Goal: Information Seeking & Learning: Learn about a topic

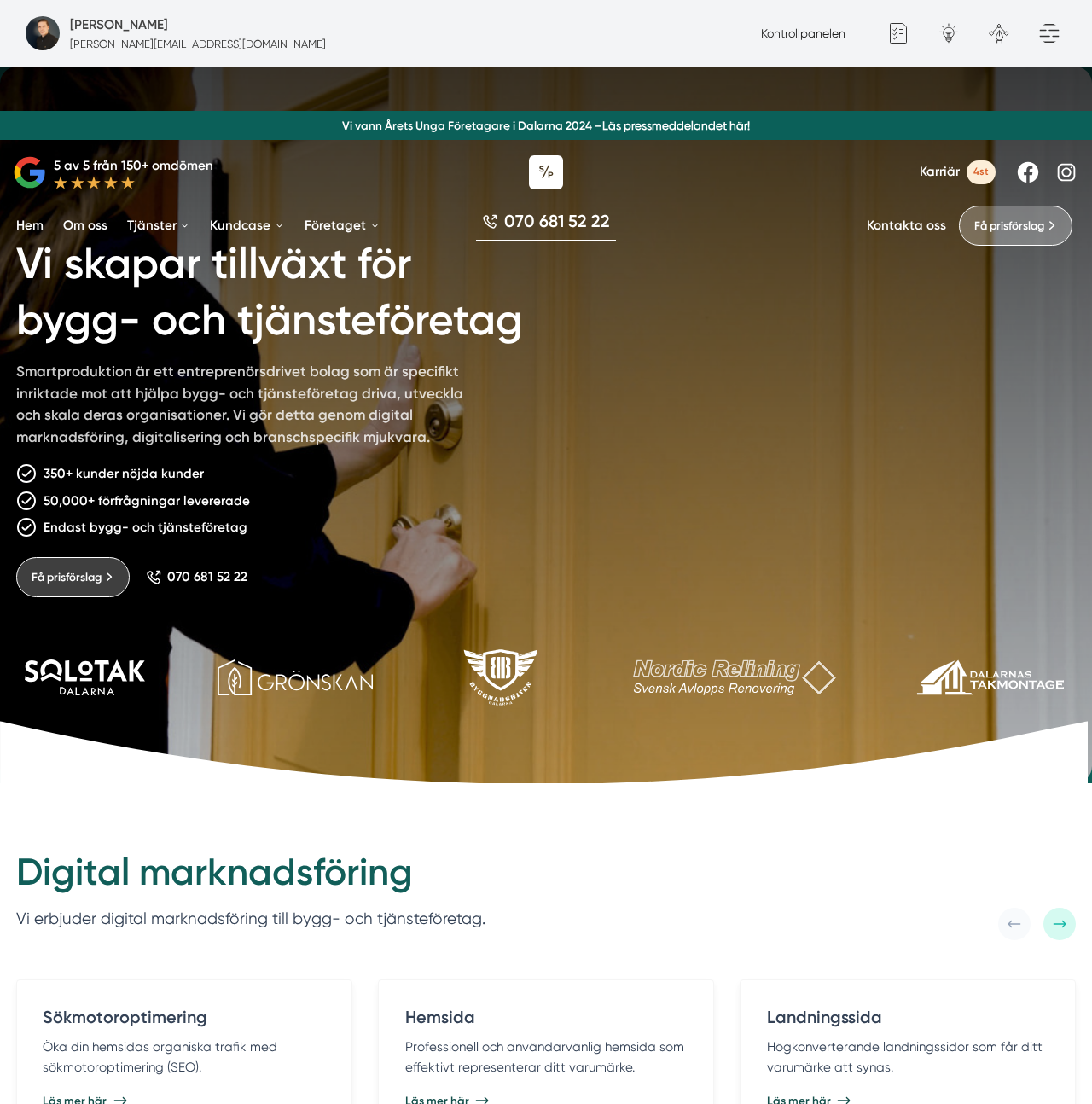
drag, startPoint x: 697, startPoint y: 488, endPoint x: 682, endPoint y: 505, distance: 22.7
click at [696, 488] on div "Vi skapar tillväxt för bygg- och tjänsteföretag Smartproduktion är ett entrepre…" at bounding box center [546, 396] width 1060 height 401
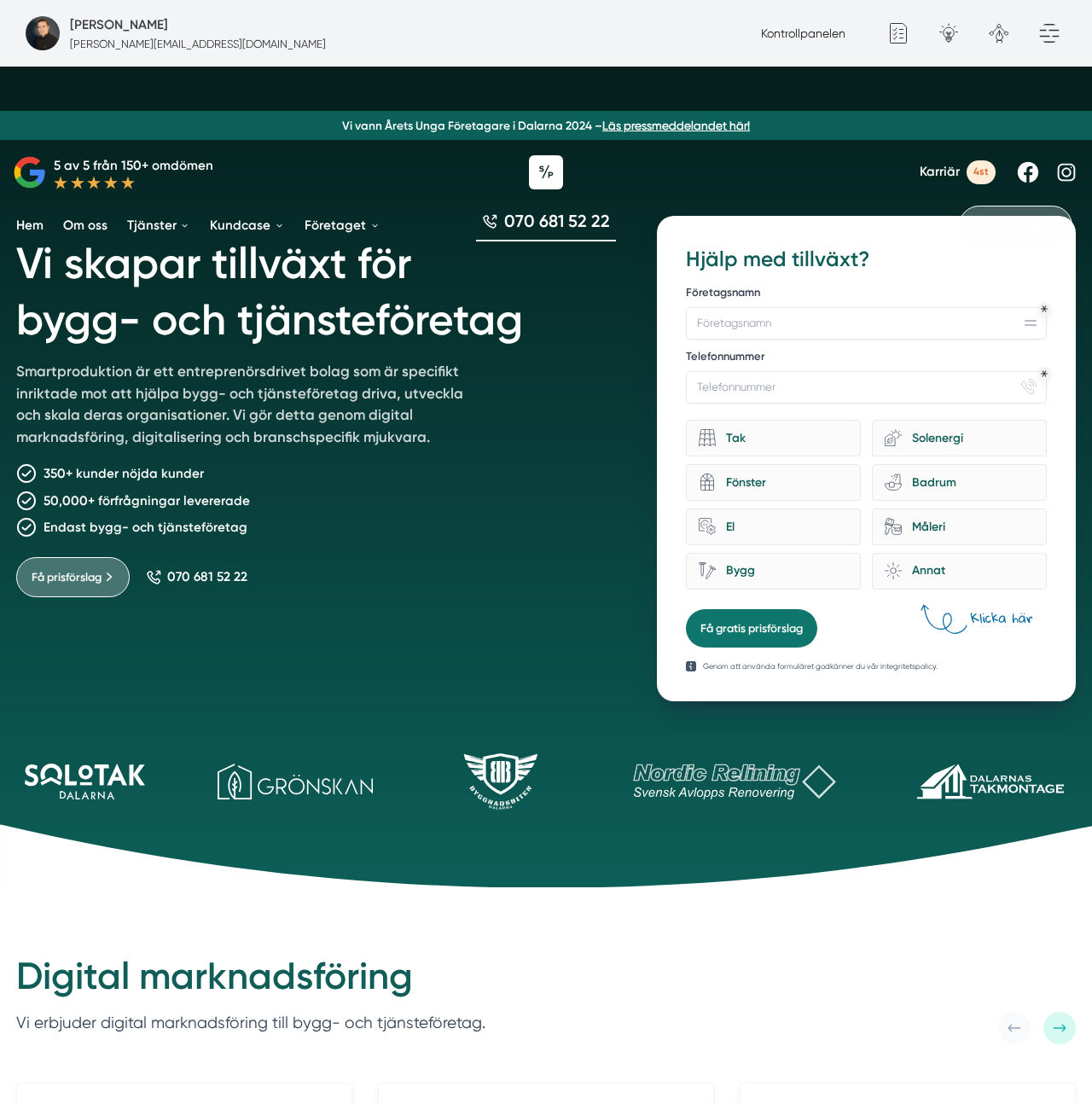
click at [260, 318] on h1 "Vi skapar tillväxt för bygg- och tjänsteföretag" at bounding box center [317, 288] width 602 height 145
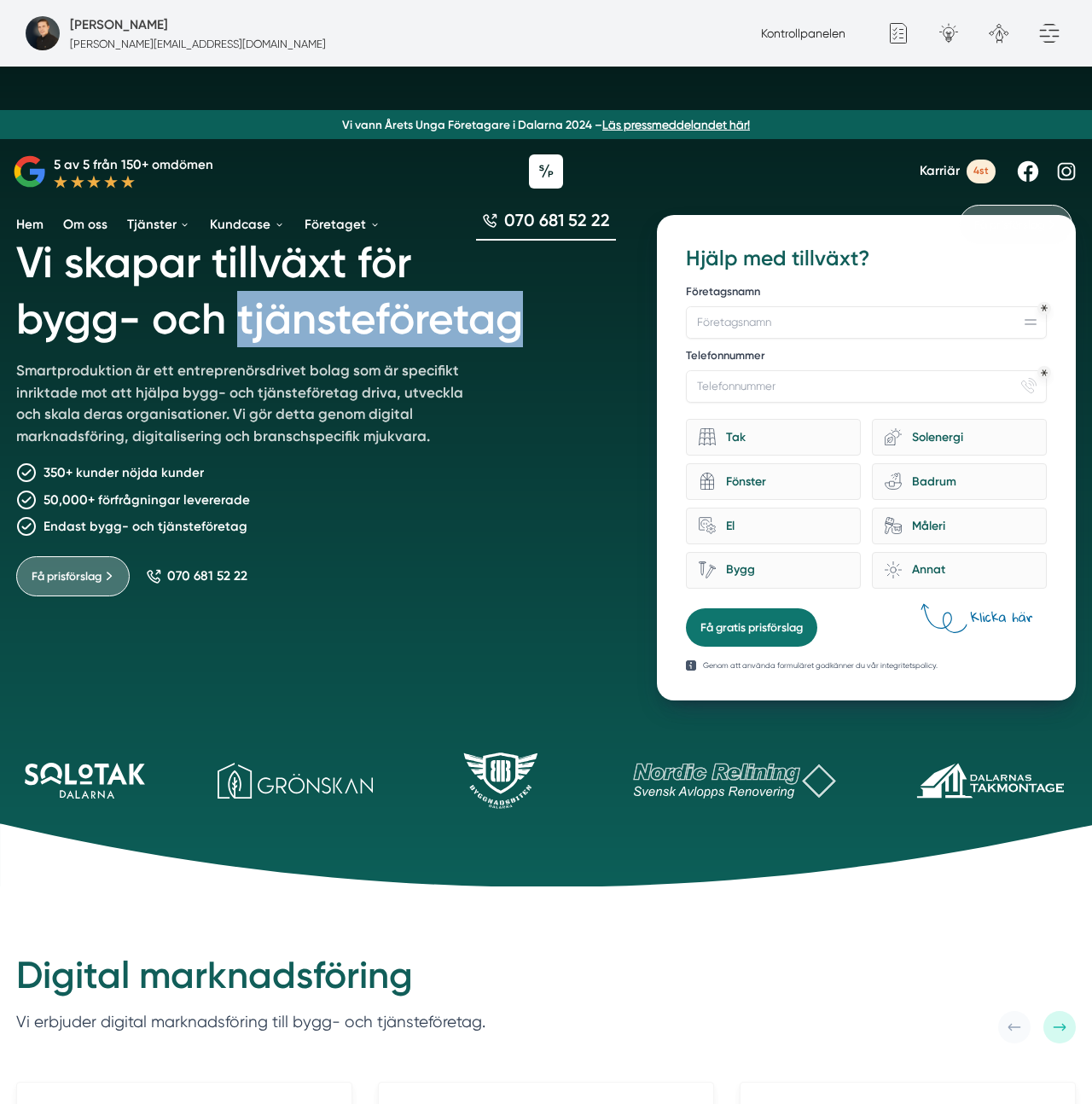
click at [260, 317] on h1 "Vi skapar tillväxt för bygg- och tjänsteföretag" at bounding box center [317, 287] width 602 height 145
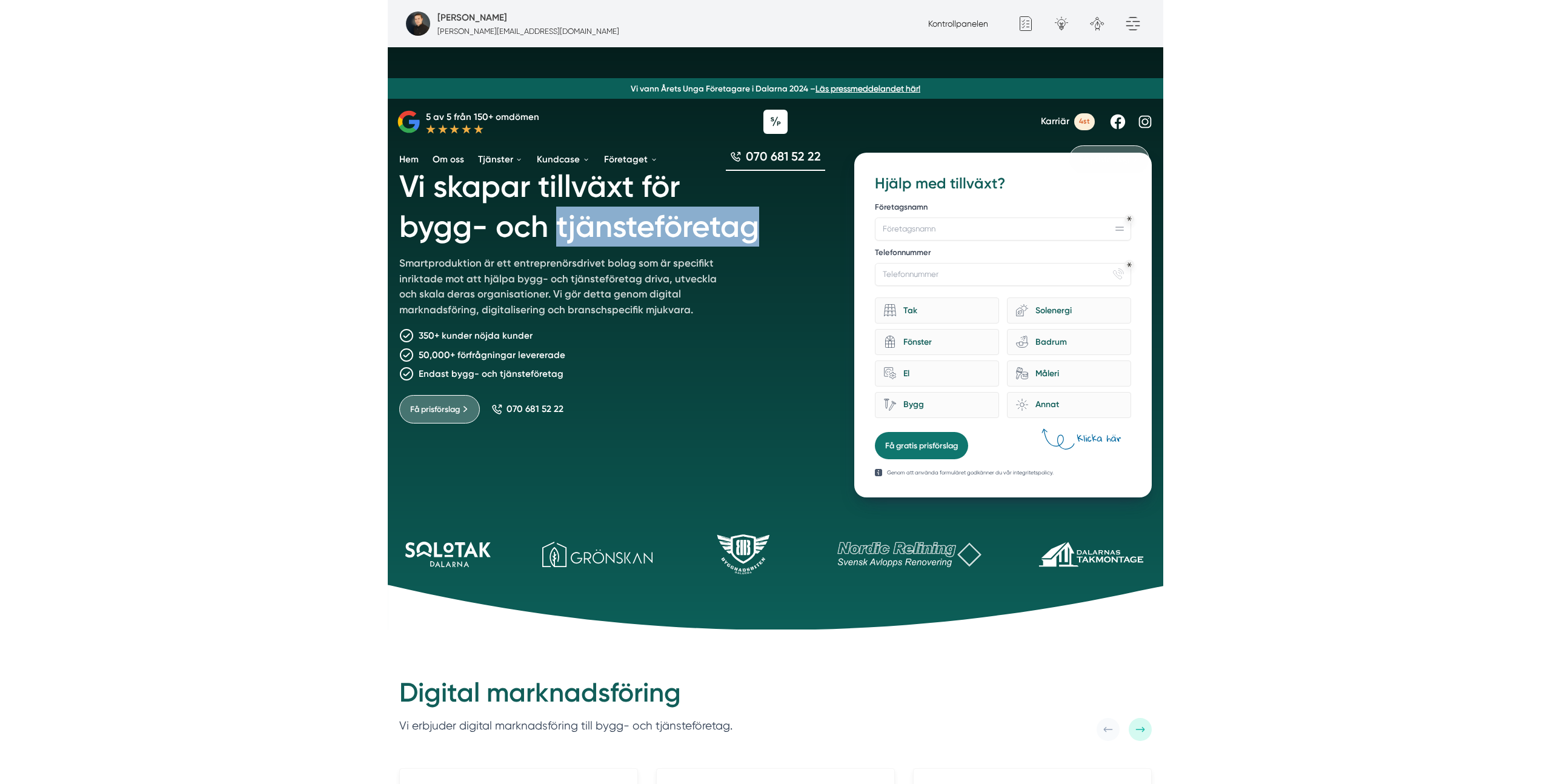
scroll to position [0, 0]
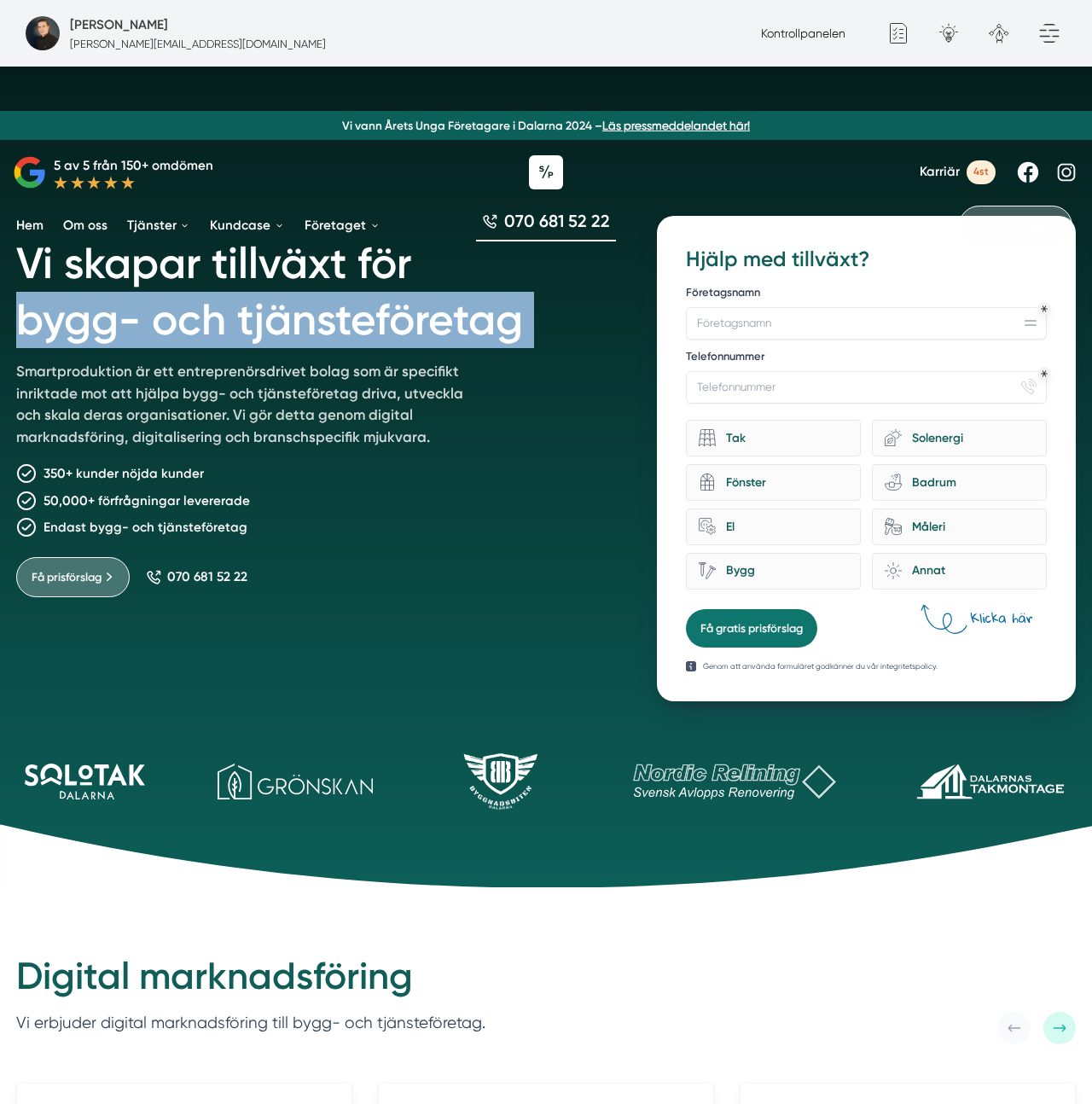
click at [260, 317] on h1 "Vi skapar tillväxt för bygg- och tjänsteföretag" at bounding box center [317, 288] width 602 height 145
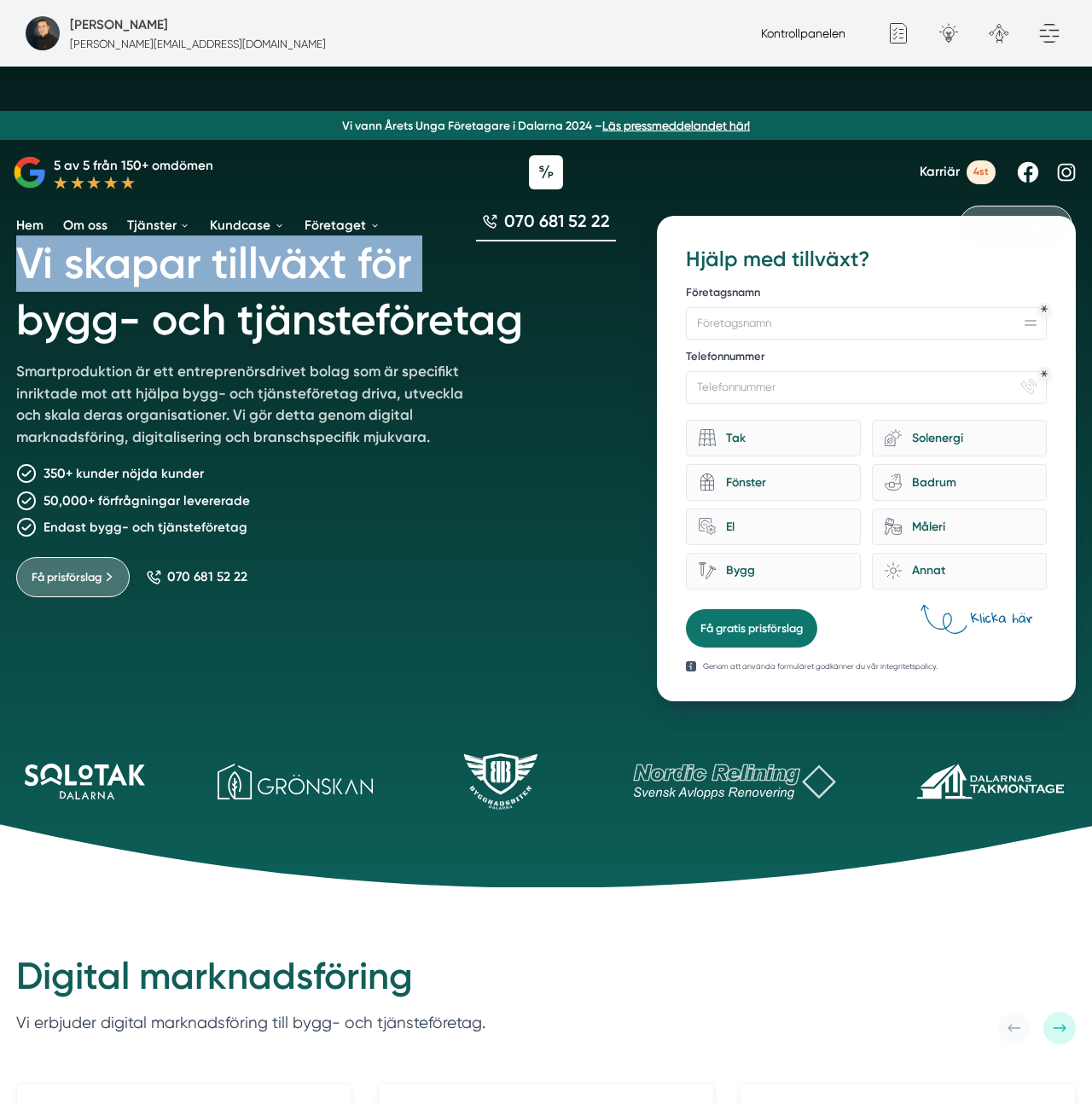
click at [797, 39] on link "Kontrollpanelen" at bounding box center [803, 33] width 85 height 14
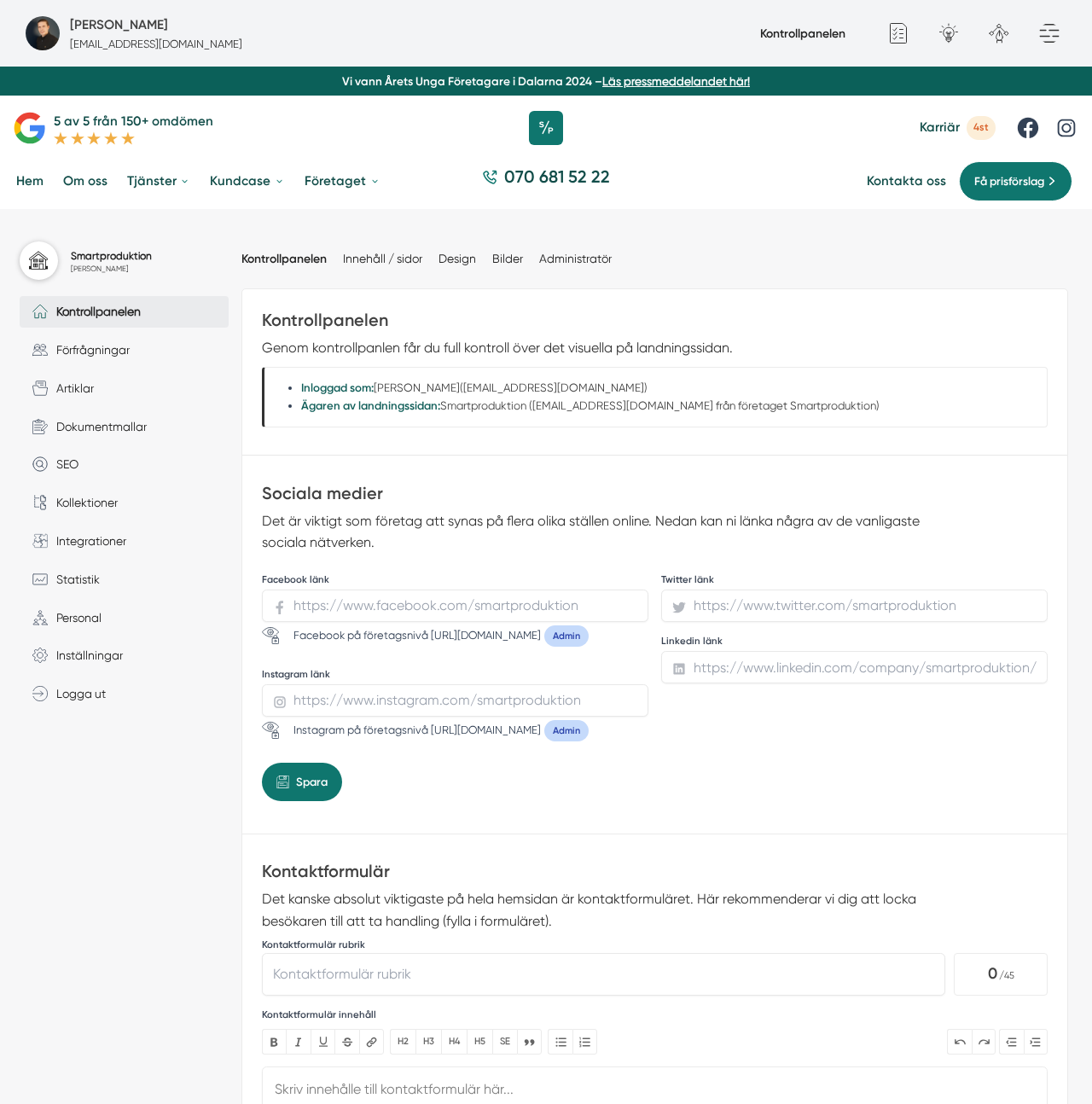
click at [704, 244] on ul "Kontrollpanelen Innehåll / sidor Design Bilder Administratör" at bounding box center [654, 259] width 827 height 50
click at [105, 396] on link "Artiklar" at bounding box center [124, 387] width 209 height 32
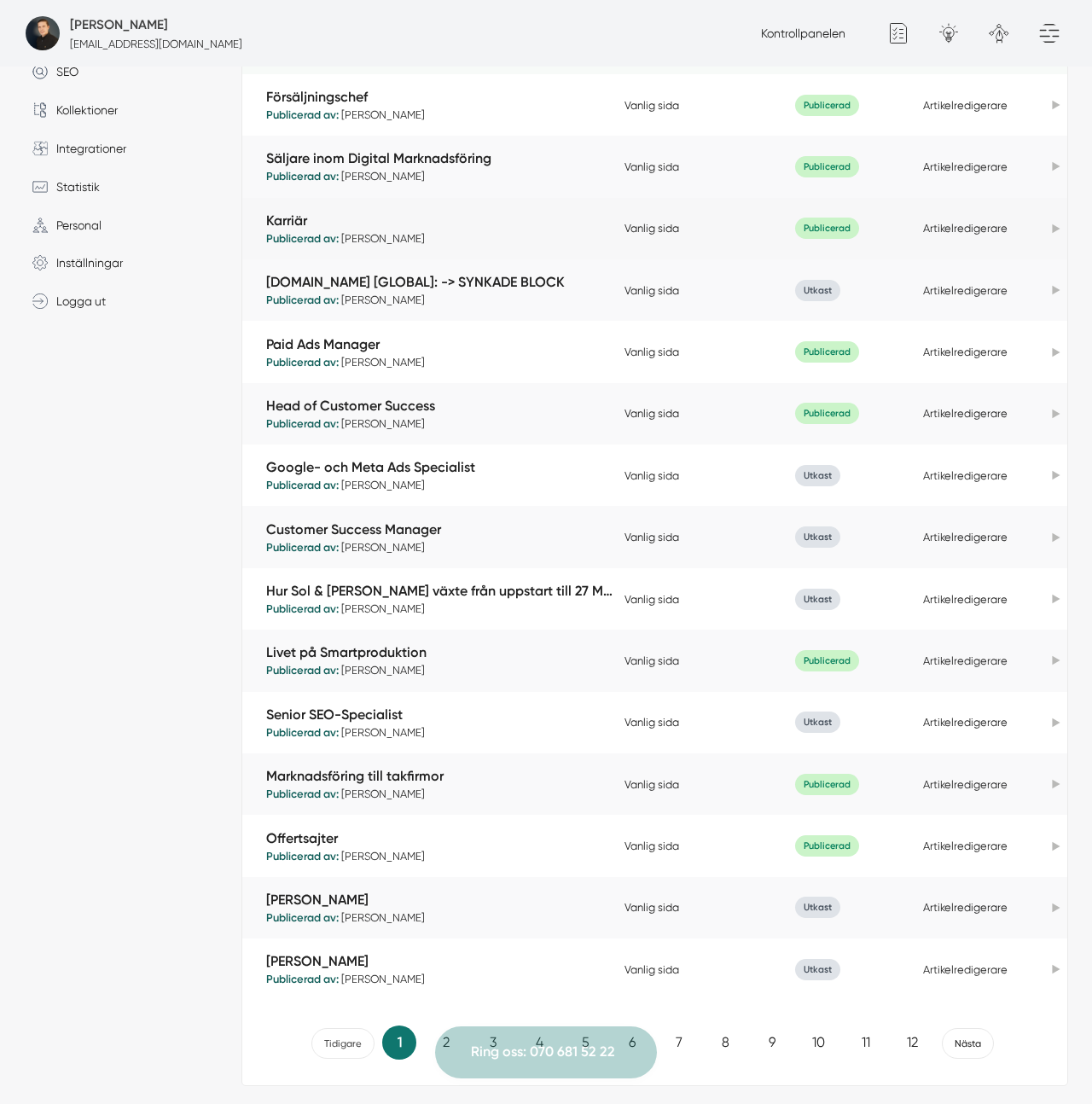
scroll to position [424, 0]
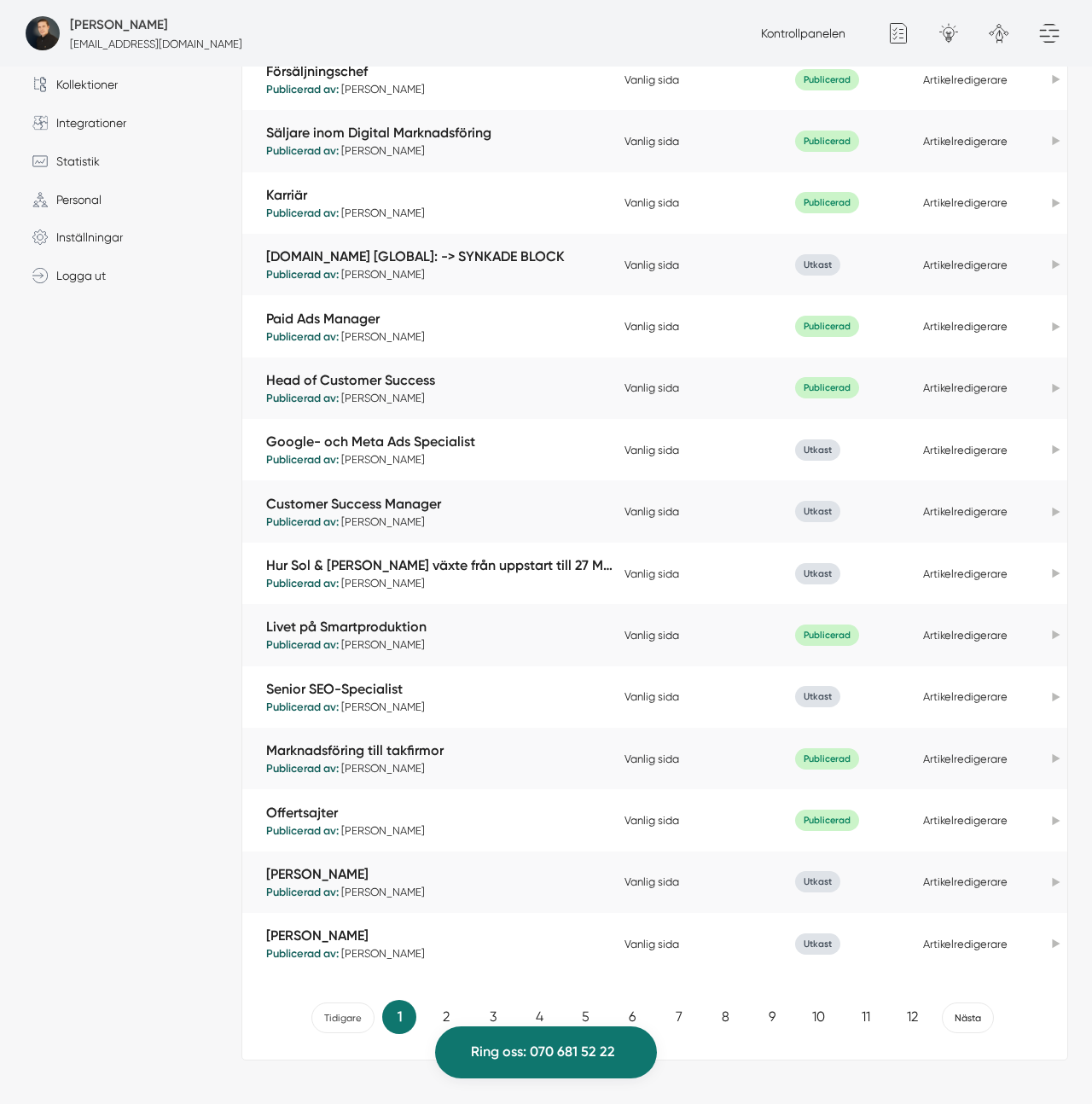
drag, startPoint x: 198, startPoint y: 522, endPoint x: 217, endPoint y: 529, distance: 20.2
click at [198, 522] on div "Smartproduktion Victor Blomberg Kontrollpanelen Förfrågningar Artiklar Dokument…" at bounding box center [130, 446] width 221 height 1261
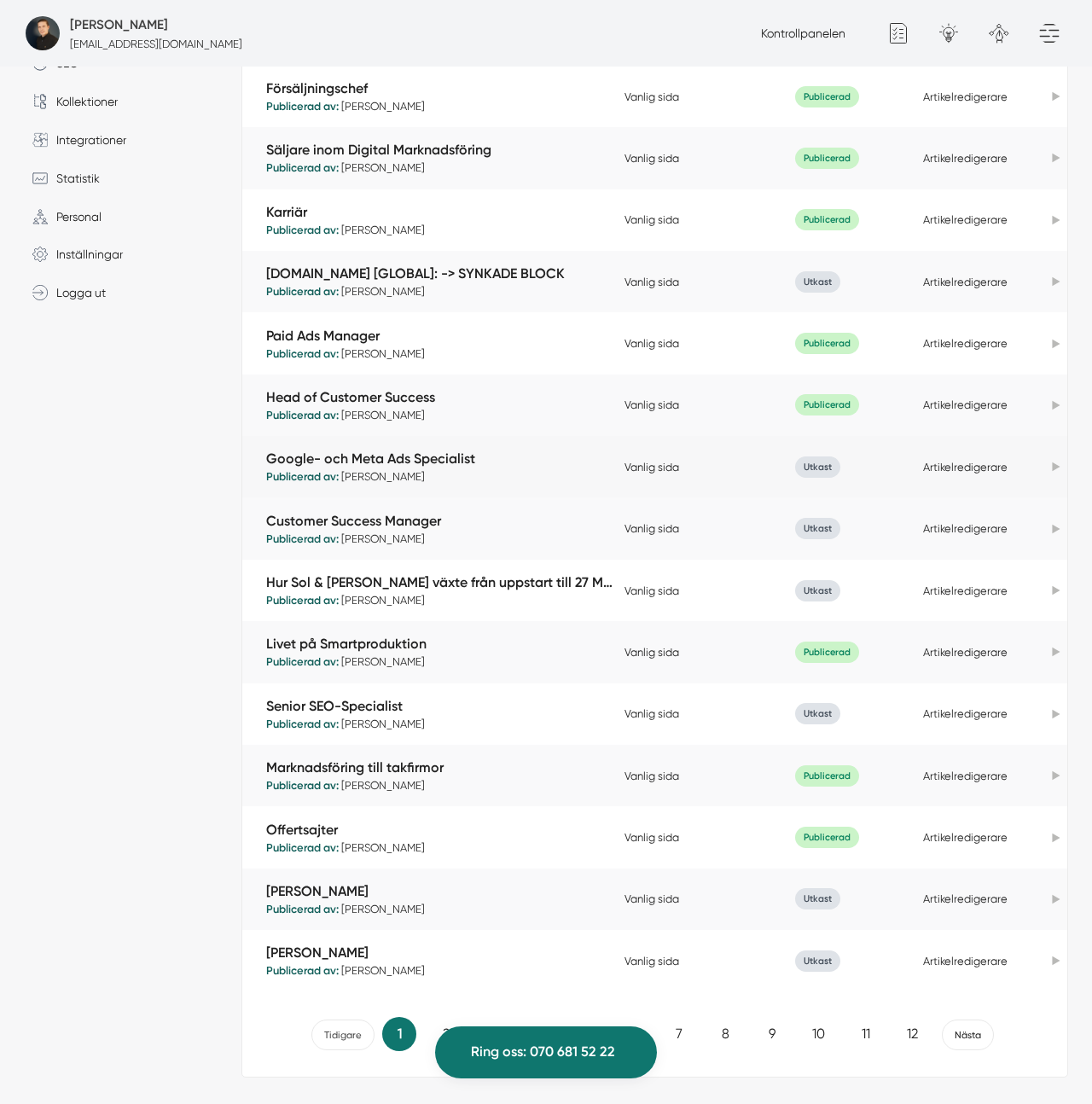
scroll to position [409, 0]
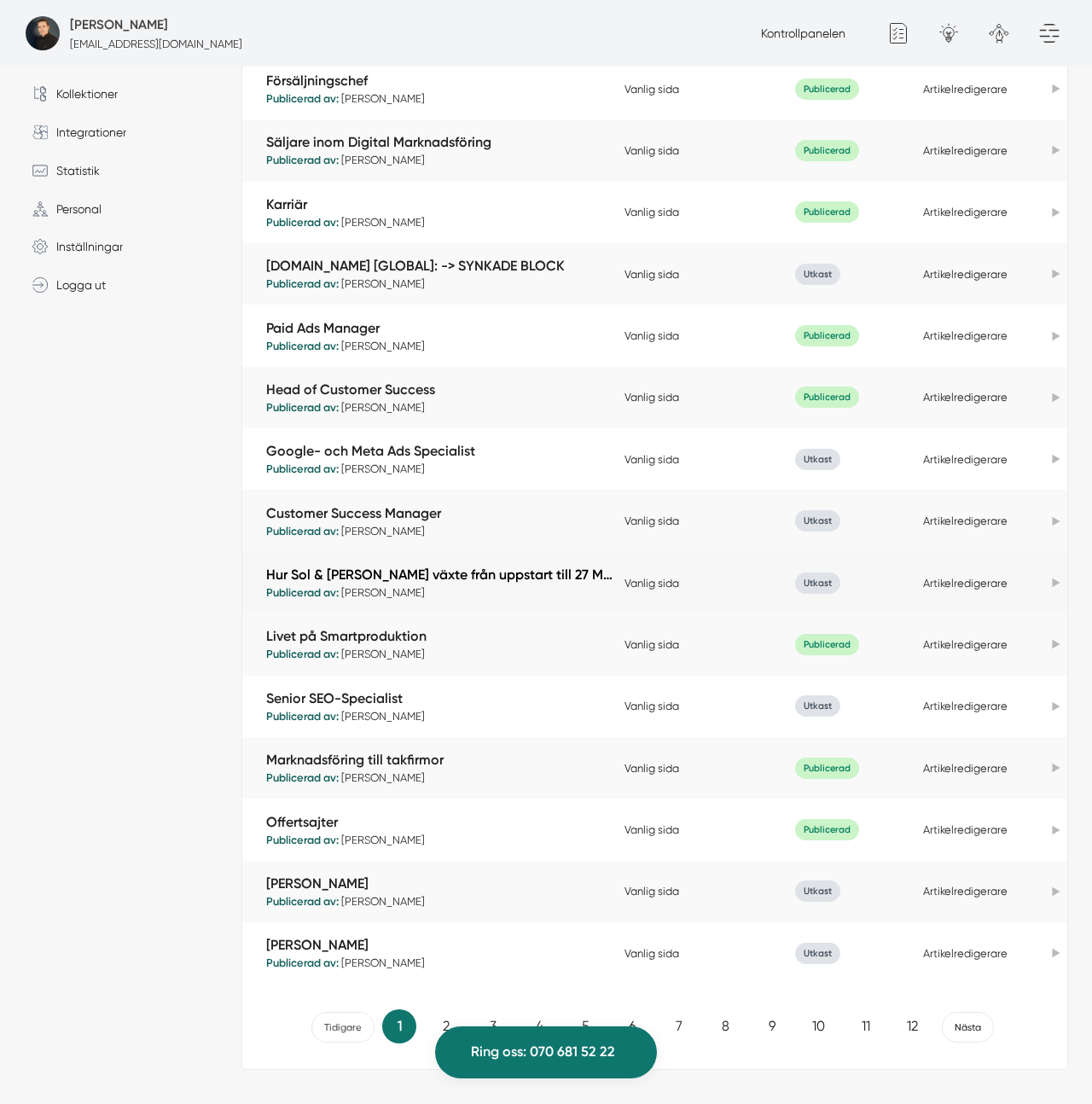
click at [498, 581] on link "Hur Sol & [PERSON_NAME] växte från uppstart till 27 Mkr med Smartproduktion" at bounding box center [440, 575] width 350 height 20
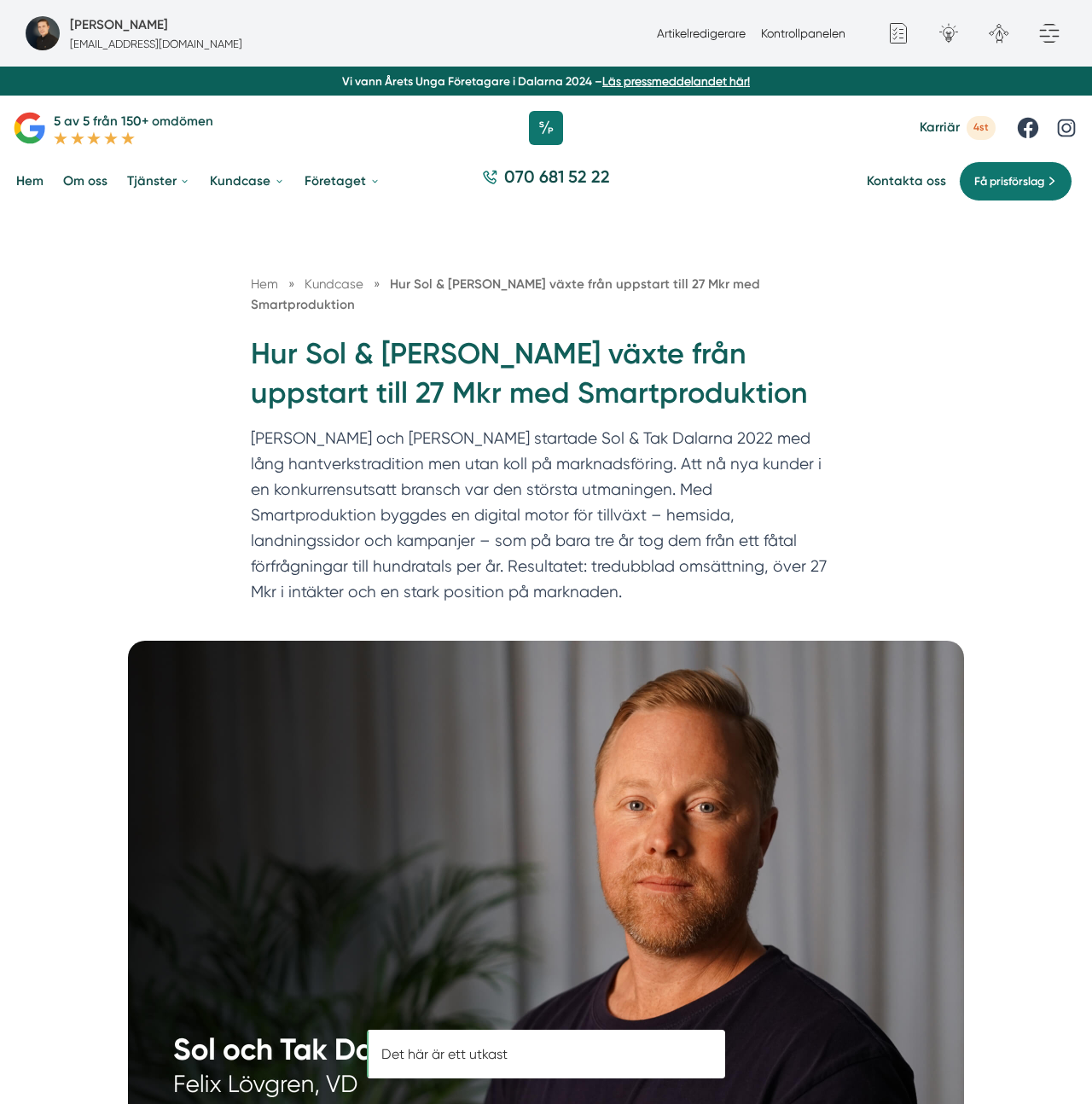
click at [461, 493] on p "[PERSON_NAME] och [PERSON_NAME] startade Sol & Tak Dalarna 2022 med lång hantve…" at bounding box center [546, 519] width 590 height 187
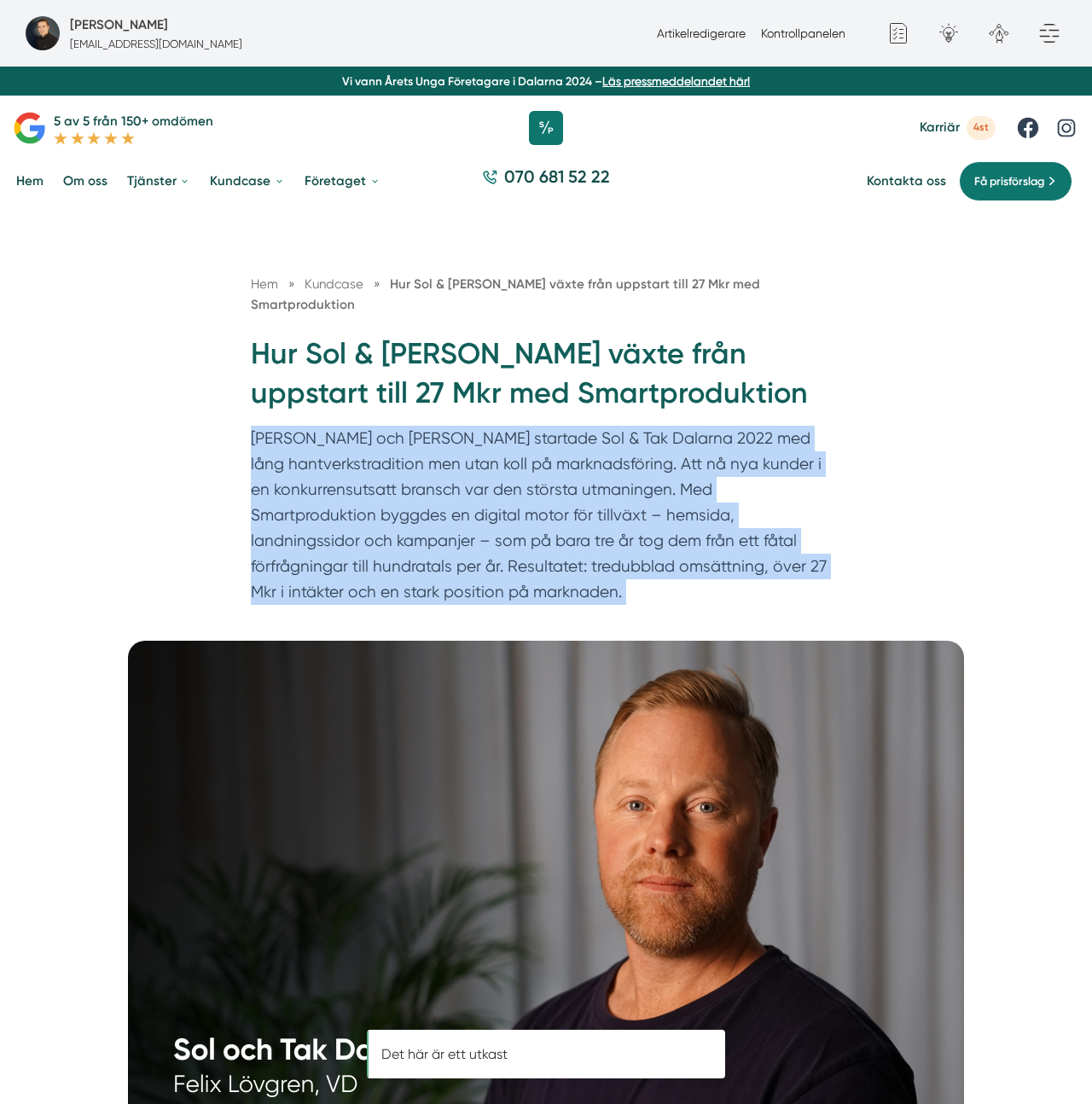
click at [461, 493] on p "[PERSON_NAME] och [PERSON_NAME] startade Sol & Tak Dalarna 2022 med lång hantve…" at bounding box center [546, 519] width 590 height 187
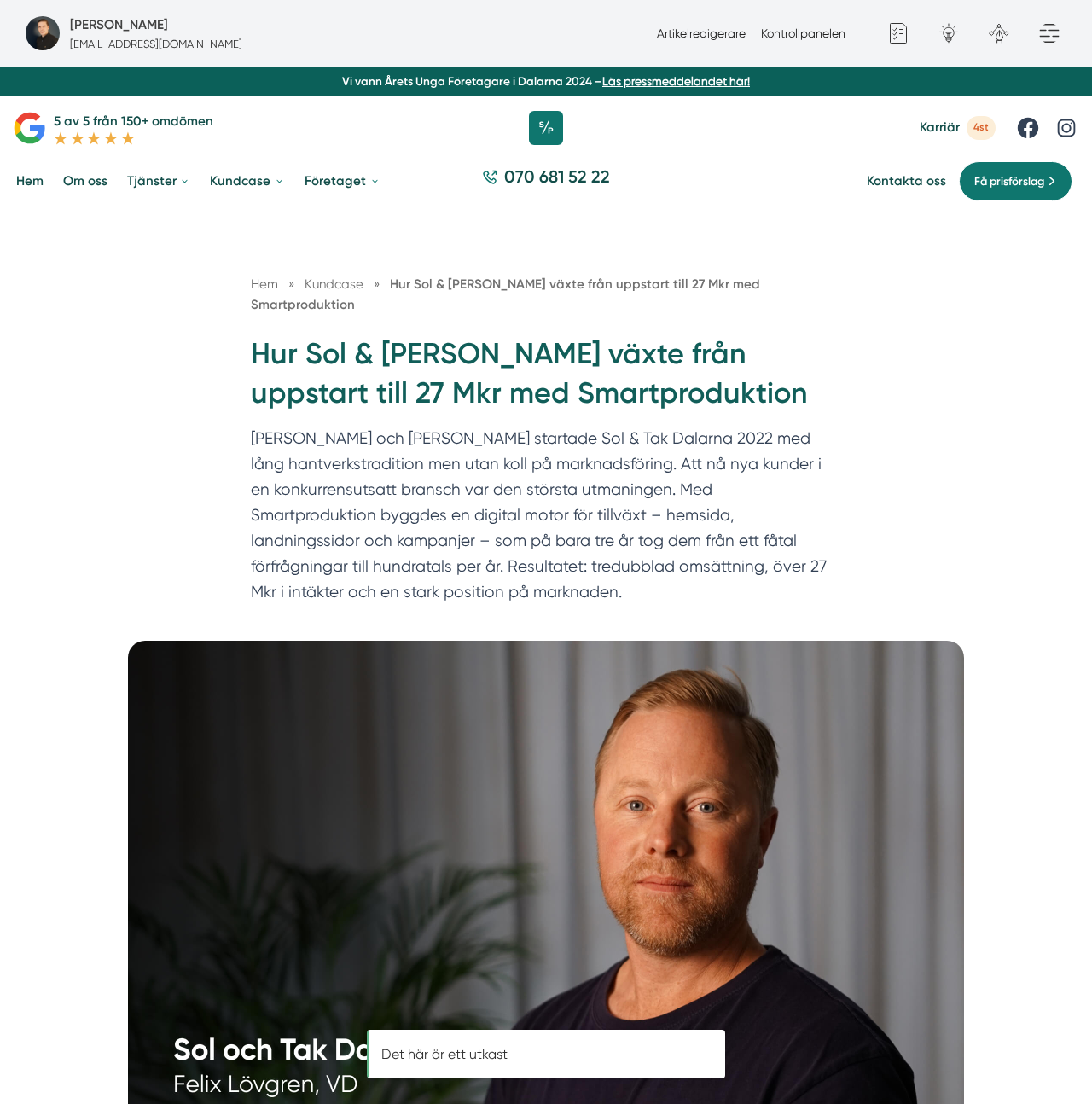
click at [487, 358] on h1 "Hur Sol & [PERSON_NAME] växte från uppstart till 27 Mkr med Smartproduktion" at bounding box center [546, 381] width 590 height 92
click at [487, 358] on h1 "Hur Sol & Tak Dalarna växte från uppstart till 27 Mkr med Smartproduktion" at bounding box center [546, 381] width 590 height 92
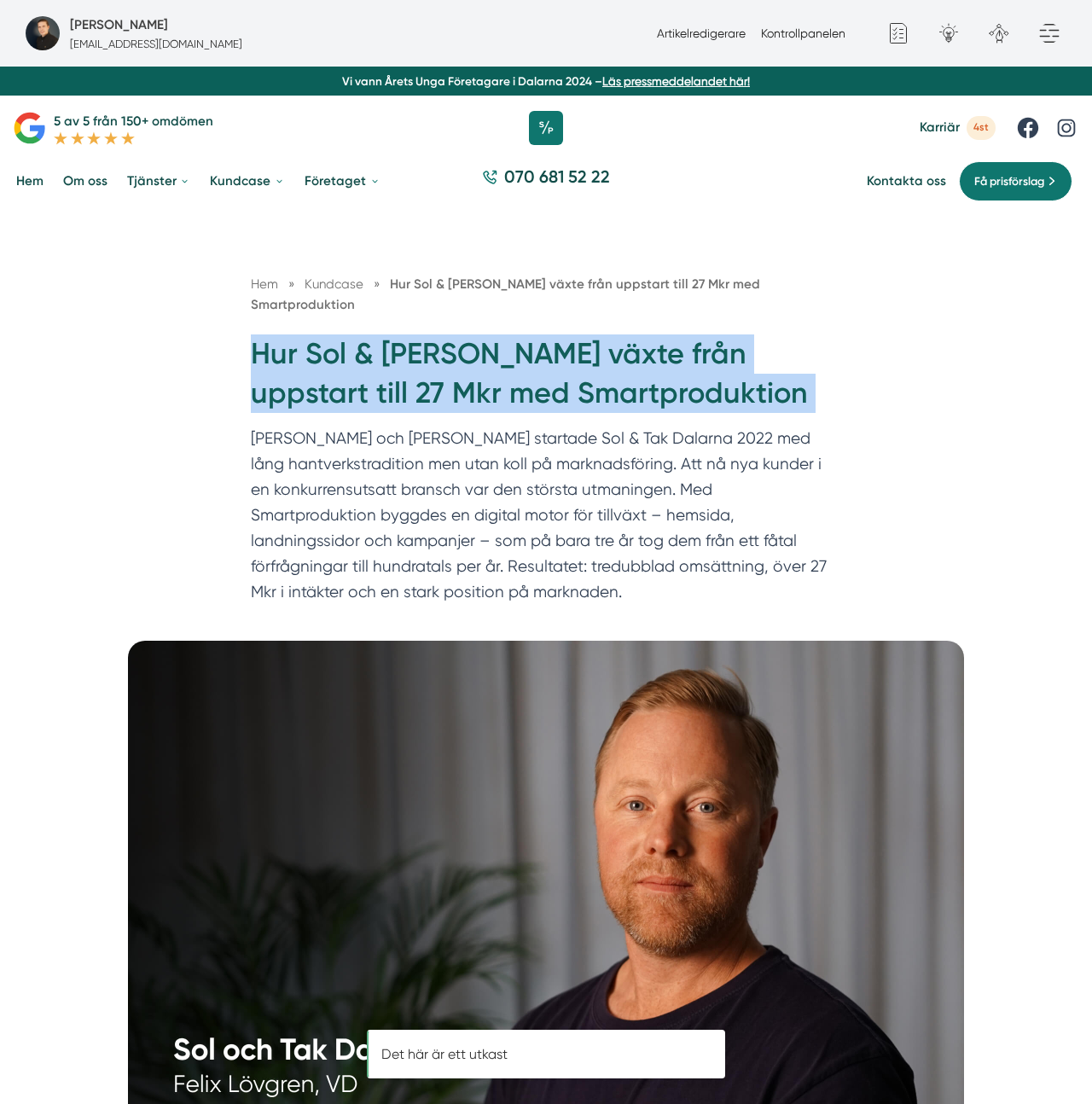
click at [487, 358] on h1 "Hur Sol & Tak Dalarna växte från uppstart till 27 Mkr med Smartproduktion" at bounding box center [546, 381] width 590 height 92
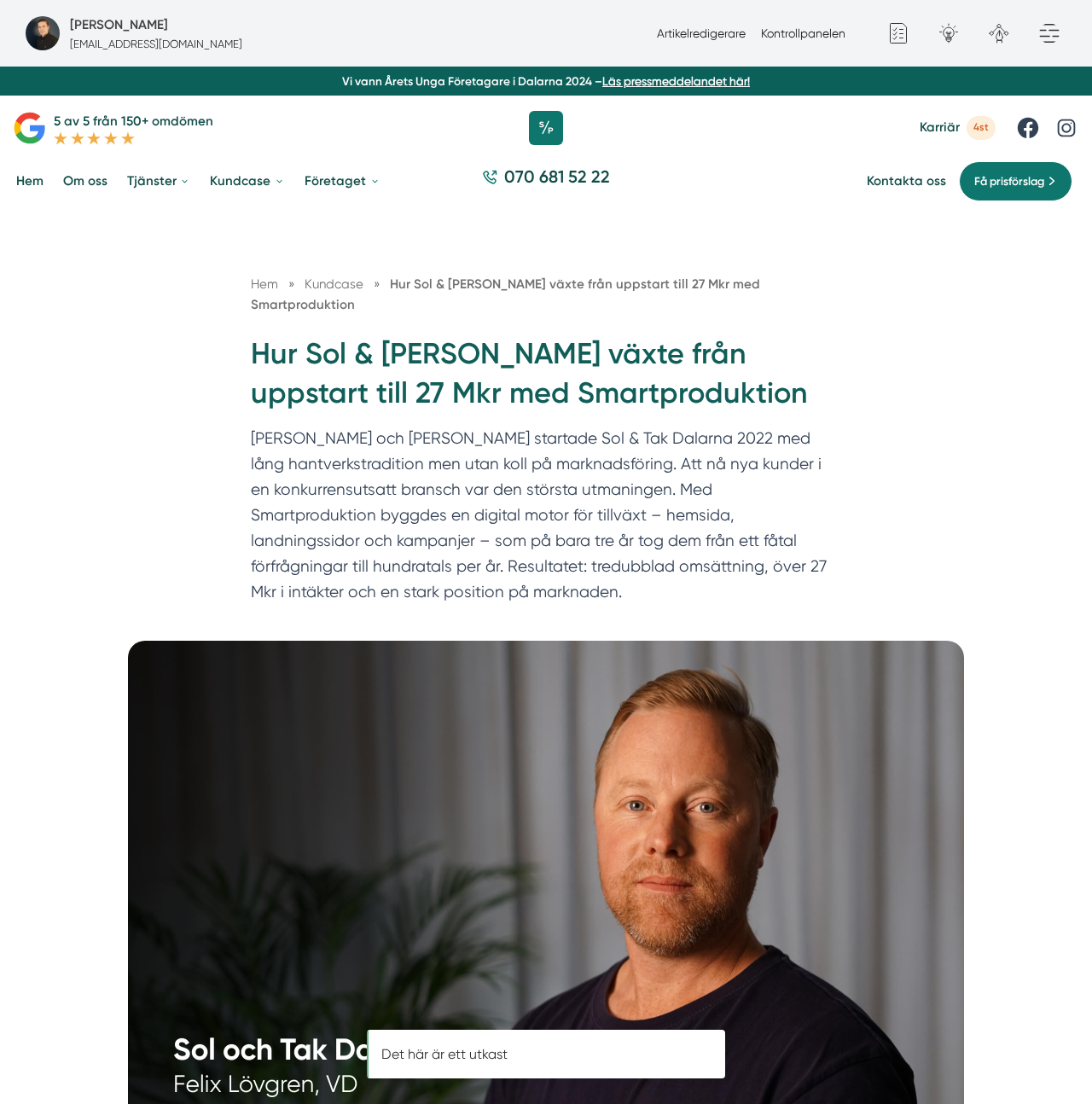
click at [487, 357] on h1 "Hur Sol & Tak Dalarna växte från uppstart till 27 Mkr med Smartproduktion" at bounding box center [546, 381] width 590 height 92
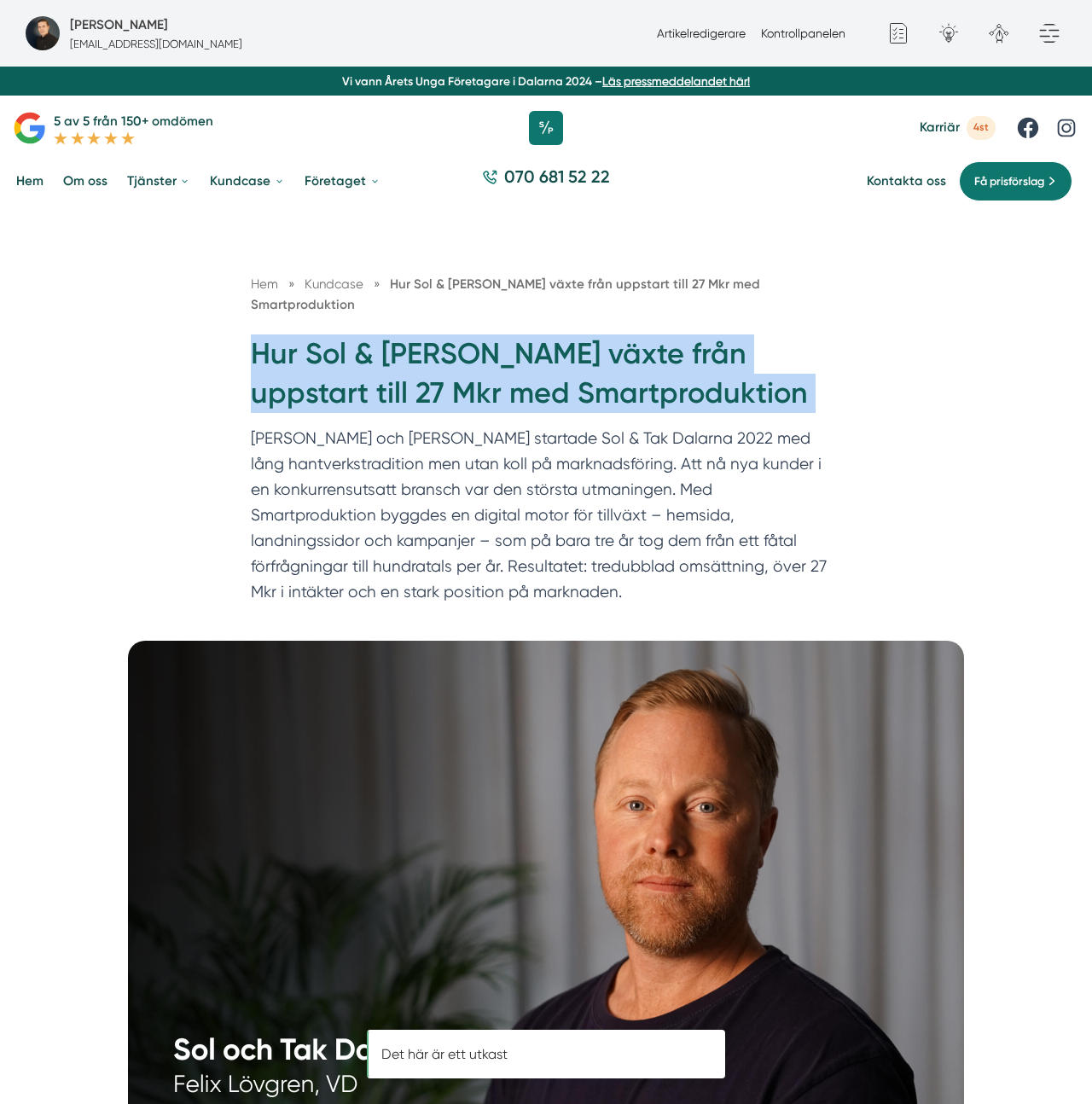
click at [487, 357] on h1 "Hur Sol & Tak Dalarna växte från uppstart till 27 Mkr med Smartproduktion" at bounding box center [546, 381] width 590 height 92
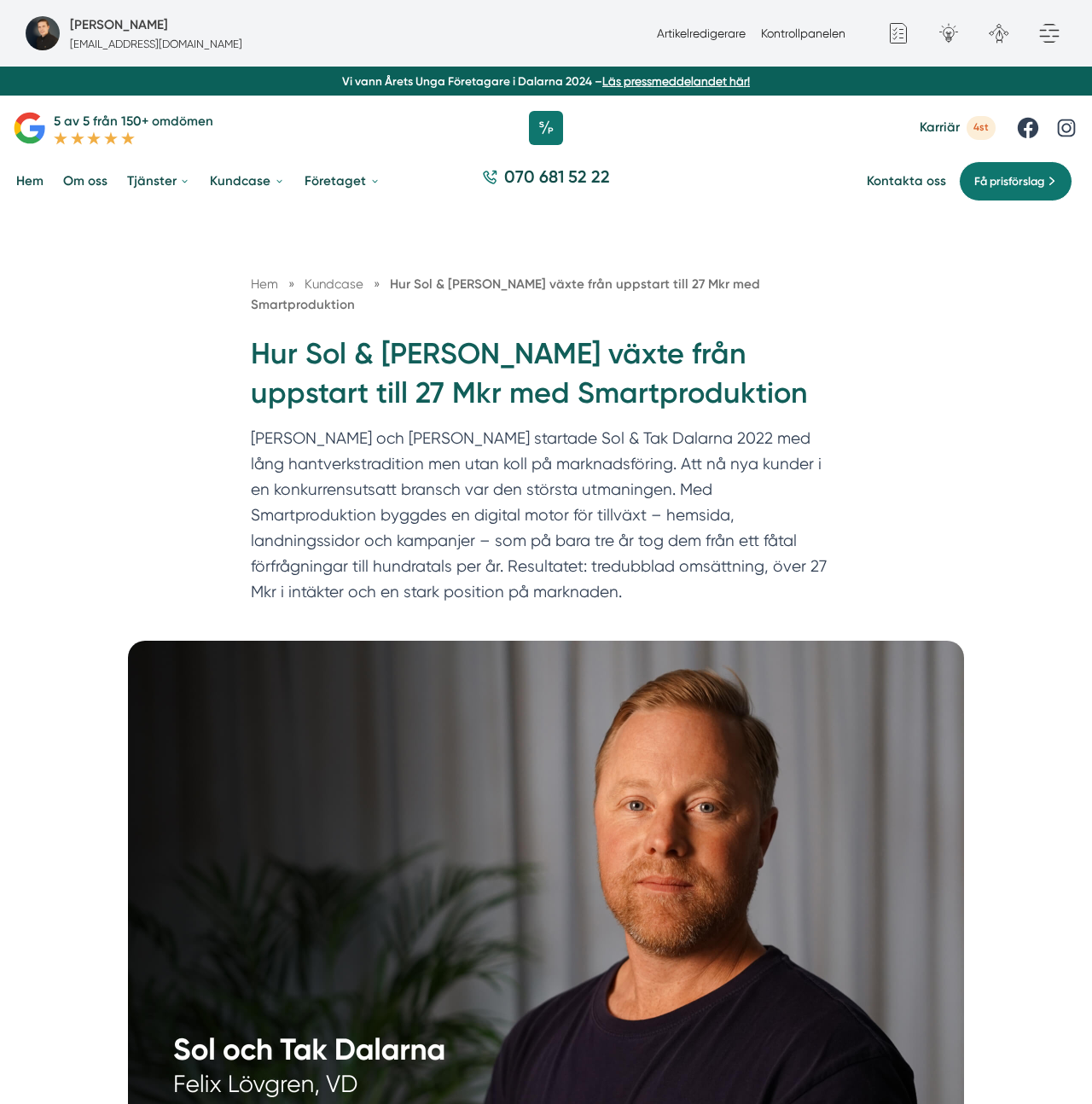
click at [520, 336] on h1 "Hur Sol & Tak Dalarna växte från uppstart till 27 Mkr med Smartproduktion" at bounding box center [546, 381] width 590 height 92
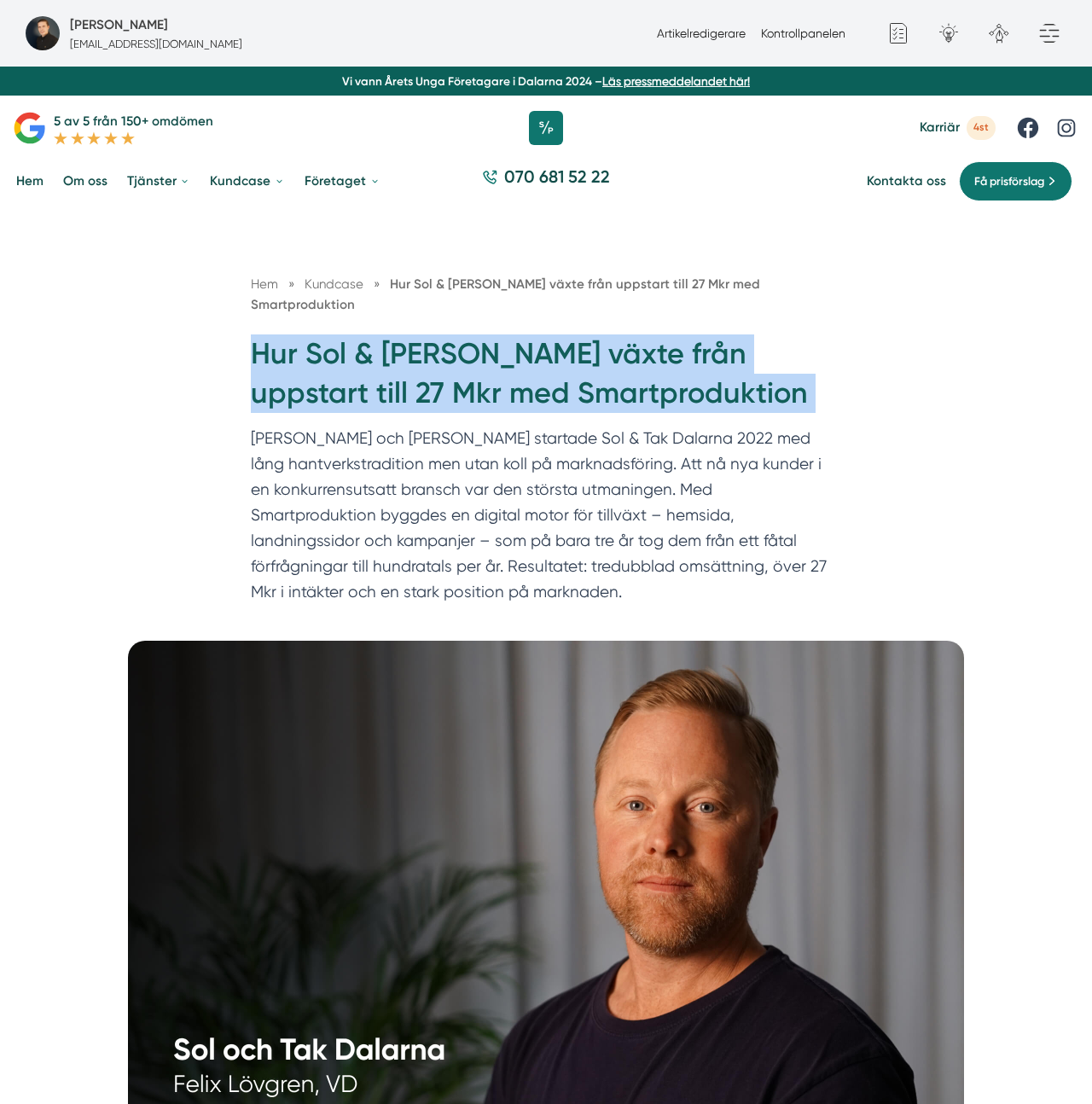
click at [520, 336] on h1 "Hur Sol & Tak Dalarna växte från uppstart till 27 Mkr med Smartproduktion" at bounding box center [546, 381] width 590 height 92
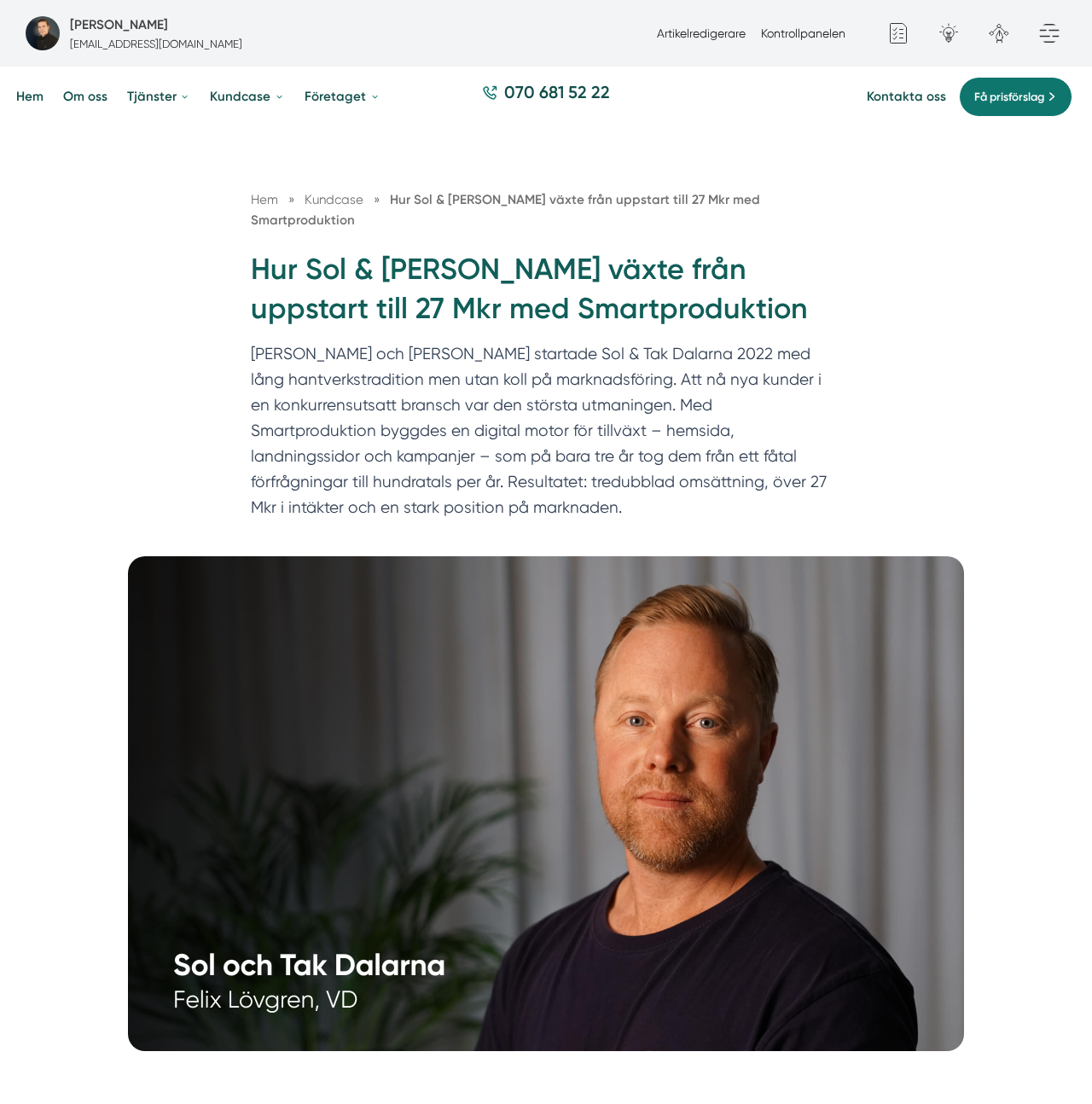
scroll to position [97, 0]
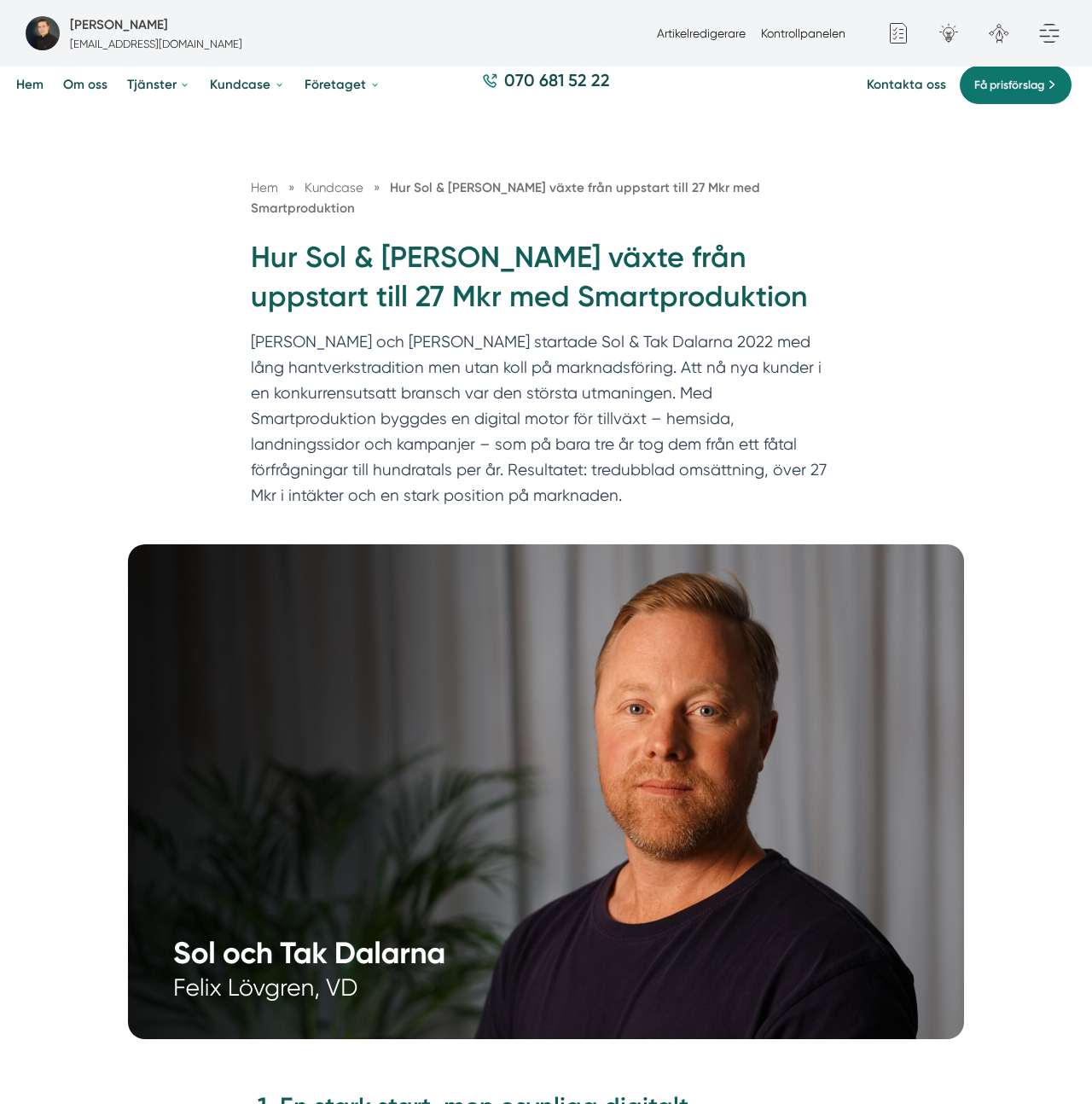
click at [520, 336] on p "Felix och Markus startade Sol & Tak Dalarna 2022 med lång hantverkstradition me…" at bounding box center [546, 422] width 590 height 187
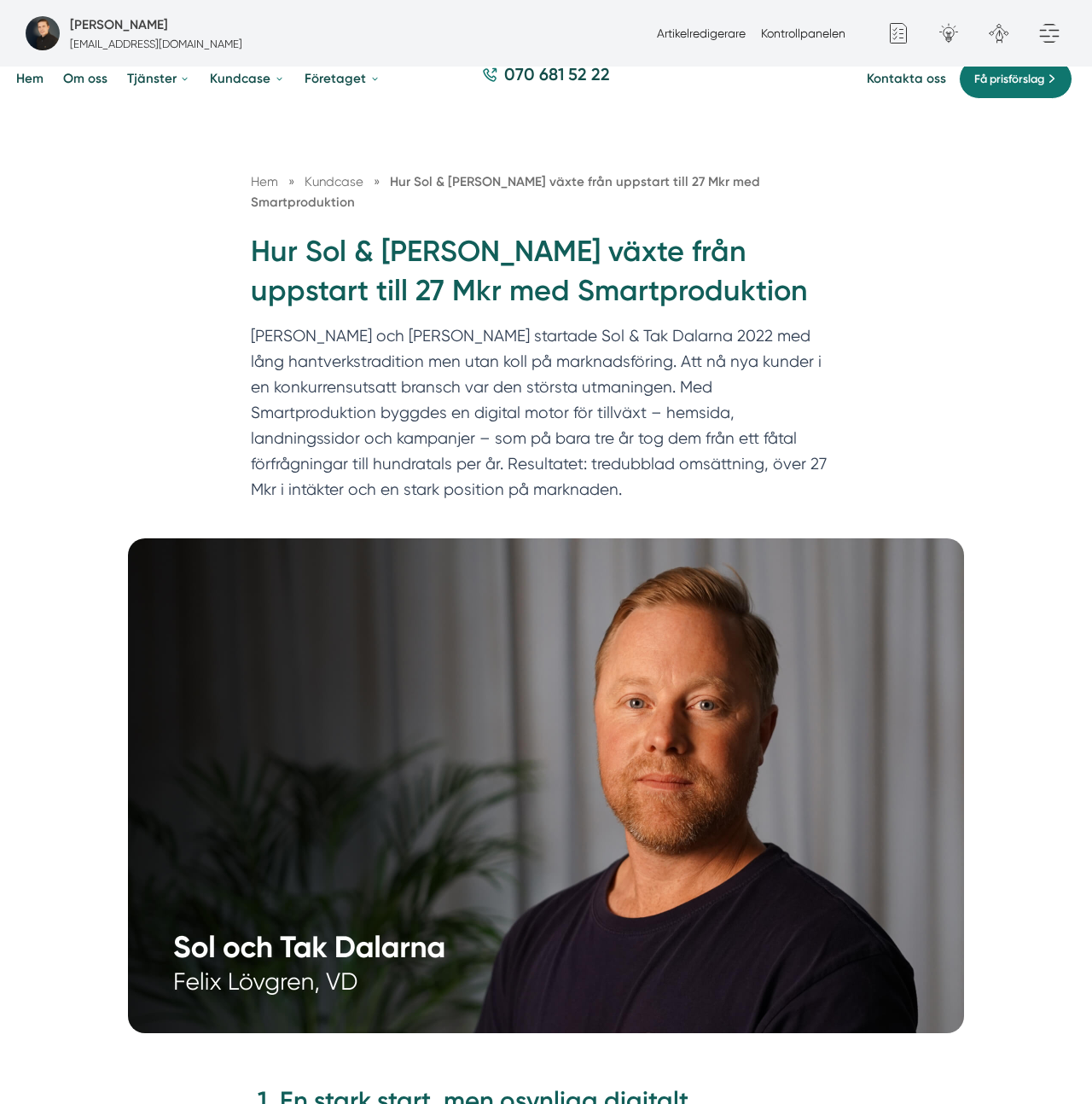
click at [569, 369] on p "Felix och Markus startade Sol & Tak Dalarna 2022 med lång hantverkstradition me…" at bounding box center [546, 416] width 590 height 187
click at [561, 372] on p "Felix och Markus startade Sol & Tak Dalarna 2022 med lång hantverkstradition me…" at bounding box center [546, 416] width 590 height 187
click at [550, 376] on p "Felix och Markus startade Sol & Tak Dalarna 2022 med lång hantverkstradition me…" at bounding box center [546, 416] width 590 height 187
click at [552, 374] on p "Felix och Markus startade Sol & Tak Dalarna 2022 med lång hantverkstradition me…" at bounding box center [546, 416] width 590 height 187
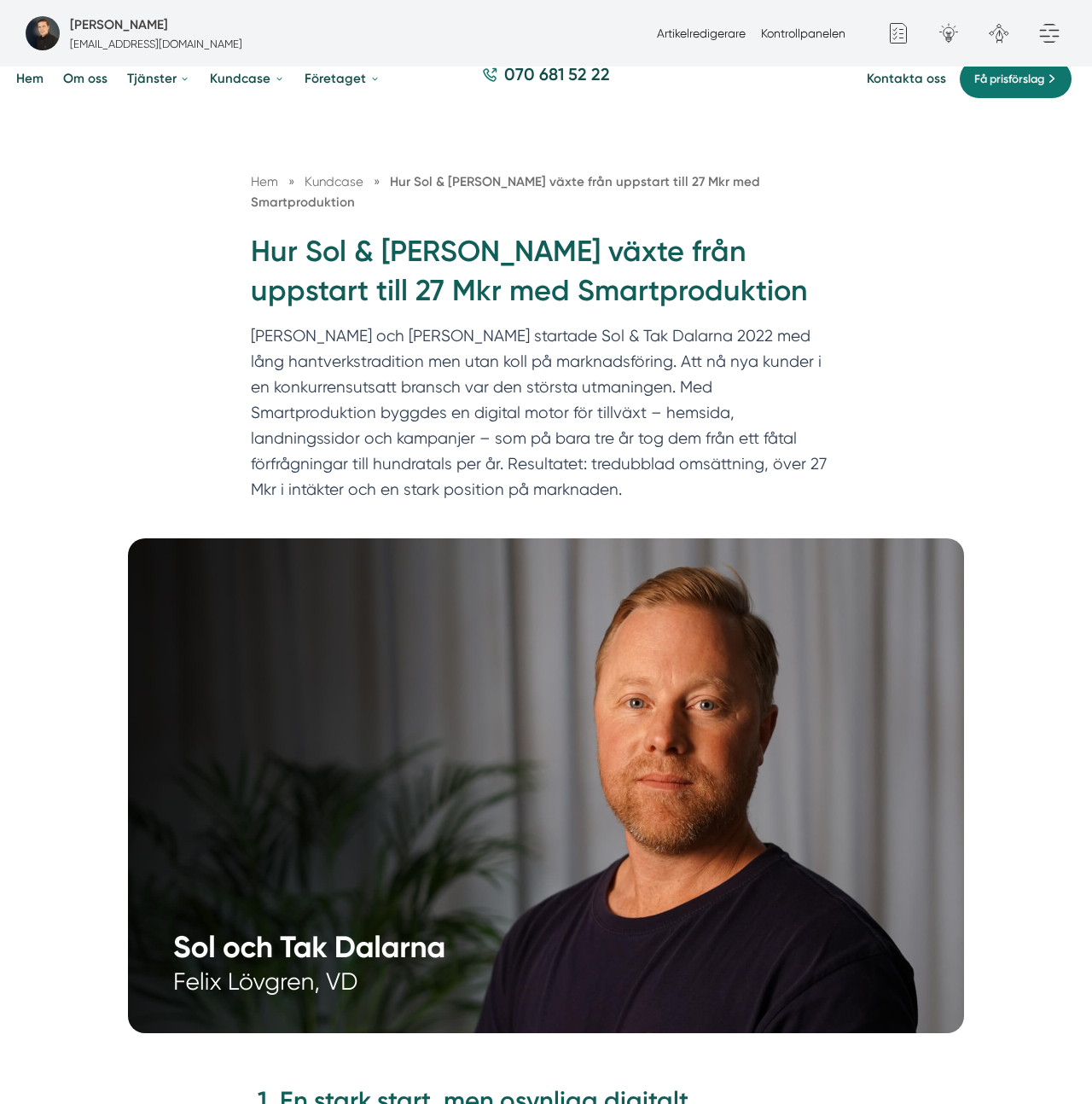
click at [552, 367] on p "Felix och Markus startade Sol & Tak Dalarna 2022 med lång hantverkstradition me…" at bounding box center [546, 416] width 590 height 187
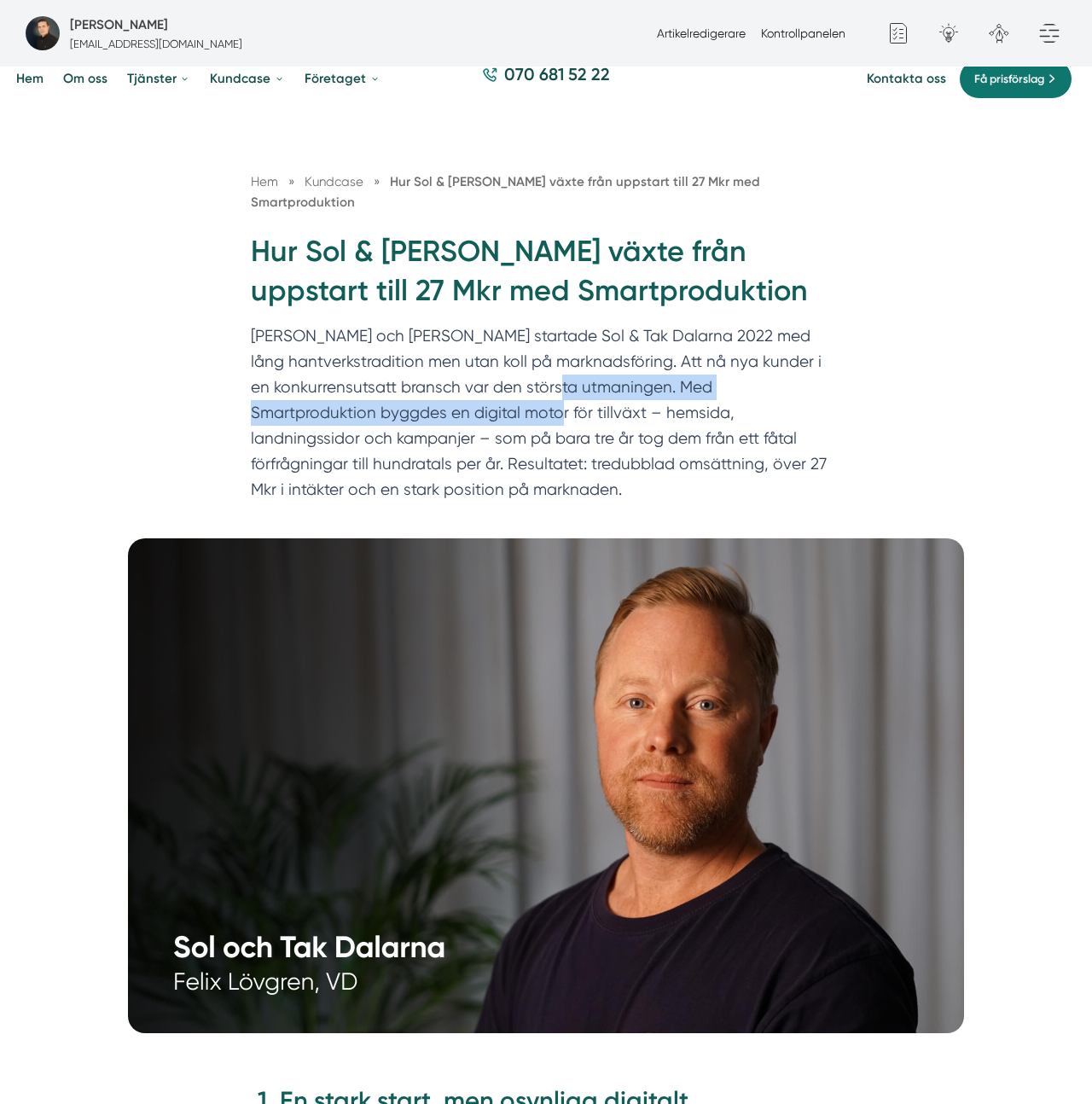
drag, startPoint x: 790, startPoint y: 375, endPoint x: 370, endPoint y: 392, distance: 420.3
click at [370, 392] on p "Felix och Markus startade Sol & Tak Dalarna 2022 med lång hantverkstradition me…" at bounding box center [546, 416] width 590 height 187
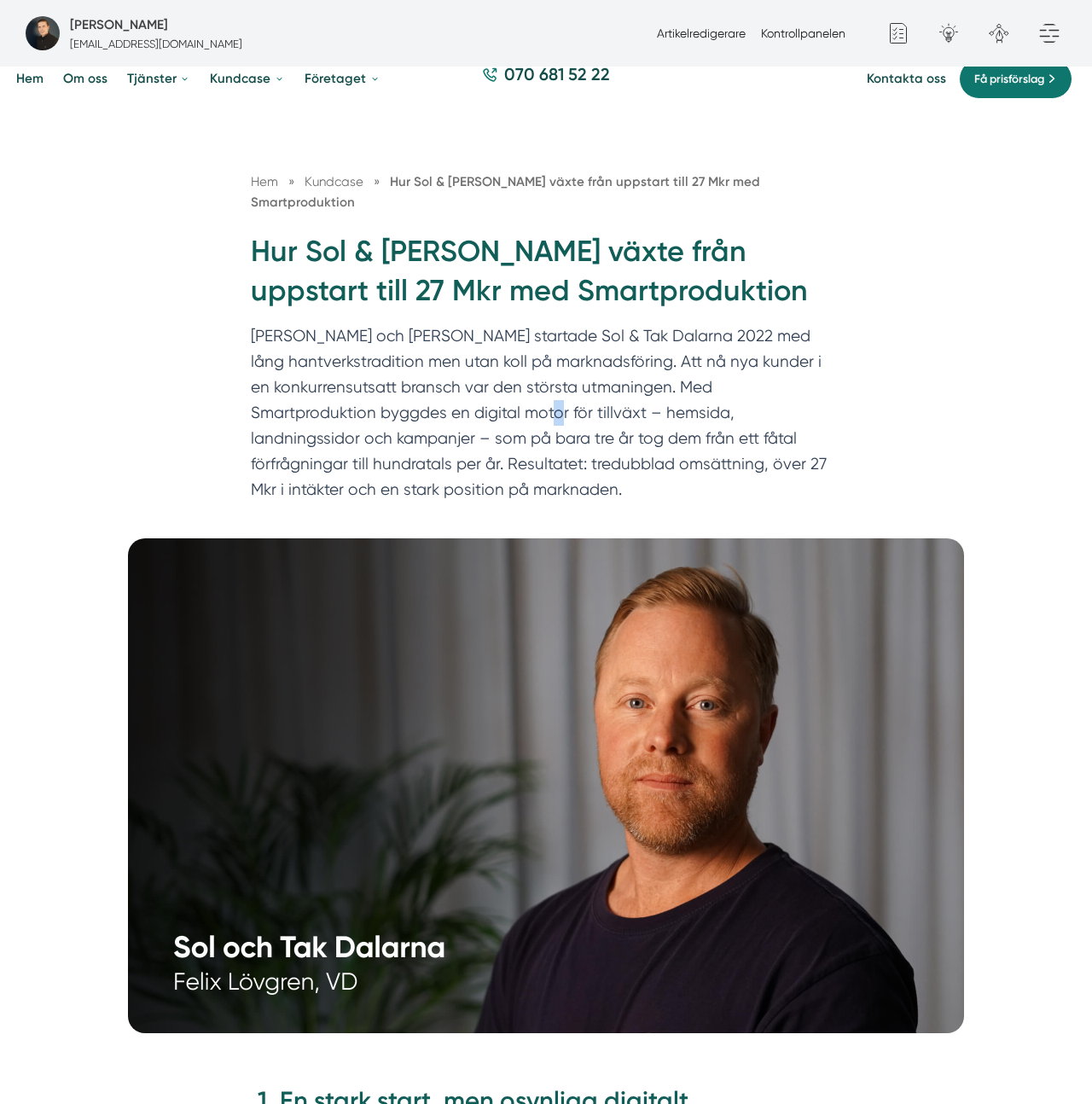
click at [370, 392] on p "Felix och Markus startade Sol & Tak Dalarna 2022 med lång hantverkstradition me…" at bounding box center [546, 416] width 590 height 187
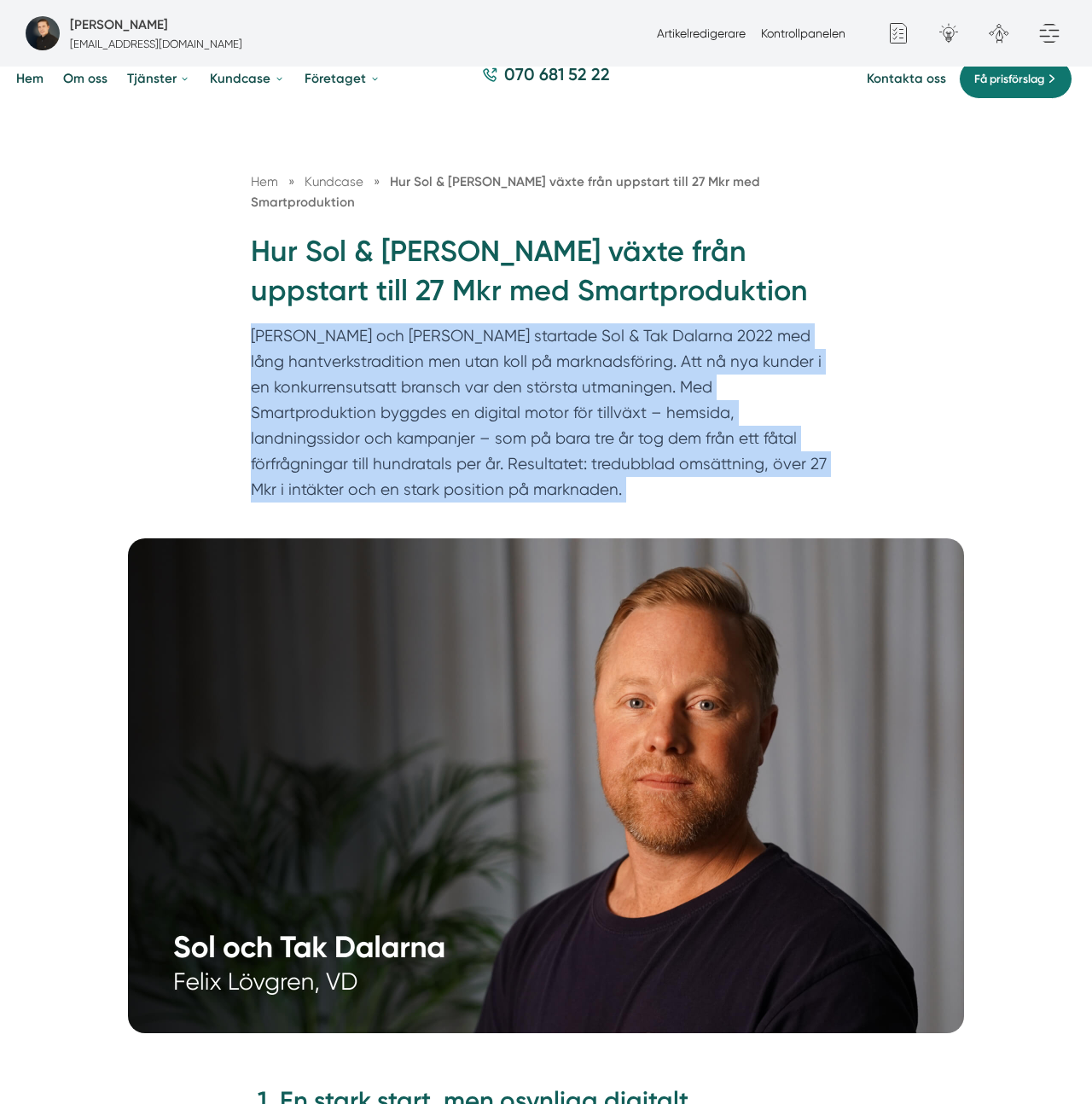
click at [370, 392] on p "Felix och Markus startade Sol & Tak Dalarna 2022 med lång hantverkstradition me…" at bounding box center [546, 416] width 590 height 187
click at [395, 388] on p "Felix och Markus startade Sol & Tak Dalarna 2022 med lång hantverkstradition me…" at bounding box center [546, 416] width 590 height 187
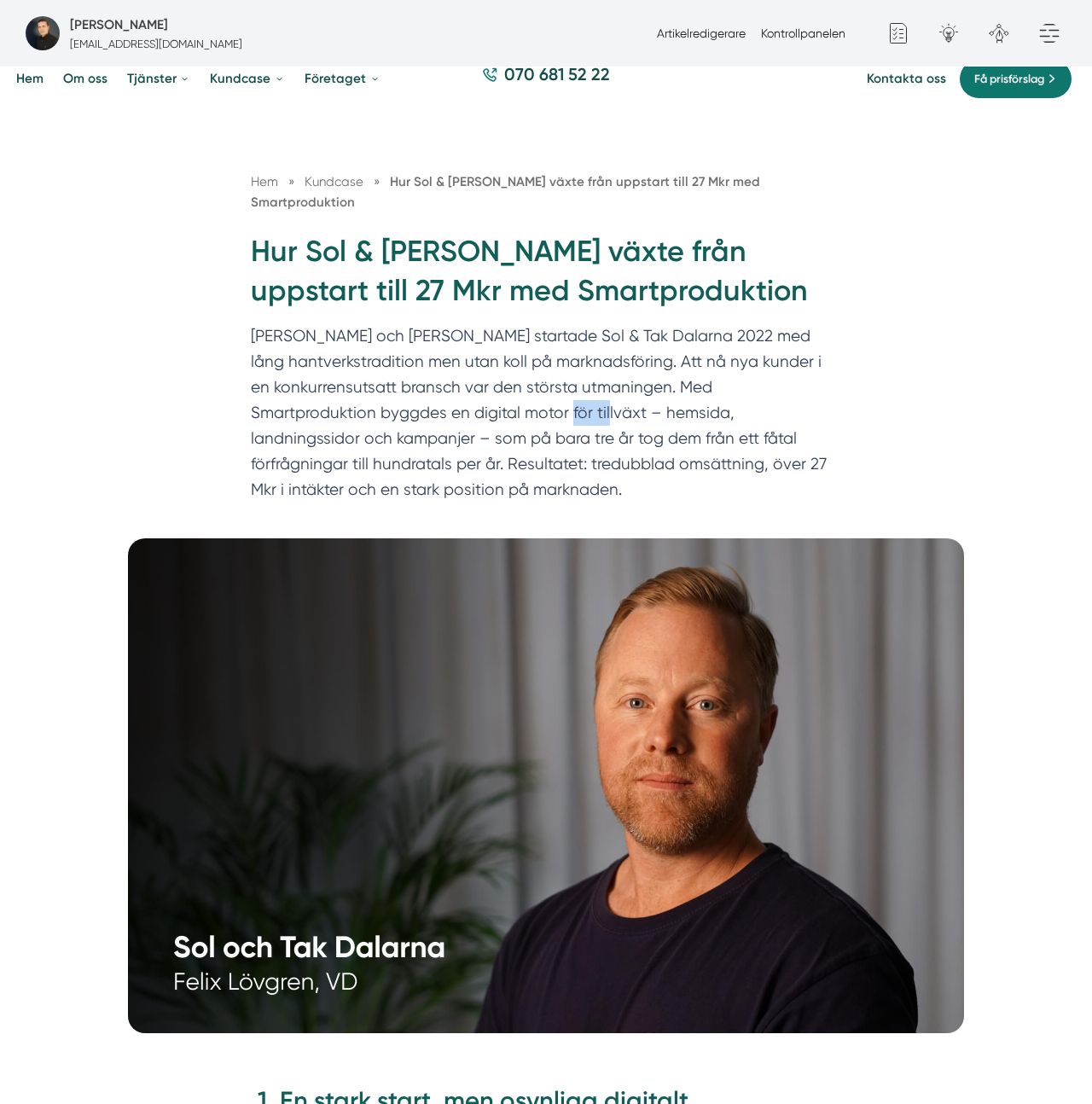
click at [395, 388] on p "Felix och Markus startade Sol & Tak Dalarna 2022 med lång hantverkstradition me…" at bounding box center [546, 416] width 590 height 187
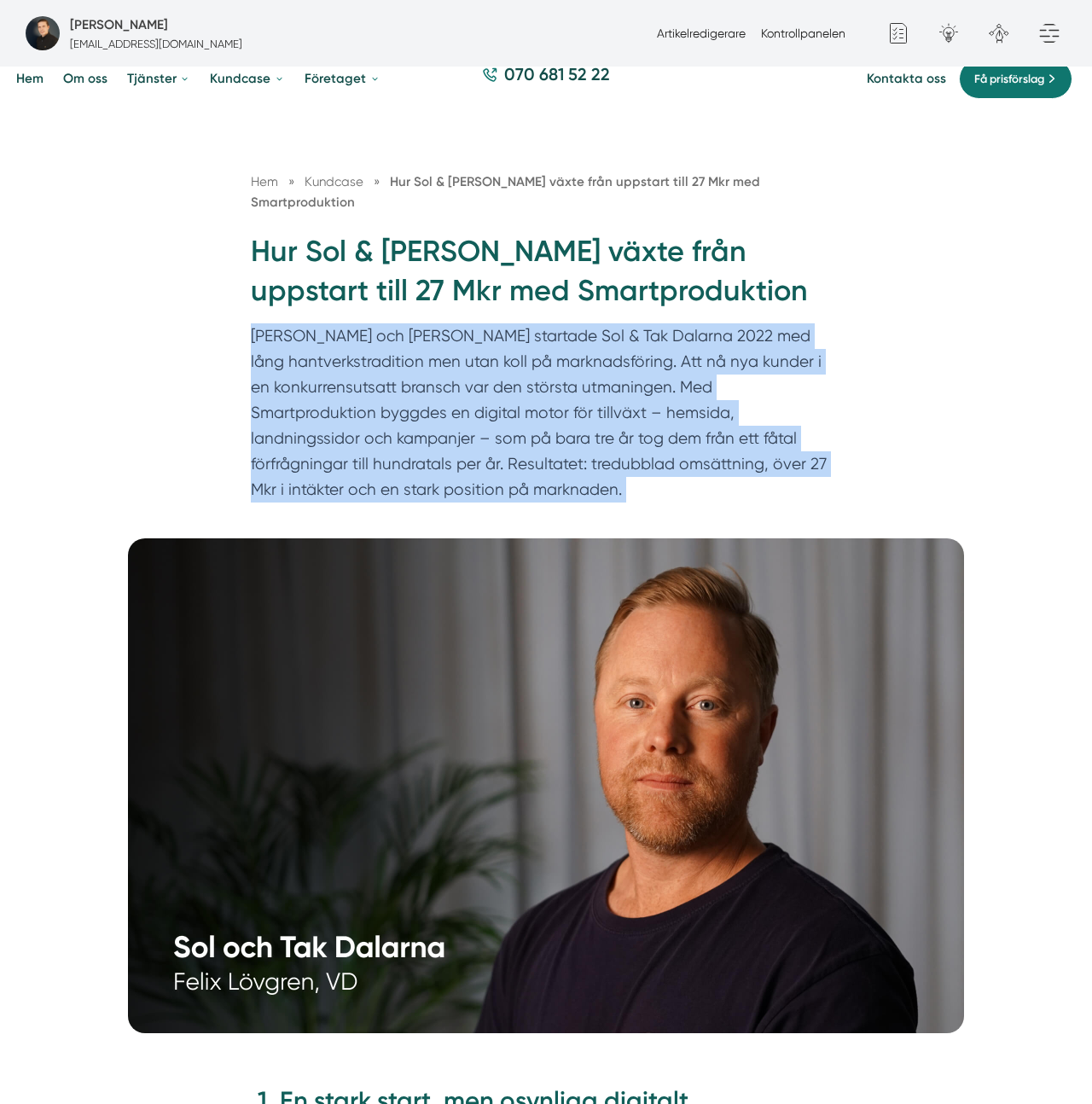
drag, startPoint x: 395, startPoint y: 388, endPoint x: 474, endPoint y: 374, distance: 80.2
click at [395, 388] on p "Felix och Markus startade Sol & Tak Dalarna 2022 med lång hantverkstradition me…" at bounding box center [546, 416] width 590 height 187
click at [605, 380] on p "Felix och Markus startade Sol & Tak Dalarna 2022 med lång hantverkstradition me…" at bounding box center [546, 416] width 590 height 187
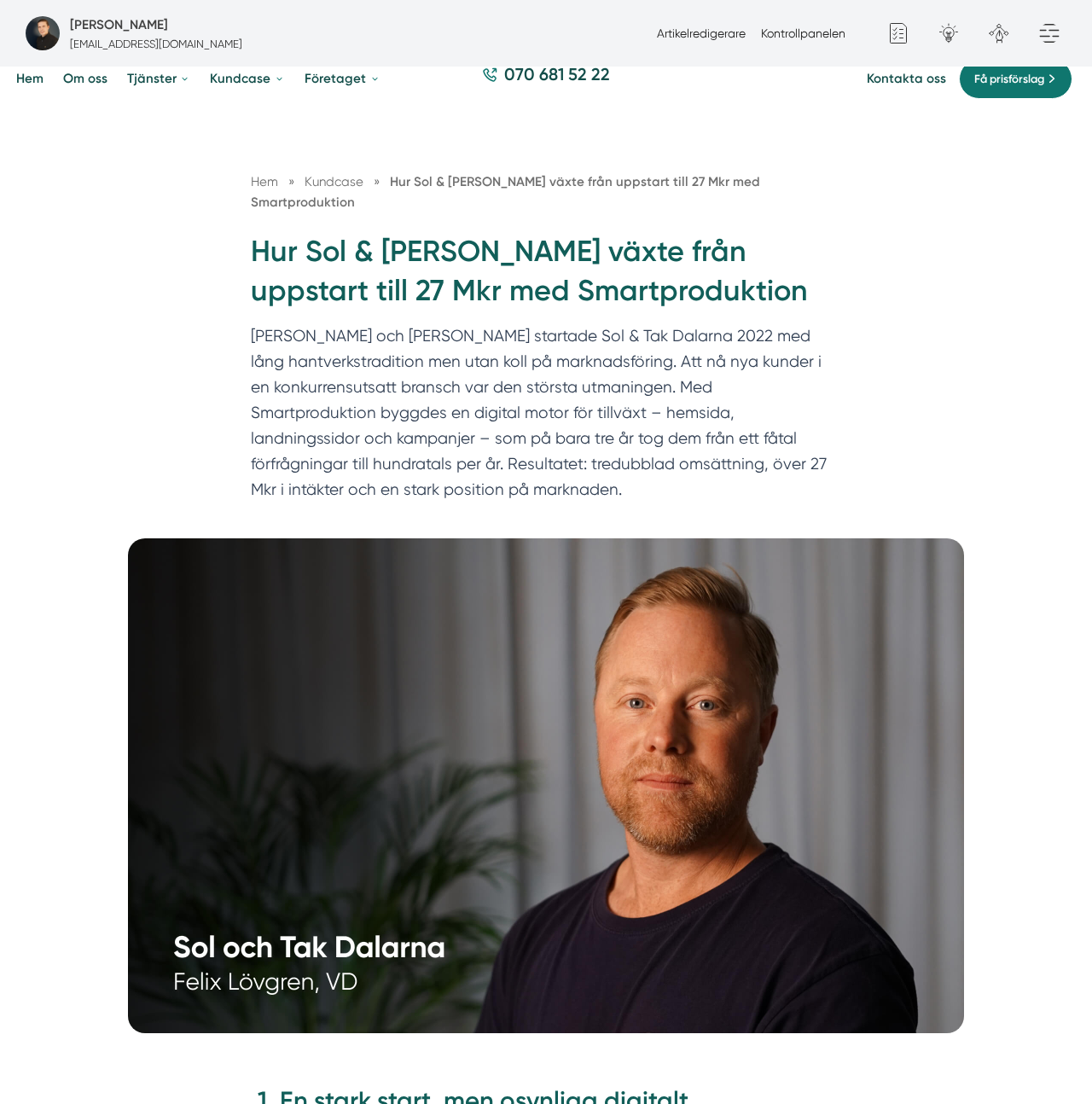
click at [946, 377] on div "Hem » Kundcase » Hur Sol & Tak Dalarna växte från uppstart till 27 Mkr med Smar…" at bounding box center [546, 323] width 1092 height 433
click at [650, 357] on p "Felix och Markus startade Sol & Tak Dalarna 2022 med lång hantverkstradition me…" at bounding box center [546, 416] width 590 height 187
drag, startPoint x: 678, startPoint y: 391, endPoint x: 699, endPoint y: 394, distance: 21.2
click at [706, 396] on p "Felix och Markus startade Sol & Tak Dalarna 2022 med lång hantverkstradition me…" at bounding box center [546, 416] width 590 height 187
click at [698, 392] on p "Felix och Markus startade Sol & Tak Dalarna 2022 med lång hantverkstradition me…" at bounding box center [546, 416] width 590 height 187
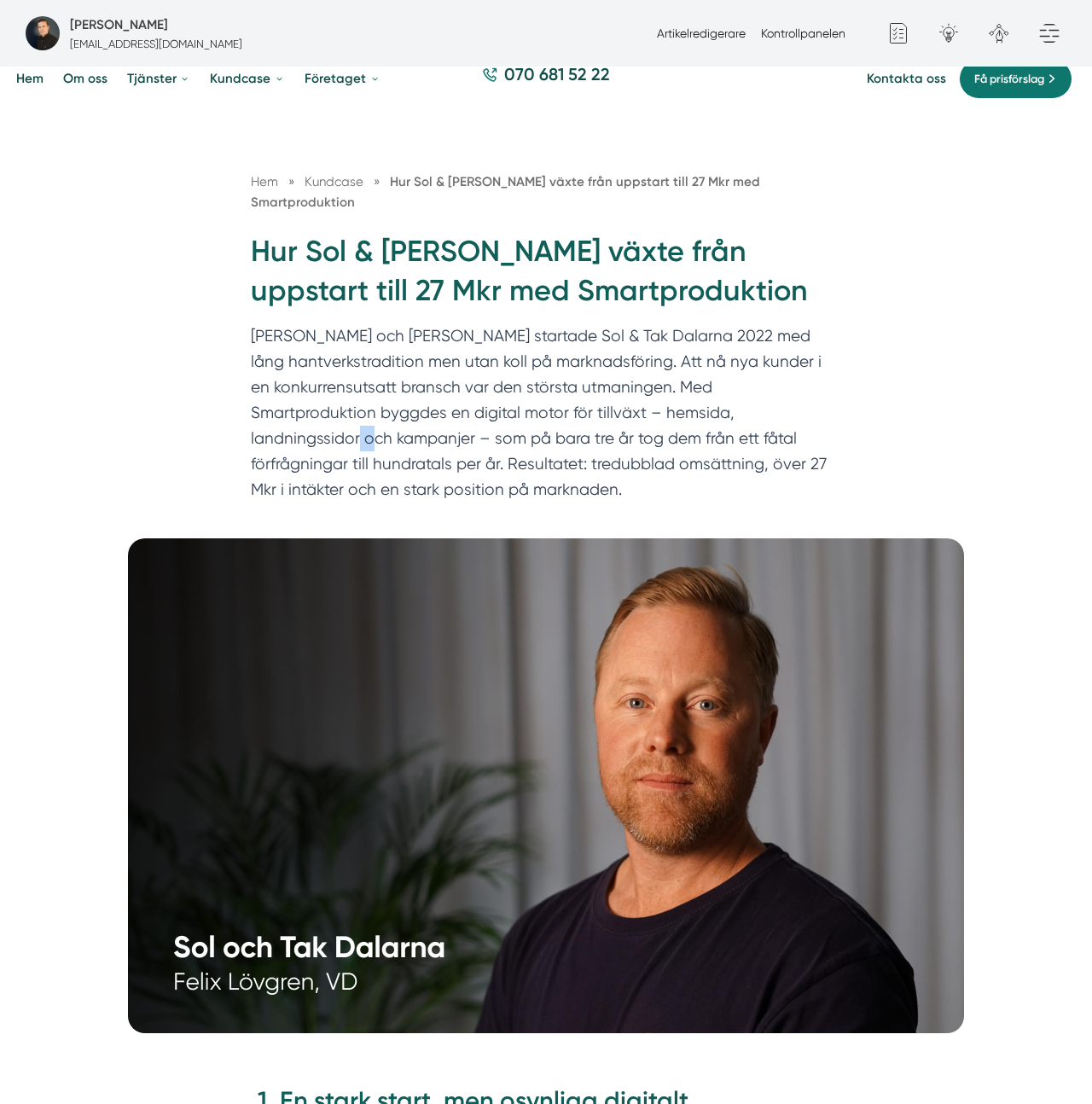
drag, startPoint x: 698, startPoint y: 392, endPoint x: 686, endPoint y: 393, distance: 12.0
click at [686, 393] on p "Felix och Markus startade Sol & Tak Dalarna 2022 med lång hantverkstradition me…" at bounding box center [546, 416] width 590 height 187
click at [685, 393] on p "Felix och Markus startade Sol & Tak Dalarna 2022 med lång hantverkstradition me…" at bounding box center [546, 416] width 590 height 187
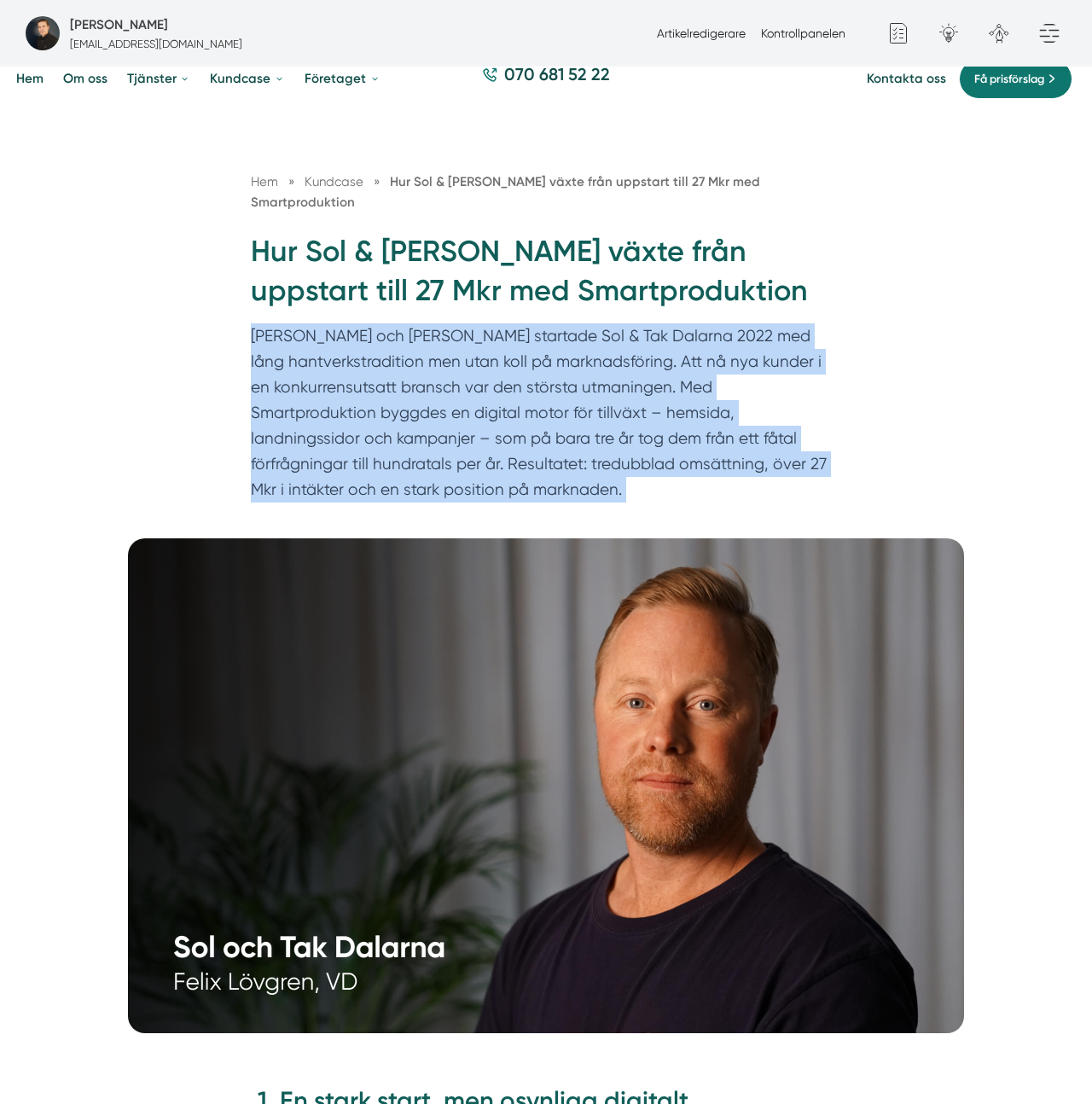
click at [685, 394] on p "Felix och Markus startade Sol & Tak Dalarna 2022 med lång hantverkstradition me…" at bounding box center [546, 416] width 590 height 187
click at [686, 392] on p "Felix och Markus startade Sol & Tak Dalarna 2022 med lång hantverkstradition me…" at bounding box center [546, 416] width 590 height 187
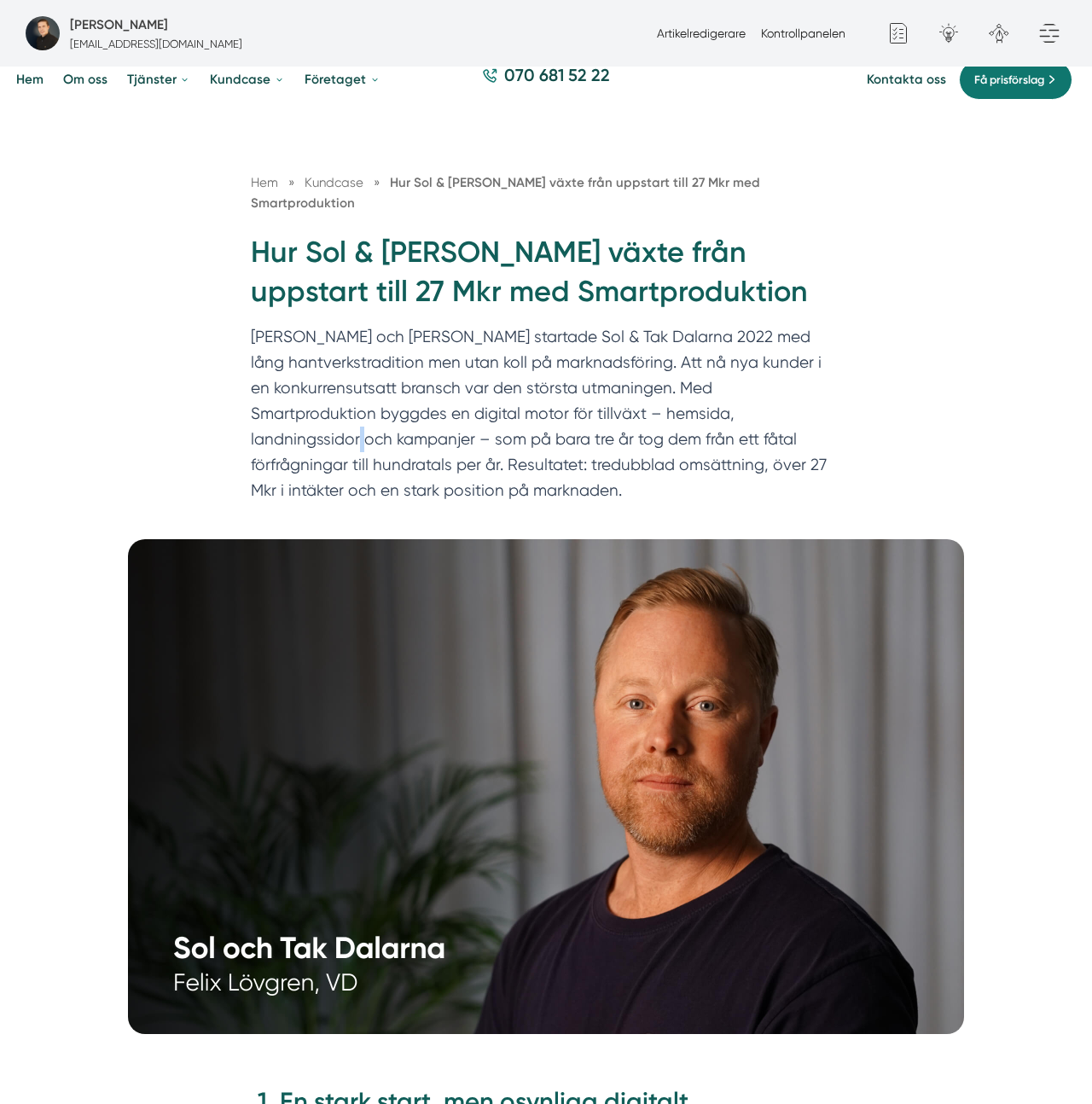
scroll to position [97, 0]
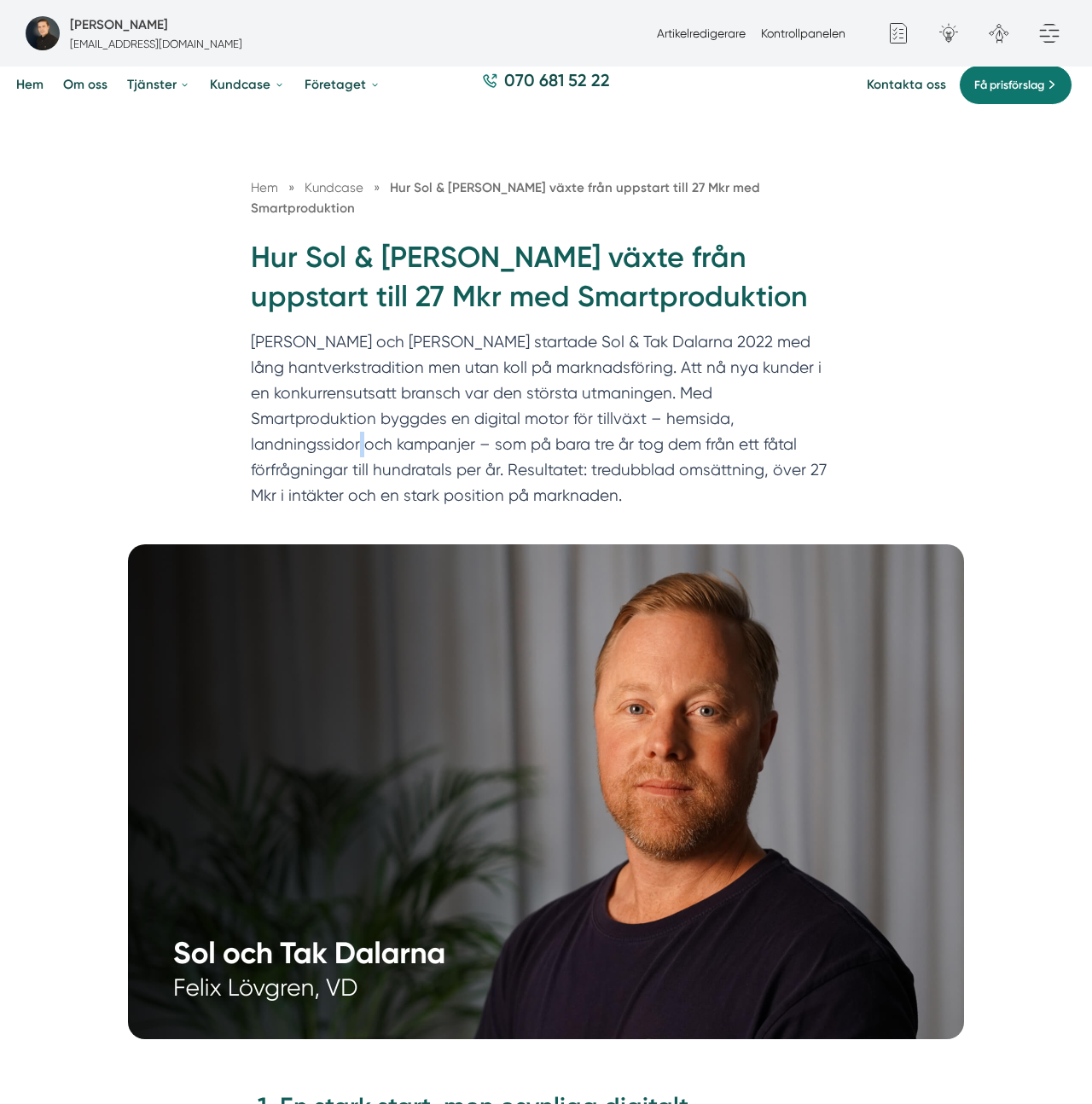
click at [686, 392] on p "Felix och Markus startade Sol & Tak Dalarna 2022 med lång hantverkstradition me…" at bounding box center [546, 422] width 590 height 187
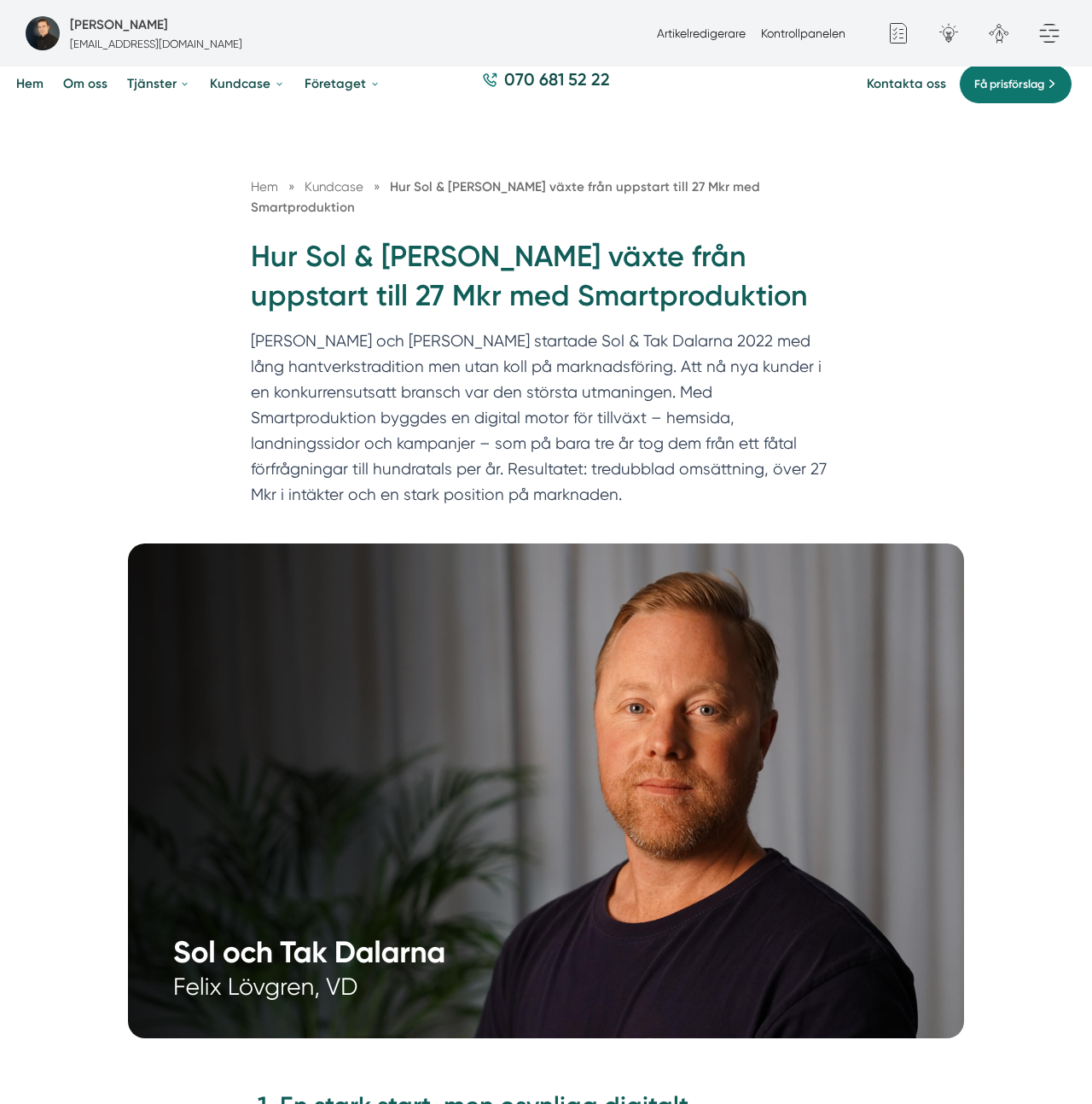
click at [600, 435] on p "Felix och Markus startade Sol & Tak Dalarna 2022 med lång hantverkstradition me…" at bounding box center [546, 422] width 590 height 187
click at [599, 435] on p "Felix och Markus startade Sol & Tak Dalarna 2022 med lång hantverkstradition me…" at bounding box center [546, 422] width 590 height 187
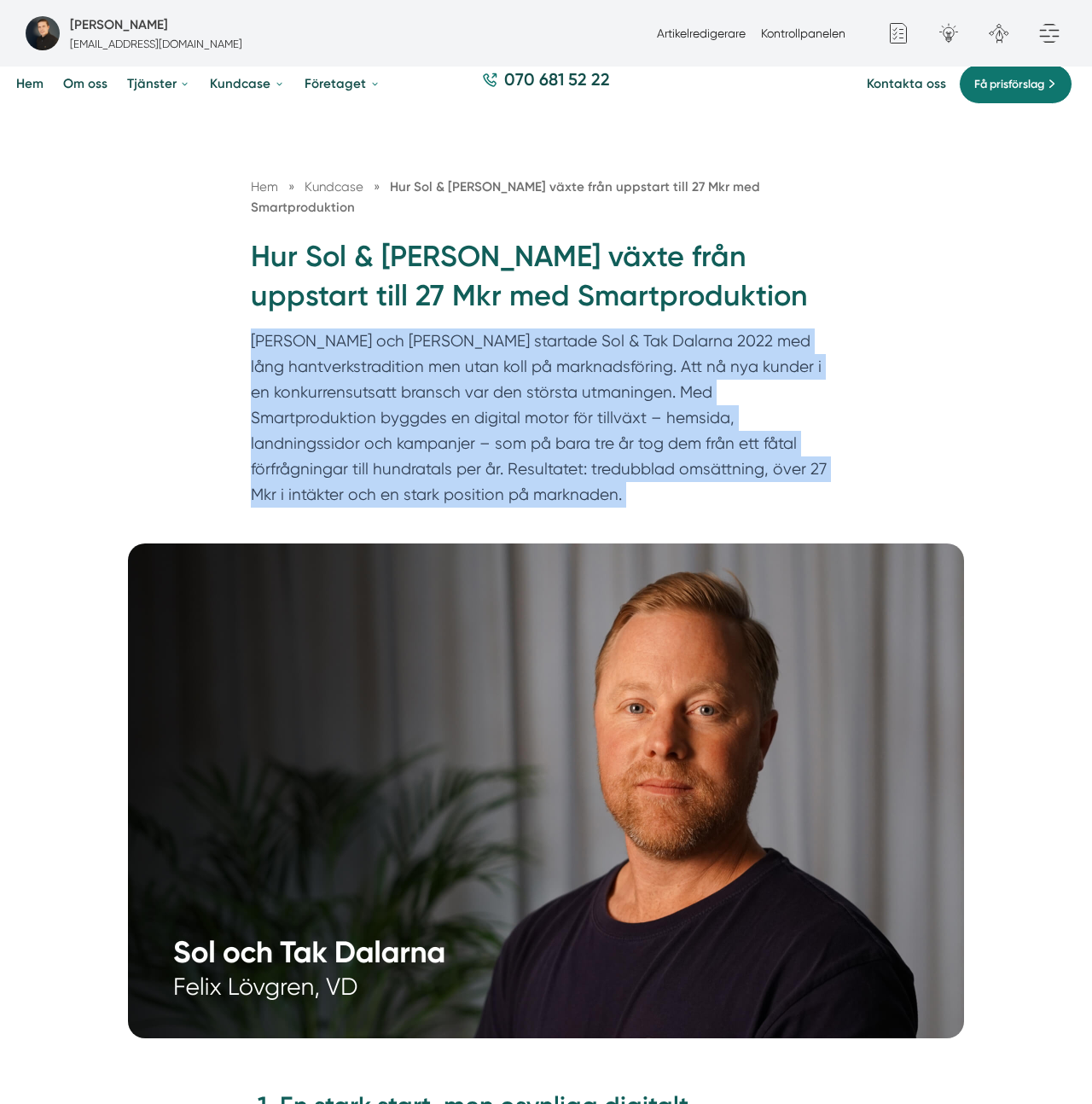
click at [599, 435] on p "Felix och Markus startade Sol & Tak Dalarna 2022 med lång hantverkstradition me…" at bounding box center [546, 422] width 590 height 187
drag, startPoint x: 599, startPoint y: 435, endPoint x: 616, endPoint y: 430, distance: 17.7
click at [599, 435] on p "Felix och Markus startade Sol & Tak Dalarna 2022 med lång hantverkstradition me…" at bounding box center [546, 422] width 590 height 187
click at [664, 427] on p "Felix och Markus startade Sol & Tak Dalarna 2022 med lång hantverkstradition me…" at bounding box center [546, 422] width 590 height 187
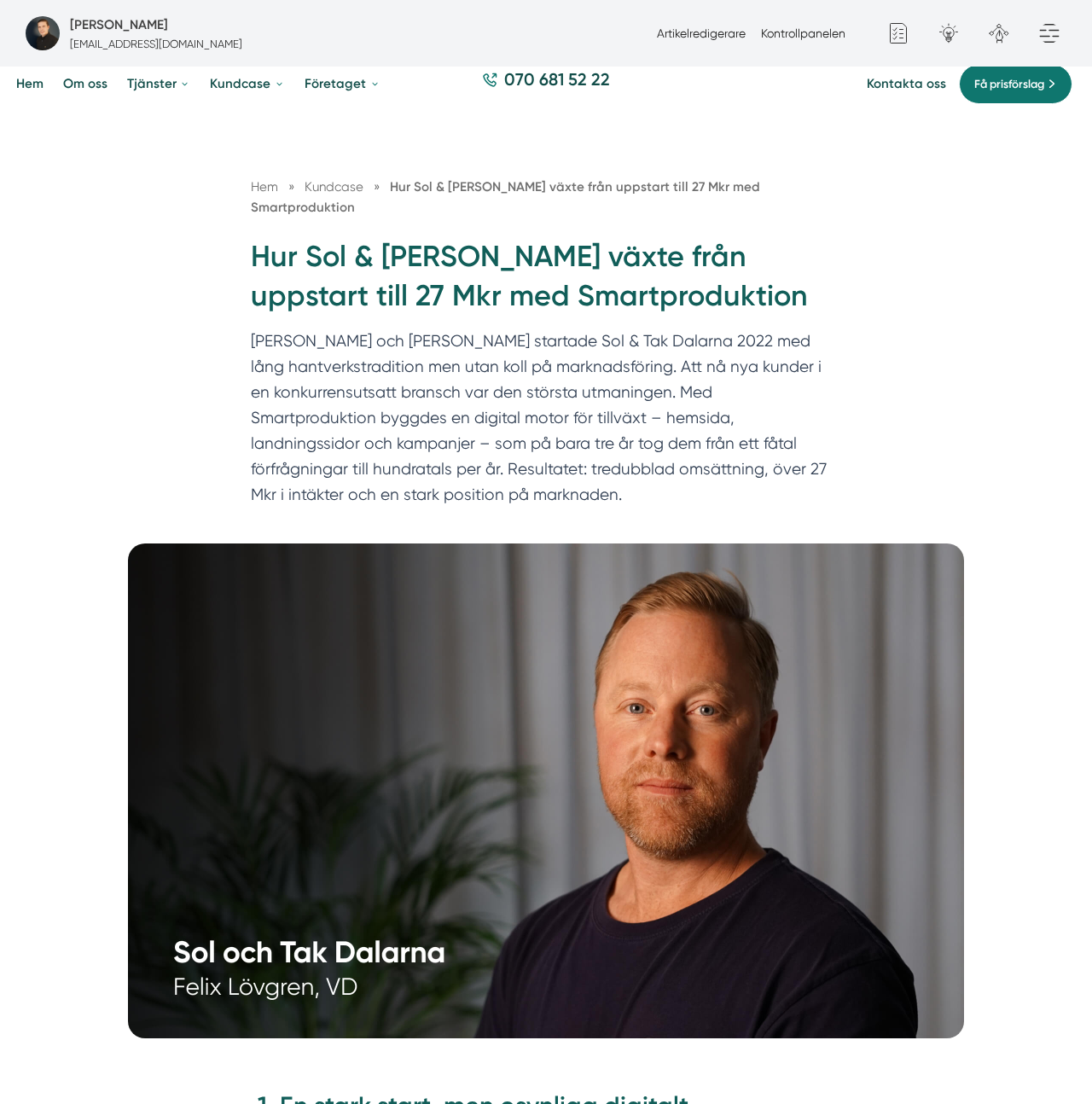
click at [698, 422] on p "Felix och Markus startade Sol & Tak Dalarna 2022 med lång hantverkstradition me…" at bounding box center [546, 422] width 590 height 187
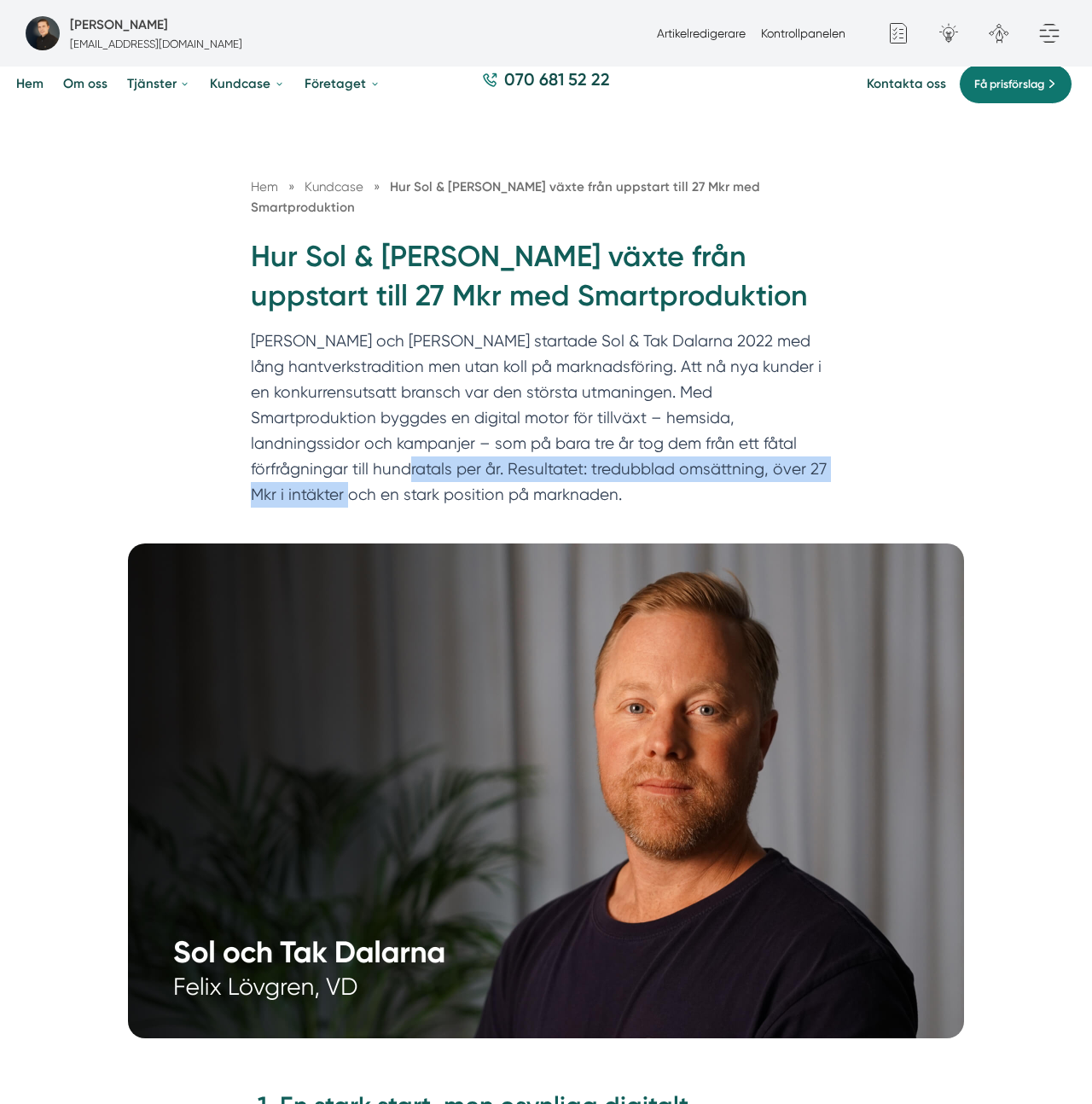
drag, startPoint x: 690, startPoint y: 421, endPoint x: 698, endPoint y: 441, distance: 21.5
click at [698, 441] on p "Felix och Markus startade Sol & Tak Dalarna 2022 med lång hantverkstradition me…" at bounding box center [546, 422] width 590 height 187
click at [706, 422] on p "Felix och Markus startade Sol & Tak Dalarna 2022 med lång hantverkstradition me…" at bounding box center [546, 422] width 590 height 187
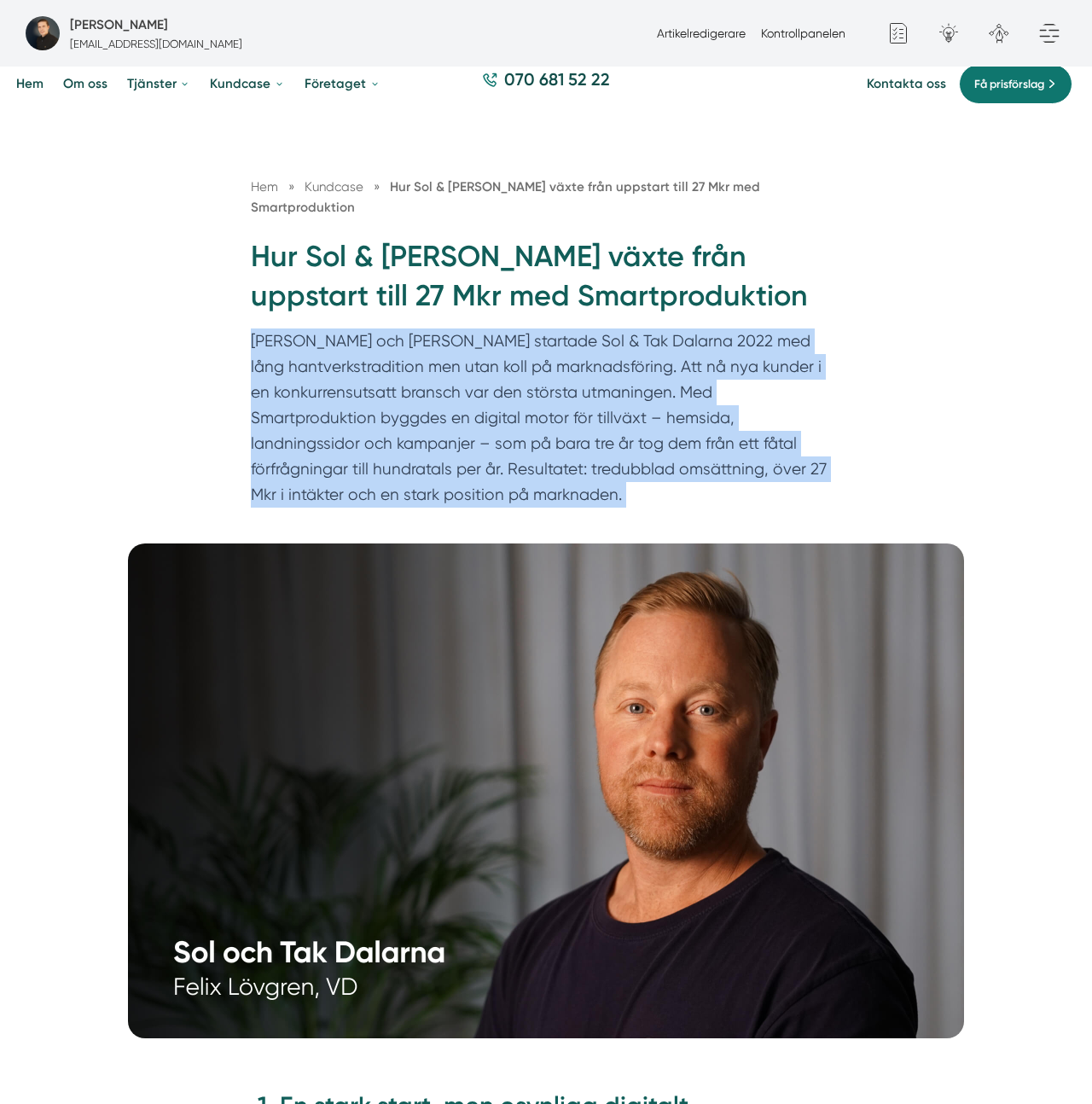
click at [706, 422] on p "Felix och Markus startade Sol & Tak Dalarna 2022 med lång hantverkstradition me…" at bounding box center [546, 422] width 590 height 187
click at [706, 424] on p "Felix och Markus startade Sol & Tak Dalarna 2022 med lång hantverkstradition me…" at bounding box center [546, 422] width 590 height 187
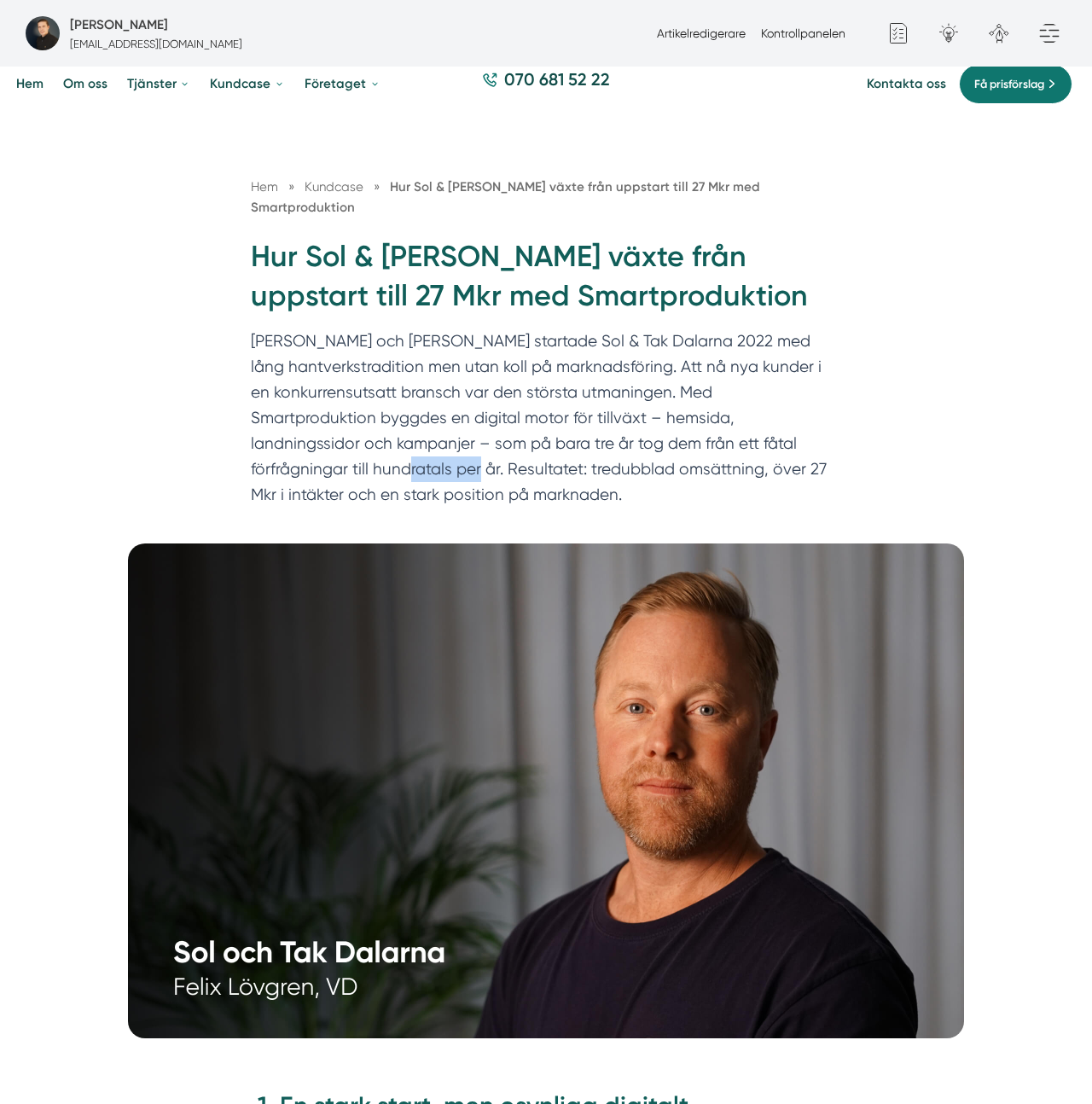
click at [706, 424] on p "Felix och Markus startade Sol & Tak Dalarna 2022 med lång hantverkstradition me…" at bounding box center [546, 422] width 590 height 187
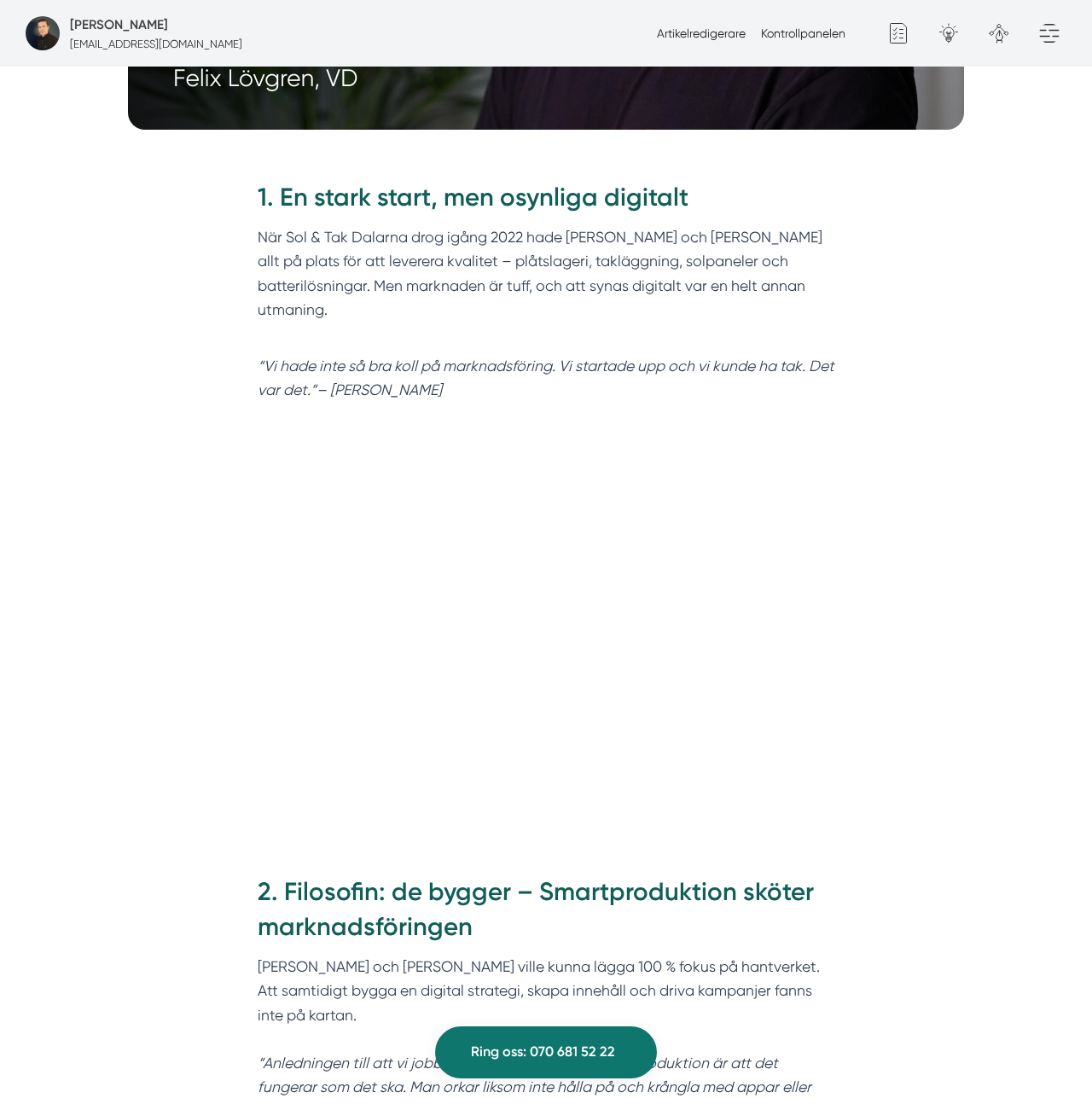
scroll to position [1008, 0]
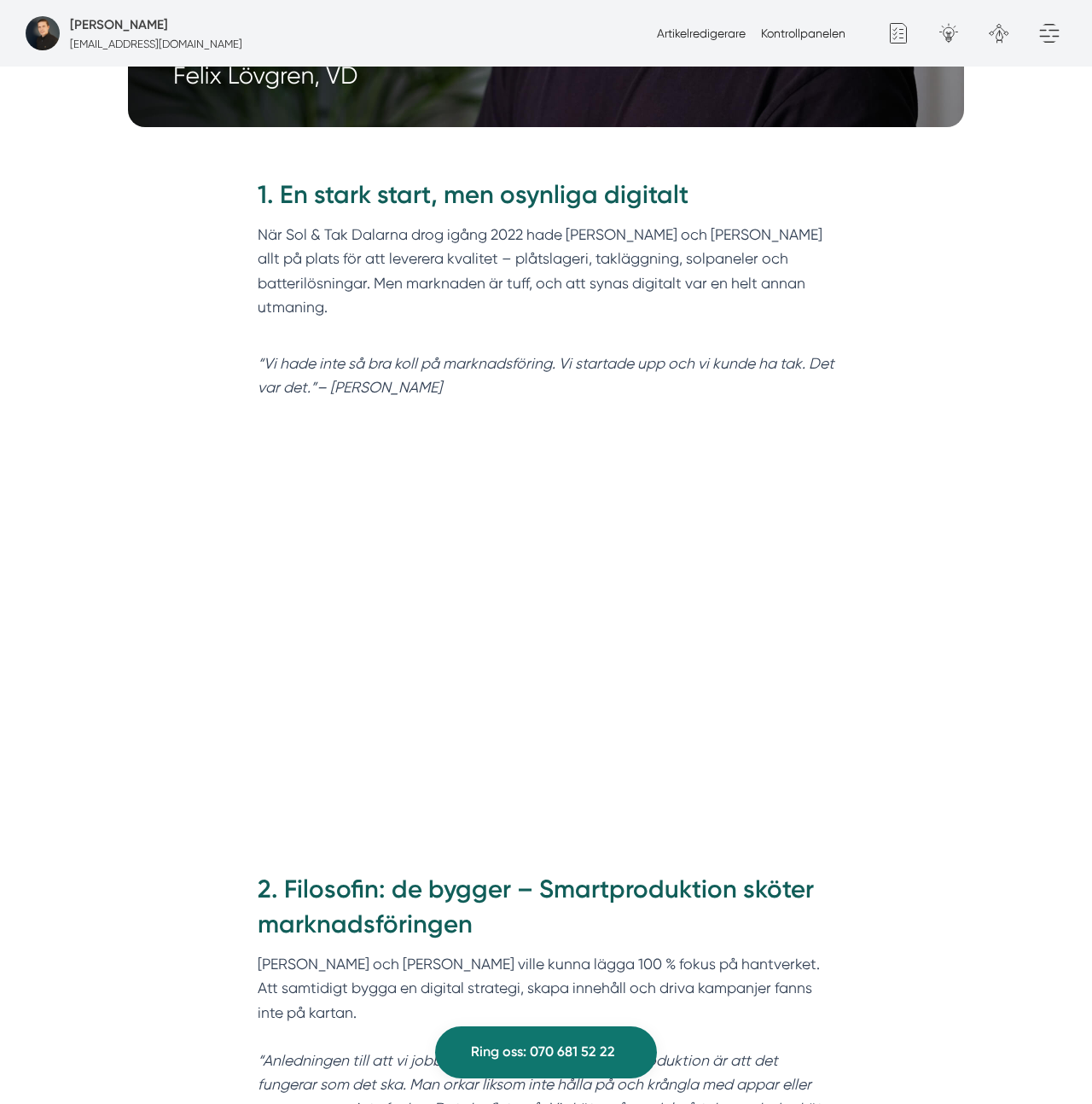
click at [433, 222] on p "När Sol & Tak Dalarna drog igång 2022 hade Felix och Markus allt på plats för a…" at bounding box center [546, 282] width 577 height 121
click at [433, 221] on p "När Sol & Tak Dalarna drog igång 2022 hade Felix och Markus allt på plats för a…" at bounding box center [546, 281] width 577 height 121
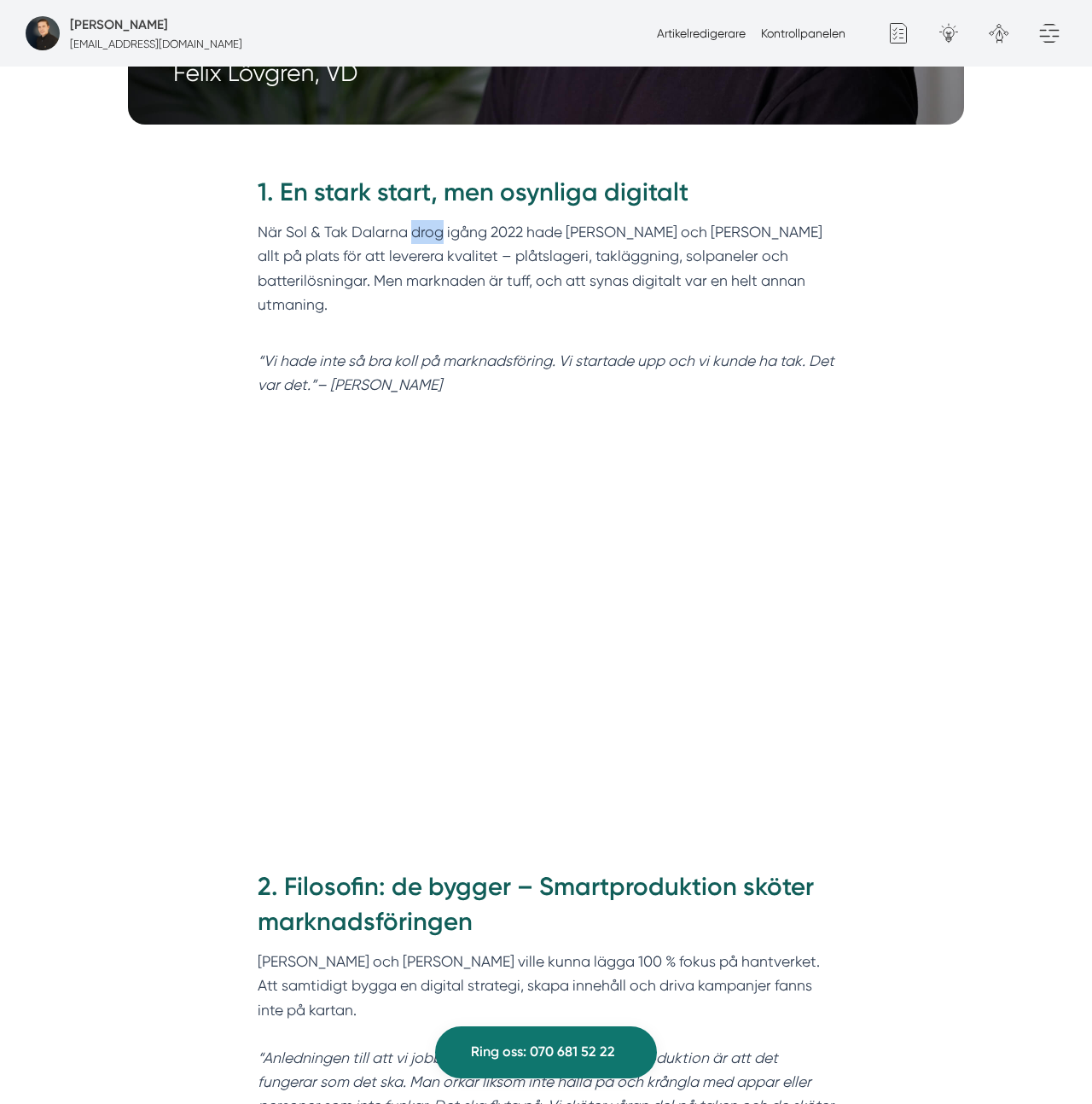
click at [433, 220] on p "När Sol & Tak Dalarna drog igång 2022 hade Felix och Markus allt på plats för a…" at bounding box center [546, 280] width 577 height 121
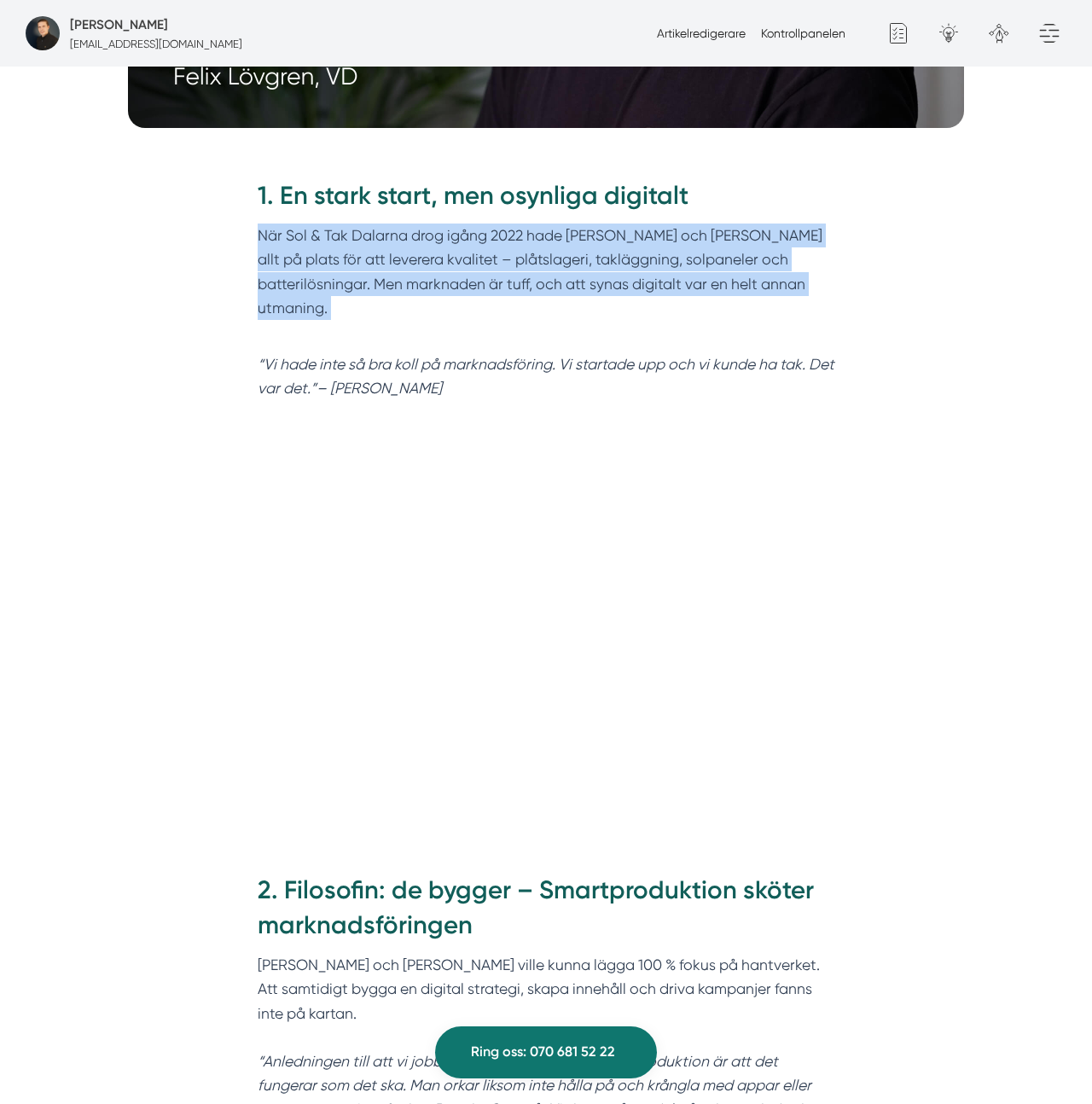
click at [433, 204] on div "1. En stark start, men osynliga digitalt När Sol & Tak Dalarna drog igång 2022 …" at bounding box center [546, 290] width 577 height 222
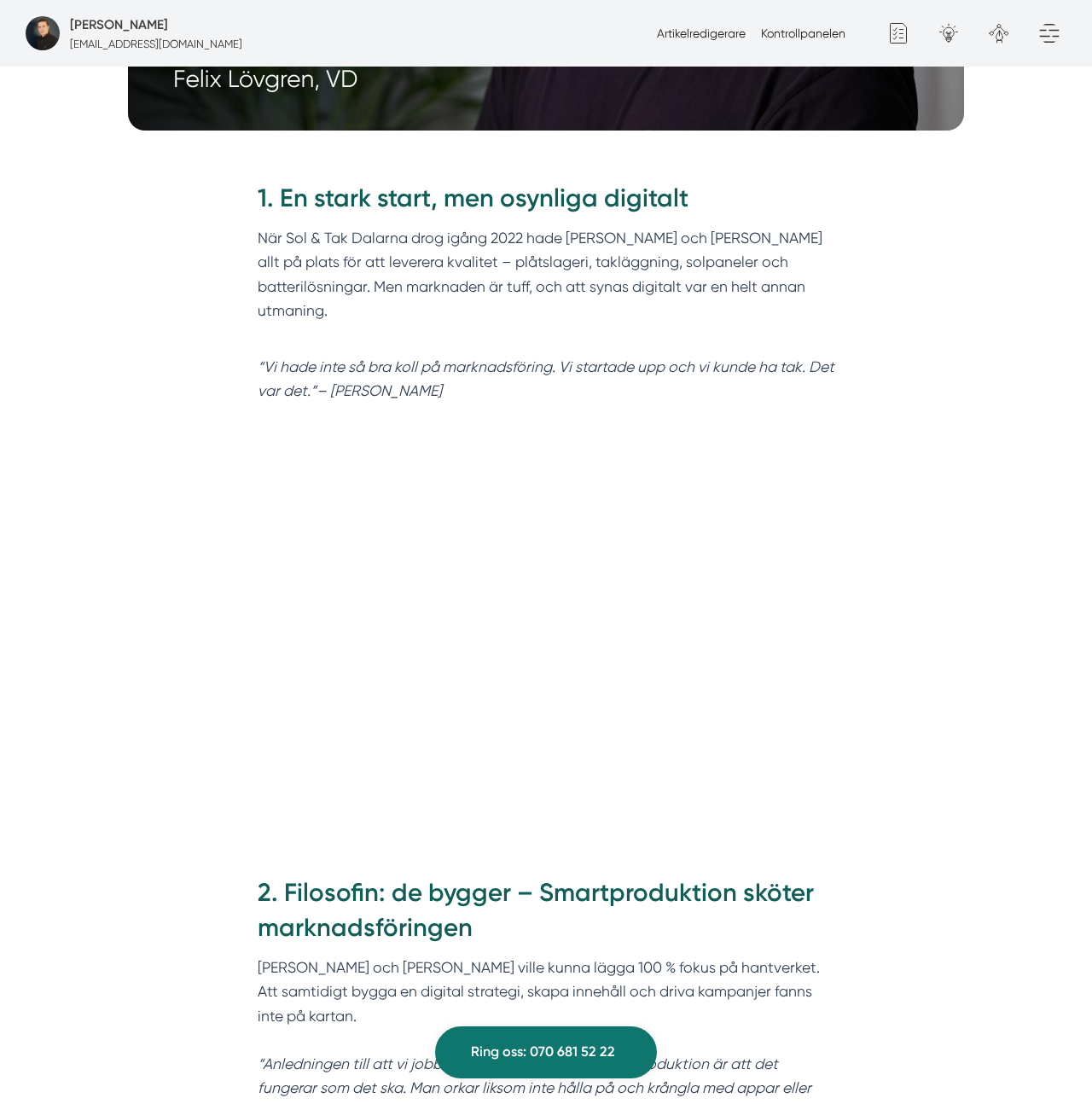
click at [473, 181] on h2 "1. En stark start, men osynliga digitalt" at bounding box center [546, 204] width 577 height 45
click at [485, 181] on h2 "1. En stark start, men osynliga digitalt" at bounding box center [546, 204] width 577 height 45
click at [715, 157] on div "1. En stark start, men osynliga digitalt När Sol & Tak Dalarna drog igång 2022 …" at bounding box center [546, 298] width 655 height 280
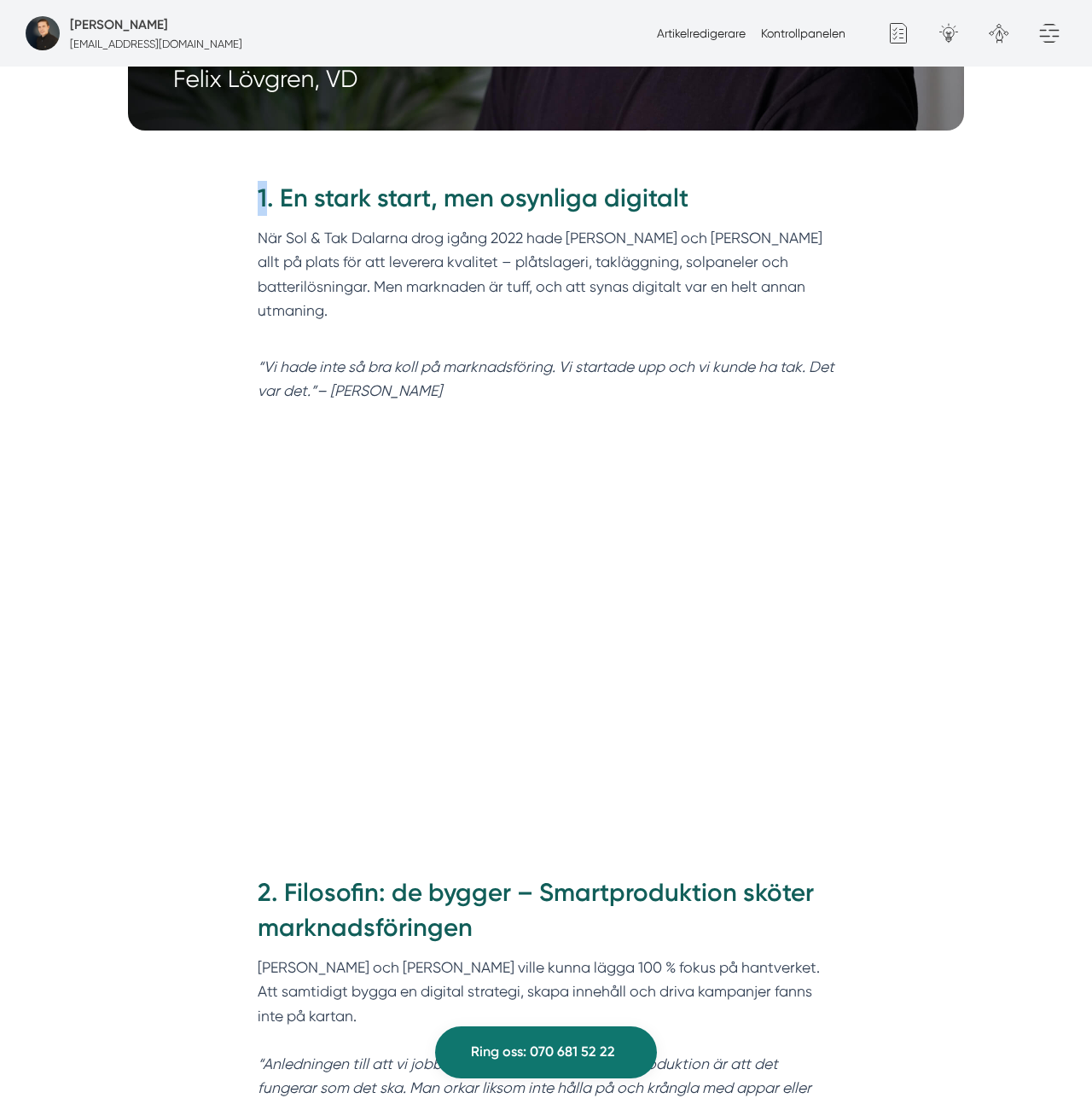
click at [715, 157] on div "1. En stark start, men osynliga digitalt När Sol & Tak Dalarna drog igång 2022 …" at bounding box center [546, 298] width 655 height 280
drag, startPoint x: 865, startPoint y: 236, endPoint x: 833, endPoint y: 252, distance: 35.8
click at [865, 236] on div "1. En stark start, men osynliga digitalt När Sol & Tak Dalarna drog igång 2022 …" at bounding box center [546, 298] width 655 height 280
click at [498, 254] on p "När Sol & Tak Dalarna drog igång 2022 hade Felix och Markus allt på plats för a…" at bounding box center [546, 286] width 577 height 121
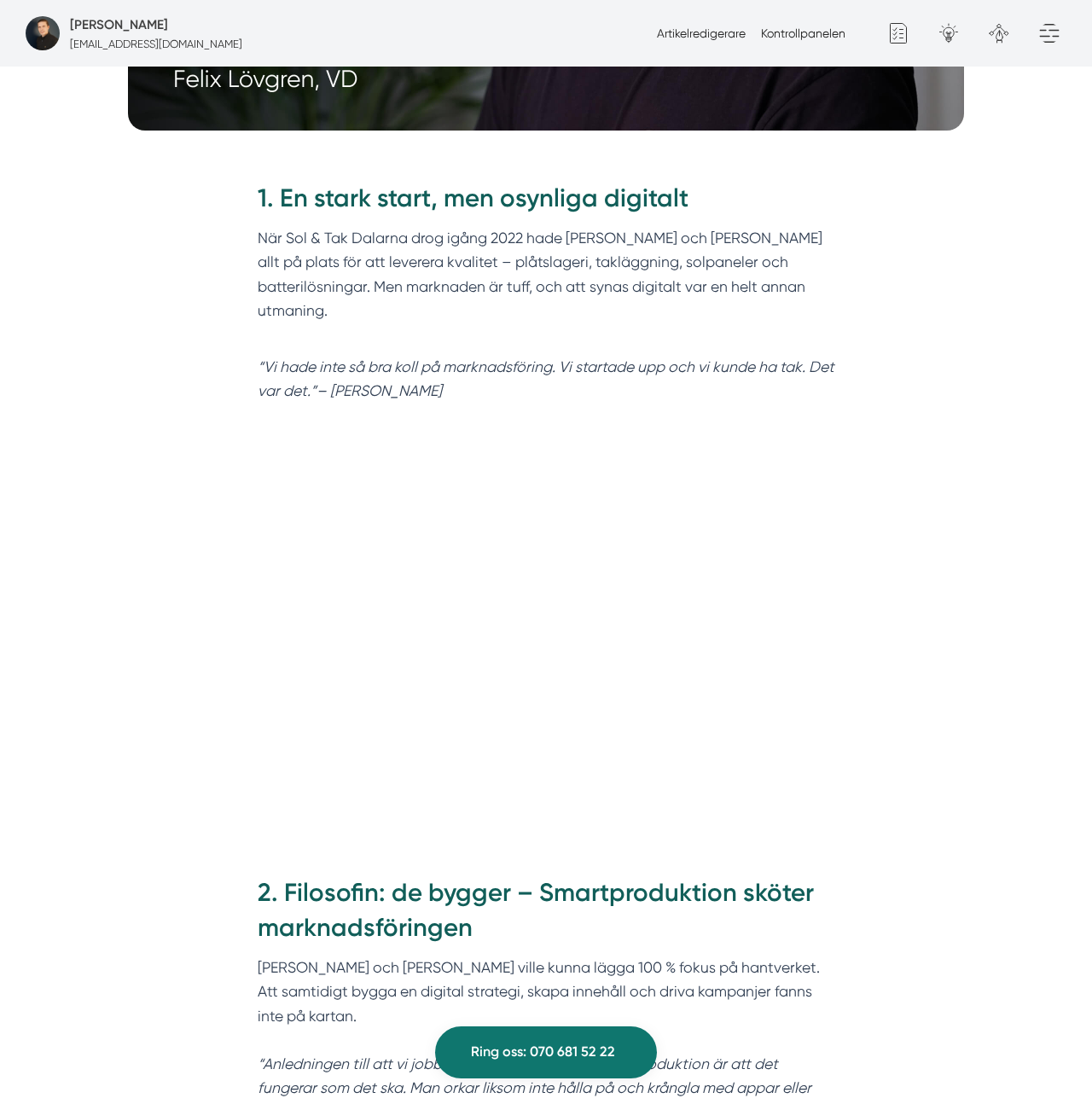
click at [499, 253] on p "När Sol & Tak Dalarna drog igång 2022 hade Felix och Markus allt på plats för a…" at bounding box center [546, 286] width 577 height 121
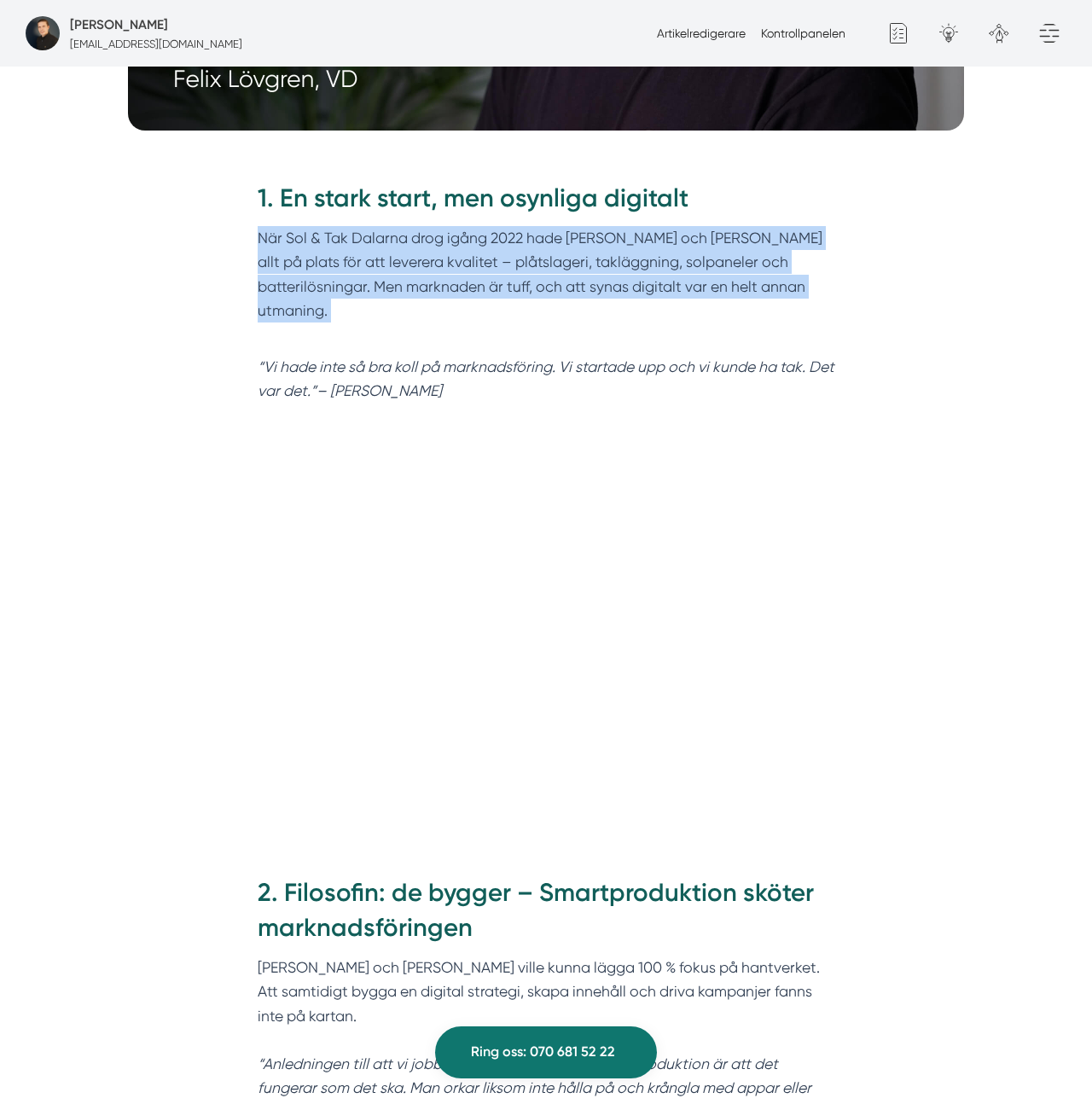
click at [499, 253] on p "När Sol & Tak Dalarna drog igång 2022 hade Felix och Markus allt på plats för a…" at bounding box center [546, 286] width 577 height 121
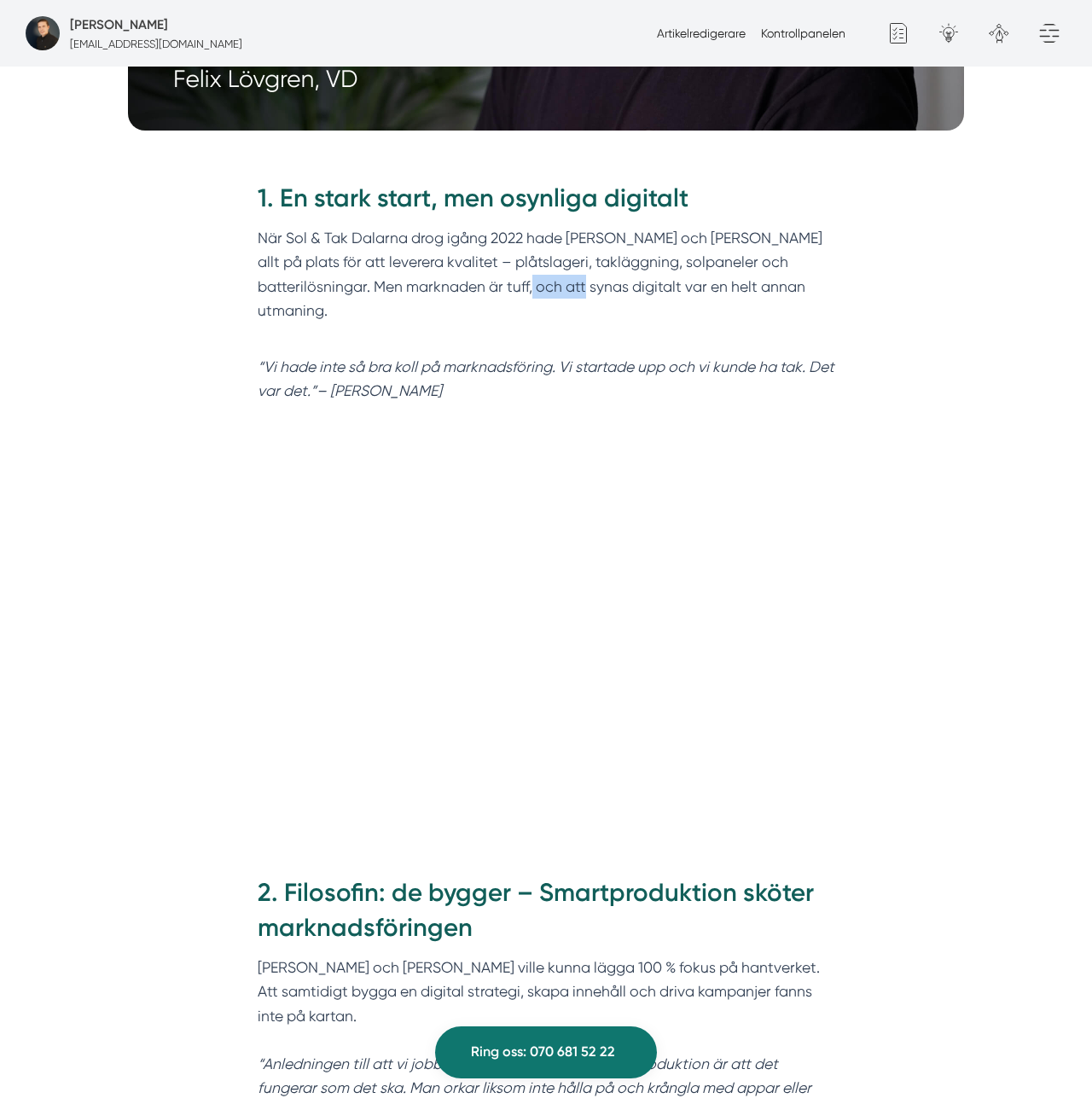
click at [499, 253] on p "När Sol & Tak Dalarna drog igång 2022 hade Felix och Markus allt på plats för a…" at bounding box center [546, 286] width 577 height 121
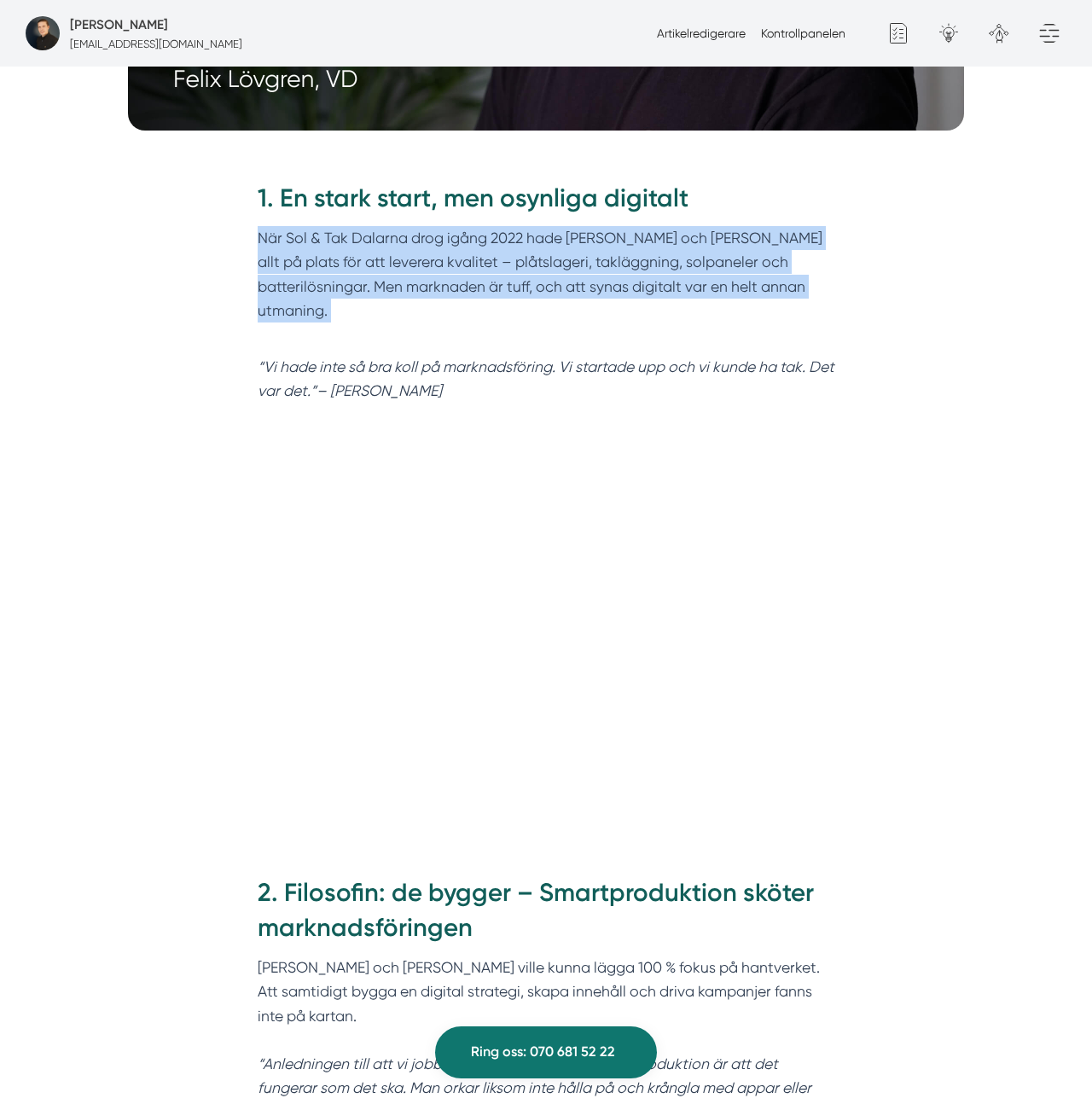
click at [499, 253] on p "När Sol & Tak Dalarna drog igång 2022 hade Felix och Markus allt på plats för a…" at bounding box center [546, 286] width 577 height 121
click at [533, 226] on p "När Sol & Tak Dalarna drog igång 2022 hade Felix och Markus allt på plats för a…" at bounding box center [546, 285] width 577 height 121
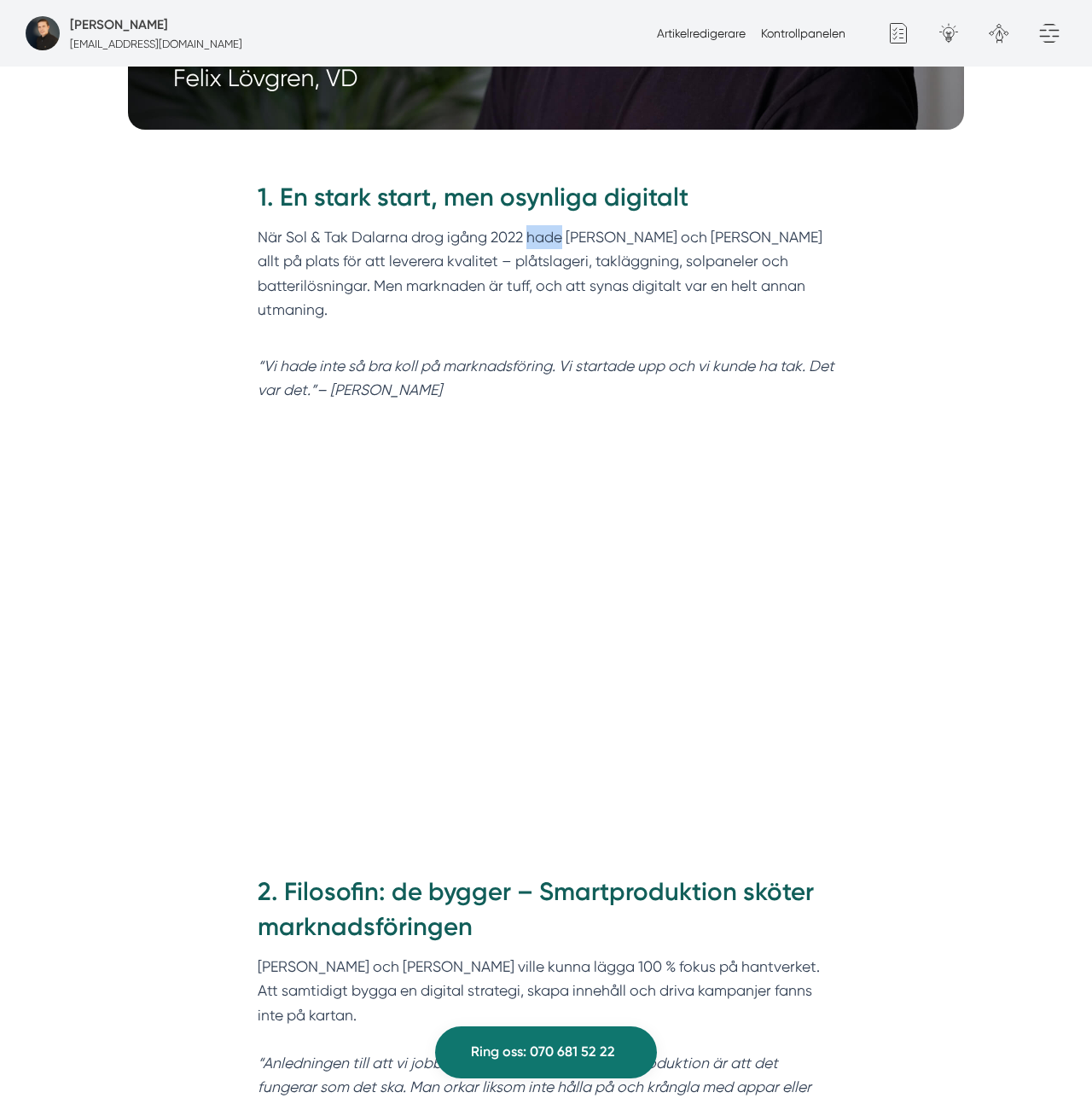
click at [533, 226] on p "När Sol & Tak Dalarna drog igång 2022 hade Felix och Markus allt på plats för a…" at bounding box center [546, 285] width 577 height 121
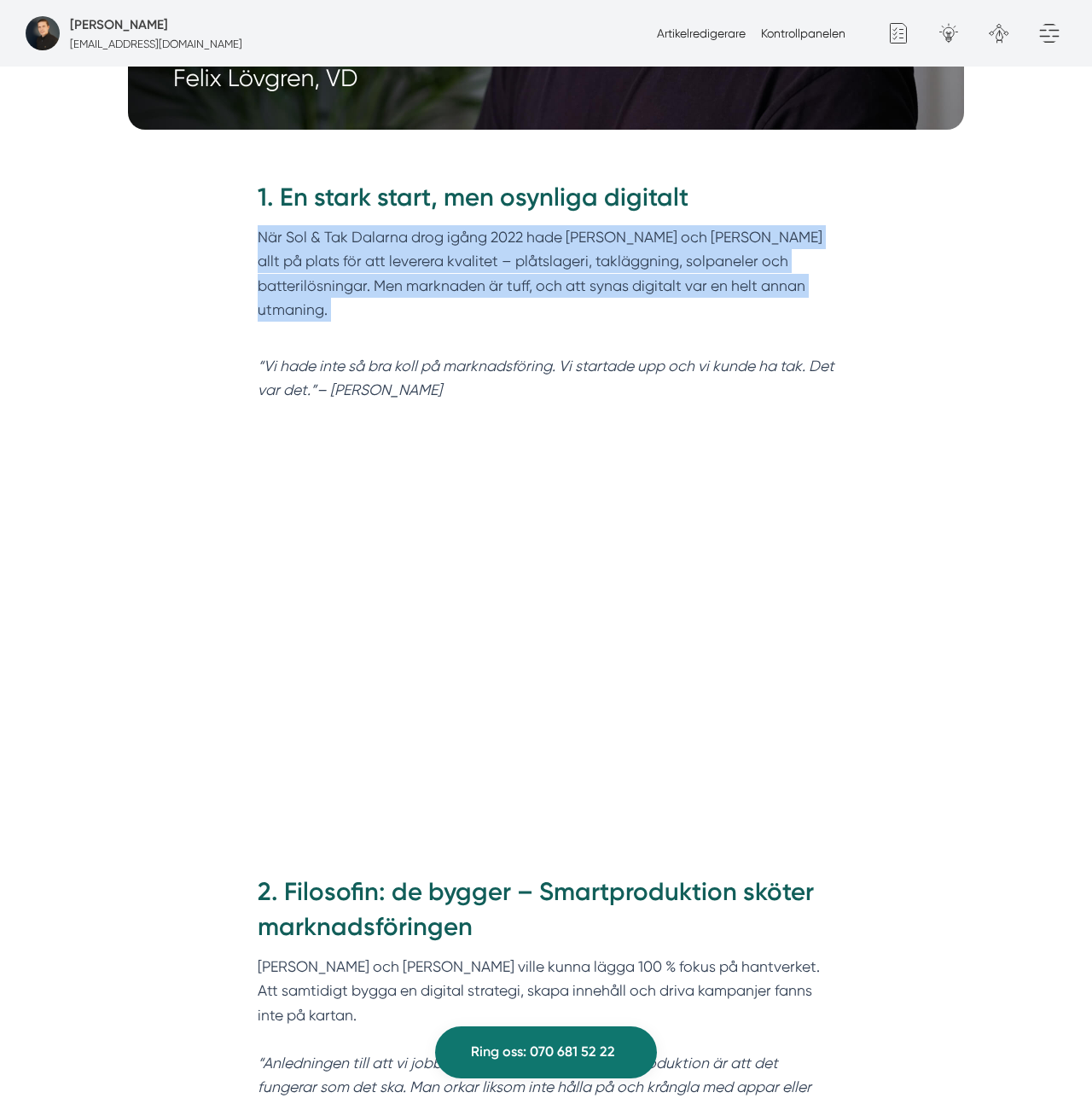
click at [533, 226] on p "När Sol & Tak Dalarna drog igång 2022 hade Felix och Markus allt på plats för a…" at bounding box center [546, 285] width 577 height 121
click at [863, 221] on div "1. En stark start, men osynliga digitalt När Sol & Tak Dalarna drog igång 2022 …" at bounding box center [546, 297] width 655 height 280
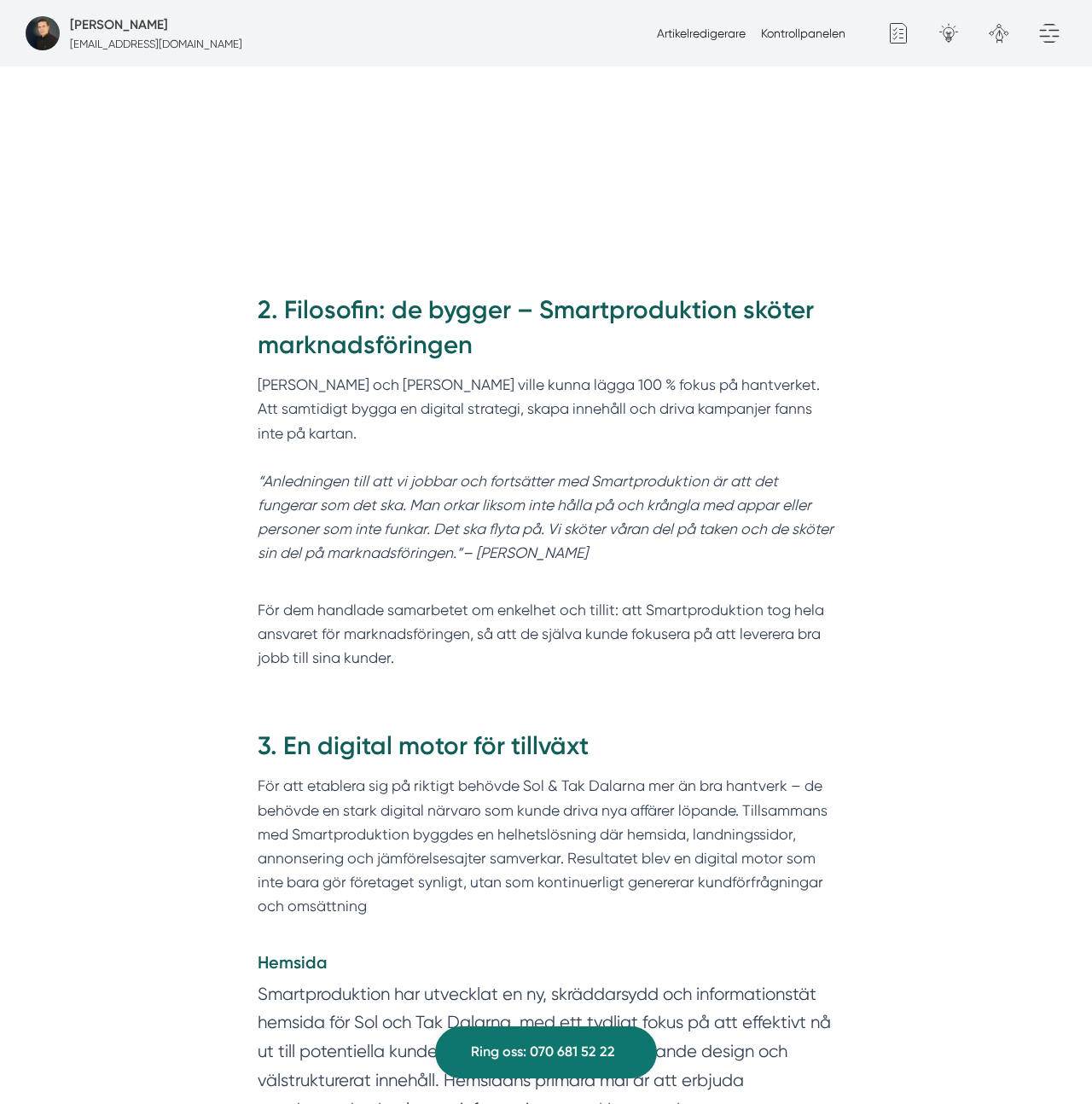
scroll to position [1591, 0]
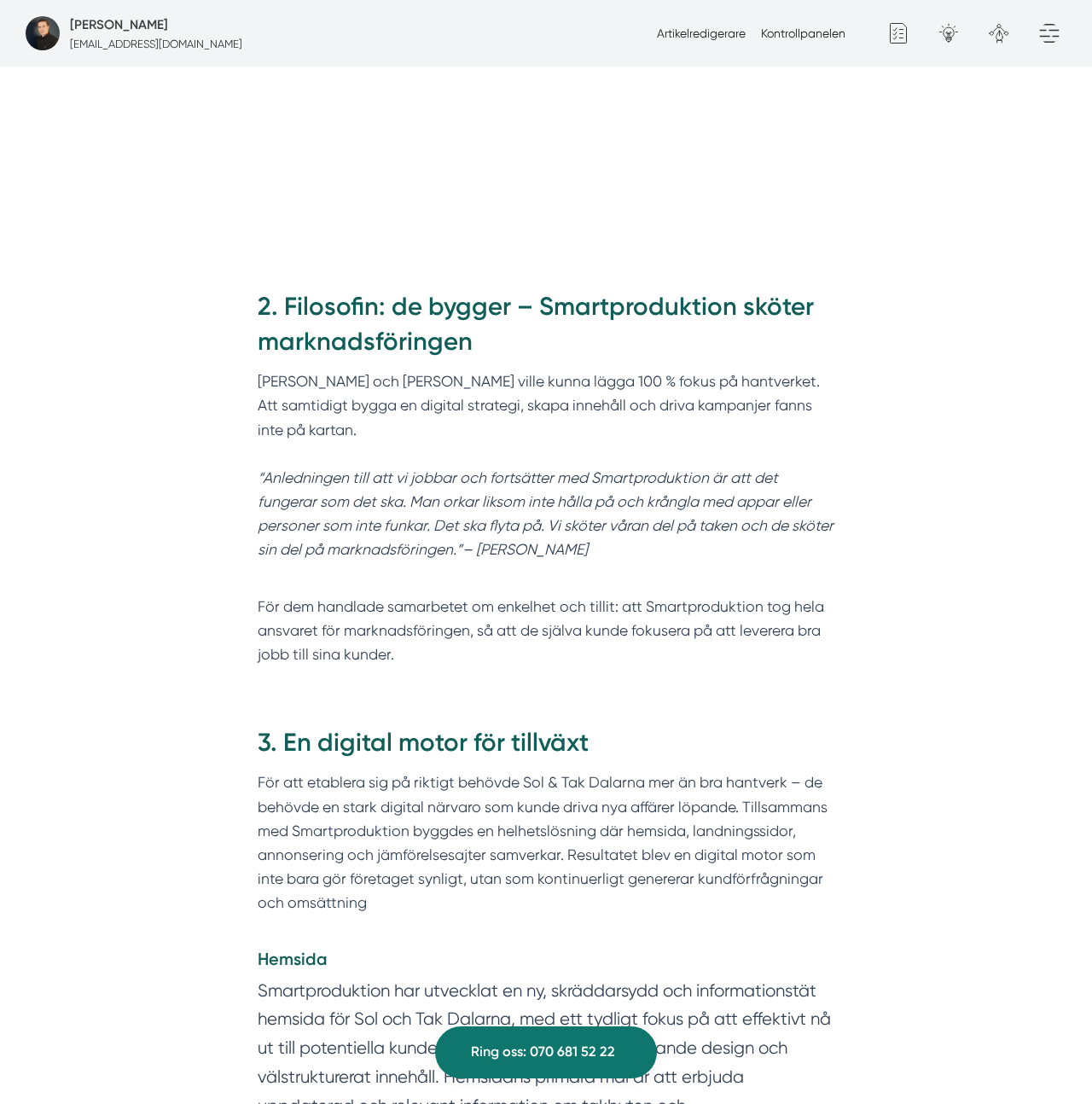
click at [564, 469] on em "“Anledningen till att vi jobbar och fortsätter med Smartproduktion är att det f…" at bounding box center [545, 514] width 576 height 90
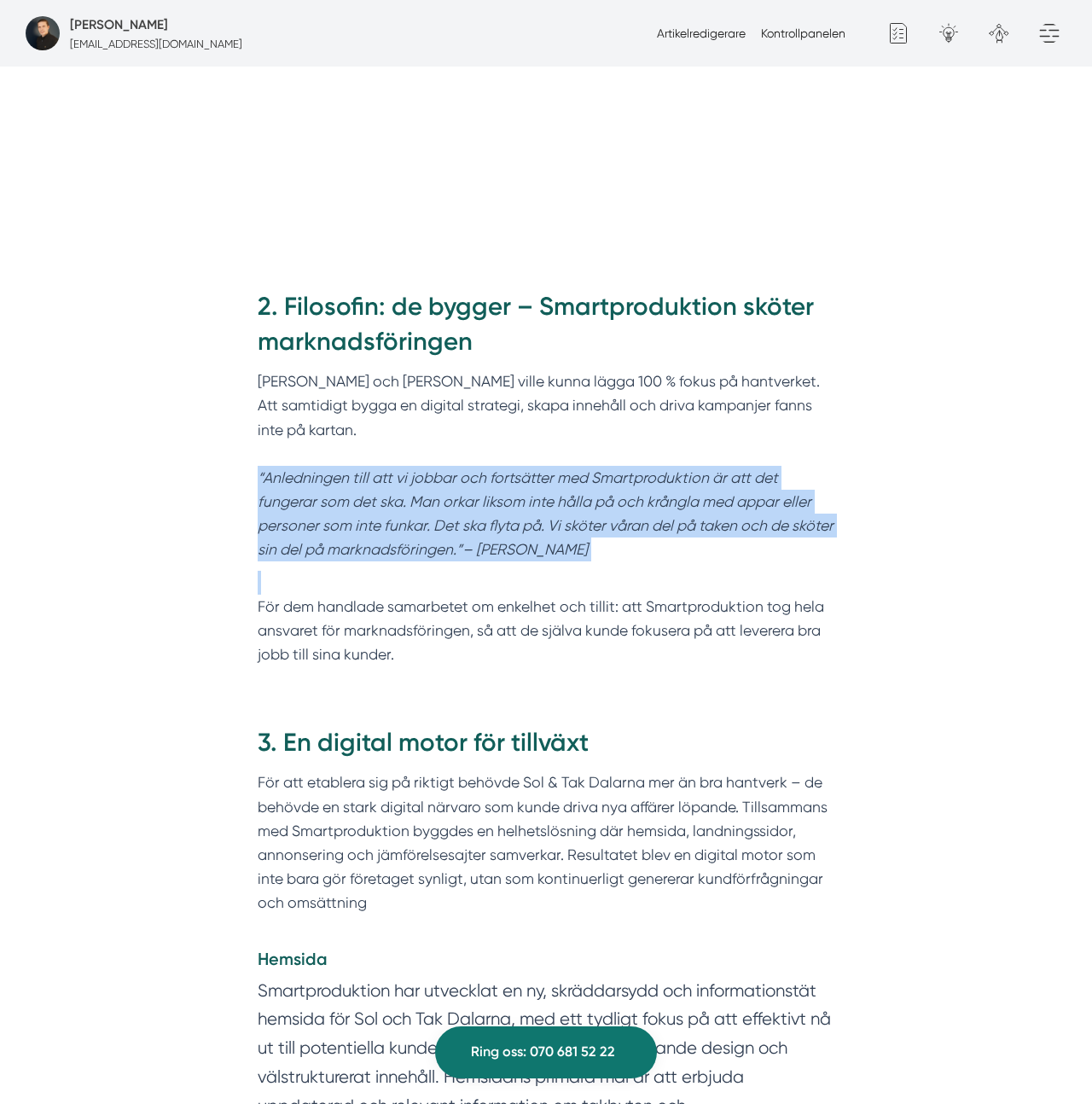
click at [564, 469] on em "“Anledningen till att vi jobbar och fortsätter med Smartproduktion är att det f…" at bounding box center [545, 514] width 576 height 90
click at [597, 469] on em "“Anledningen till att vi jobbar och fortsätter med Smartproduktion är att det f…" at bounding box center [545, 514] width 576 height 90
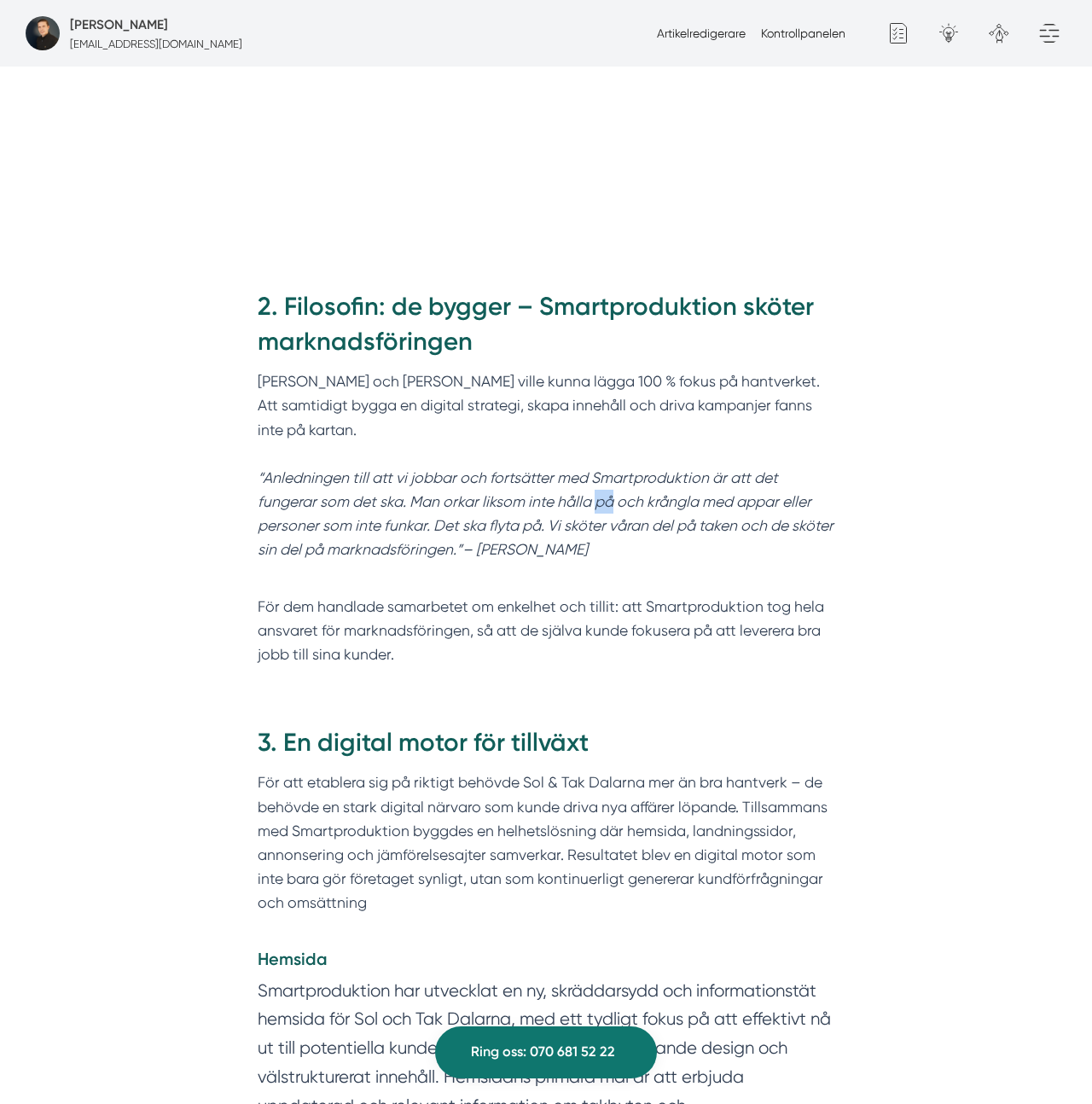
click at [597, 469] on em "“Anledningen till att vi jobbar och fortsätter med Smartproduktion är att det f…" at bounding box center [545, 514] width 576 height 90
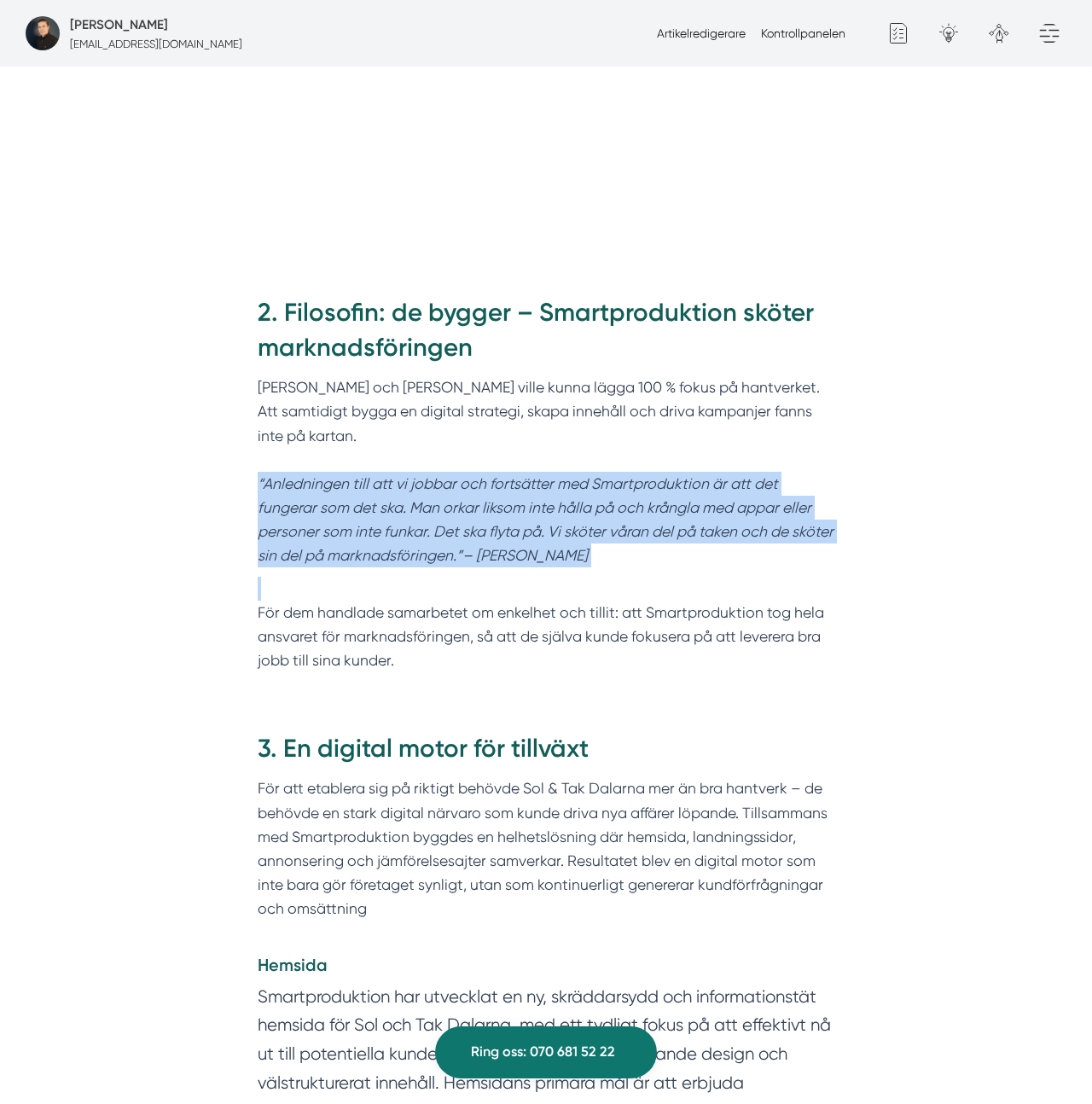
click at [597, 475] on em "“Anledningen till att vi jobbar och fortsätter med Smartproduktion är att det f…" at bounding box center [545, 520] width 576 height 90
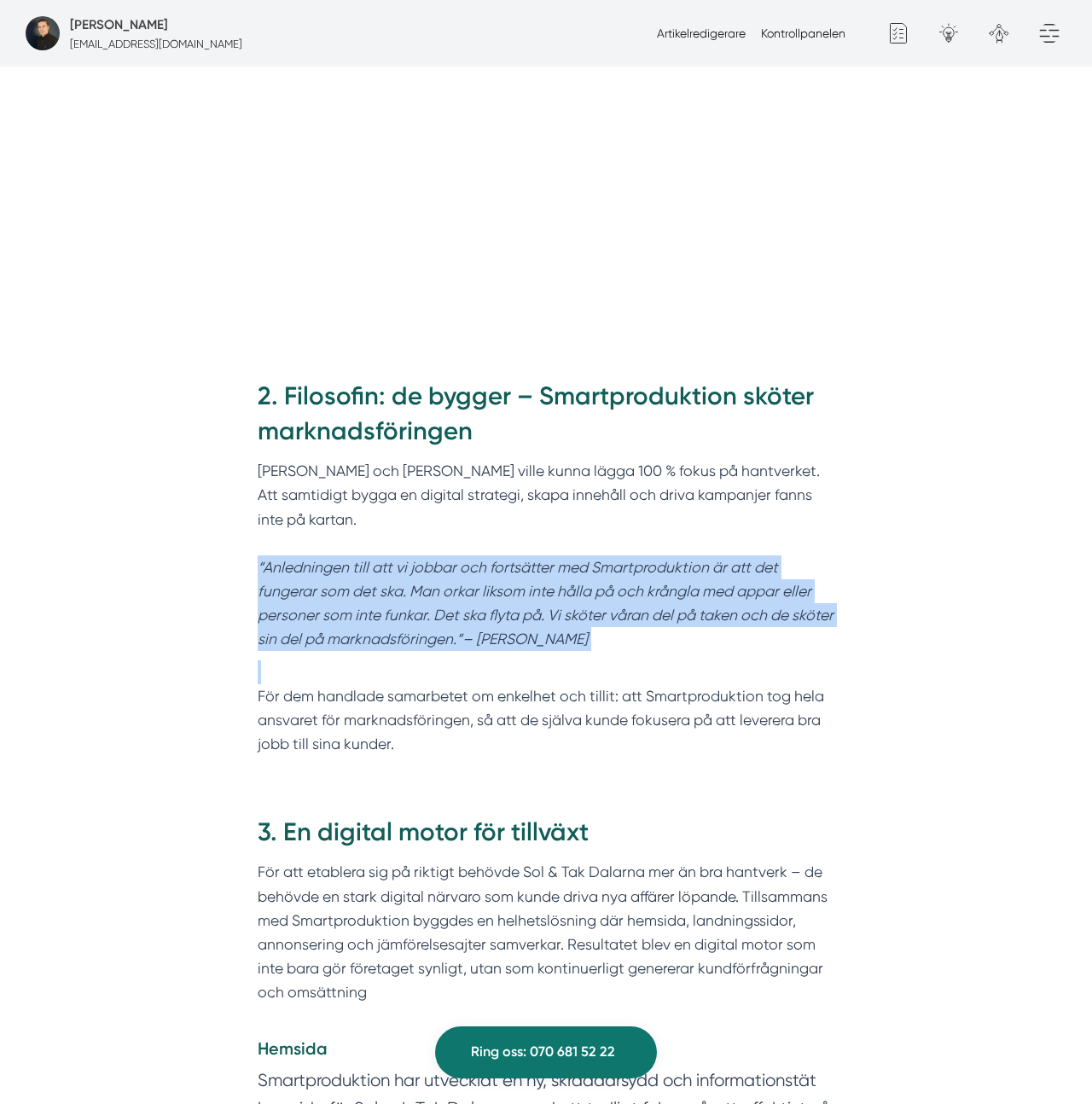
scroll to position [1516, 0]
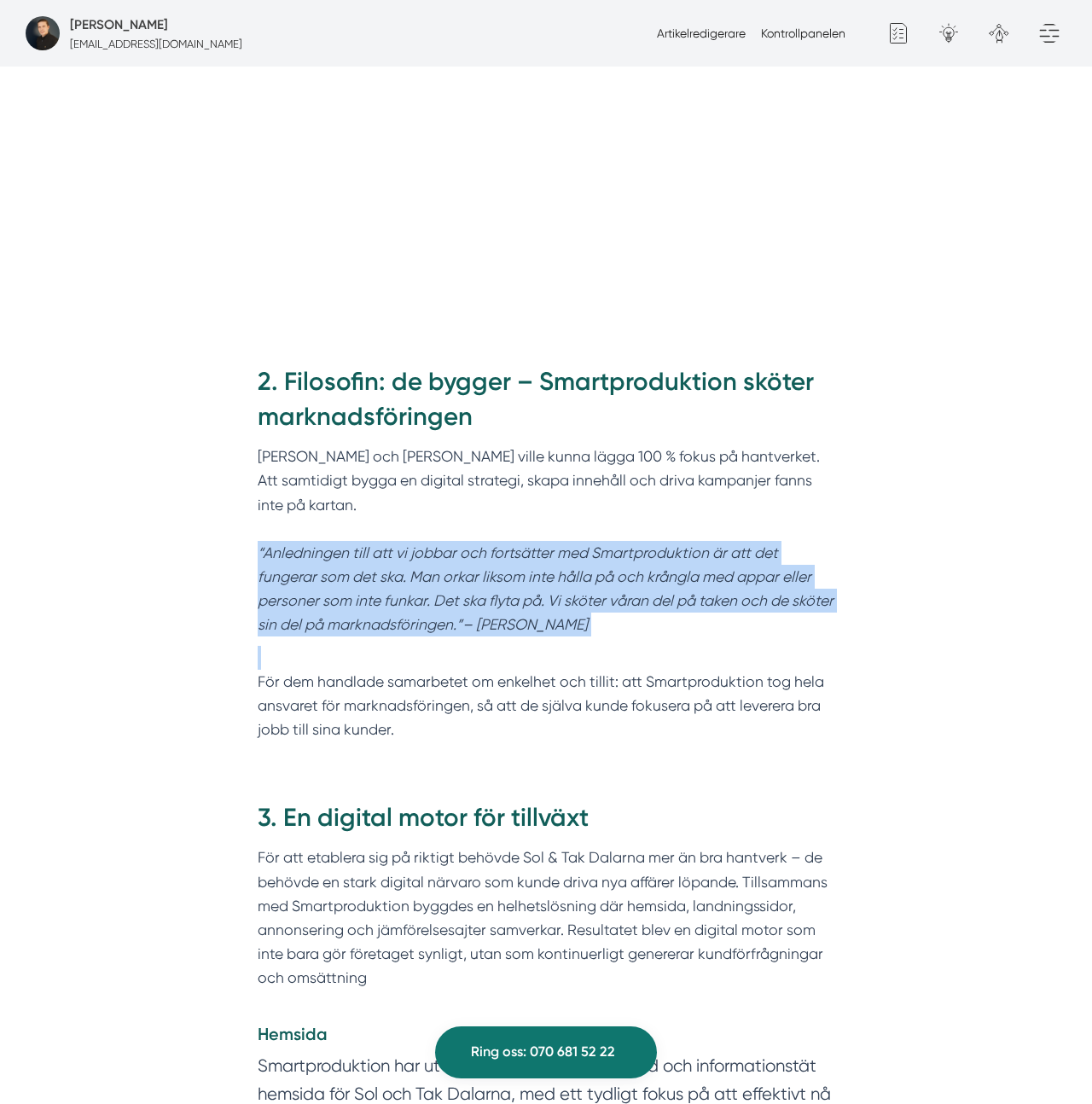
click at [347, 517] on p "Felix och Markus ville kunna lägga 100 % fokus på hantverket. Att samtidigt byg…" at bounding box center [546, 540] width 577 height 192
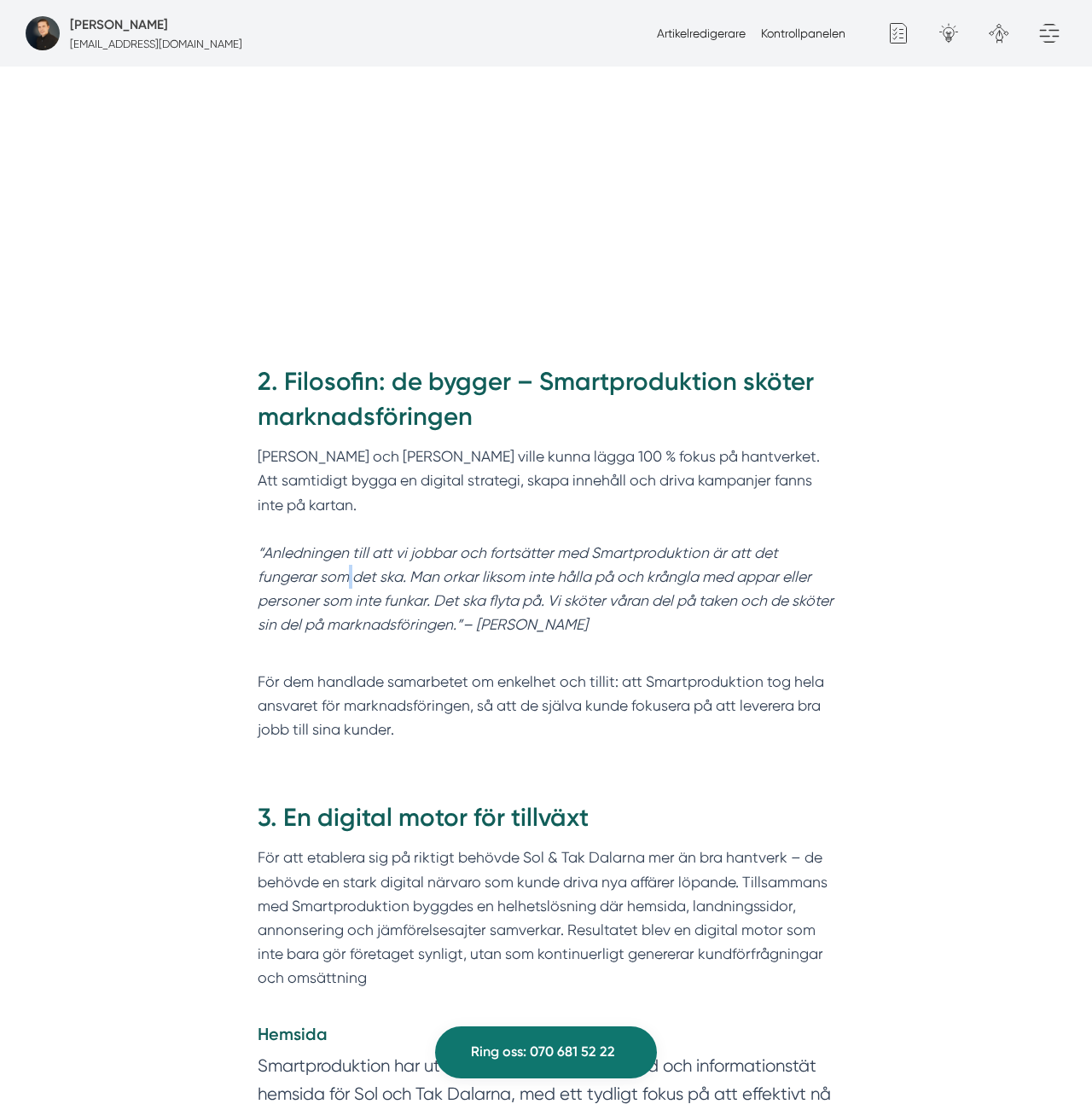
click at [347, 517] on p "Felix och Markus ville kunna lägga 100 % fokus på hantverket. Att samtidigt byg…" at bounding box center [546, 540] width 577 height 192
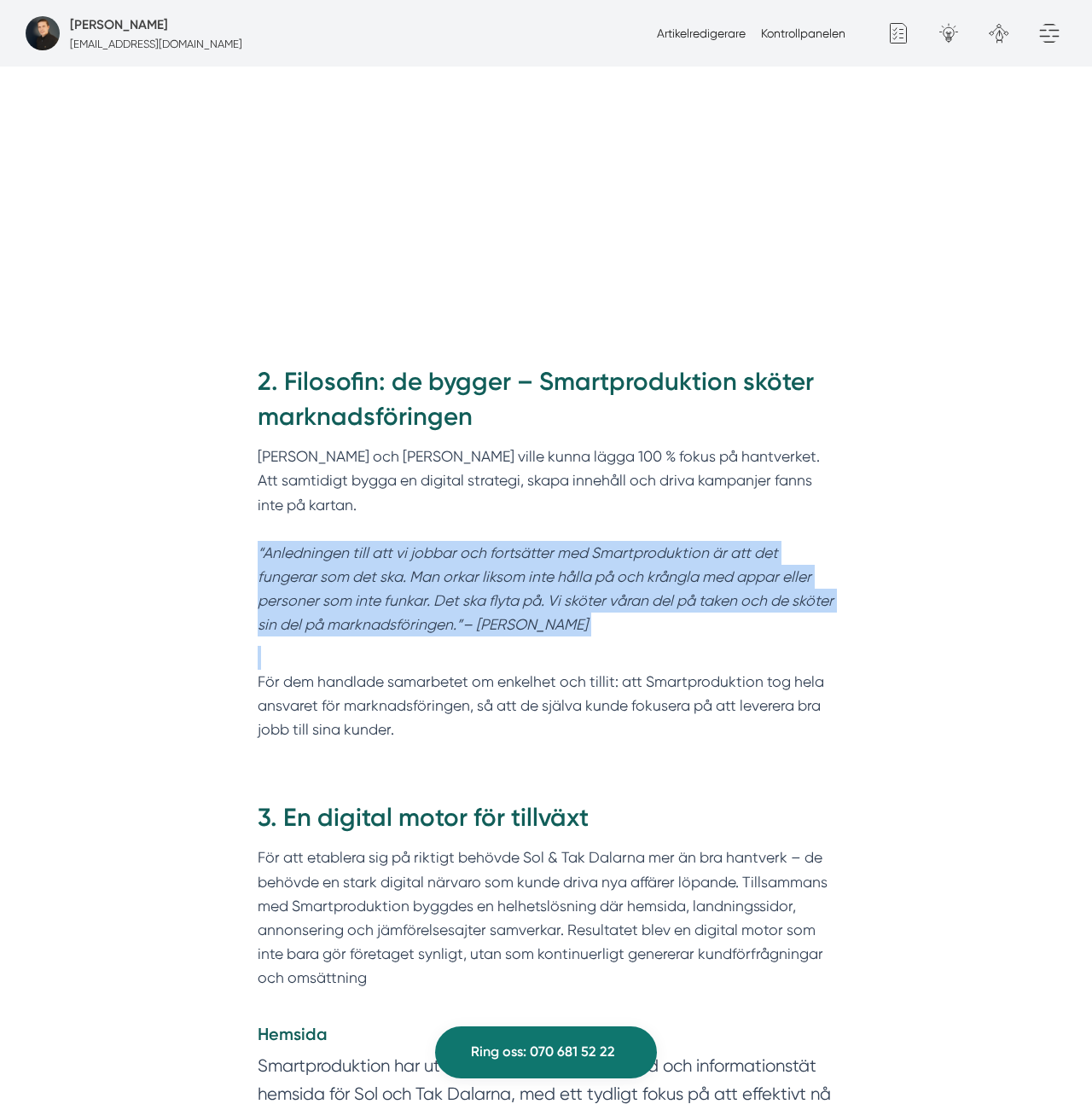
click at [347, 517] on p "Felix och Markus ville kunna lägga 100 % fokus på hantverket. Att samtidigt byg…" at bounding box center [546, 540] width 577 height 192
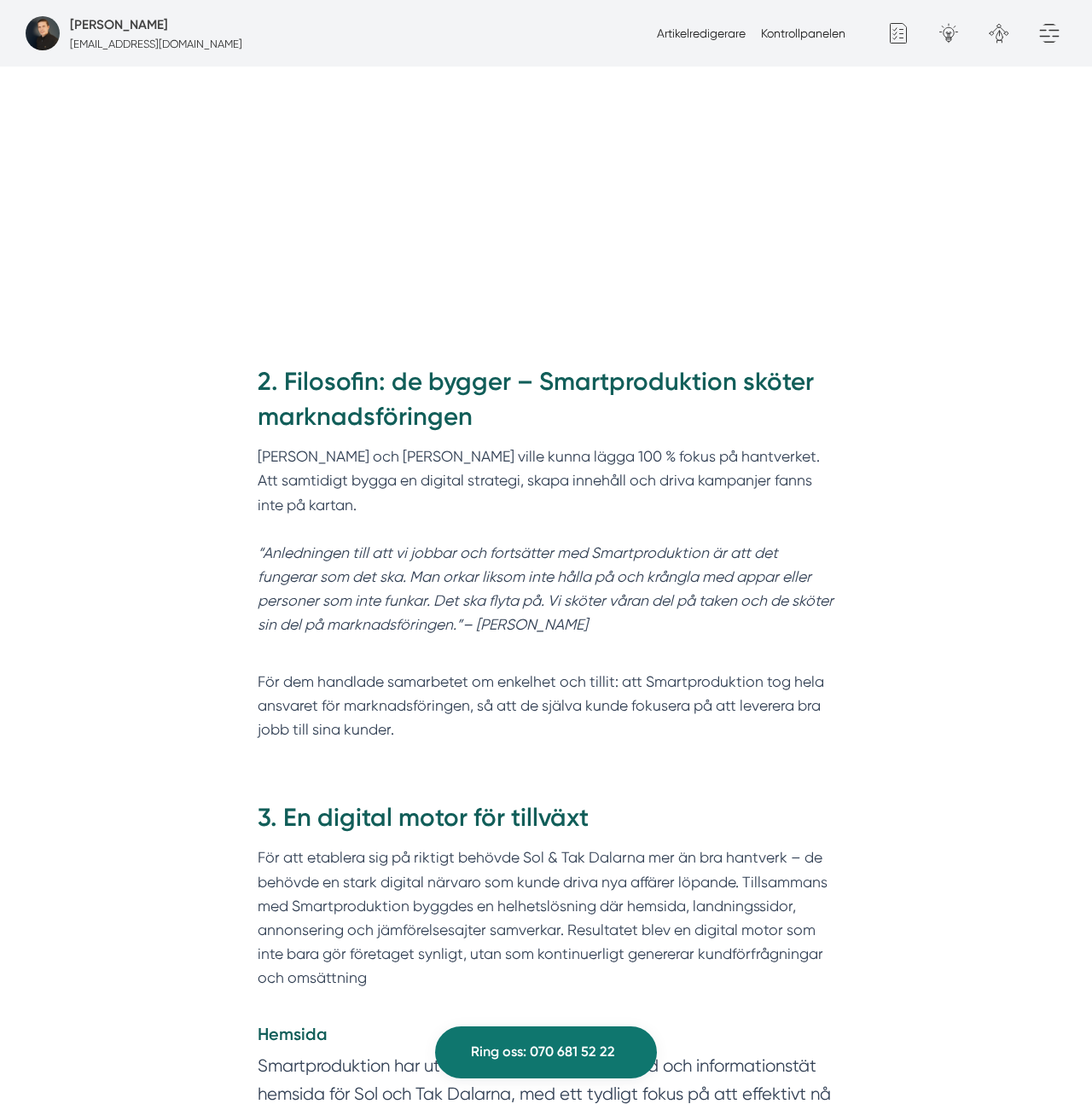
click at [376, 387] on h2 "2. Filosofin: de bygger – Smartproduktion sköter marknadsföringen" at bounding box center [546, 404] width 577 height 81
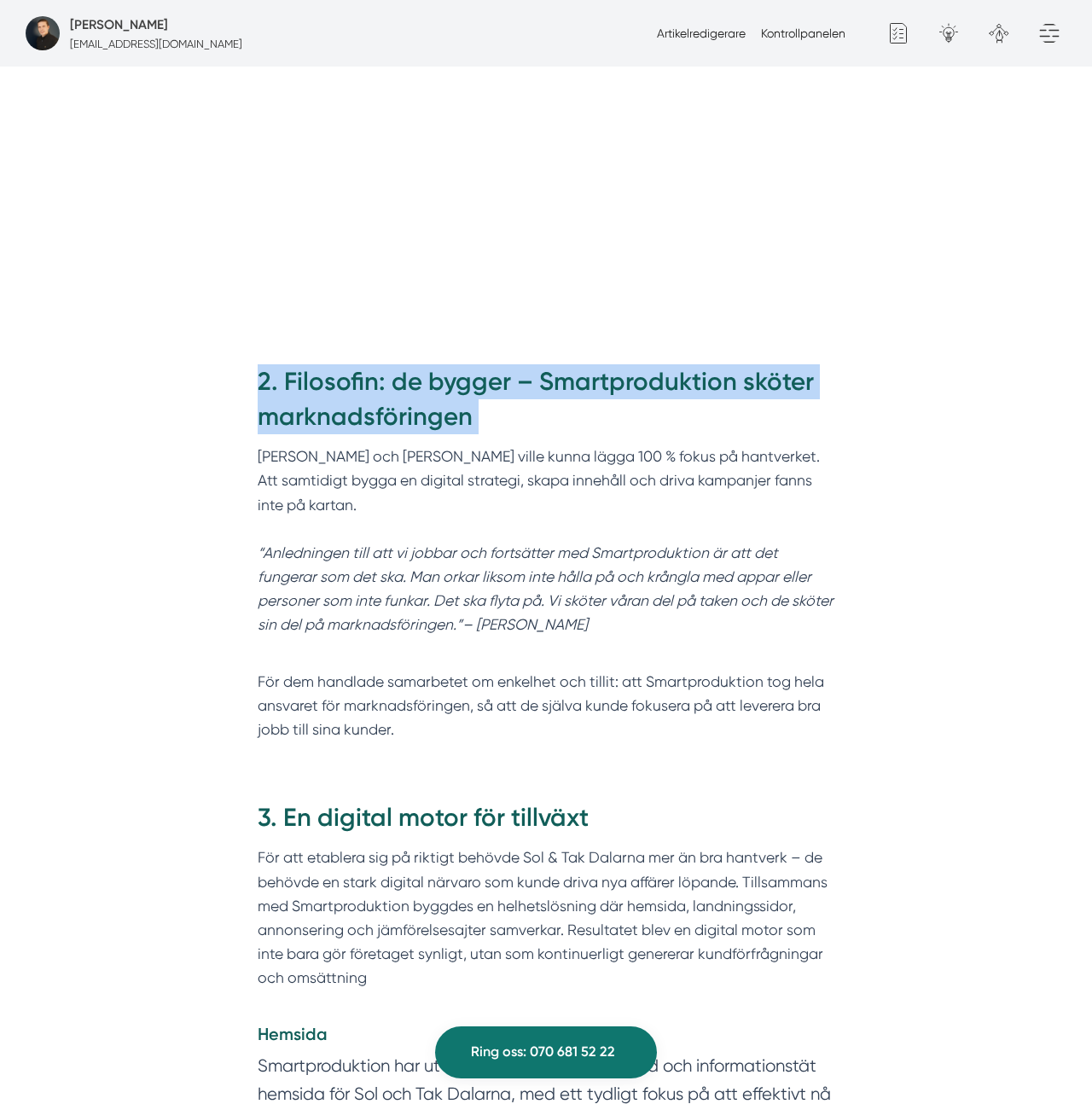
click at [376, 387] on h2 "2. Filosofin: de bygger – Smartproduktion sköter marknadsföringen" at bounding box center [546, 404] width 577 height 81
click at [493, 364] on h2 "2. Filosofin: de bygger – Smartproduktion sköter marknadsföringen" at bounding box center [546, 404] width 577 height 81
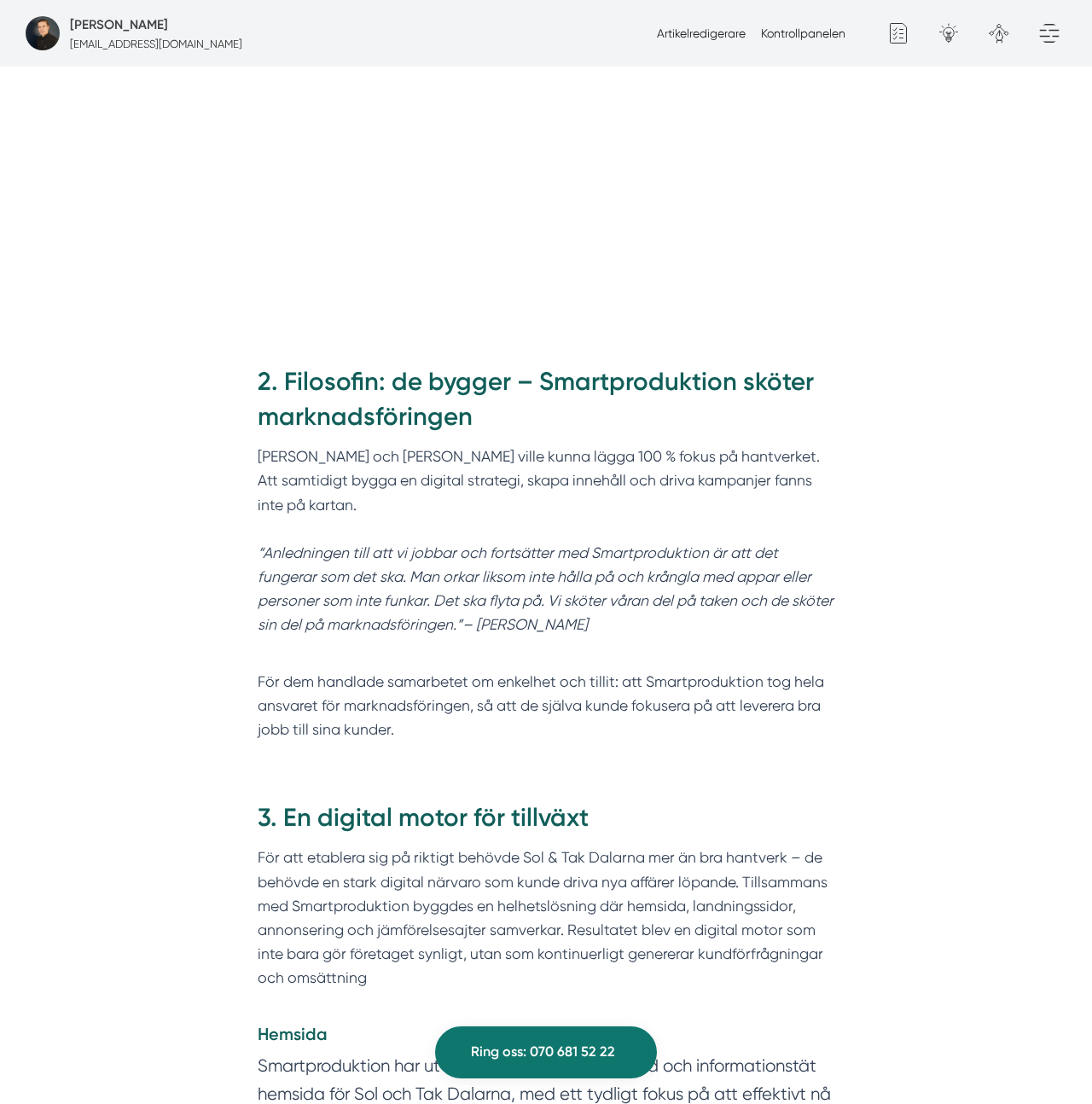
click at [493, 364] on h2 "2. Filosofin: de bygger – Smartproduktion sköter marknadsföringen" at bounding box center [546, 404] width 577 height 81
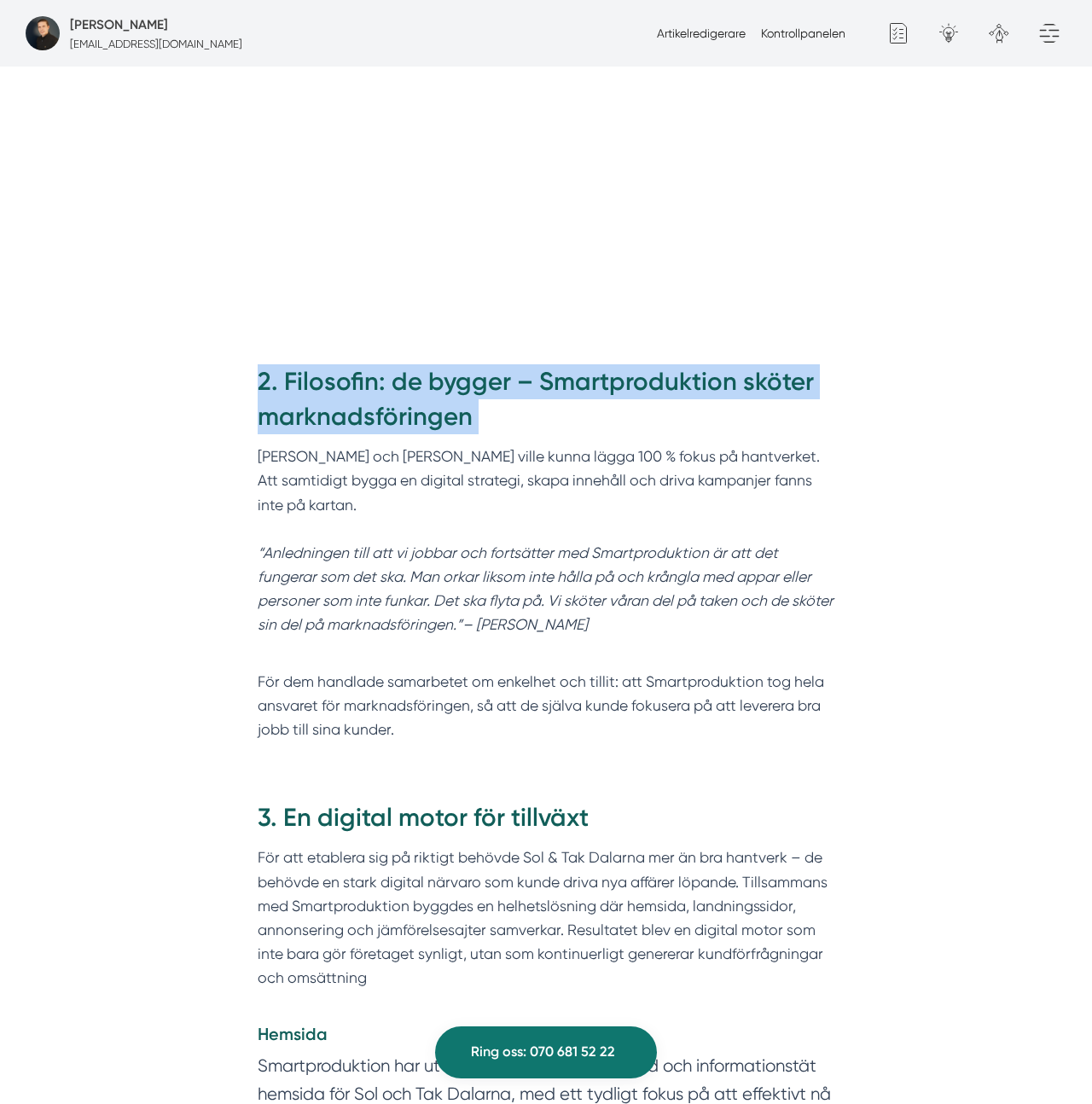
click at [493, 364] on h2 "2. Filosofin: de bygger – Smartproduktion sköter marknadsföringen" at bounding box center [546, 404] width 577 height 81
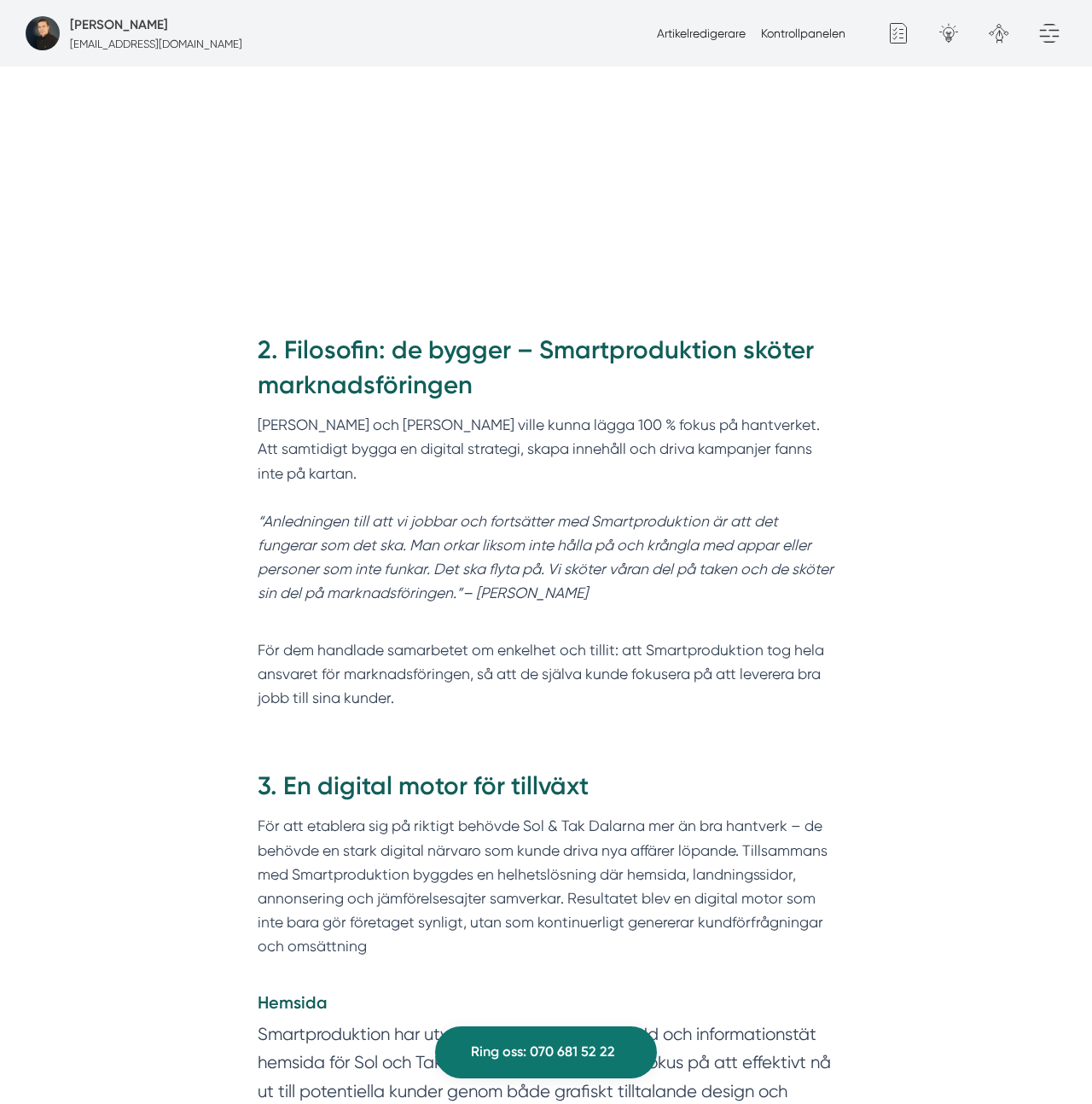
click at [523, 363] on h2 "2. Filosofin: de bygger – Smartproduktion sköter marknadsföringen" at bounding box center [546, 373] width 577 height 81
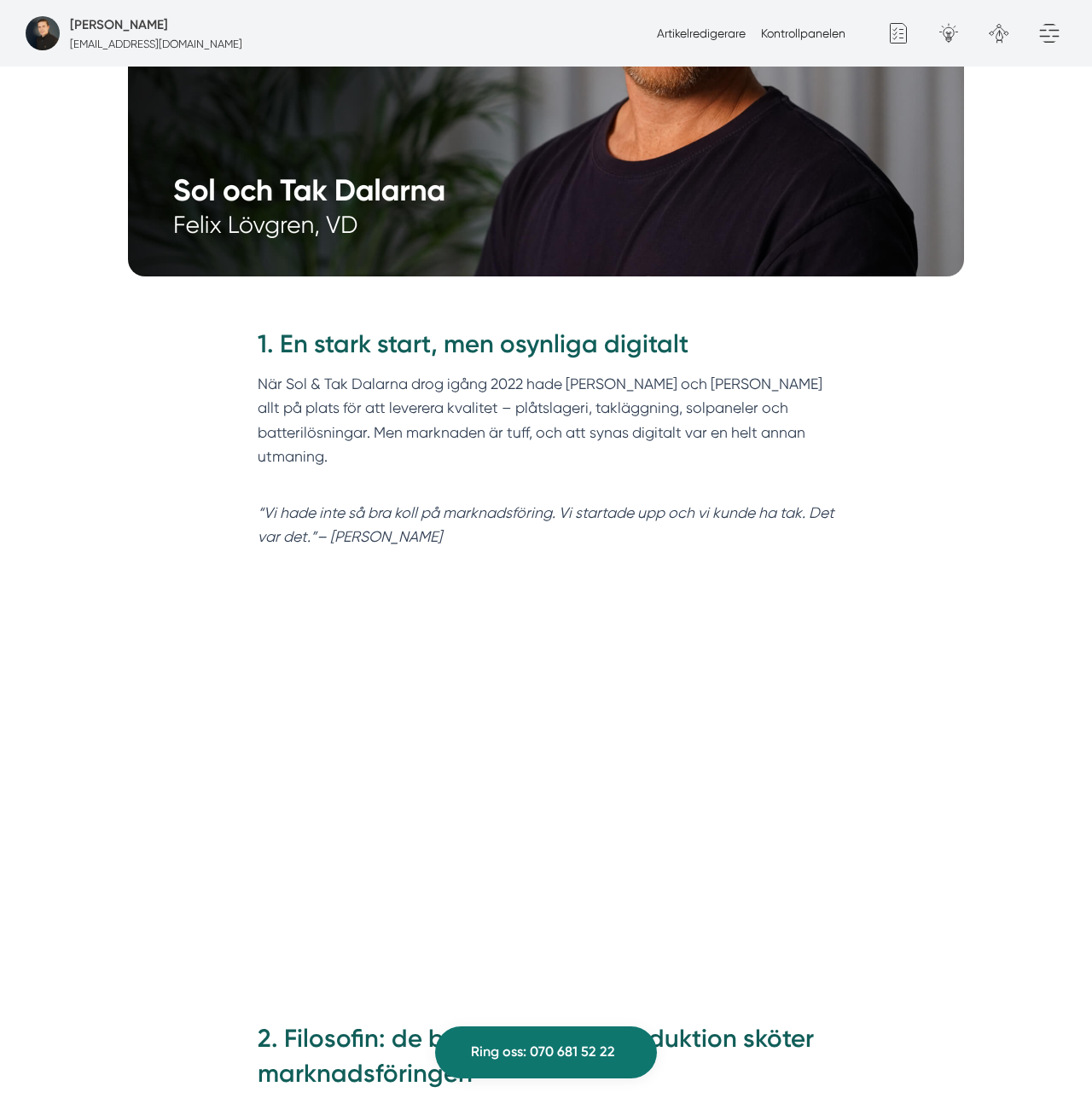
click at [416, 393] on p "När Sol & Tak Dalarna drog igång 2022 hade Felix och Markus allt på plats för a…" at bounding box center [546, 432] width 577 height 121
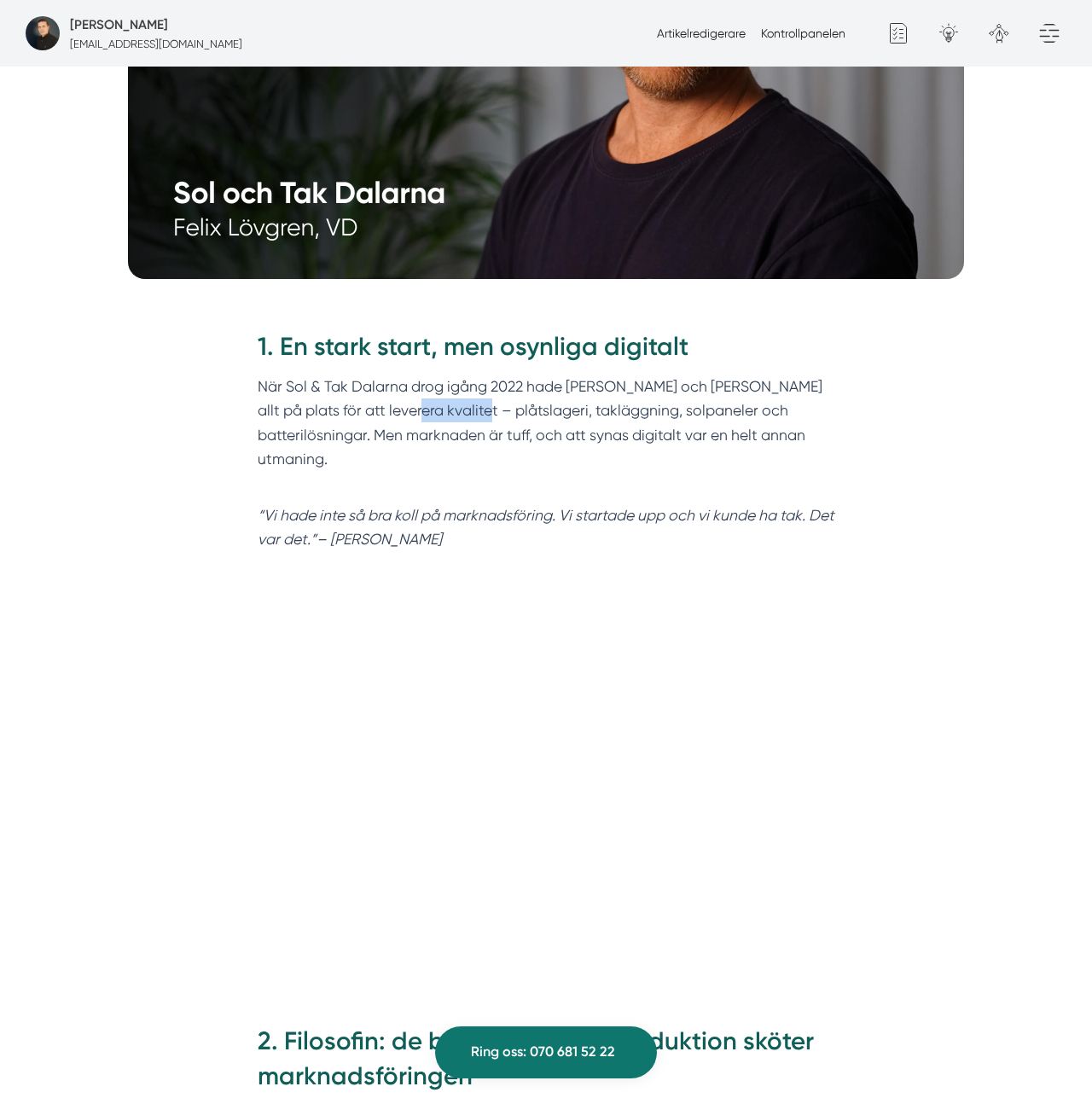
click at [416, 393] on p "När Sol & Tak Dalarna drog igång 2022 hade Felix och Markus allt på plats för a…" at bounding box center [546, 434] width 577 height 121
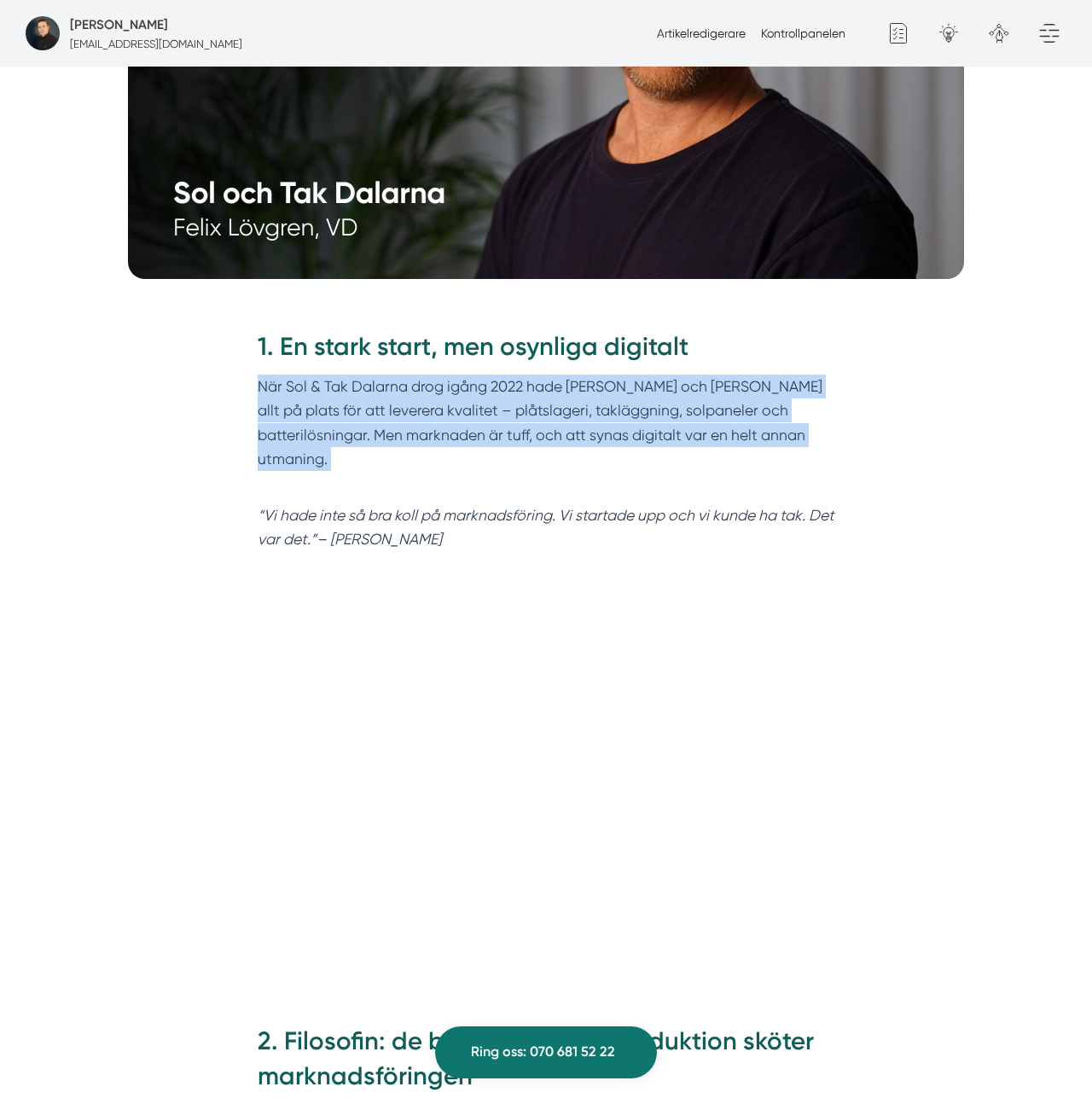
click at [416, 393] on p "När Sol & Tak Dalarna drog igång 2022 hade Felix och Markus allt på plats för a…" at bounding box center [546, 434] width 577 height 121
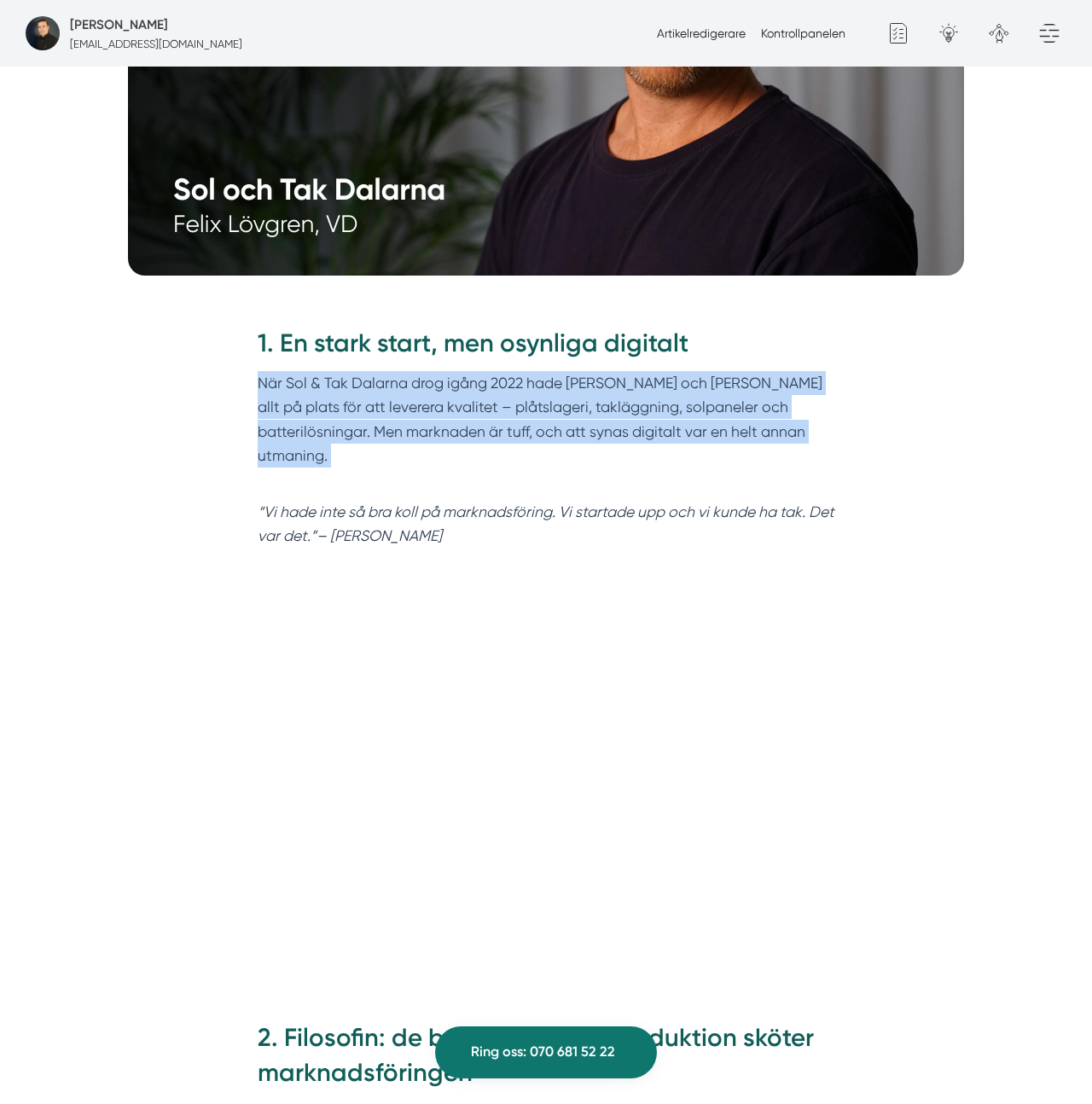
click at [585, 379] on p "När Sol & Tak Dalarna drog igång 2022 hade Felix och Markus allt på plats för a…" at bounding box center [546, 431] width 577 height 121
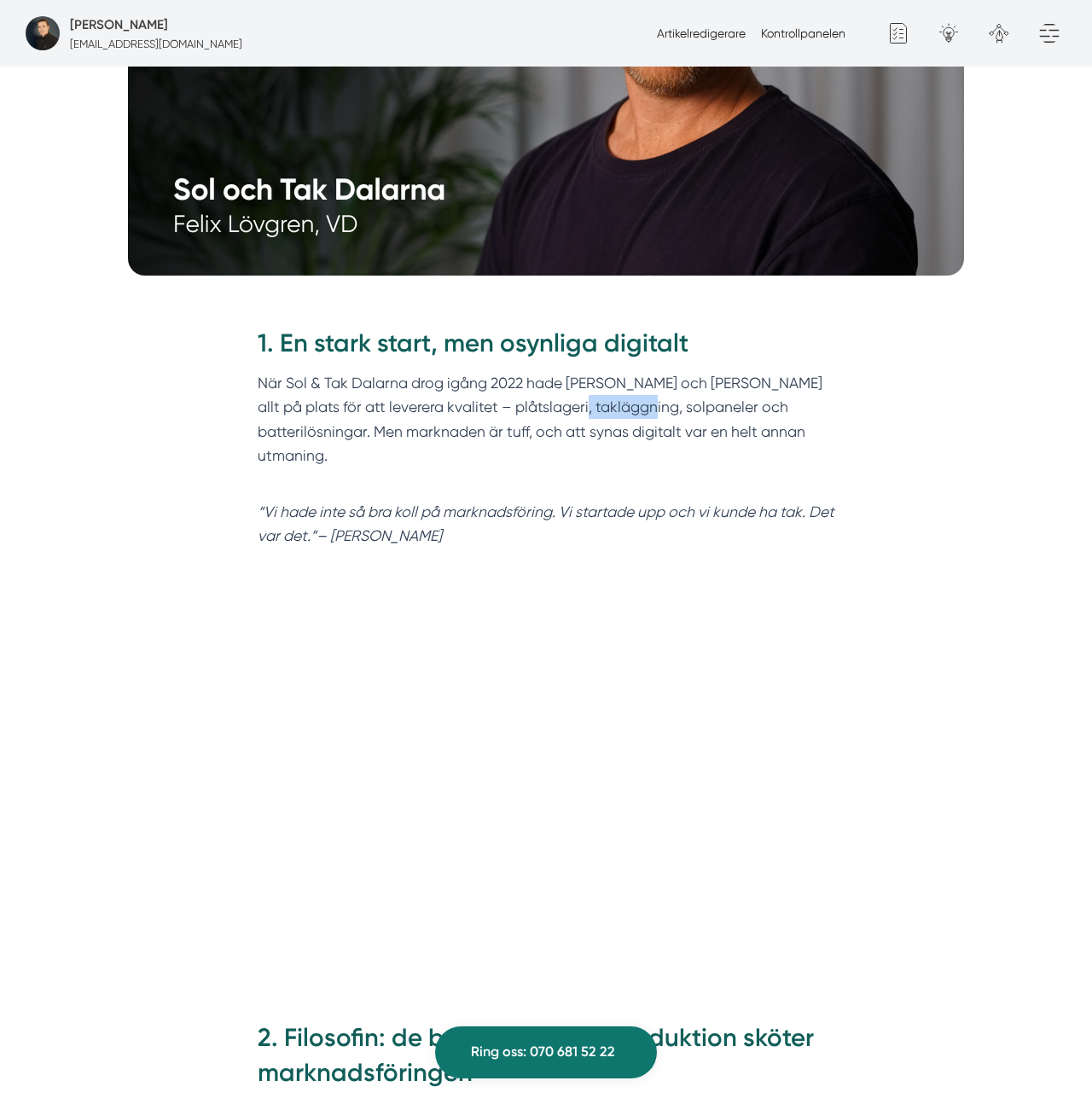
click at [585, 379] on p "När Sol & Tak Dalarna drog igång 2022 hade Felix och Markus allt på plats för a…" at bounding box center [546, 431] width 577 height 121
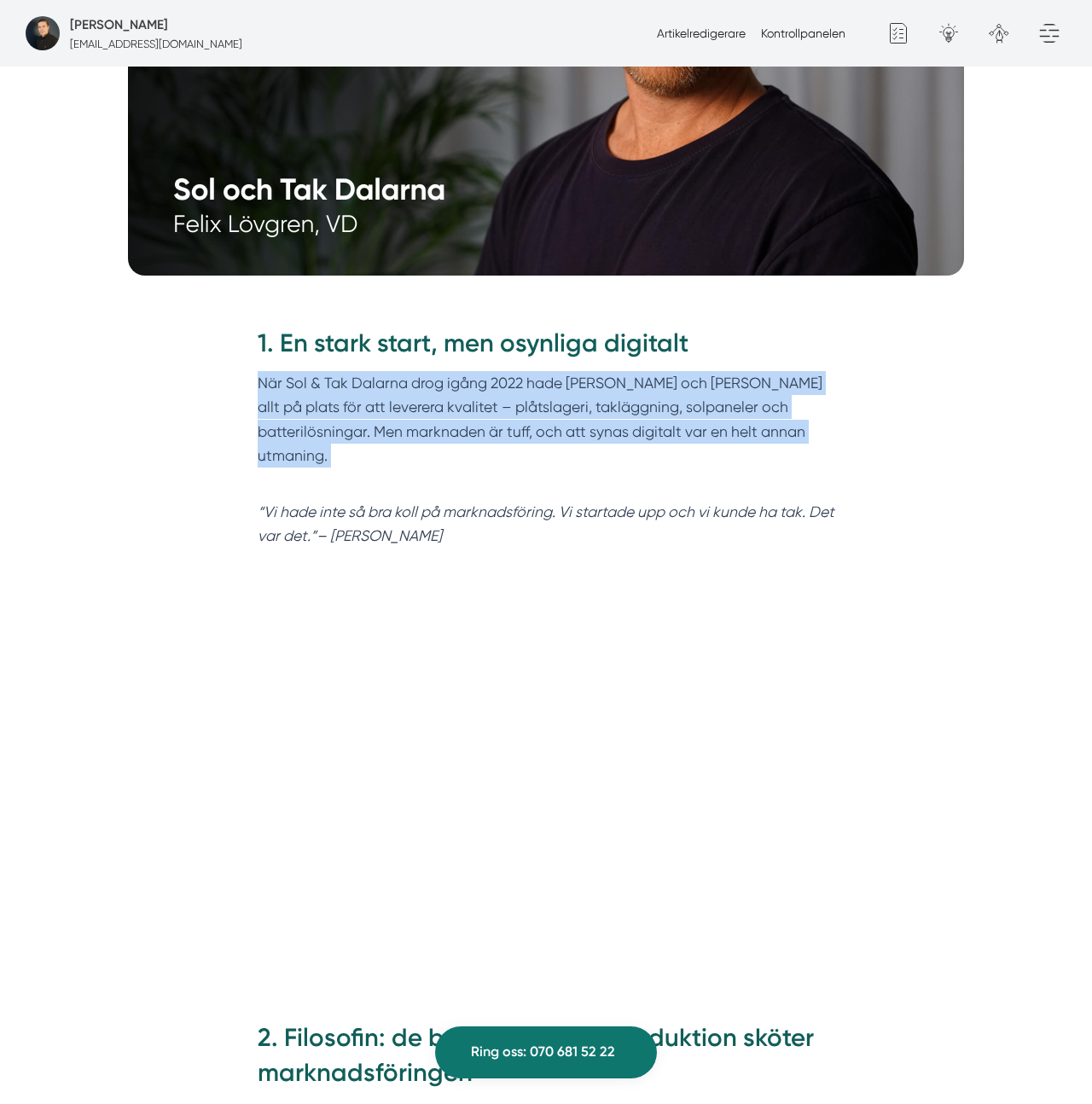
click at [585, 379] on p "När Sol & Tak Dalarna drog igång 2022 hade Felix och Markus allt på plats för a…" at bounding box center [546, 431] width 577 height 121
click at [652, 378] on p "När Sol & Tak Dalarna drog igång 2022 hade Felix och Markus allt på plats för a…" at bounding box center [546, 431] width 577 height 121
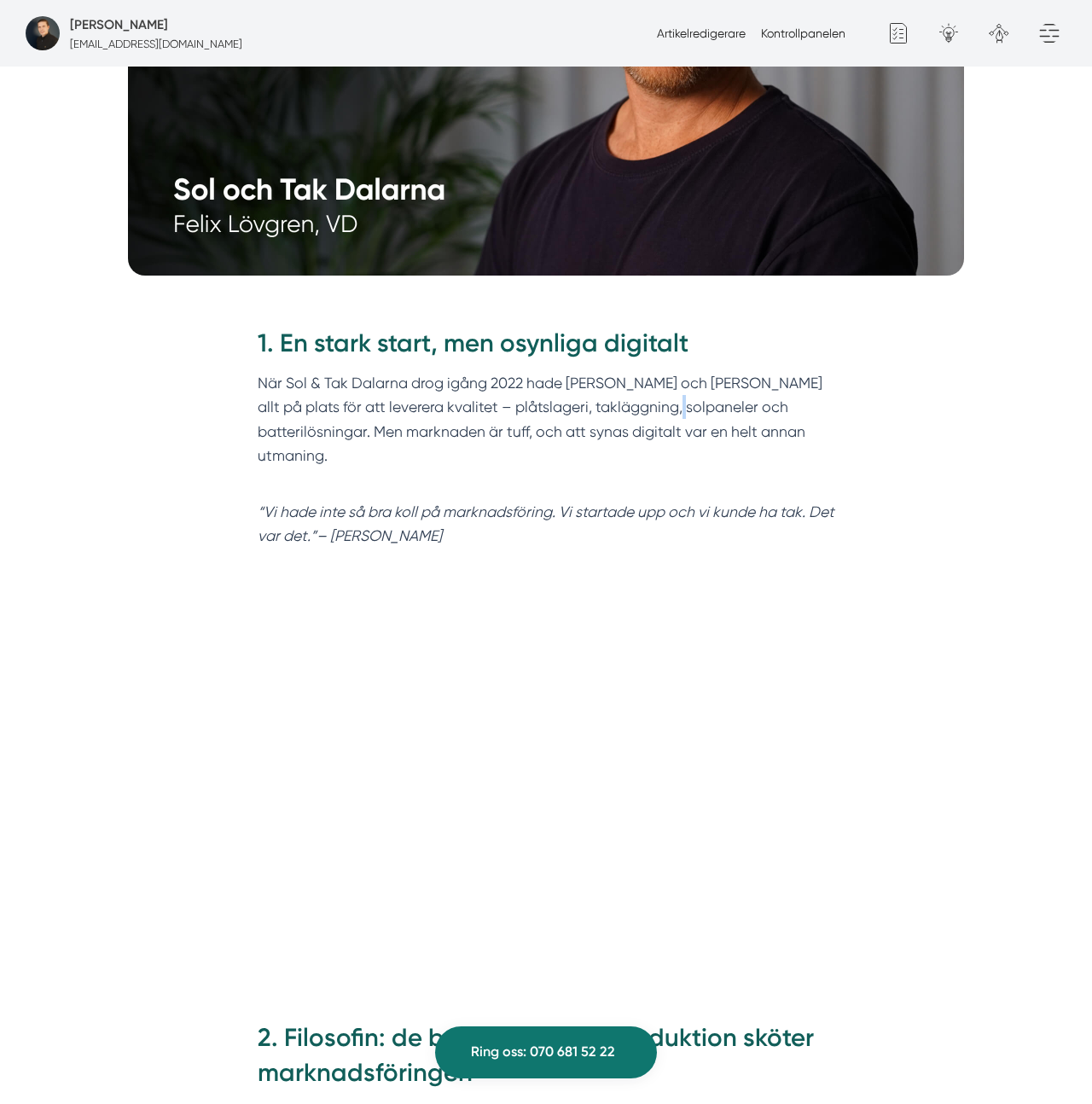
click at [652, 378] on p "När Sol & Tak Dalarna drog igång 2022 hade Felix och Markus allt på plats för a…" at bounding box center [546, 431] width 577 height 121
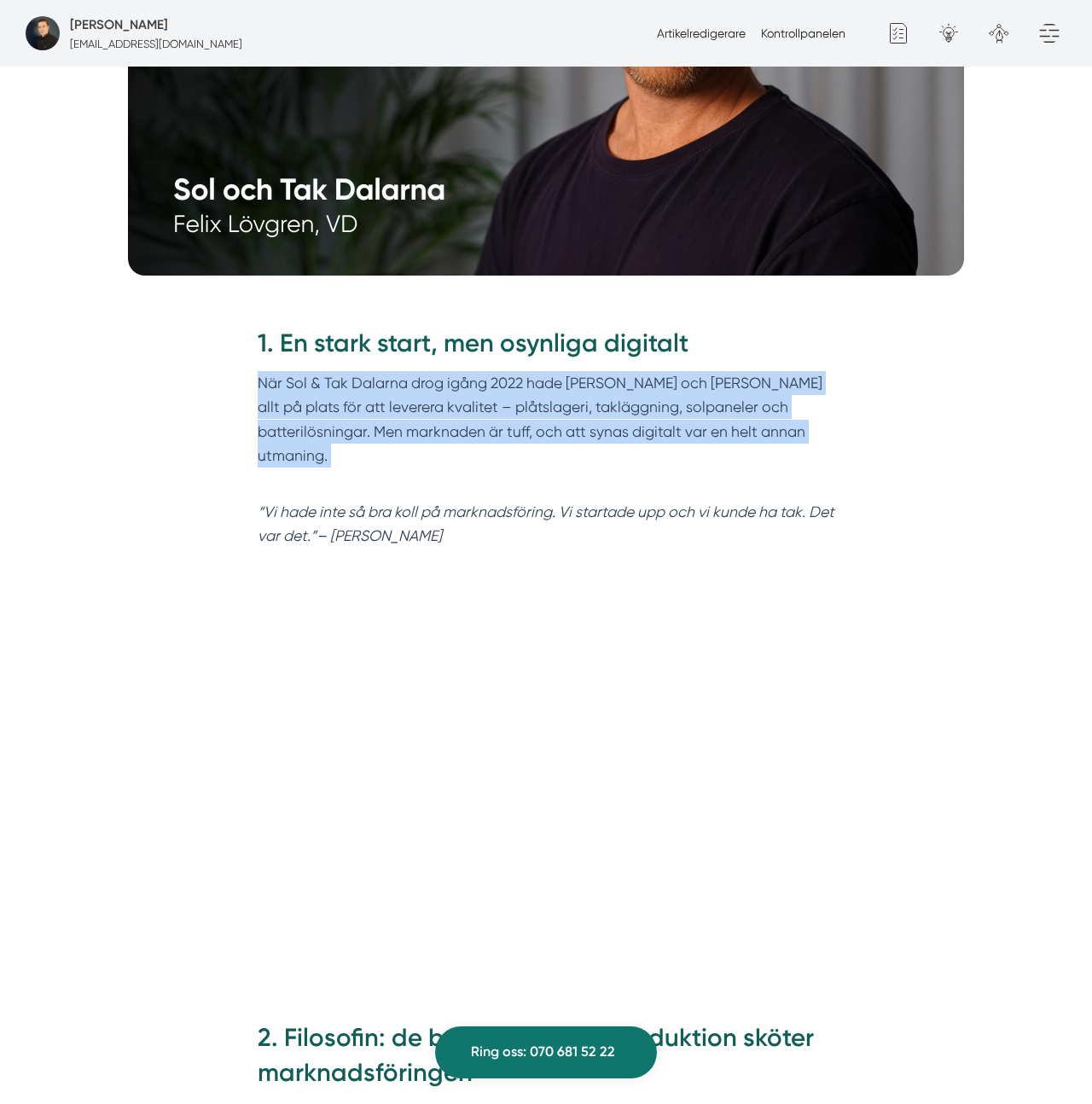
click at [652, 378] on p "När Sol & Tak Dalarna drog igång 2022 hade Felix och Markus allt på plats för a…" at bounding box center [546, 431] width 577 height 121
click at [428, 417] on p "När Sol & Tak Dalarna drog igång 2022 hade Felix och Markus allt på plats för a…" at bounding box center [546, 431] width 577 height 121
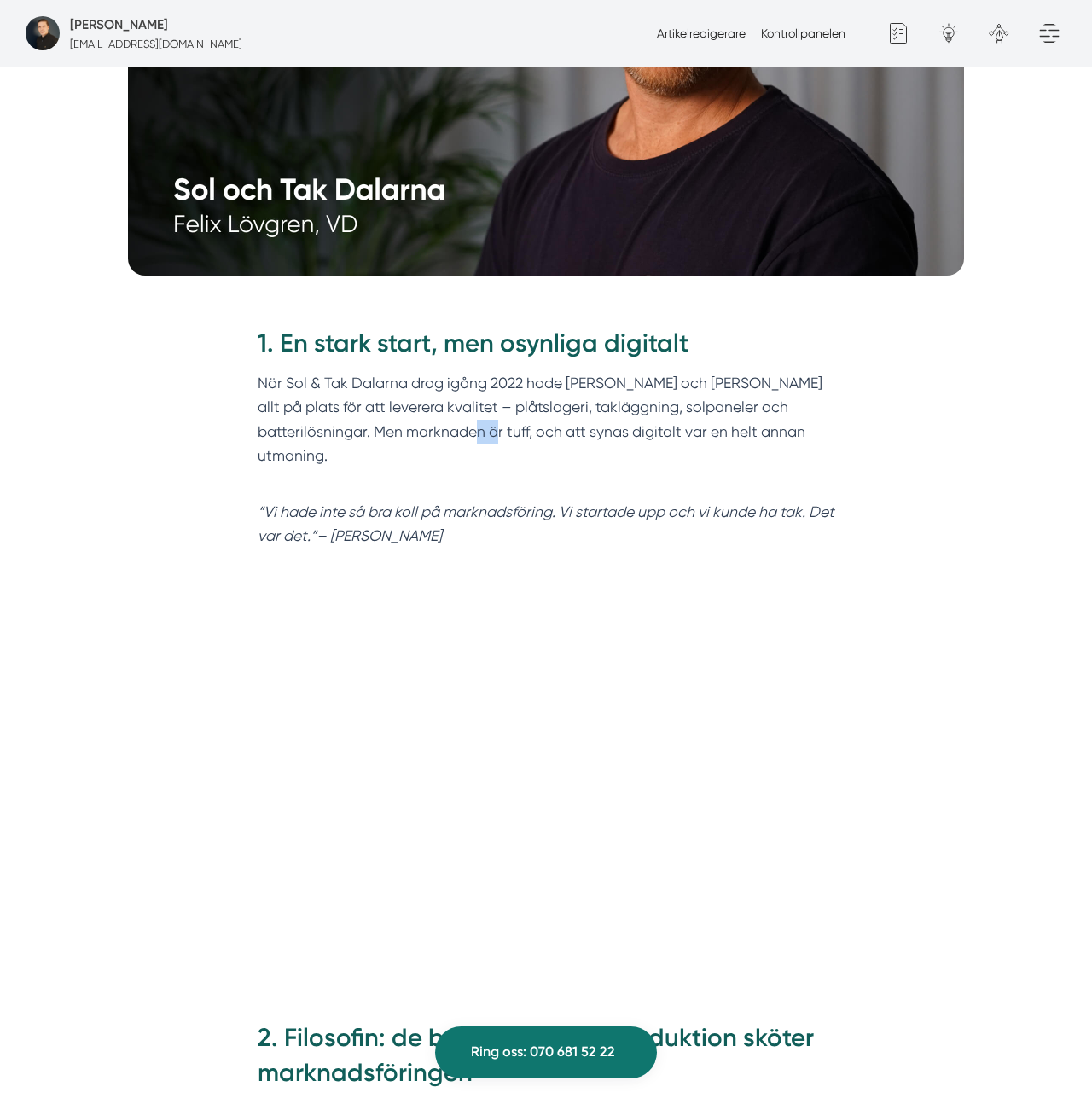
click at [428, 417] on p "När Sol & Tak Dalarna drog igång 2022 hade Felix och Markus allt på plats för a…" at bounding box center [546, 431] width 577 height 121
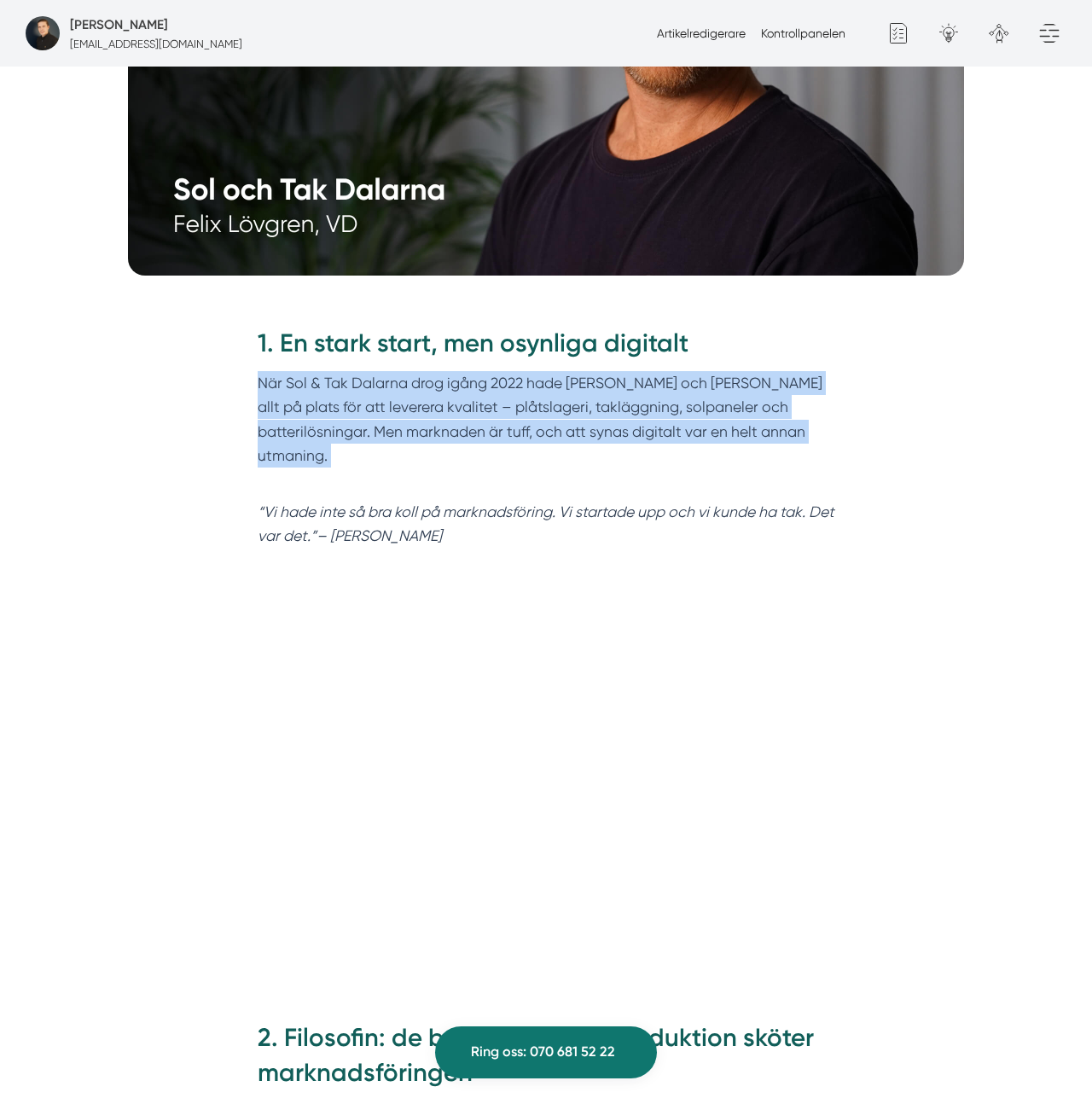
click at [428, 417] on p "När Sol & Tak Dalarna drog igång 2022 hade Felix och Markus allt på plats för a…" at bounding box center [546, 431] width 577 height 121
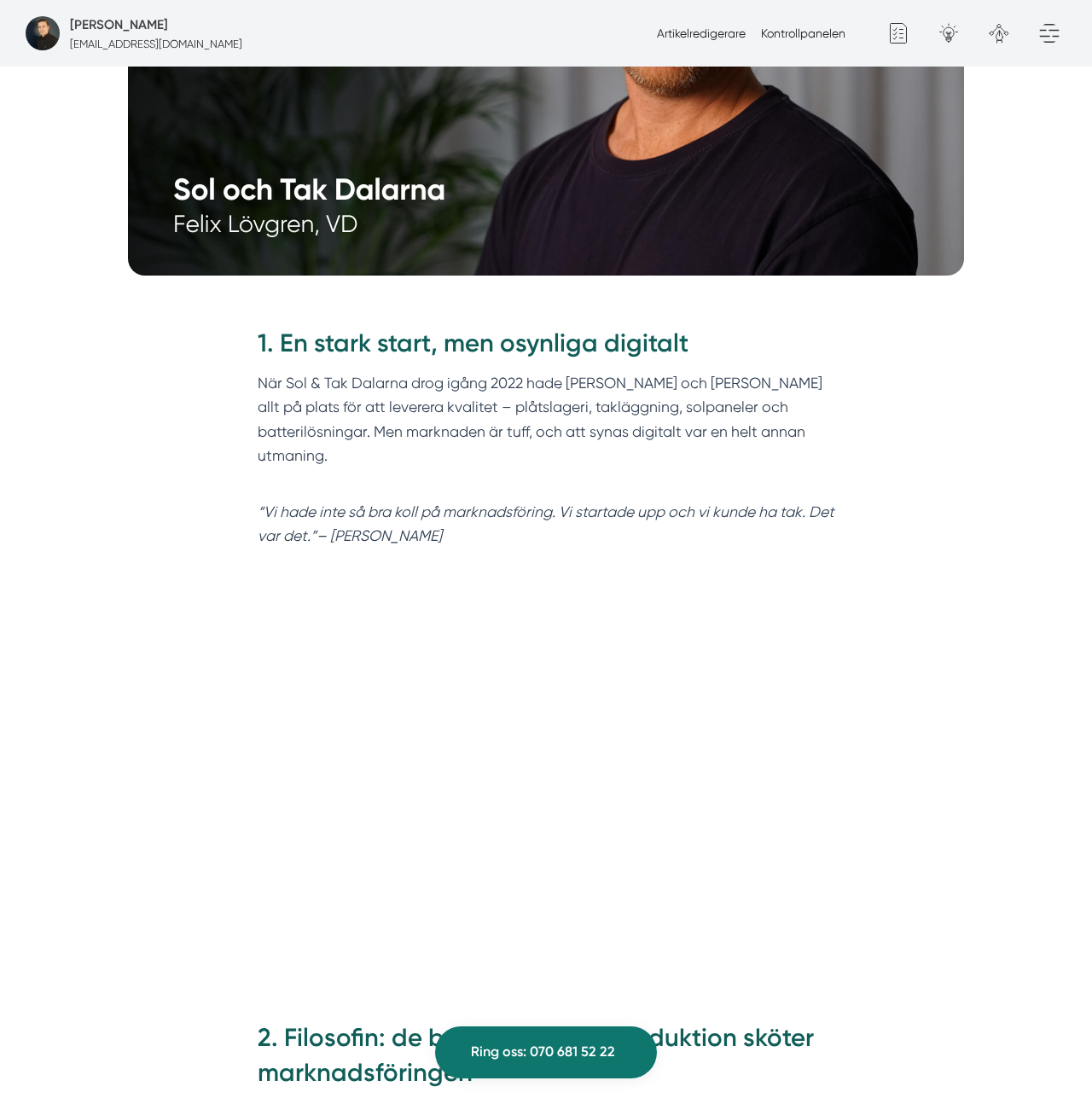
click at [452, 505] on div "1. En stark start, men osynliga digitalt När Sol & Tak Dalarna drog igång 2022 …" at bounding box center [546, 442] width 655 height 280
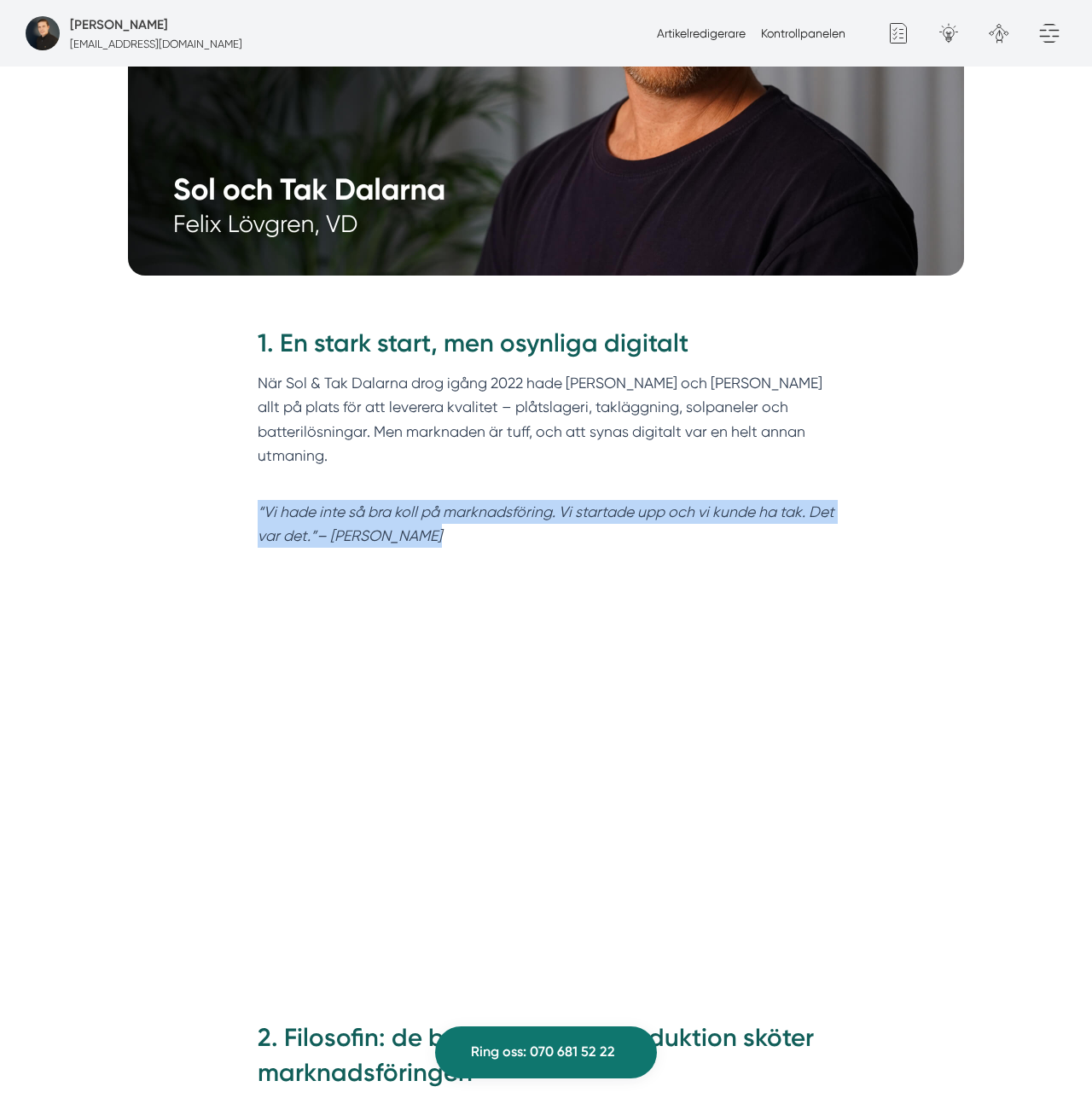
click at [452, 505] on div "1. En stark start, men osynliga digitalt När Sol & Tak Dalarna drog igång 2022 …" at bounding box center [546, 442] width 655 height 280
click at [468, 504] on em "“Vi hade inte så bra koll på marknadsföring. Vi startade upp och vi kunde ha ta…" at bounding box center [546, 524] width 576 height 41
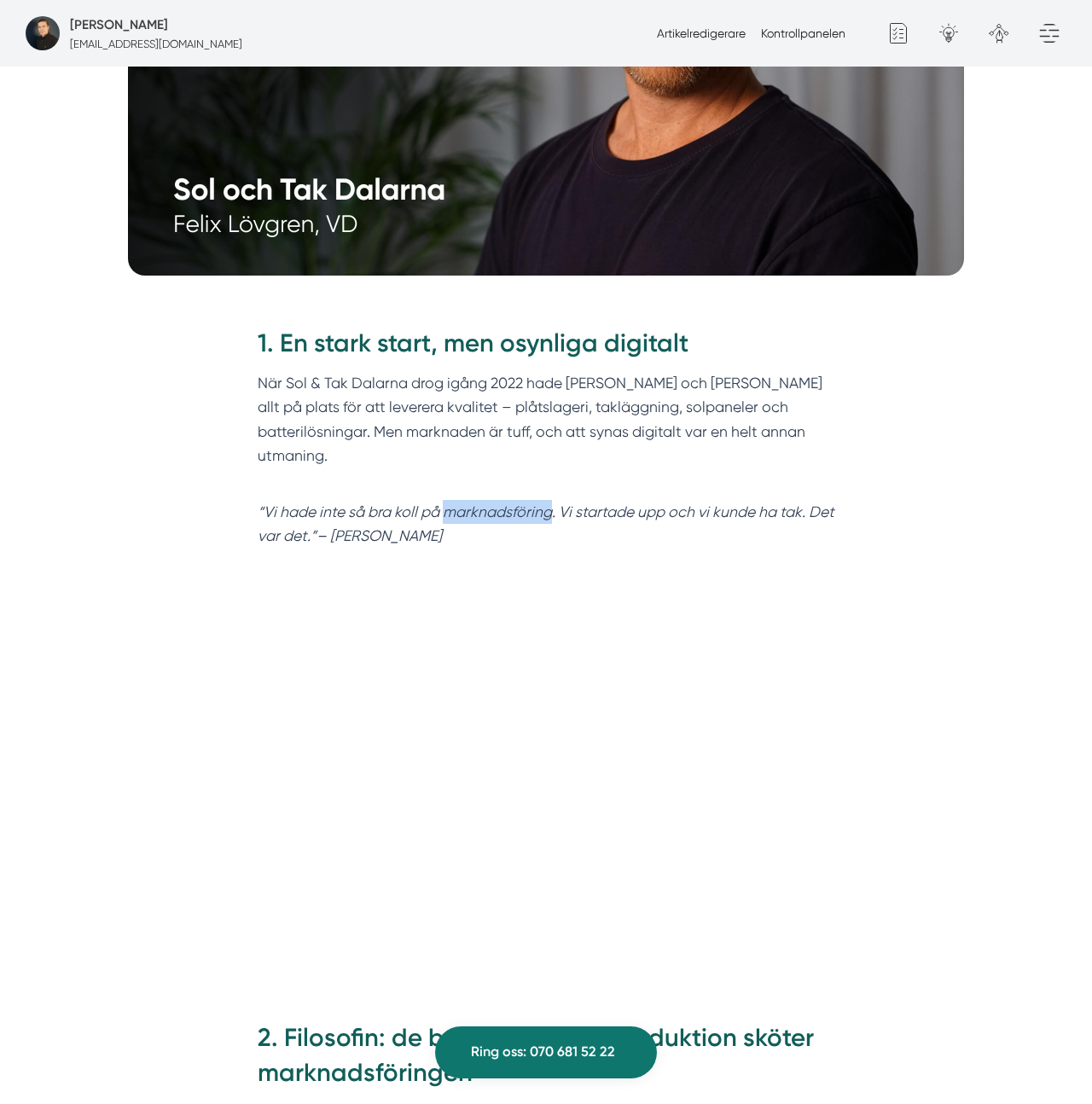
click at [468, 504] on em "“Vi hade inte så bra koll på marknadsföring. Vi startade upp och vi kunde ha ta…" at bounding box center [546, 524] width 576 height 41
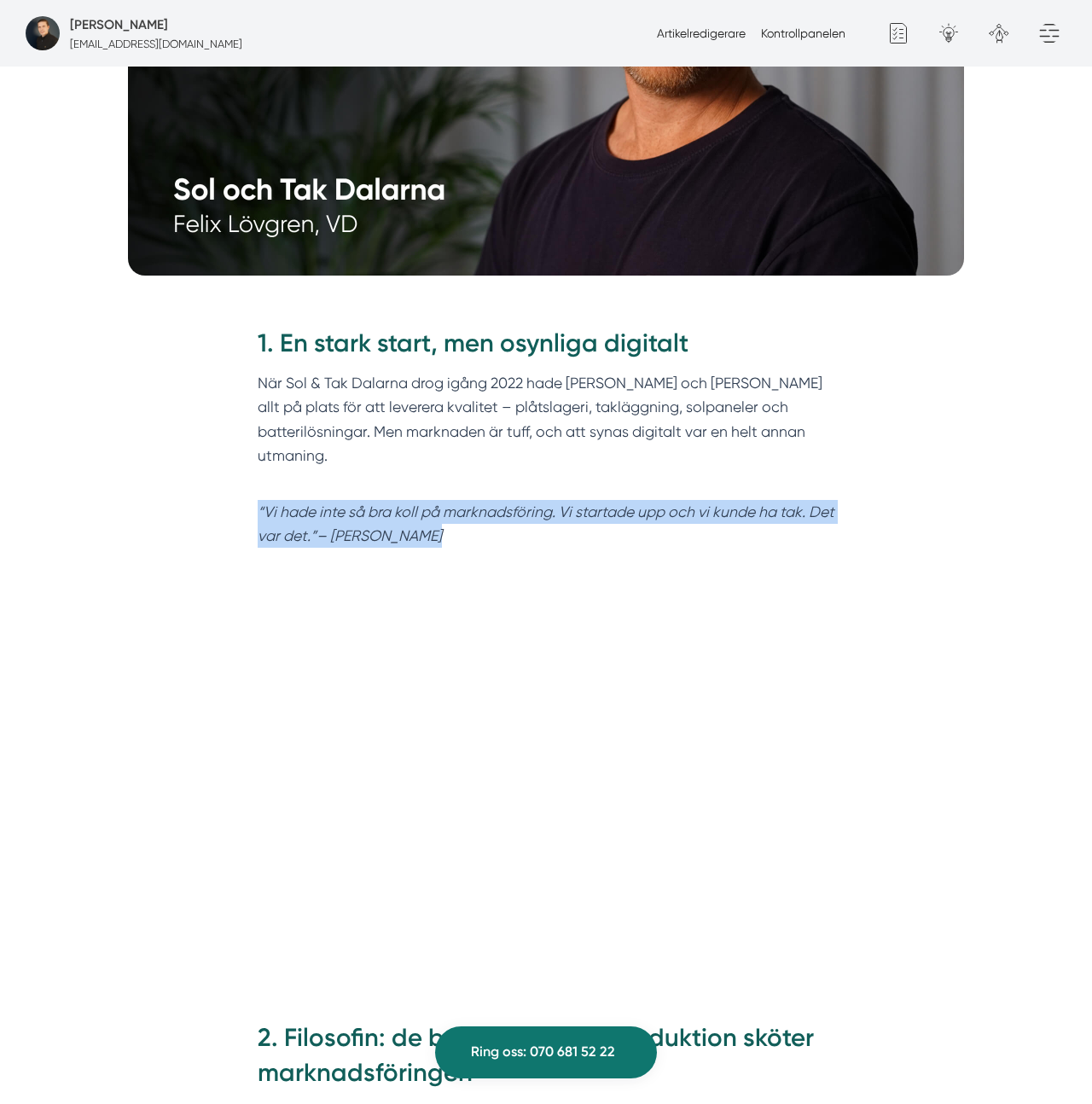
click at [468, 504] on em "“Vi hade inte så bra koll på marknadsföring. Vi startade upp och vi kunde ha ta…" at bounding box center [546, 524] width 576 height 41
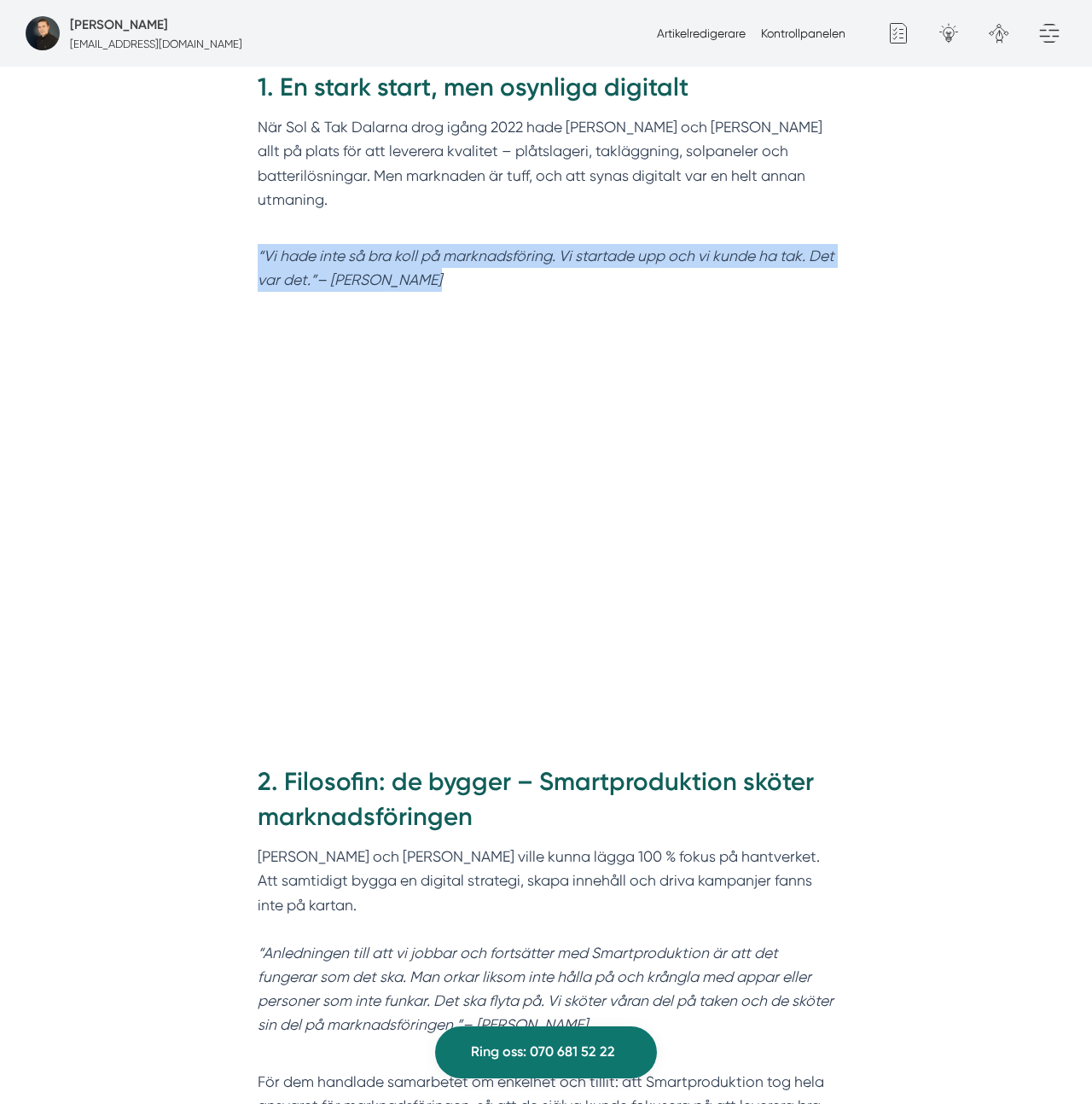
scroll to position [1305, 0]
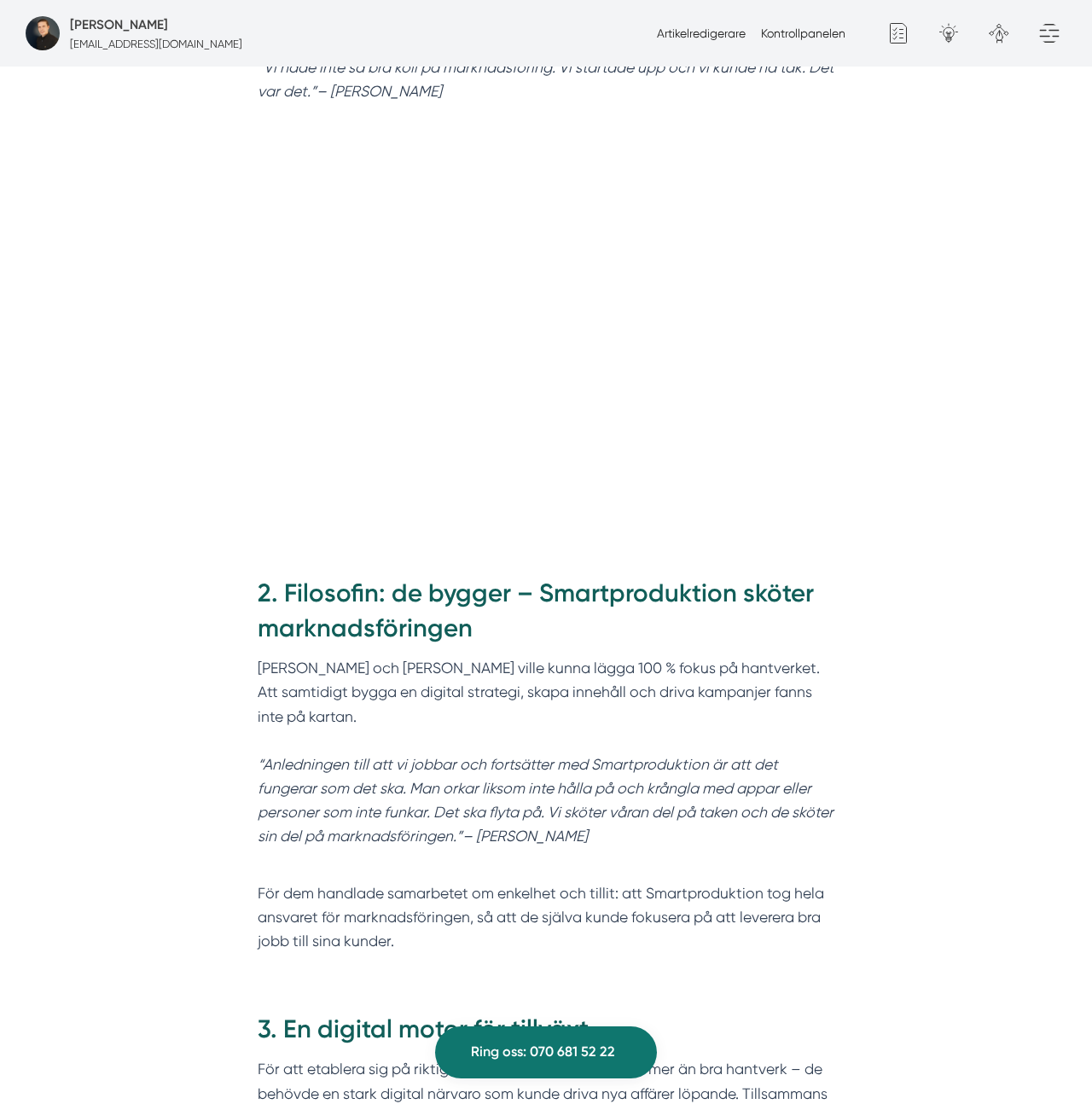
click at [251, 579] on div "2. Filosofin: de bygger – Smartproduktion sköter marknadsföringen Felix och Mar…" at bounding box center [546, 770] width 655 height 436
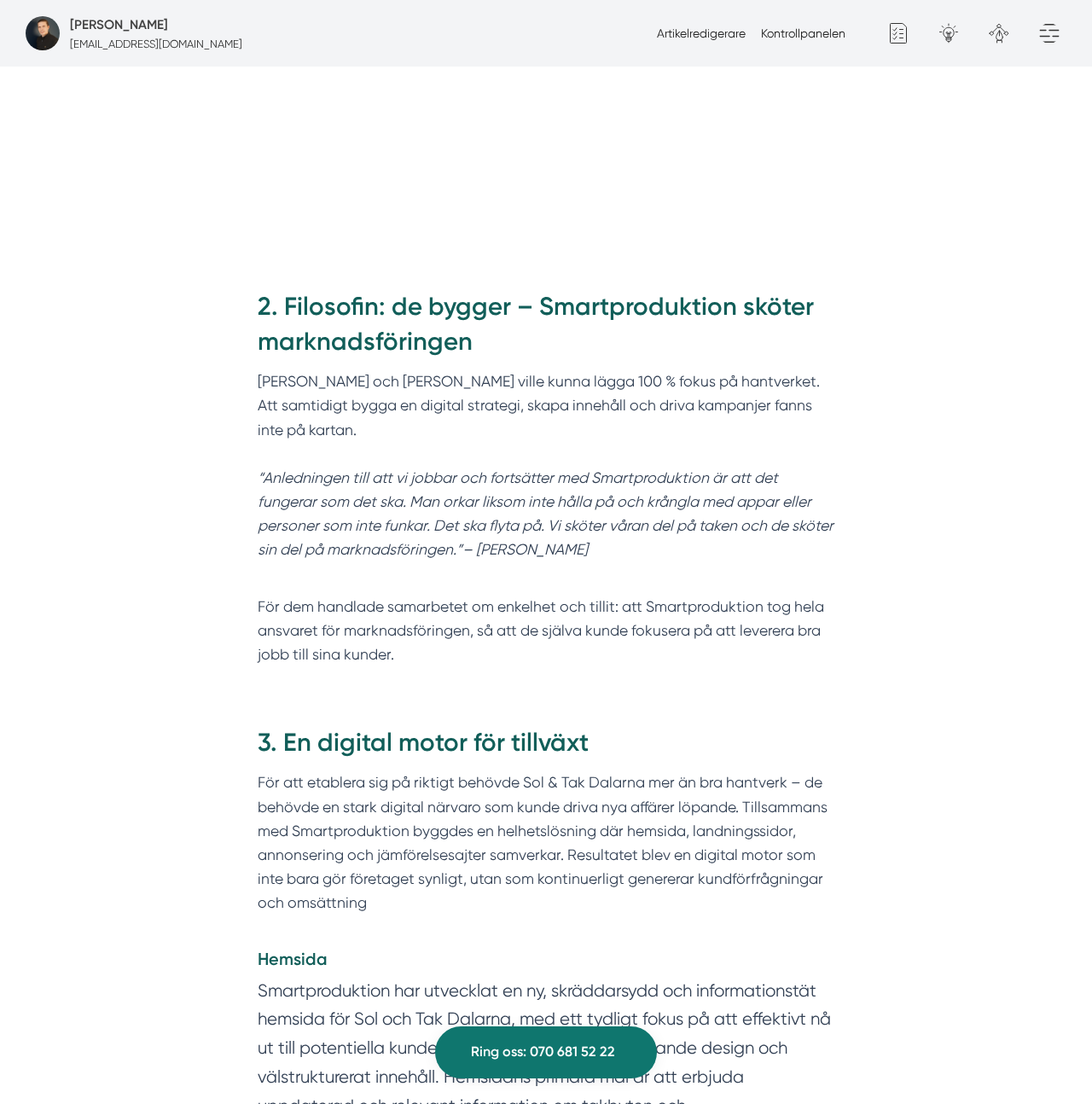
click at [718, 211] on div at bounding box center [546, 58] width 655 height 414
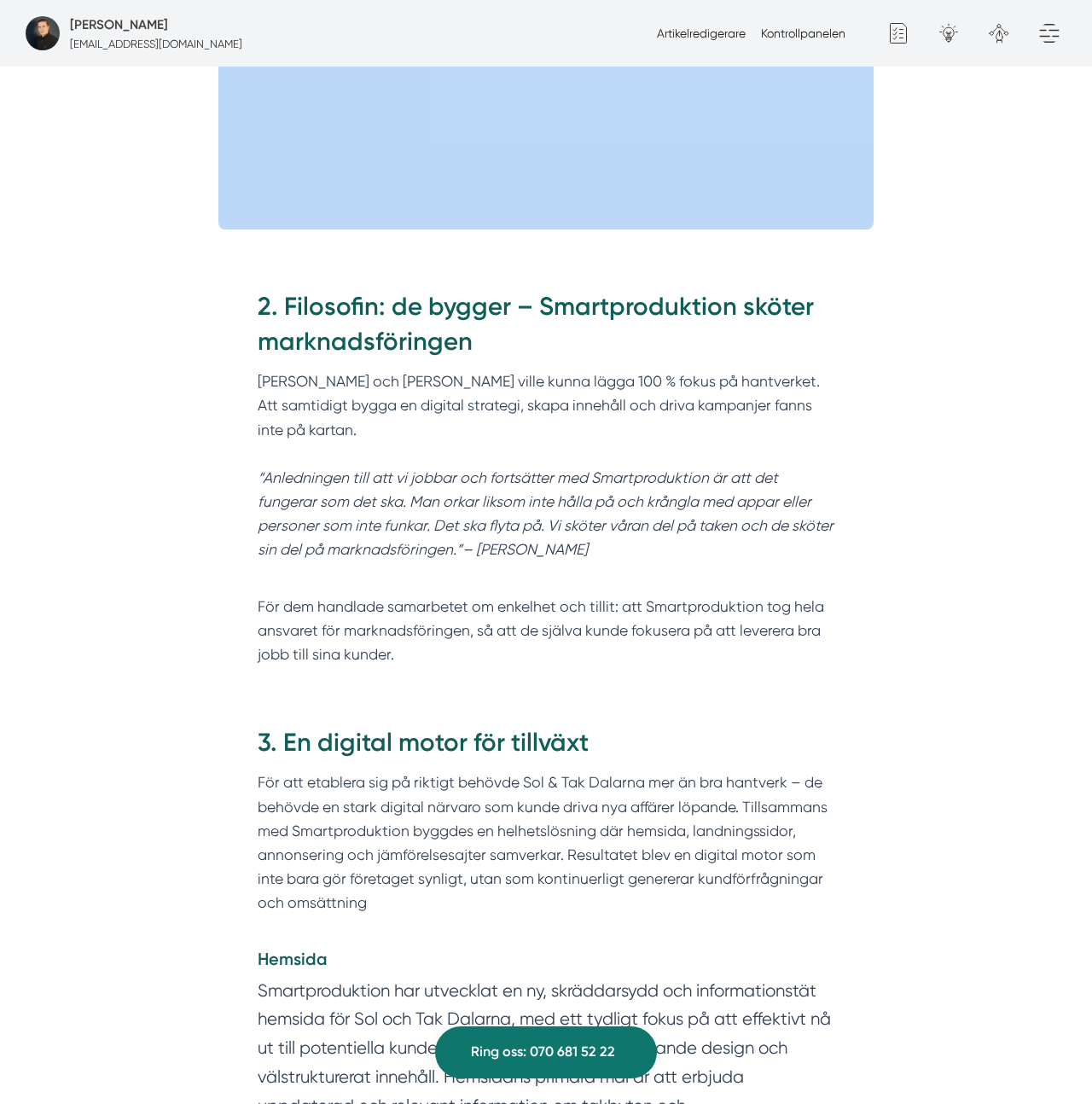
click at [718, 211] on div at bounding box center [546, 58] width 655 height 414
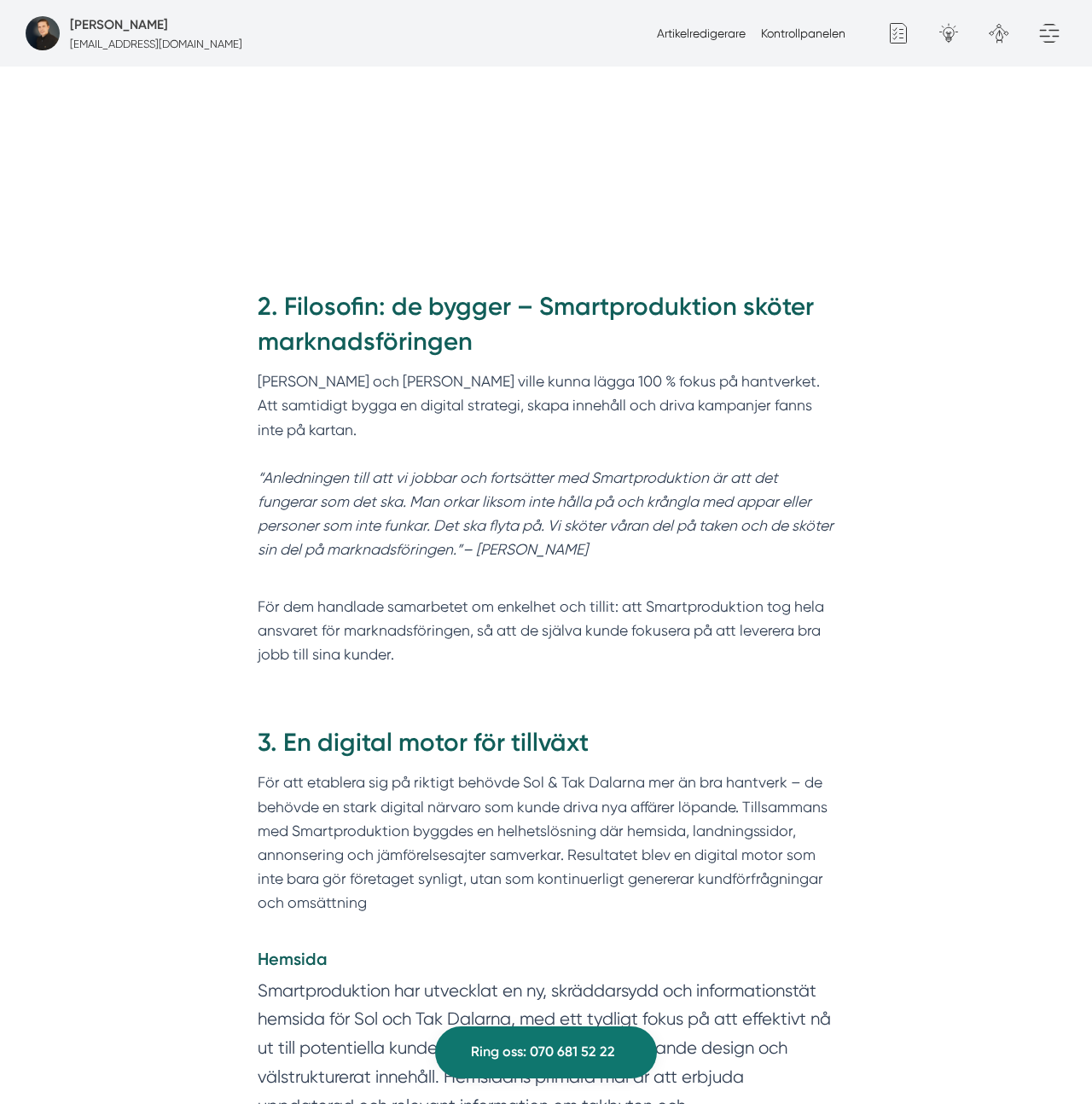
click at [672, 289] on h2 "2. Filosofin: de bygger – Smartproduktion sköter marknadsföringen" at bounding box center [546, 329] width 577 height 81
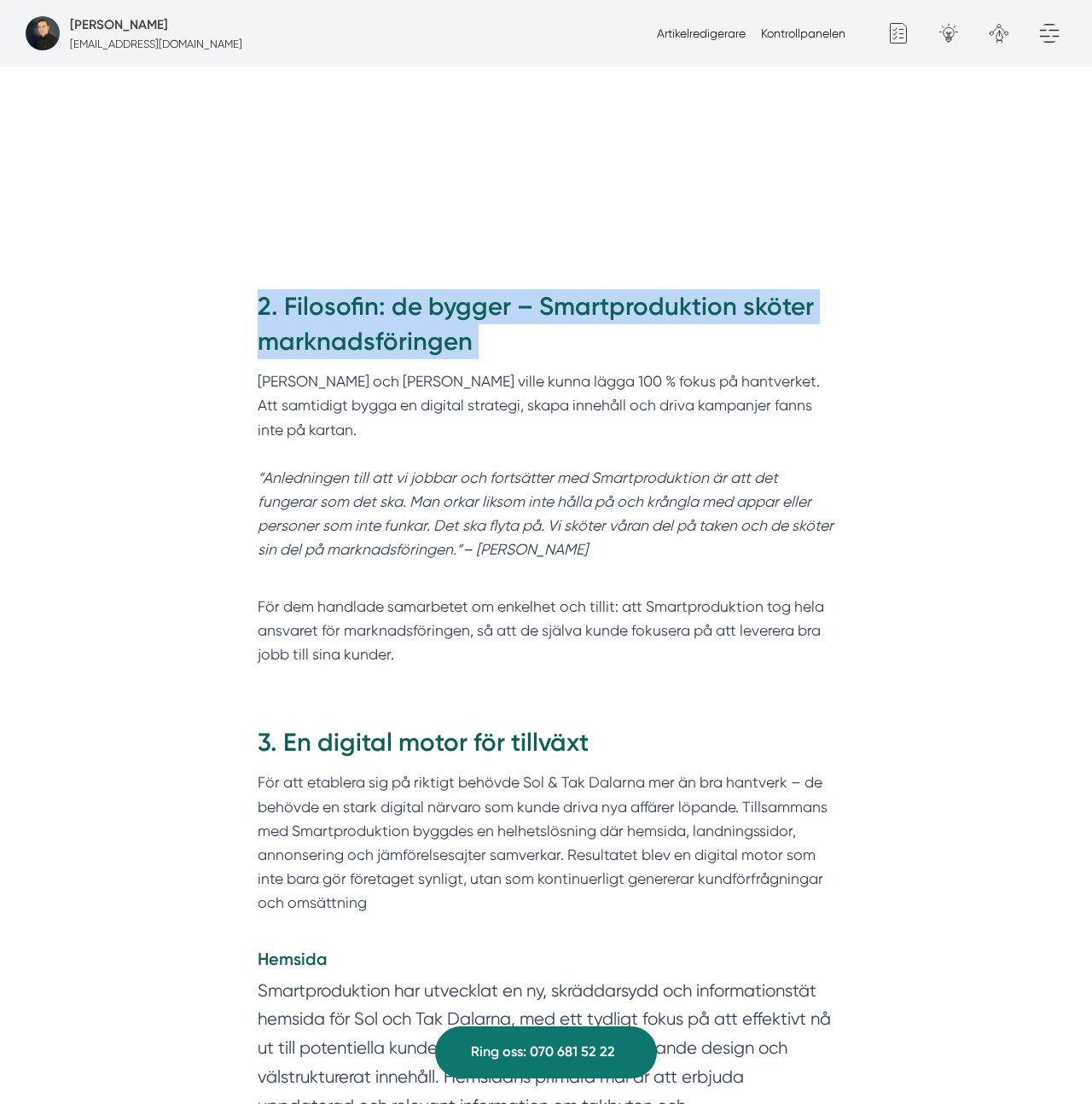
click at [672, 289] on h2 "2. Filosofin: de bygger – Smartproduktion sköter marknadsföringen" at bounding box center [546, 329] width 577 height 81
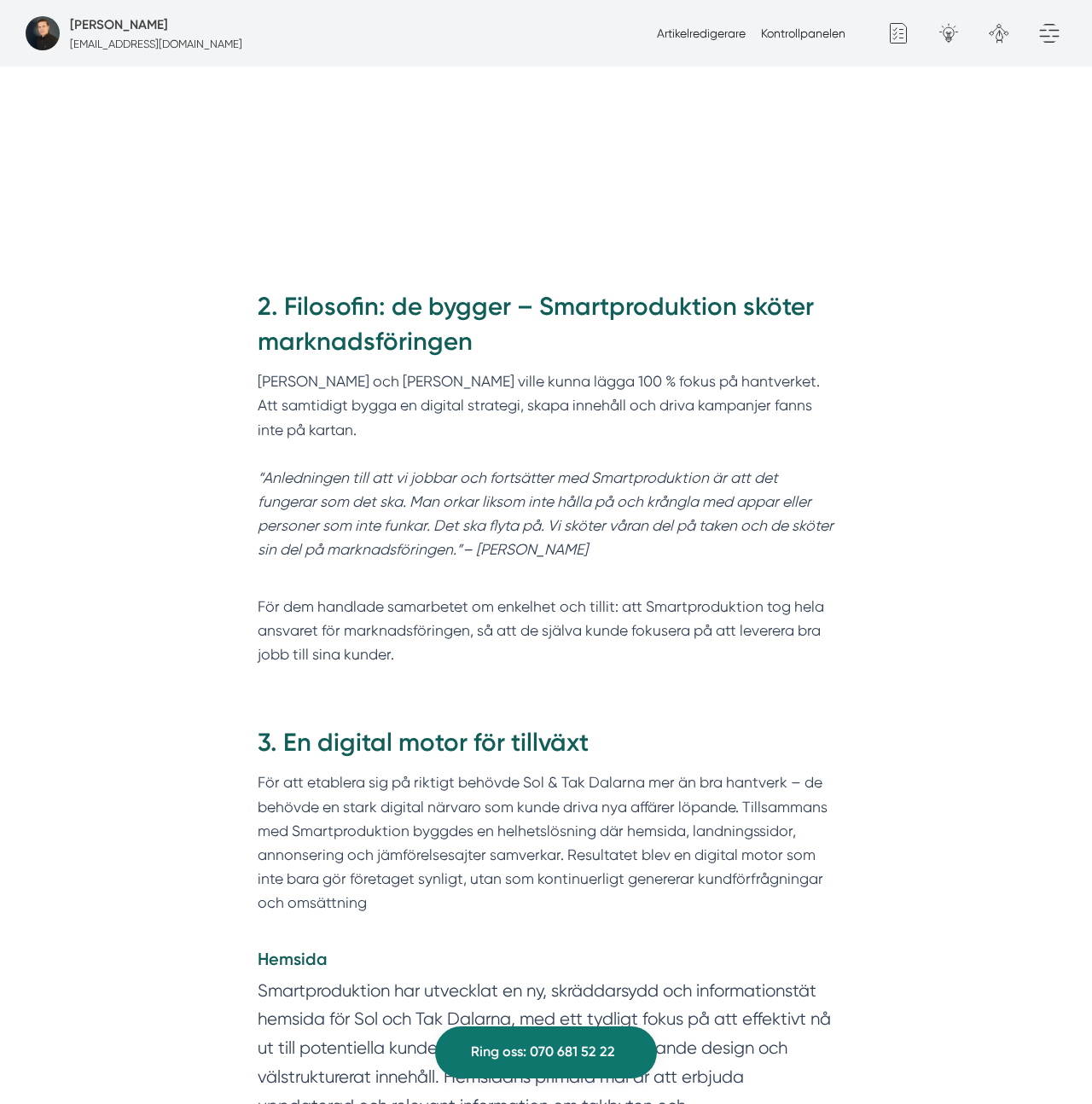
click at [607, 369] on p "Felix och Markus ville kunna lägga 100 % fokus på hantverket. Att samtidigt byg…" at bounding box center [546, 465] width 577 height 192
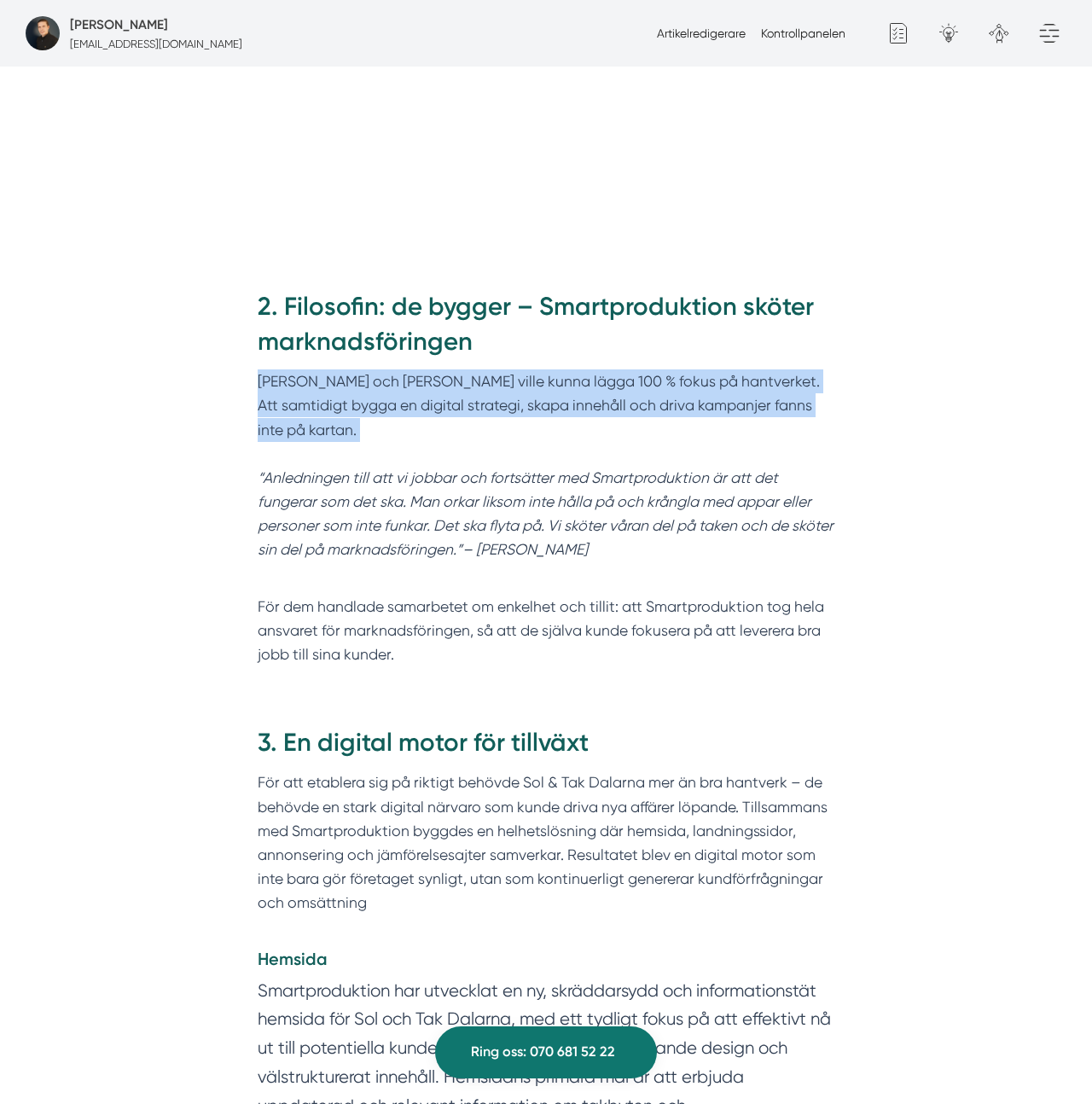
click at [607, 369] on p "Felix och Markus ville kunna lägga 100 % fokus på hantverket. Att samtidigt byg…" at bounding box center [546, 465] width 577 height 192
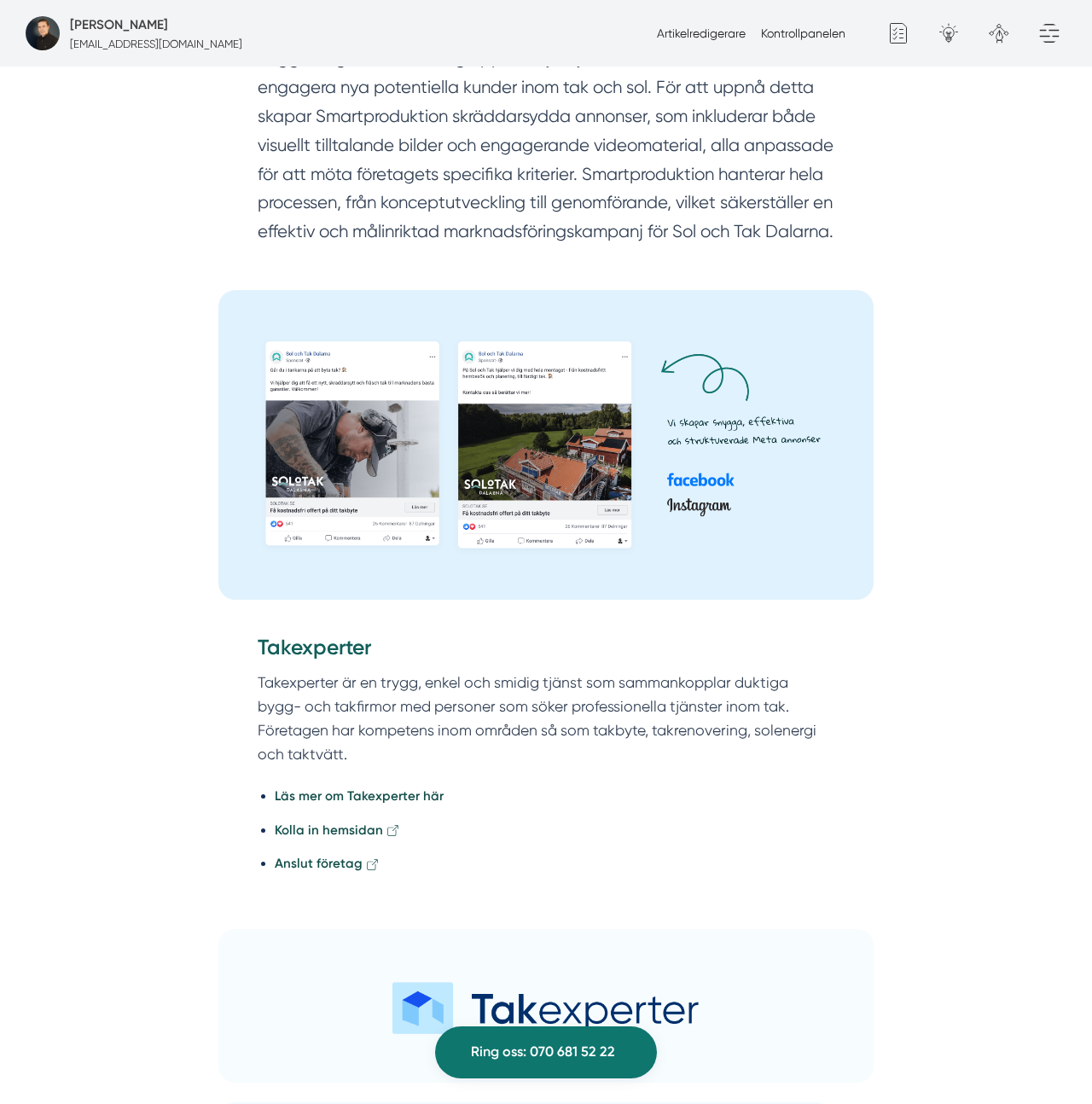
scroll to position [3666, 0]
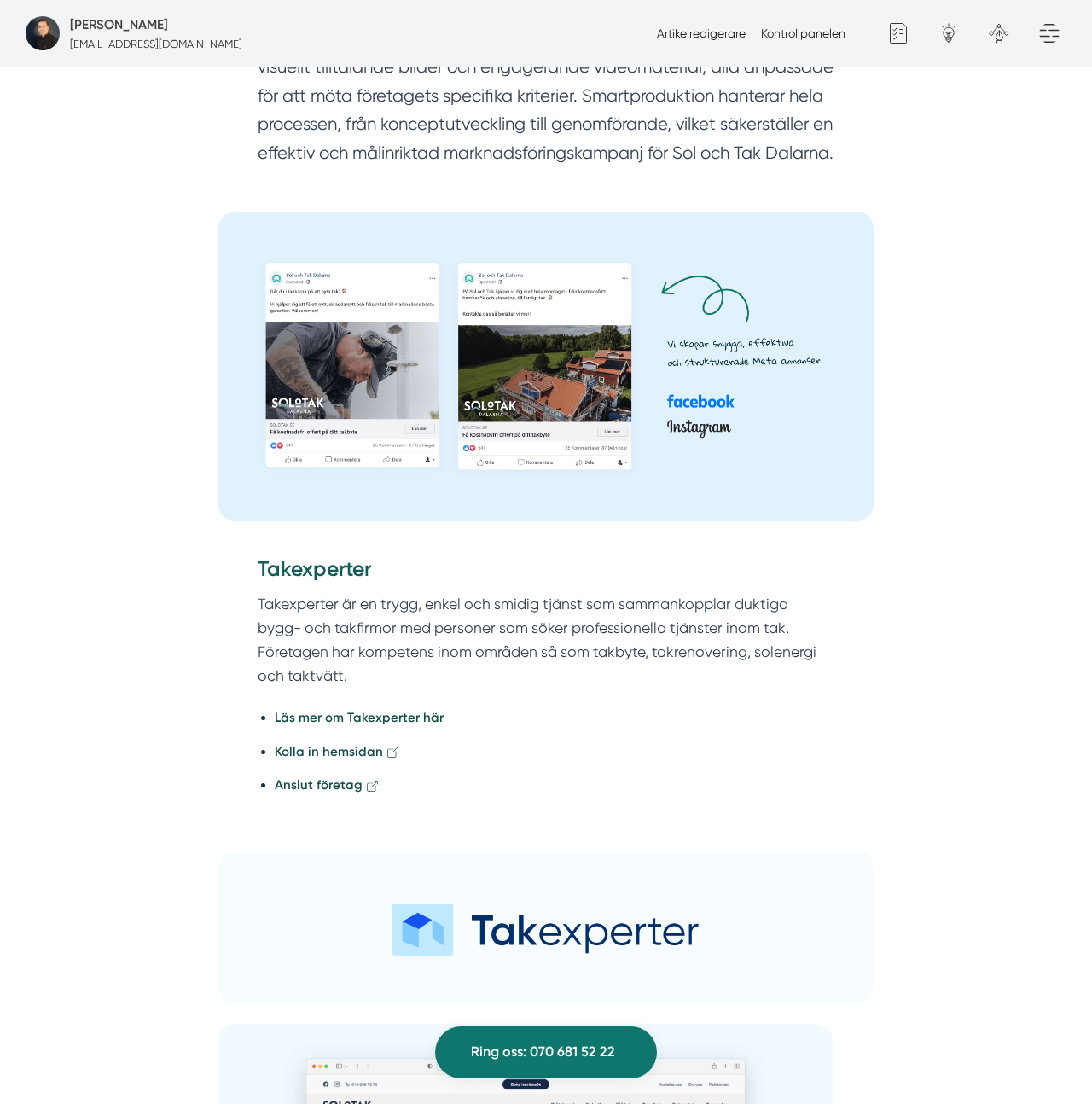
click at [700, 320] on img at bounding box center [546, 366] width 655 height 310
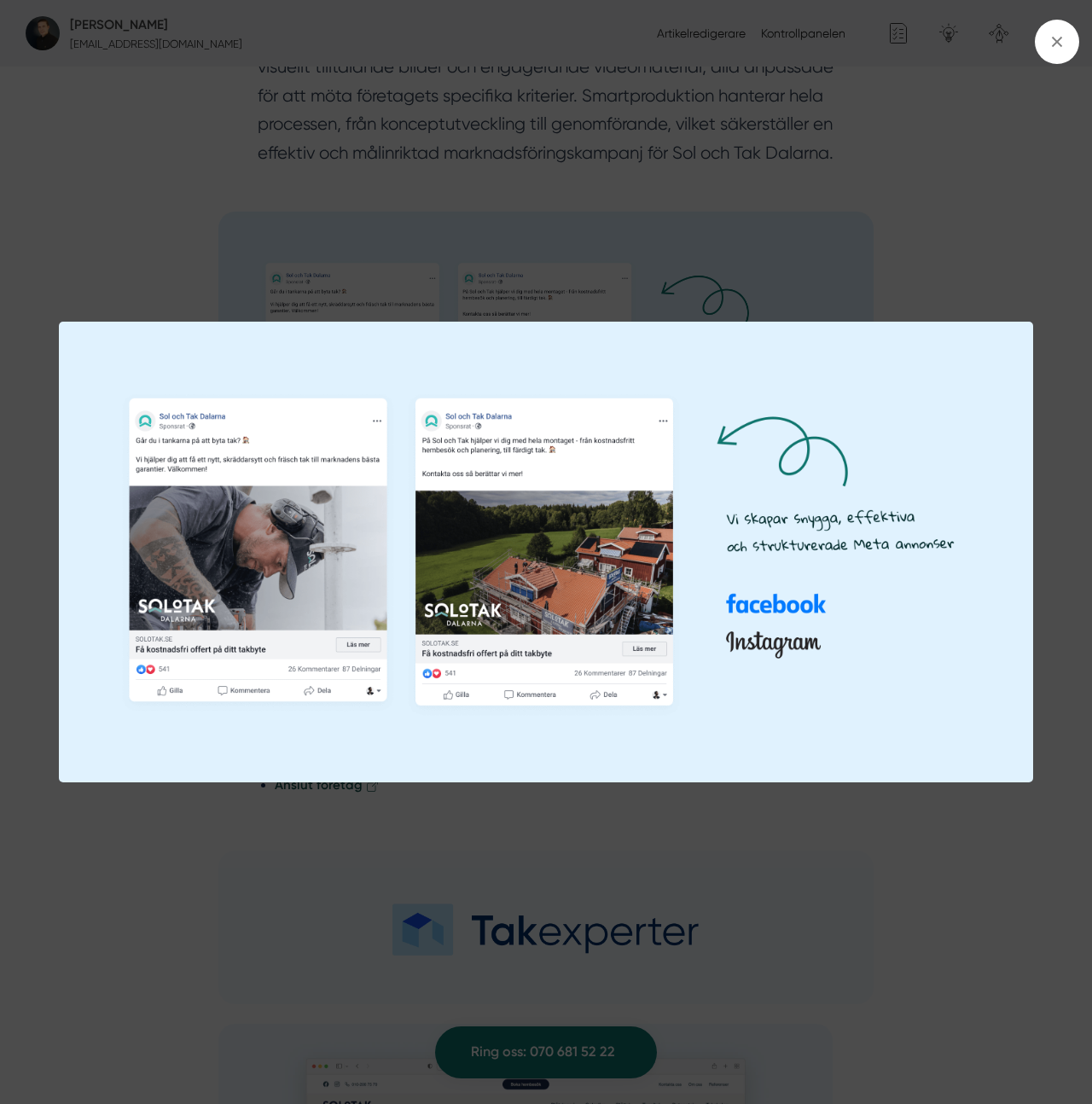
click at [774, 177] on div at bounding box center [546, 552] width 1092 height 1104
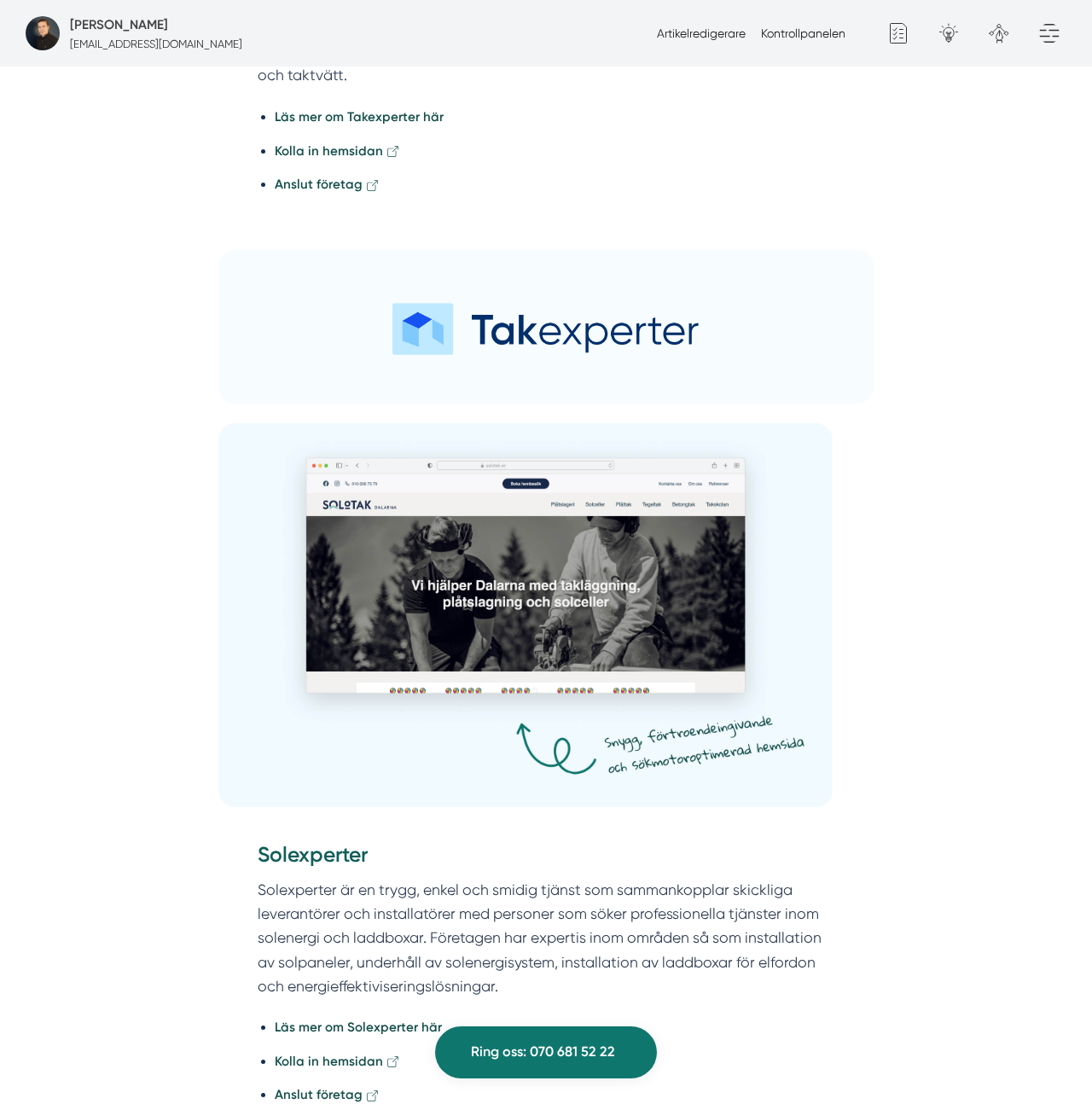
click at [534, 570] on img at bounding box center [525, 615] width 614 height 384
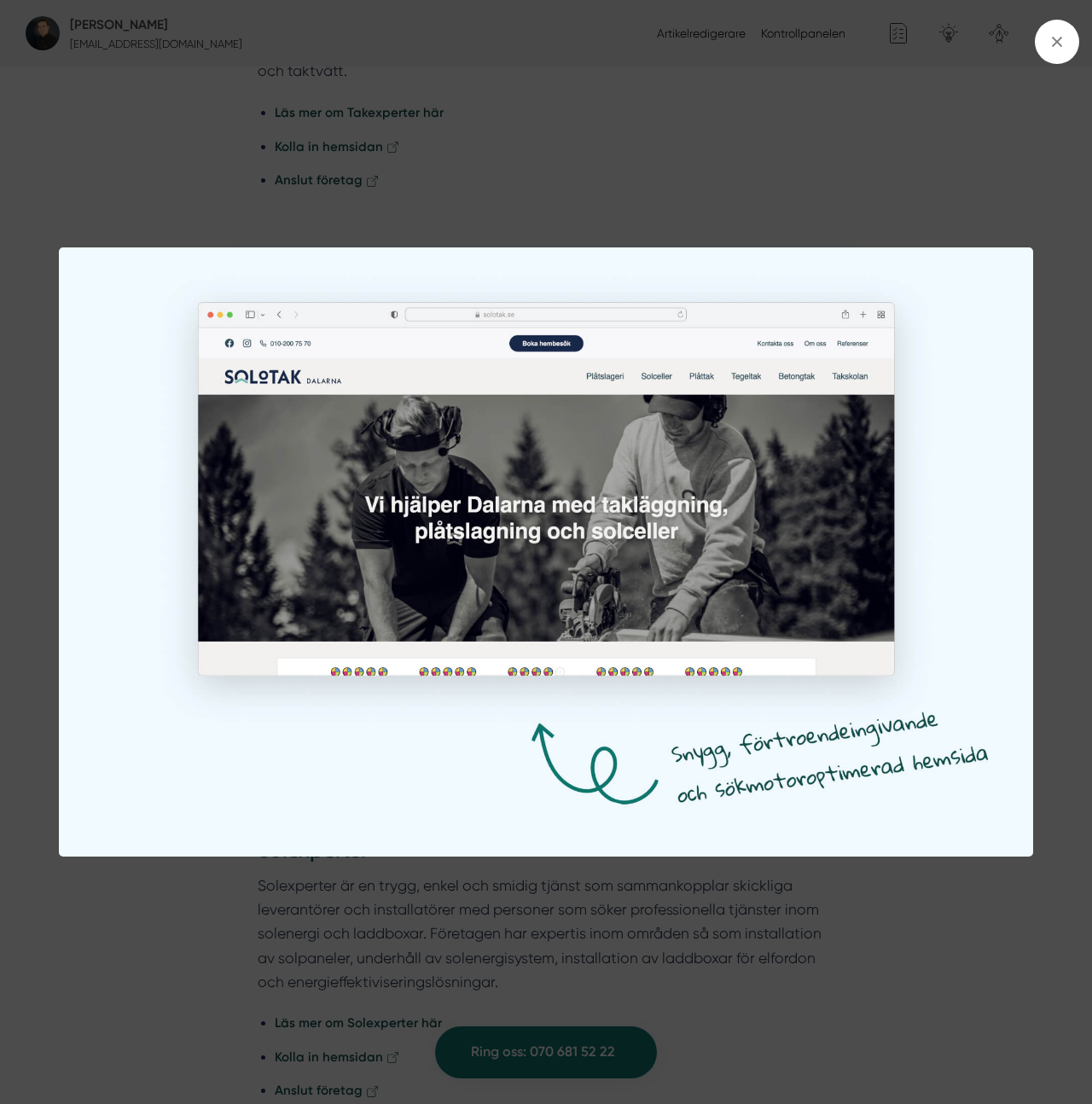
click at [632, 573] on img at bounding box center [546, 552] width 974 height 609
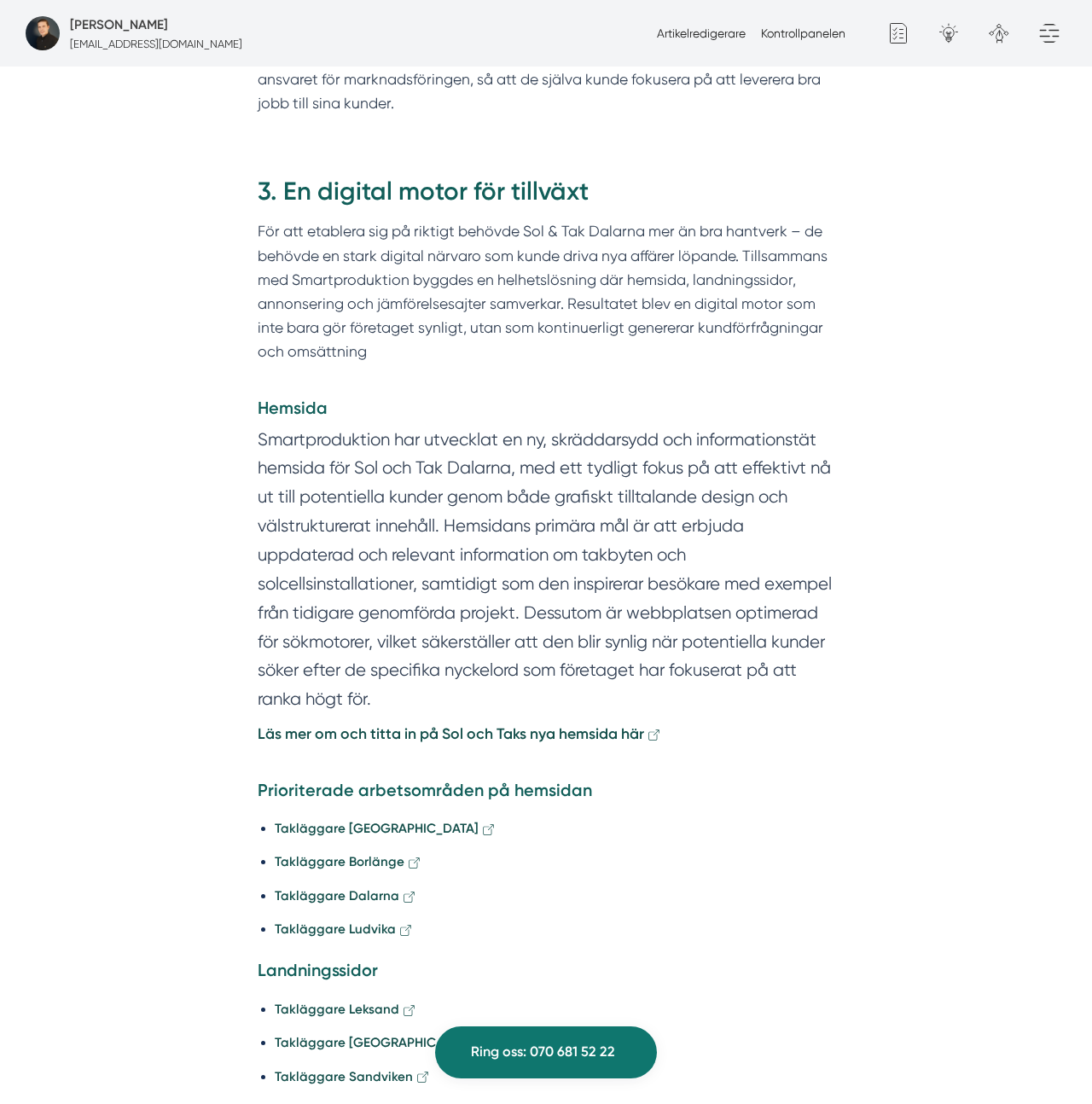
scroll to position [2119, 0]
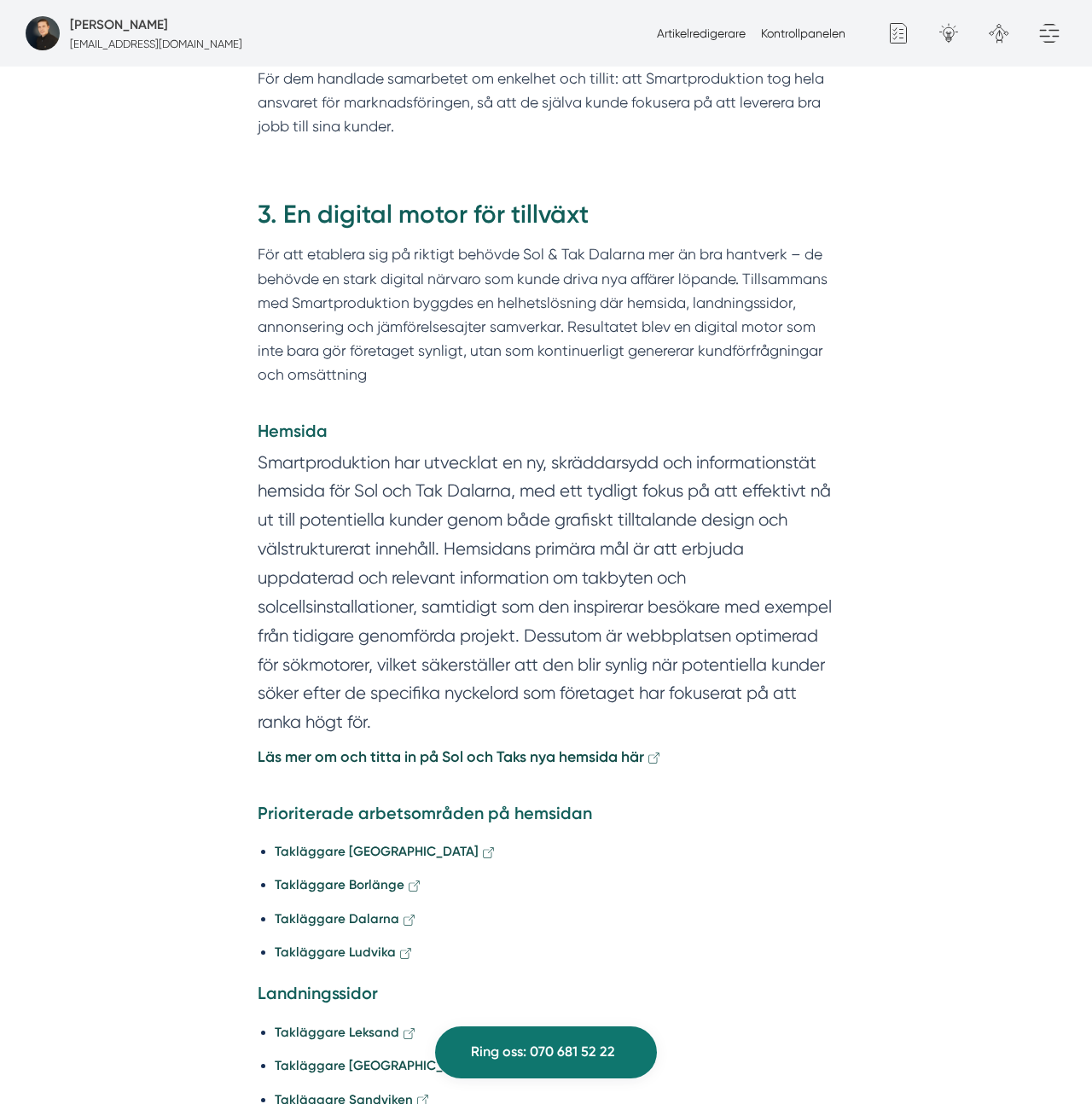
click at [316, 420] on h4 "Hemsida" at bounding box center [546, 434] width 577 height 29
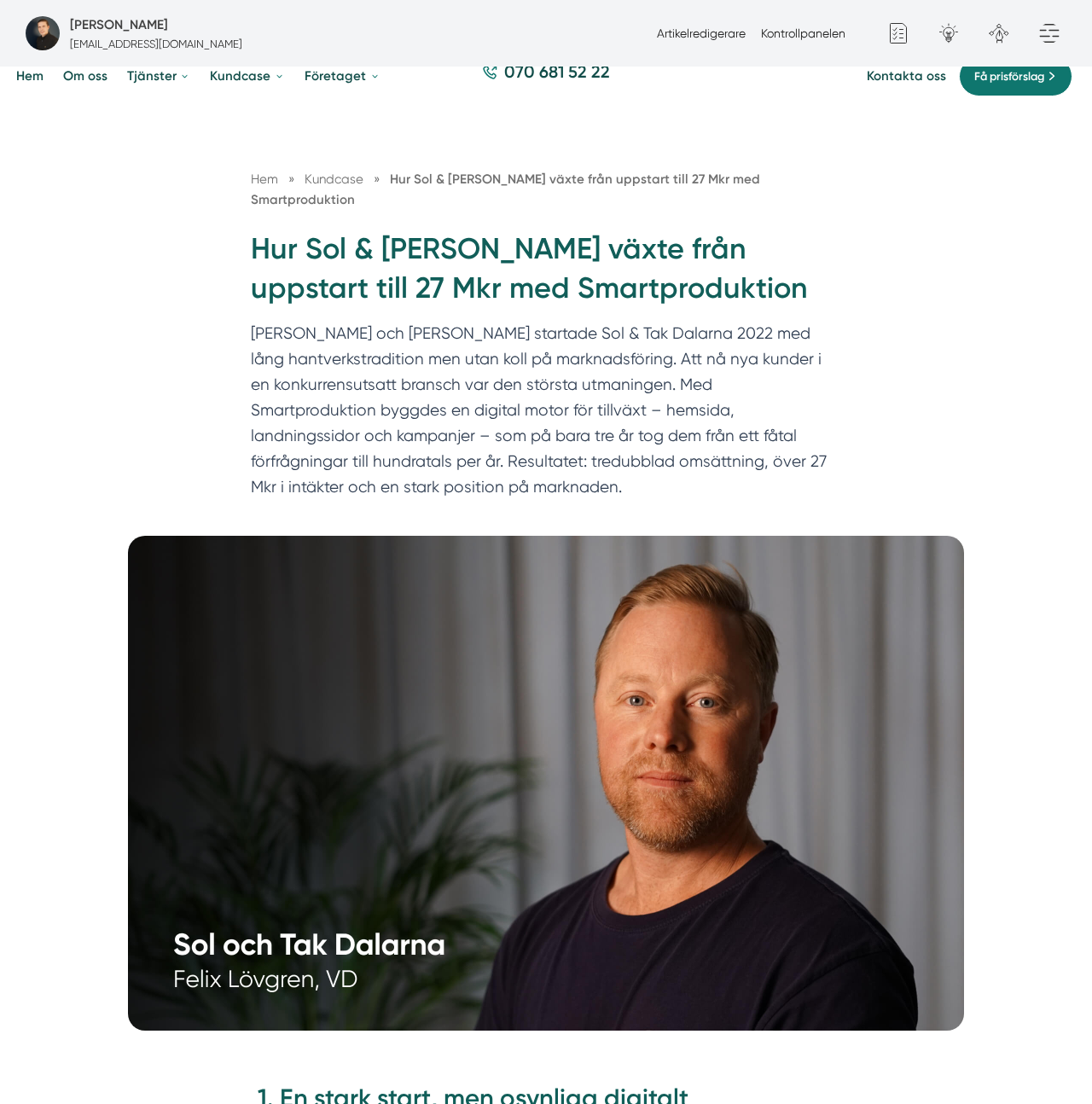
scroll to position [0, 0]
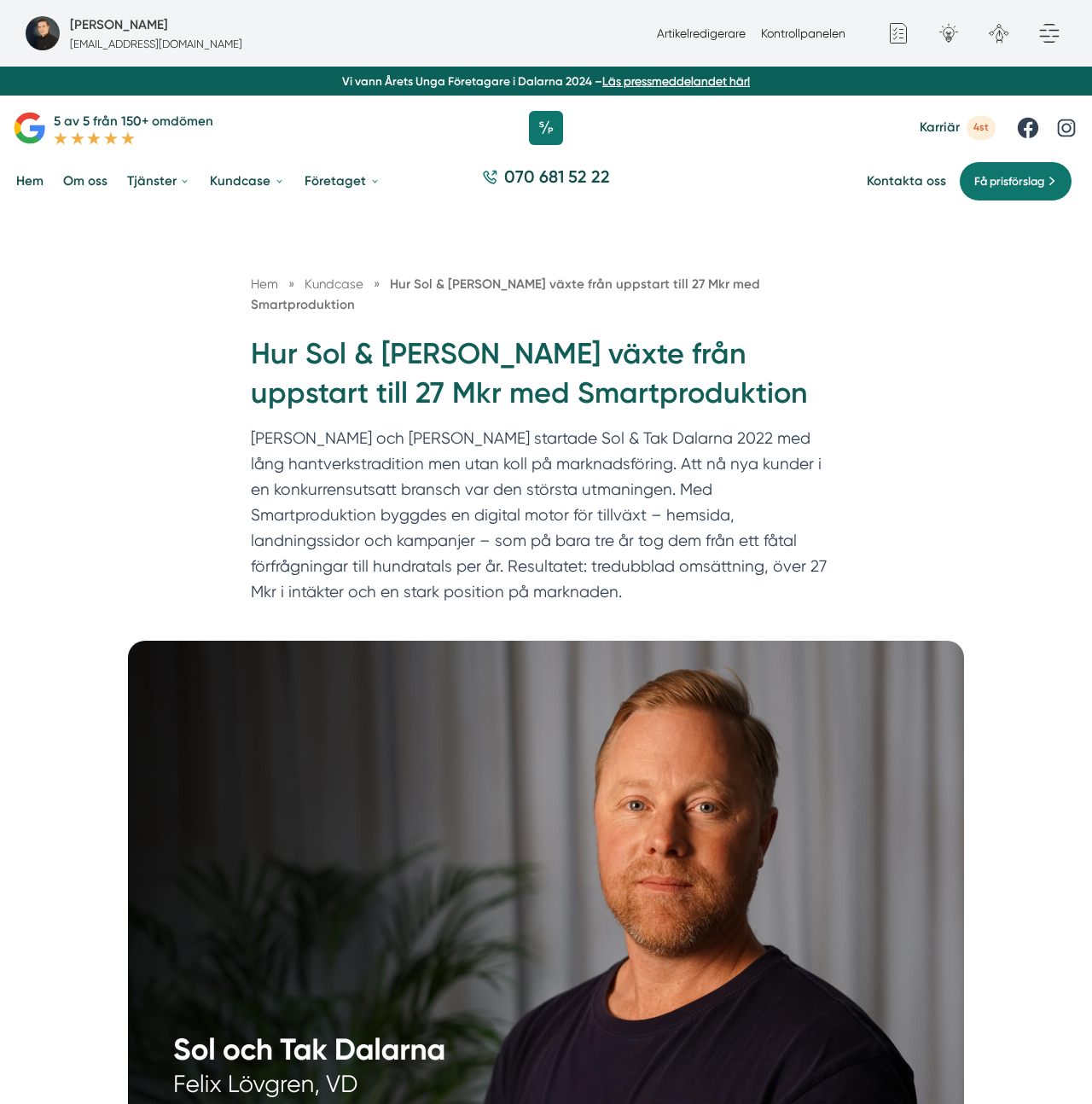
click at [383, 404] on h1 "Hur Sol & Tak Dalarna växte från uppstart till 27 Mkr med Smartproduktion" at bounding box center [546, 381] width 590 height 92
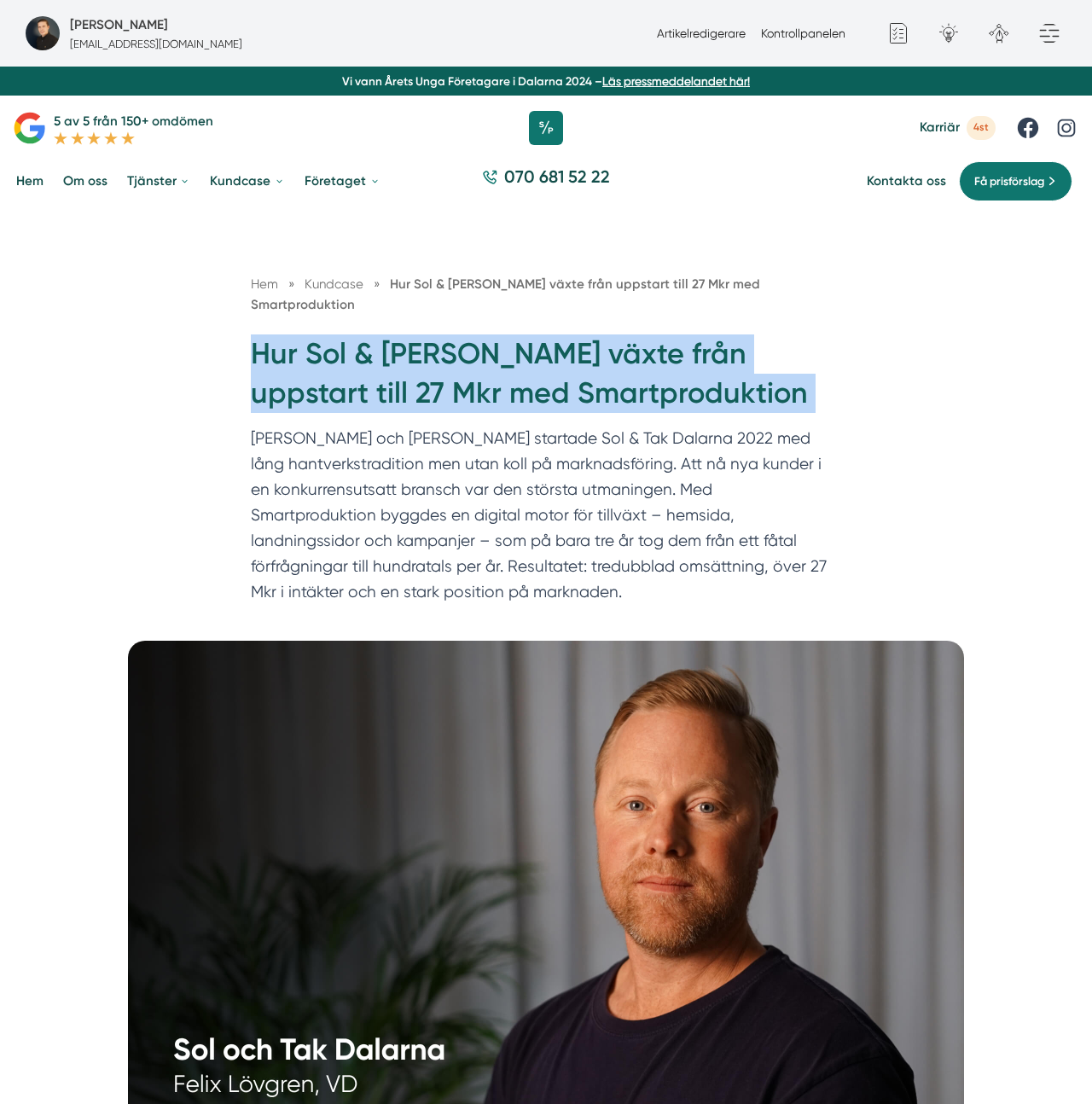
click at [383, 404] on h1 "Hur Sol & Tak Dalarna växte från uppstart till 27 Mkr med Smartproduktion" at bounding box center [546, 381] width 590 height 92
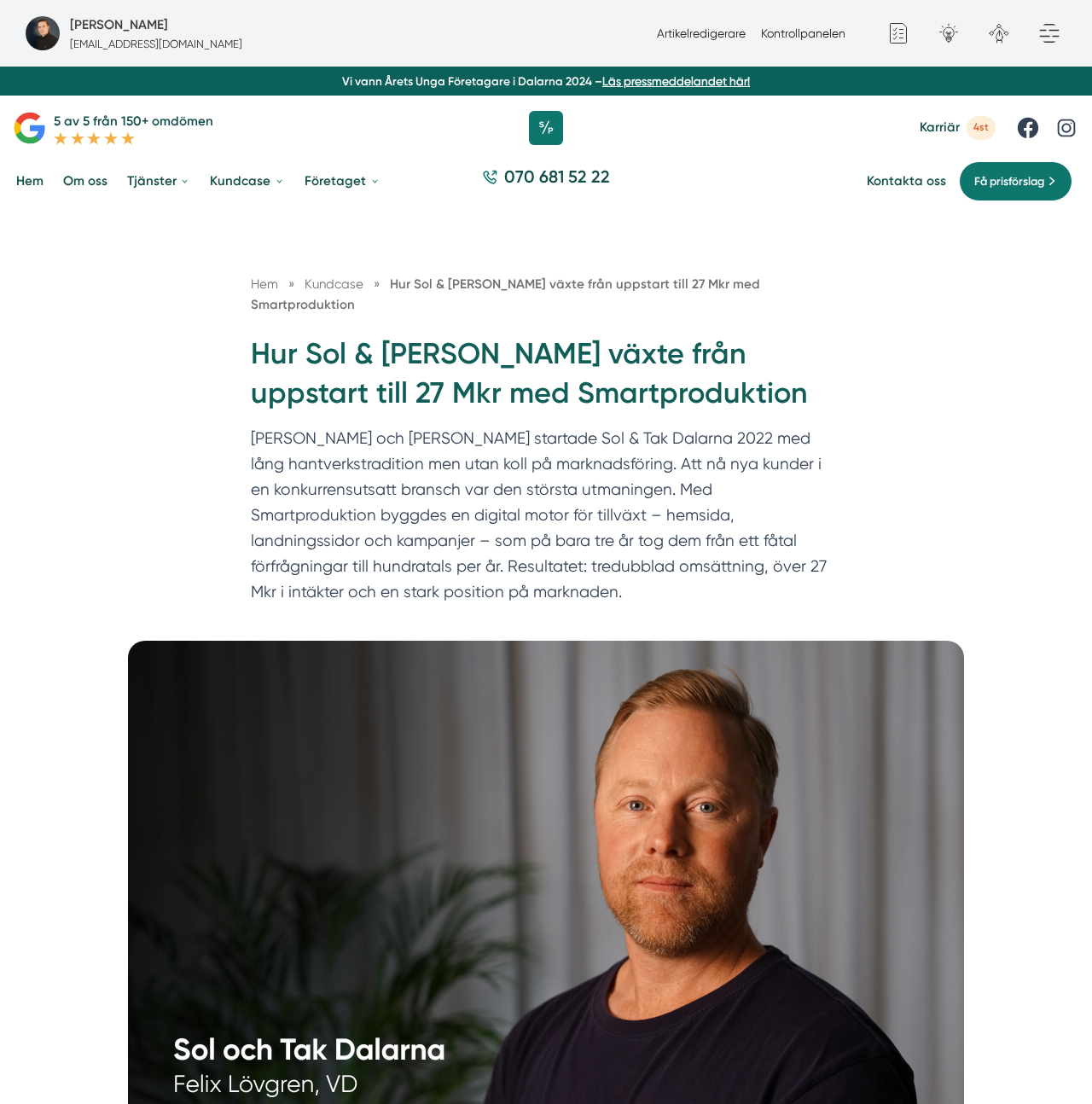
click at [403, 426] on p "Felix och Markus startade Sol & Tak Dalarna 2022 med lång hantverkstradition me…" at bounding box center [546, 519] width 590 height 187
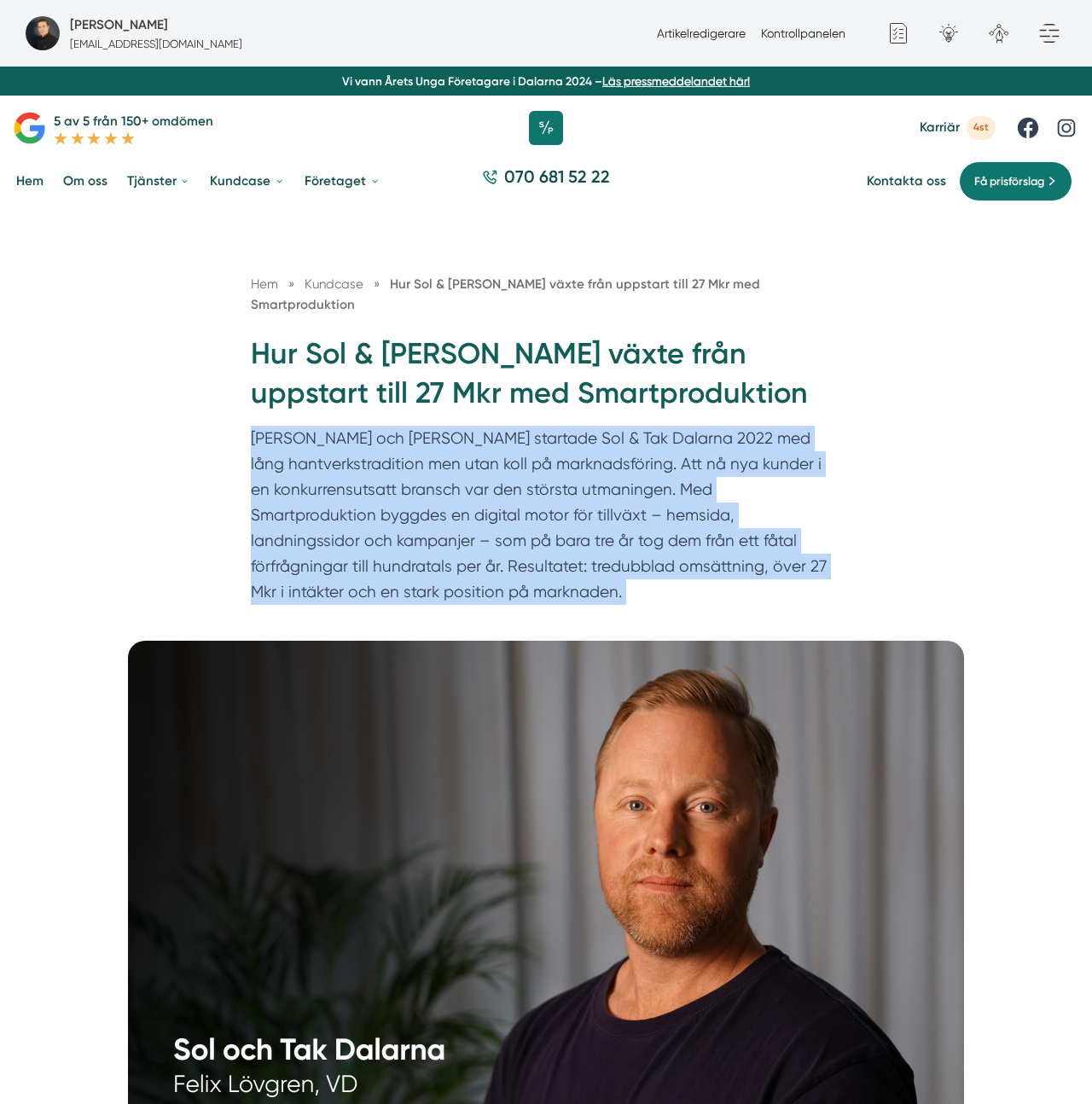
click at [403, 426] on p "Felix och Markus startade Sol & Tak Dalarna 2022 med lång hantverkstradition me…" at bounding box center [546, 519] width 590 height 187
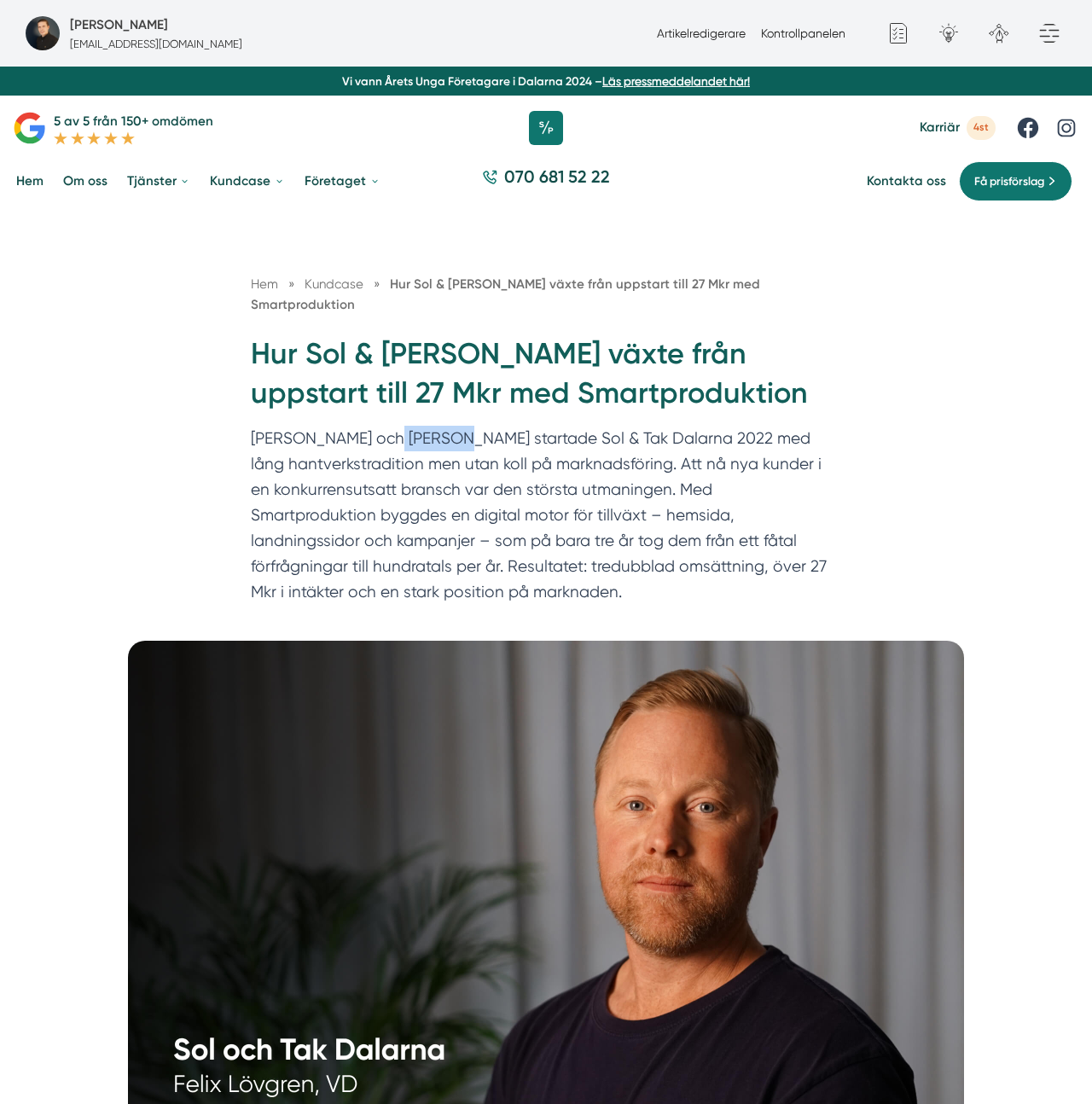
click at [403, 426] on p "Felix och Markus startade Sol & Tak Dalarna 2022 med lång hantverkstradition me…" at bounding box center [546, 519] width 590 height 187
click at [391, 497] on p "Felix och Markus startade Sol & Tak Dalarna 2022 med lång hantverkstradition me…" at bounding box center [546, 519] width 590 height 187
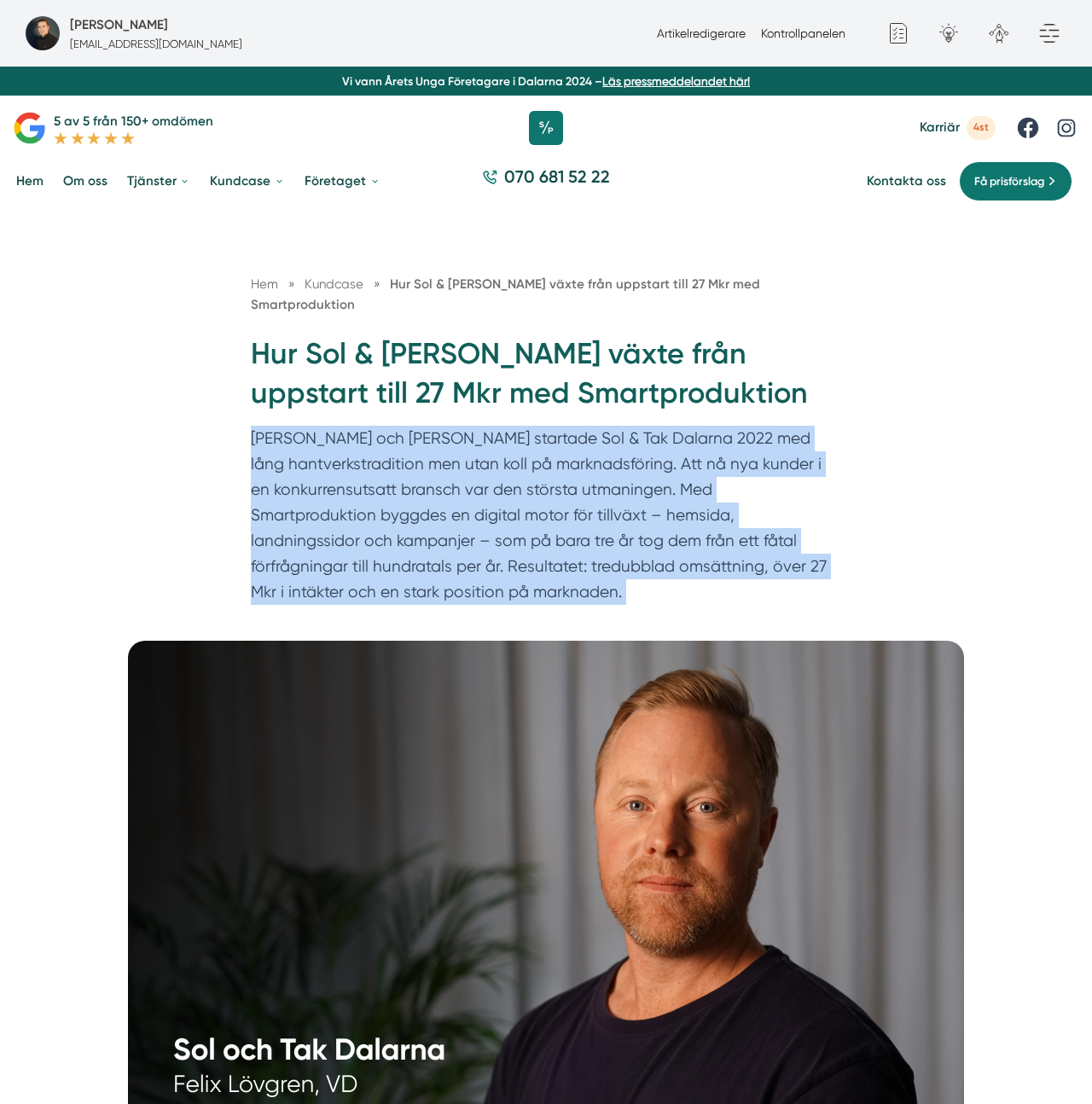
click at [391, 497] on p "Felix och Markus startade Sol & Tak Dalarna 2022 med lång hantverkstradition me…" at bounding box center [546, 519] width 590 height 187
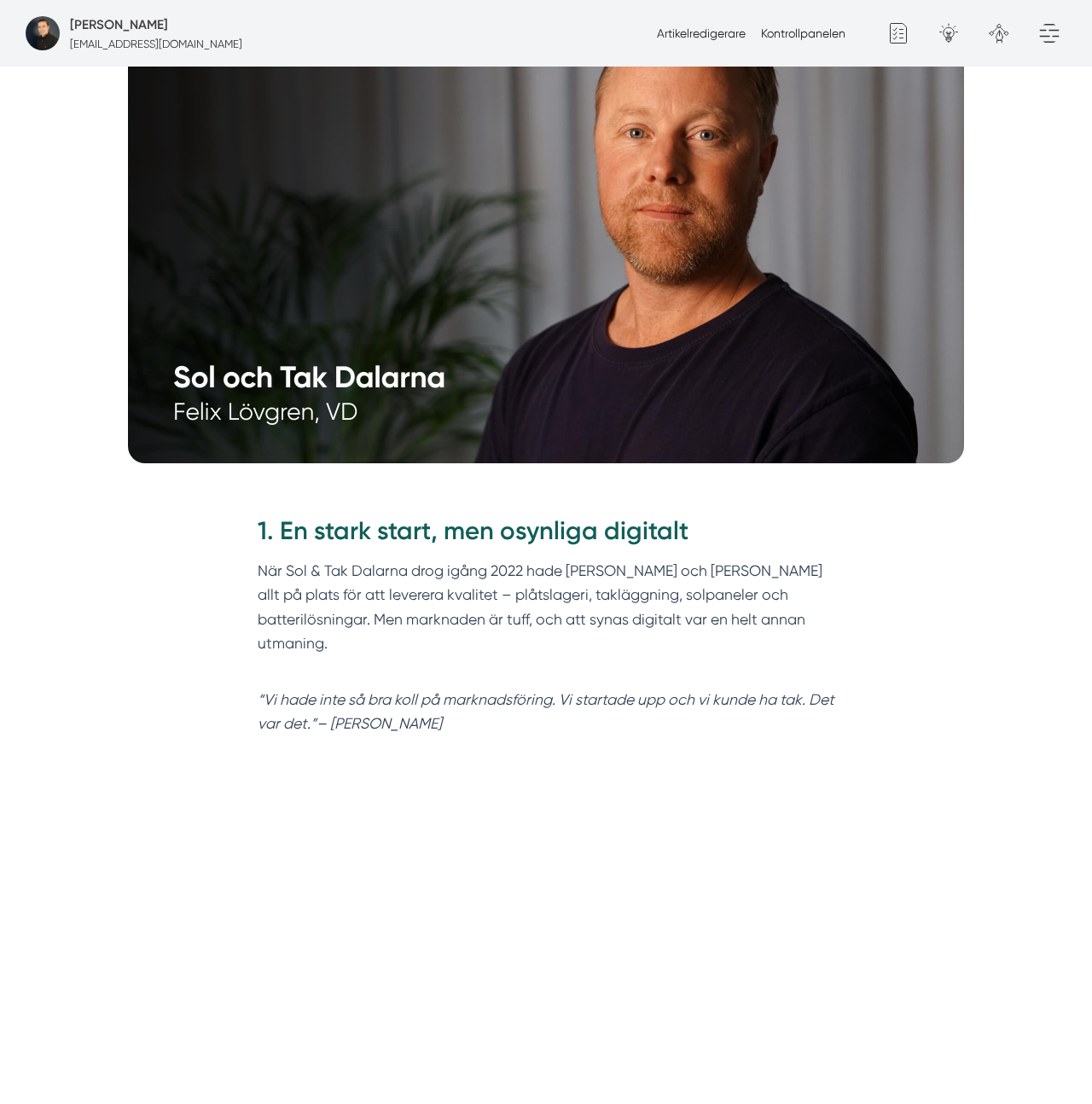
scroll to position [674, 0]
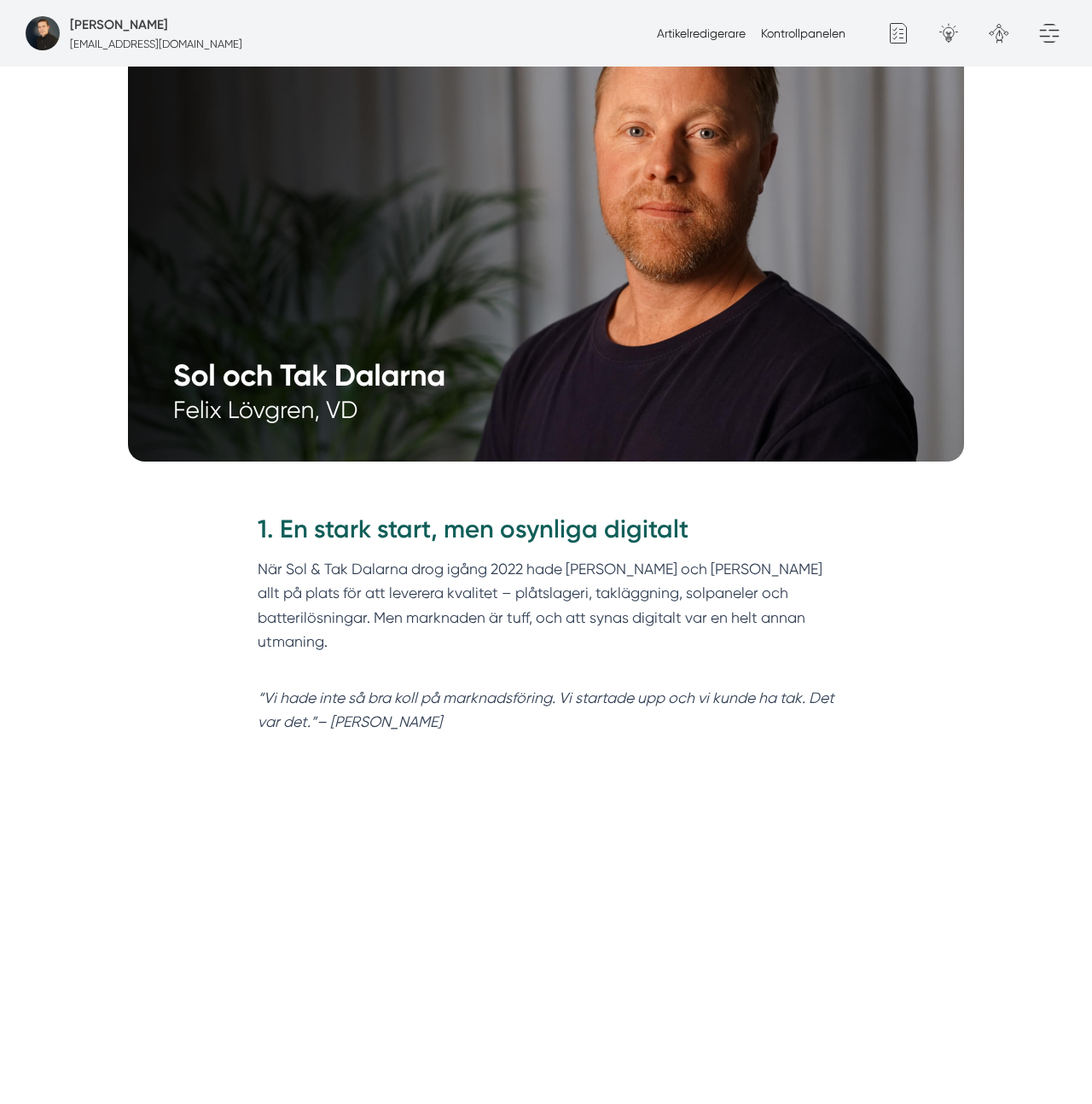
click at [391, 512] on h2 "1. En stark start, men osynliga digitalt" at bounding box center [546, 534] width 577 height 45
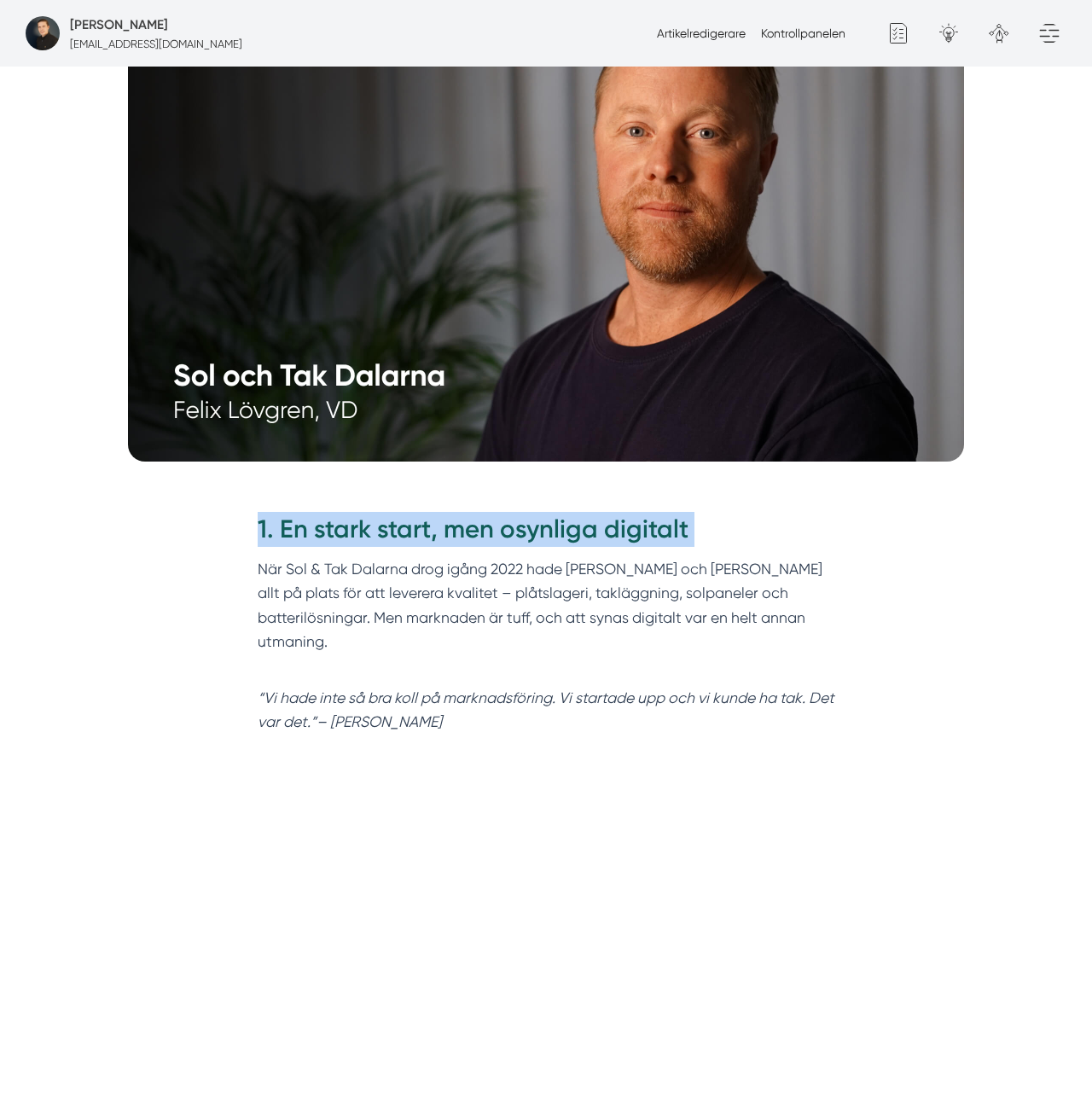
click at [391, 512] on h2 "1. En stark start, men osynliga digitalt" at bounding box center [546, 534] width 577 height 45
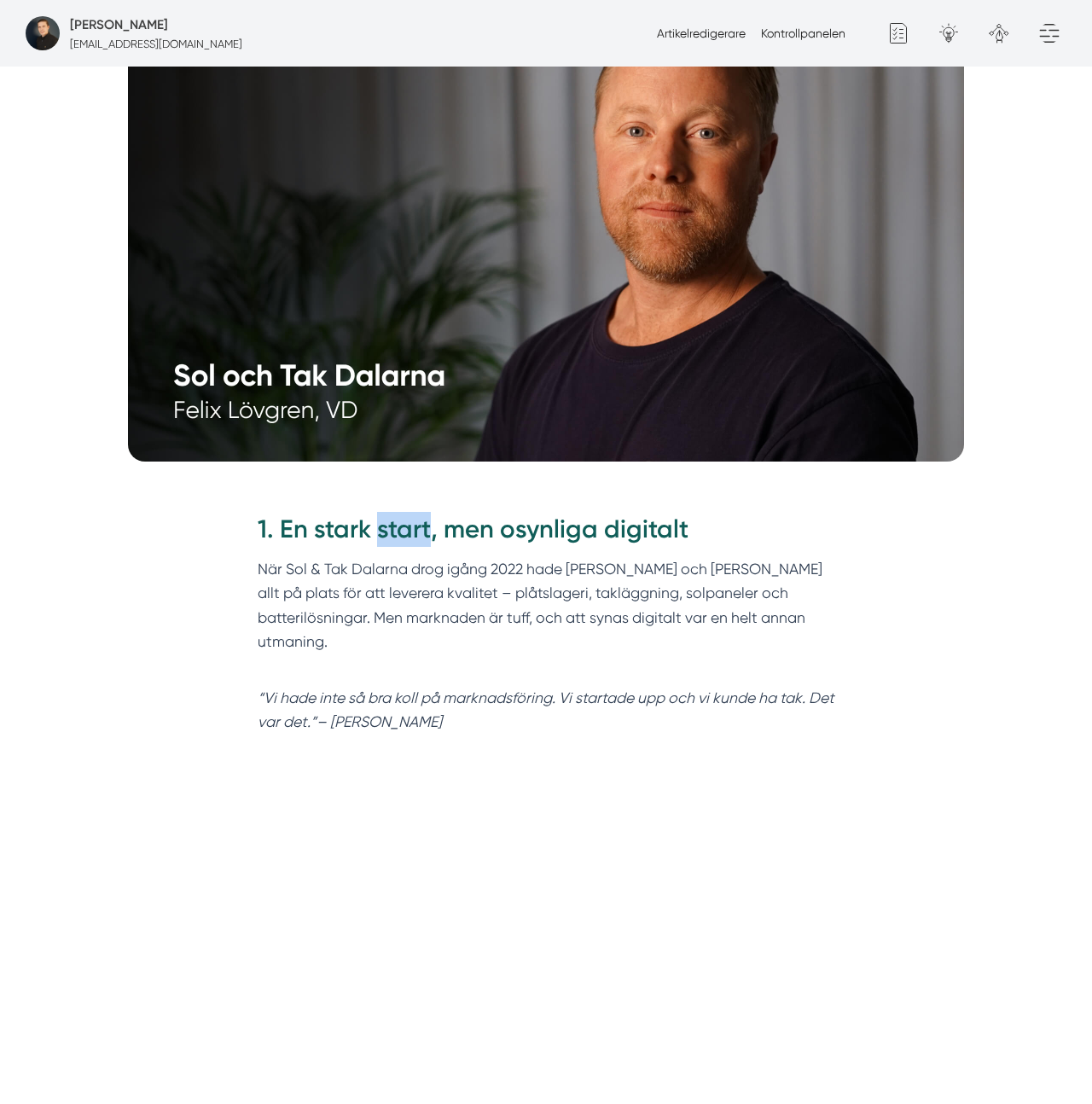
click at [391, 512] on h2 "1. En stark start, men osynliga digitalt" at bounding box center [546, 534] width 577 height 45
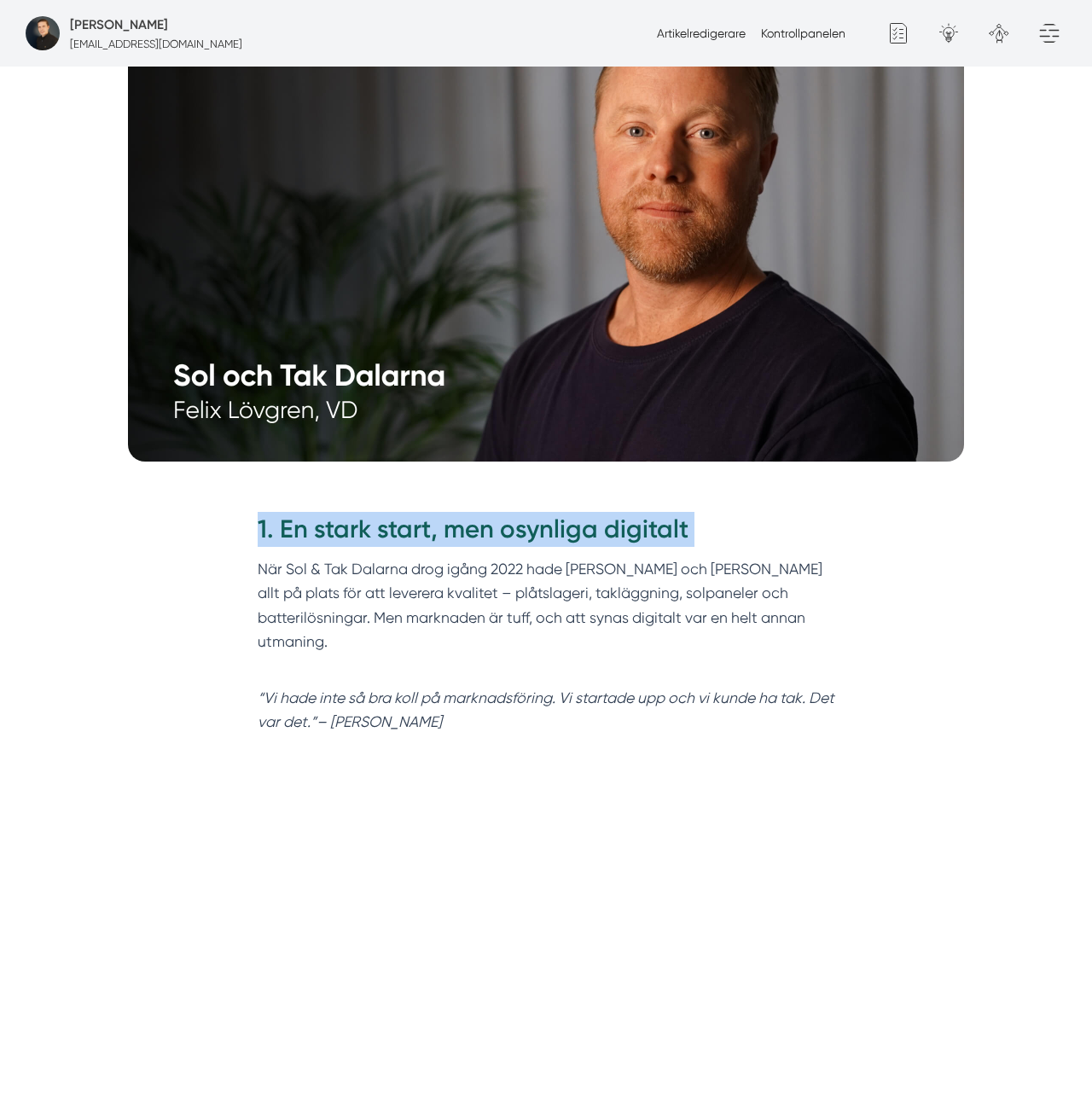
click at [391, 512] on h2 "1. En stark start, men osynliga digitalt" at bounding box center [546, 534] width 577 height 45
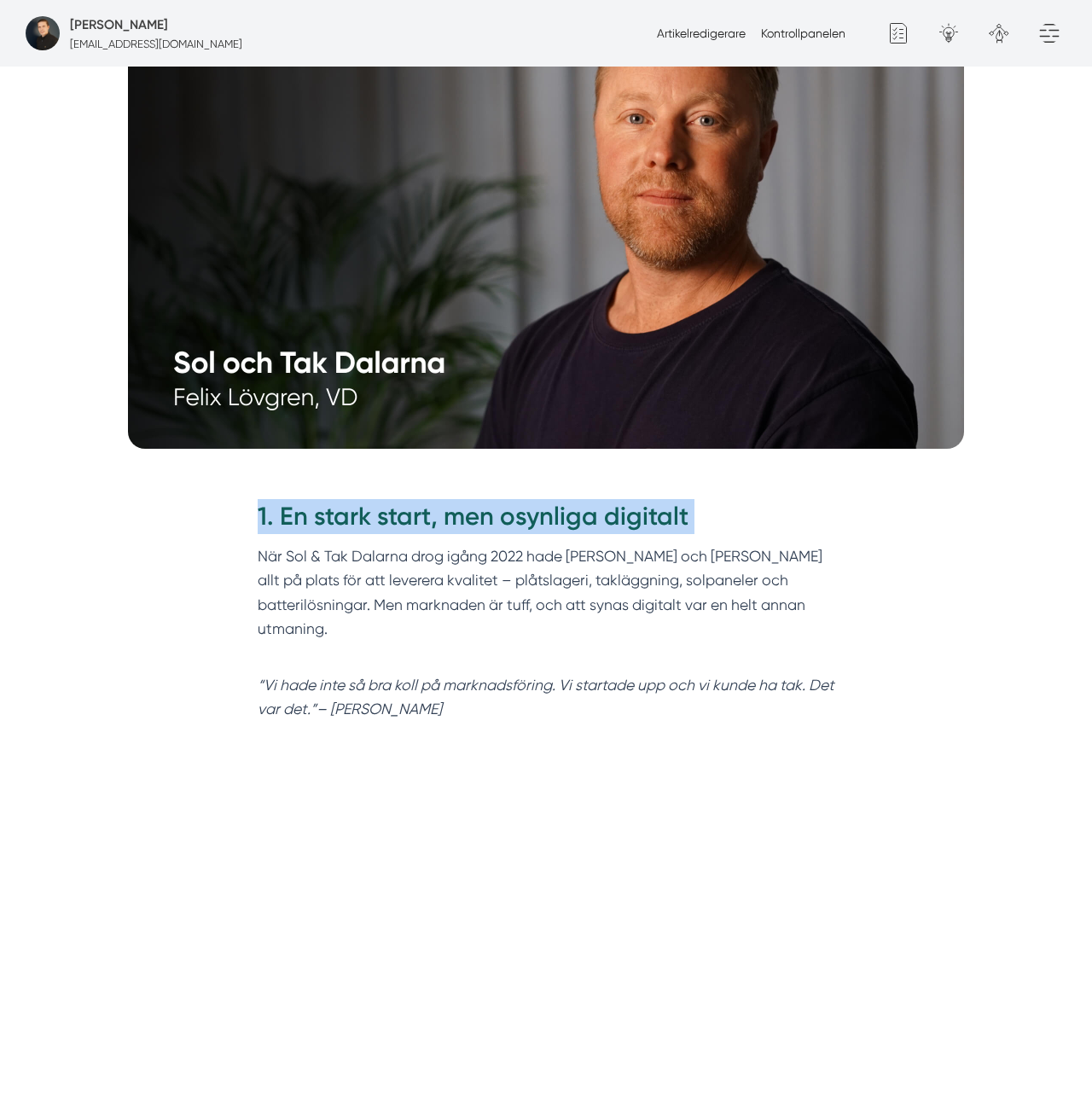
scroll to position [689, 0]
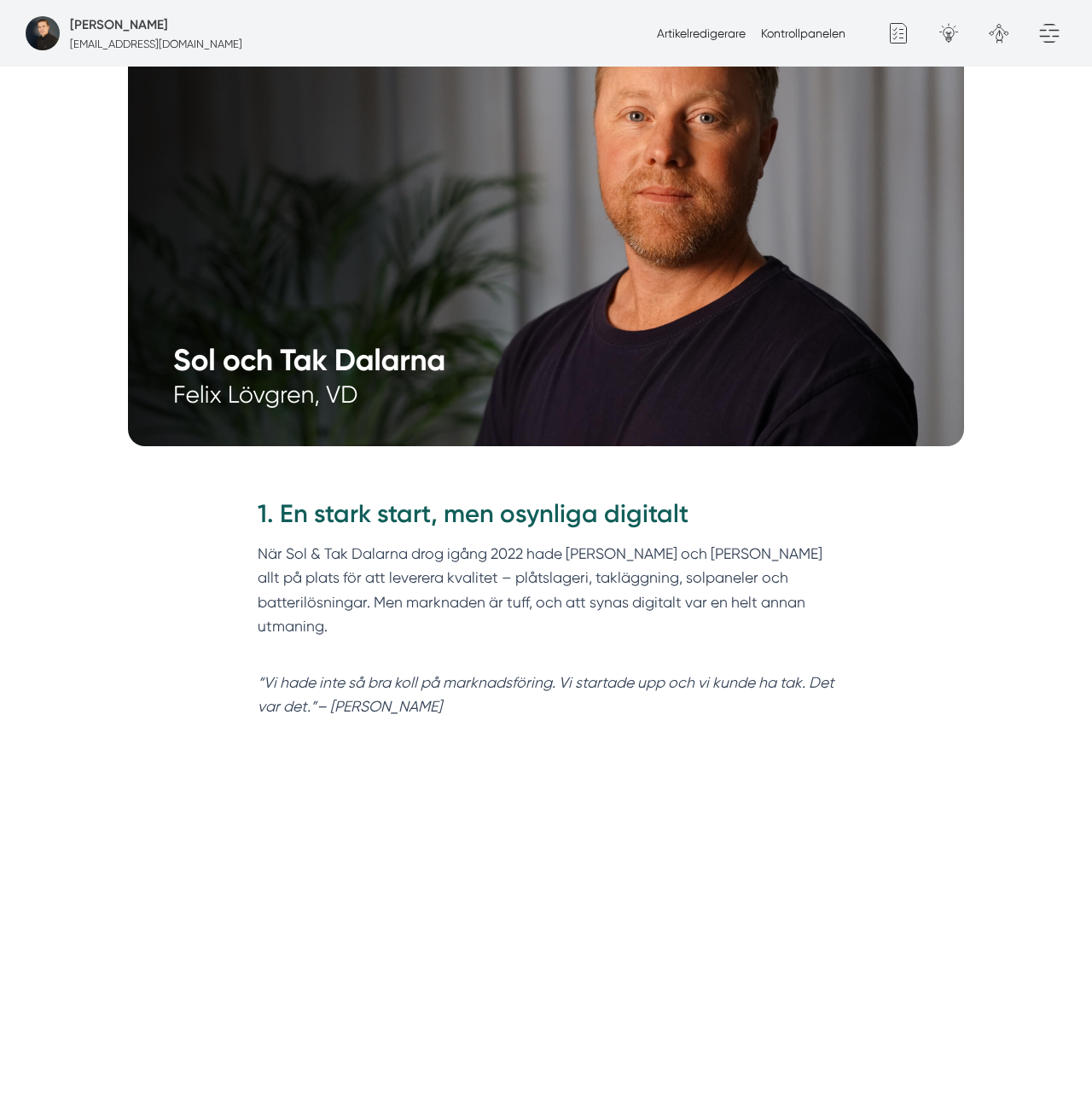
click at [1054, 388] on picture at bounding box center [546, 198] width 1092 height 495
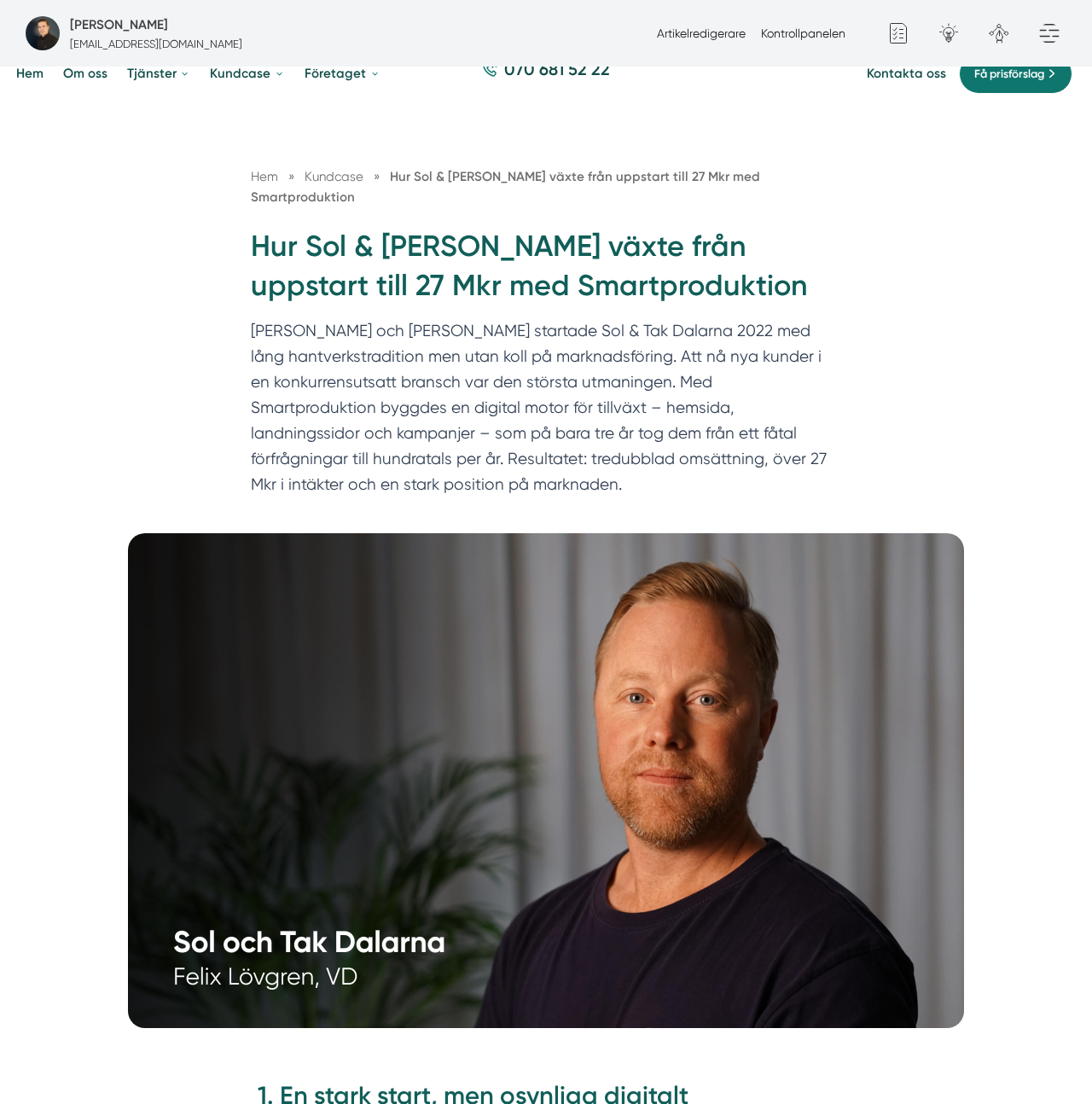
click at [846, 358] on div "Hem » Kundcase » Hur Sol & Tak Dalarna växte från uppstart till 27 Mkr med Smar…" at bounding box center [546, 336] width 623 height 339
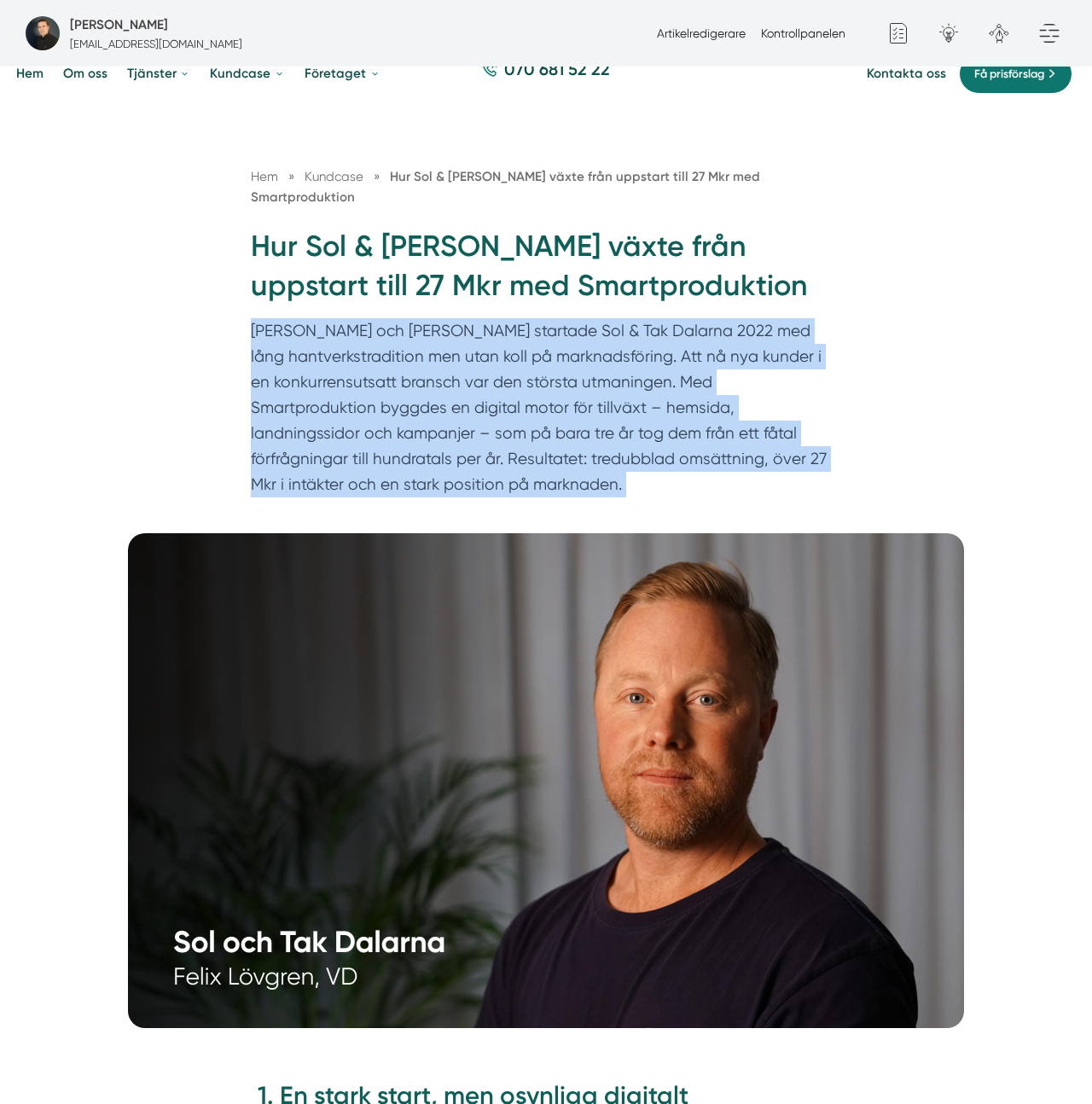
click at [846, 358] on div "Hem » Kundcase » Hur Sol & Tak Dalarna växte från uppstart till 27 Mkr med Smar…" at bounding box center [546, 336] width 623 height 339
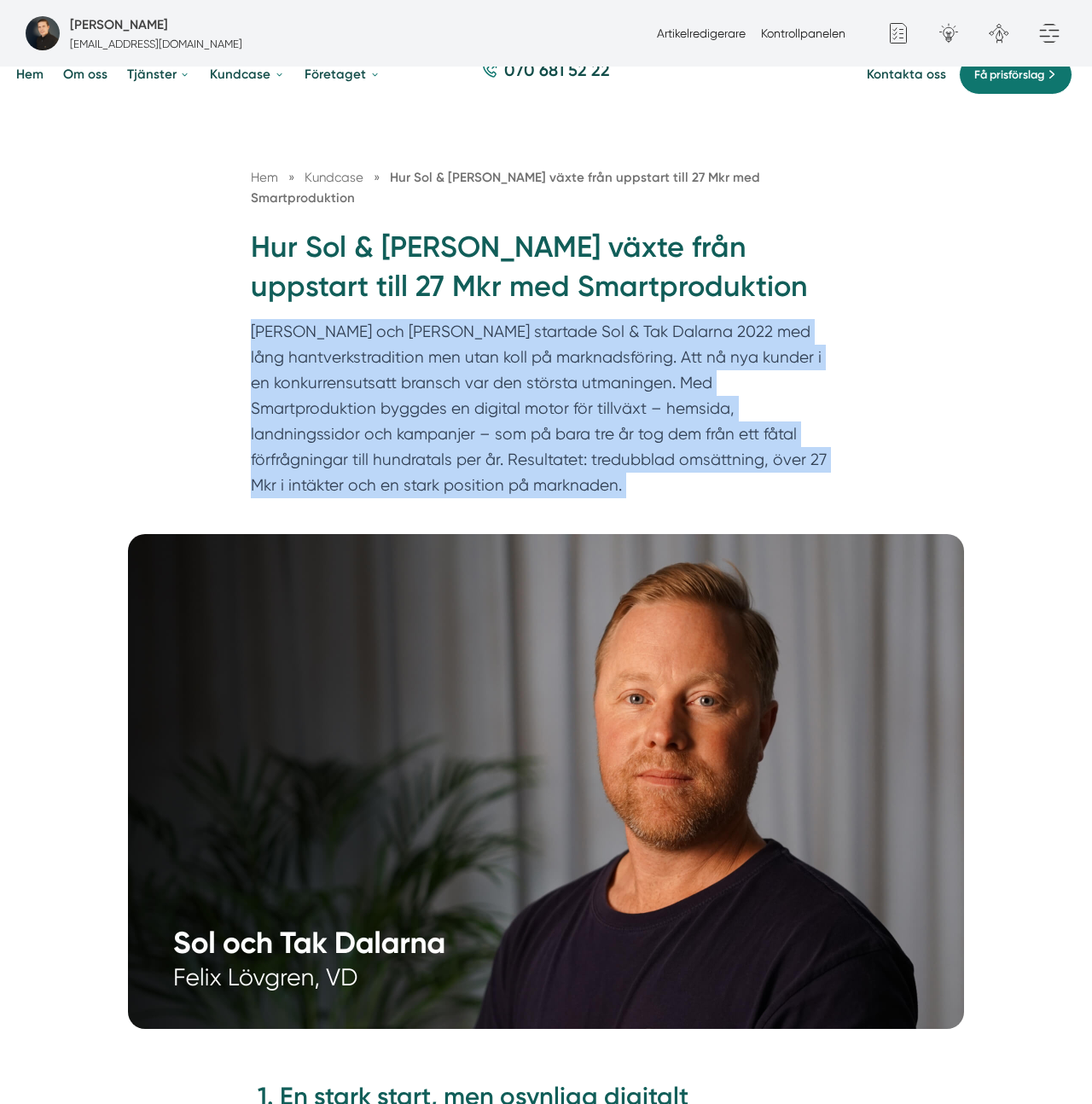
click at [846, 358] on div "Hem » Kundcase » Hur Sol & Tak Dalarna växte från uppstart till 27 Mkr med Smar…" at bounding box center [546, 337] width 623 height 339
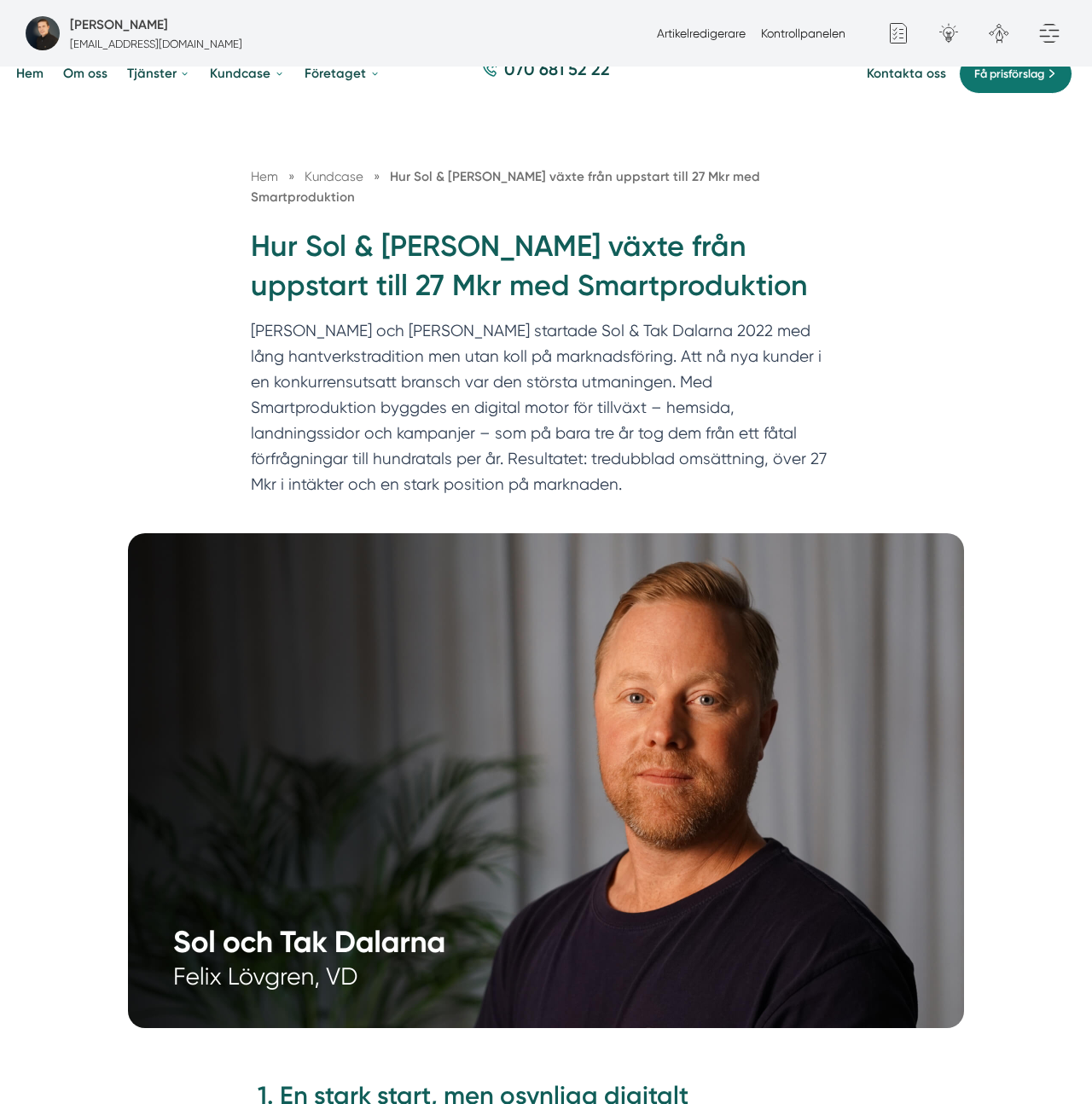
click at [856, 253] on div "Hem » Kundcase » Hur Sol & Tak Dalarna växte från uppstart till 27 Mkr med Smar…" at bounding box center [546, 336] width 623 height 339
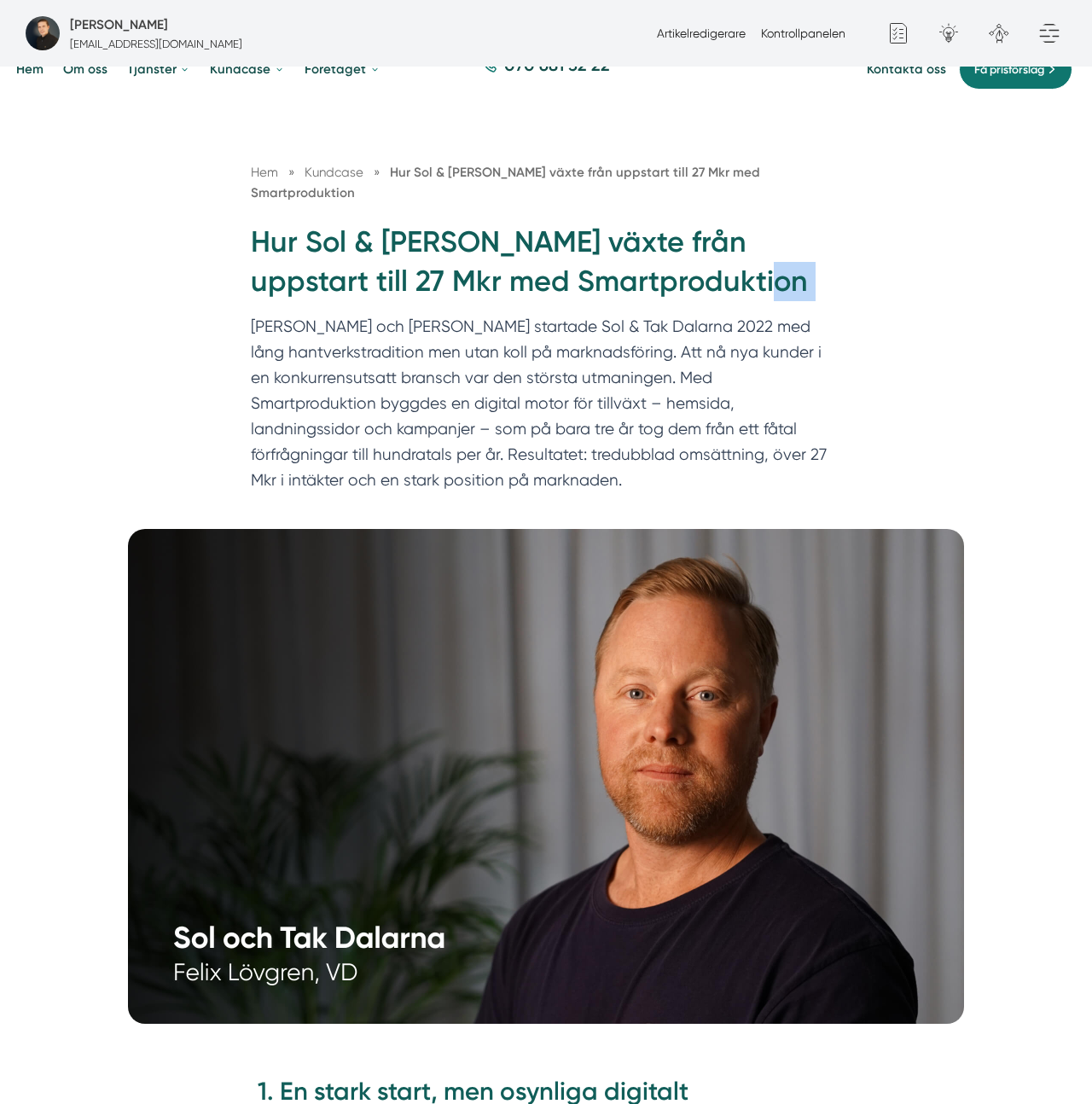
click at [856, 253] on div "Hem » Kundcase » Hur Sol & Tak Dalarna växte från uppstart till 27 Mkr med Smar…" at bounding box center [546, 332] width 623 height 339
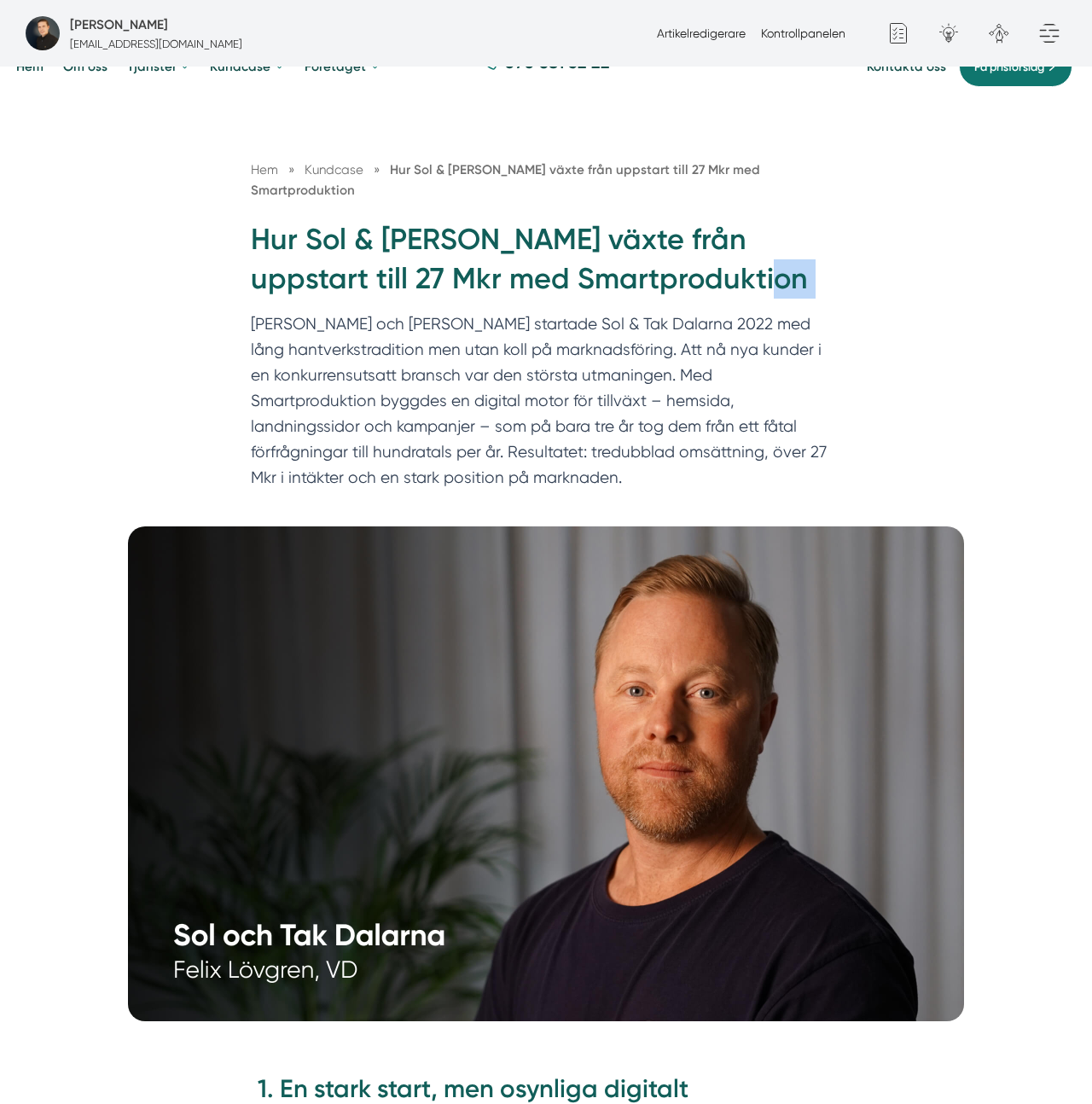
click at [856, 253] on div "Hem » Kundcase » Hur Sol & Tak Dalarna växte från uppstart till 27 Mkr med Smar…" at bounding box center [546, 329] width 623 height 339
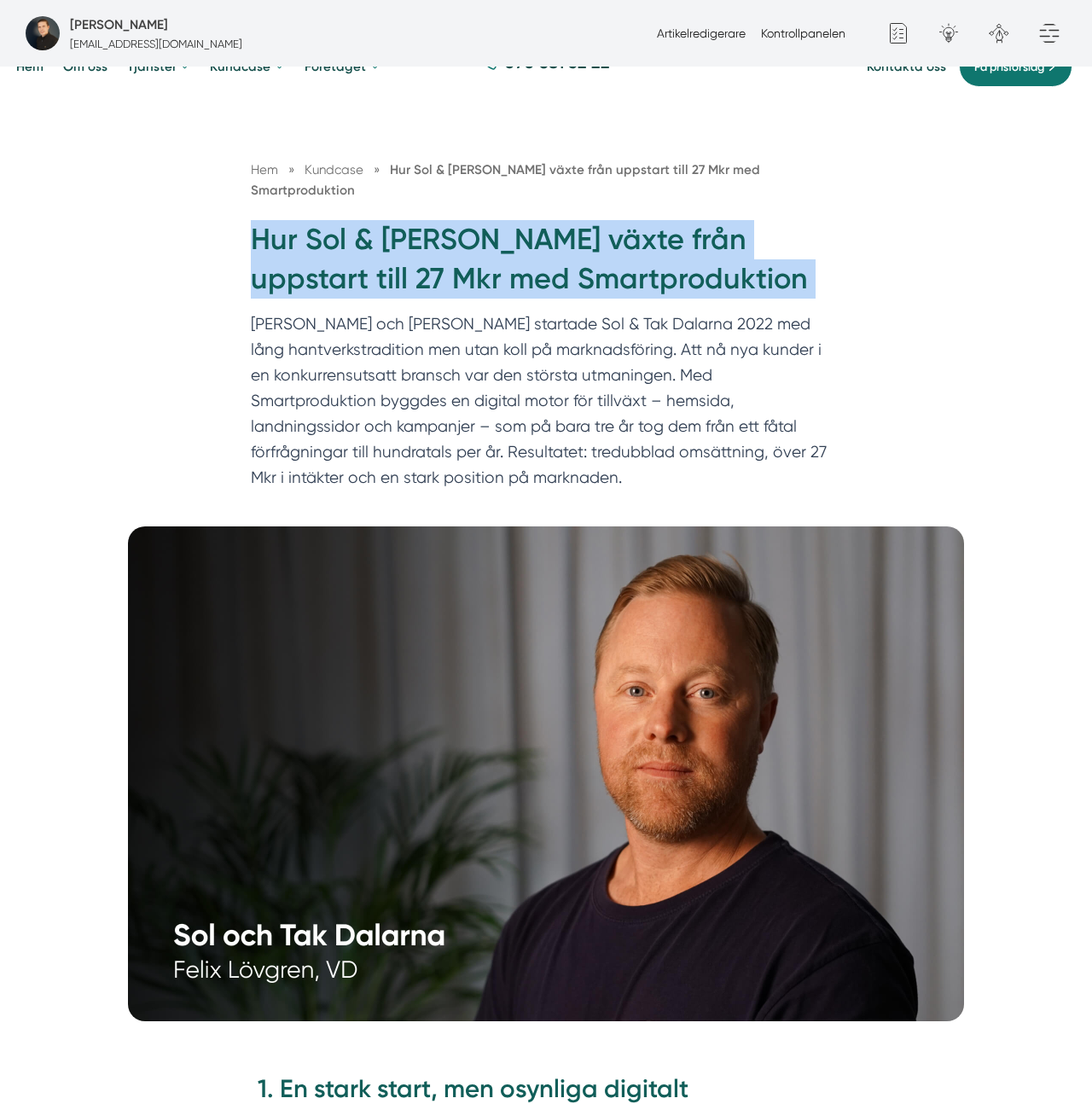
click at [856, 253] on div "Hem » Kundcase » Hur Sol & Tak Dalarna växte från uppstart till 27 Mkr med Smar…" at bounding box center [546, 329] width 623 height 339
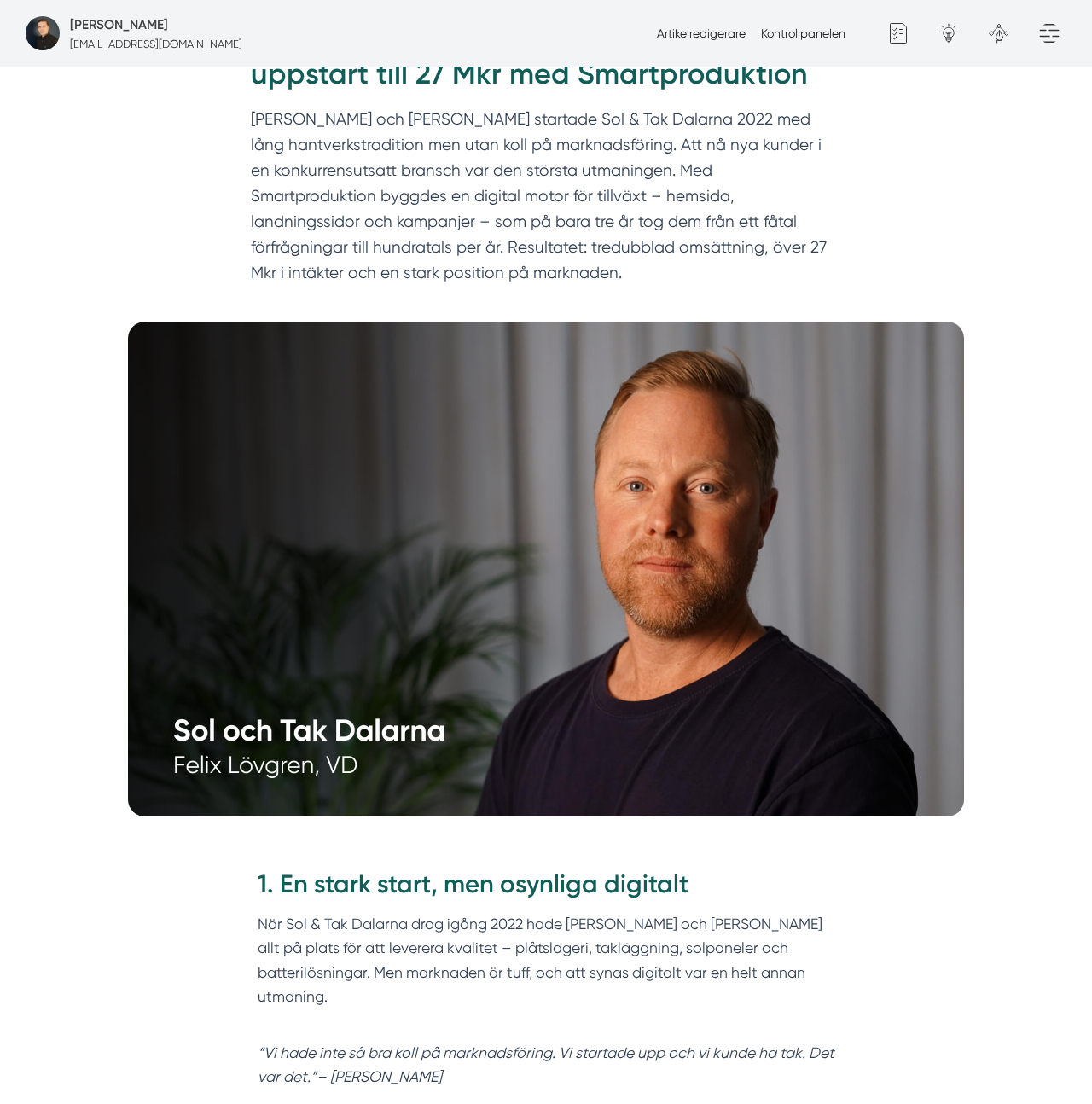
click at [944, 211] on div "Hem » Kundcase » Hur Sol & Tak Dalarna växte från uppstart till 27 Mkr med Smar…" at bounding box center [546, 106] width 1092 height 433
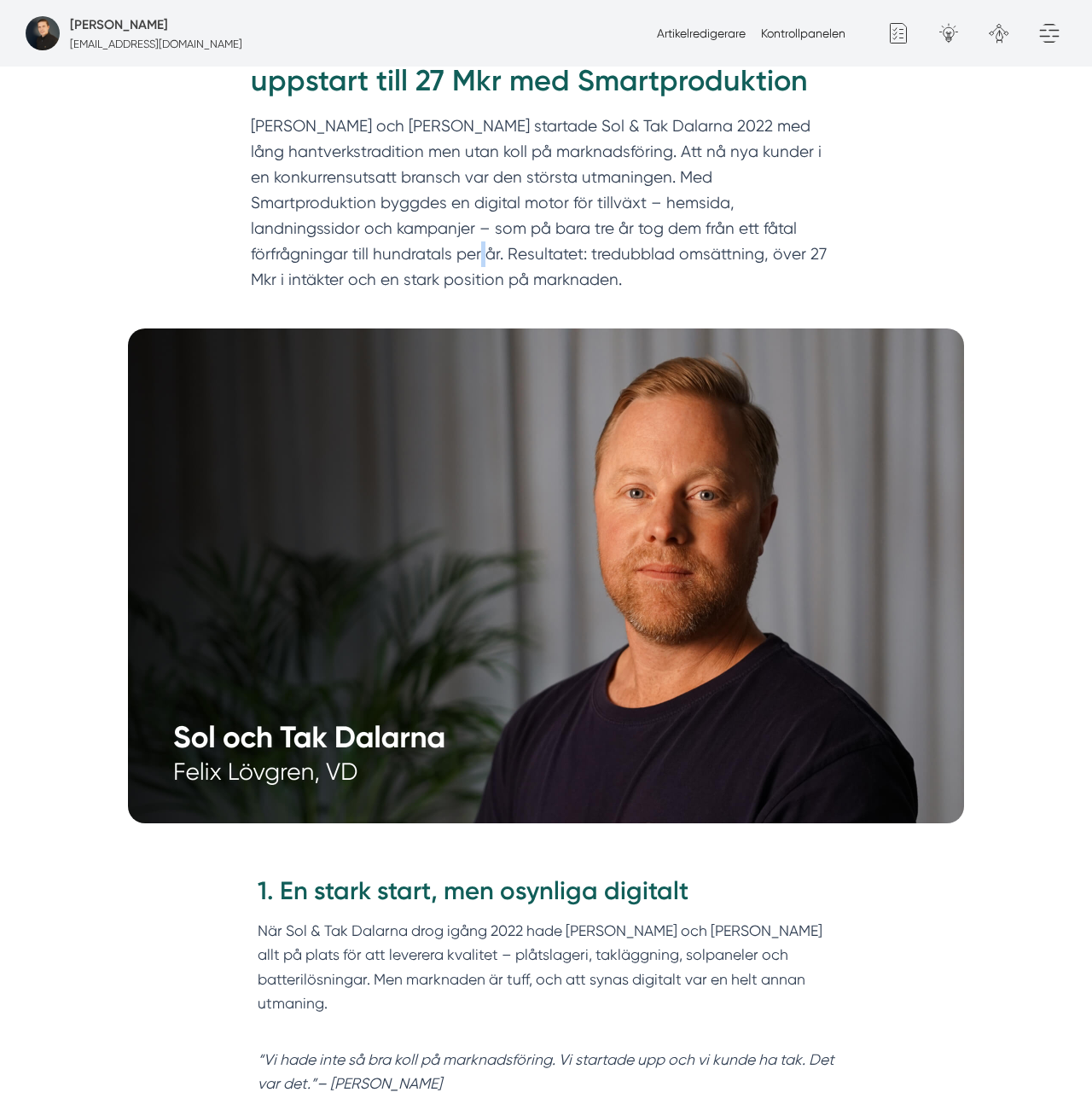
click at [944, 211] on div "Hem » Kundcase » Hur Sol & Tak Dalarna växte från uppstart till 27 Mkr med Smar…" at bounding box center [546, 113] width 1092 height 433
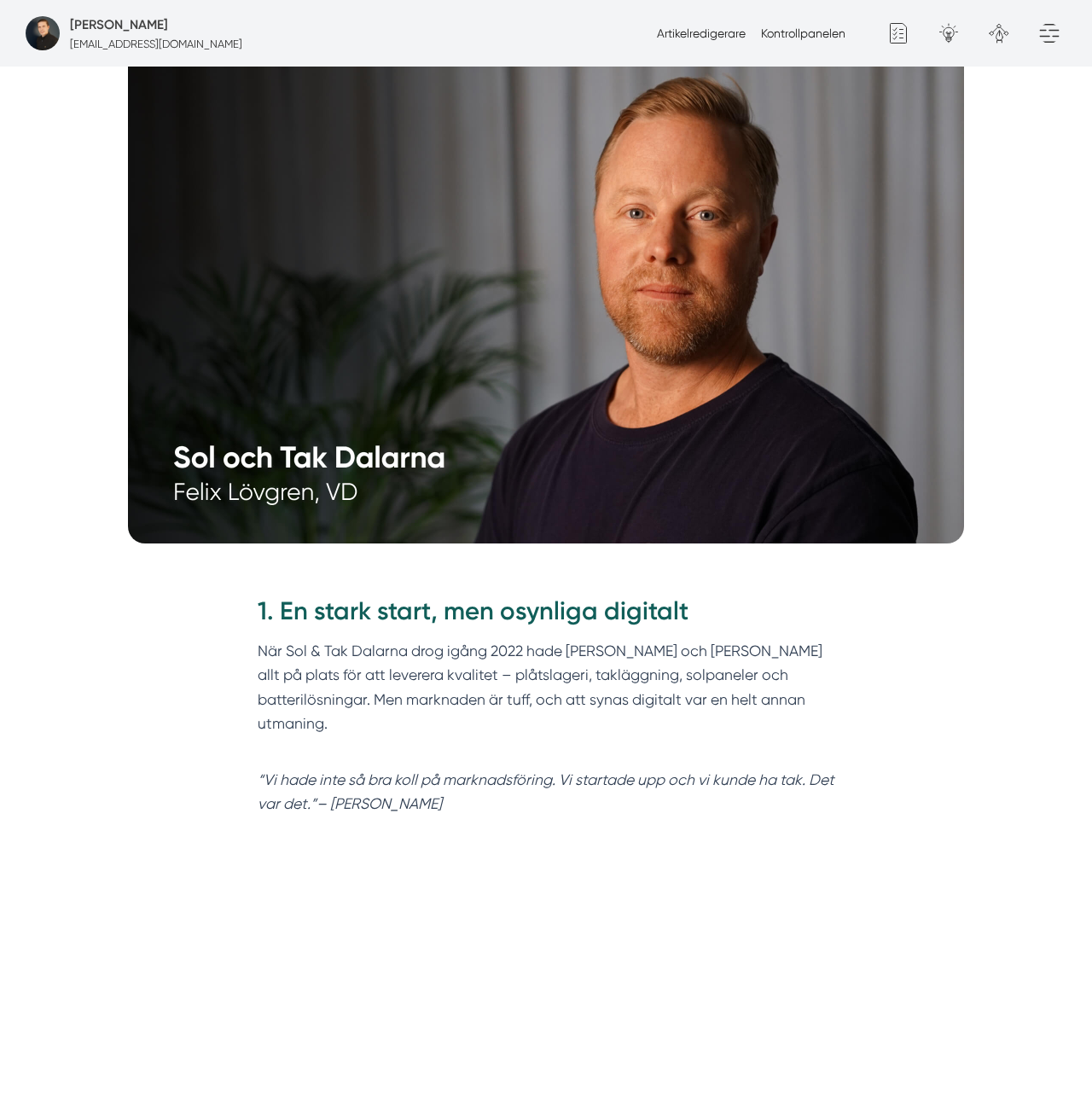
click at [317, 655] on p "När Sol & Tak Dalarna drog igång 2022 hade Felix och Markus allt på plats för a…" at bounding box center [546, 699] width 577 height 121
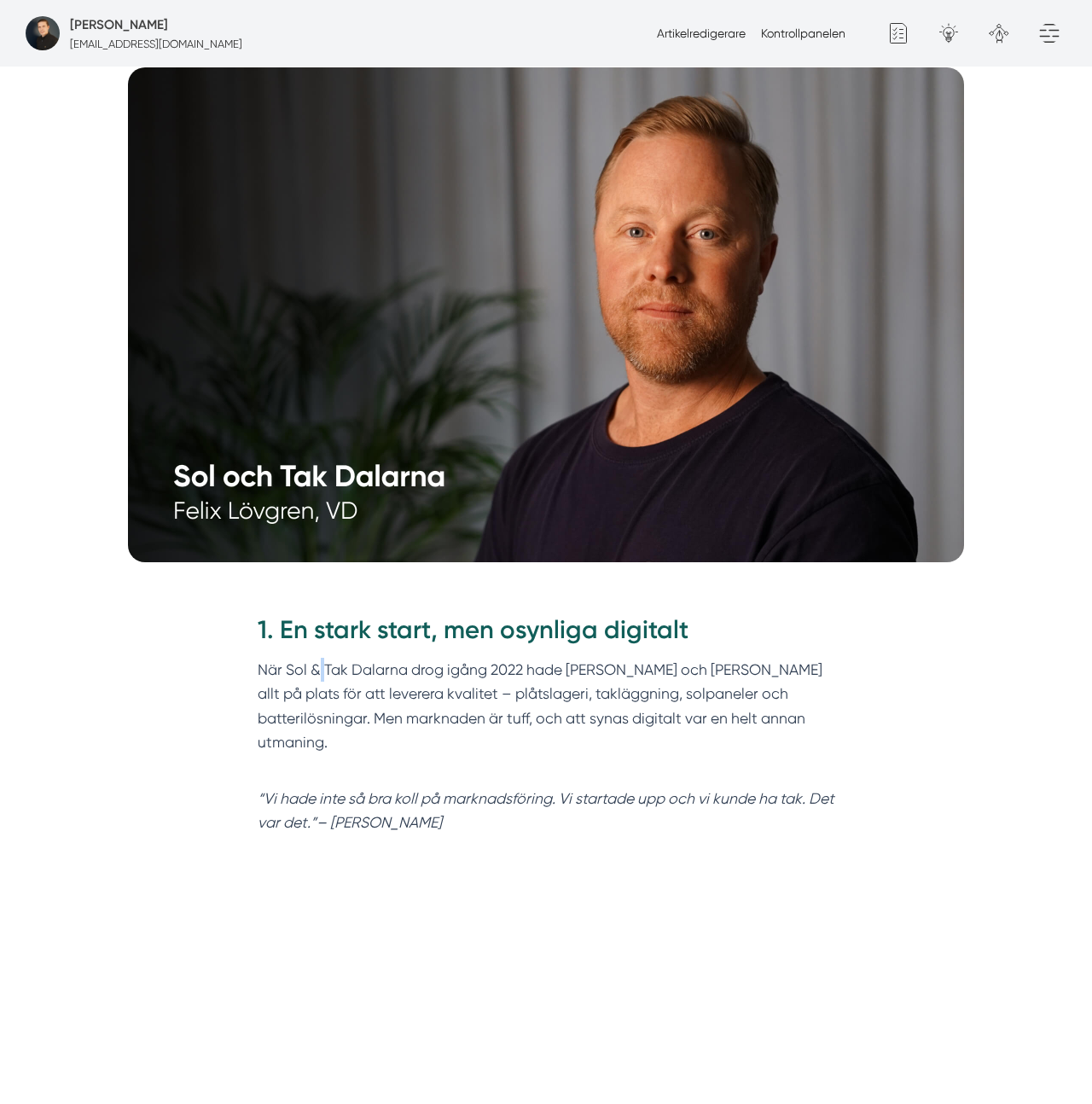
click at [317, 658] on p "När Sol & Tak Dalarna drog igång 2022 hade Felix och Markus allt på plats för a…" at bounding box center [546, 717] width 577 height 121
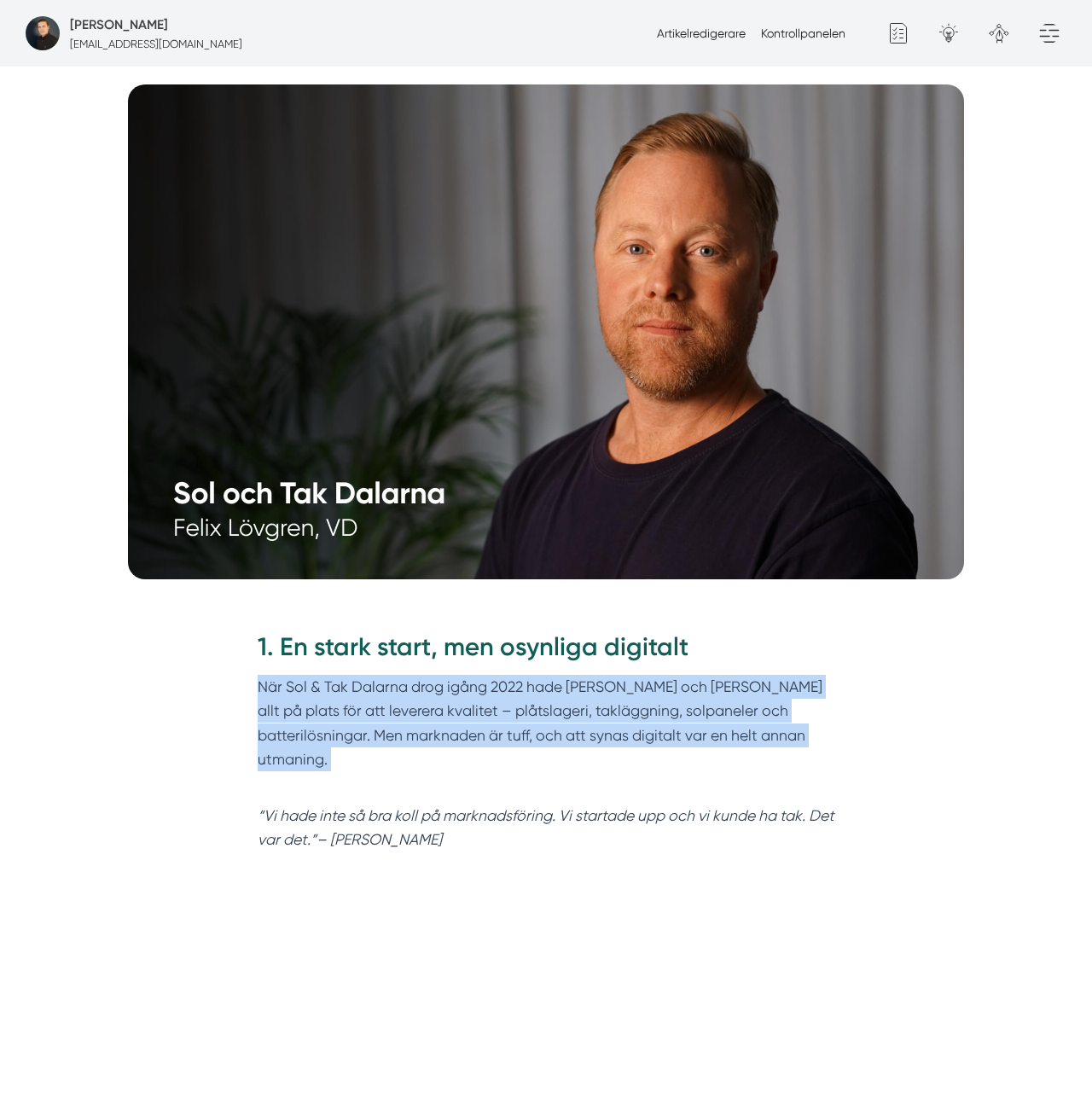
click at [317, 675] on p "När Sol & Tak Dalarna drog igång 2022 hade Felix och Markus allt på plats för a…" at bounding box center [546, 735] width 577 height 121
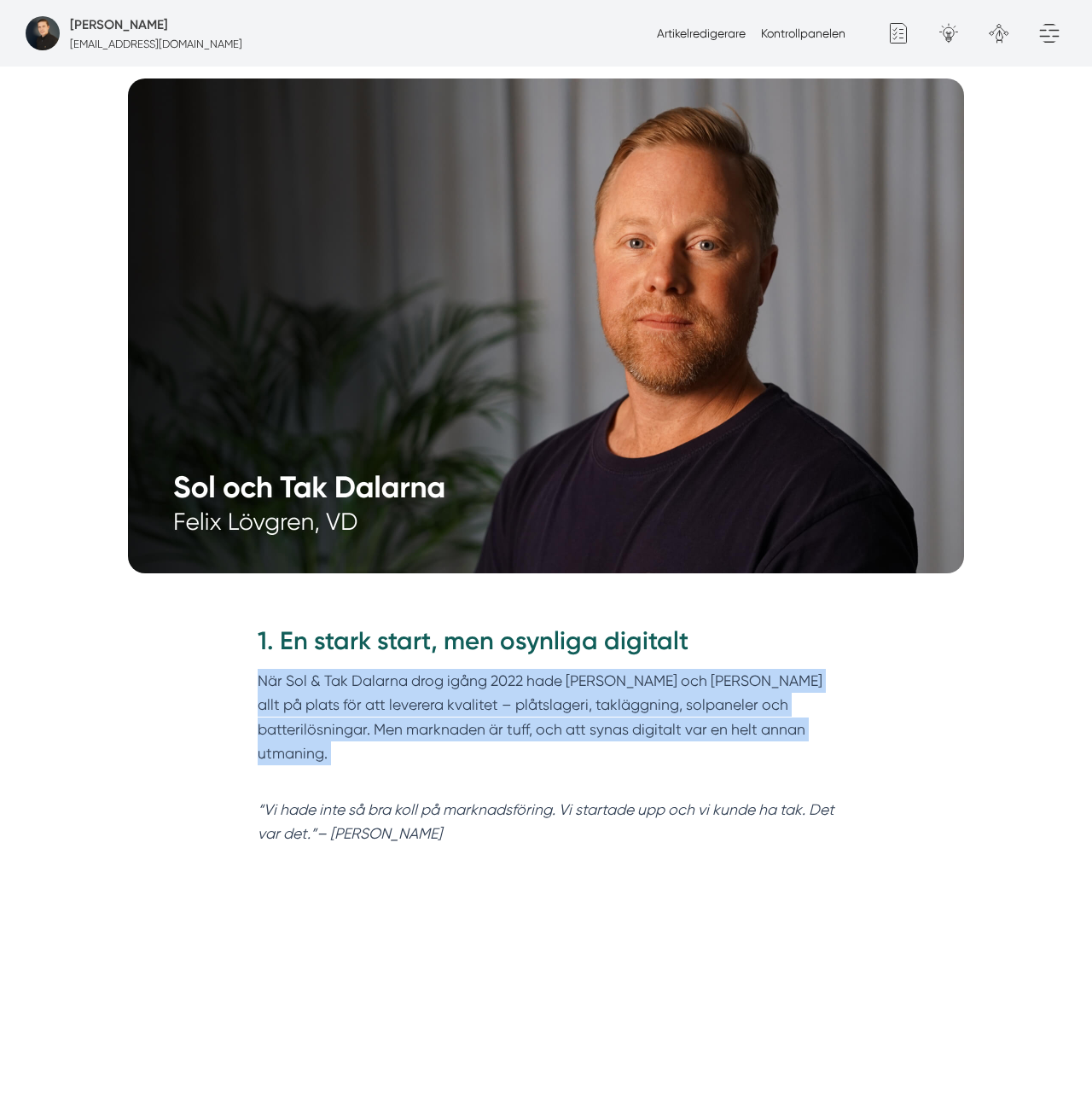
click at [413, 687] on p "När Sol & Tak Dalarna drog igång 2022 hade Felix och Markus allt på plats för a…" at bounding box center [546, 729] width 577 height 121
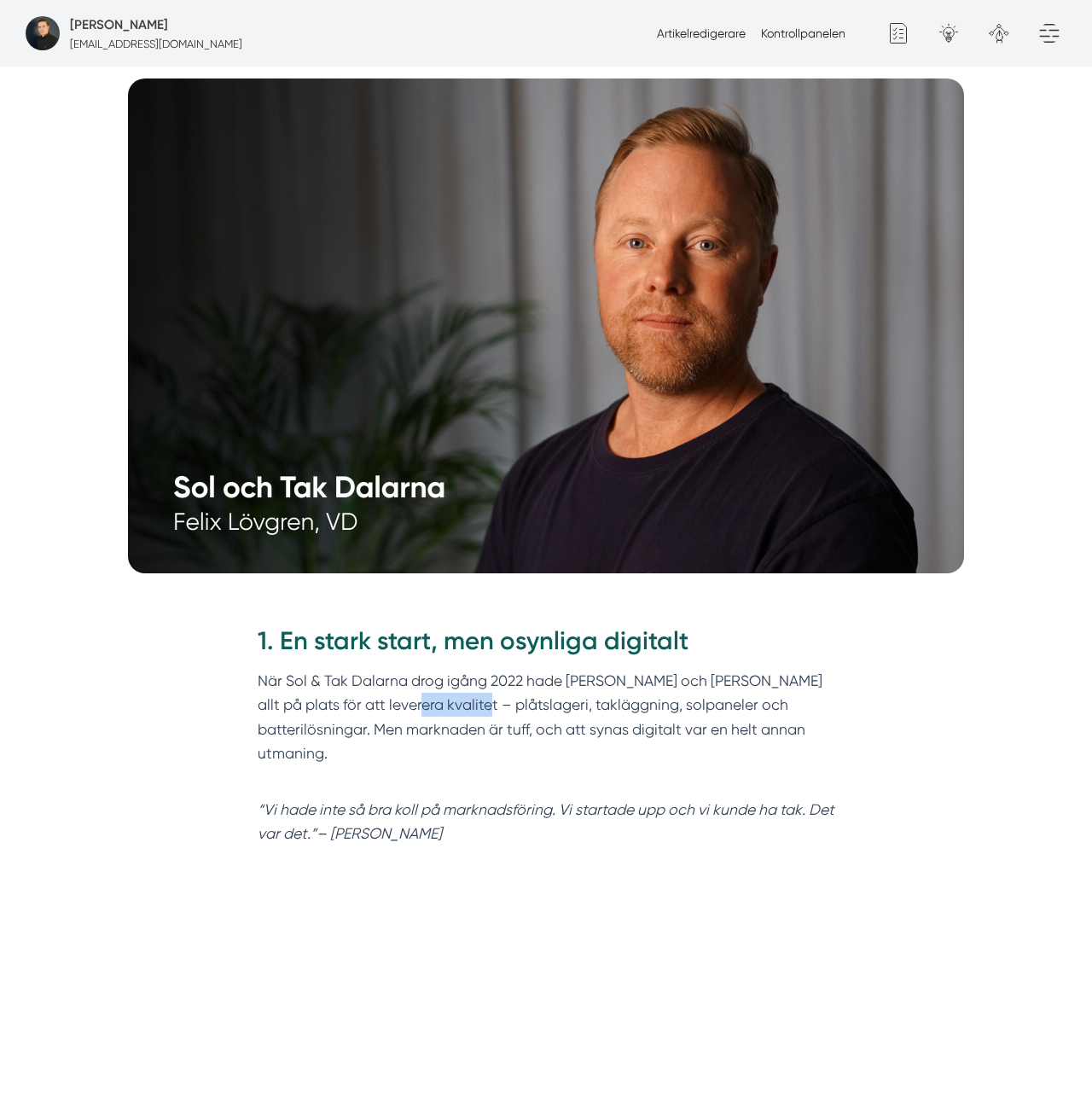
click at [413, 687] on p "När Sol & Tak Dalarna drog igång 2022 hade Felix och Markus allt på plats för a…" at bounding box center [546, 729] width 577 height 121
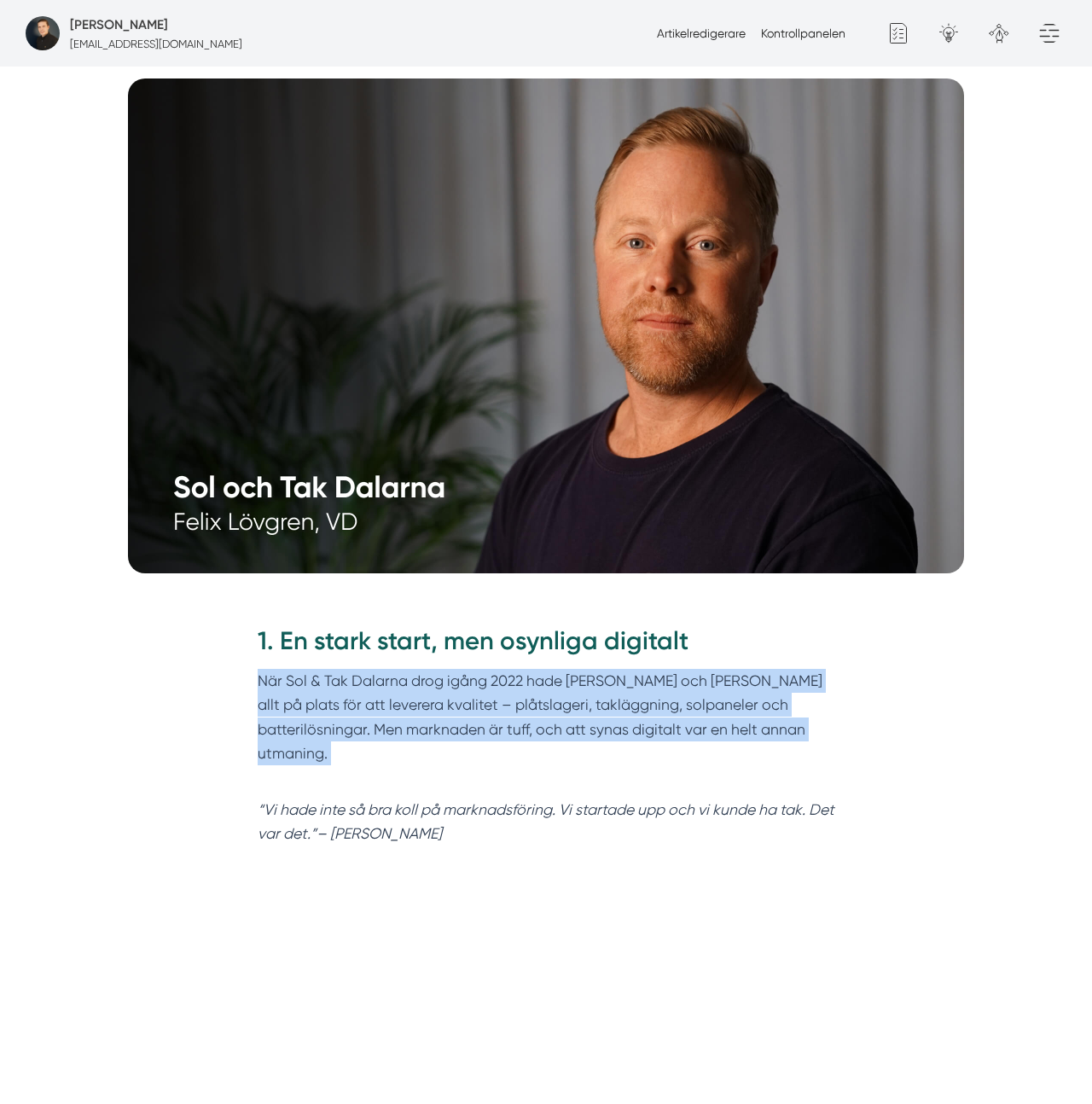
click at [413, 687] on p "När Sol & Tak Dalarna drog igång 2022 hade Felix och Markus allt på plats för a…" at bounding box center [546, 729] width 577 height 121
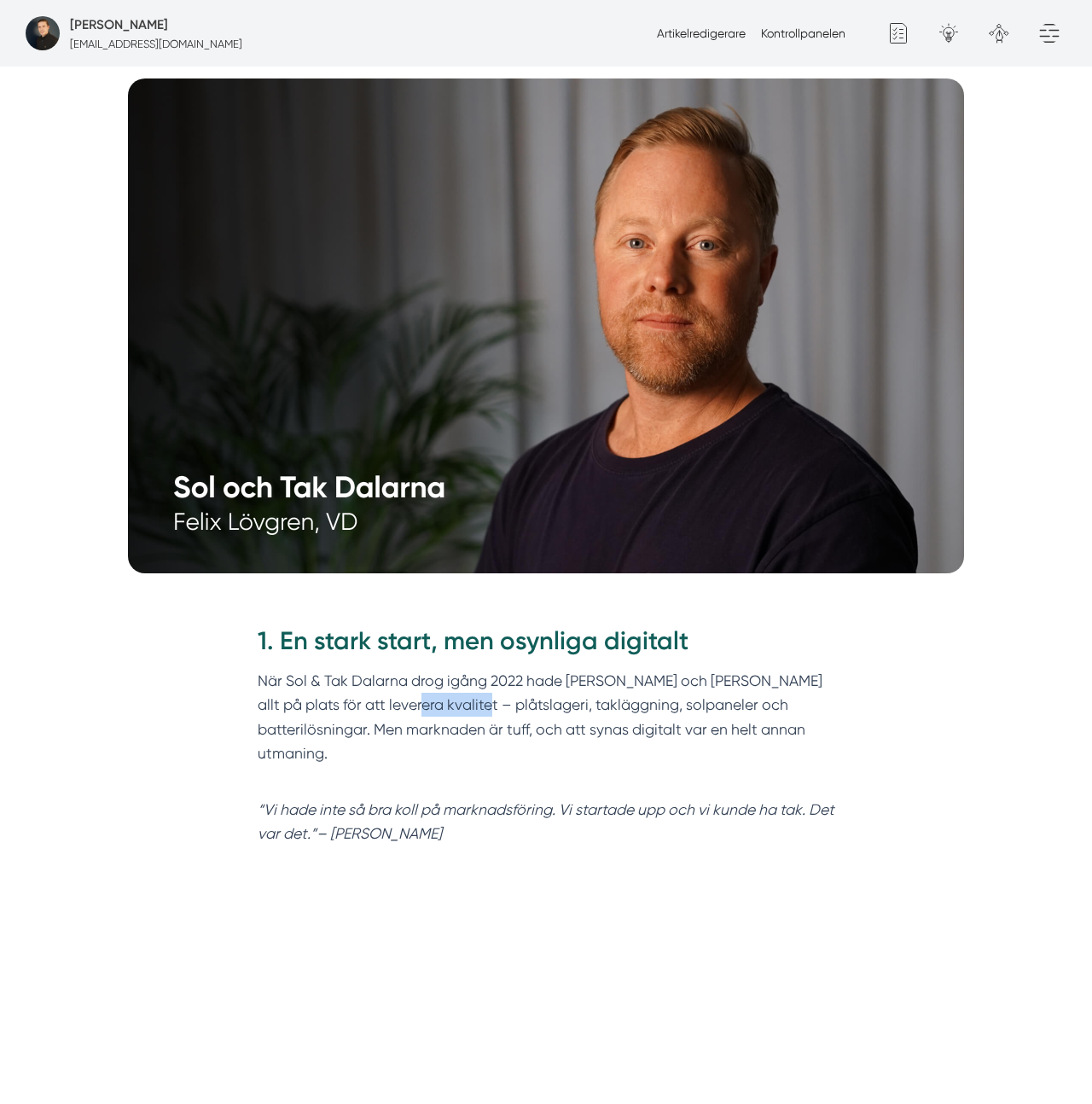
click at [413, 687] on p "När Sol & Tak Dalarna drog igång 2022 hade Felix och Markus allt på plats för a…" at bounding box center [546, 729] width 577 height 121
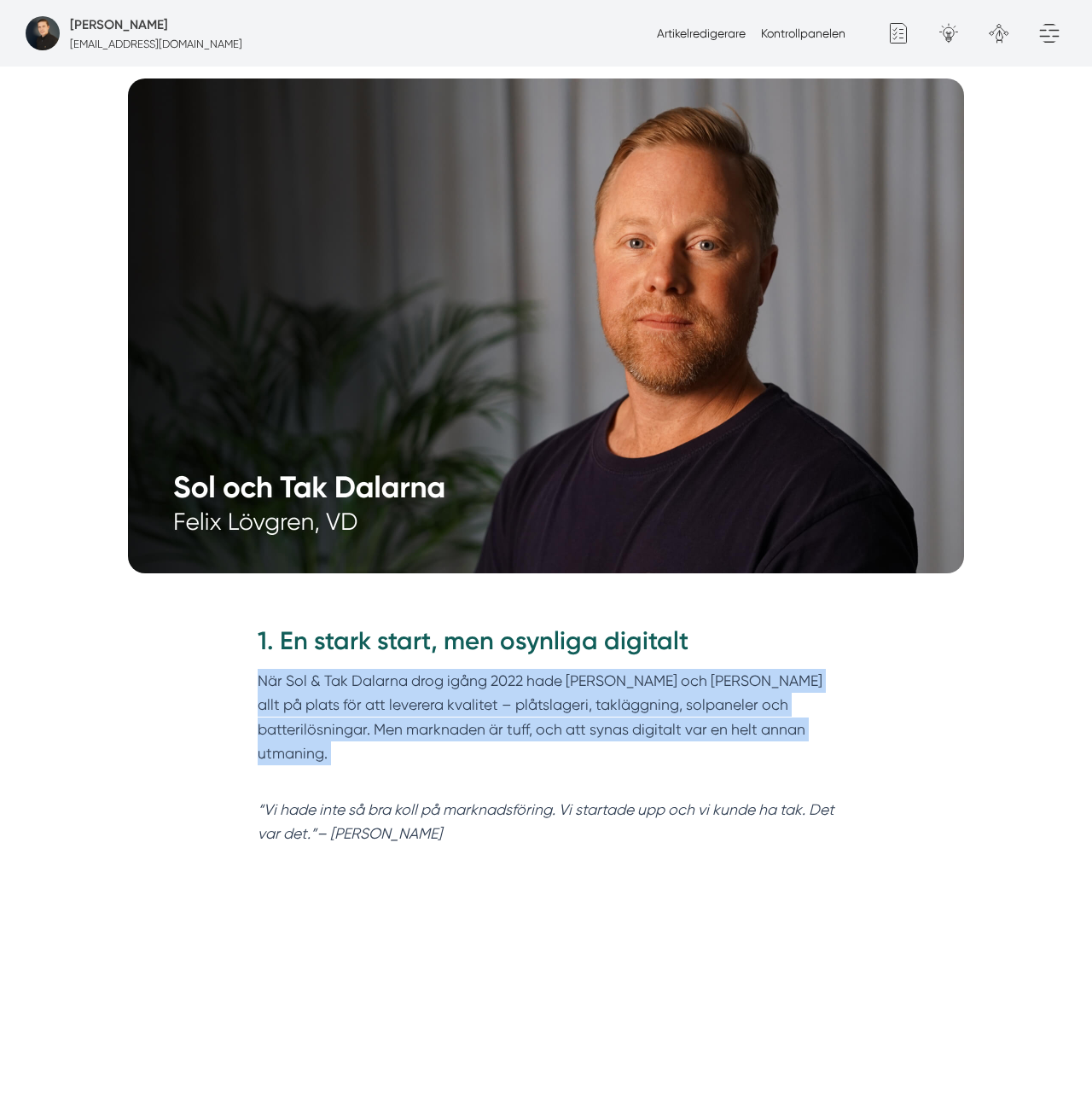
click at [413, 687] on p "När Sol & Tak Dalarna drog igång 2022 hade Felix och Markus allt på plats för a…" at bounding box center [546, 729] width 577 height 121
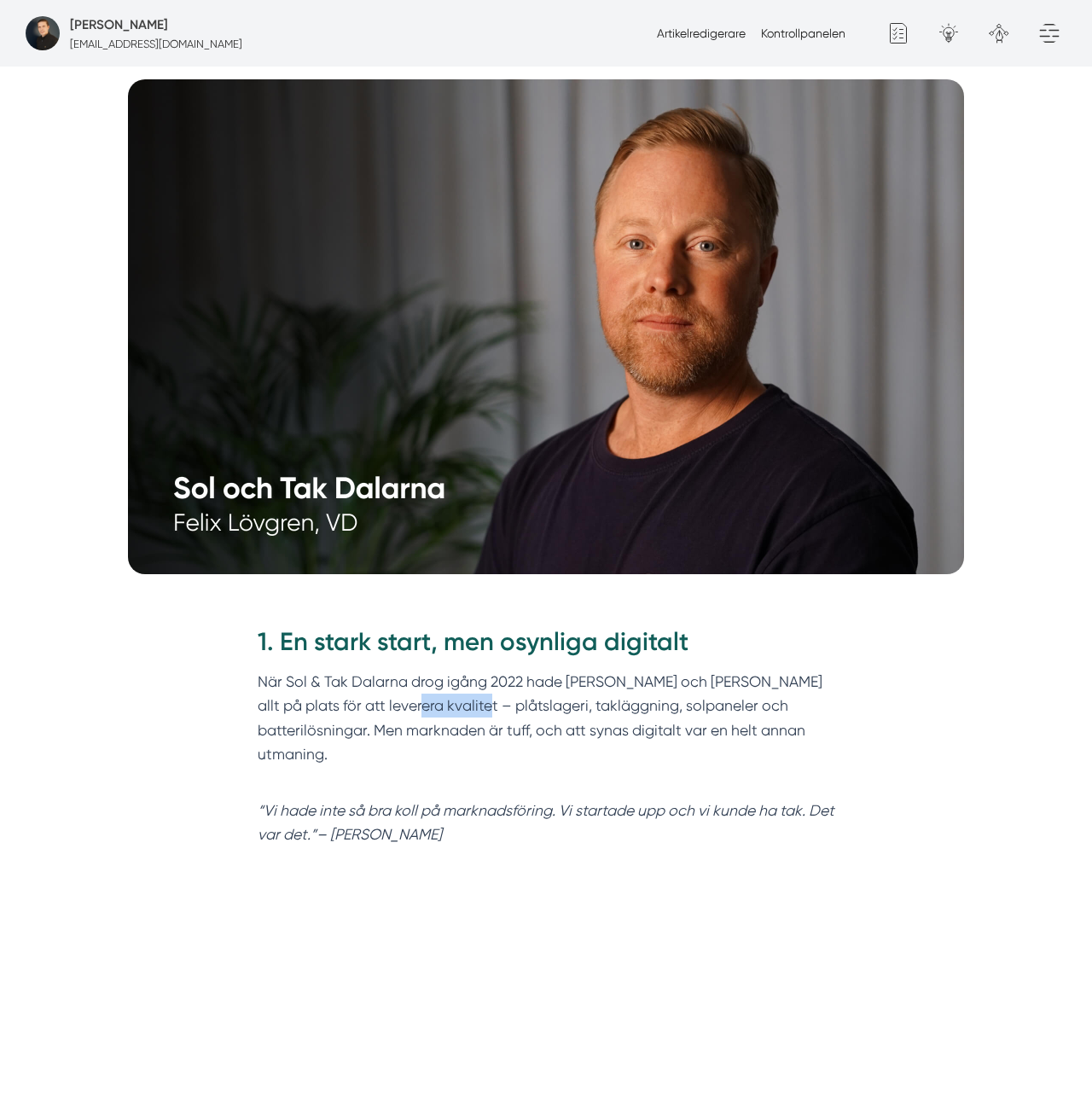
click at [413, 687] on p "När Sol & Tak Dalarna drog igång 2022 hade Felix och Markus allt på plats för a…" at bounding box center [546, 729] width 577 height 121
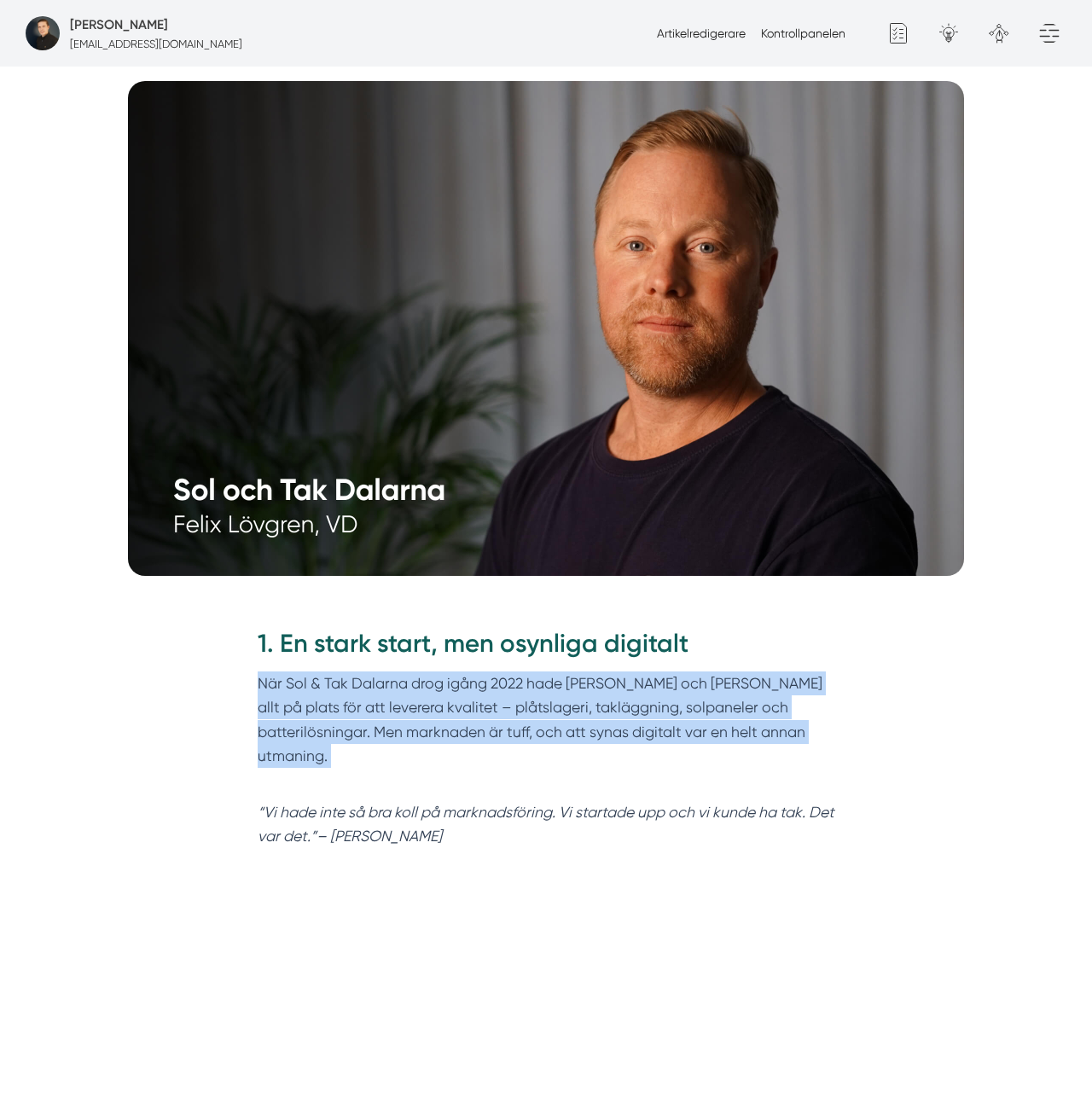
click at [413, 687] on p "När Sol & Tak Dalarna drog igång 2022 hade Felix och Markus allt på plats för a…" at bounding box center [546, 731] width 577 height 121
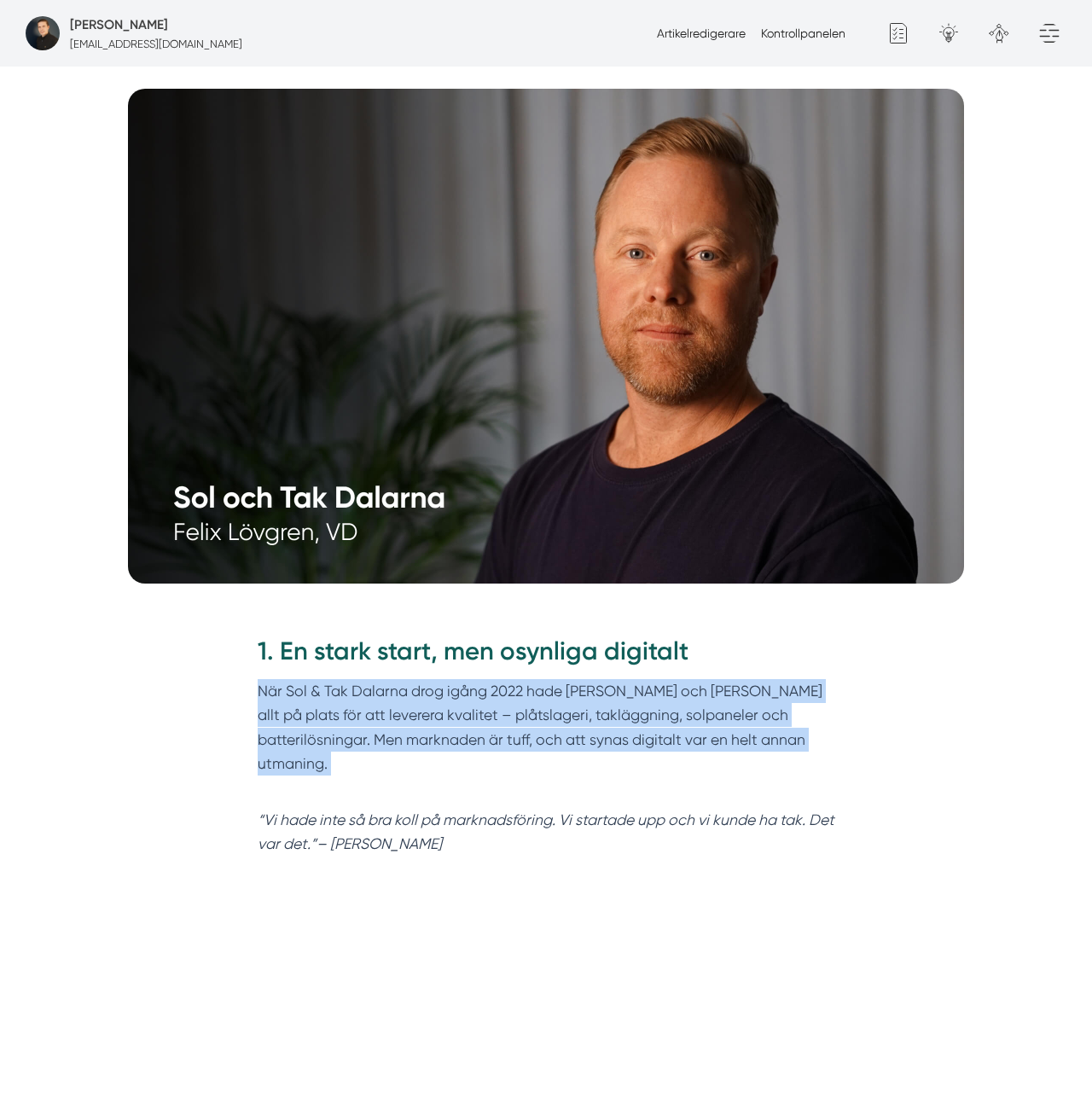
click at [413, 687] on p "När Sol & Tak Dalarna drog igång 2022 hade Felix och Markus allt på plats för a…" at bounding box center [546, 739] width 577 height 121
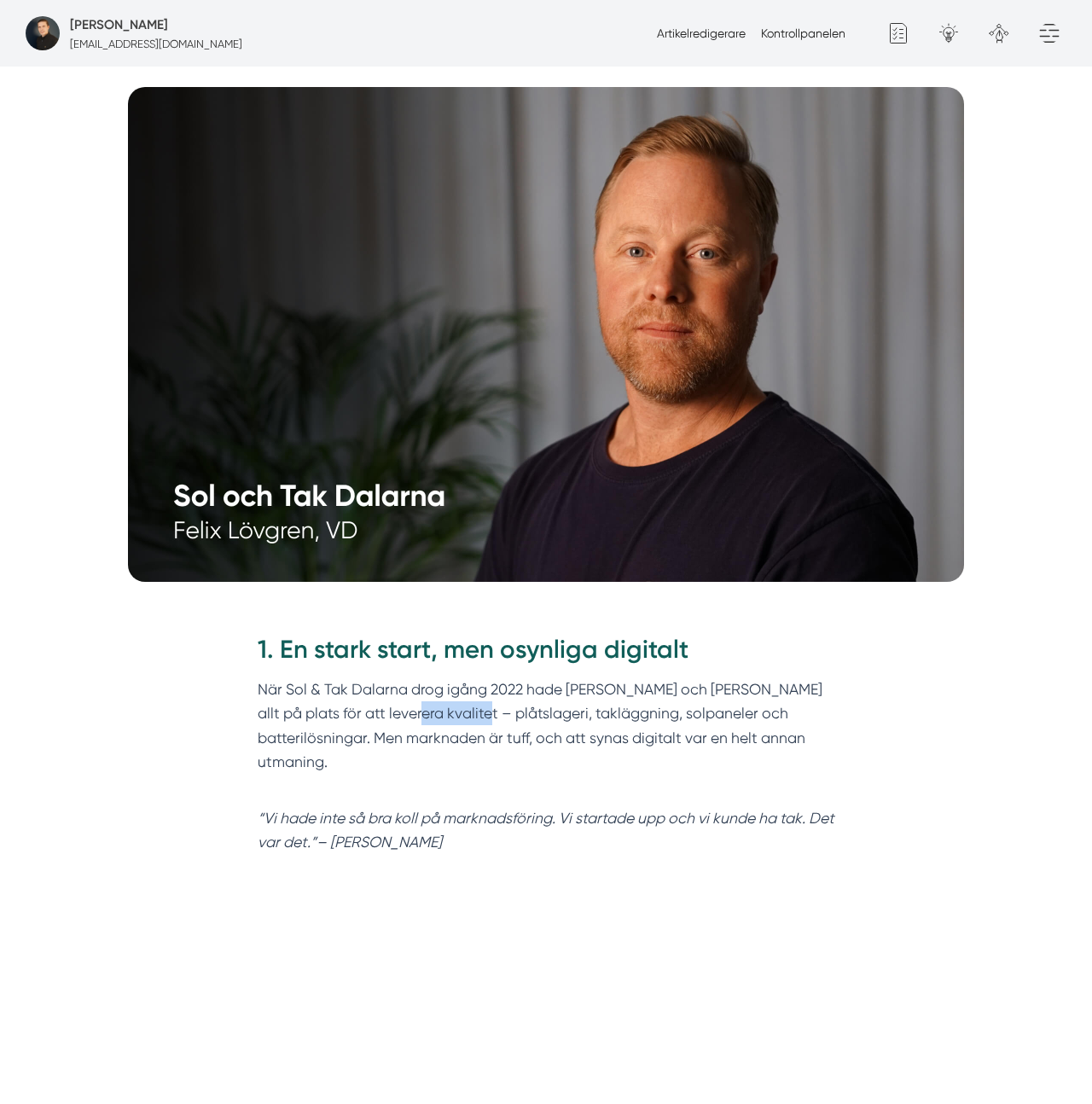
click at [413, 687] on p "När Sol & Tak Dalarna drog igång 2022 hade Felix och Markus allt på plats för a…" at bounding box center [546, 737] width 577 height 121
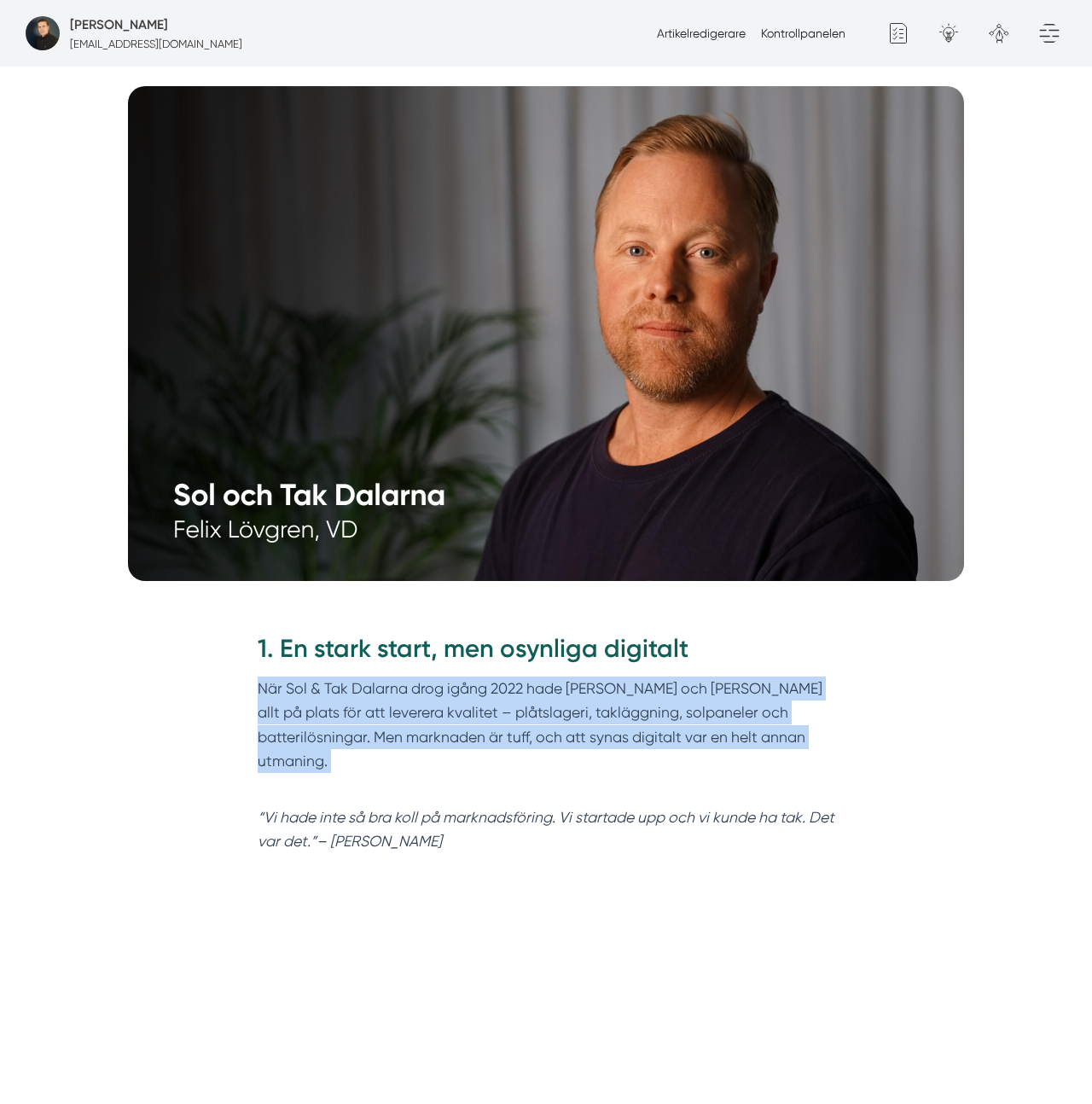
click at [413, 687] on p "När Sol & Tak Dalarna drog igång 2022 hade Felix och Markus allt på plats för a…" at bounding box center [546, 736] width 577 height 121
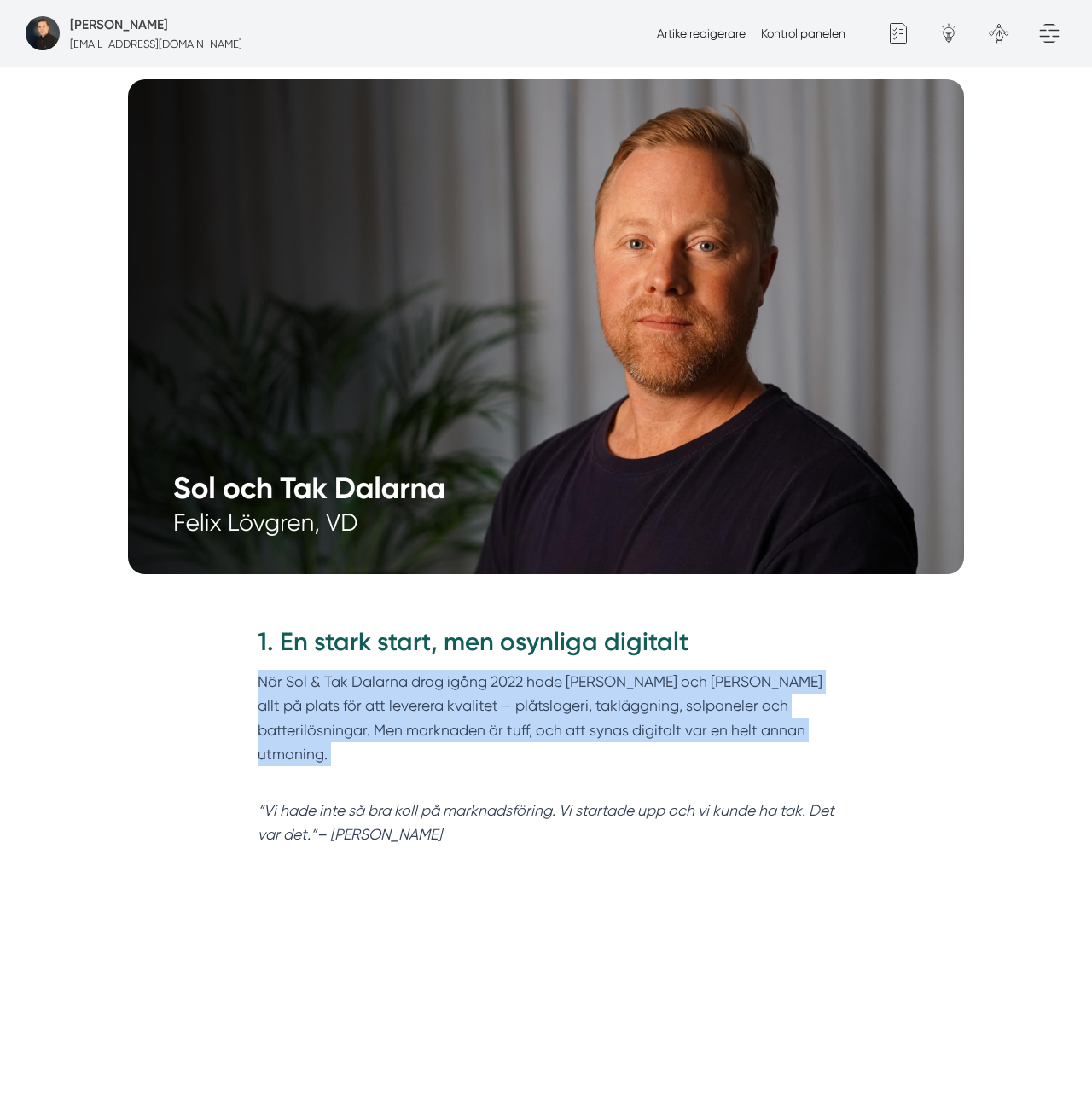
click at [352, 802] on em "“Vi hade inte så bra koll på marknadsföring. Vi startade upp och vi kunde ha ta…" at bounding box center [546, 823] width 576 height 41
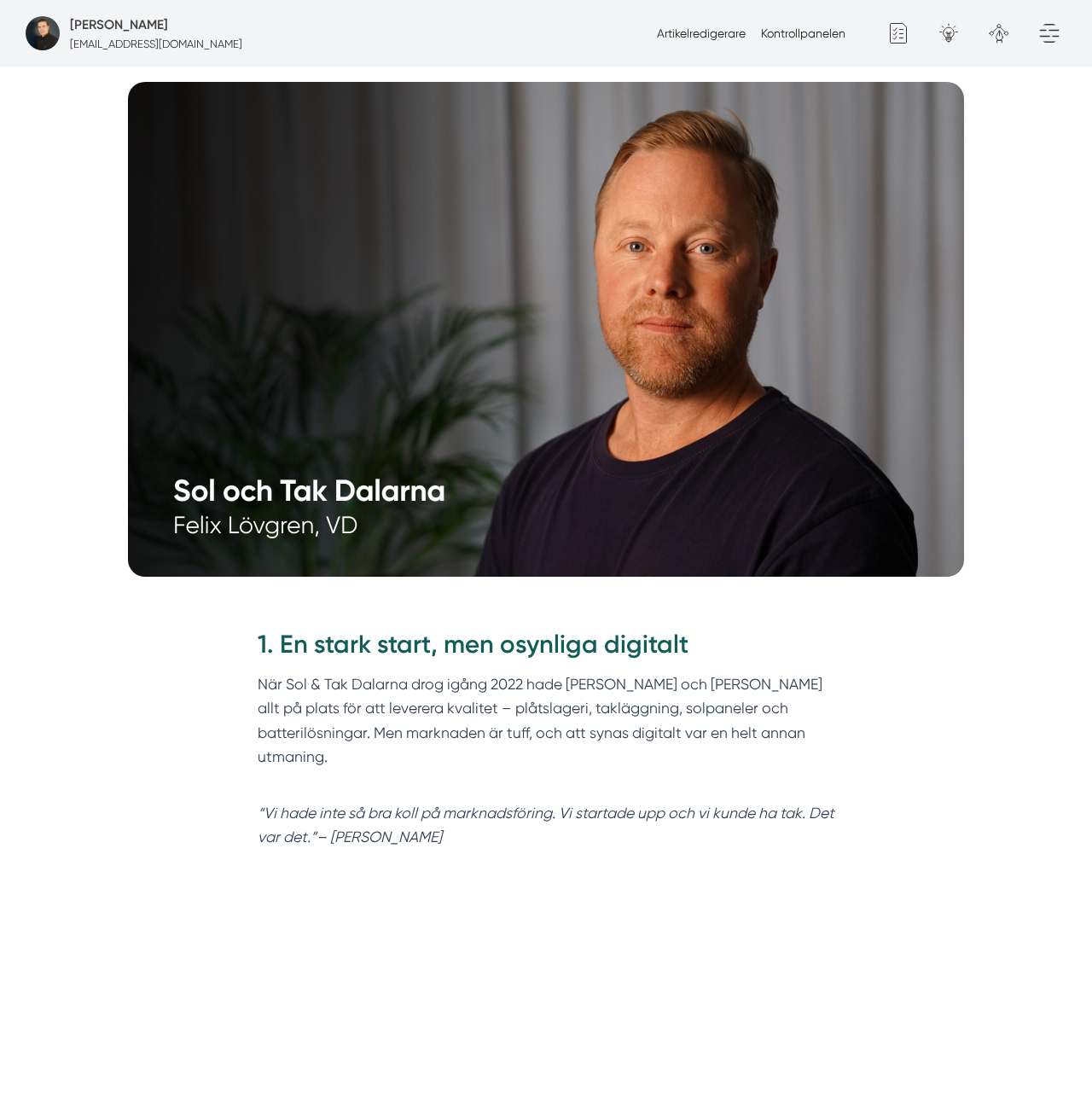
click at [352, 805] on em "“Vi hade inte så bra koll på marknadsföring. Vi startade upp och vi kunde ha ta…" at bounding box center [546, 825] width 576 height 41
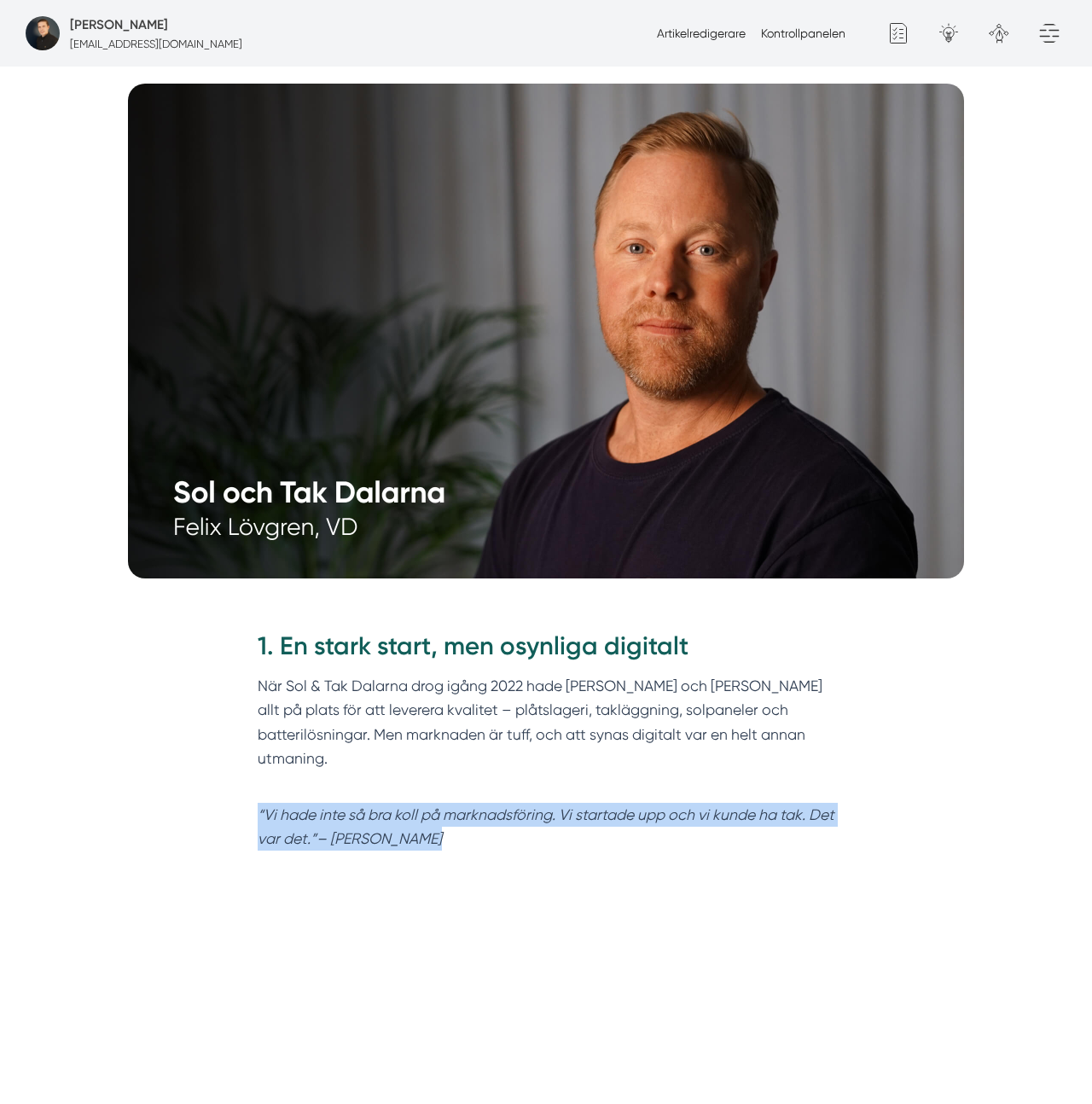
click at [352, 806] on em "“Vi hade inte så bra koll på marknadsföring. Vi startade upp och vi kunde ha ta…" at bounding box center [546, 827] width 576 height 41
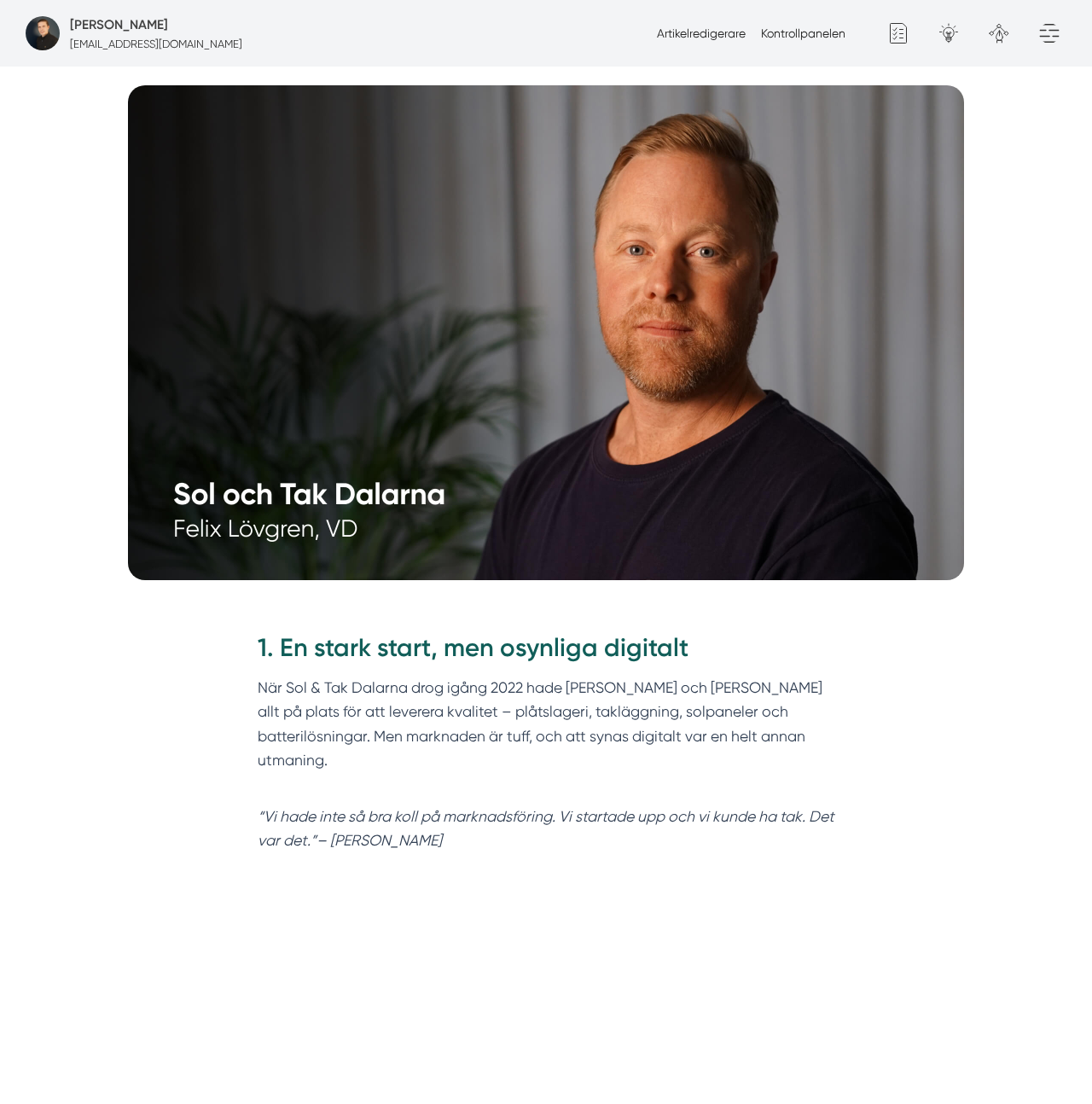
click at [436, 630] on h2 "1. En stark start, men osynliga digitalt" at bounding box center [546, 652] width 577 height 45
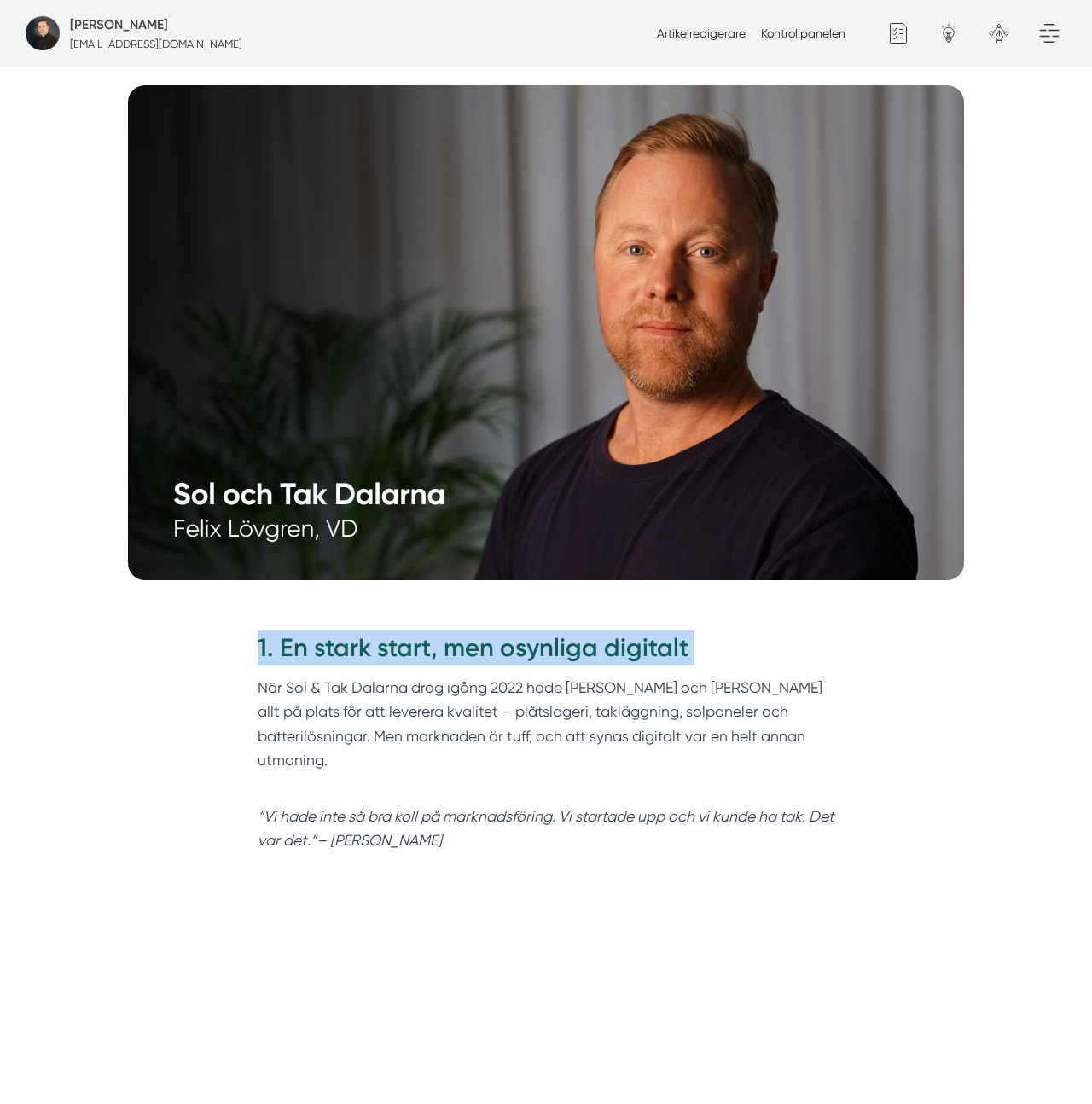
click at [436, 630] on h2 "1. En stark start, men osynliga digitalt" at bounding box center [546, 652] width 577 height 45
click at [472, 630] on h2 "1. En stark start, men osynliga digitalt" at bounding box center [546, 652] width 577 height 45
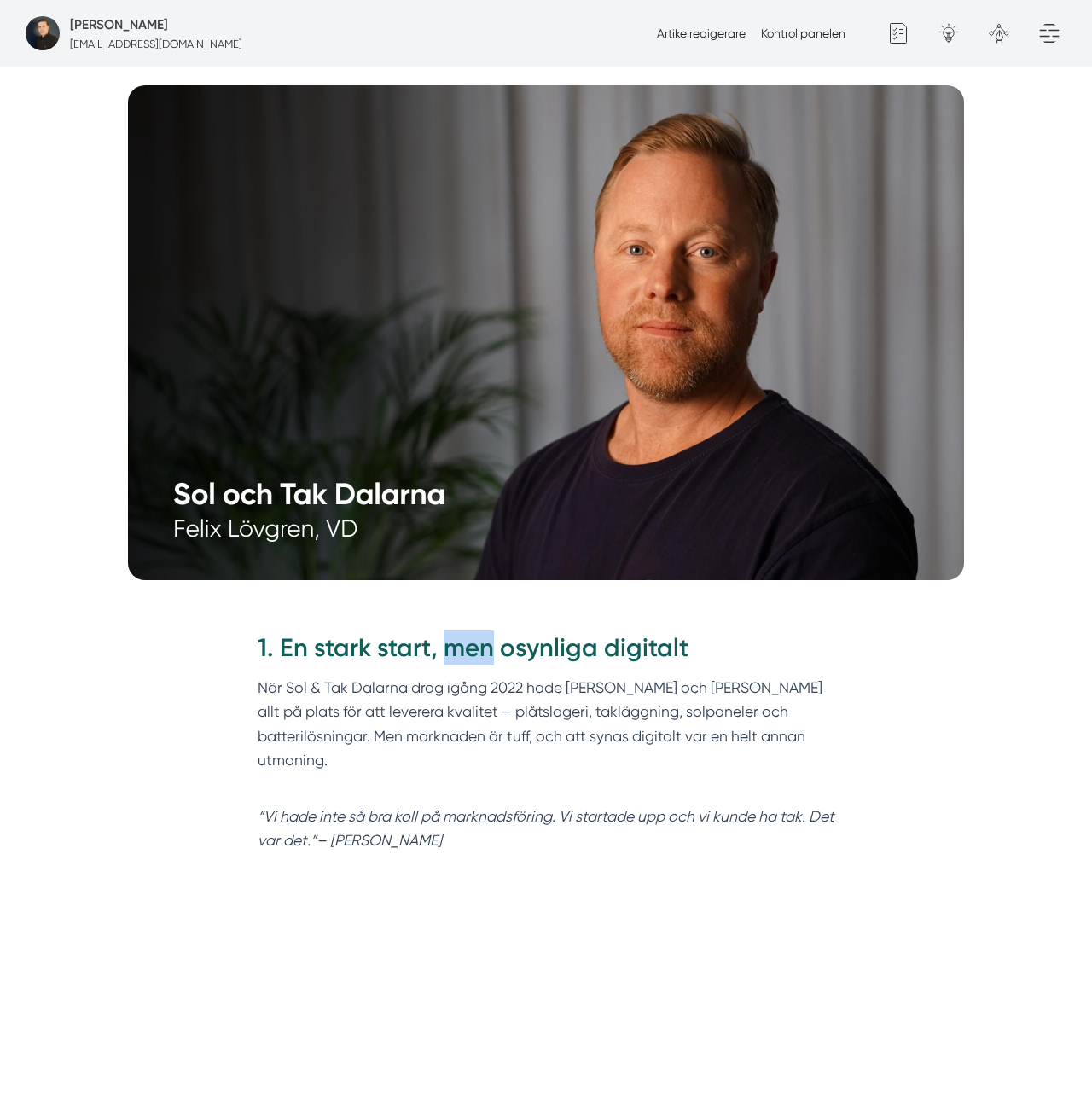
click at [472, 630] on h2 "1. En stark start, men osynliga digitalt" at bounding box center [546, 652] width 577 height 45
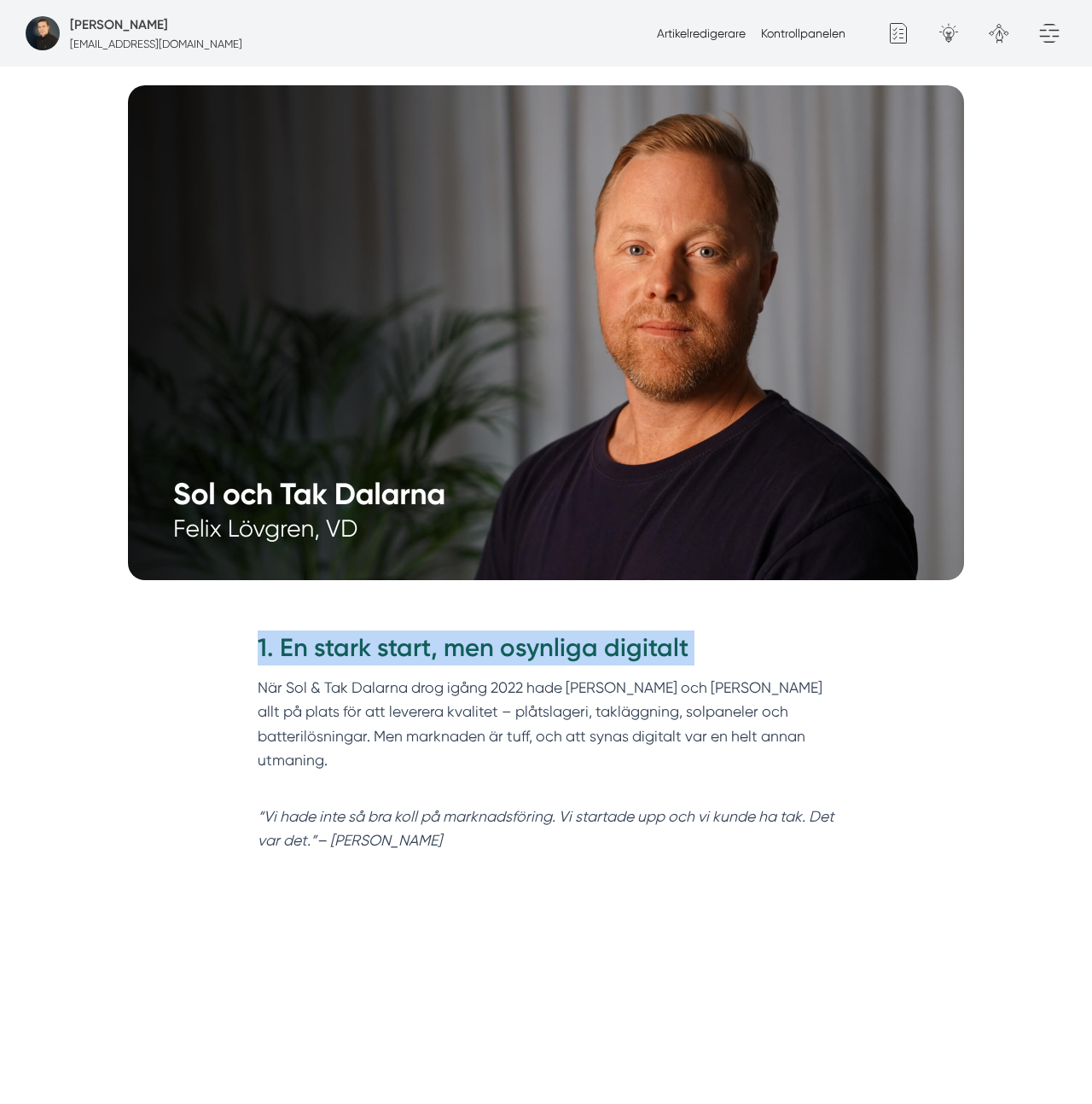
click at [472, 630] on h2 "1. En stark start, men osynliga digitalt" at bounding box center [546, 652] width 577 height 45
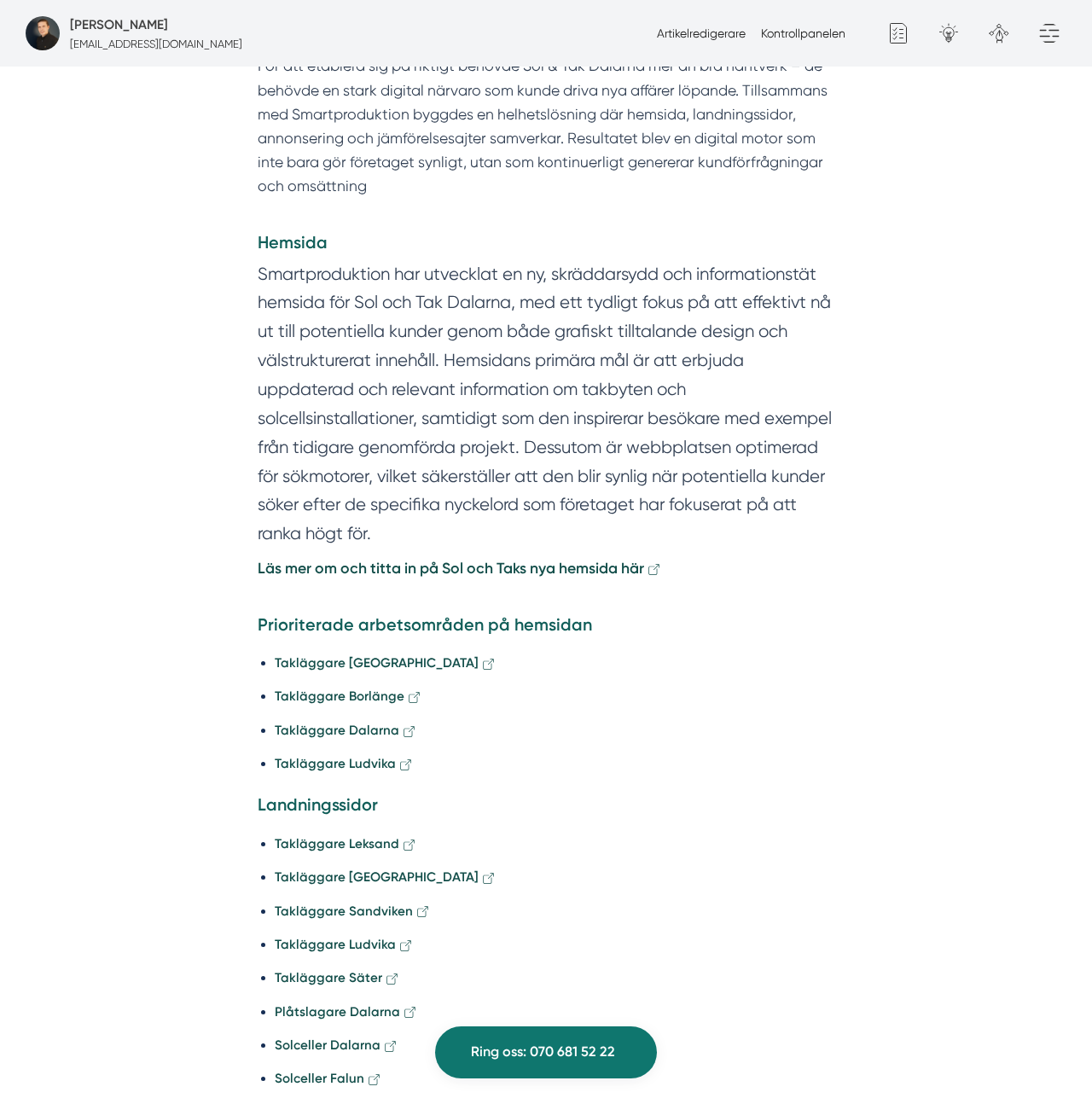
scroll to position [2312, 0]
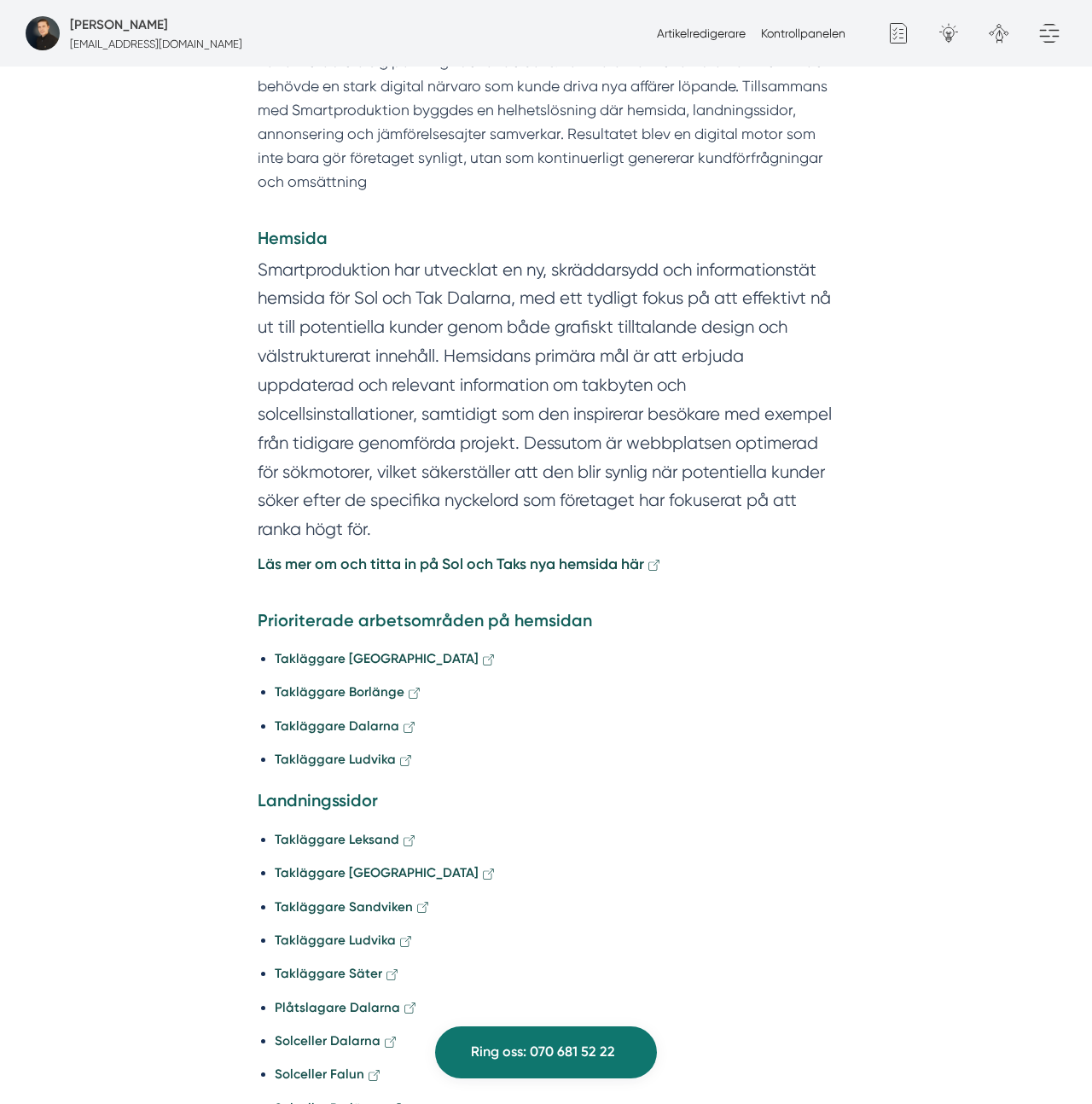
click at [487, 256] on section "Smartproduktion har utvecklat en ny, skräddarsydd och informationstät hemsida f…" at bounding box center [546, 404] width 577 height 297
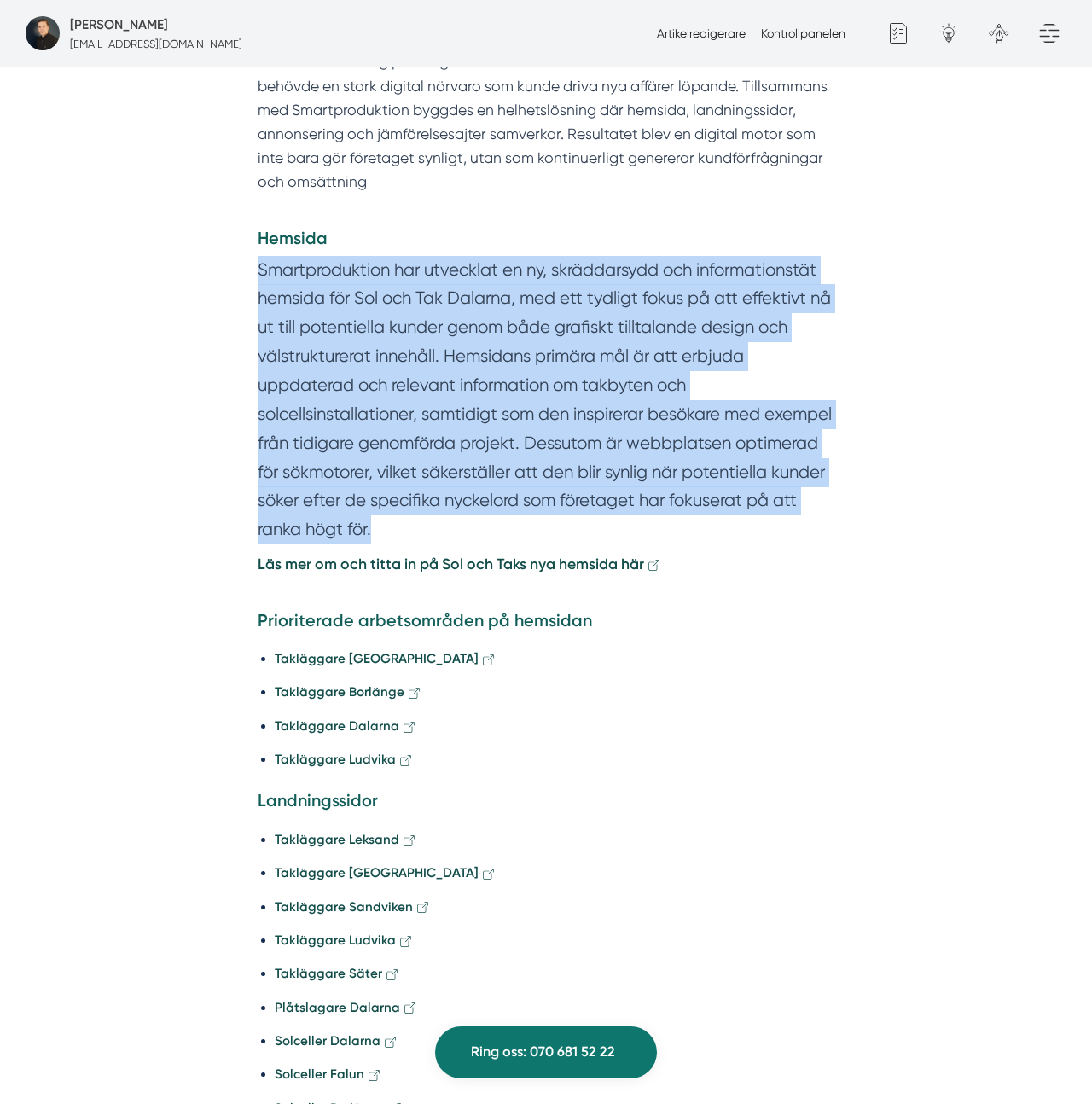
click at [487, 256] on section "Smartproduktion har utvecklat en ny, skräddarsydd och informationstät hemsida f…" at bounding box center [546, 404] width 577 height 297
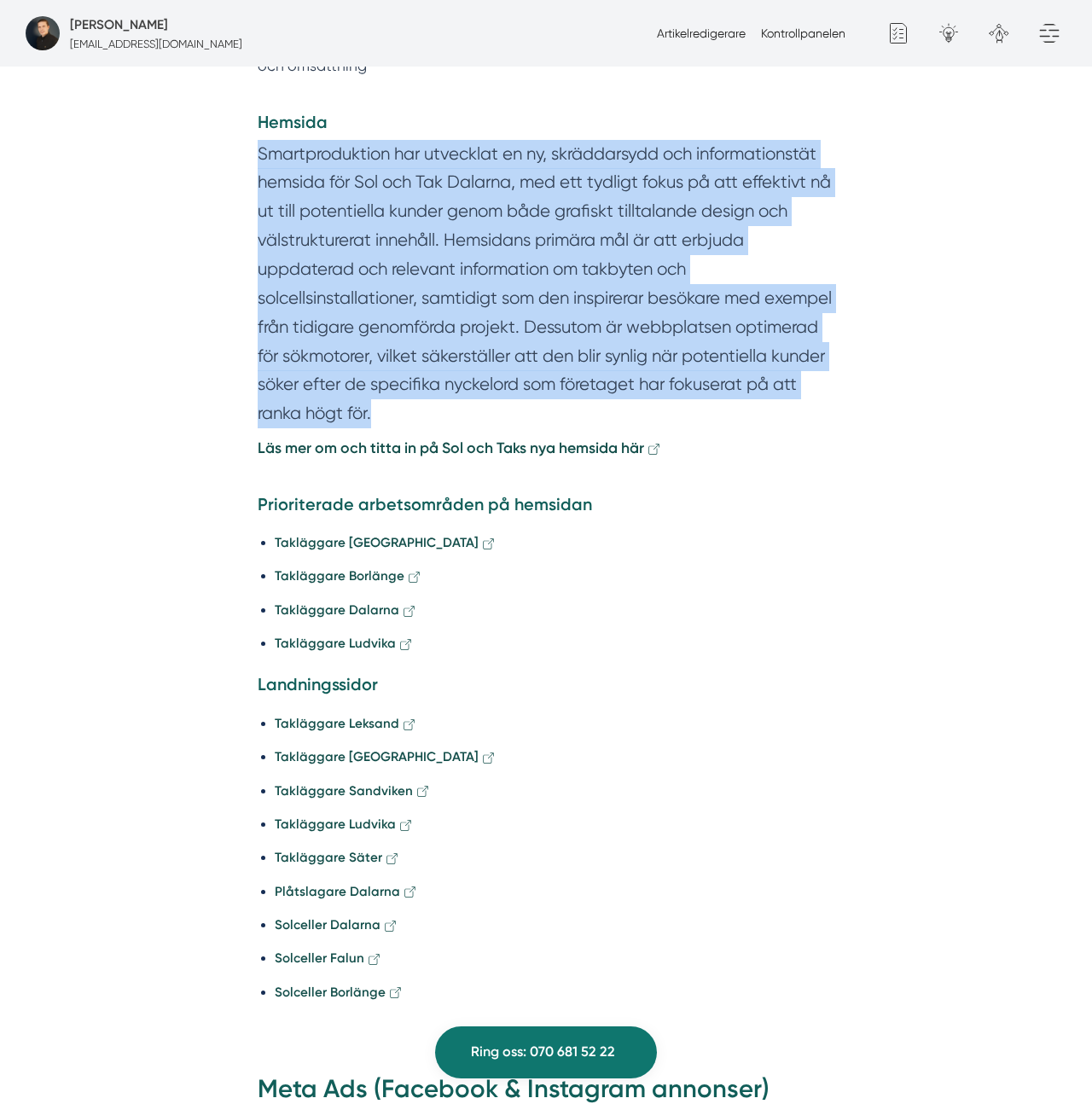
scroll to position [2412, 0]
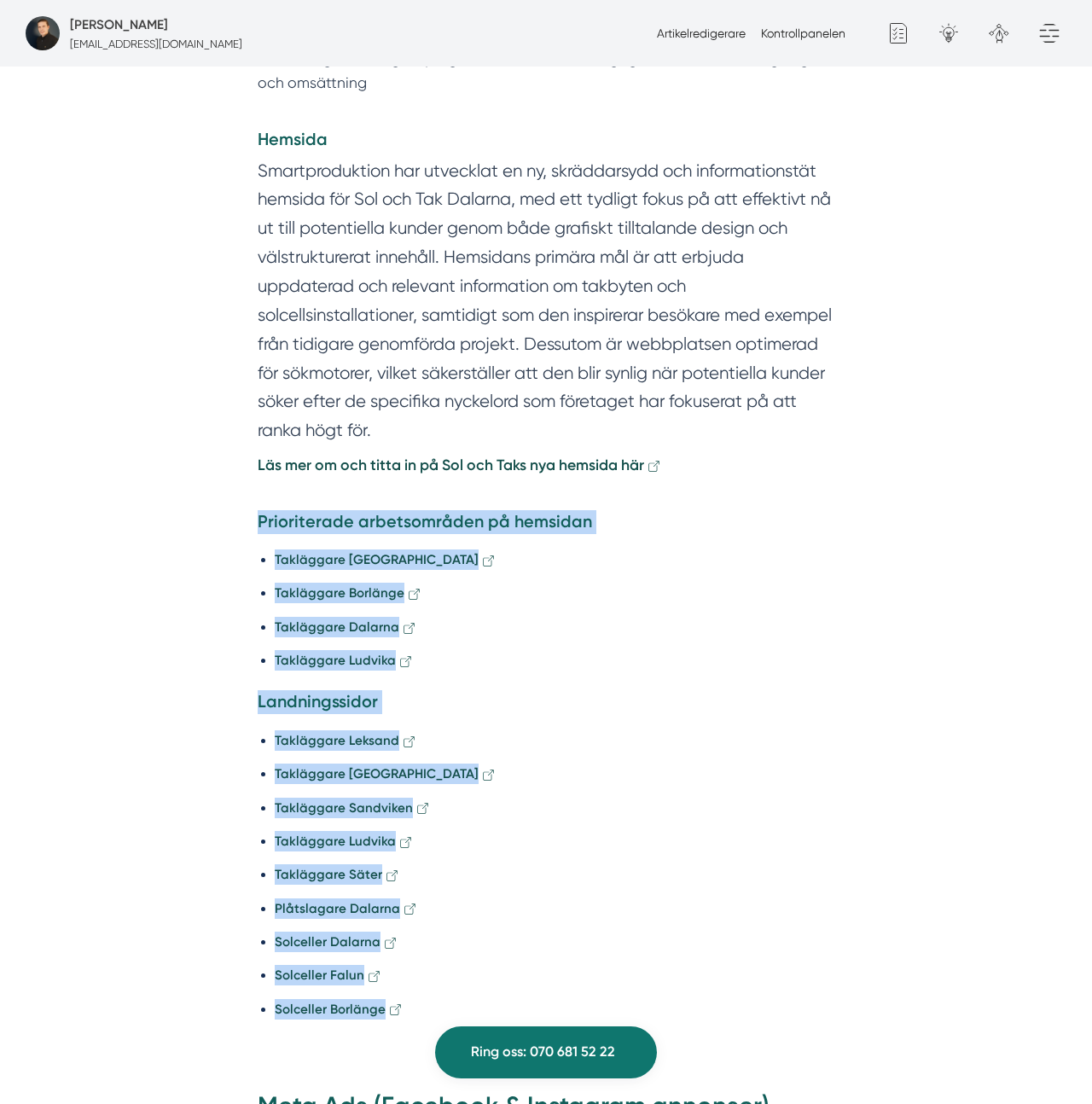
drag, startPoint x: 298, startPoint y: 779, endPoint x: 170, endPoint y: 446, distance: 356.8
click at [170, 446] on div "1. En stark start, men osynliga digitalt När Sol & Tak Dalarna drog igång 2022 …" at bounding box center [546, 1008] width 1092 height 4515
click at [284, 511] on h4 "Prioriterade arbetsområden på hemsidan" at bounding box center [546, 525] width 577 height 29
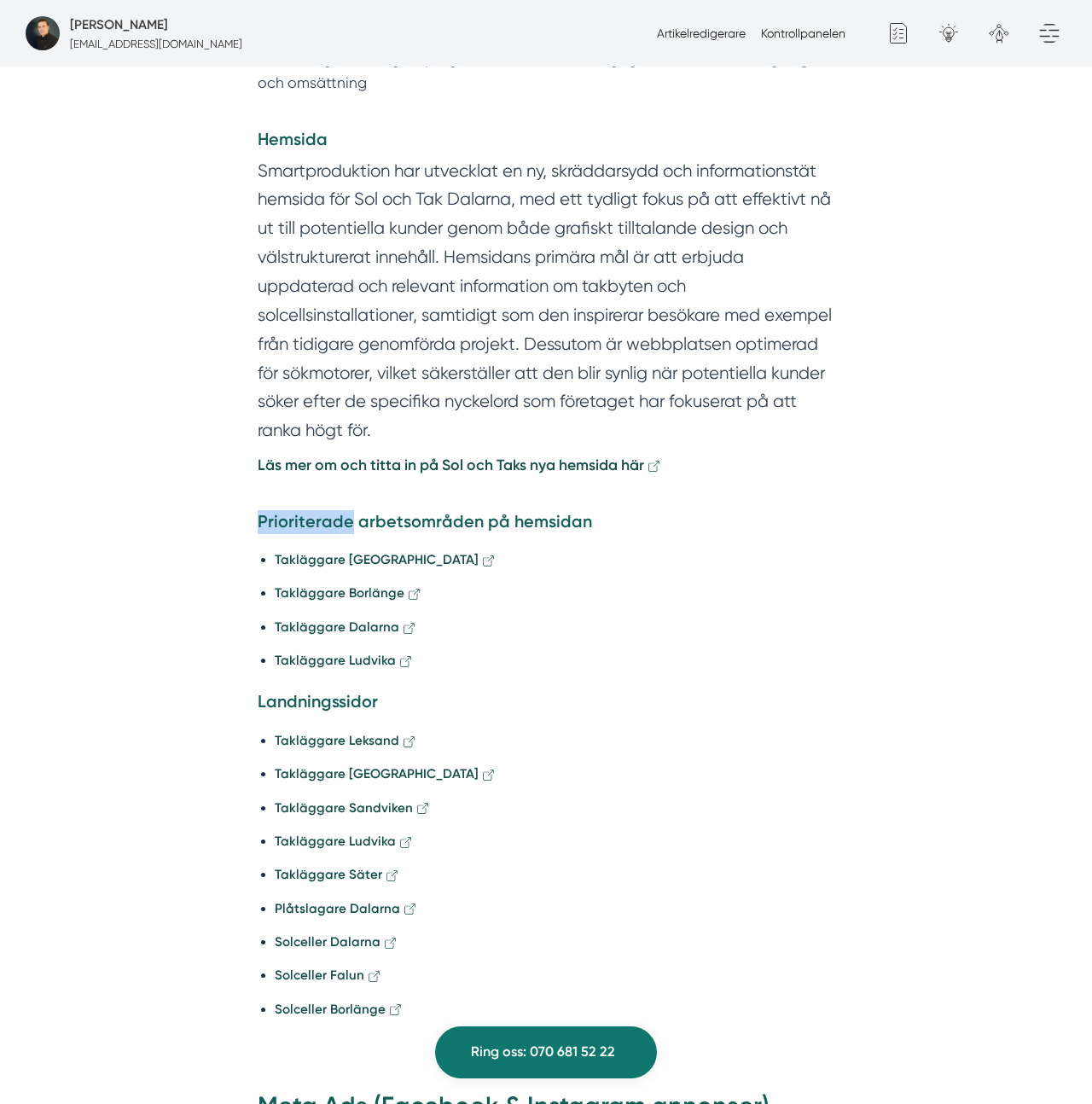
click at [284, 511] on h4 "Prioriterade arbetsområden på hemsidan" at bounding box center [546, 525] width 577 height 29
click at [296, 511] on h4 "Prioriterade arbetsområden på hemsidan" at bounding box center [546, 525] width 577 height 29
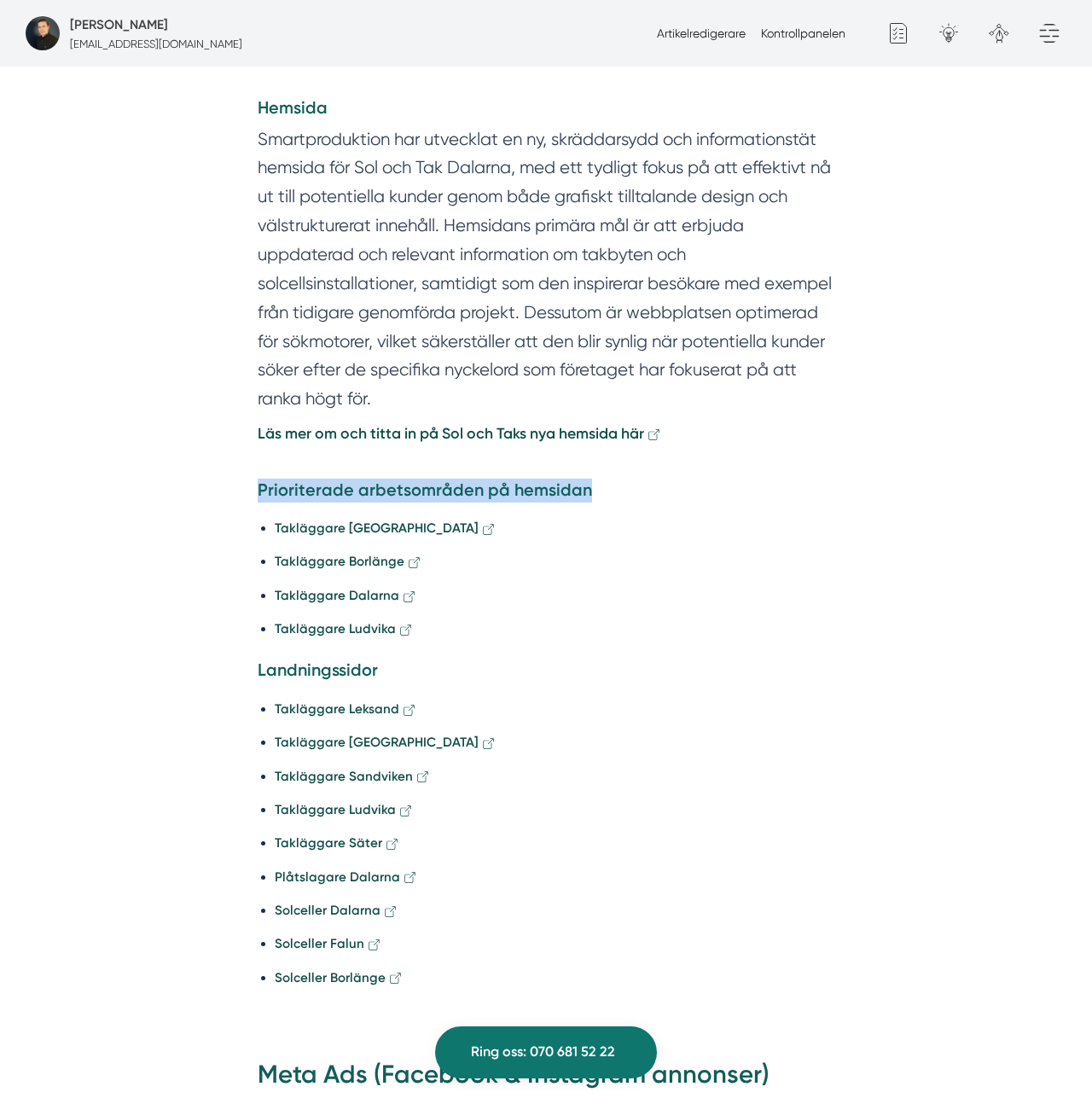
scroll to position [2444, 0]
click at [337, 478] on h4 "Prioriterade arbetsområden på hemsidan" at bounding box center [546, 493] width 577 height 29
click at [338, 478] on h4 "Prioriterade arbetsområden på hemsidan" at bounding box center [546, 493] width 577 height 29
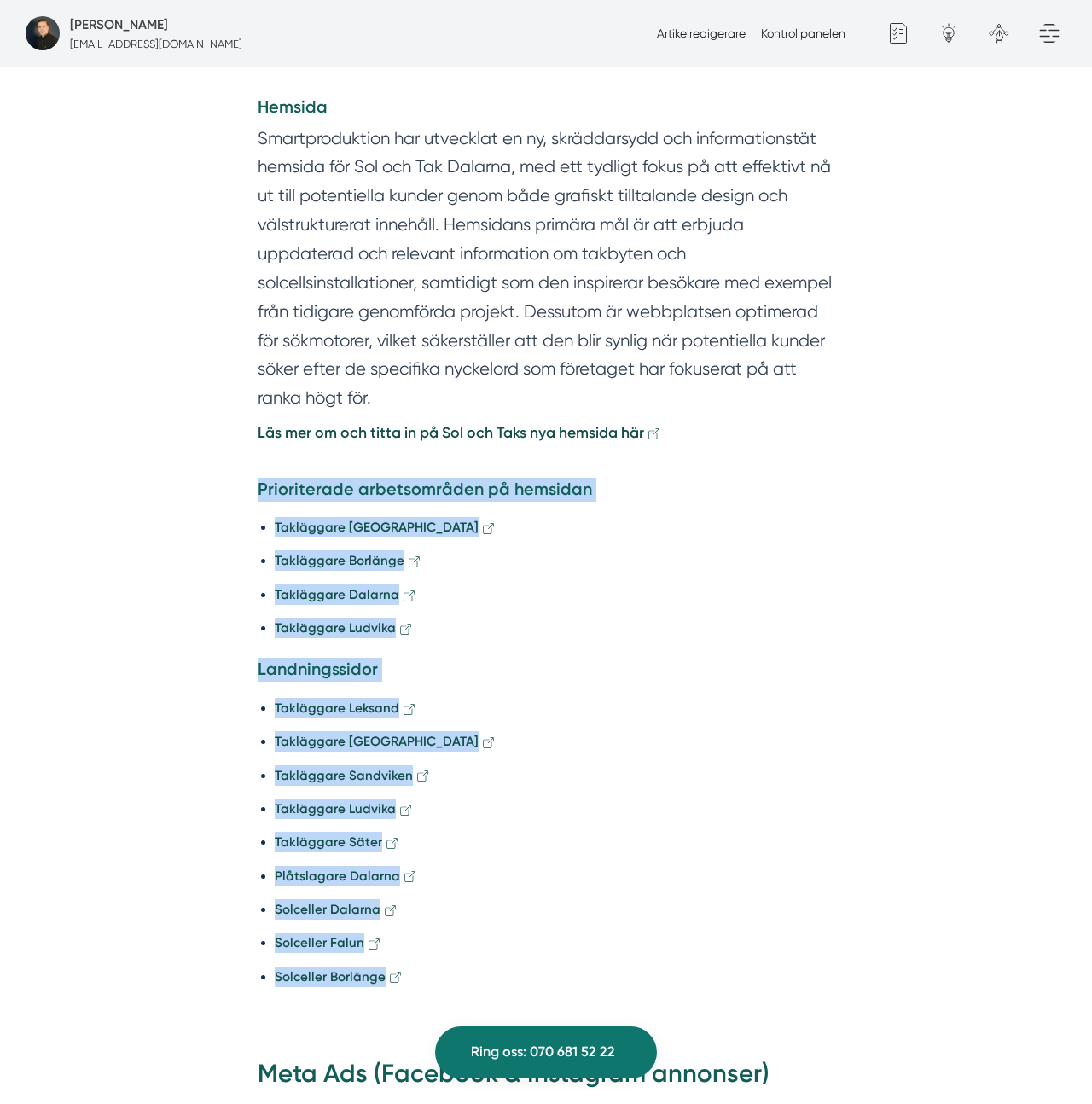
drag, startPoint x: 428, startPoint y: 941, endPoint x: 237, endPoint y: 413, distance: 561.5
click at [237, 413] on div "3. En digital motor för tillväxt För att etablera sig på riktigt behövde Sol & …" at bounding box center [546, 440] width 655 height 1184
copy div "Prioriterade arbetsområden på hemsidan Takläggare Falun Takläggare Borlänge Tak…"
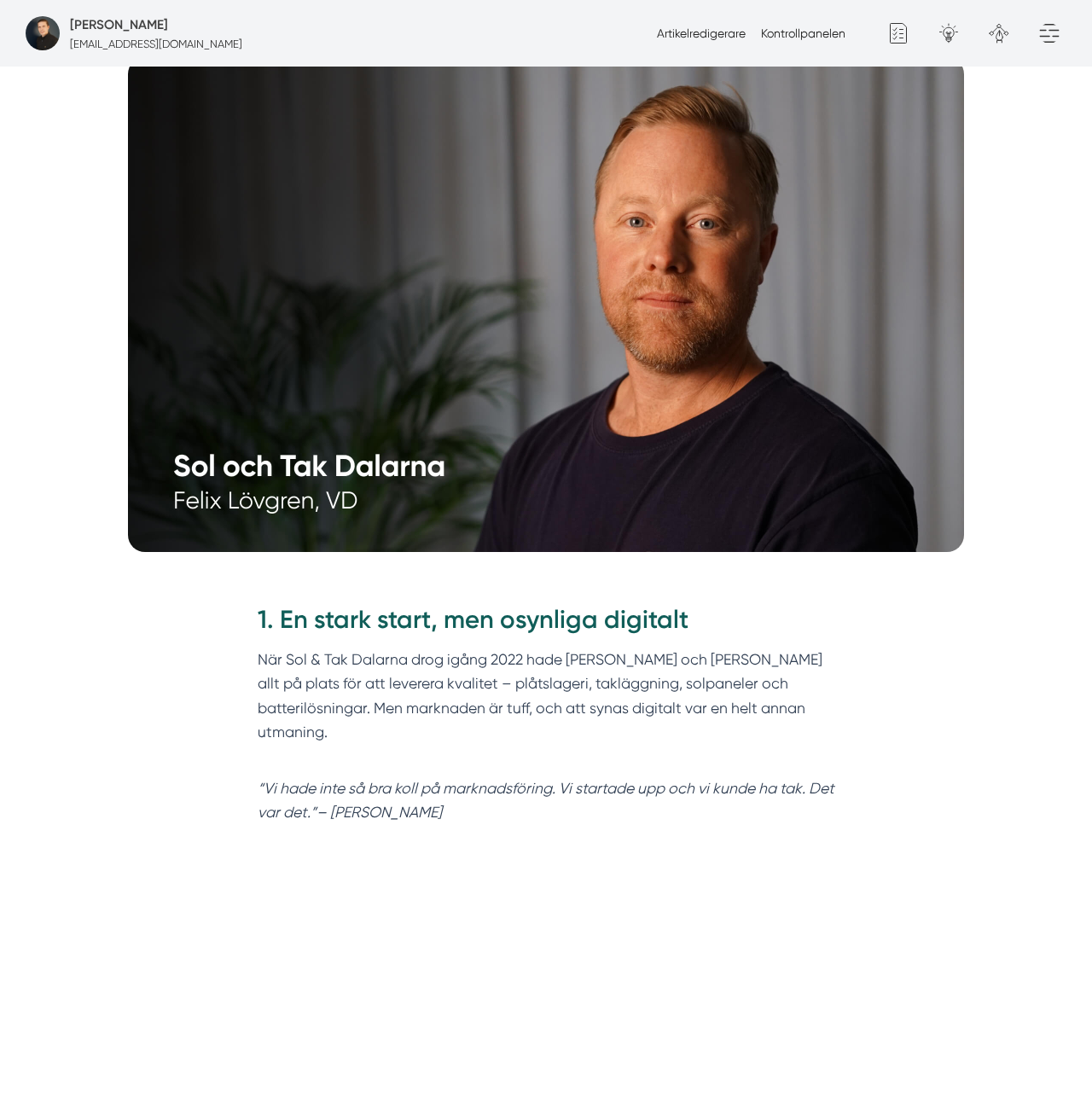
scroll to position [599, 0]
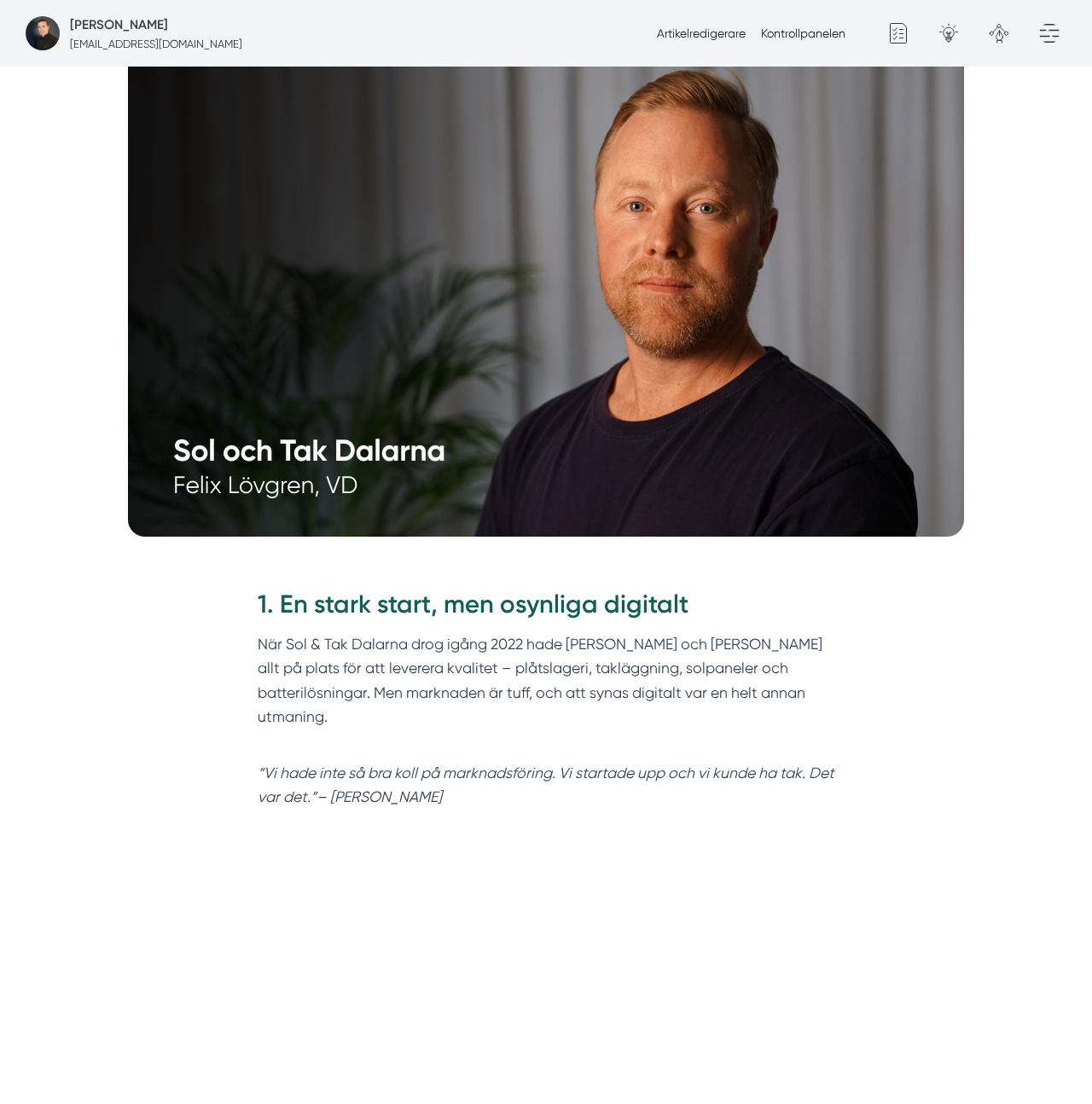
click at [715, 597] on h2 "1. En stark start, men osynliga digitalt" at bounding box center [546, 609] width 577 height 45
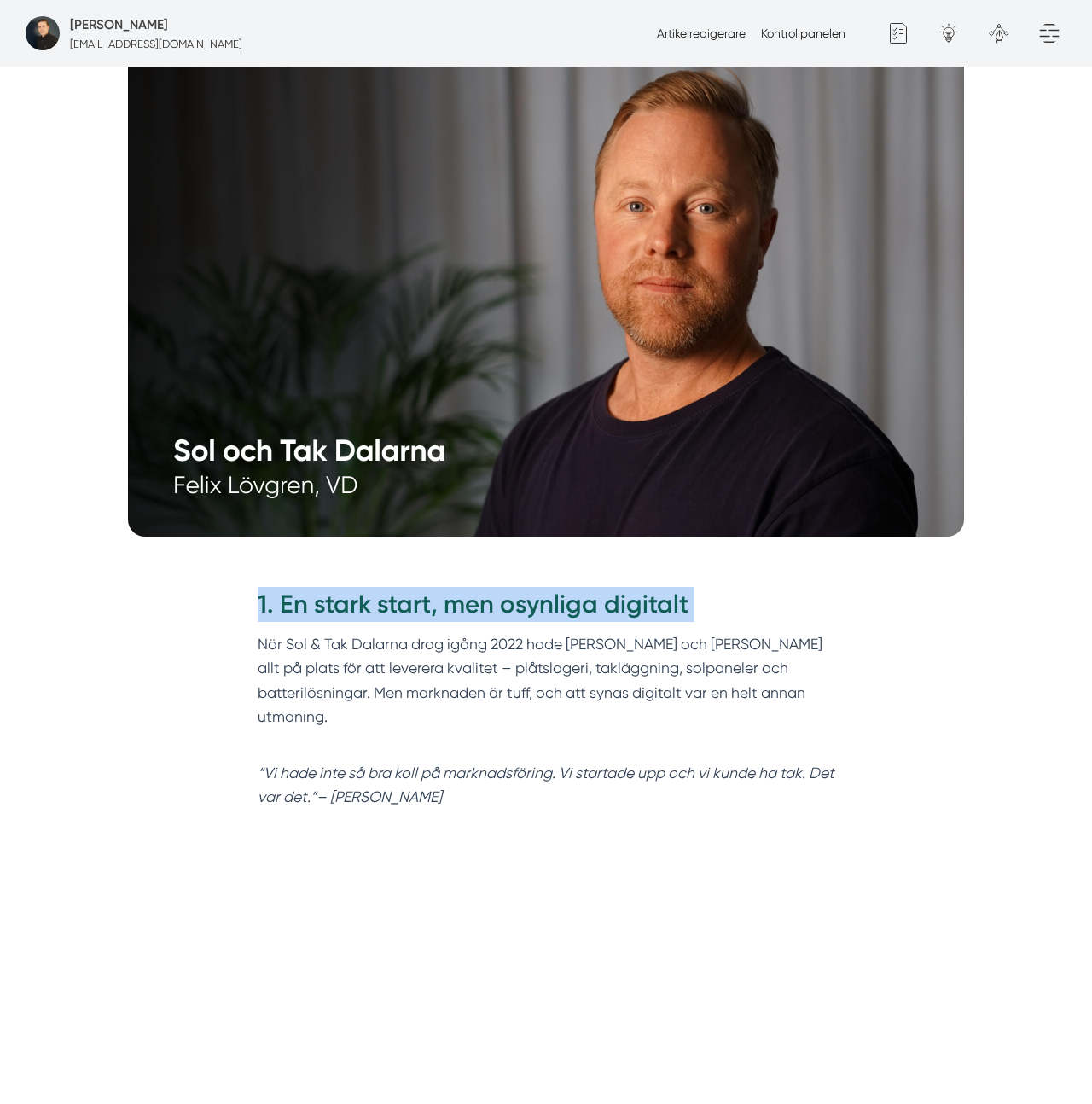
click at [715, 597] on h2 "1. En stark start, men osynliga digitalt" at bounding box center [546, 609] width 577 height 45
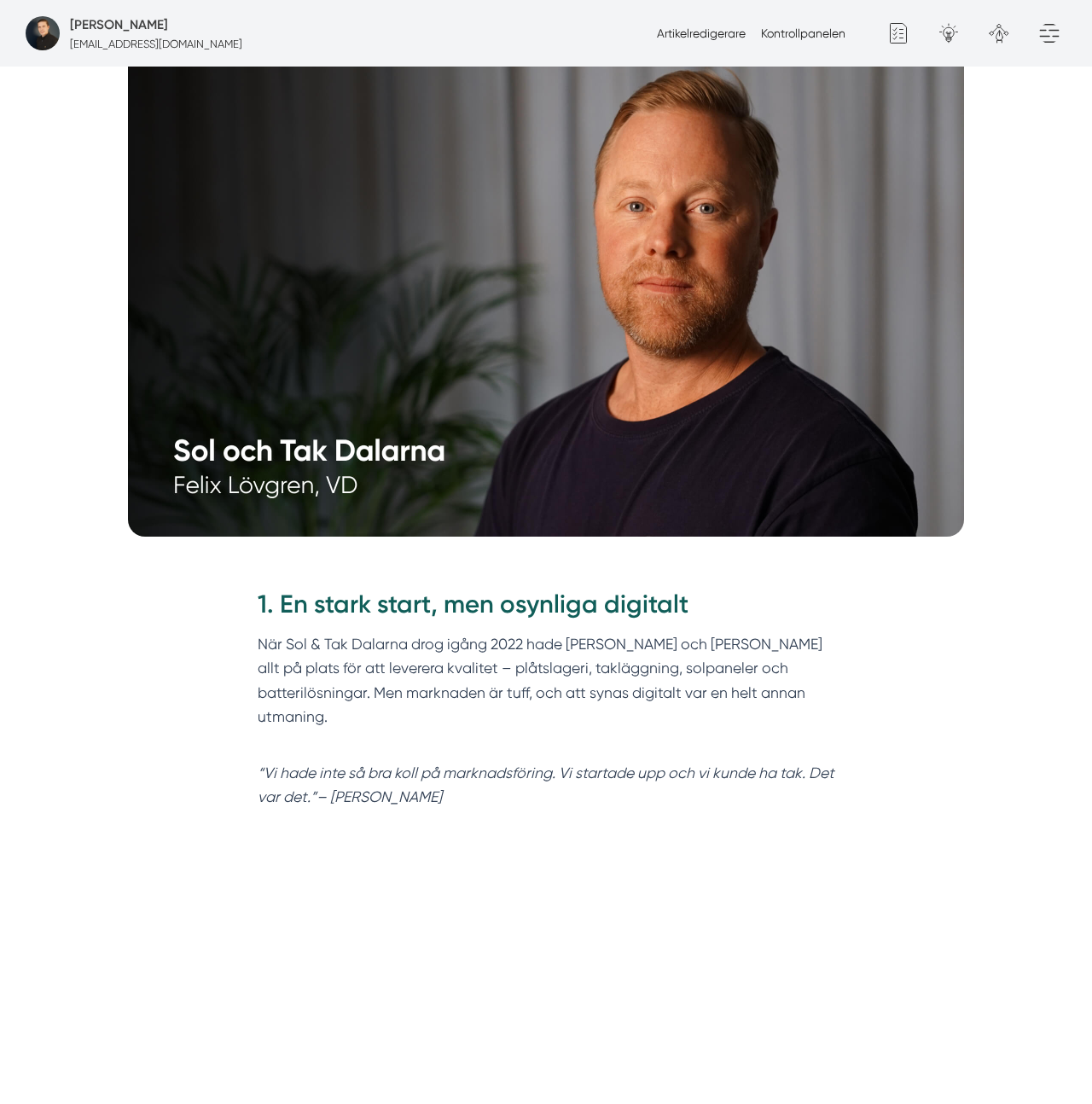
click at [486, 690] on p "När Sol & Tak Dalarna drog igång 2022 hade Felix och Markus allt på plats för a…" at bounding box center [546, 692] width 577 height 121
click at [502, 672] on p "När Sol & Tak Dalarna drog igång 2022 hade Felix och Markus allt på plats för a…" at bounding box center [546, 692] width 577 height 121
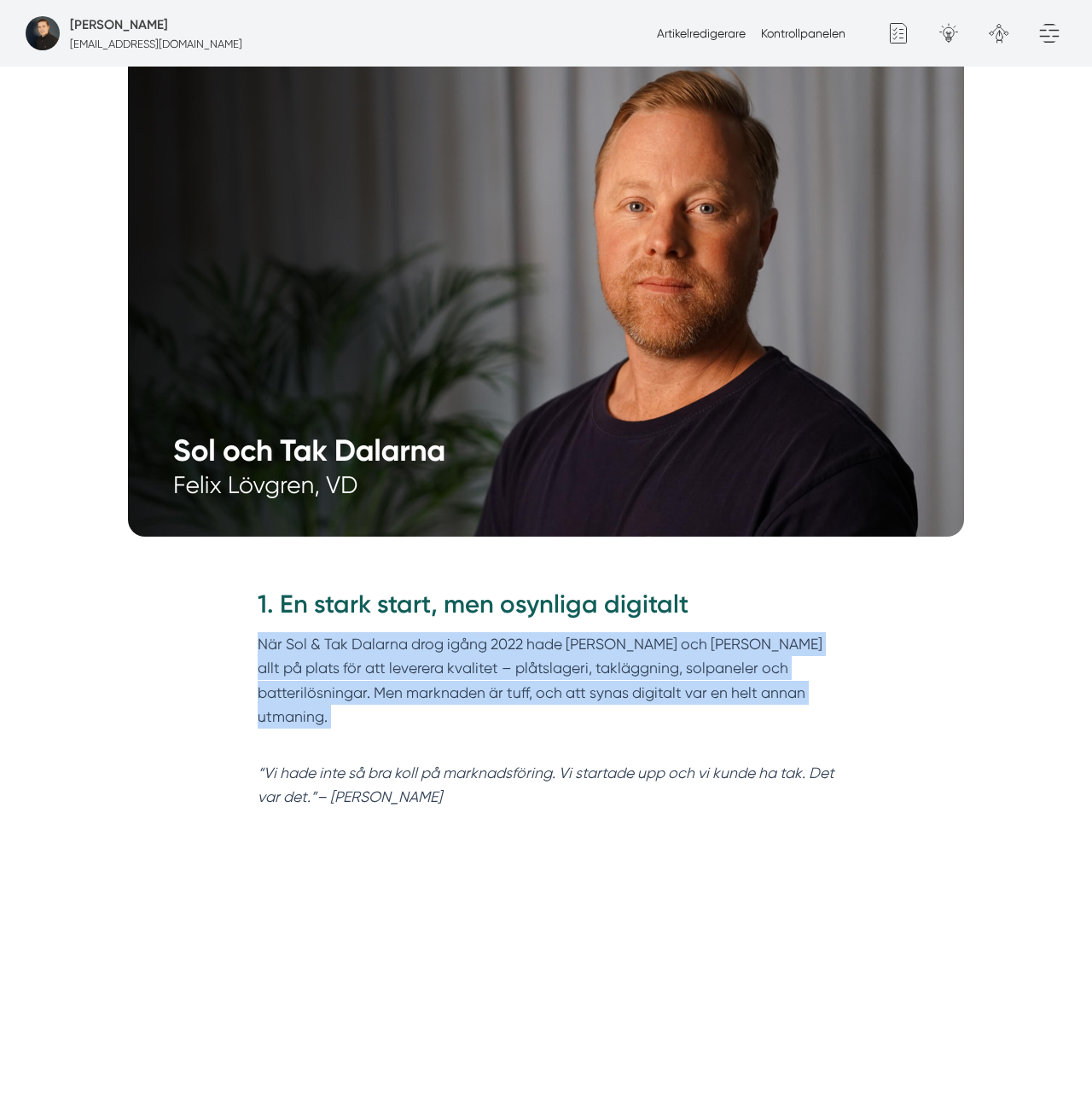
click at [502, 672] on p "När Sol & Tak Dalarna drog igång 2022 hade Felix och Markus allt på plats för a…" at bounding box center [546, 692] width 577 height 121
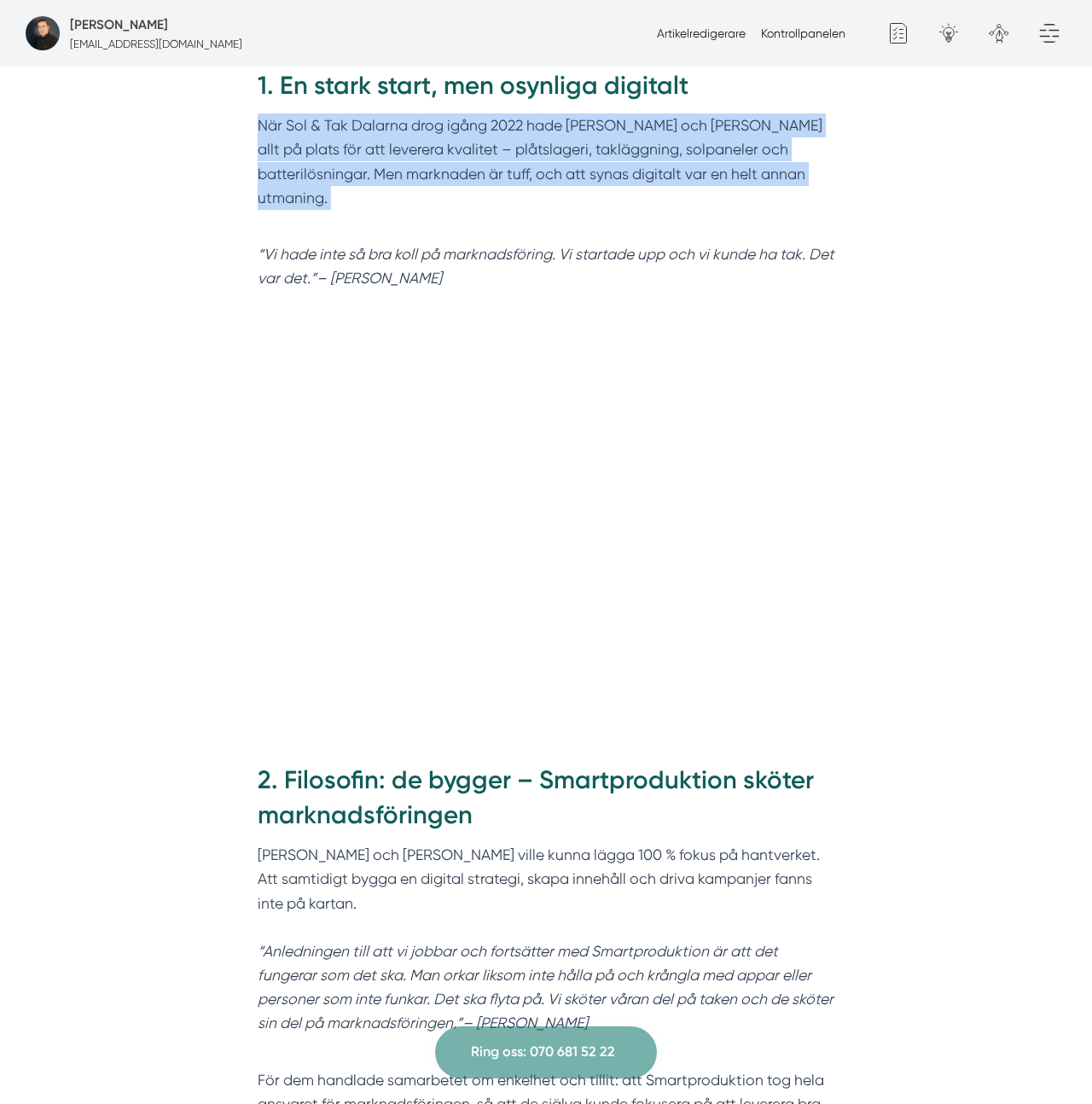
scroll to position [1184, 0]
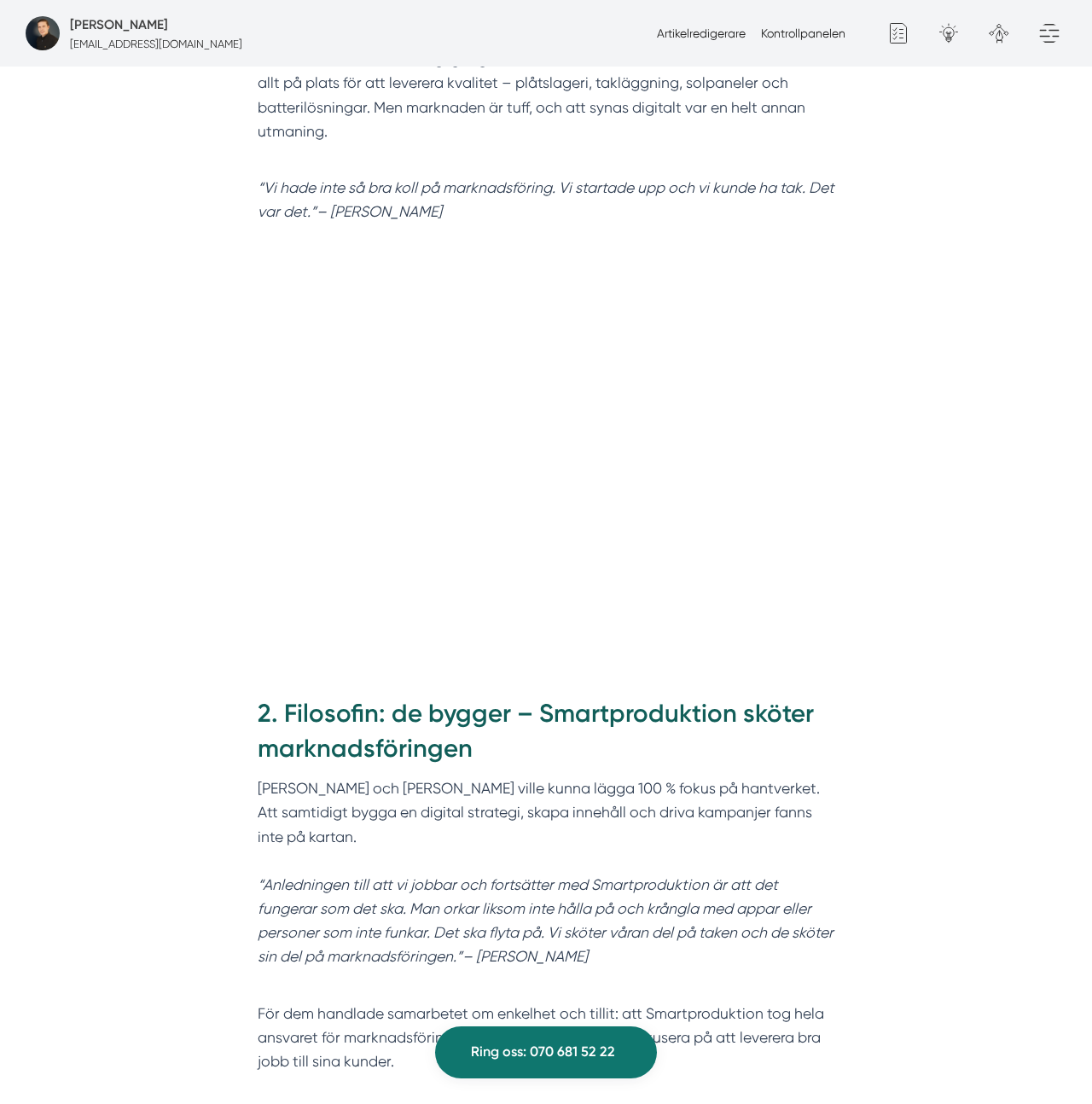
click at [502, 696] on h2 "2. Filosofin: de bygger – Smartproduktion sköter marknadsföringen" at bounding box center [546, 736] width 577 height 81
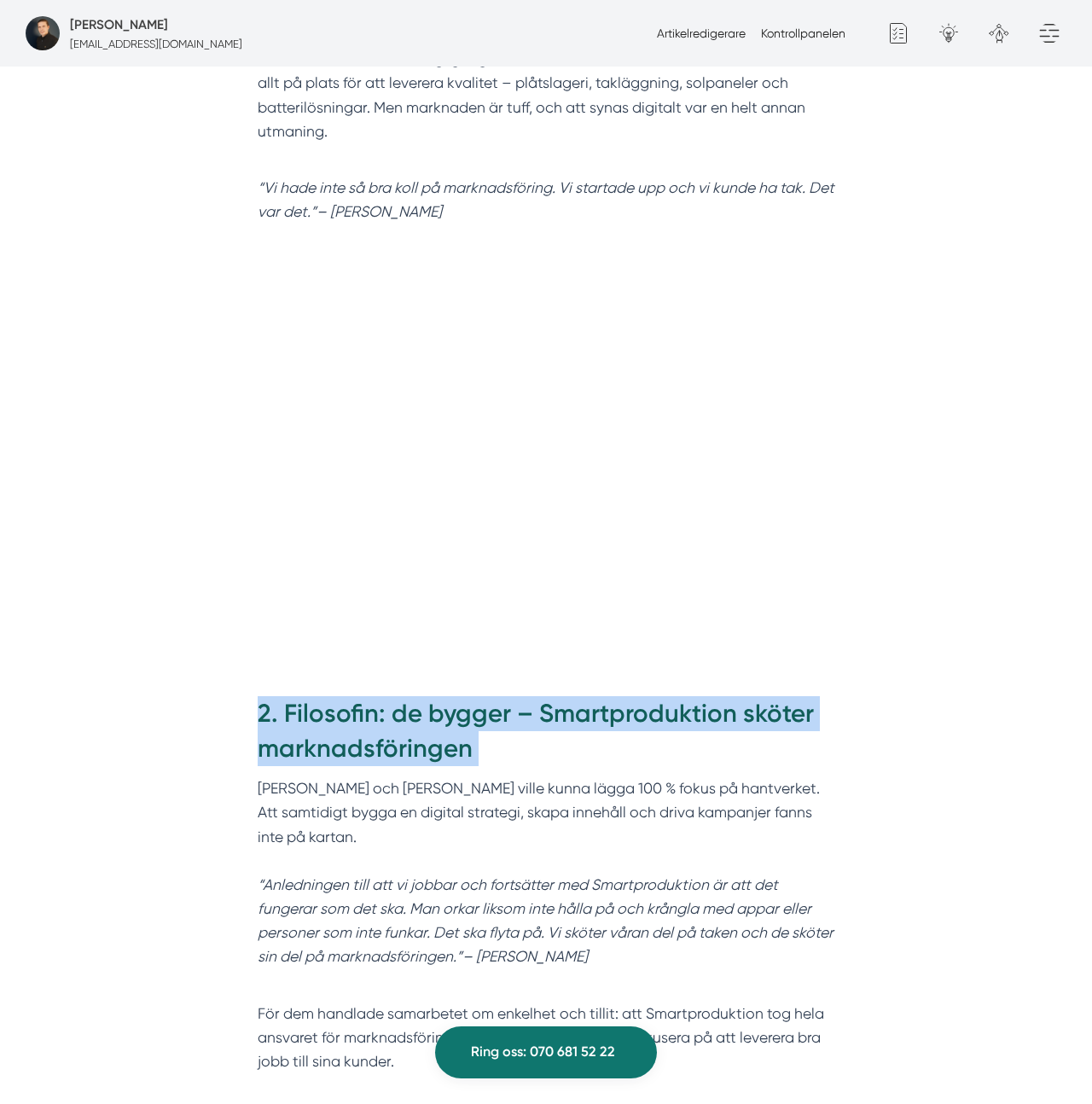
click at [502, 696] on h2 "2. Filosofin: de bygger – Smartproduktion sköter marknadsföringen" at bounding box center [546, 736] width 577 height 81
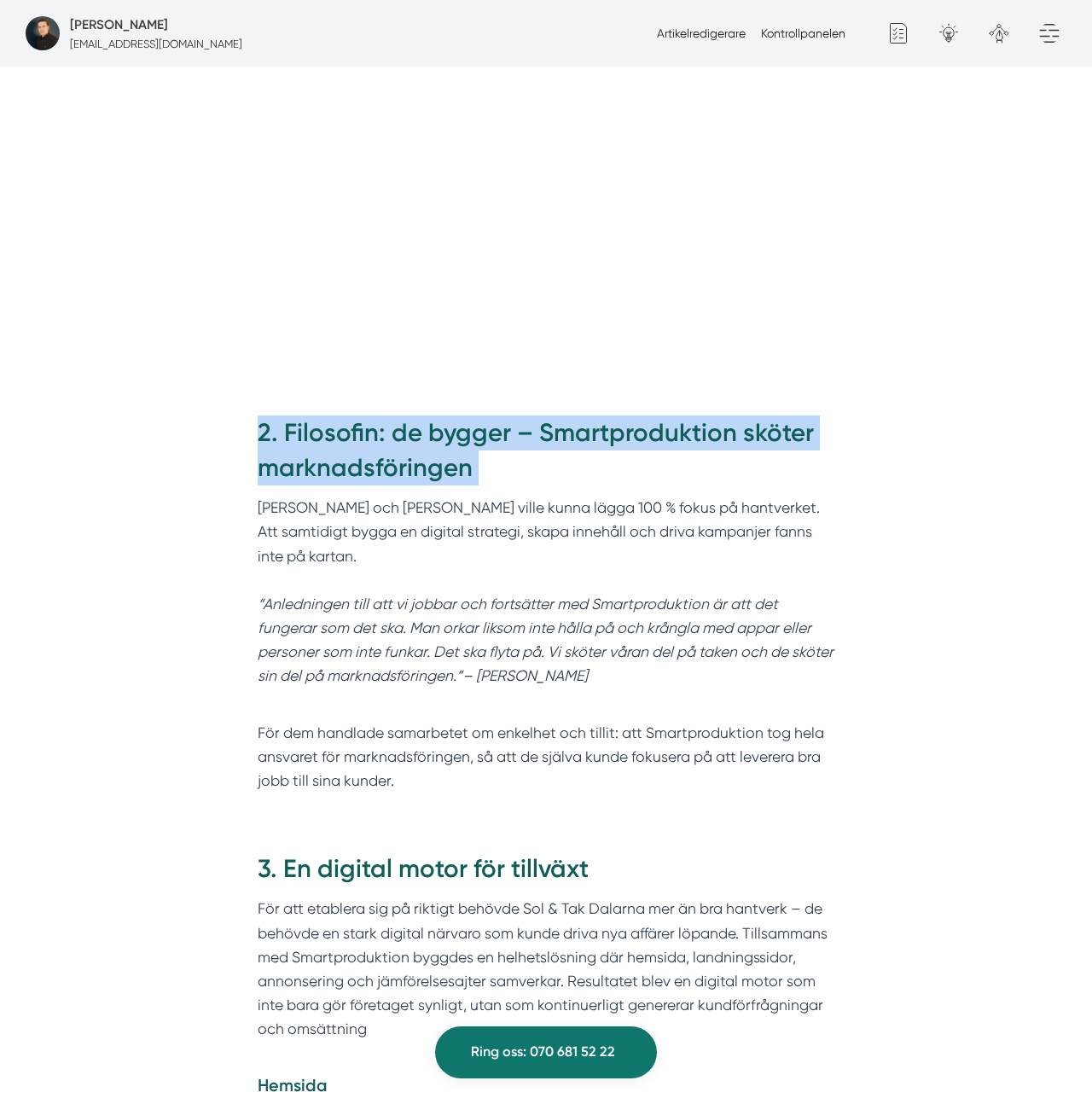
scroll to position [1348, 0]
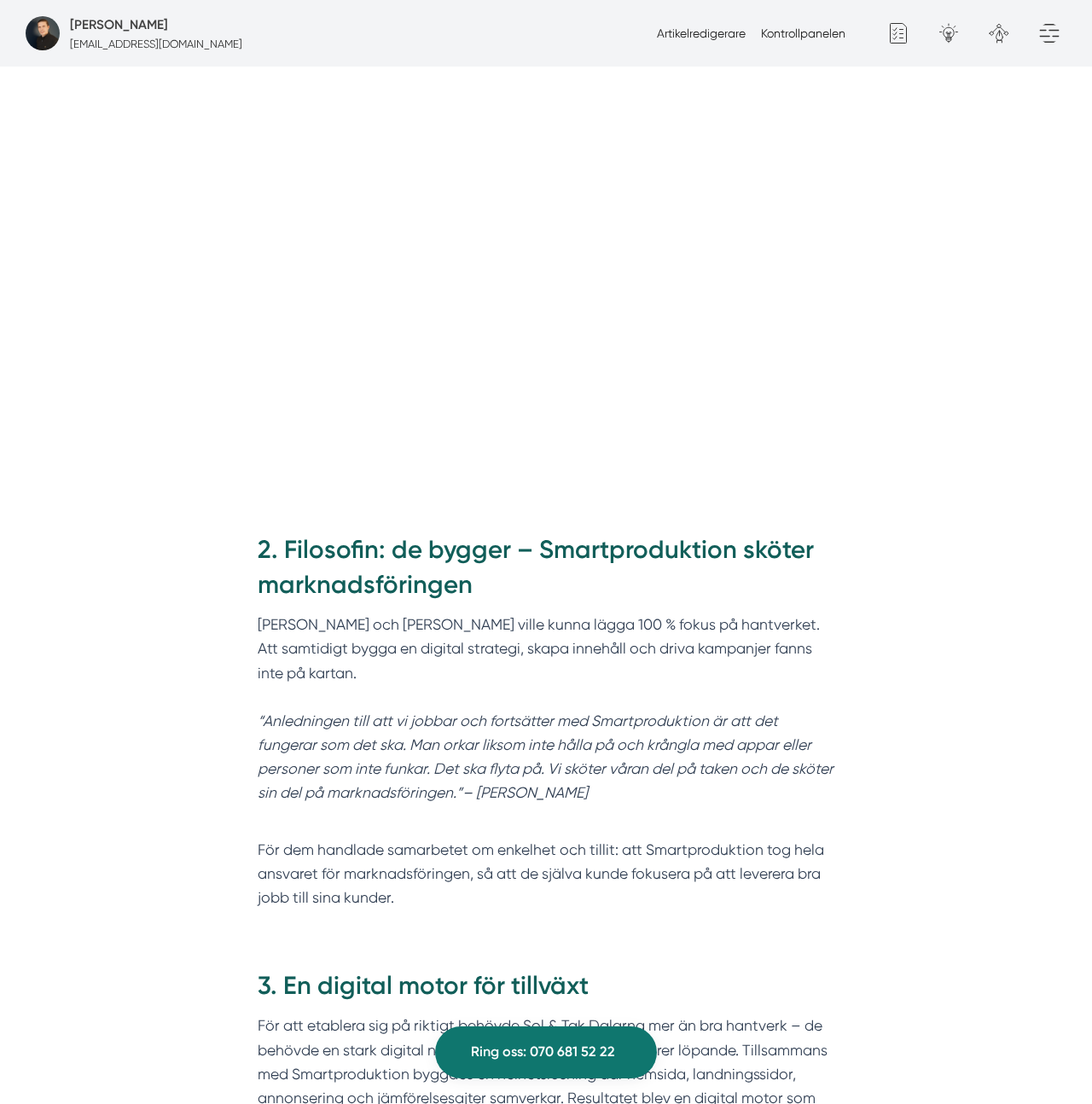
click at [538, 712] on em "“Anledningen till att vi jobbar och fortsätter med Smartproduktion är att det f…" at bounding box center [545, 757] width 576 height 90
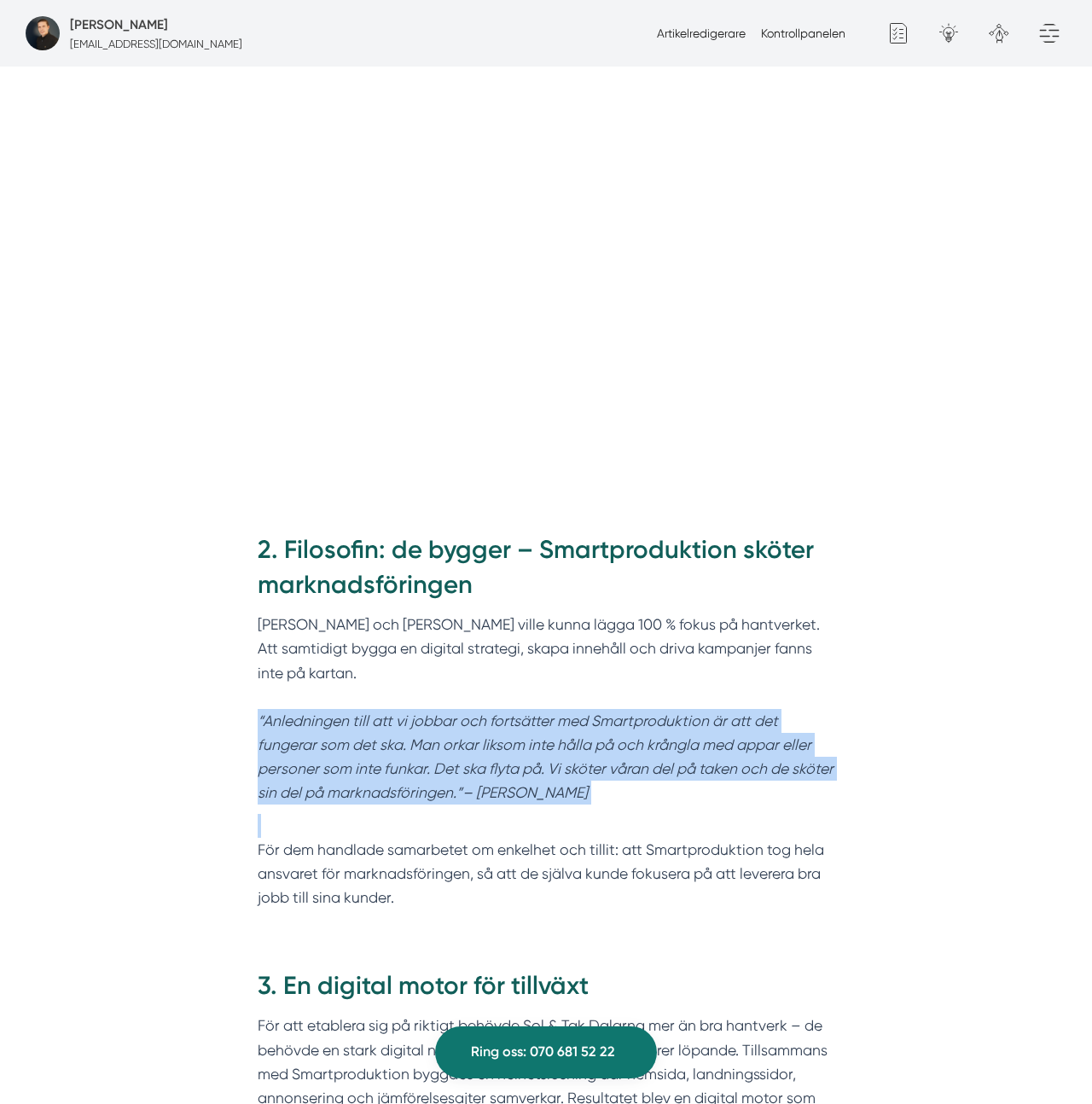
click at [538, 712] on em "“Anledningen till att vi jobbar och fortsätter med Smartproduktion är att det f…" at bounding box center [545, 757] width 576 height 90
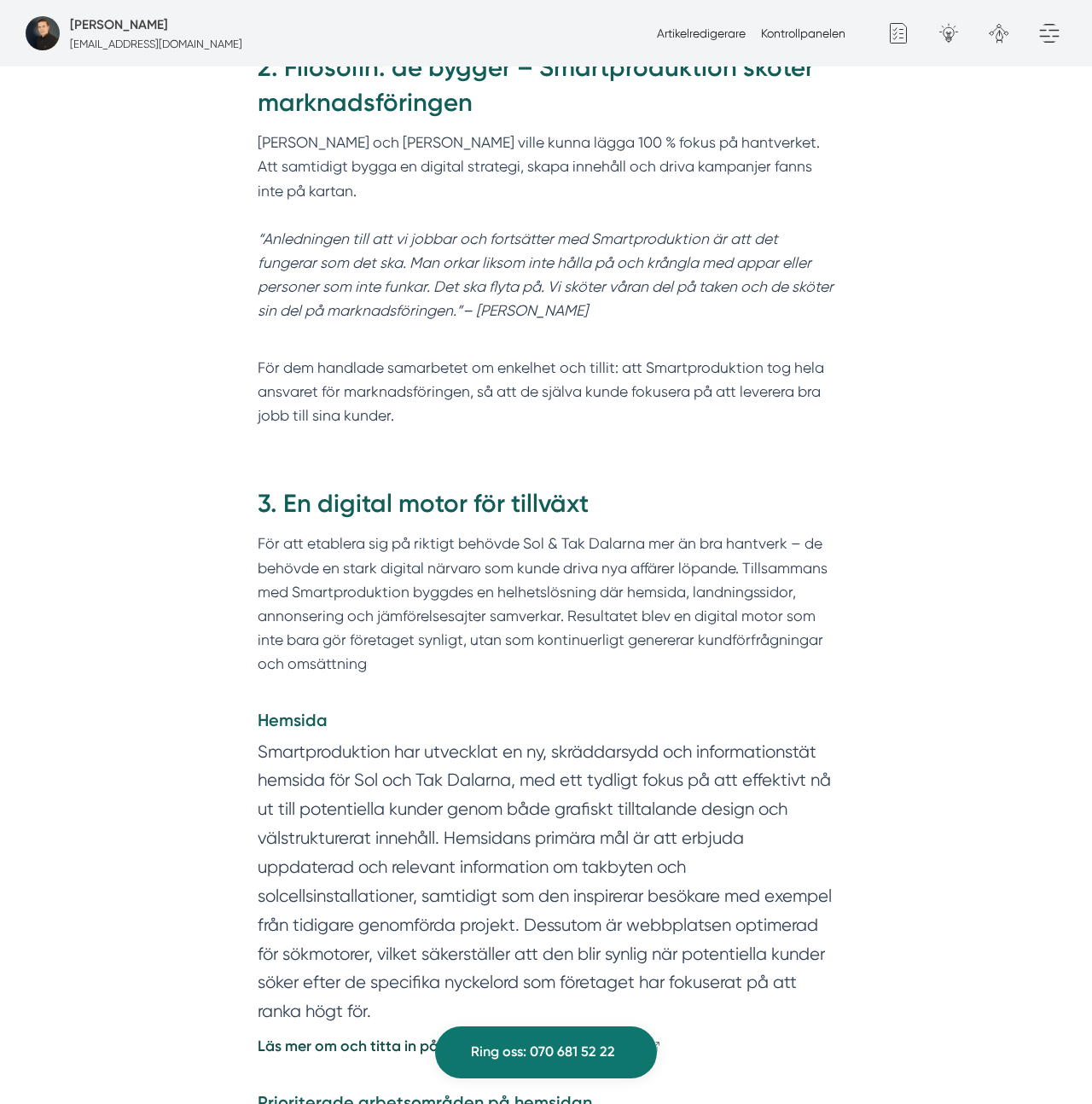
scroll to position [1835, 0]
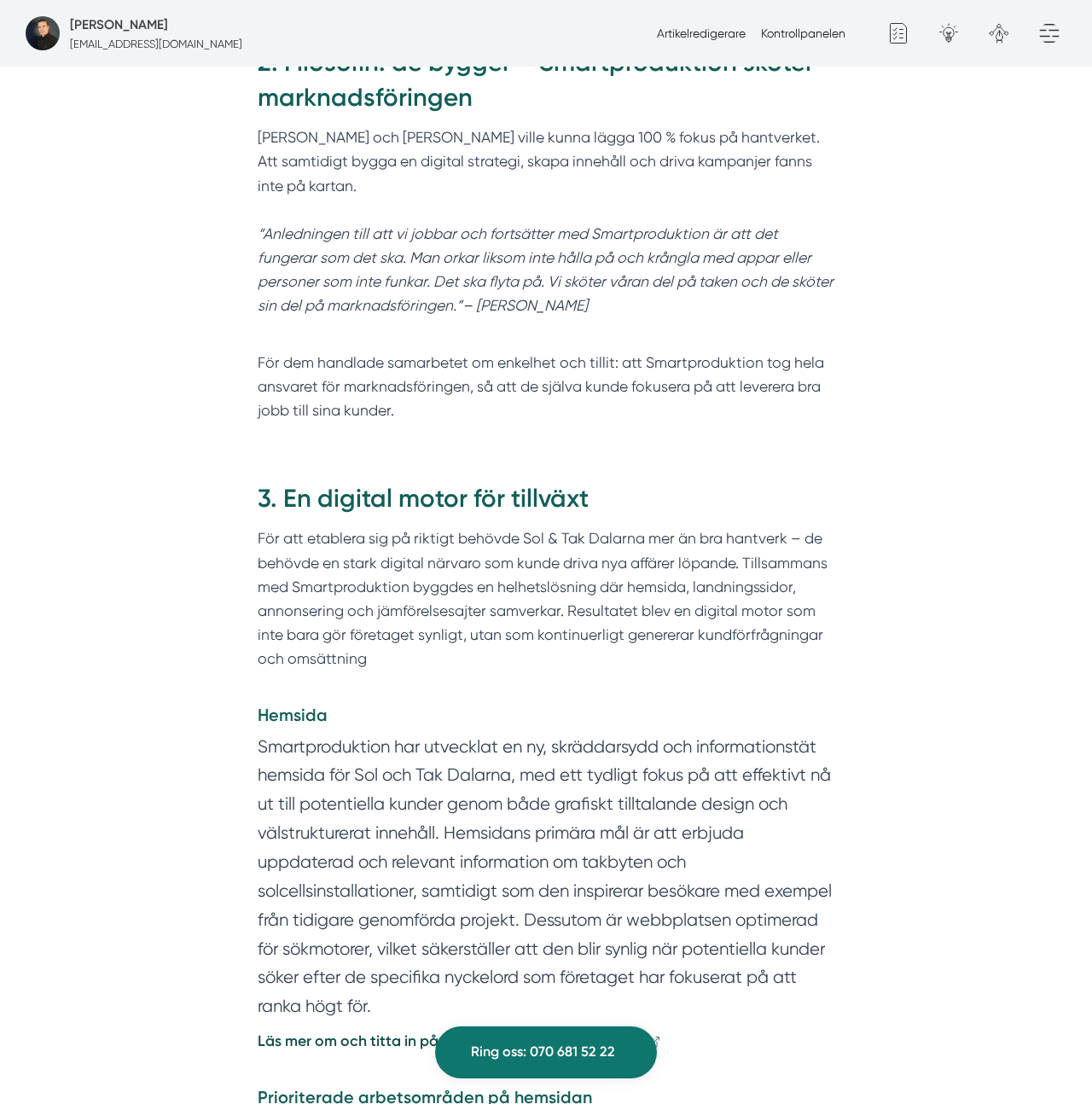
click at [605, 527] on p "För att etablera sig på riktigt behövde Sol & Tak Dalarna mer än bra hantverk –…" at bounding box center [546, 611] width 577 height 168
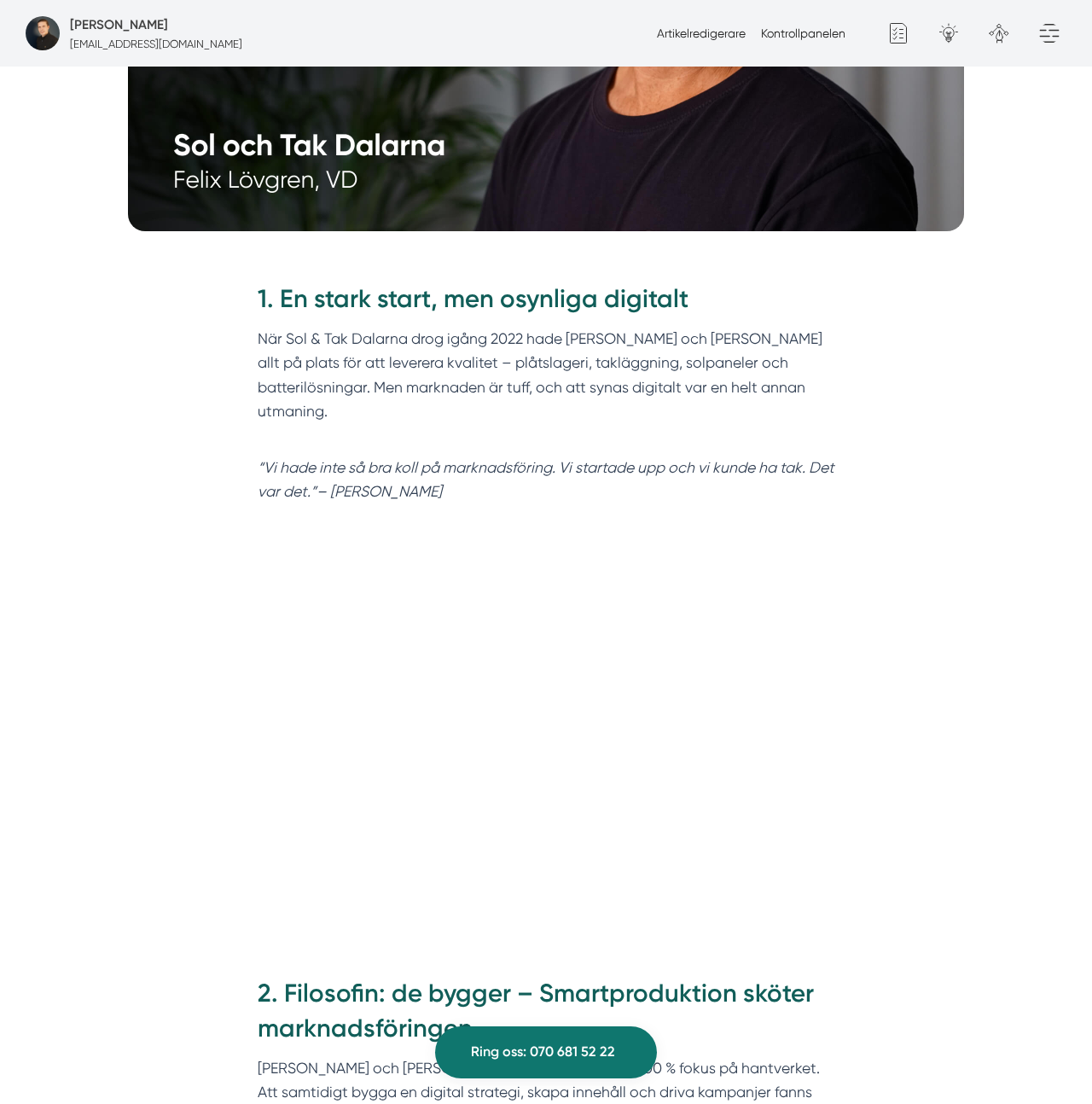
scroll to position [906, 0]
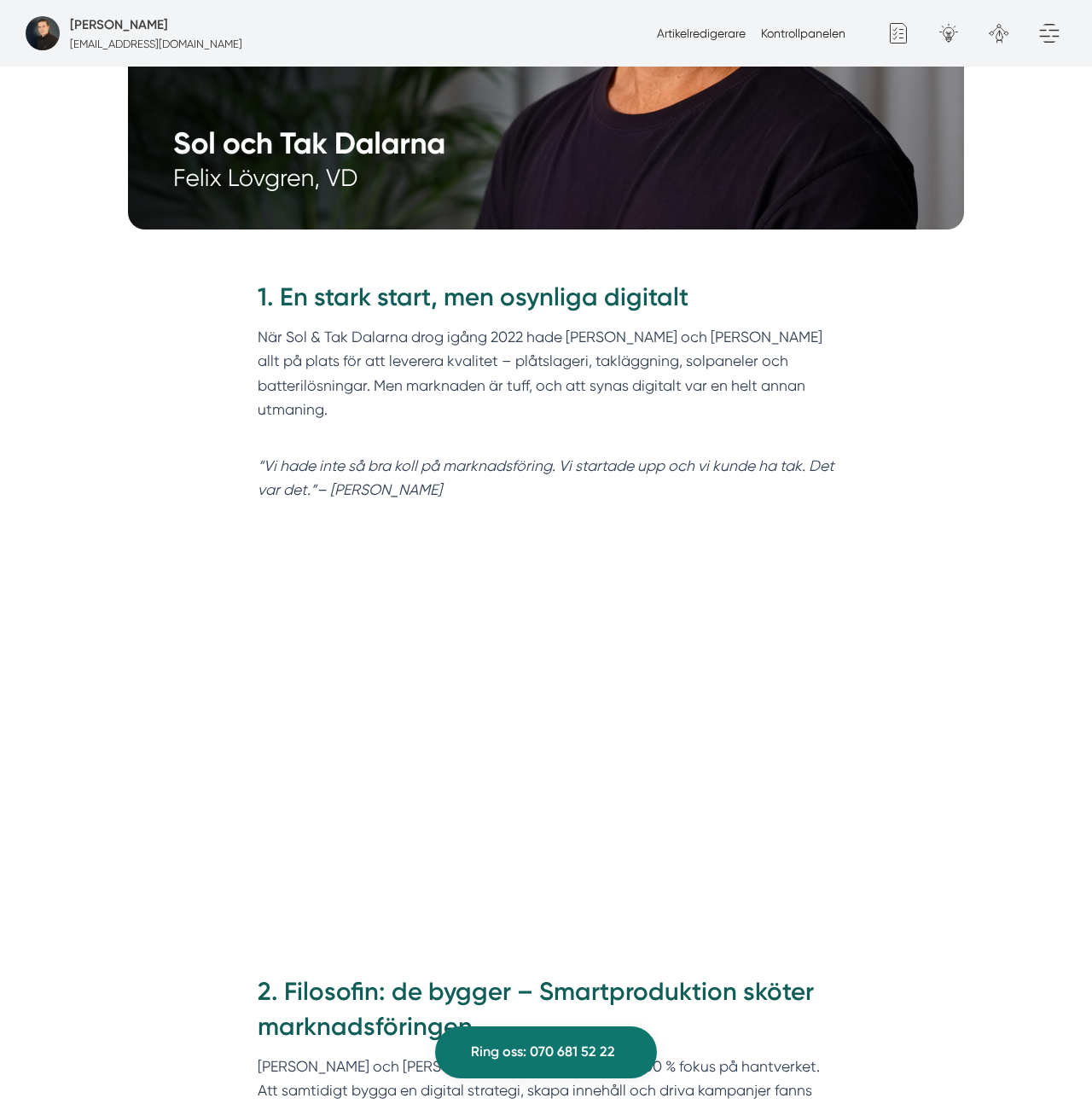
click at [573, 458] on em "“Vi hade inte så bra koll på marknadsföring. Vi startade upp och vi kunde ha ta…" at bounding box center [546, 478] width 576 height 41
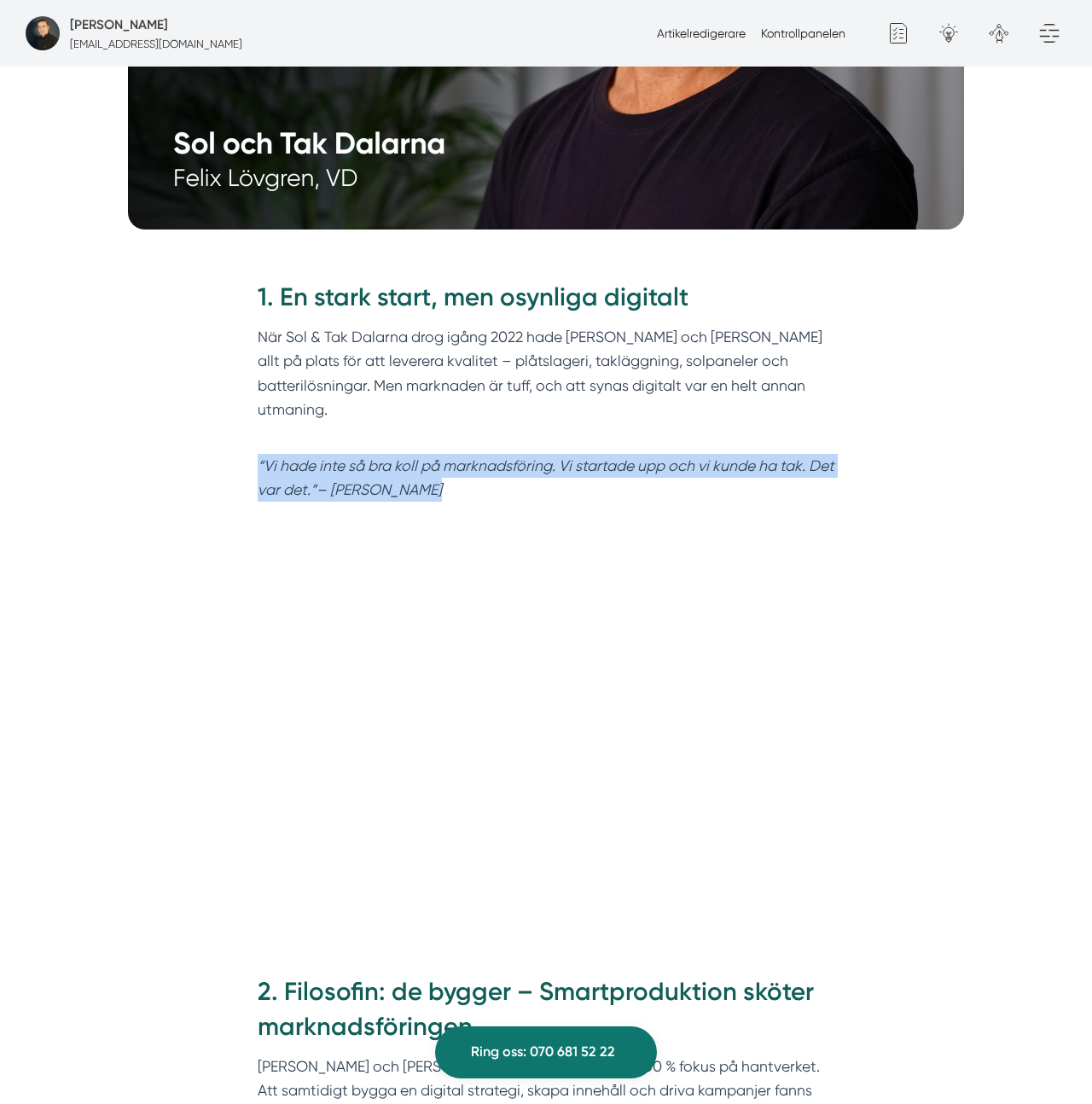
click at [573, 458] on em "“Vi hade inte så bra koll på marknadsföring. Vi startade upp och vi kunde ha ta…" at bounding box center [546, 478] width 576 height 41
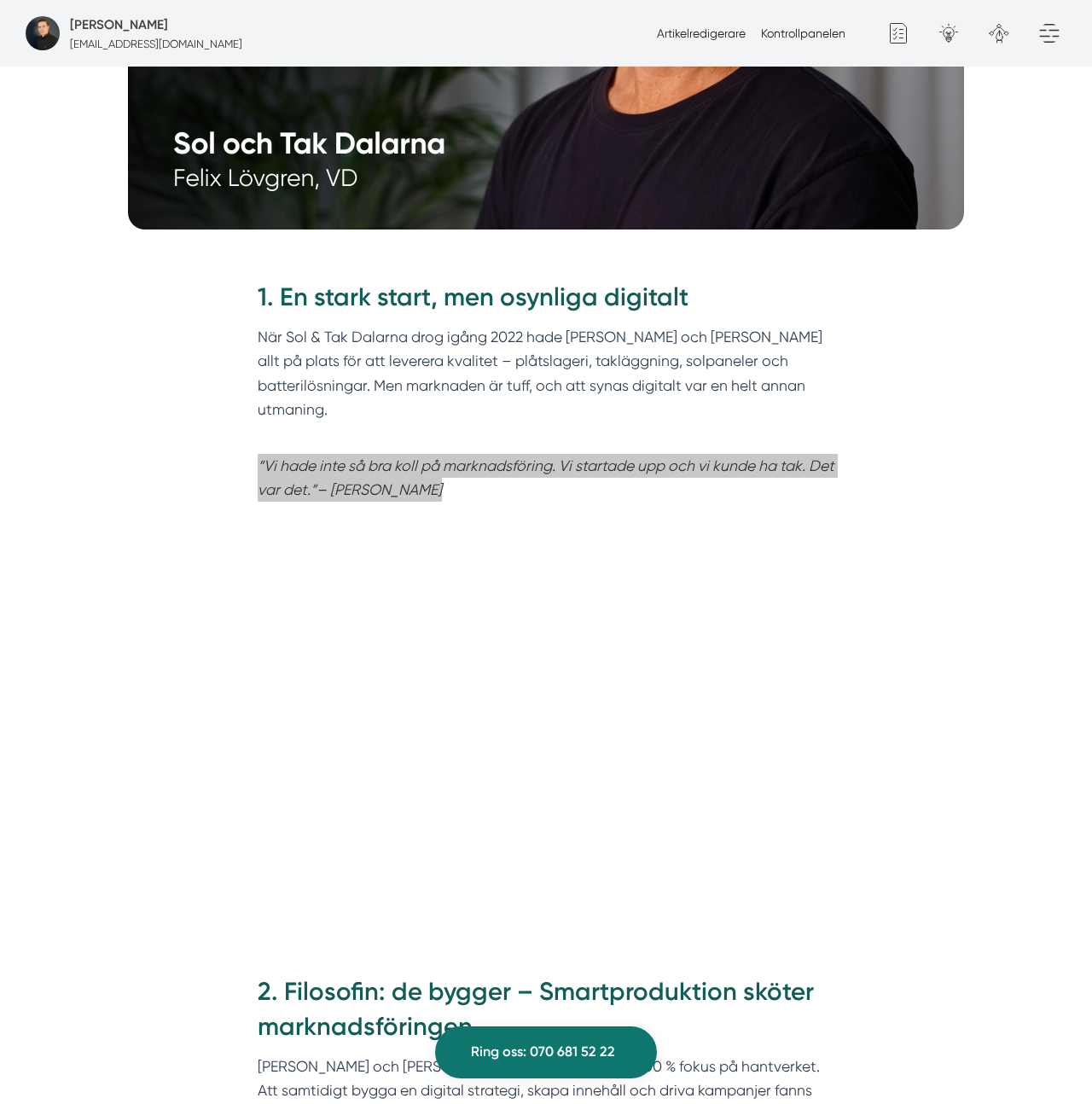
scroll to position [907, 0]
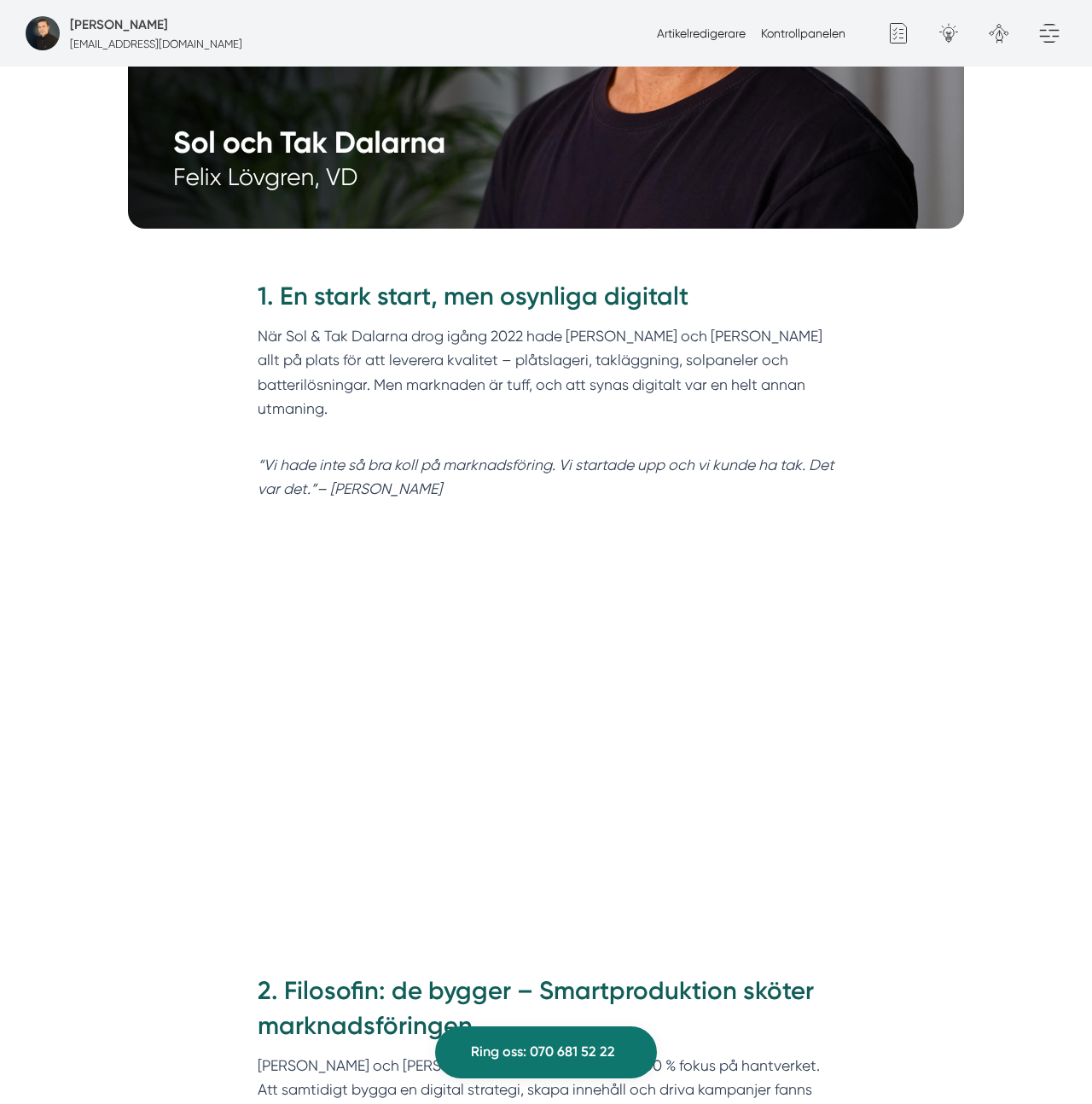
click at [715, 328] on p "När Sol & Tak Dalarna drog igång 2022 hade Felix och Markus allt på plats för a…" at bounding box center [546, 384] width 577 height 121
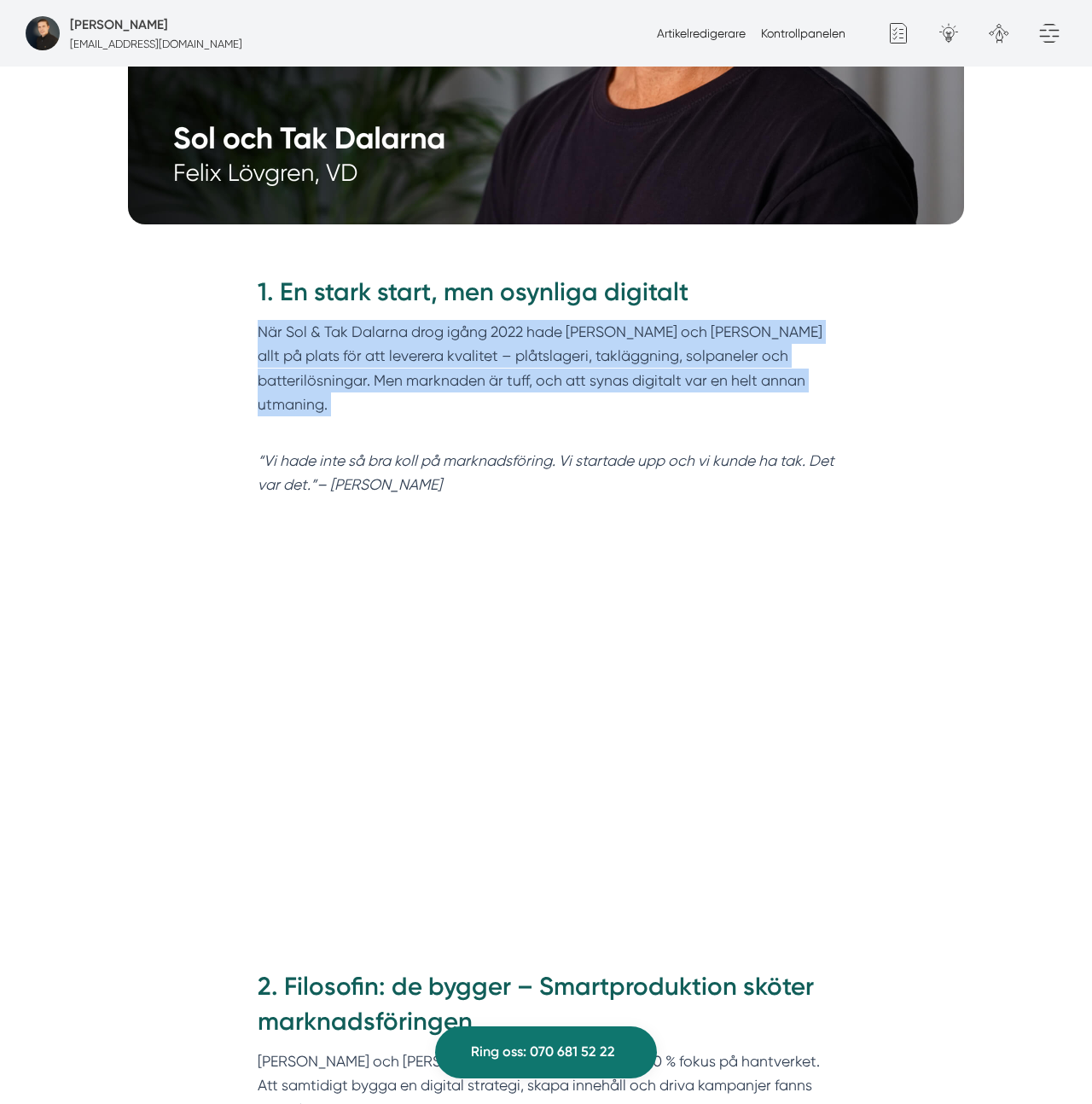
click at [715, 328] on p "När Sol & Tak Dalarna drog igång 2022 hade Felix och Markus allt på plats för a…" at bounding box center [546, 380] width 577 height 121
click at [715, 328] on p "När Sol & Tak Dalarna drog igång 2022 hade Felix och Markus allt på plats för a…" at bounding box center [546, 379] width 577 height 121
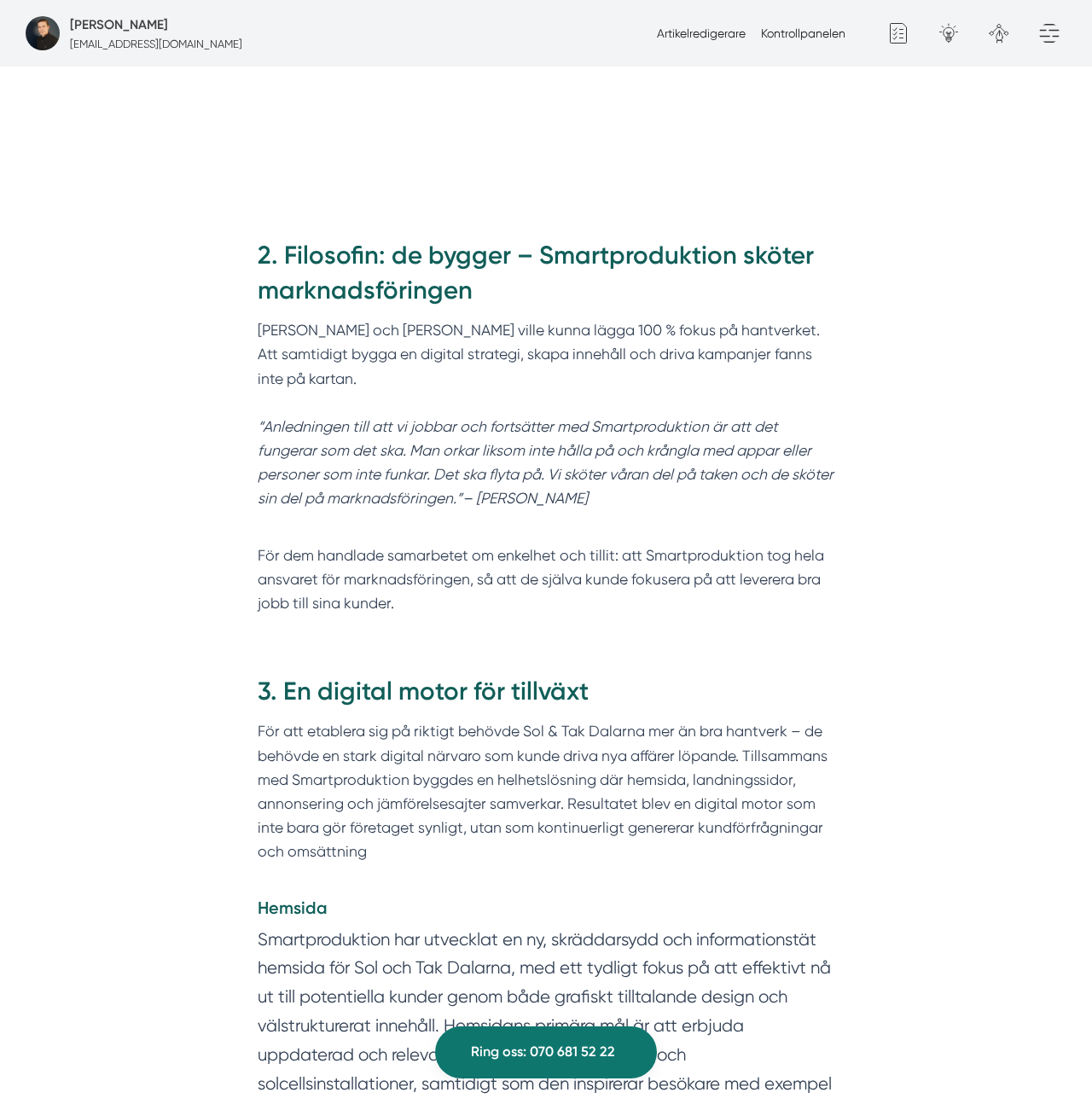
scroll to position [1638, 0]
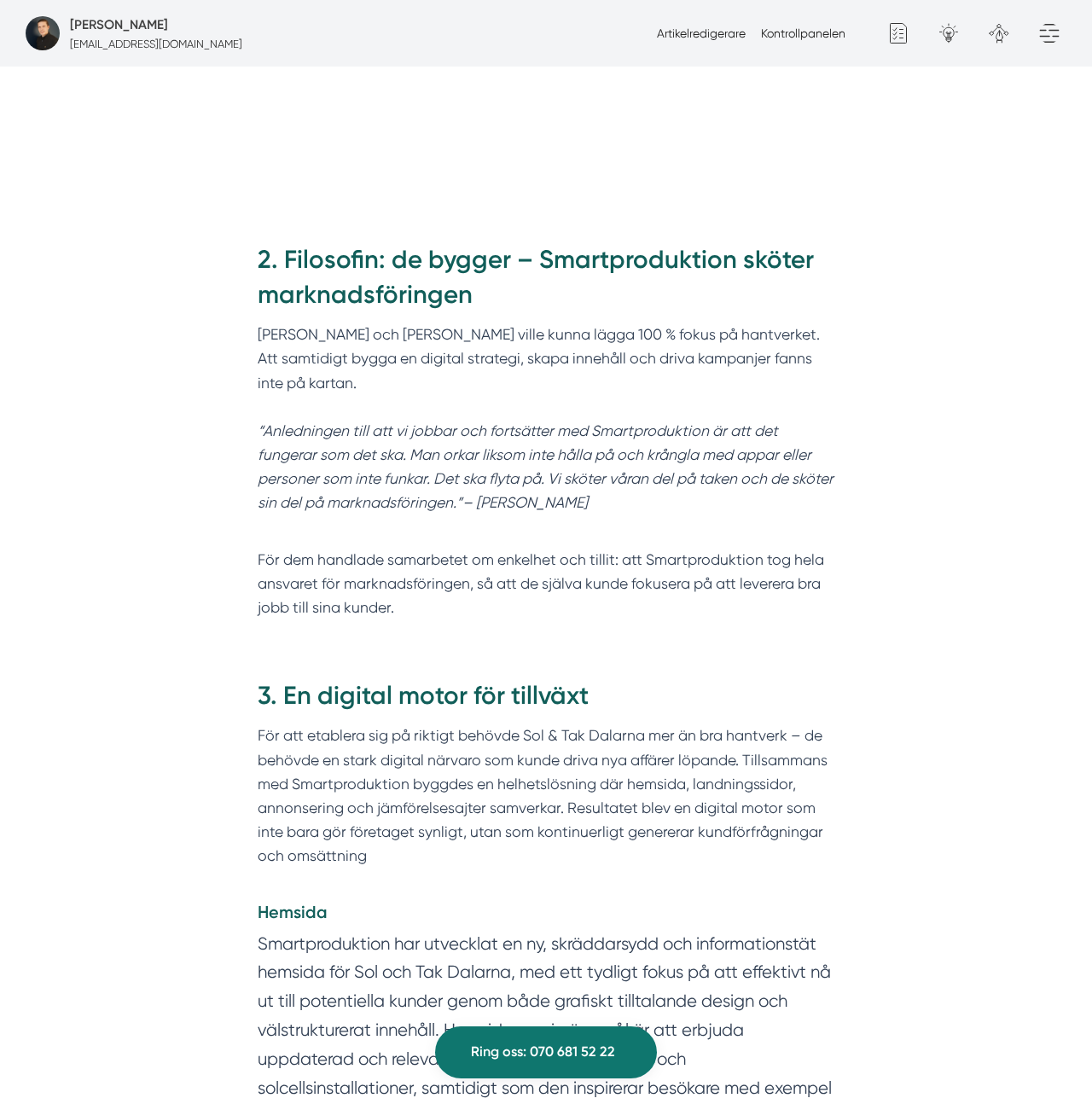
click at [642, 322] on p "Felix och Markus ville kunna lägga 100 % fokus på hantverket. Att samtidigt byg…" at bounding box center [546, 418] width 577 height 192
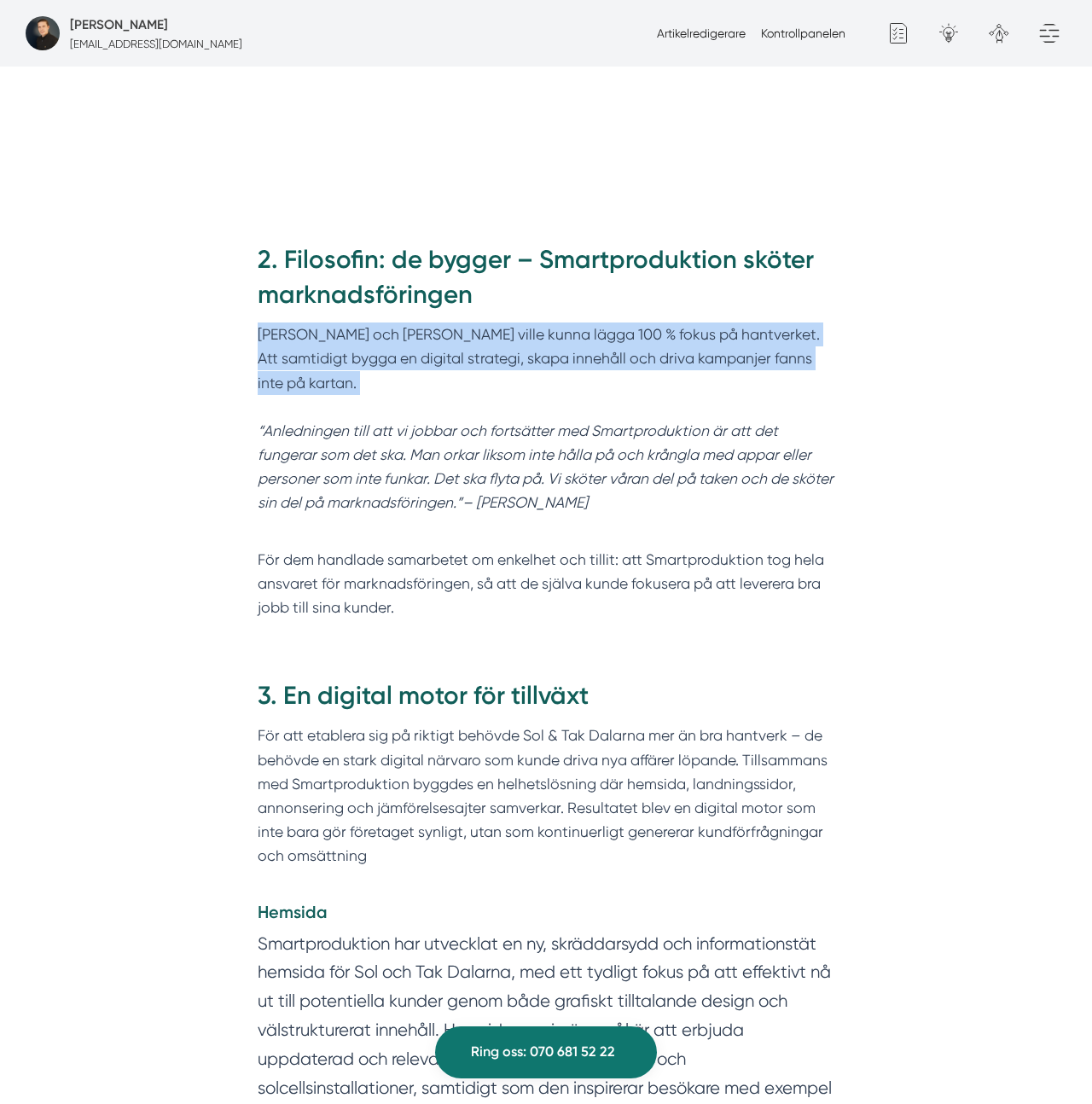
click at [642, 322] on p "Felix och Markus ville kunna lägga 100 % fokus på hantverket. Att samtidigt byg…" at bounding box center [546, 418] width 577 height 192
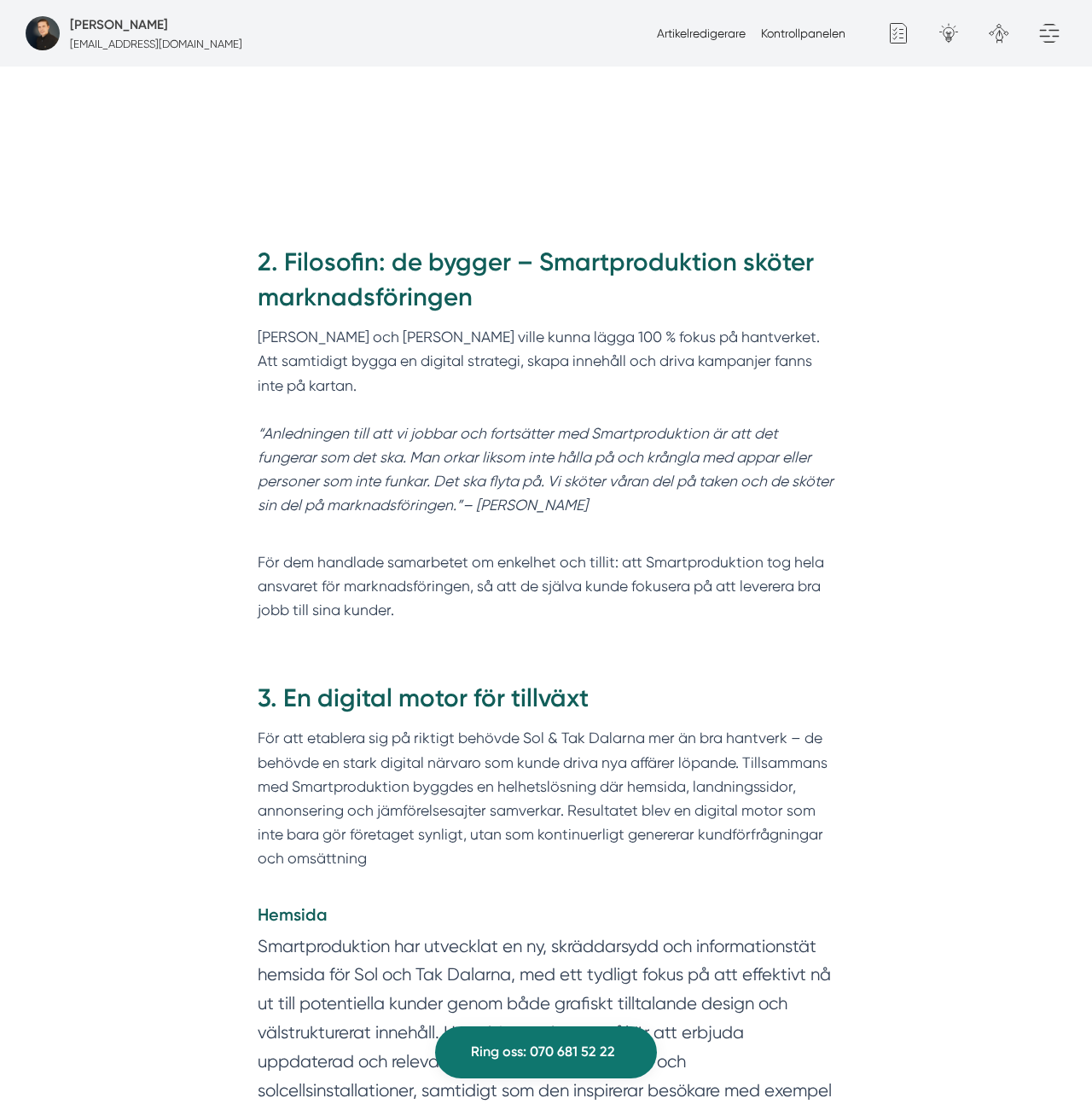
click at [580, 245] on h2 "2. Filosofin: de bygger – Smartproduktion sköter marknadsföringen" at bounding box center [546, 285] width 577 height 81
click at [572, 245] on h2 "2. Filosofin: de bygger – Smartproduktion sköter marknadsföringen" at bounding box center [546, 285] width 577 height 81
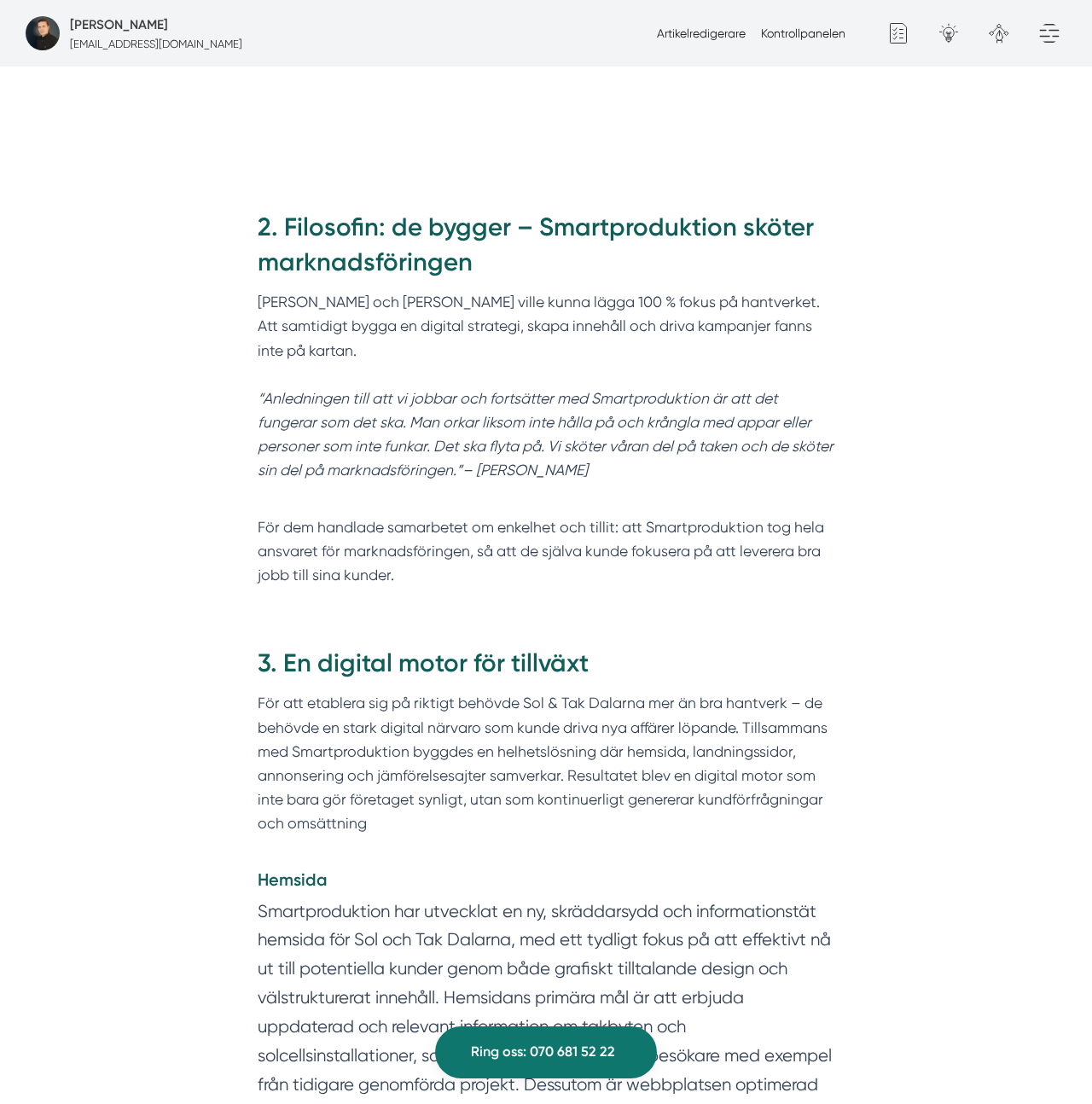
scroll to position [1675, 0]
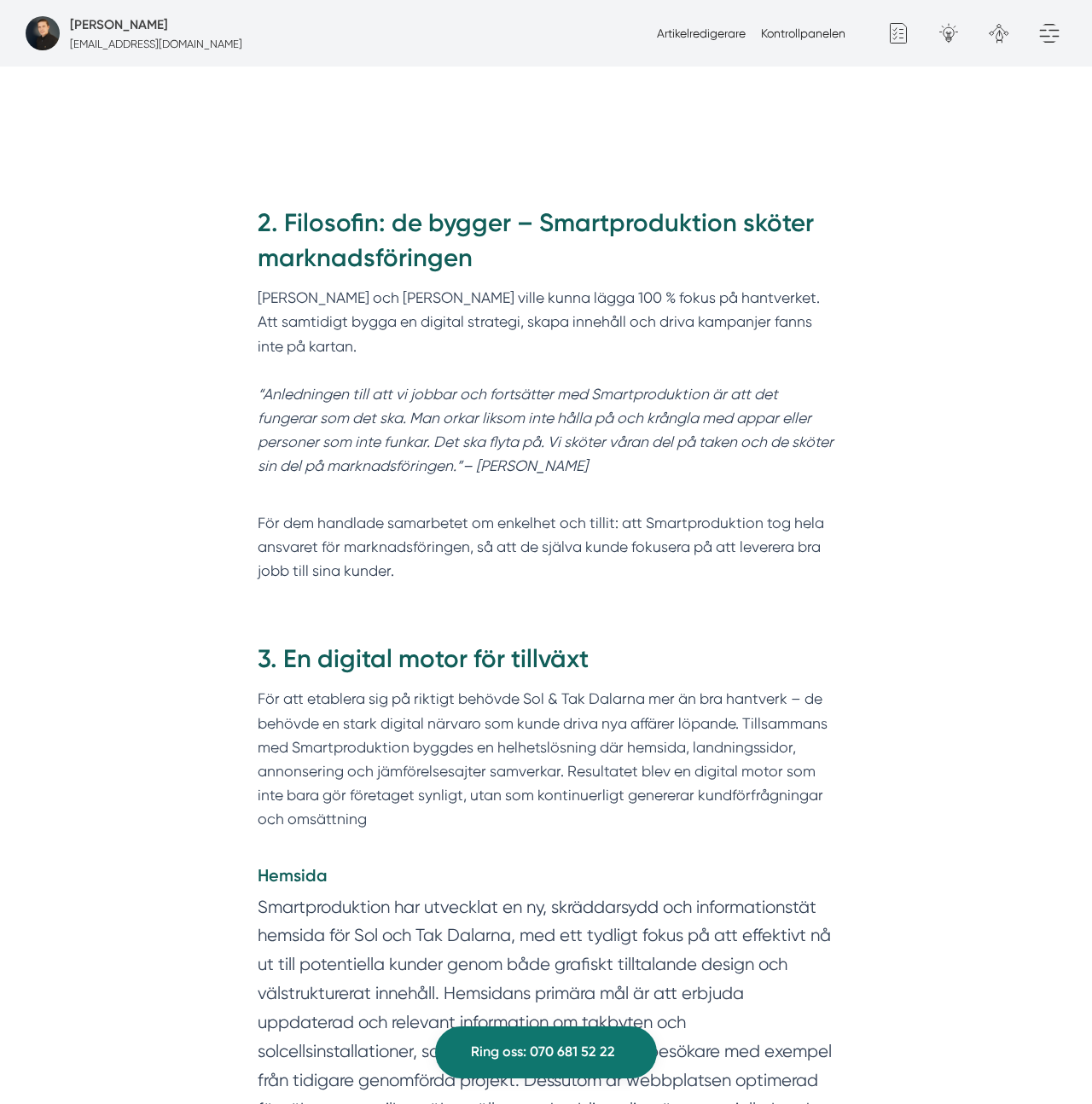
click at [562, 286] on p "Felix och Markus ville kunna lägga 100 % fokus på hantverket. Att samtidigt byg…" at bounding box center [546, 381] width 577 height 192
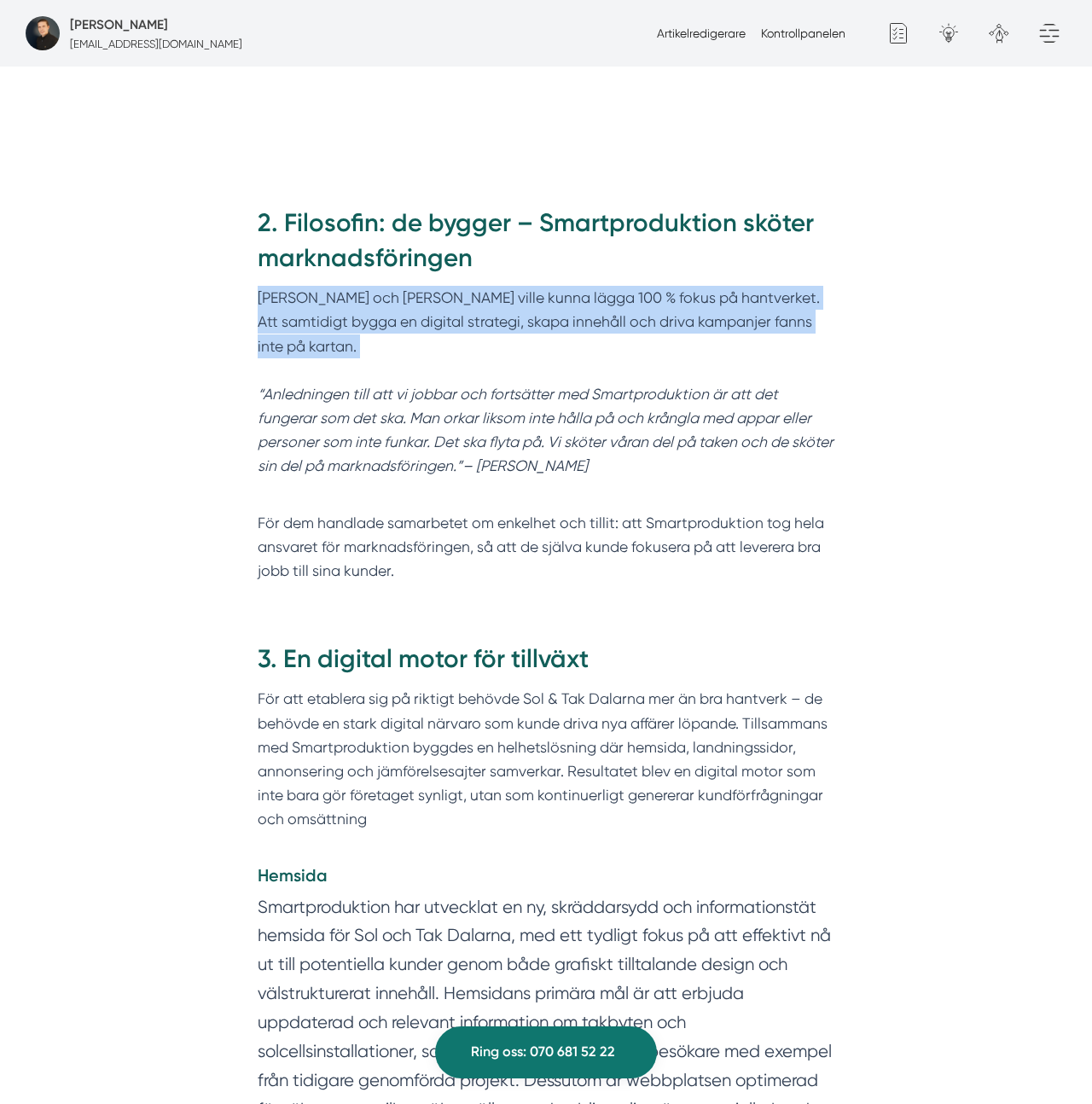
click at [562, 286] on p "Felix och Markus ville kunna lägga 100 % fokus på hantverket. Att samtidigt byg…" at bounding box center [546, 381] width 577 height 192
click at [546, 286] on p "Felix och Markus ville kunna lägga 100 % fokus på hantverket. Att samtidigt byg…" at bounding box center [546, 381] width 577 height 192
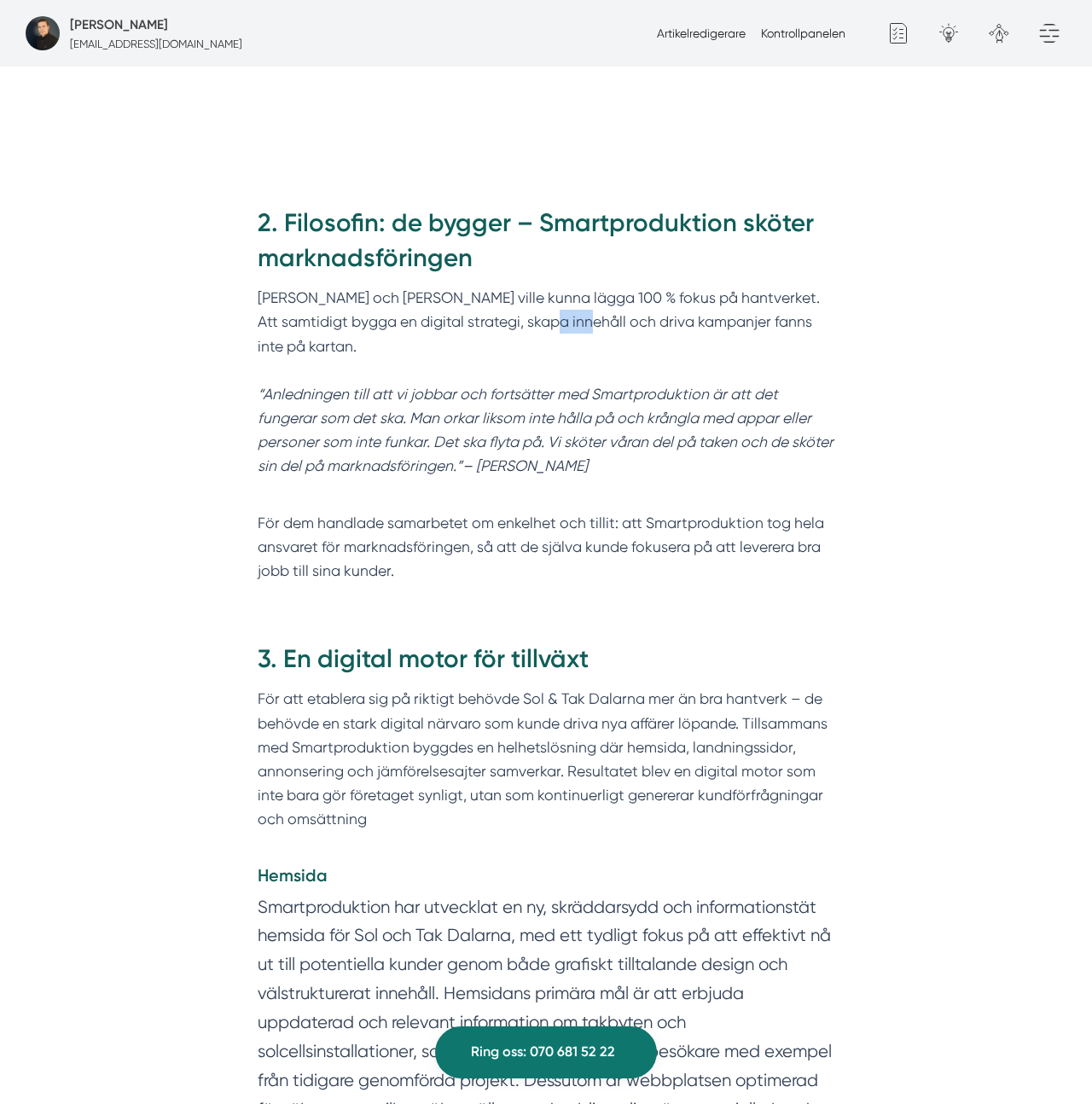
click at [546, 286] on p "Felix och Markus ville kunna lägga 100 % fokus på hantverket. Att samtidigt byg…" at bounding box center [546, 381] width 577 height 192
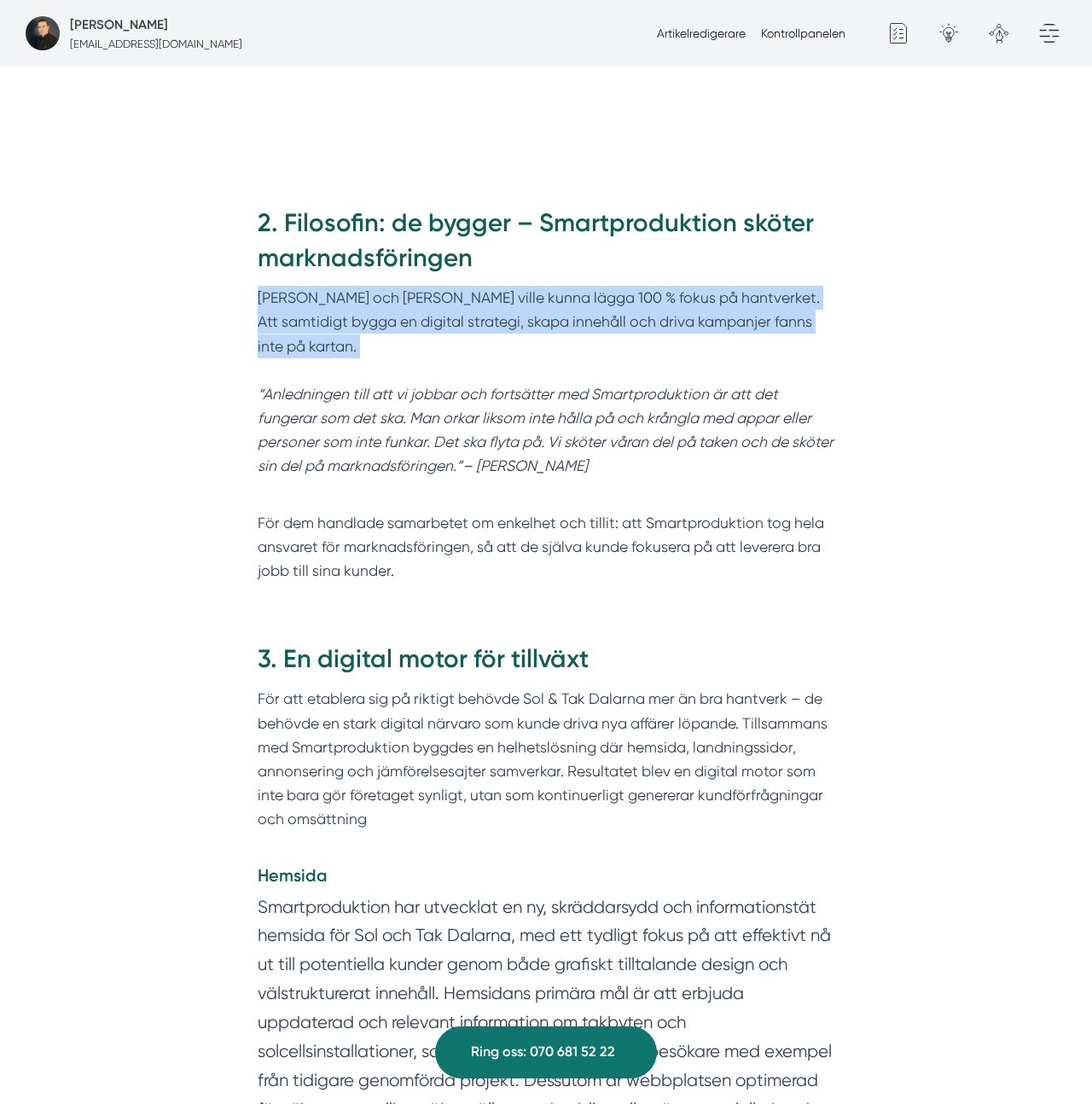
click at [546, 286] on p "Felix och Markus ville kunna lägga 100 % fokus på hantverket. Att samtidigt byg…" at bounding box center [546, 381] width 577 height 192
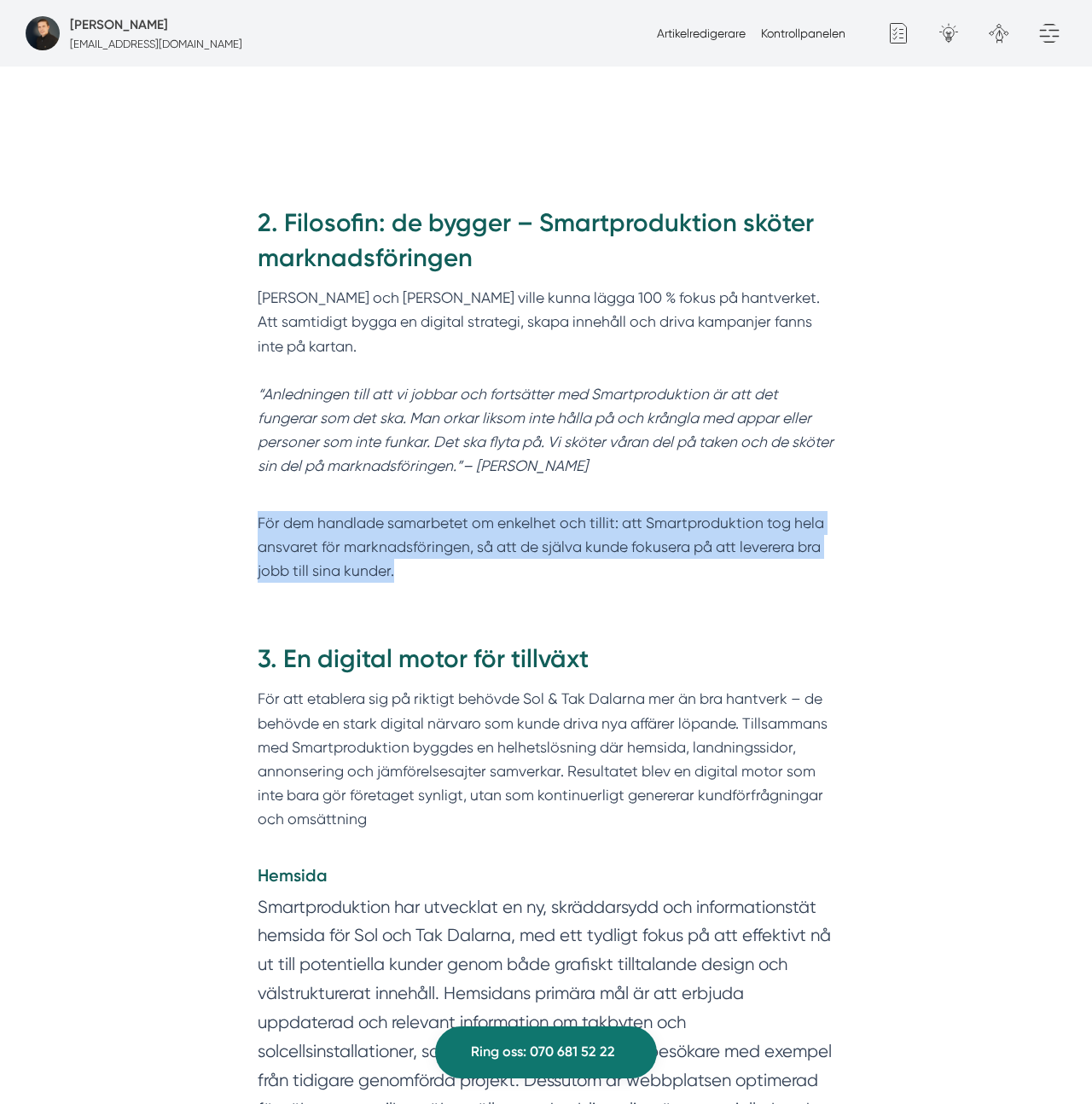
drag, startPoint x: 257, startPoint y: 455, endPoint x: 560, endPoint y: 513, distance: 308.5
click at [560, 513] on p "För dem handlade samarbetet om enkelhet och tillit: att Smartproduktion tog hel…" at bounding box center [546, 535] width 577 height 97
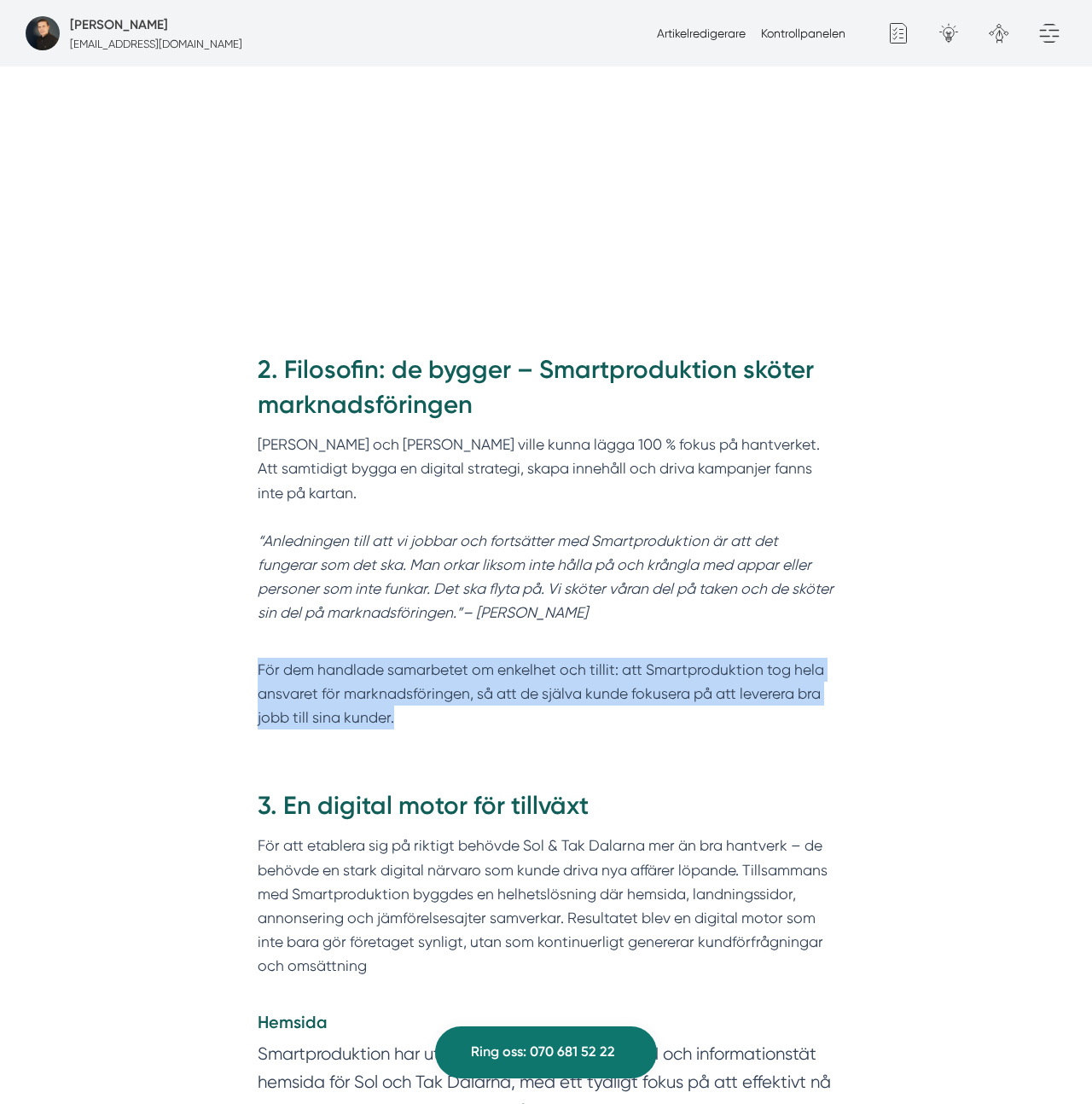
scroll to position [1457, 0]
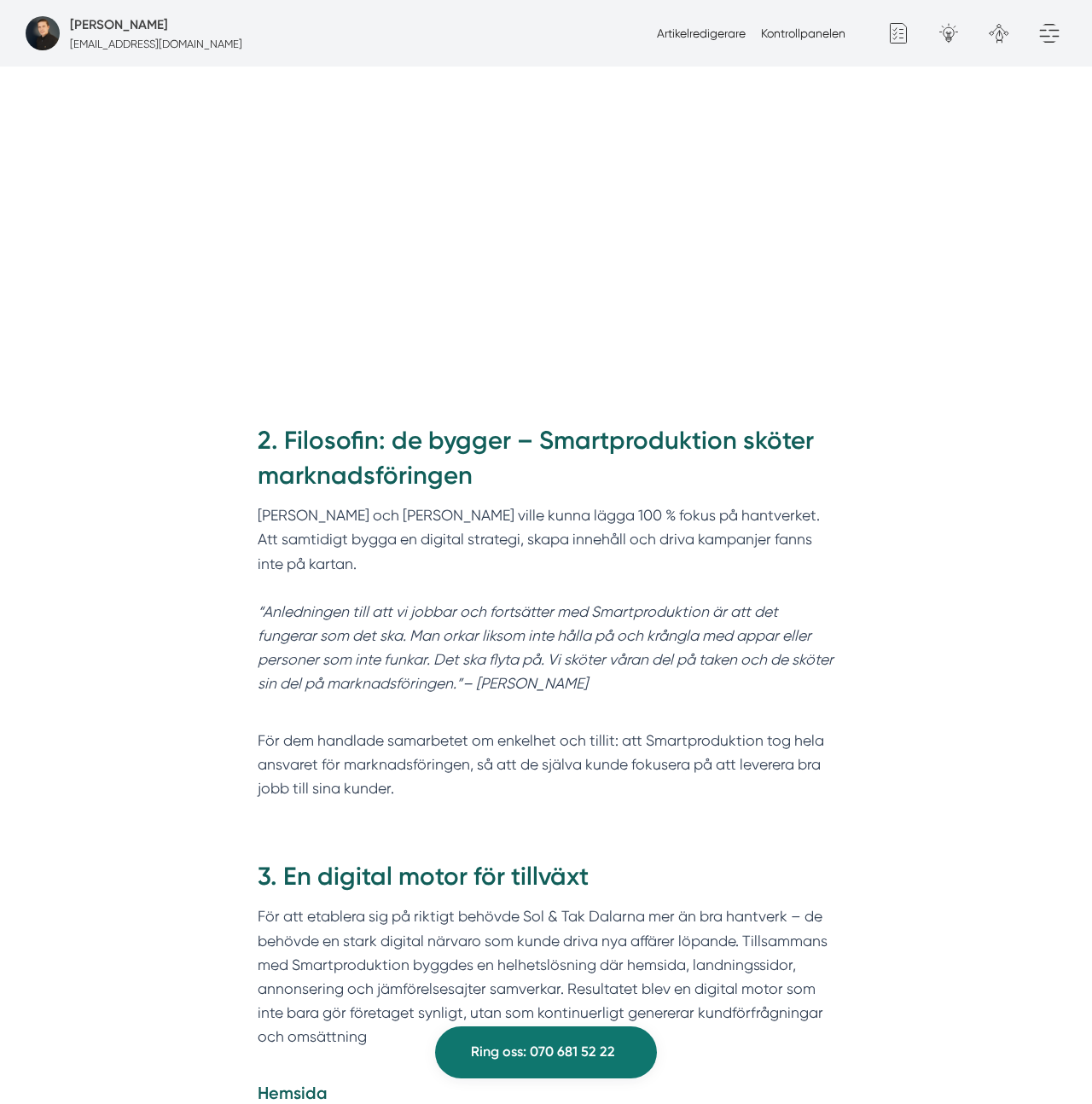
click at [627, 423] on h2 "2. Filosofin: de bygger – Smartproduktion sköter marknadsföringen" at bounding box center [546, 463] width 577 height 81
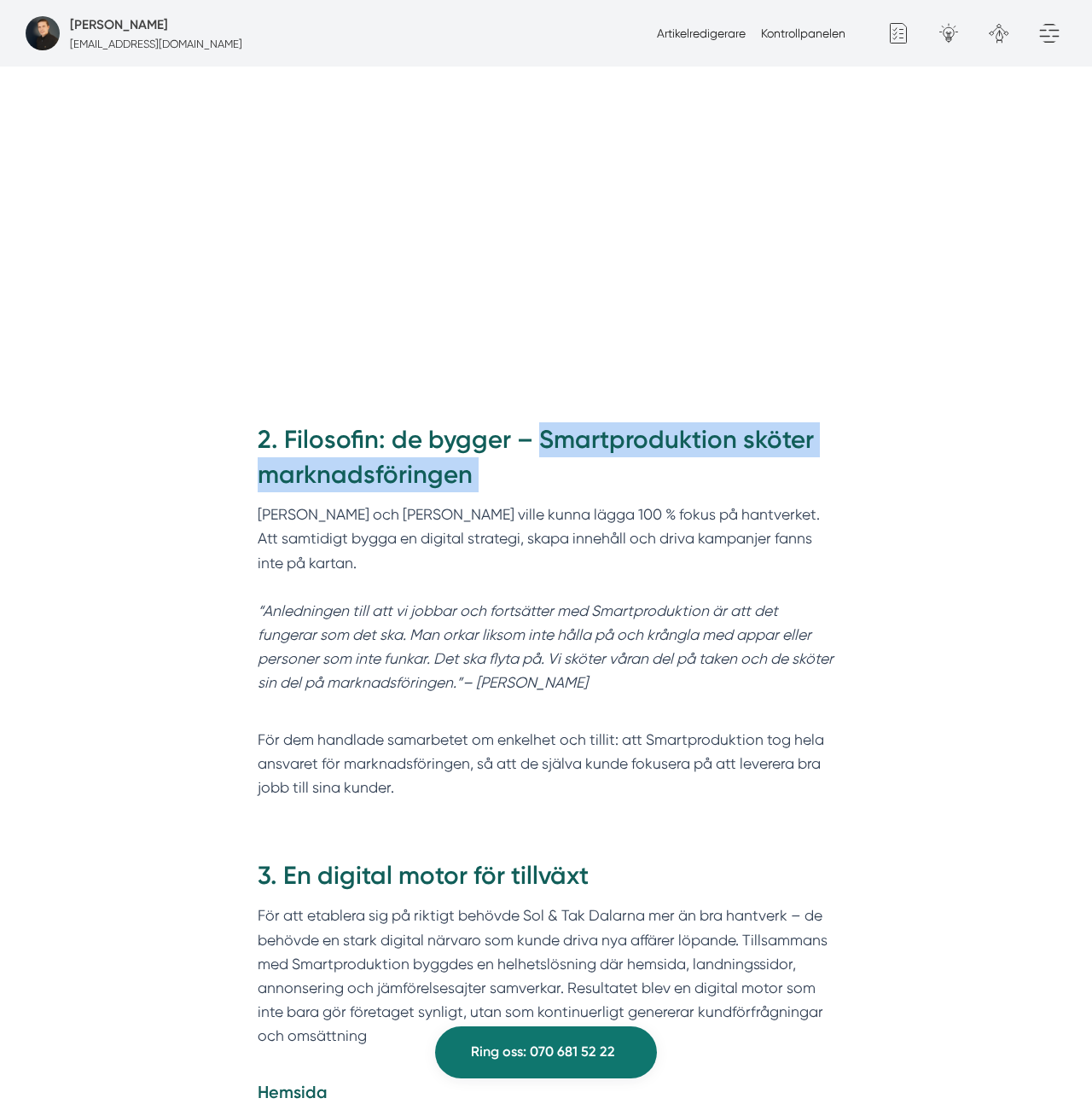
click at [614, 432] on h2 "2. Filosofin: de bygger – Smartproduktion sköter marknadsföringen" at bounding box center [546, 463] width 577 height 81
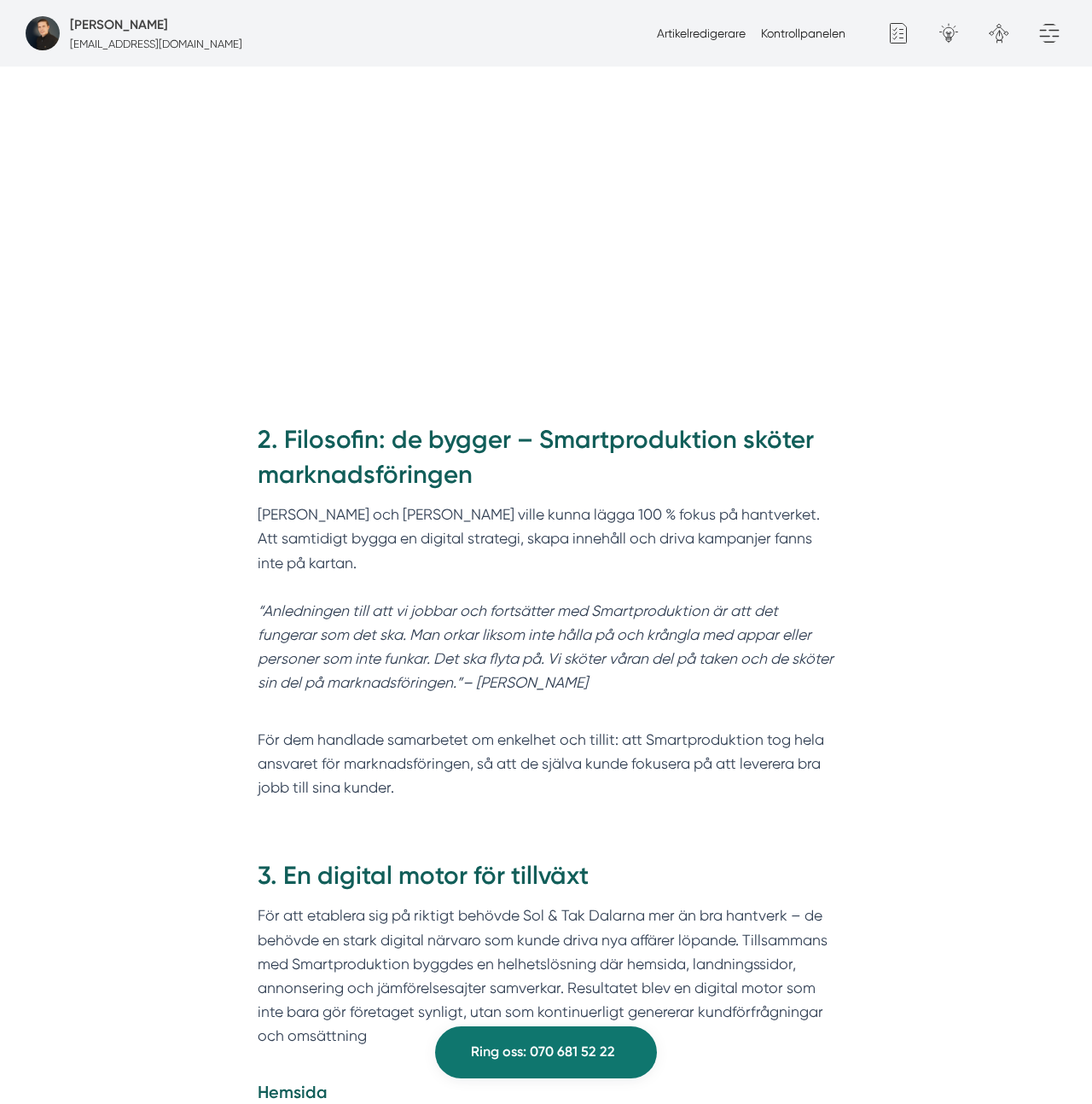
click at [614, 432] on h2 "2. Filosofin: de bygger – Smartproduktion sköter marknadsföringen" at bounding box center [546, 463] width 577 height 81
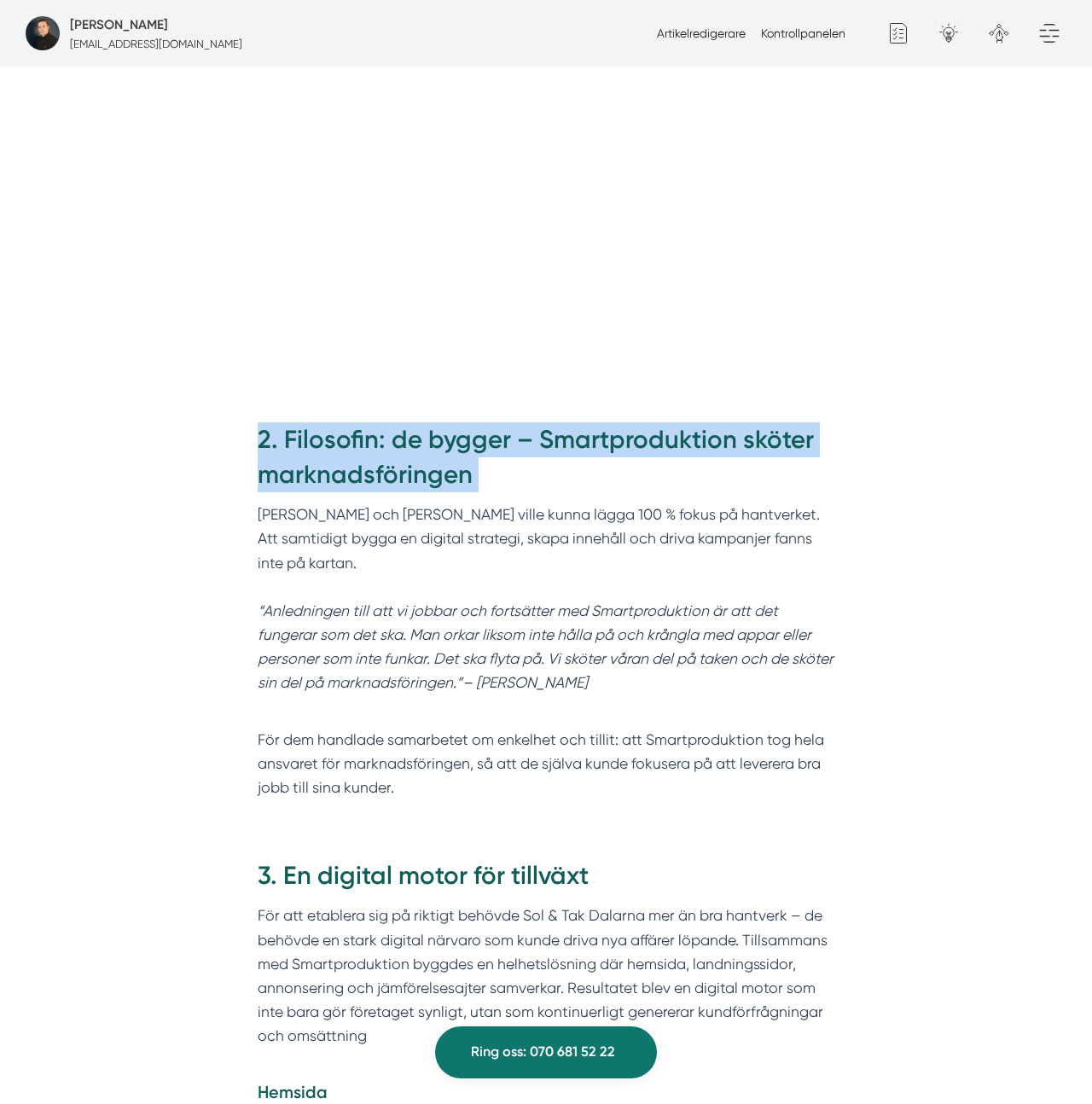
click at [614, 432] on h2 "2. Filosofin: de bygger – Smartproduktion sköter marknadsföringen" at bounding box center [546, 463] width 577 height 81
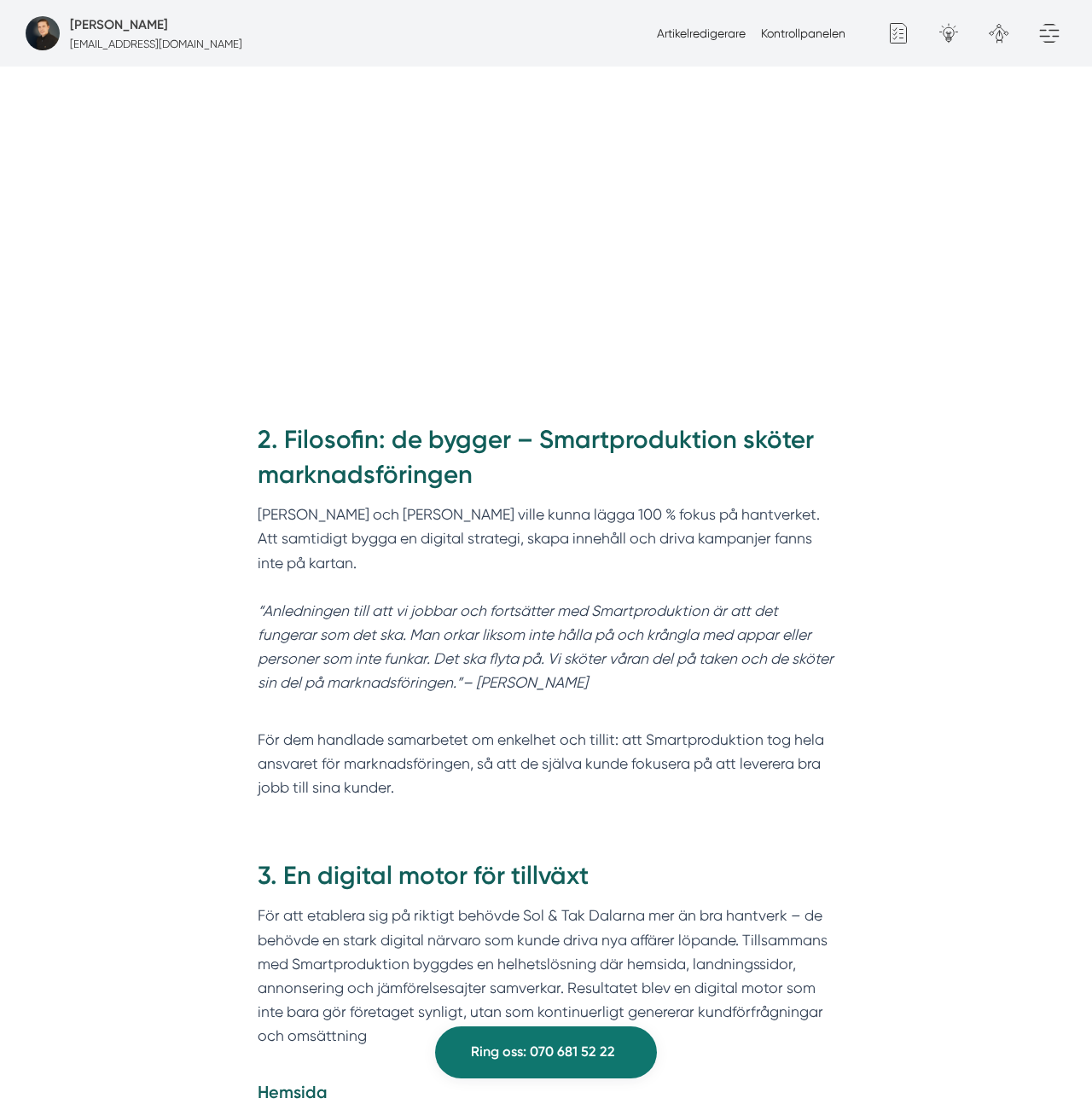
click at [623, 422] on h2 "2. Filosofin: de bygger – Smartproduktion sköter marknadsföringen" at bounding box center [546, 463] width 577 height 81
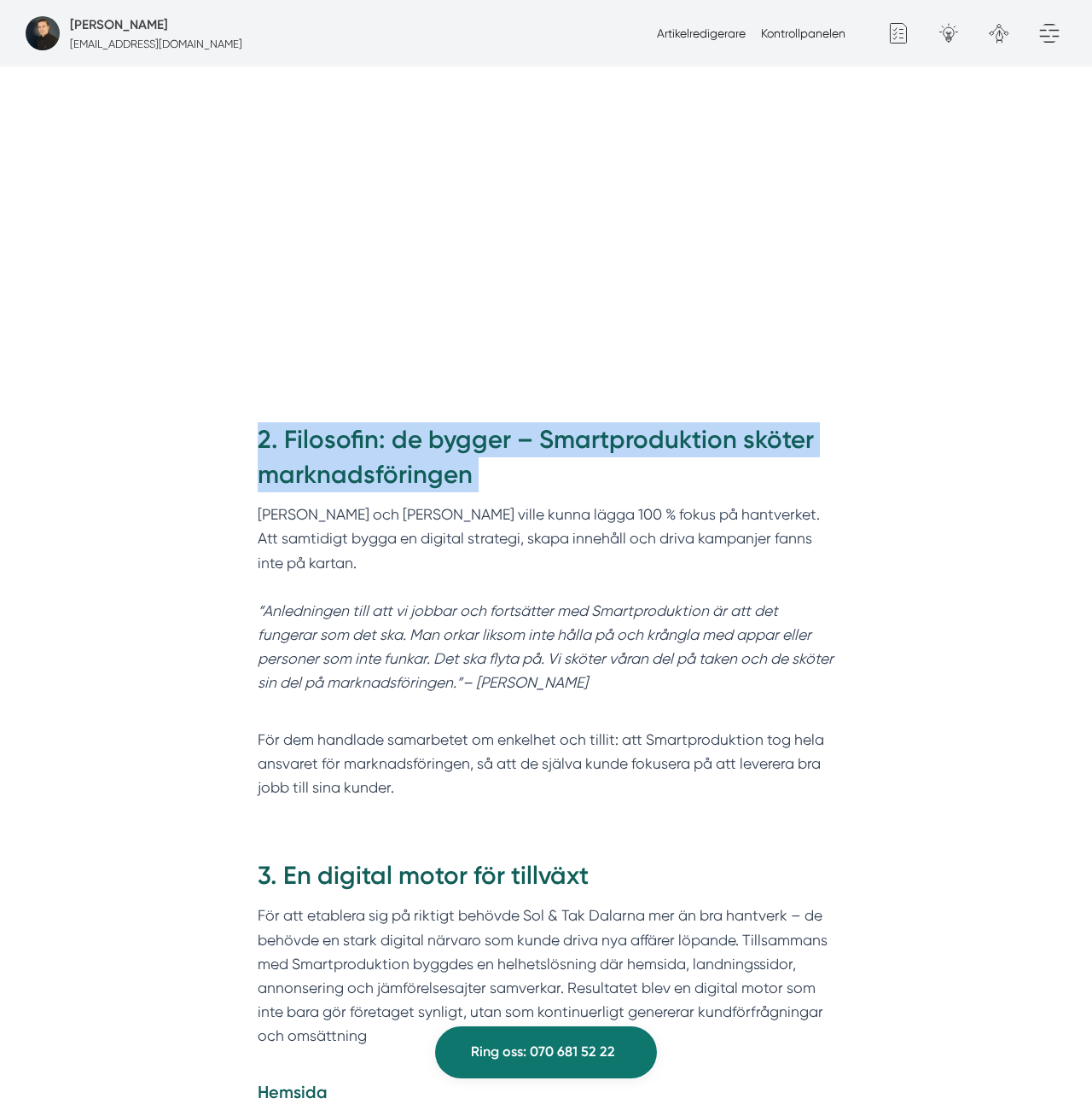
click at [623, 422] on h2 "2. Filosofin: de bygger – Smartproduktion sköter marknadsföringen" at bounding box center [546, 463] width 577 height 81
click at [621, 422] on h2 "2. Filosofin: de bygger – Smartproduktion sköter marknadsföringen" at bounding box center [546, 463] width 577 height 81
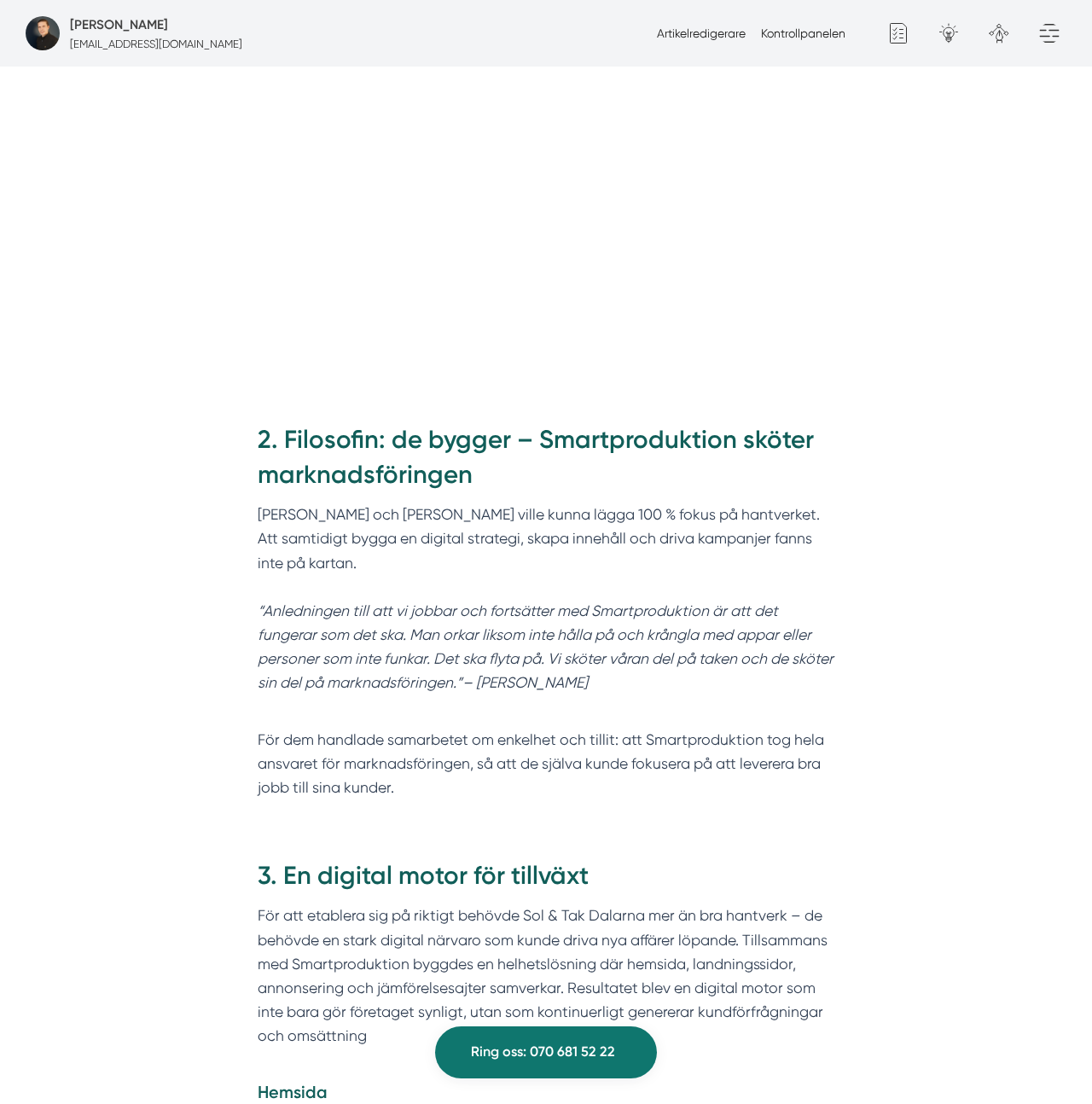
click at [640, 422] on h2 "2. Filosofin: de bygger – Smartproduktion sköter marknadsföringen" at bounding box center [546, 463] width 577 height 81
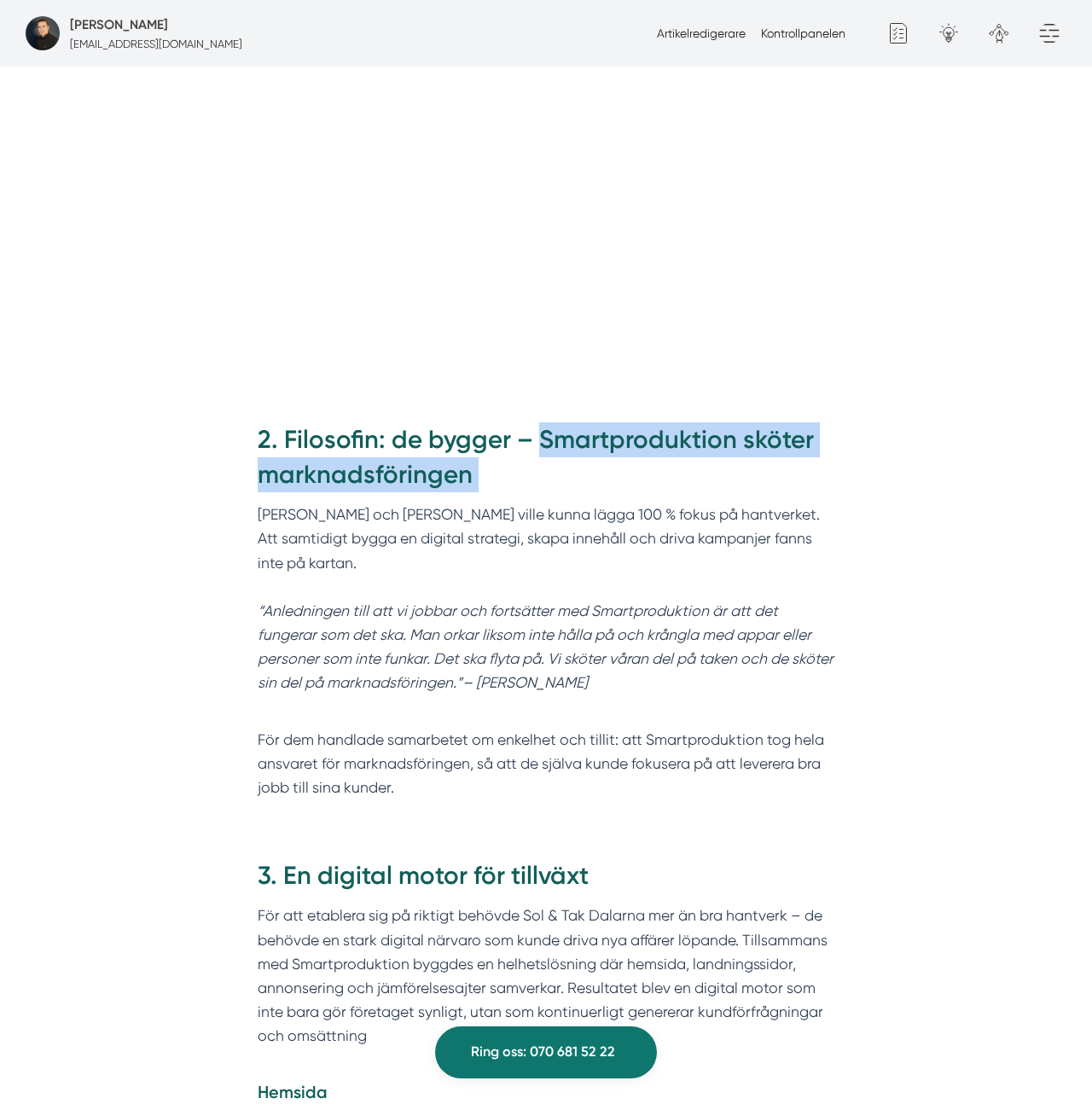
drag, startPoint x: 618, startPoint y: 418, endPoint x: 615, endPoint y: 428, distance: 10.4
click at [615, 428] on h2 "2. Filosofin: de bygger – Smartproduktion sköter marknadsföringen" at bounding box center [546, 463] width 577 height 81
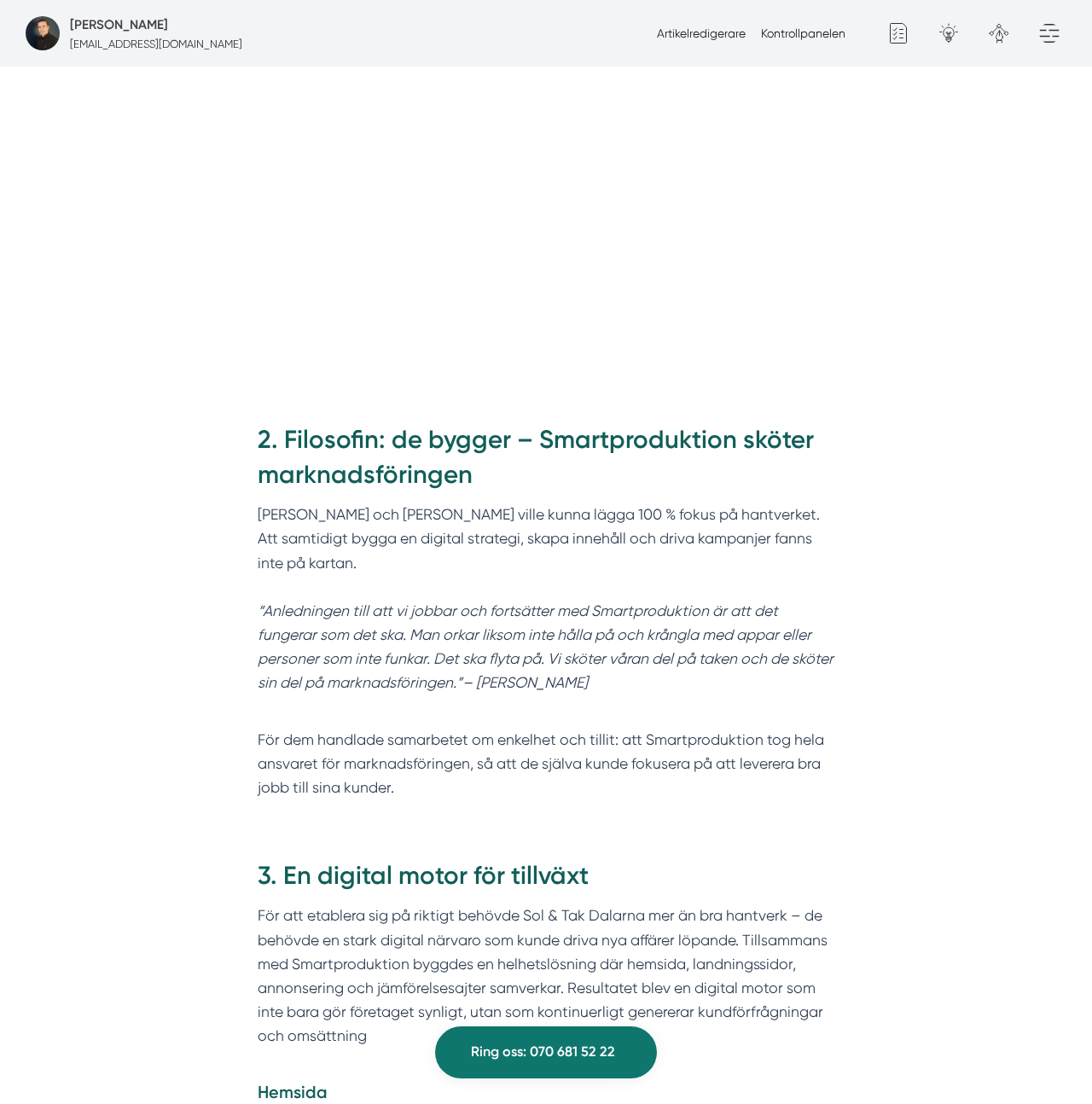
click at [615, 428] on h2 "2. Filosofin: de bygger – Smartproduktion sköter marknadsföringen" at bounding box center [546, 463] width 577 height 81
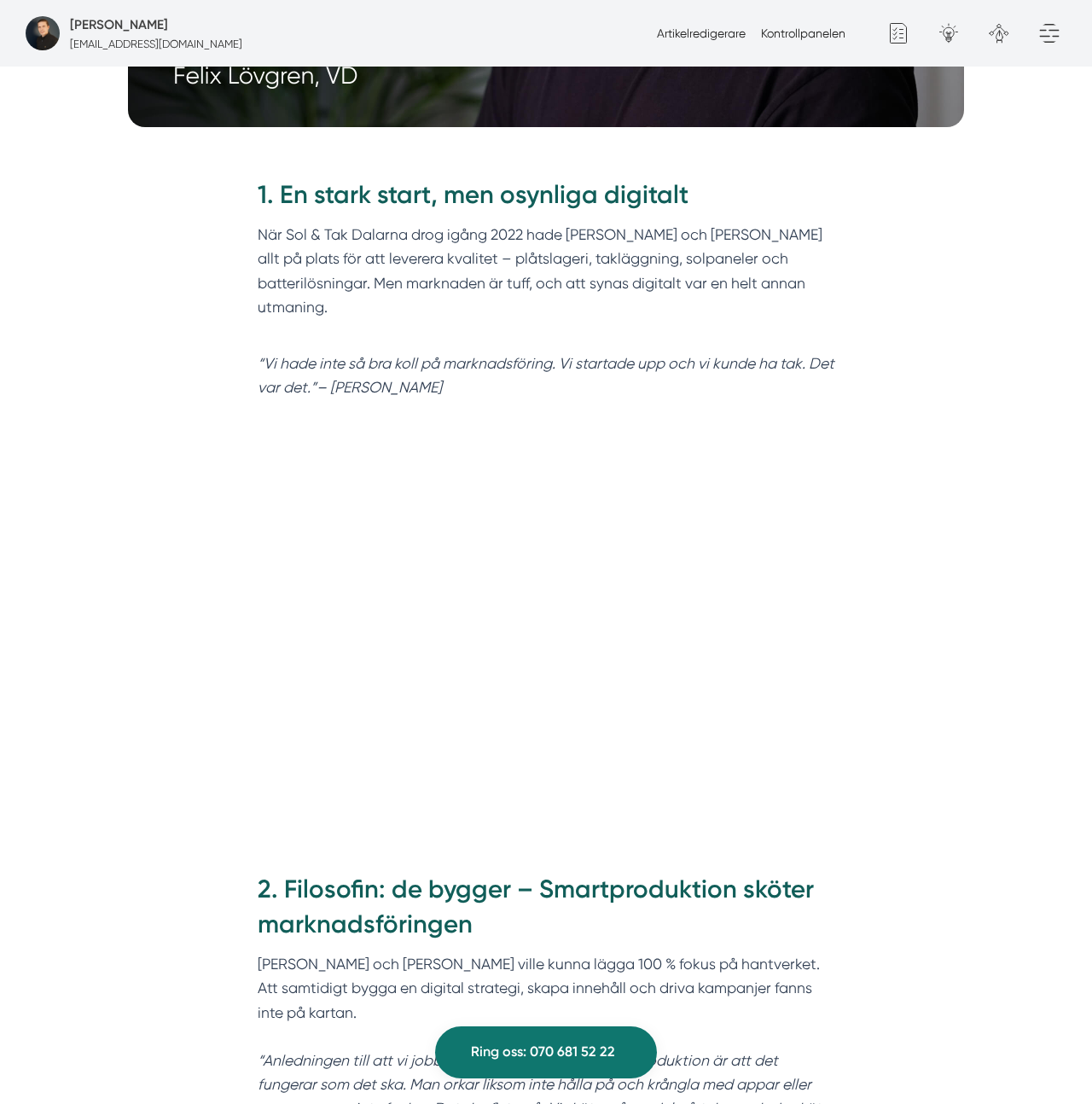
scroll to position [1008, 0]
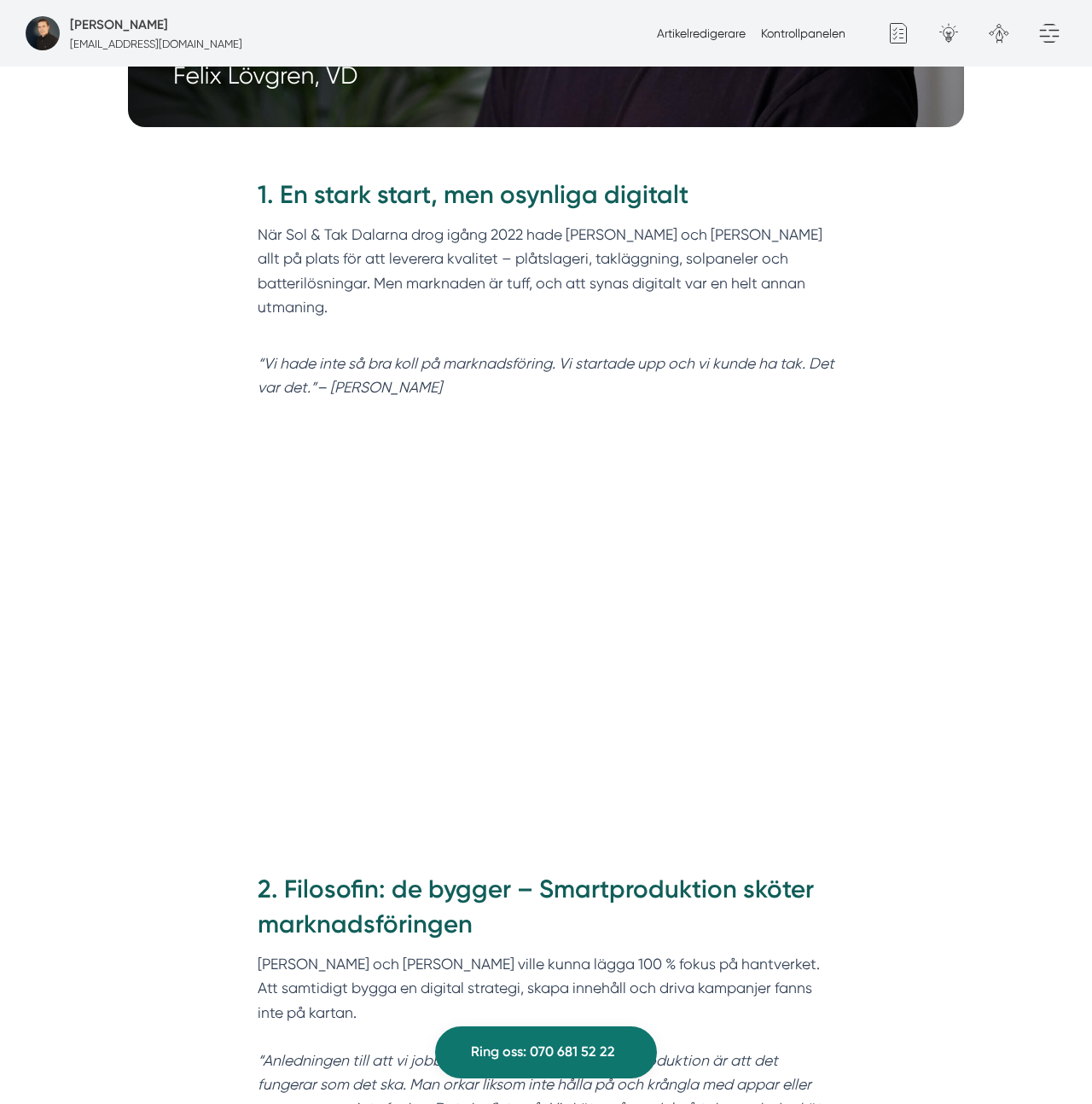
click at [765, 292] on p "När Sol & Tak Dalarna drog igång 2022 hade Felix och Markus allt på plats för a…" at bounding box center [546, 282] width 577 height 121
click at [735, 355] on em "“Vi hade inte så bra koll på marknadsföring. Vi startade upp och vi kunde ha ta…" at bounding box center [546, 375] width 576 height 41
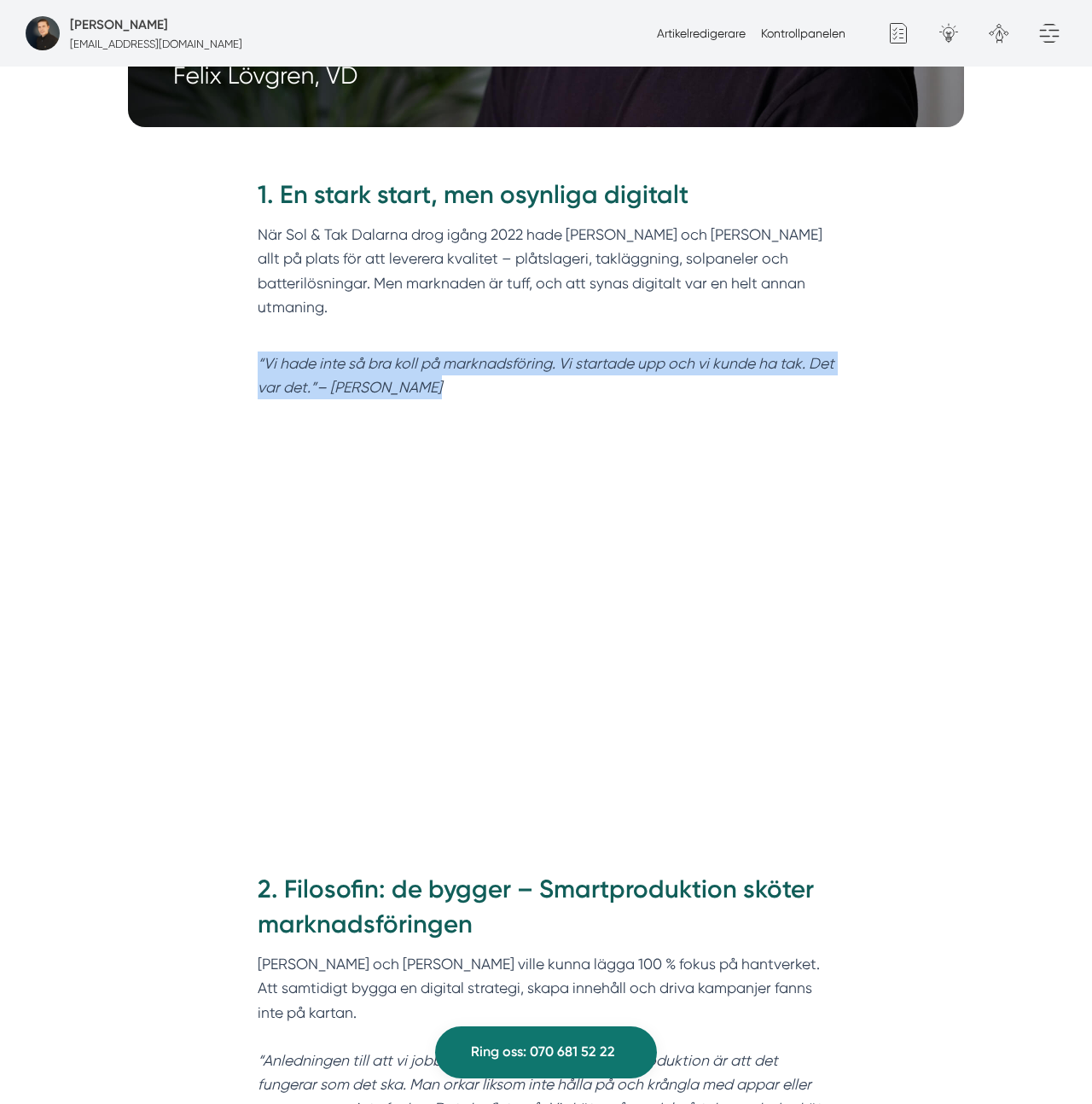
click at [735, 355] on em "“Vi hade inte så bra koll på marknadsföring. Vi startade upp och vi kunde ha ta…" at bounding box center [546, 375] width 576 height 41
click at [711, 351] on p "“Vi hade inte så bra koll på marknadsföring. Vi startade upp och vi kunde ha ta…" at bounding box center [546, 375] width 577 height 48
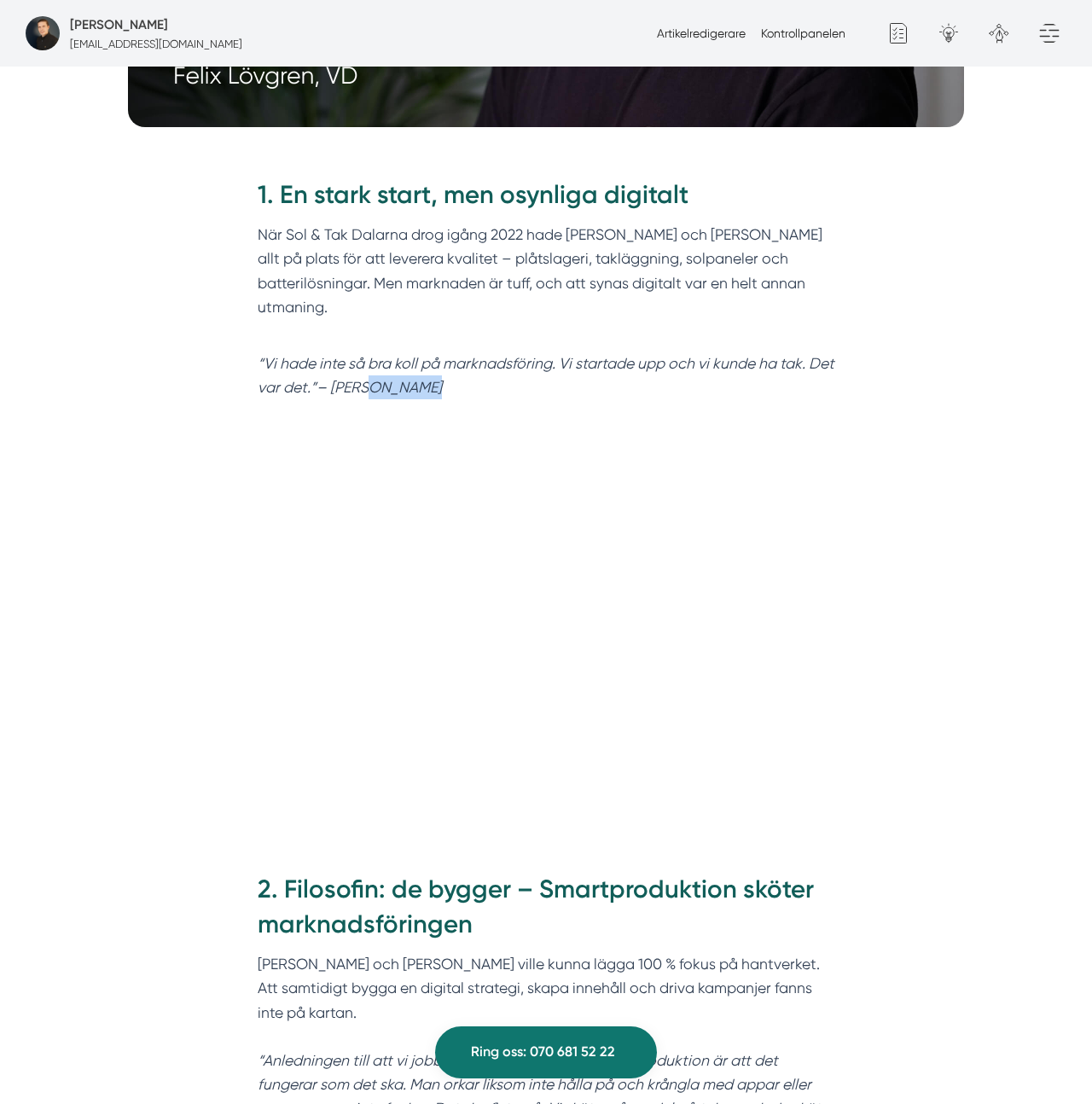
click at [711, 351] on p "“Vi hade inte så bra koll på marknadsföring. Vi startade upp och vi kunde ha ta…" at bounding box center [546, 375] width 577 height 48
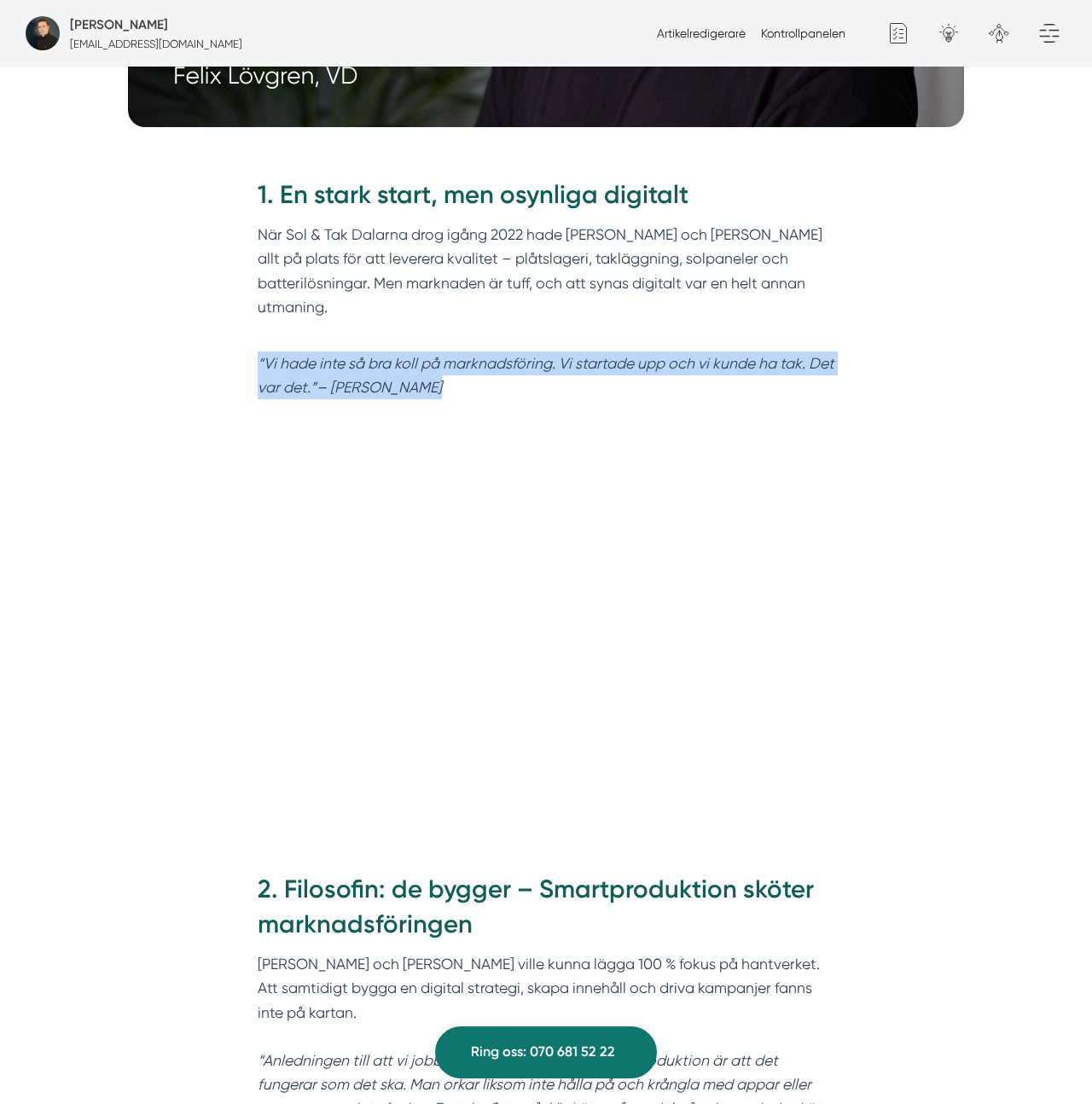
click at [711, 351] on p "“Vi hade inte så bra koll på marknadsföring. Vi startade upp och vi kunde ha ta…" at bounding box center [546, 375] width 577 height 48
click at [764, 301] on div "1. En stark start, men osynliga digitalt När Sol & Tak Dalarna drog igång 2022 …" at bounding box center [546, 289] width 577 height 222
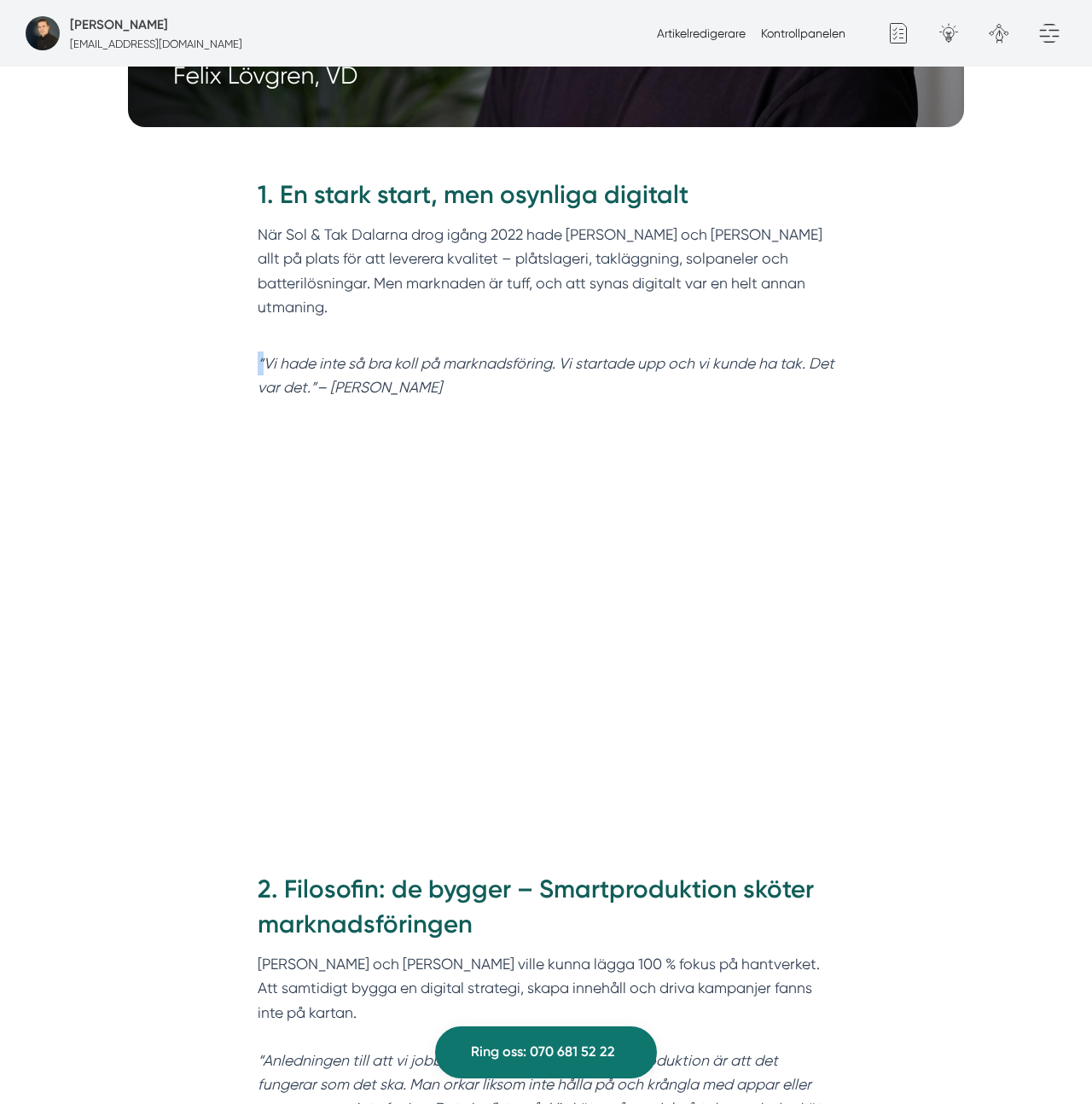
click at [764, 301] on div "1. En stark start, men osynliga digitalt När Sol & Tak Dalarna drog igång 2022 …" at bounding box center [546, 289] width 577 height 222
click at [753, 355] on em "“Vi hade inte så bra koll på marknadsföring. Vi startade upp och vi kunde ha ta…" at bounding box center [546, 375] width 576 height 41
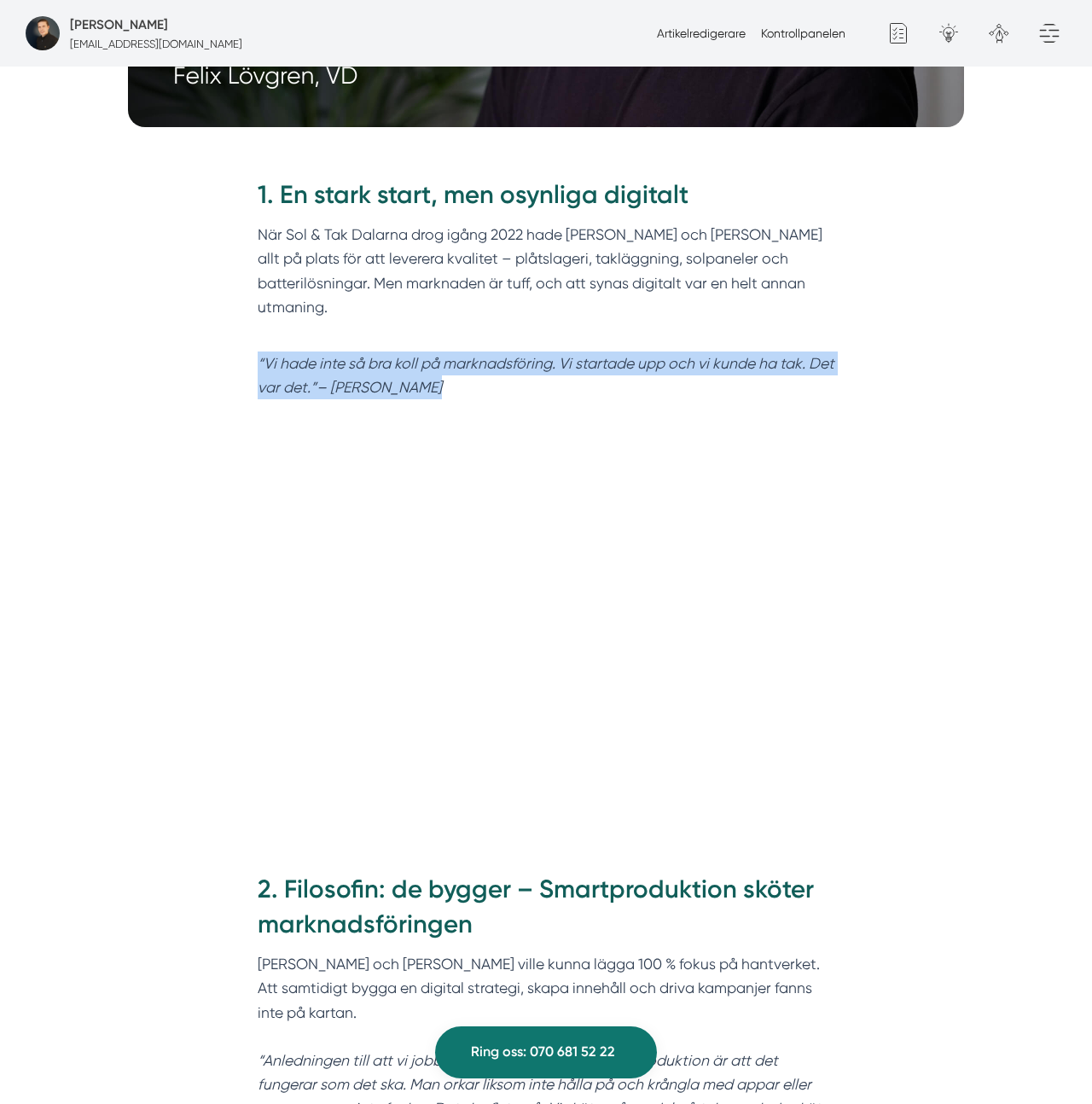
click at [753, 355] on em "“Vi hade inte så bra koll på marknadsföring. Vi startade upp och vi kunde ha ta…" at bounding box center [546, 375] width 576 height 41
click at [691, 355] on em "“Vi hade inte så bra koll på marknadsföring. Vi startade upp och vi kunde ha ta…" at bounding box center [546, 375] width 576 height 41
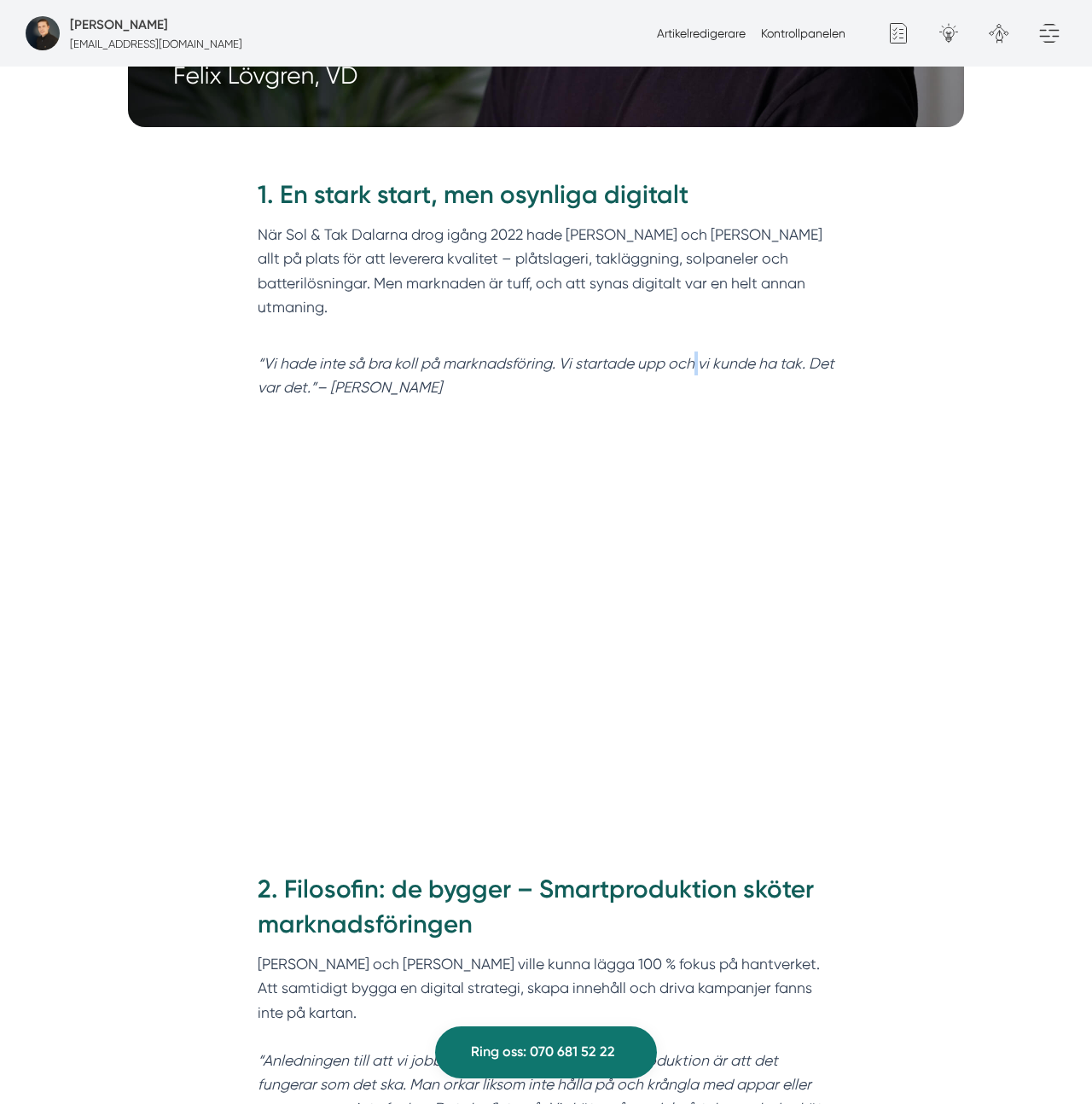
click at [691, 355] on em "“Vi hade inte så bra koll på marknadsföring. Vi startade upp och vi kunde ha ta…" at bounding box center [546, 375] width 576 height 41
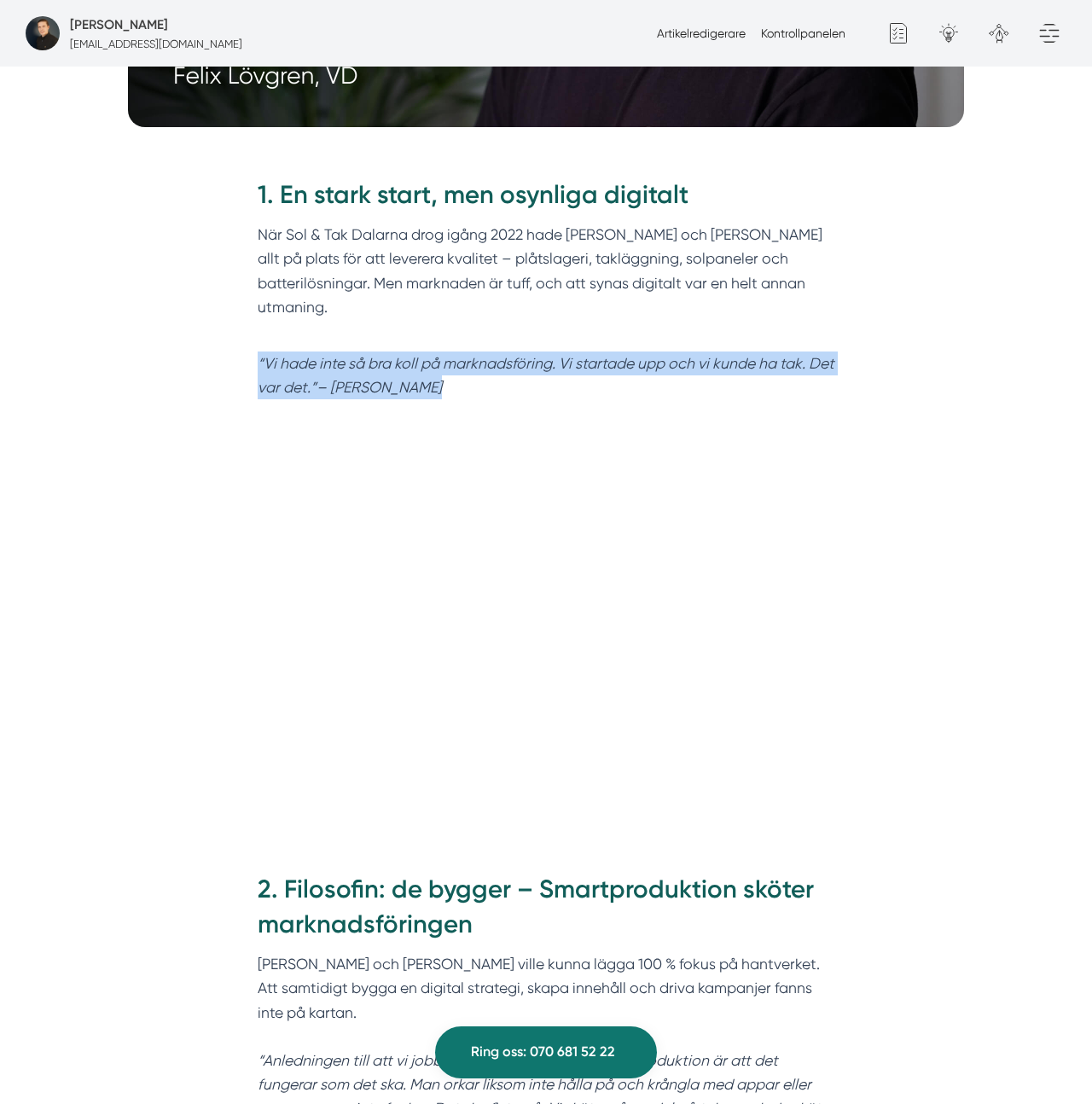
click at [691, 355] on em "“Vi hade inte så bra koll på marknadsföring. Vi startade upp och vi kunde ha ta…" at bounding box center [546, 375] width 576 height 41
click at [440, 351] on p "“Vi hade inte så bra koll på marknadsföring. Vi startade upp och vi kunde ha ta…" at bounding box center [546, 375] width 577 height 48
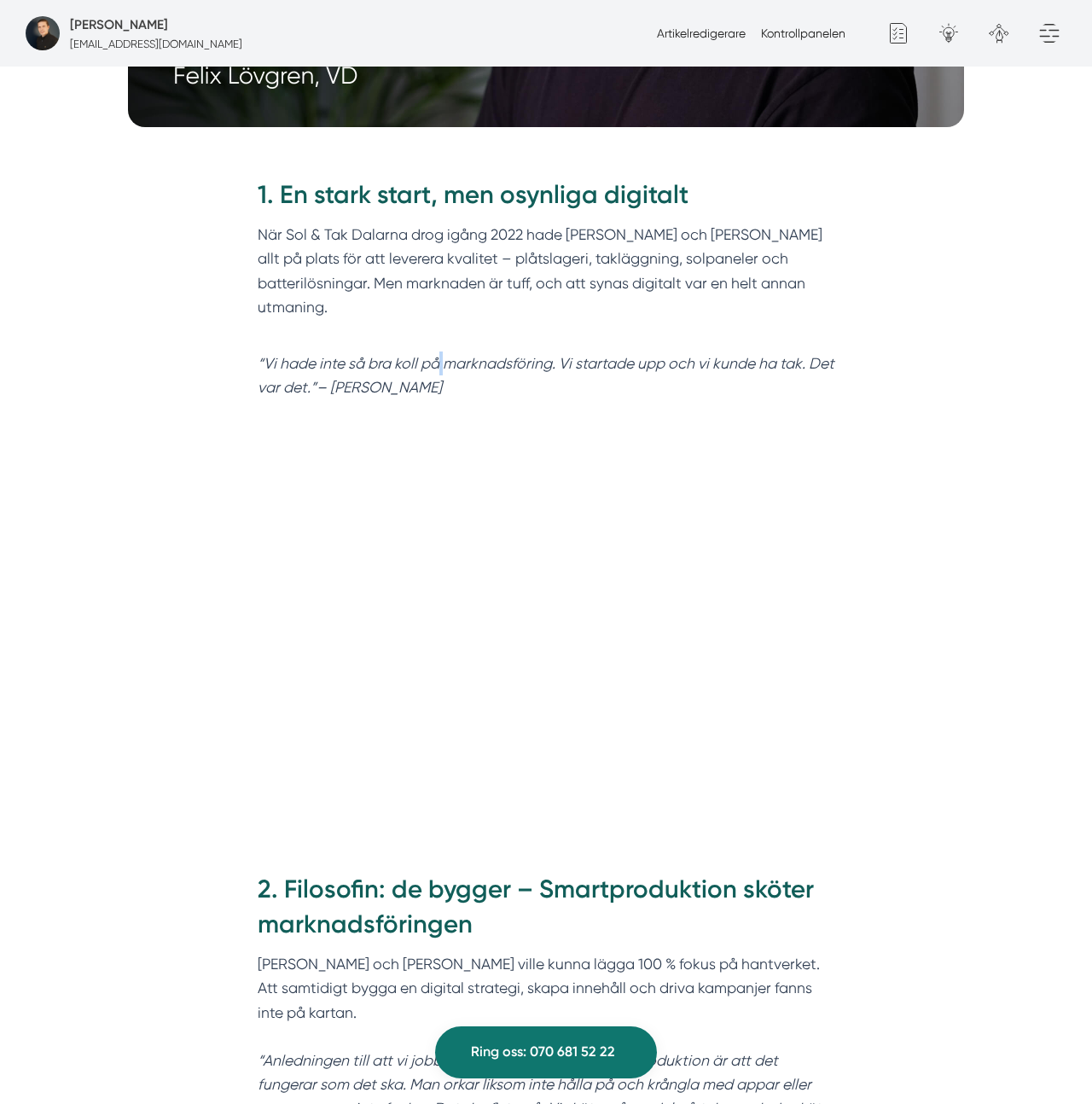
click at [440, 351] on p "“Vi hade inte så bra koll på marknadsföring. Vi startade upp och vi kunde ha ta…" at bounding box center [546, 375] width 577 height 48
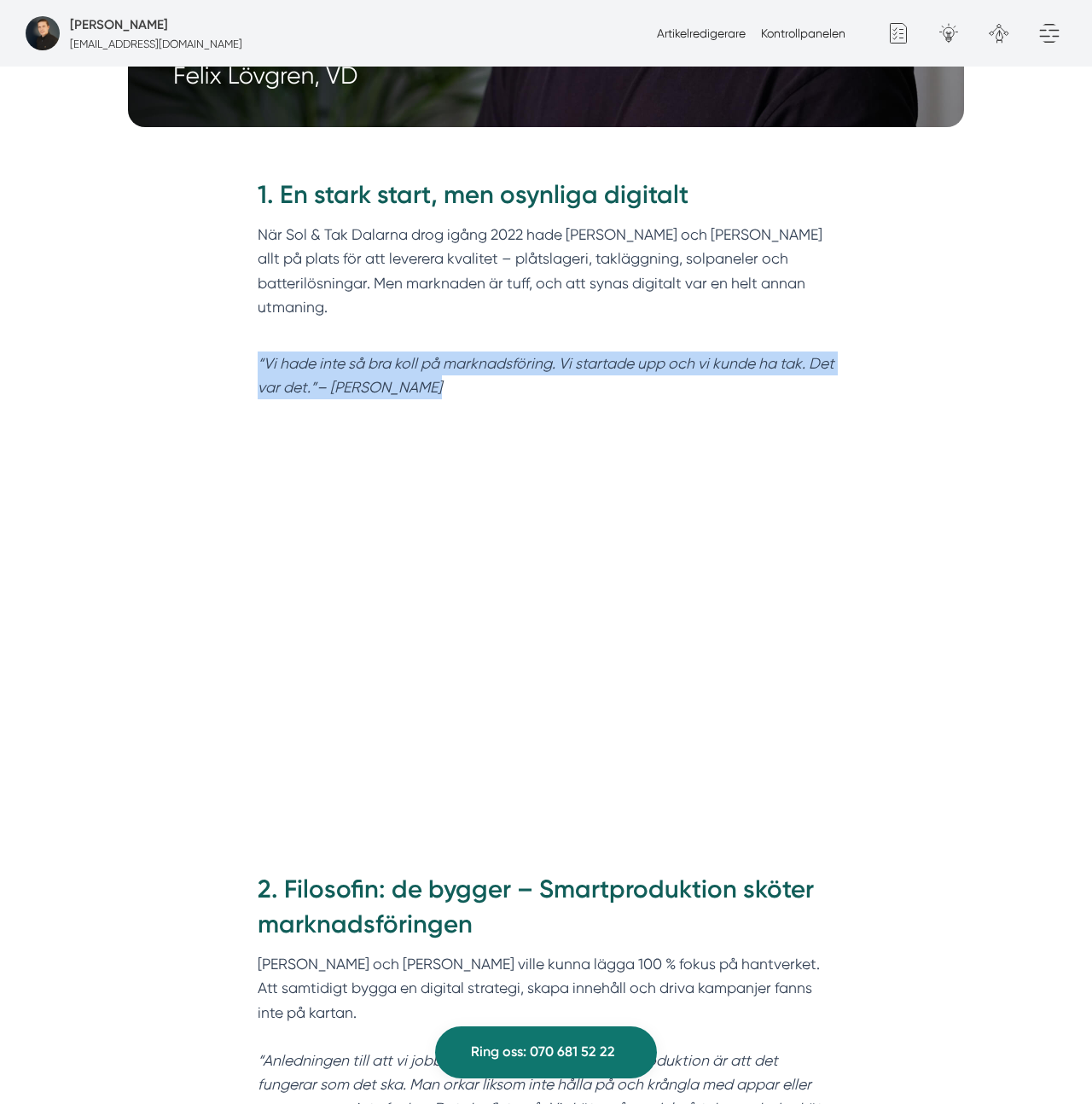
click at [440, 351] on p "“Vi hade inte så bra koll på marknadsföring. Vi startade upp och vi kunde ha ta…" at bounding box center [546, 375] width 577 height 48
click at [509, 355] on em "“Vi hade inte så bra koll på marknadsföring. Vi startade upp och vi kunde ha ta…" at bounding box center [546, 375] width 576 height 41
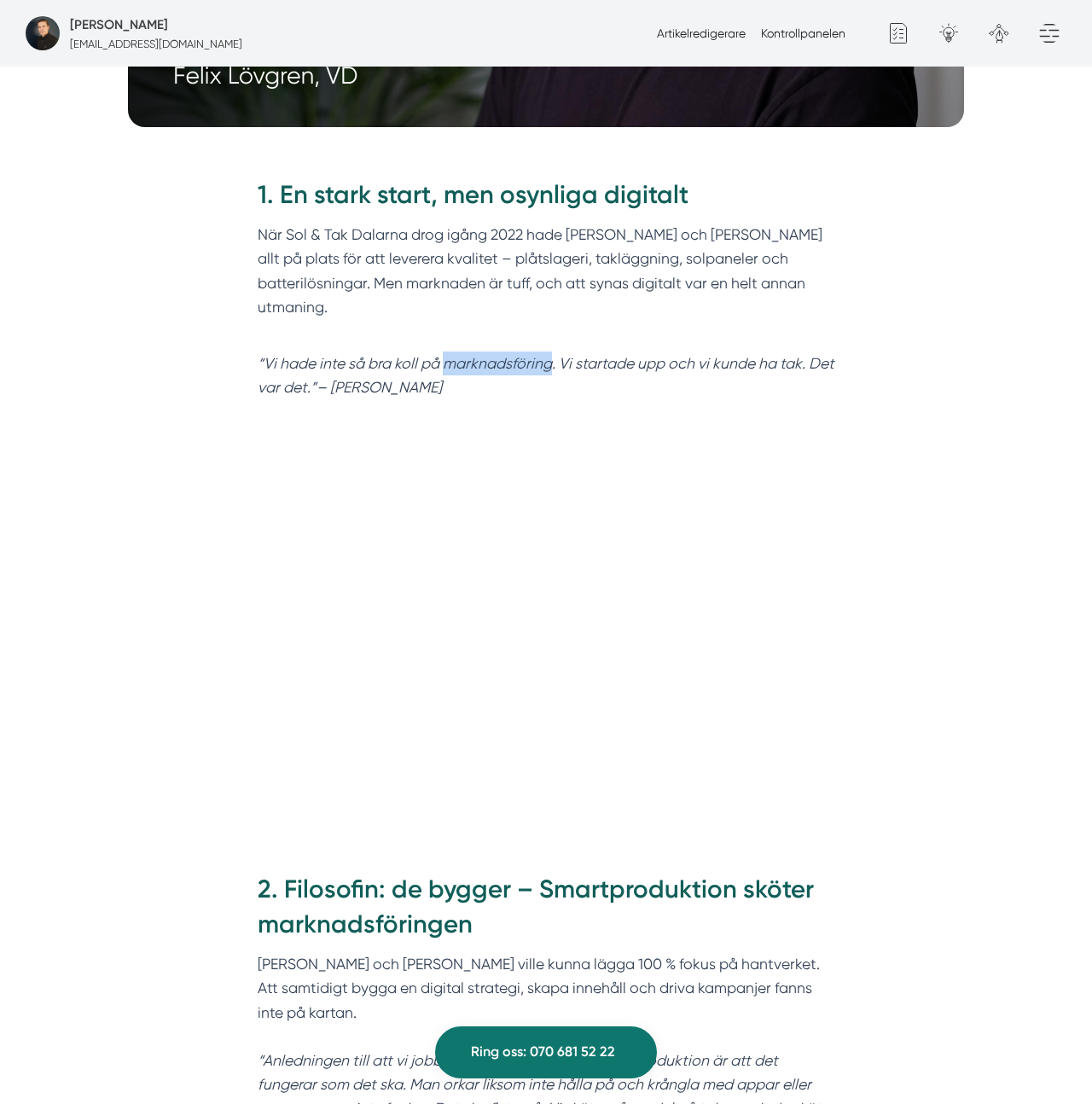
click at [509, 355] on em "“Vi hade inte så bra koll på marknadsföring. Vi startade upp och vi kunde ha ta…" at bounding box center [546, 375] width 576 height 41
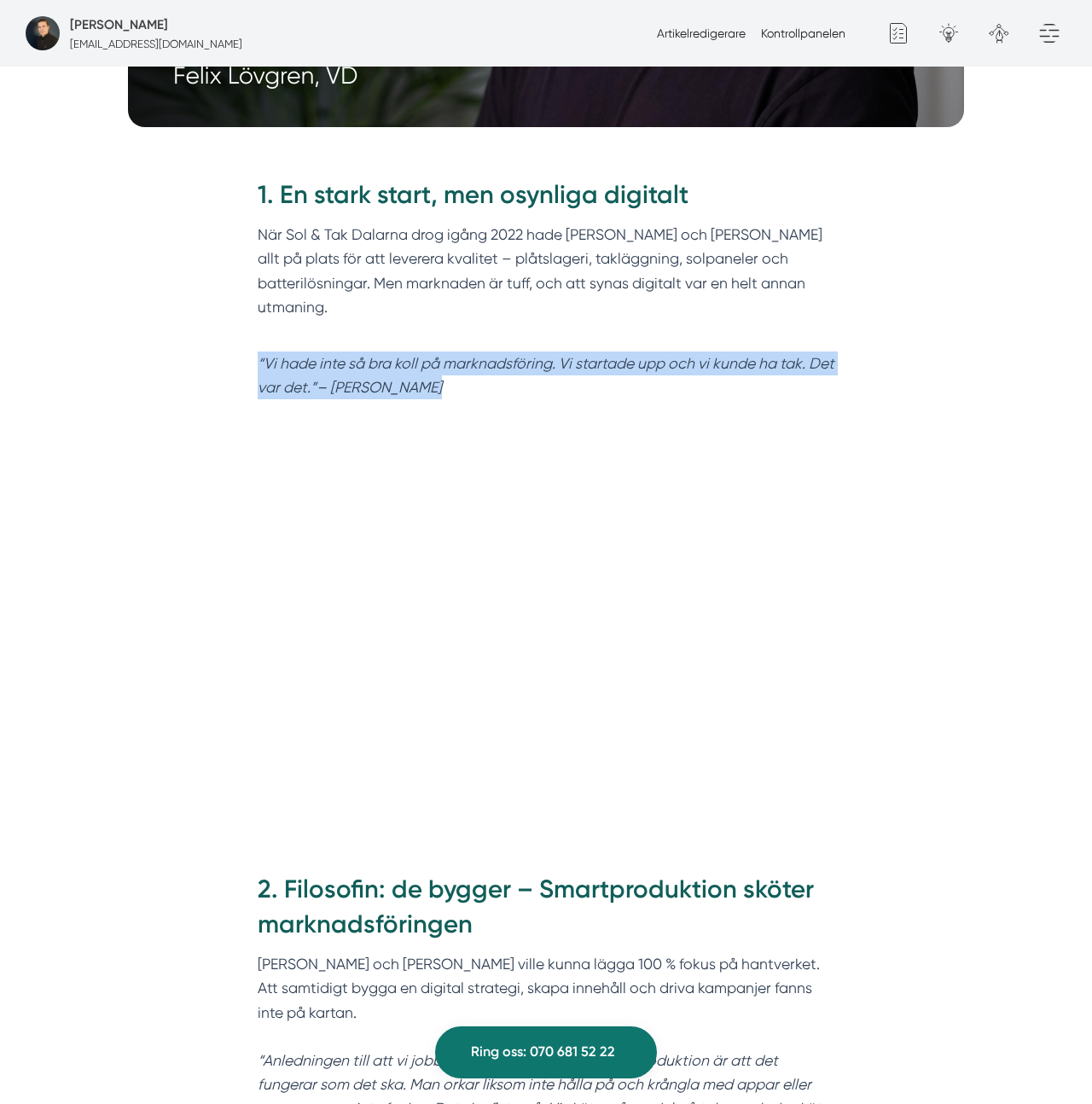
click at [509, 355] on em "“Vi hade inte så bra koll på marknadsföring. Vi startade upp och vi kunde ha ta…" at bounding box center [546, 375] width 576 height 41
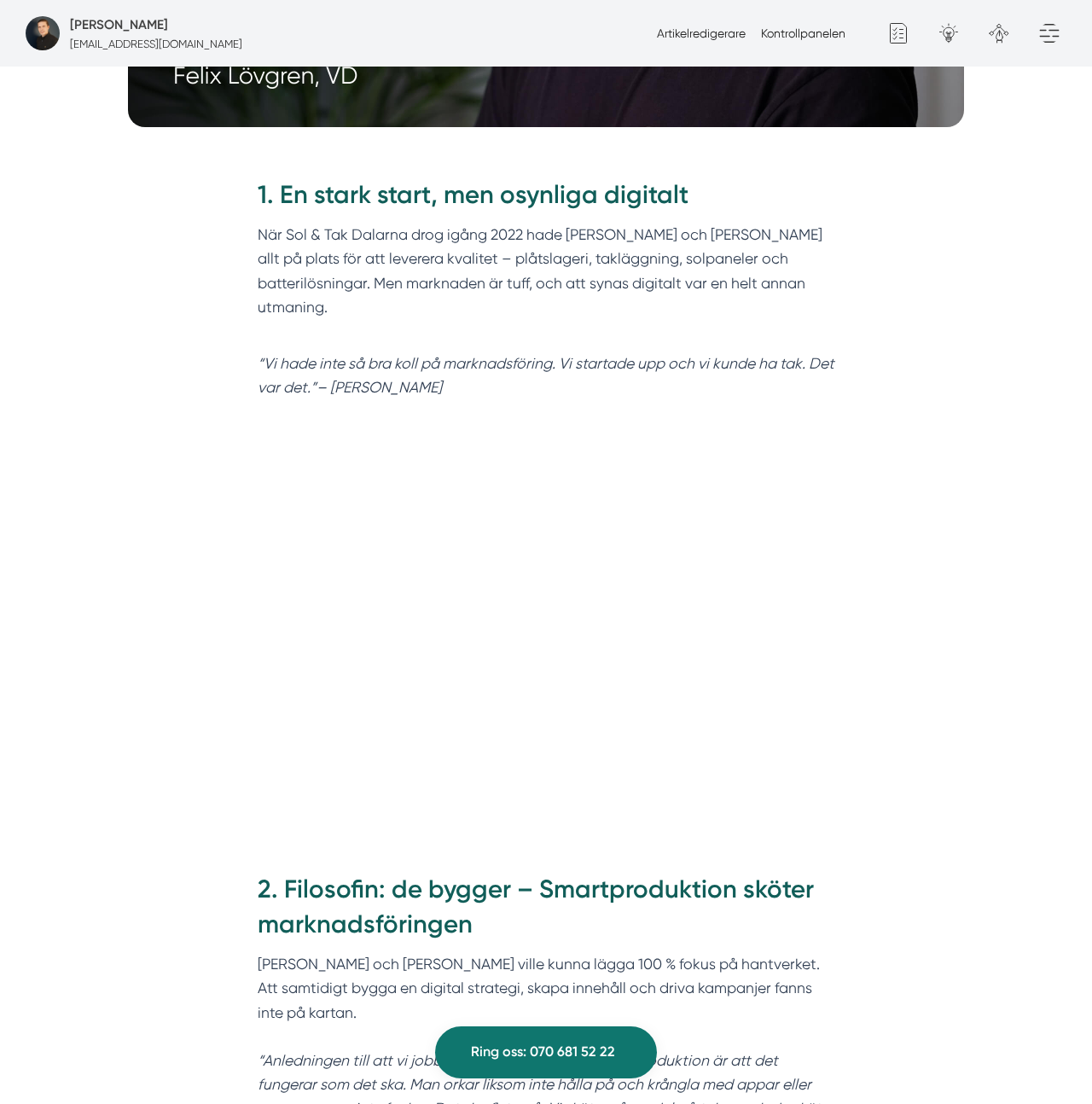
click at [358, 274] on p "När Sol & Tak Dalarna drog igång 2022 hade Felix och Markus allt på plats för a…" at bounding box center [546, 282] width 577 height 121
click at [425, 222] on p "När Sol & Tak Dalarna drog igång 2022 hade Felix och Markus allt på plats för a…" at bounding box center [546, 282] width 577 height 121
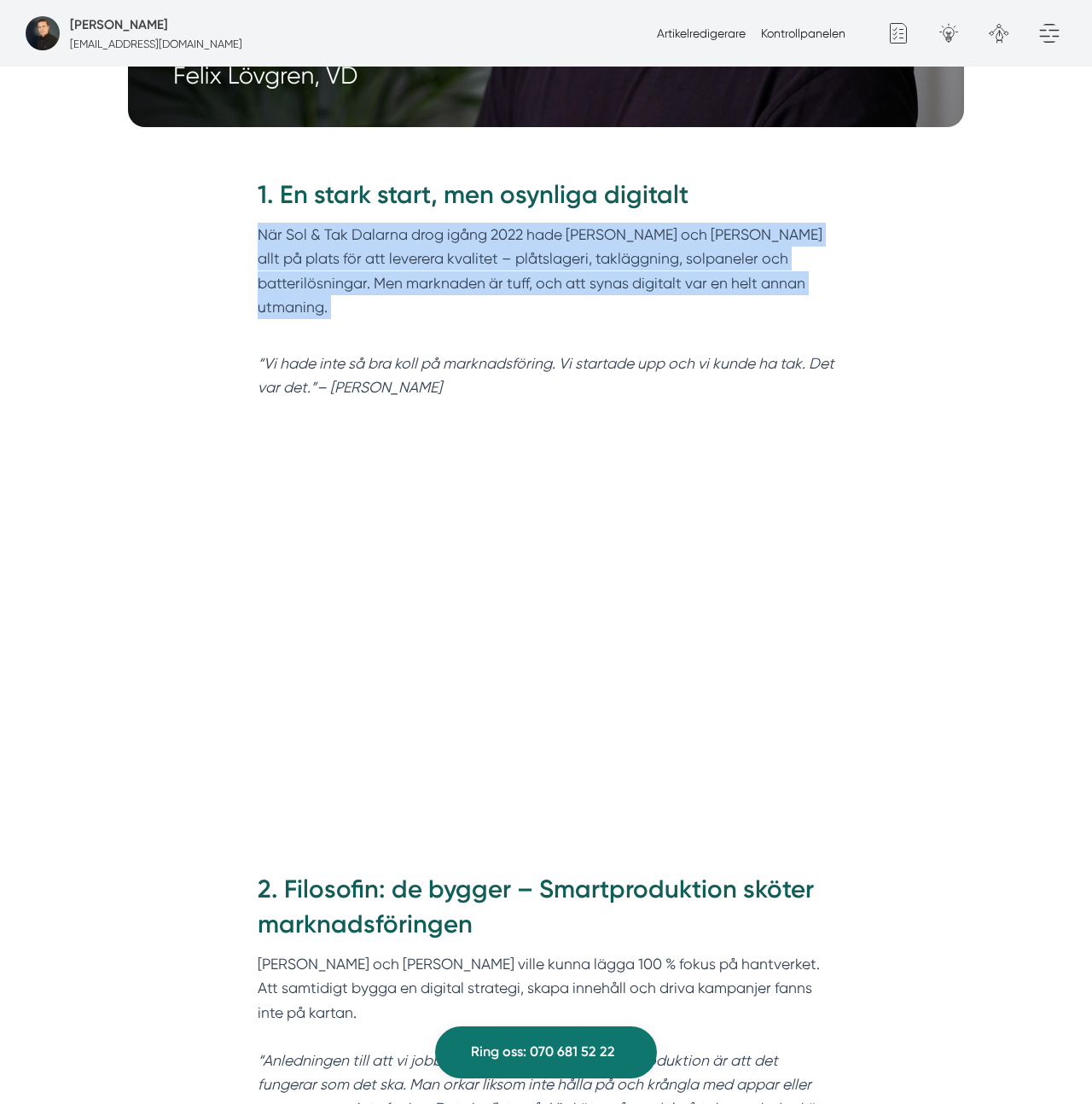
click at [425, 222] on p "När Sol & Tak Dalarna drog igång 2022 hade Felix och Markus allt på plats för a…" at bounding box center [546, 282] width 577 height 121
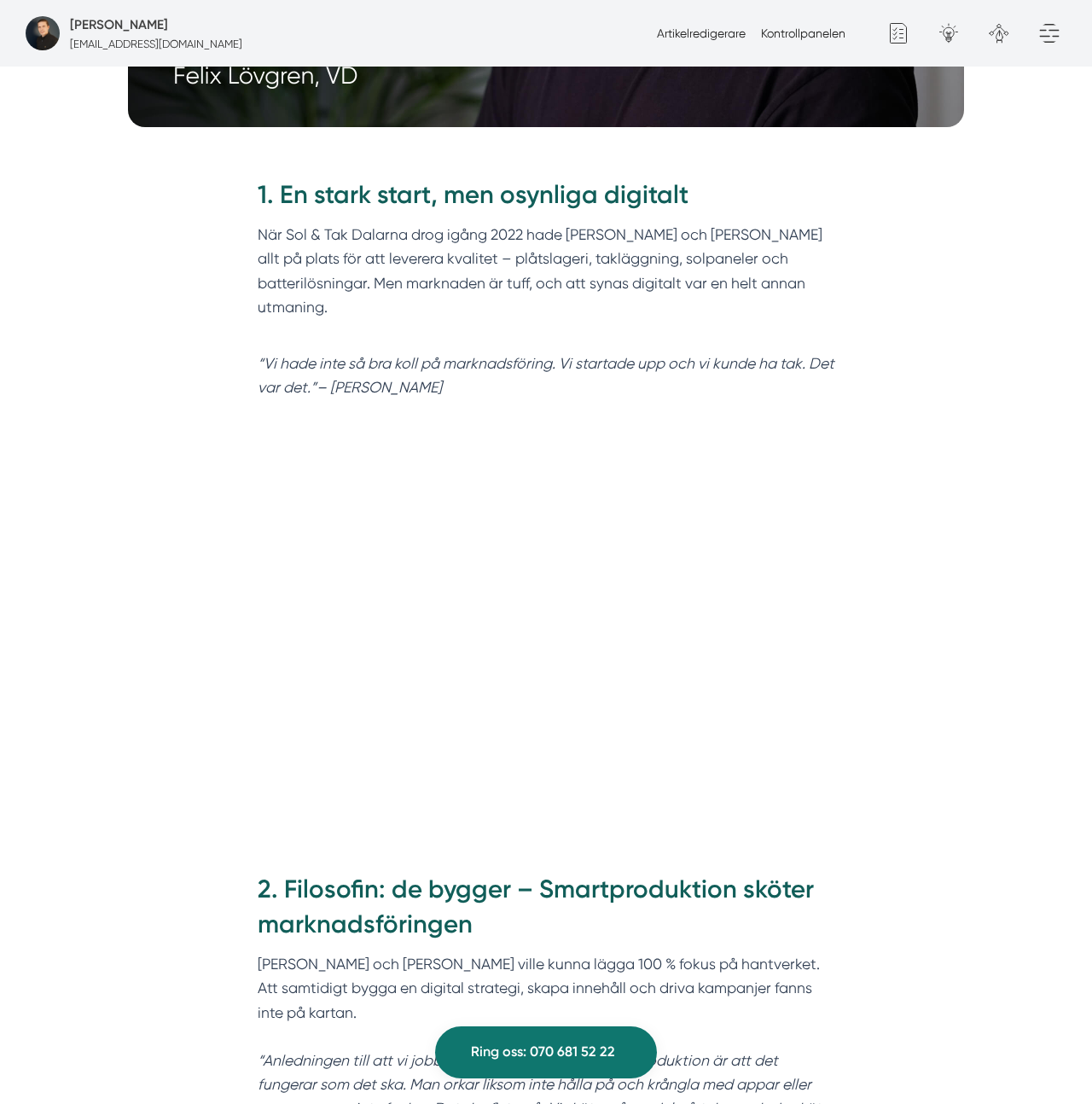
click at [421, 188] on h2 "1. En stark start, men osynliga digitalt" at bounding box center [546, 200] width 577 height 45
click at [310, 178] on h2 "1. En stark start, men osynliga digitalt" at bounding box center [546, 200] width 577 height 45
click at [277, 178] on h2 "1. En stark start, men osynliga digitalt" at bounding box center [546, 200] width 577 height 45
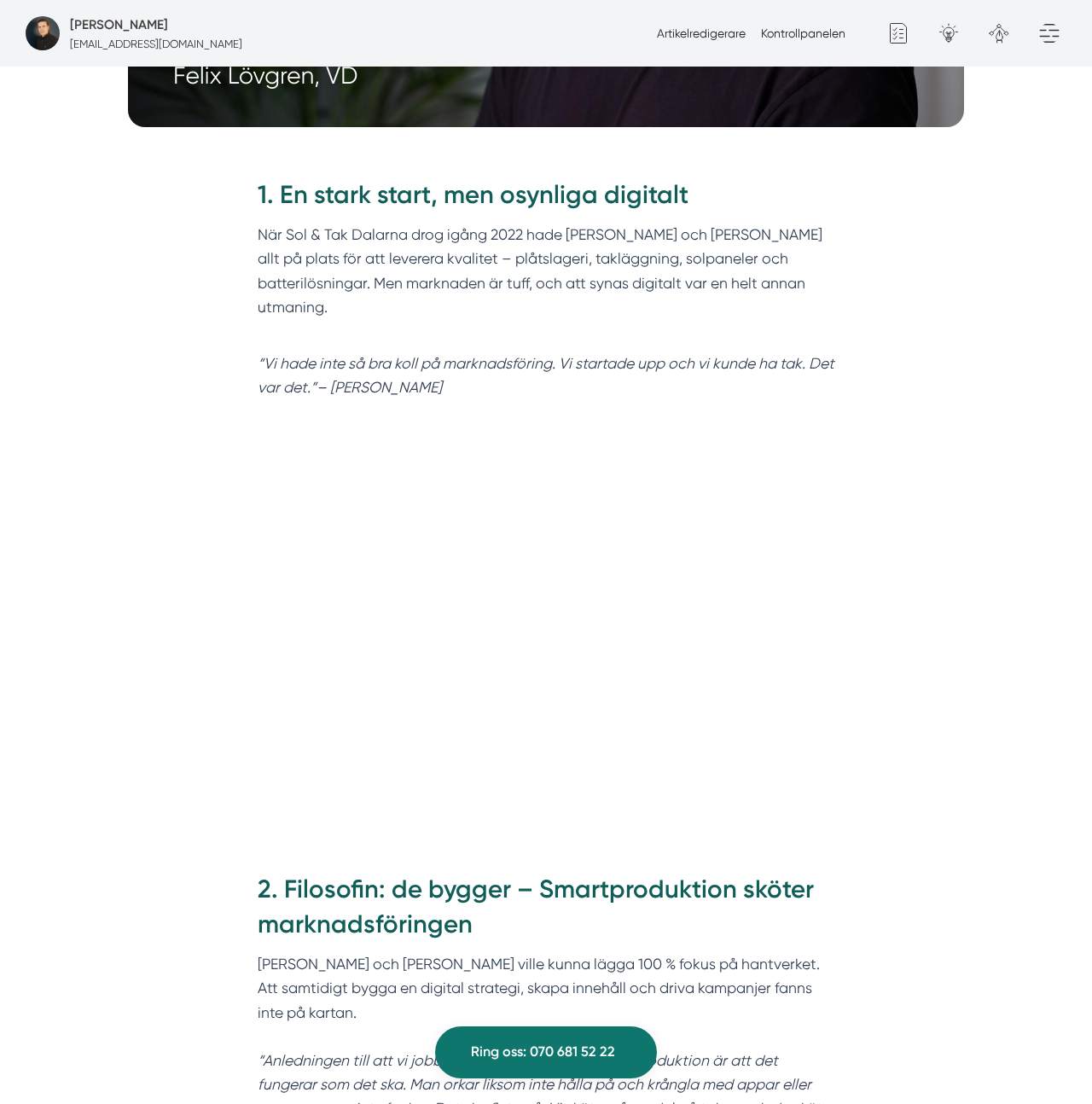
click at [789, 178] on h2 "1. En stark start, men osynliga digitalt" at bounding box center [546, 200] width 577 height 45
click at [797, 355] on em "“Vi hade inte så bra koll på marknadsföring. Vi startade upp och vi kunde ha ta…" at bounding box center [546, 375] width 576 height 41
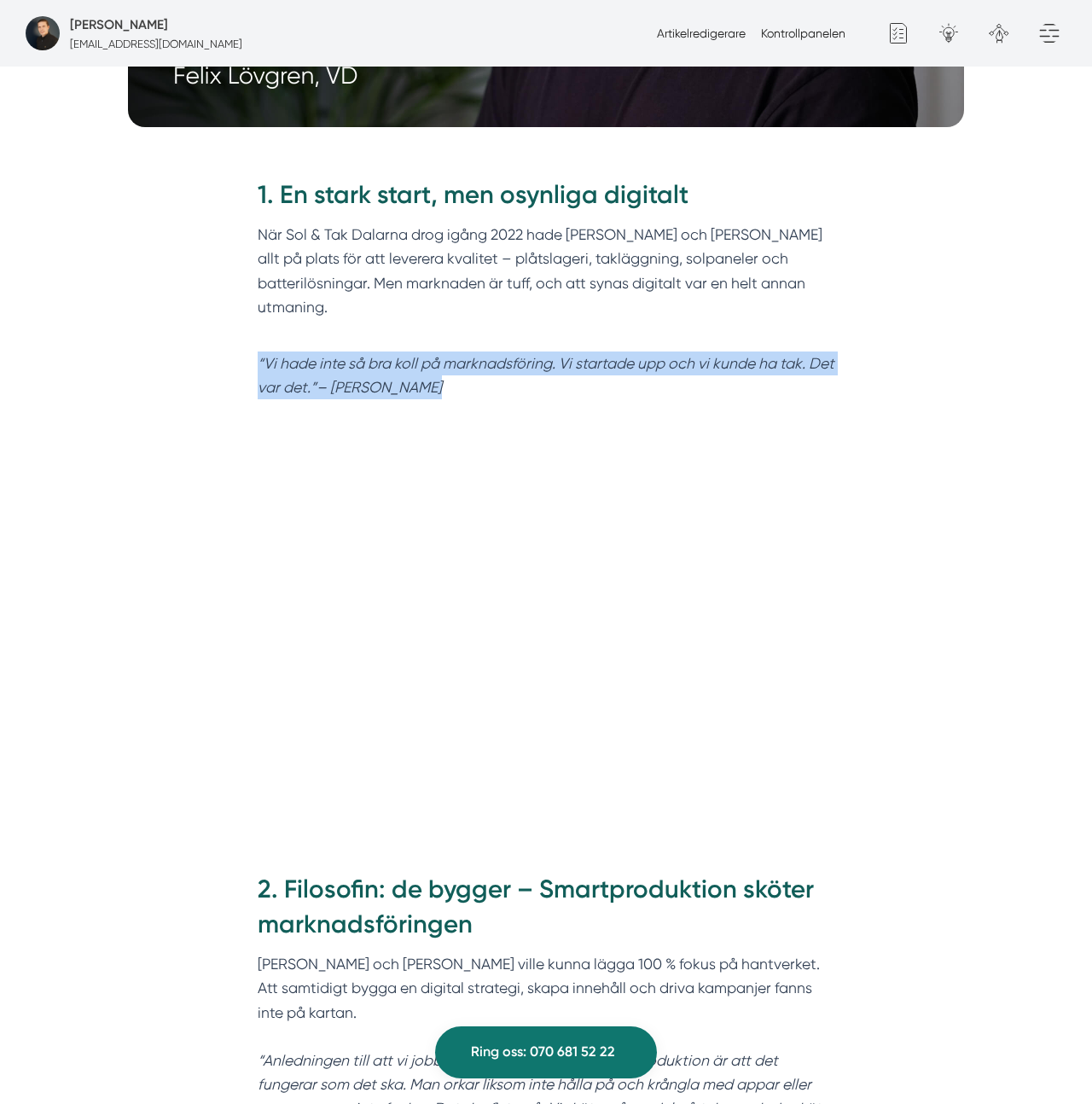
click at [797, 355] on em "“Vi hade inte så bra koll på marknadsföring. Vi startade upp och vi kunde ha ta…" at bounding box center [546, 375] width 576 height 41
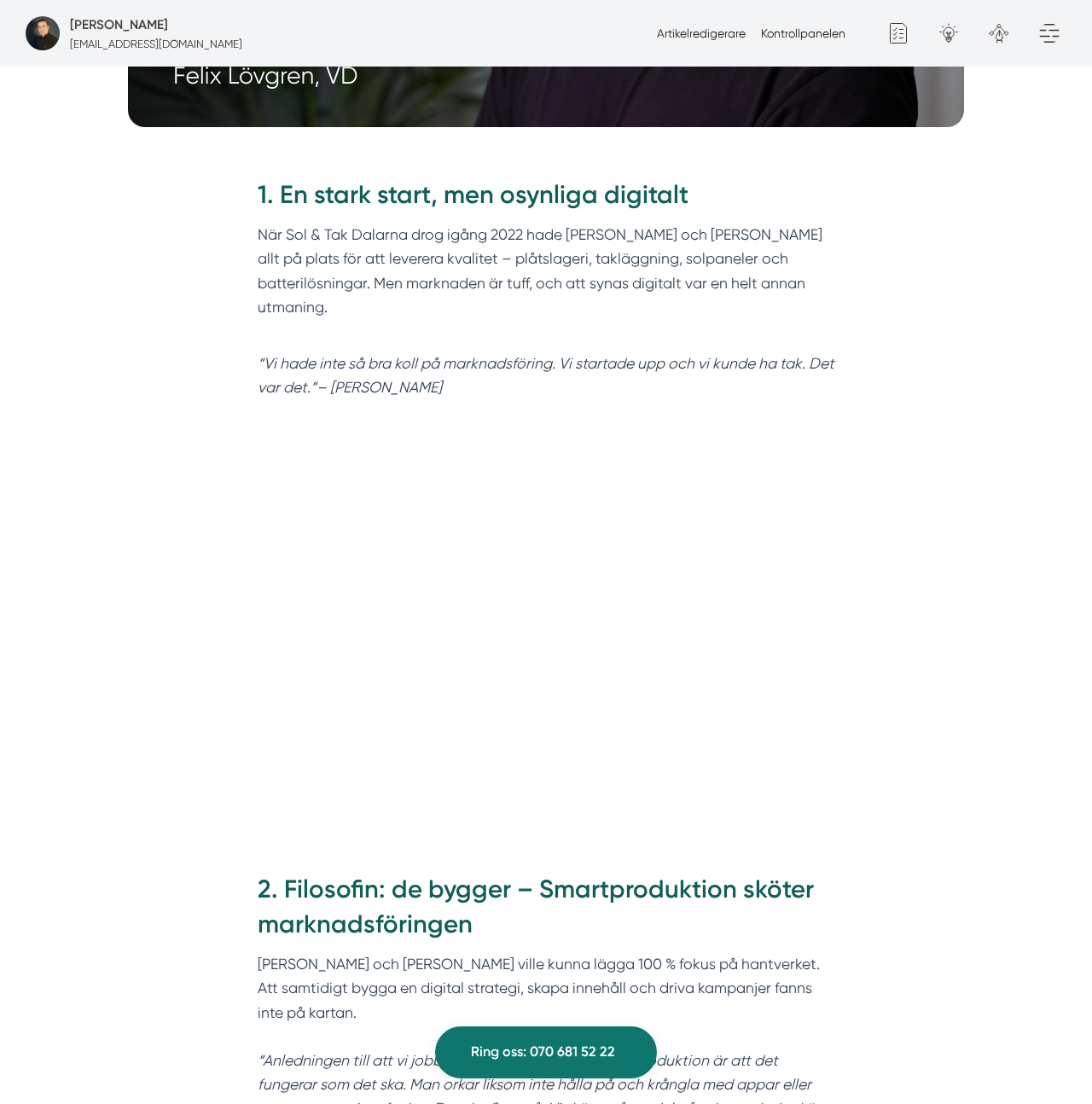
click at [798, 355] on em "“Vi hade inte så bra koll på marknadsföring. Vi startade upp och vi kunde ha ta…" at bounding box center [546, 375] width 576 height 41
click at [797, 355] on em "“Vi hade inte så bra koll på marknadsföring. Vi startade upp och vi kunde ha ta…" at bounding box center [546, 375] width 576 height 41
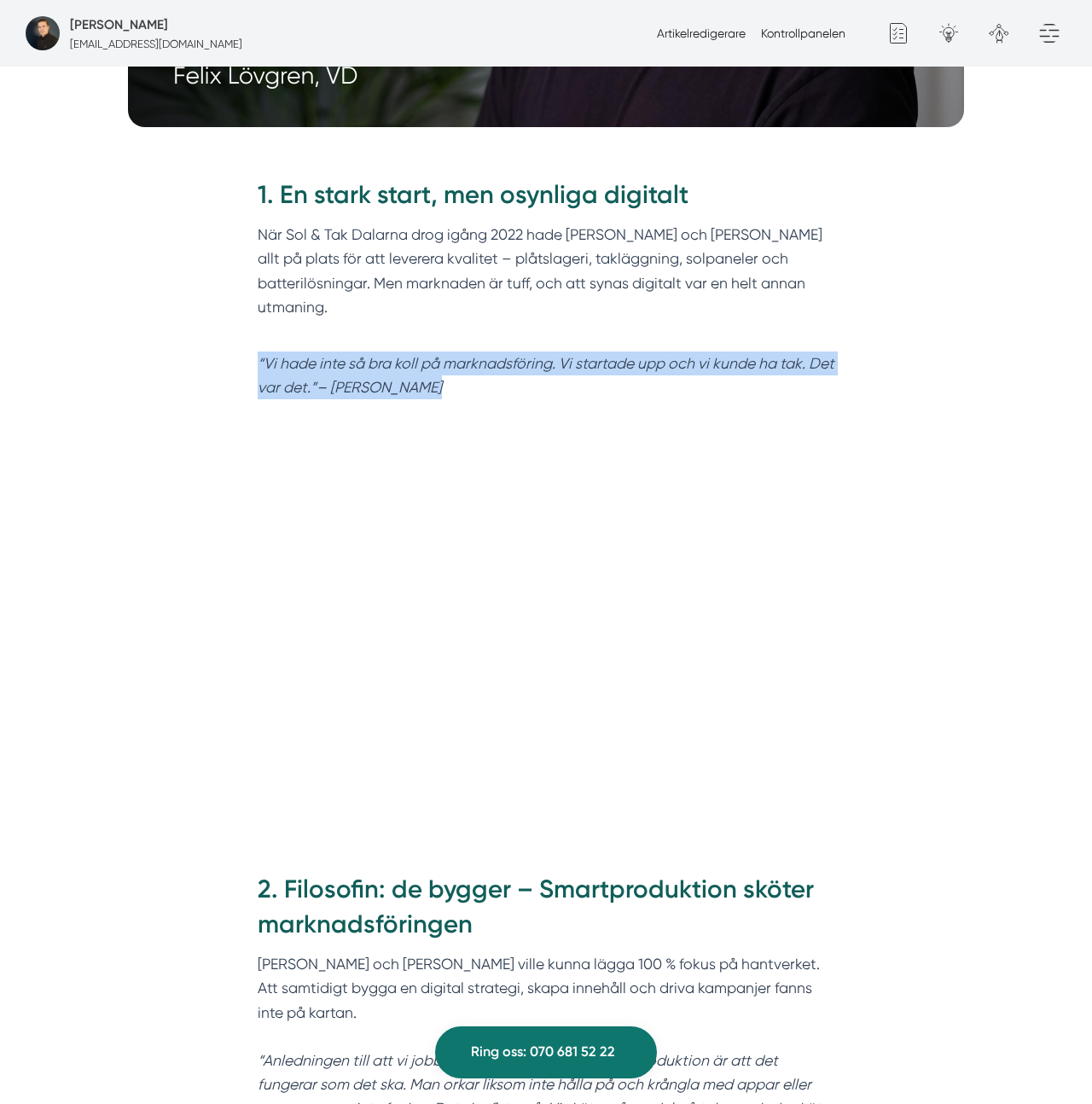
click at [797, 355] on em "“Vi hade inte så bra koll på marknadsföring. Vi startade upp och vi kunde ha ta…" at bounding box center [546, 375] width 576 height 41
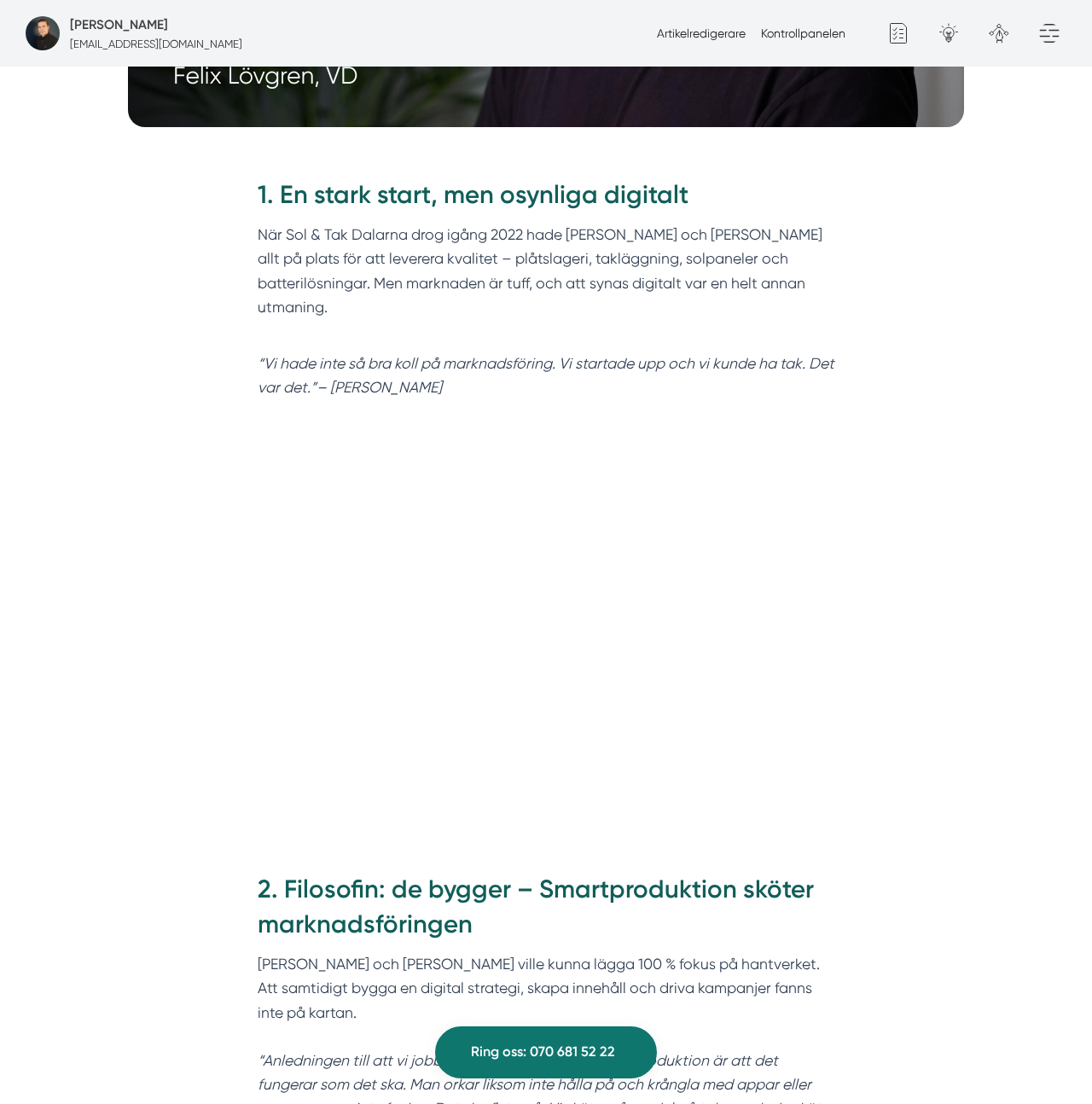
click at [659, 239] on p "När Sol & Tak Dalarna drog igång 2022 hade Felix och Markus allt på plats för a…" at bounding box center [546, 282] width 577 height 121
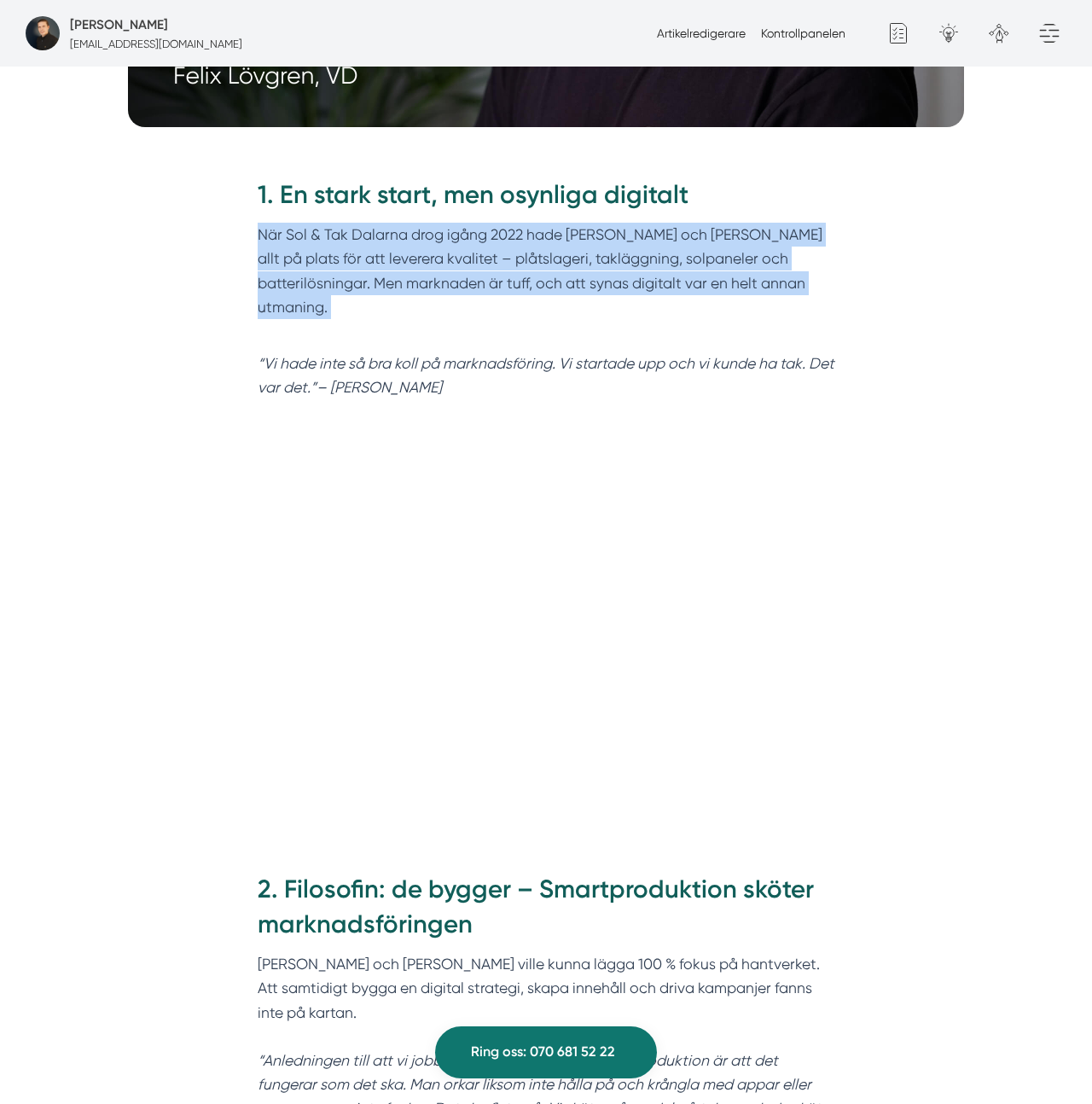
click at [659, 239] on p "När Sol & Tak Dalarna drog igång 2022 hade Felix och Markus allt på plats för a…" at bounding box center [546, 282] width 577 height 121
click at [660, 241] on p "När Sol & Tak Dalarna drog igång 2022 hade Felix och Markus allt på plats för a…" at bounding box center [546, 282] width 577 height 121
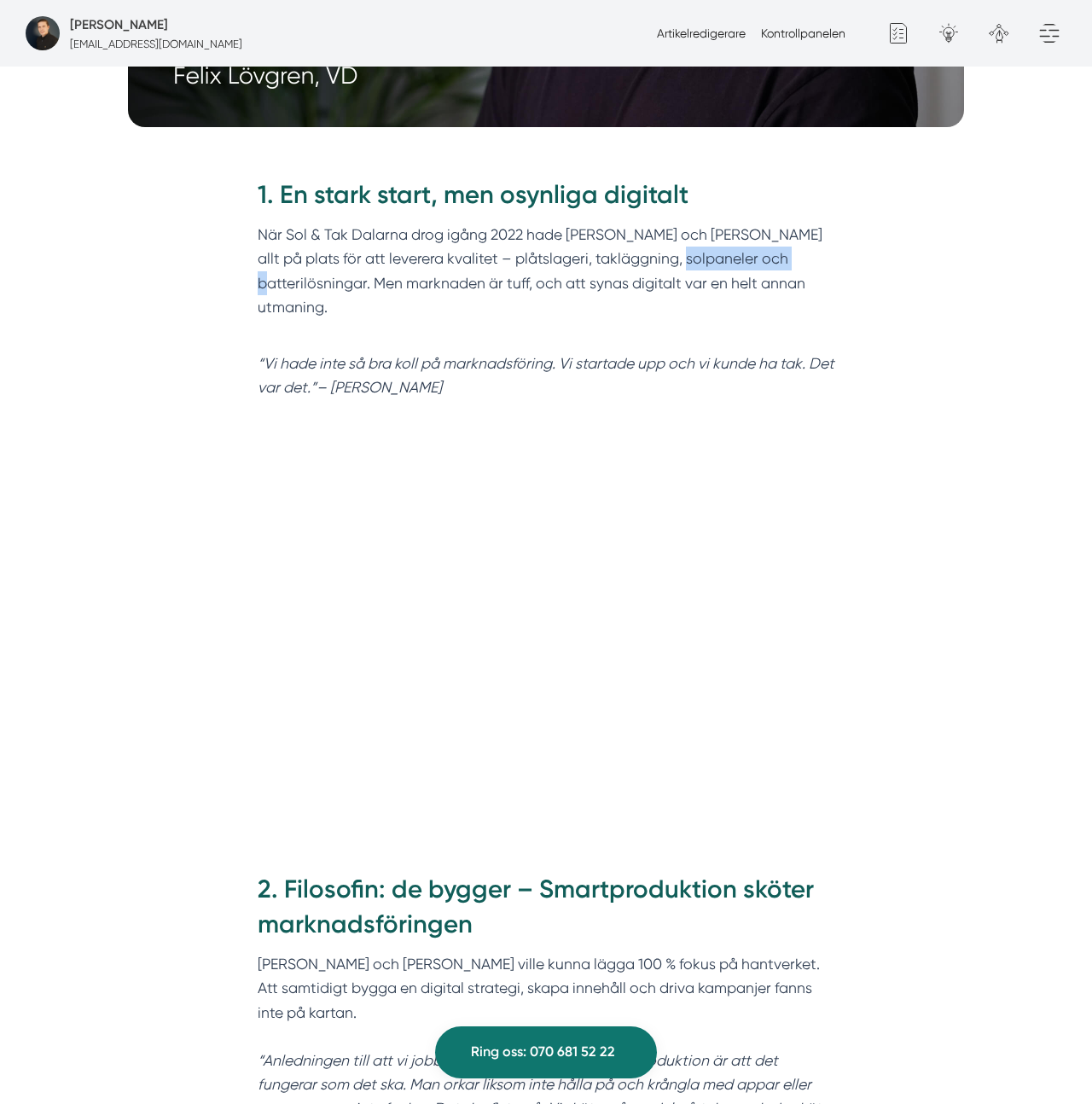
click at [660, 241] on p "När Sol & Tak Dalarna drog igång 2022 hade Felix och Markus allt på plats för a…" at bounding box center [546, 282] width 577 height 121
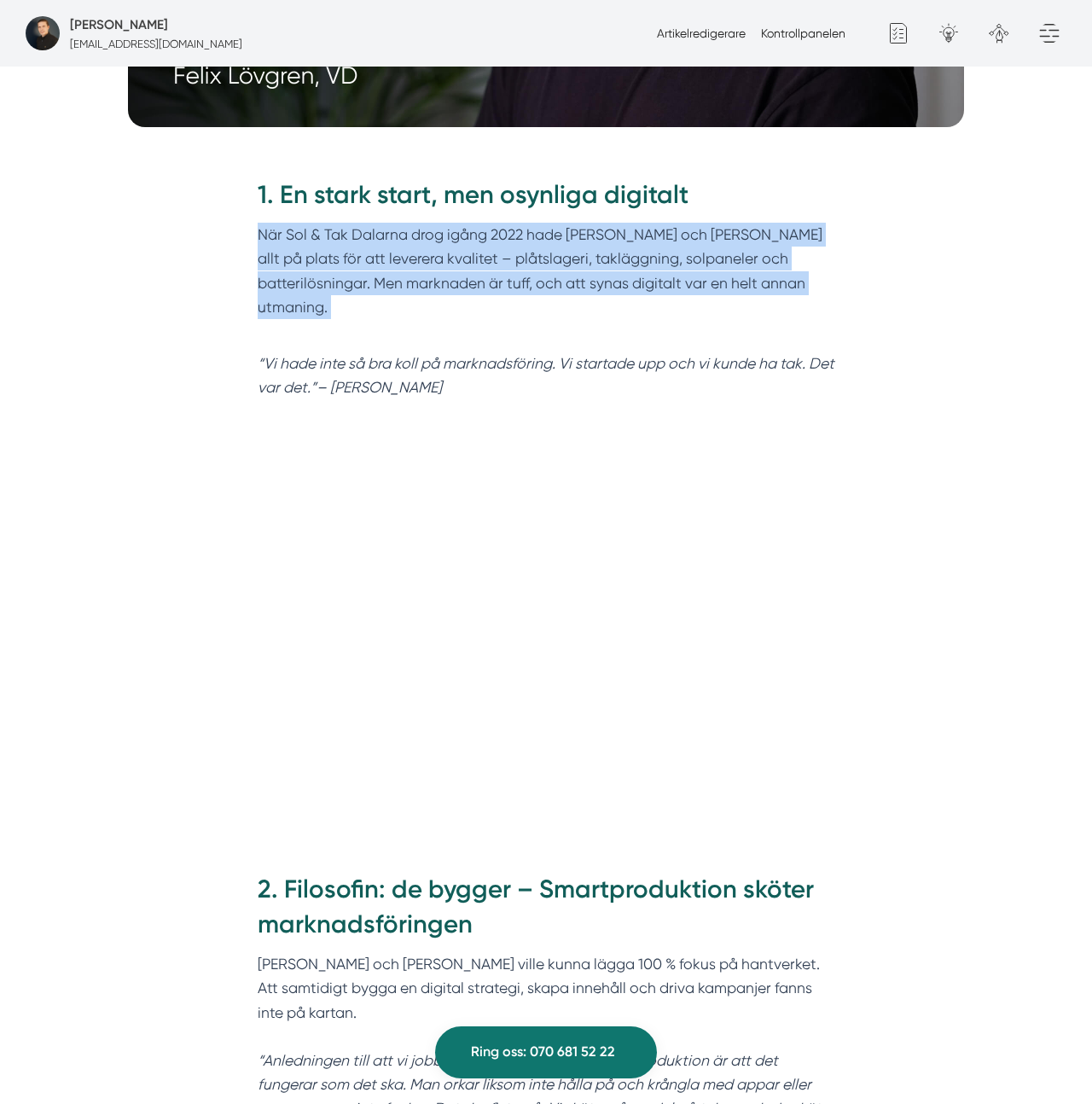
click at [660, 241] on p "När Sol & Tak Dalarna drog igång 2022 hade Felix och Markus allt på plats för a…" at bounding box center [546, 282] width 577 height 121
click at [717, 222] on p "När Sol & Tak Dalarna drog igång 2022 hade Felix och Markus allt på plats för a…" at bounding box center [546, 282] width 577 height 121
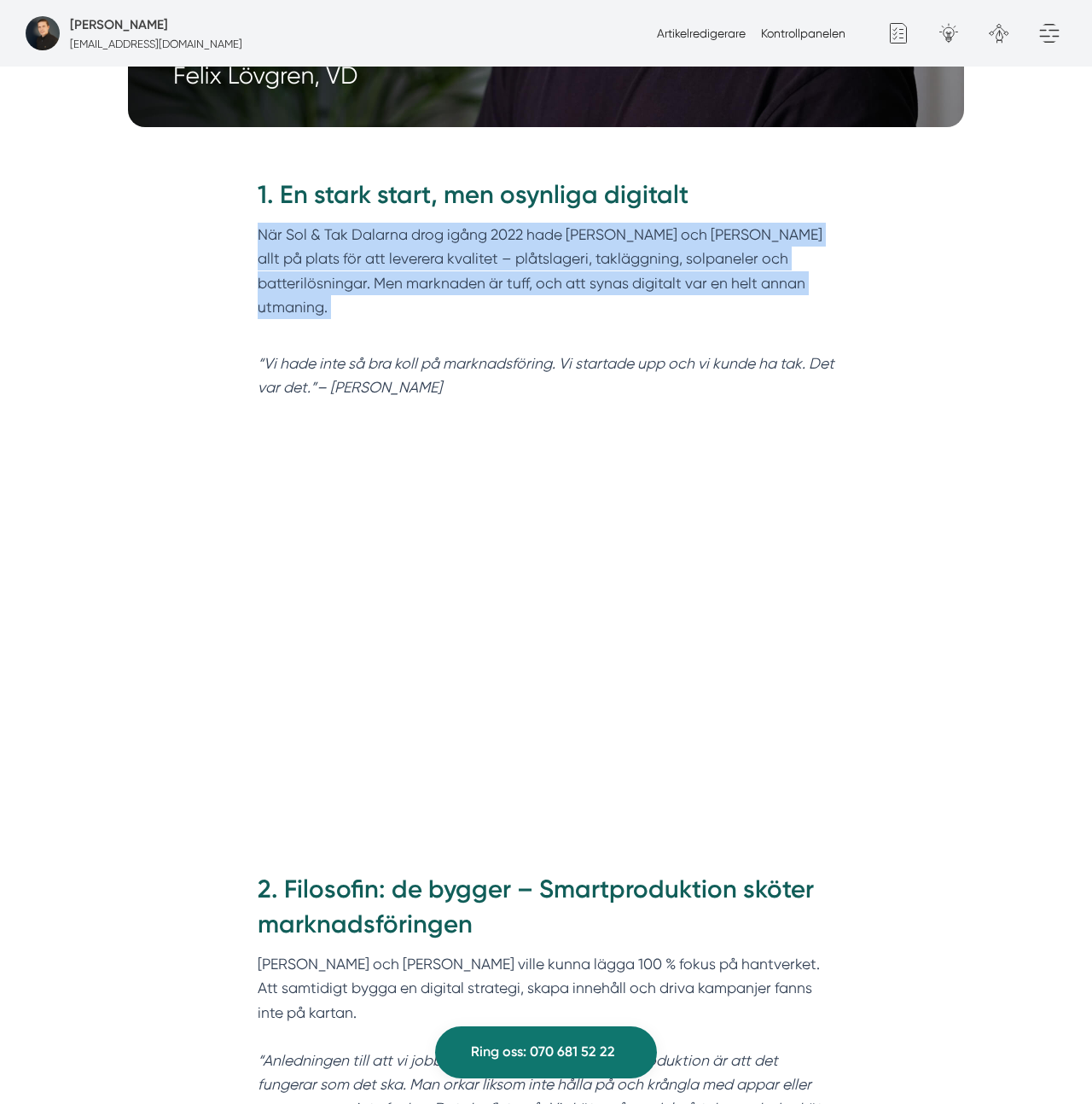
click at [731, 222] on p "När Sol & Tak Dalarna drog igång 2022 hade Felix och Markus allt på plats för a…" at bounding box center [546, 282] width 577 height 121
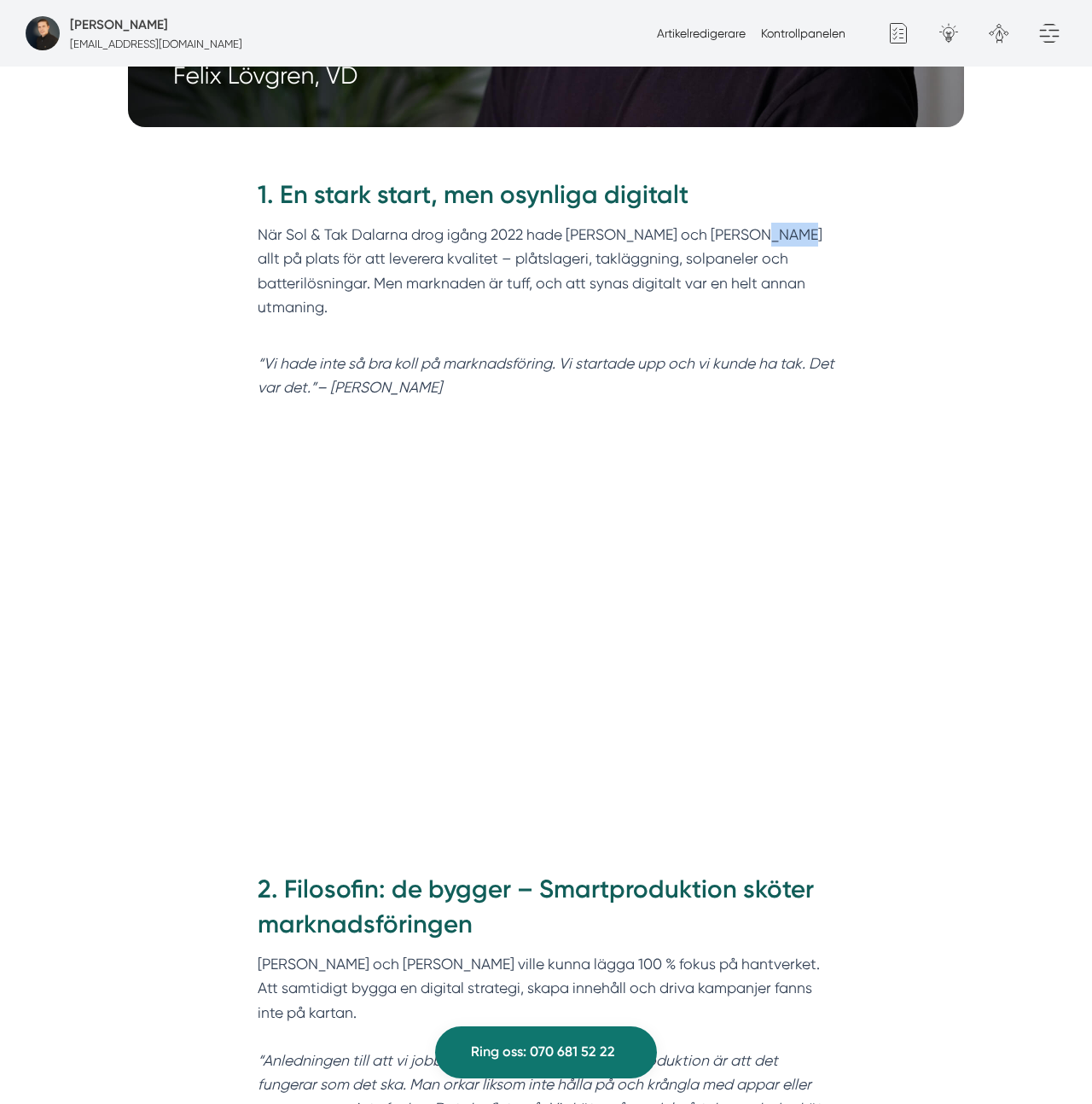
click at [731, 222] on p "När Sol & Tak Dalarna drog igång 2022 hade Felix och Markus allt på plats för a…" at bounding box center [546, 282] width 577 height 121
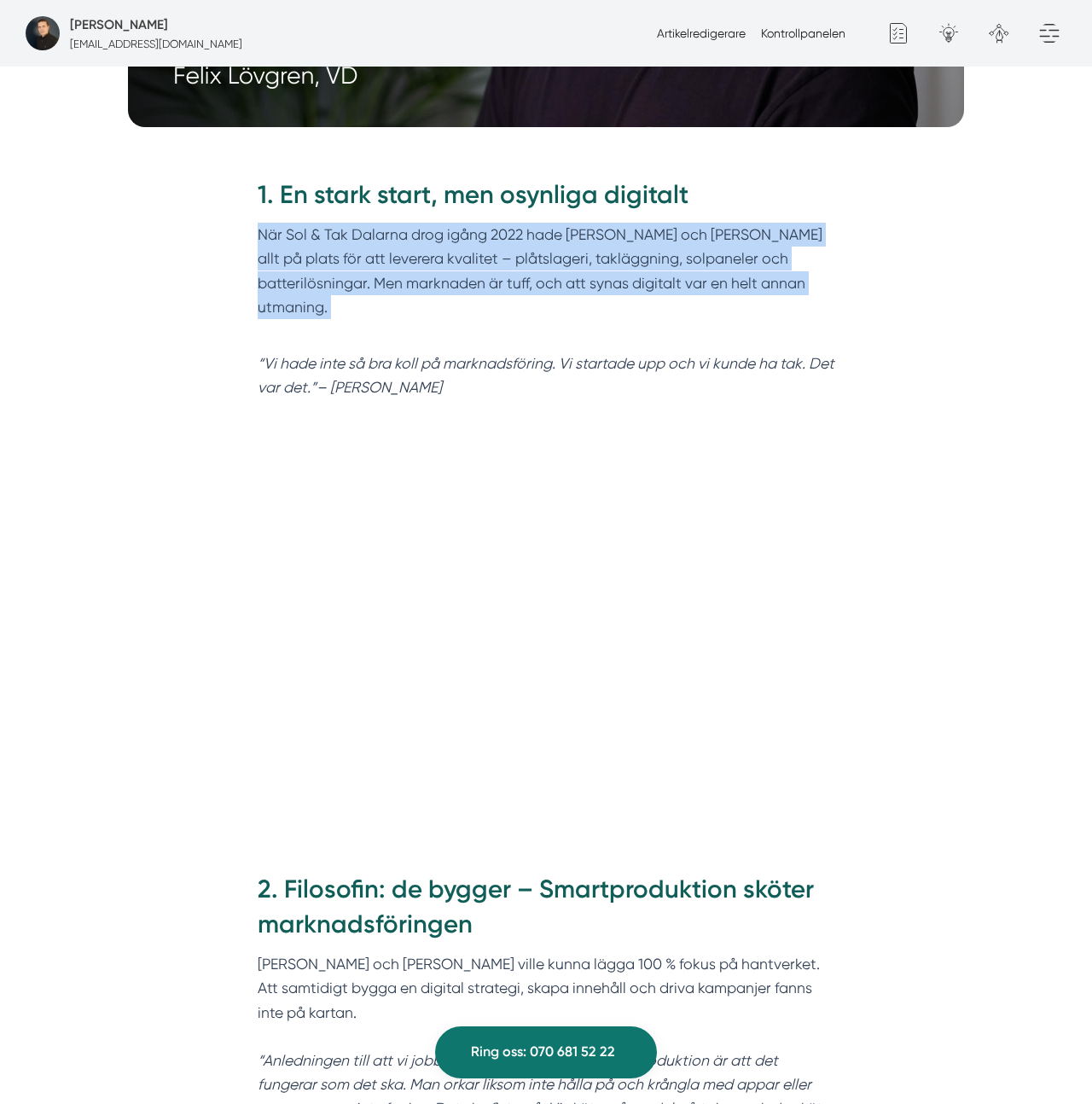
click at [731, 222] on p "När Sol & Tak Dalarna drog igång 2022 hade Felix och Markus allt på plats för a…" at bounding box center [546, 282] width 577 height 121
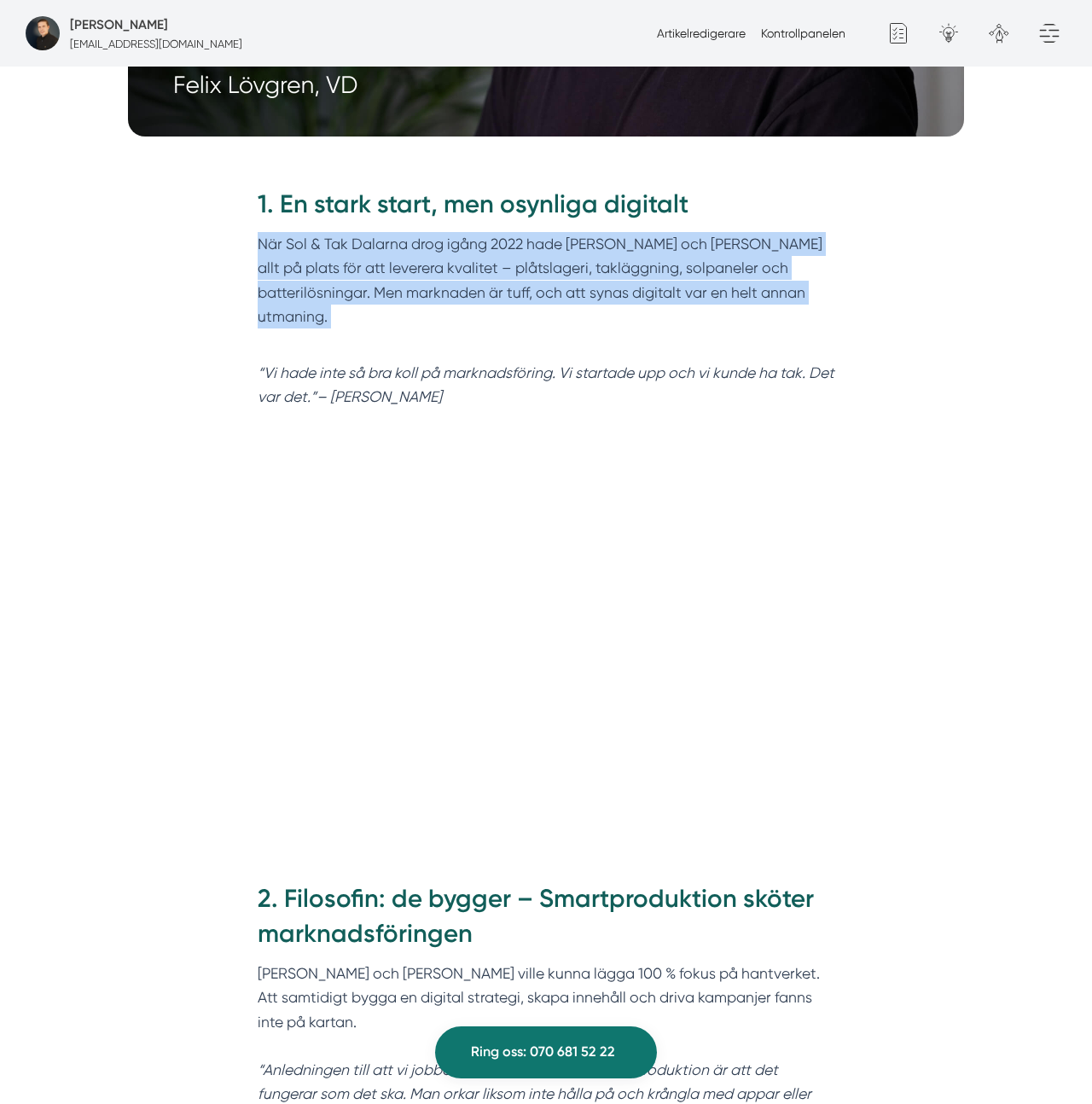
click at [727, 232] on p "När Sol & Tak Dalarna drog igång 2022 hade Felix och Markus allt på plats för a…" at bounding box center [546, 292] width 577 height 121
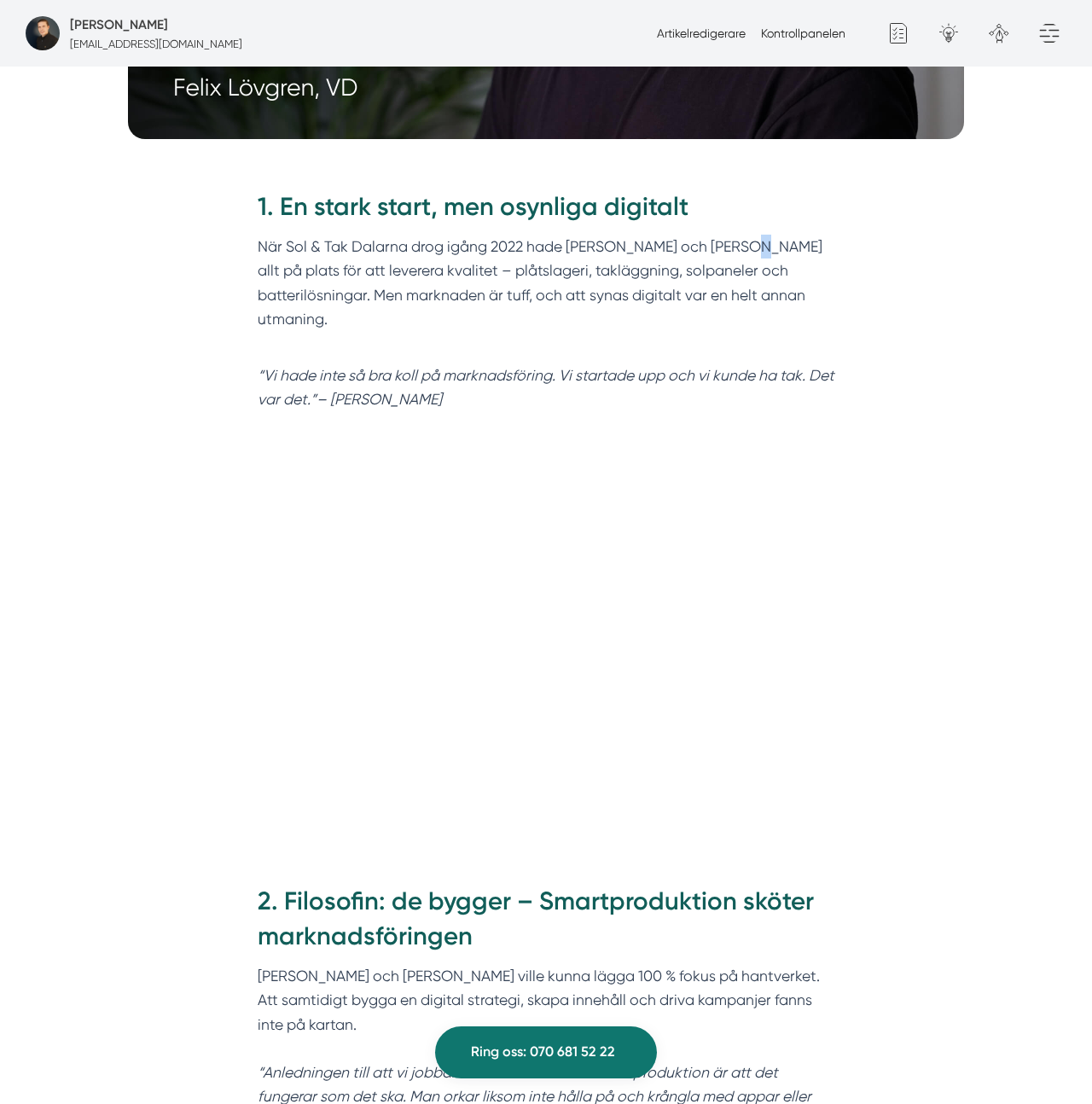
click at [727, 234] on p "När Sol & Tak Dalarna drog igång 2022 hade Felix och Markus allt på plats för a…" at bounding box center [546, 294] width 577 height 121
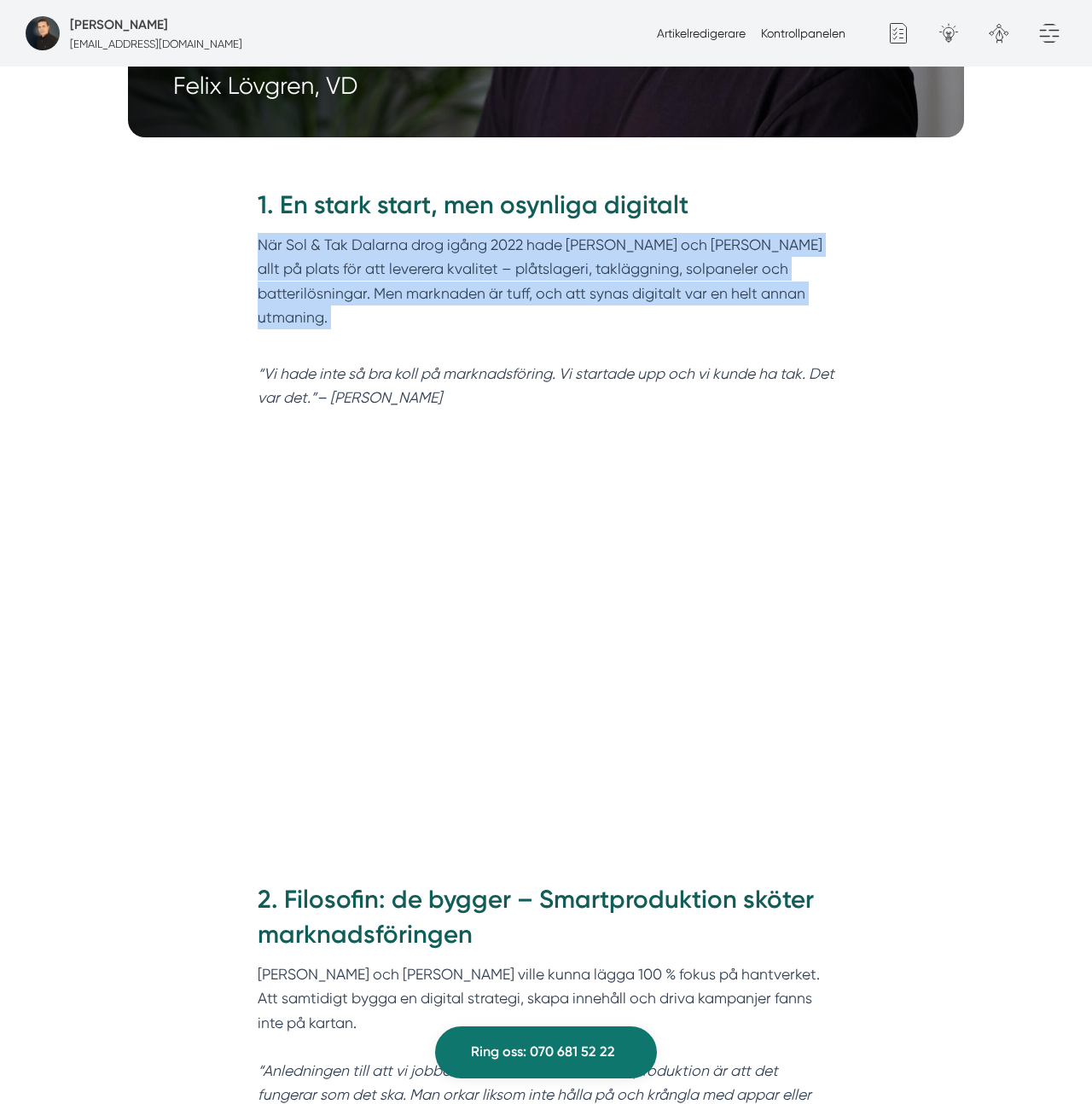
click at [727, 233] on p "När Sol & Tak Dalarna drog igång 2022 hade Felix och Markus allt på plats för a…" at bounding box center [546, 292] width 577 height 121
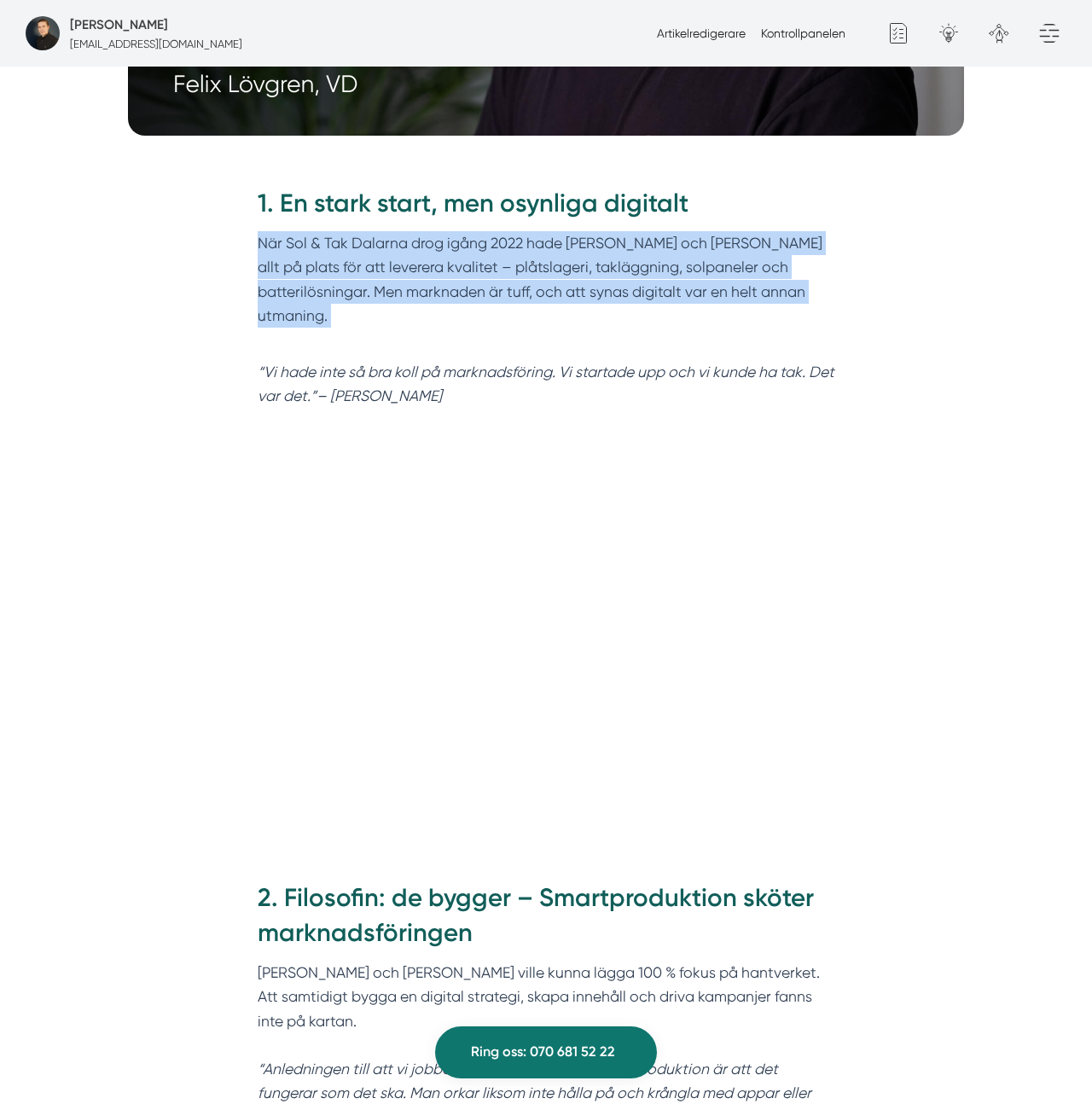
scroll to position [1004, 0]
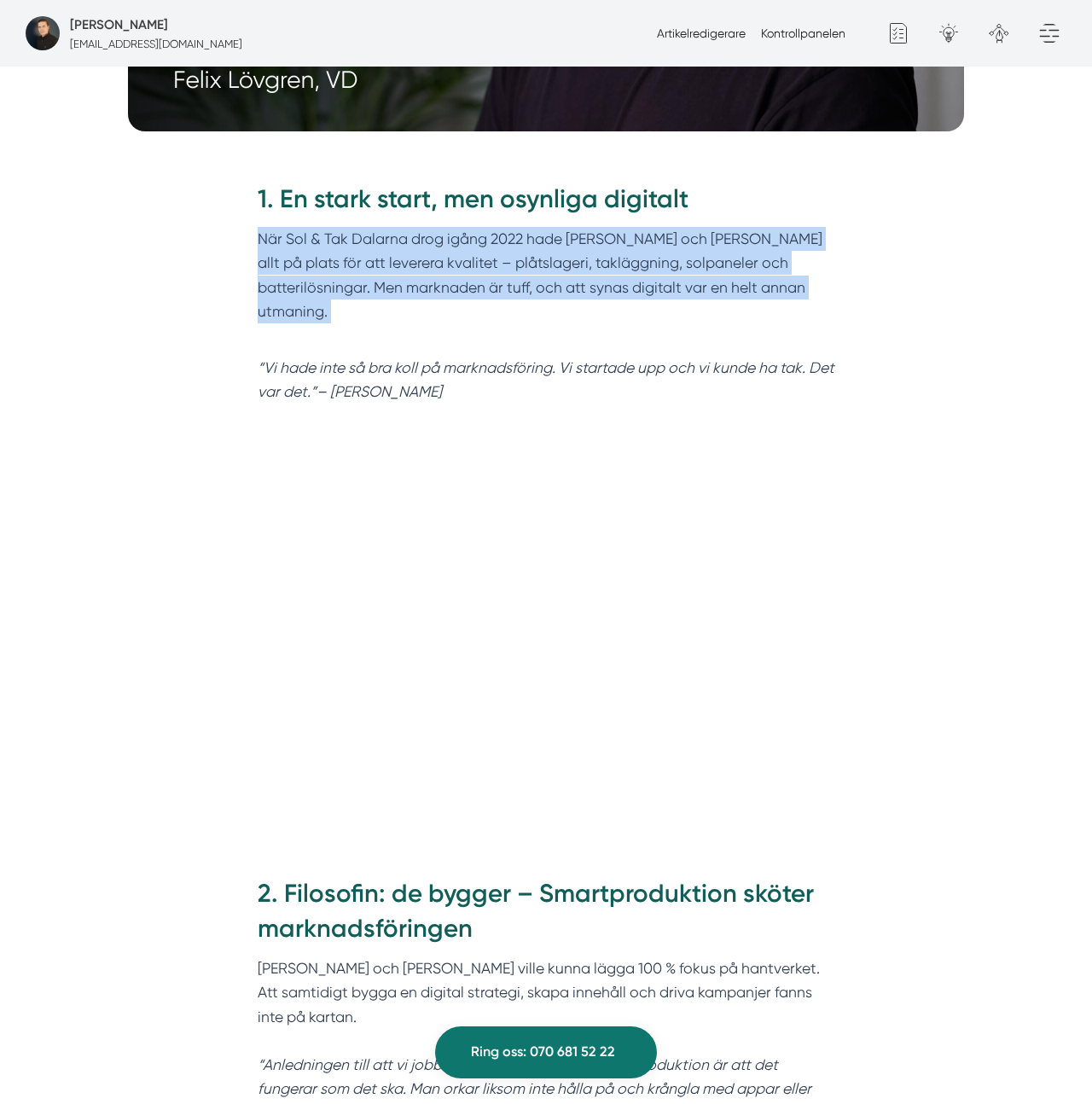
click at [820, 279] on p "När Sol & Tak Dalarna drog igång 2022 hade Felix och Markus allt på plats för a…" at bounding box center [546, 286] width 577 height 121
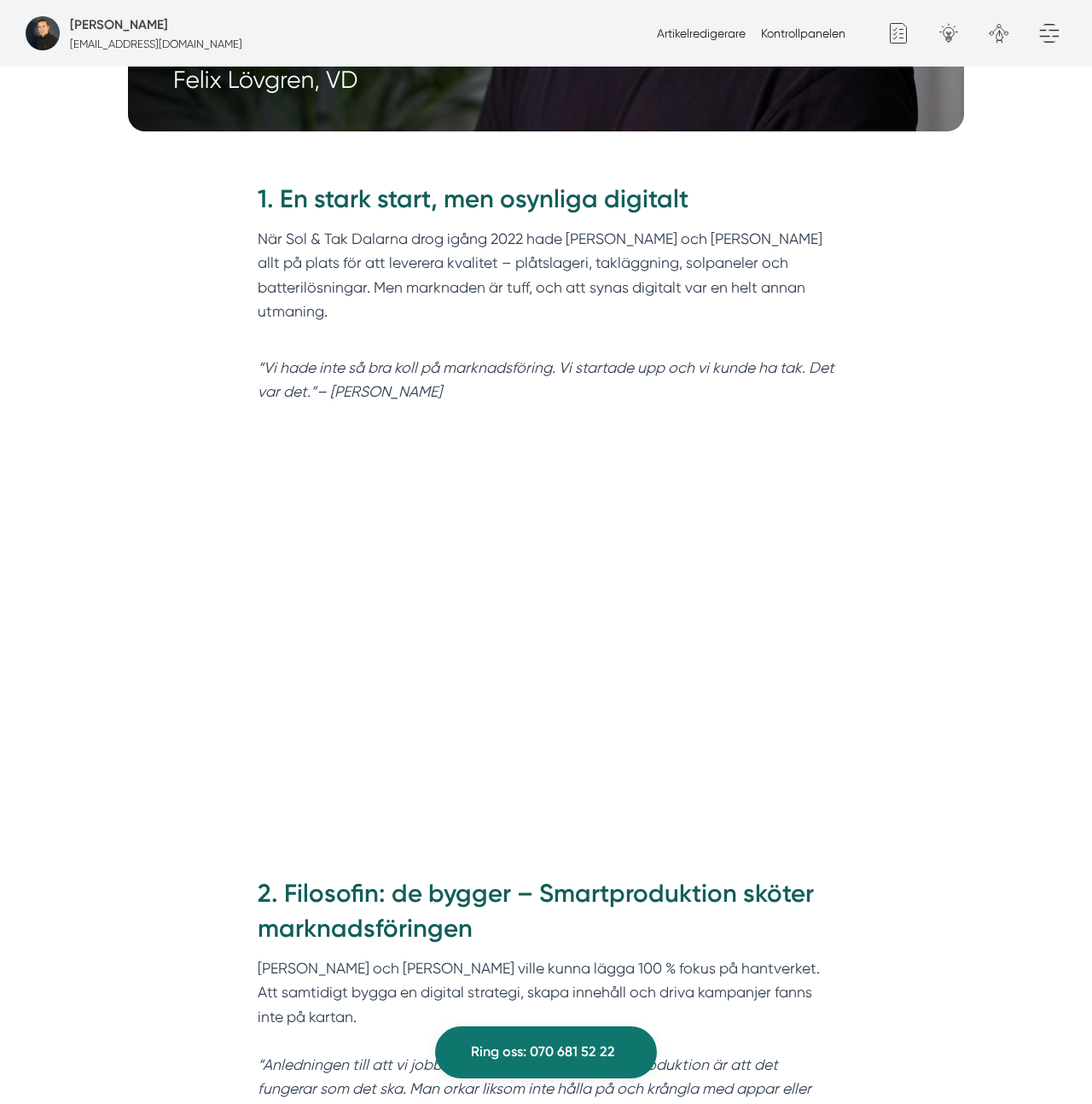
click at [778, 359] on em "“Vi hade inte så bra koll på marknadsföring. Vi startade upp och vi kunde ha ta…" at bounding box center [546, 380] width 576 height 41
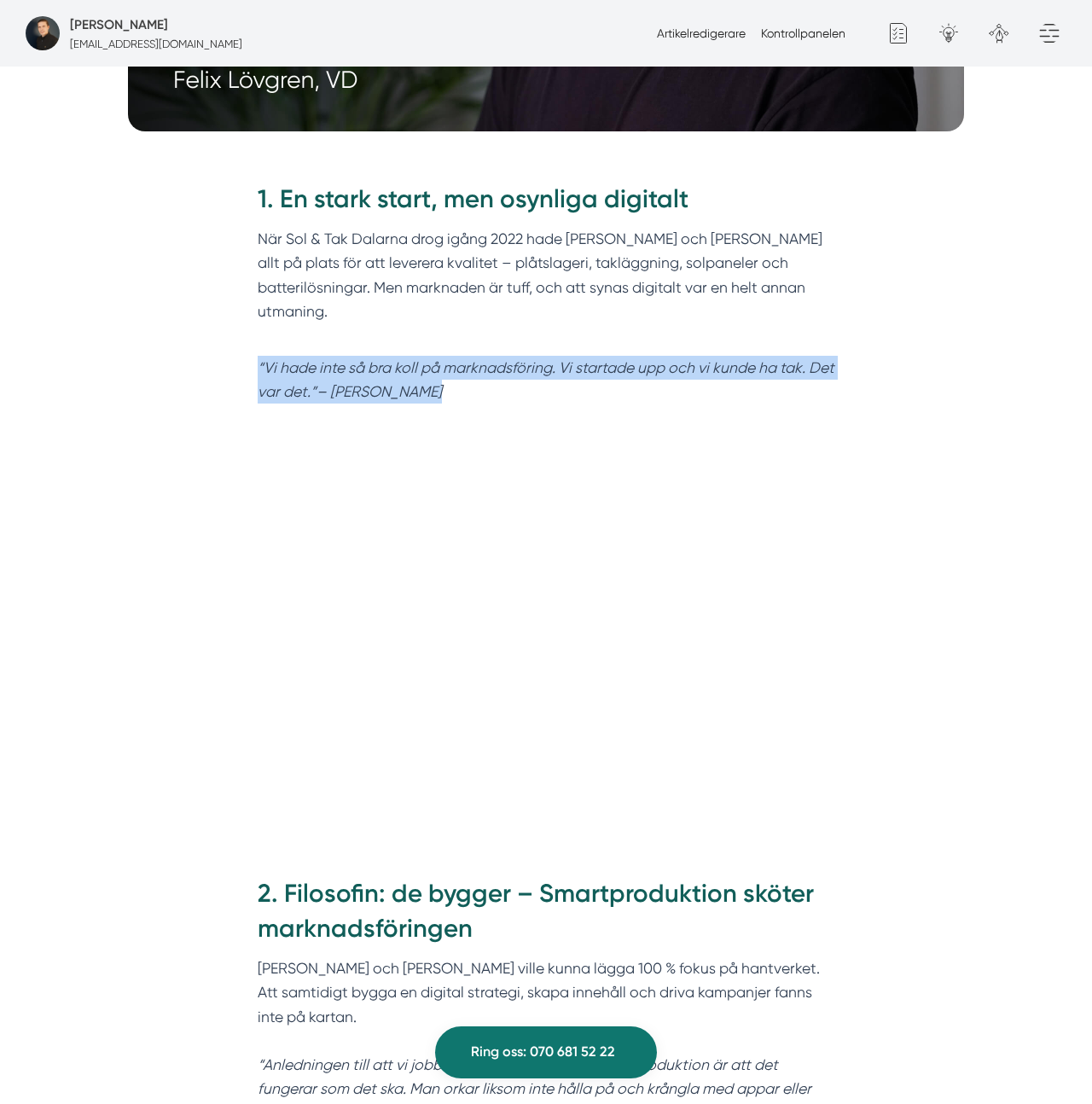
click at [778, 359] on em "“Vi hade inte så bra koll på marknadsföring. Vi startade upp och vi kunde ha ta…" at bounding box center [546, 380] width 576 height 41
click at [455, 357] on p "“Vi hade inte så bra koll på marknadsföring. Vi startade upp och vi kunde ha ta…" at bounding box center [546, 380] width 577 height 48
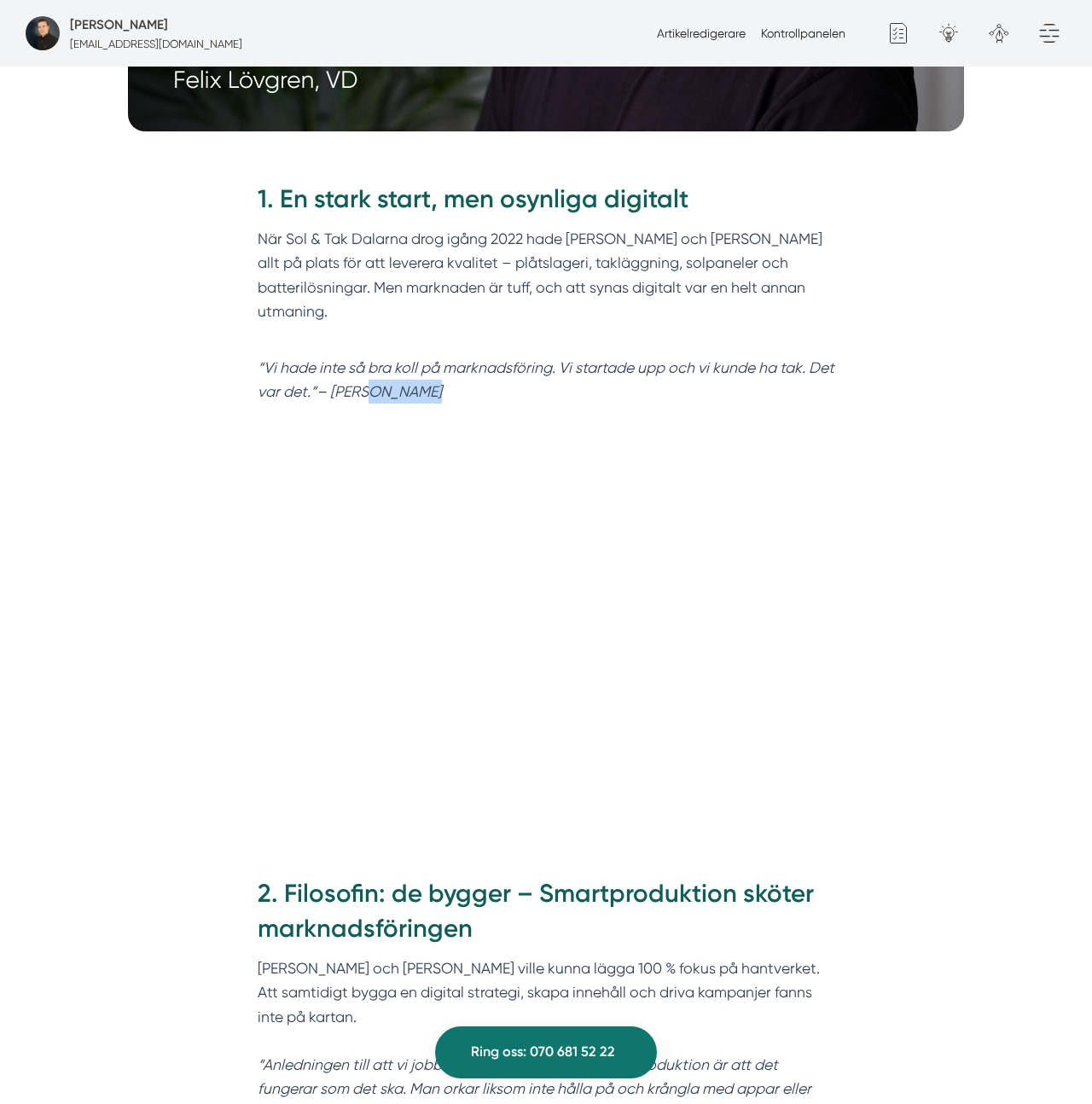
click at [455, 357] on p "“Vi hade inte så bra koll på marknadsföring. Vi startade upp och vi kunde ha ta…" at bounding box center [546, 380] width 577 height 48
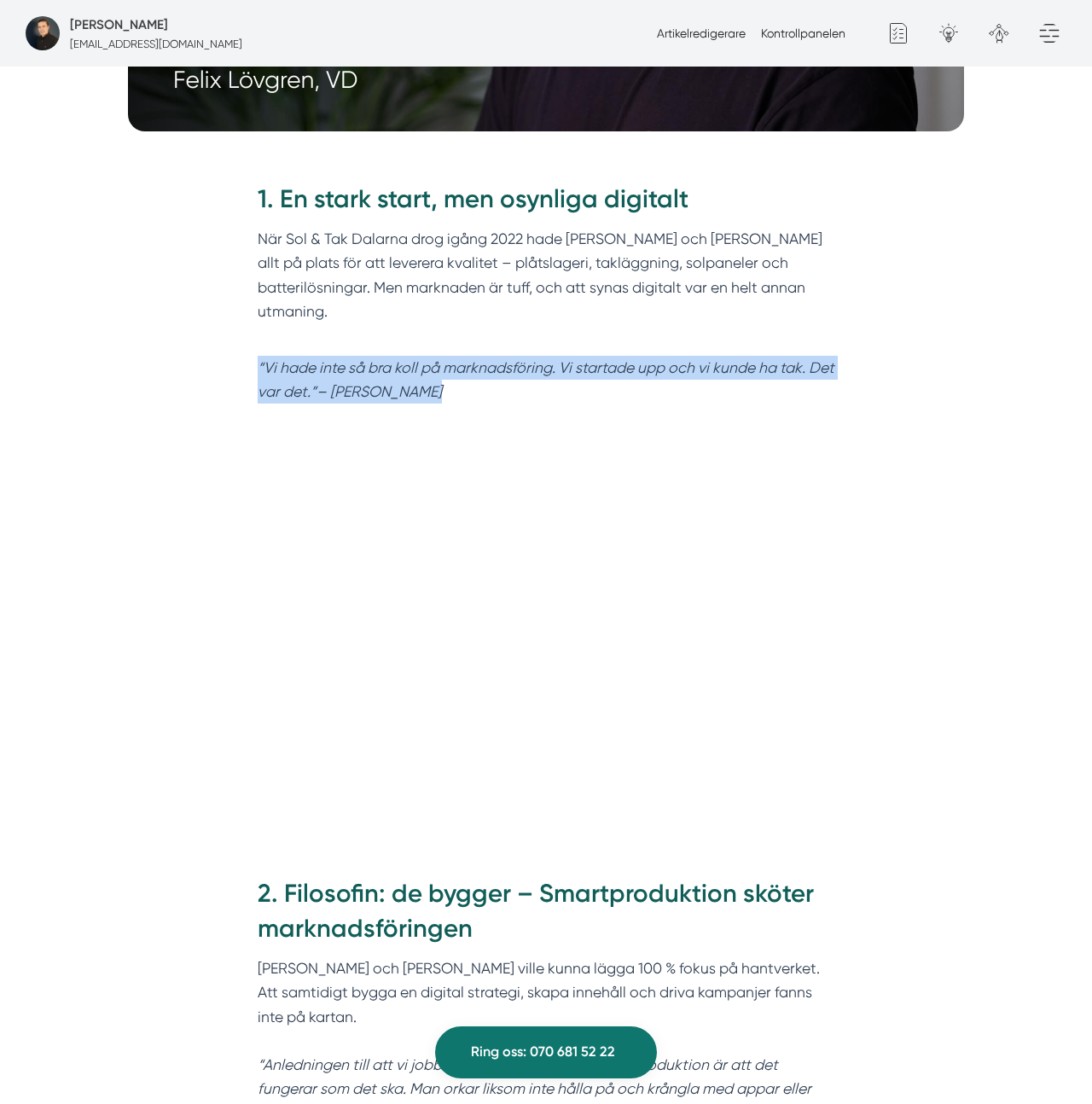
click at [455, 357] on p "“Vi hade inte så bra koll på marknadsföring. Vi startade upp och vi kunde ha ta…" at bounding box center [546, 380] width 577 height 48
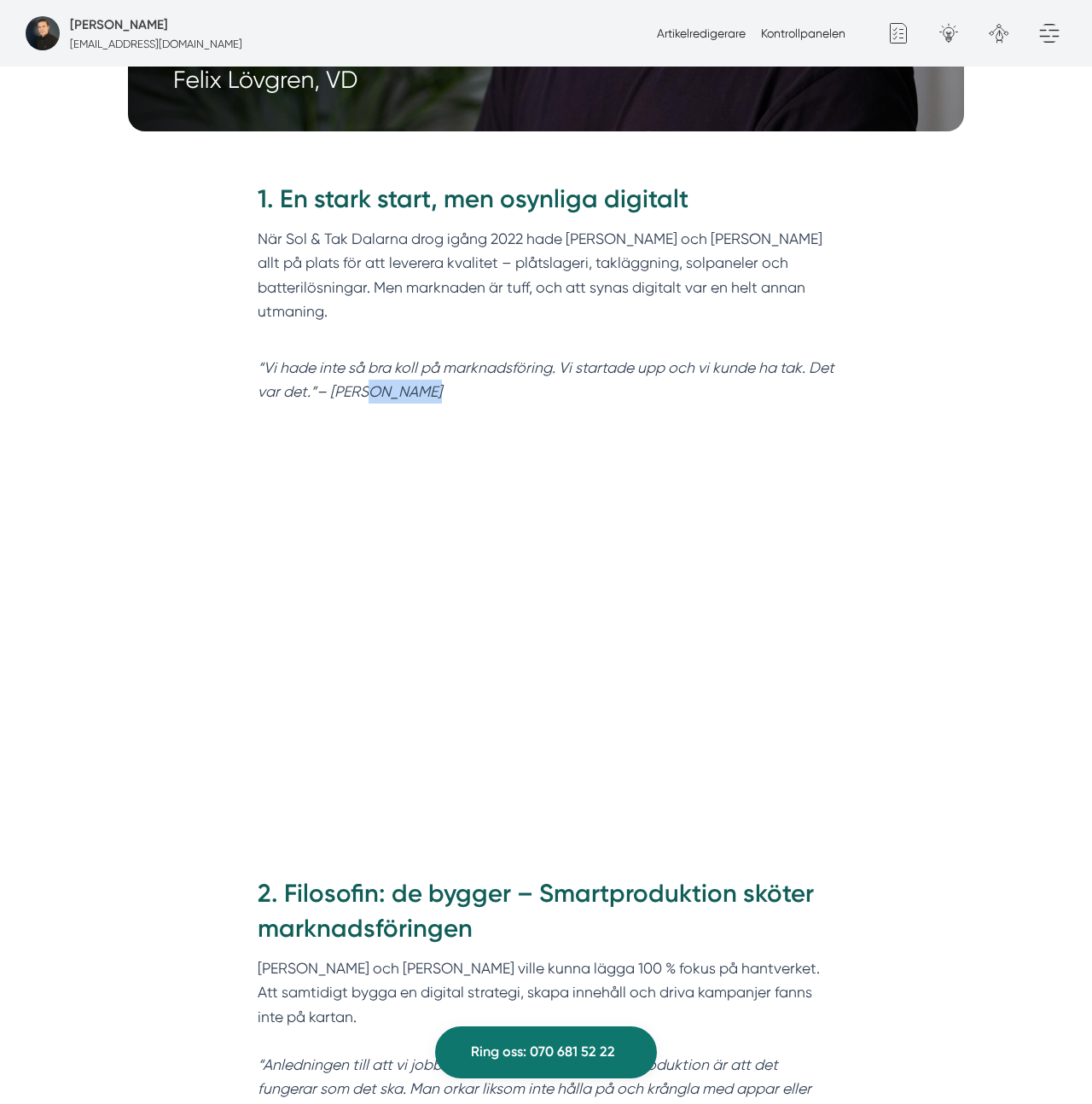
click at [455, 357] on p "“Vi hade inte så bra koll på marknadsföring. Vi startade upp och vi kunde ha ta…" at bounding box center [546, 380] width 577 height 48
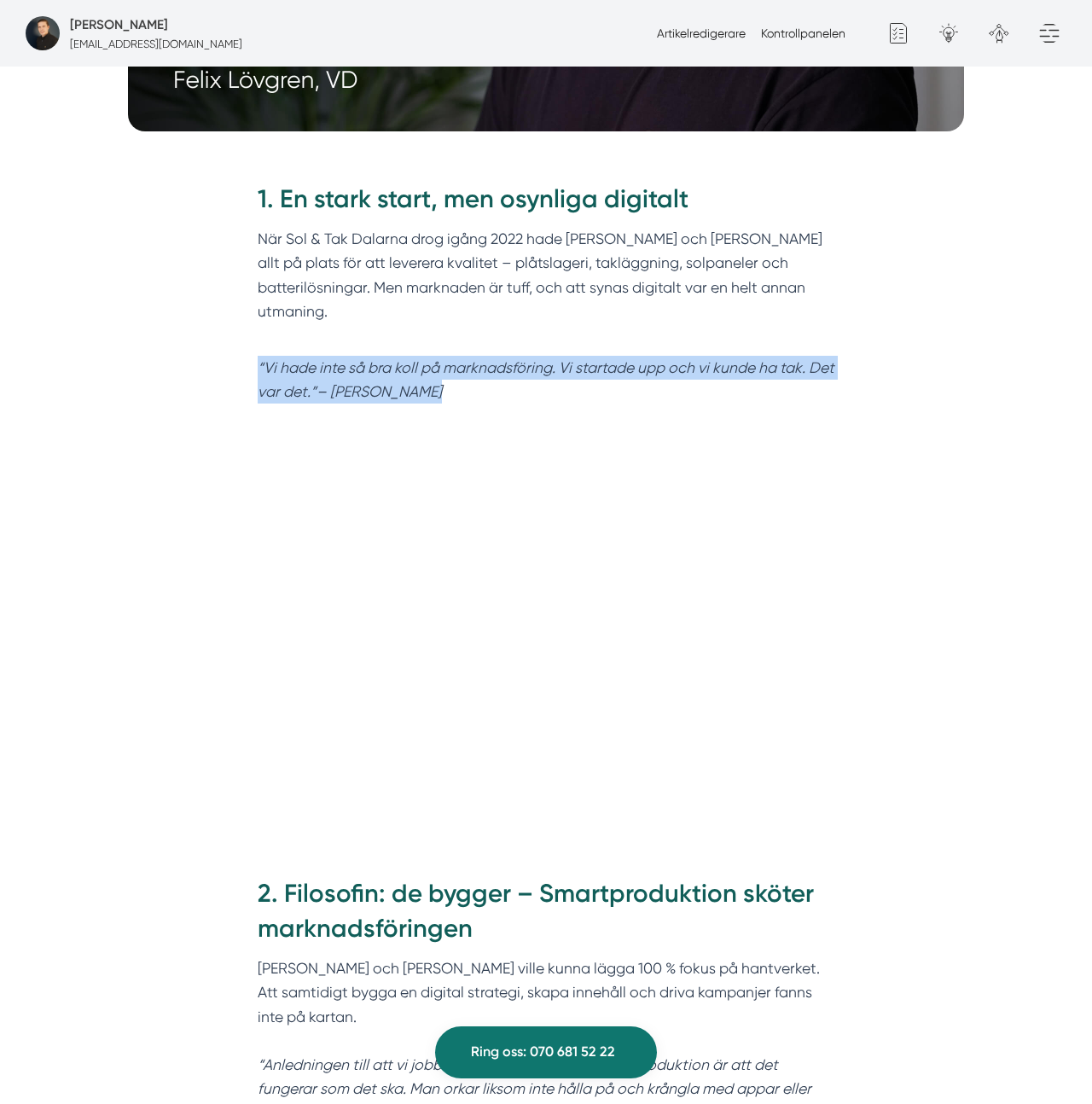
click at [455, 357] on p "“Vi hade inte så bra koll på marknadsföring. Vi startade upp och vi kunde ha ta…" at bounding box center [546, 380] width 577 height 48
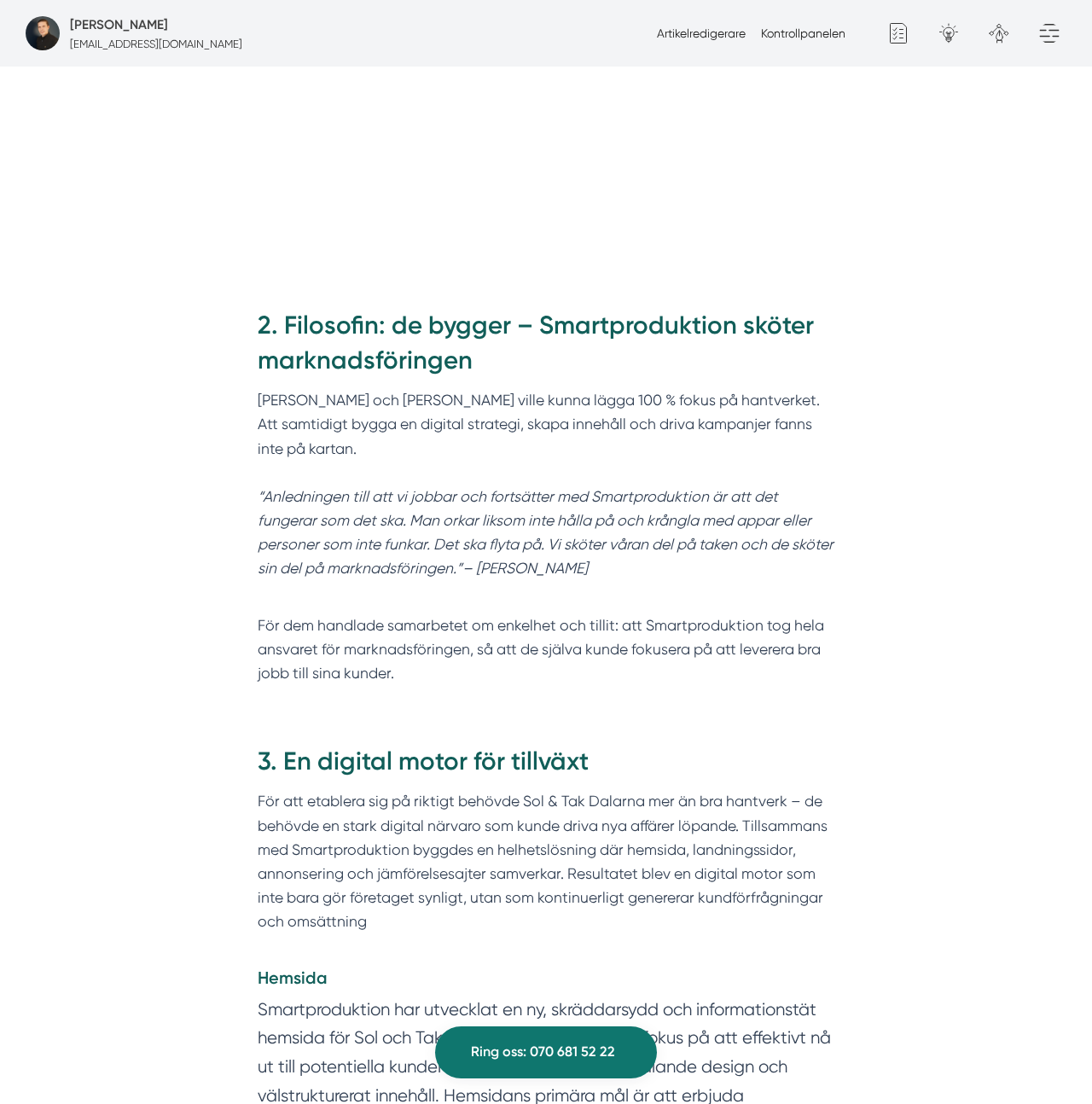
scroll to position [1579, 0]
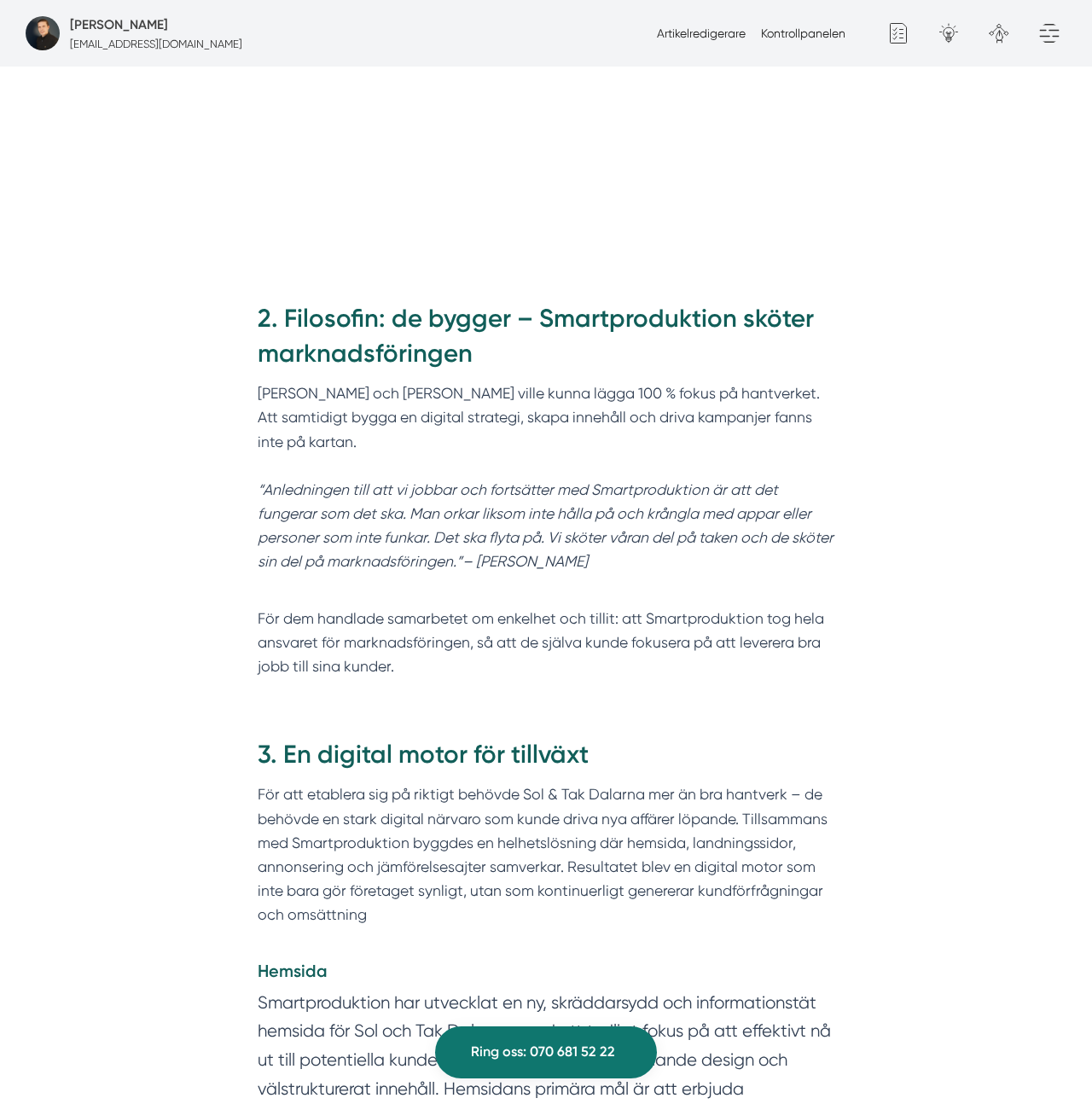
click at [407, 301] on h2 "2. Filosofin: de bygger – Smartproduktion sköter marknadsföringen" at bounding box center [546, 341] width 577 height 81
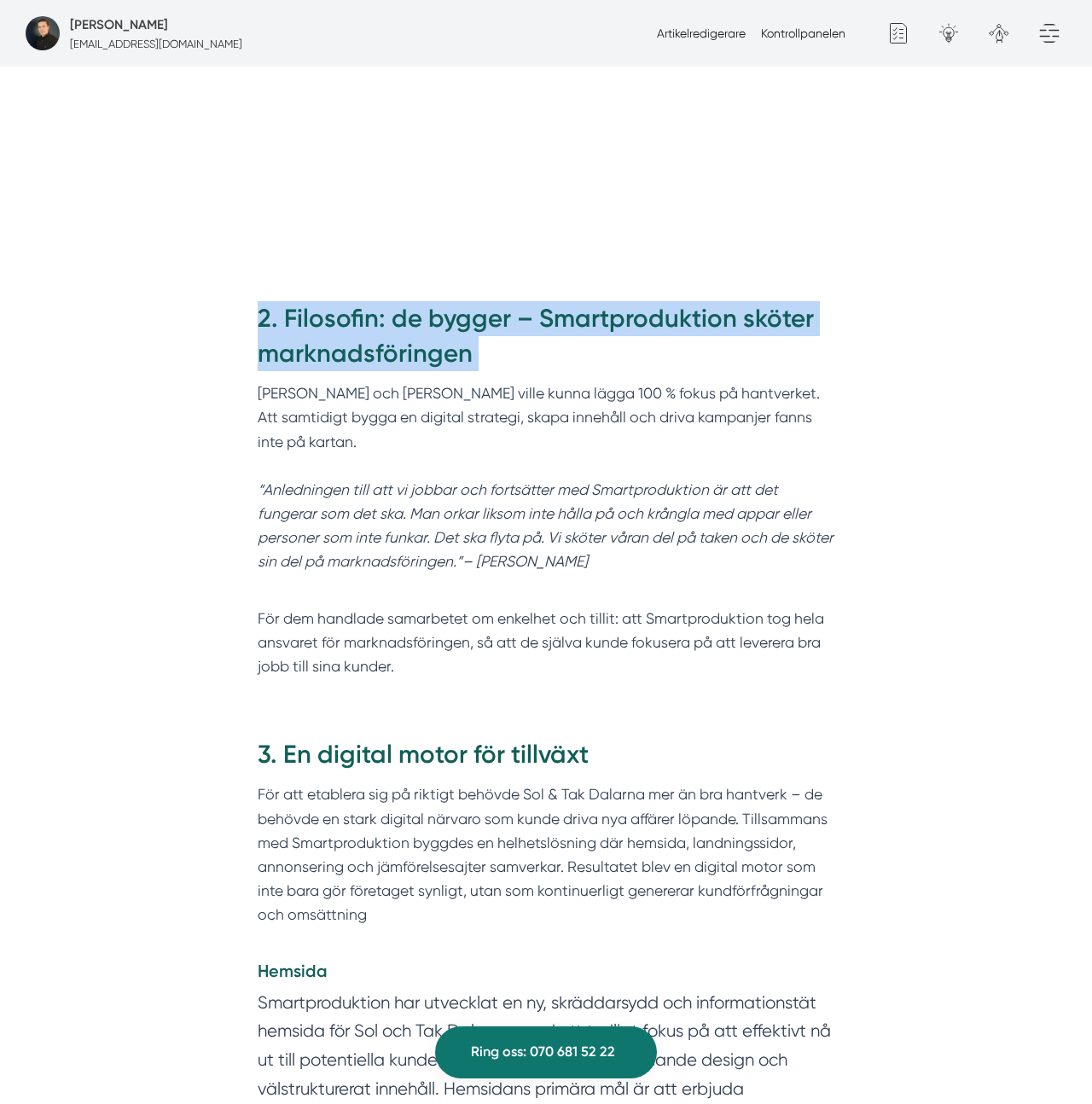
click at [407, 301] on h2 "2. Filosofin: de bygger – Smartproduktion sköter marknadsföringen" at bounding box center [546, 341] width 577 height 81
click at [404, 301] on h2 "2. Filosofin: de bygger – Smartproduktion sköter marknadsföringen" at bounding box center [546, 341] width 577 height 81
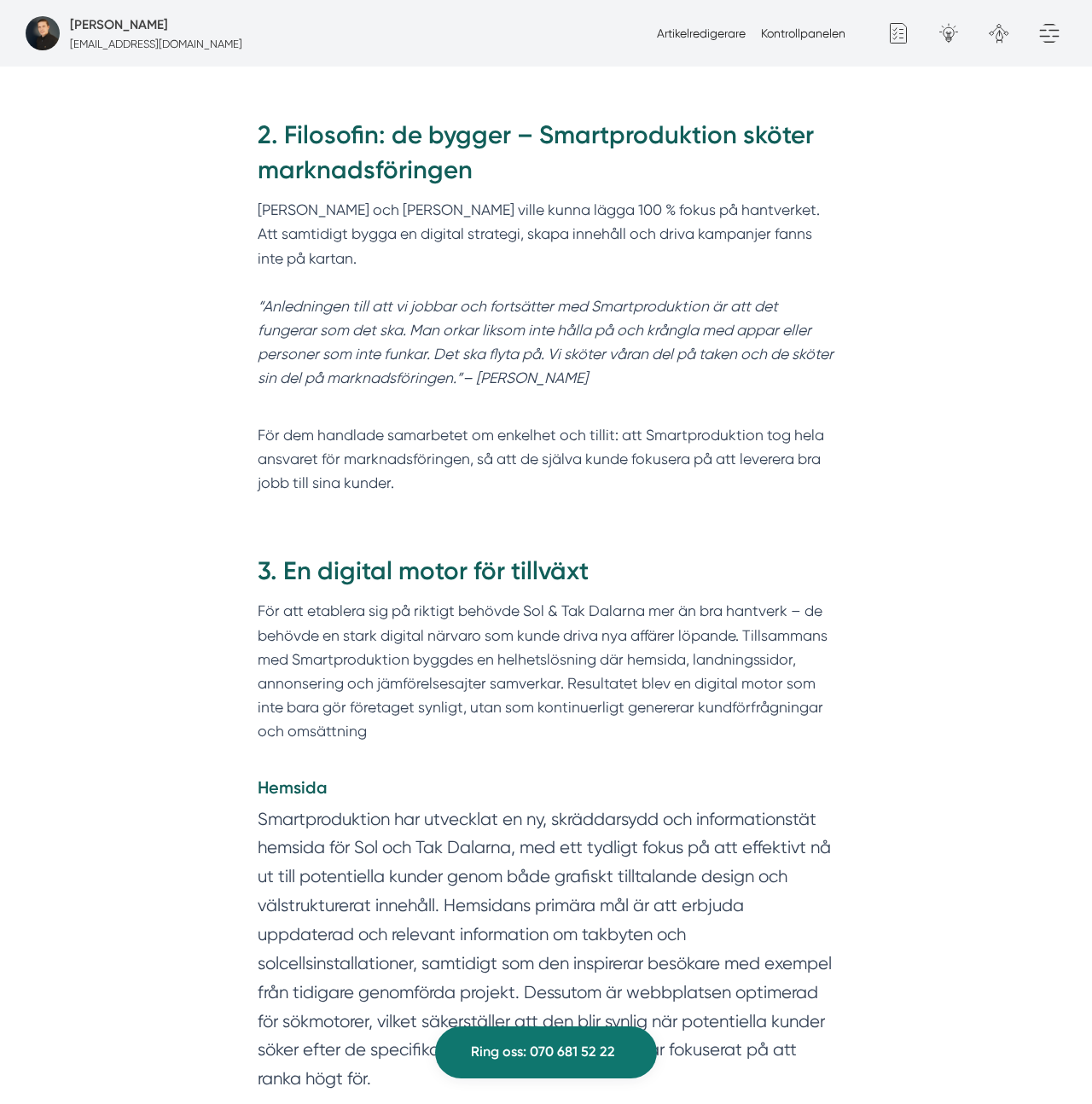
scroll to position [1802, 0]
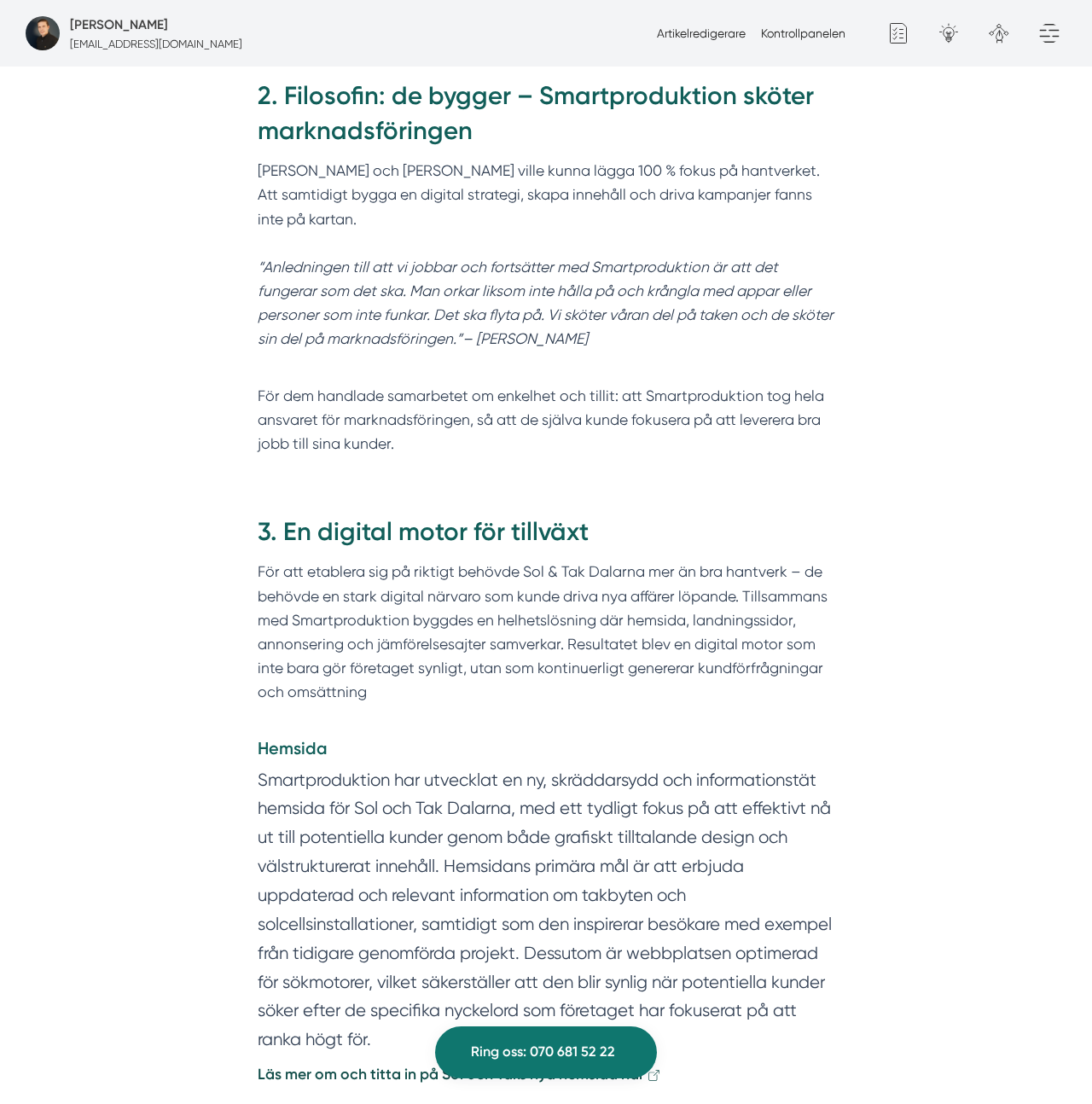
click at [843, 328] on div "2. Filosofin: de bygger – Smartproduktion sköter marknadsföringen Felix och Mar…" at bounding box center [546, 272] width 655 height 436
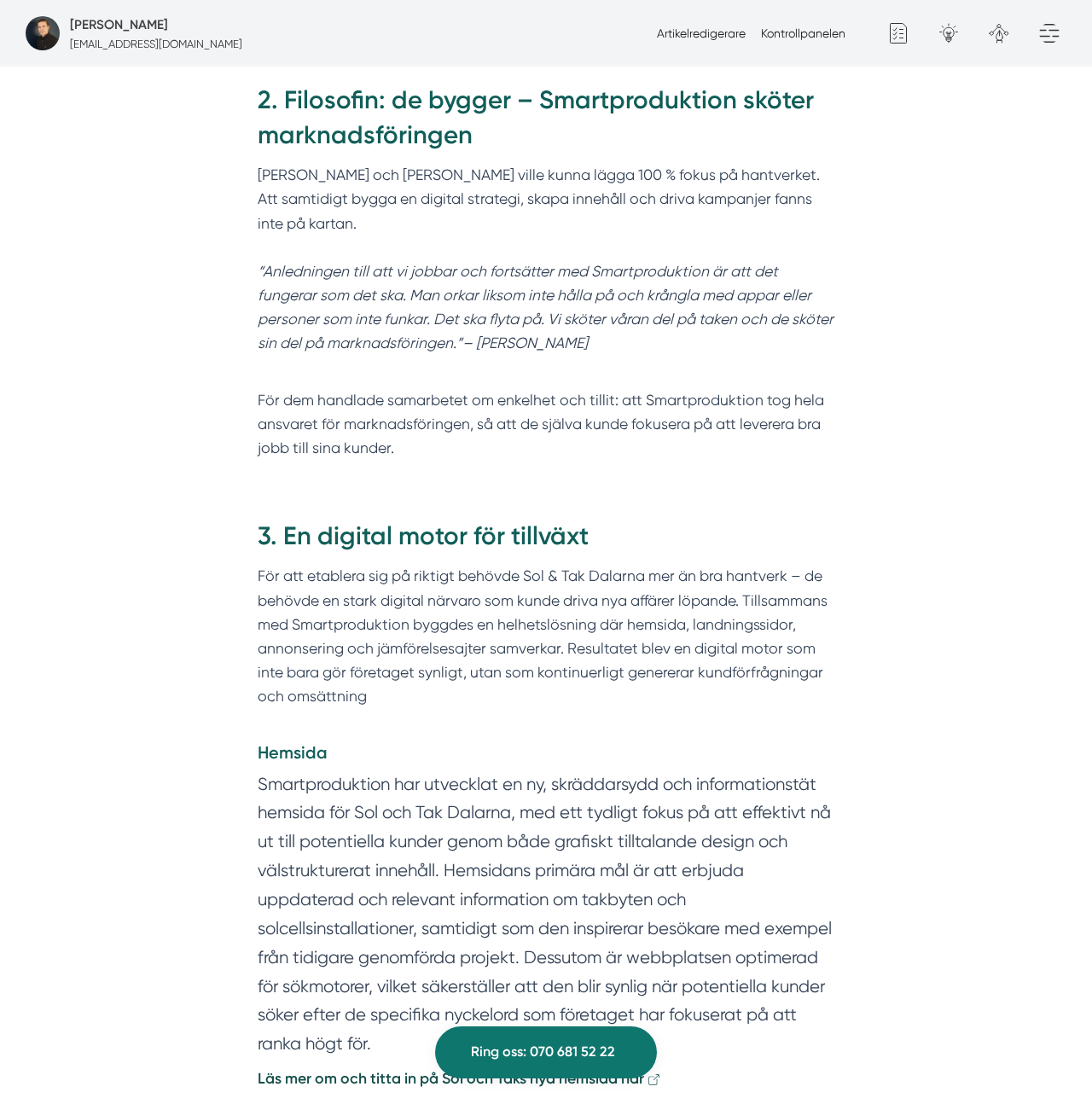
click at [658, 263] on em "“Anledningen till att vi jobbar och fortsätter med Smartproduktion är att det f…" at bounding box center [545, 307] width 576 height 90
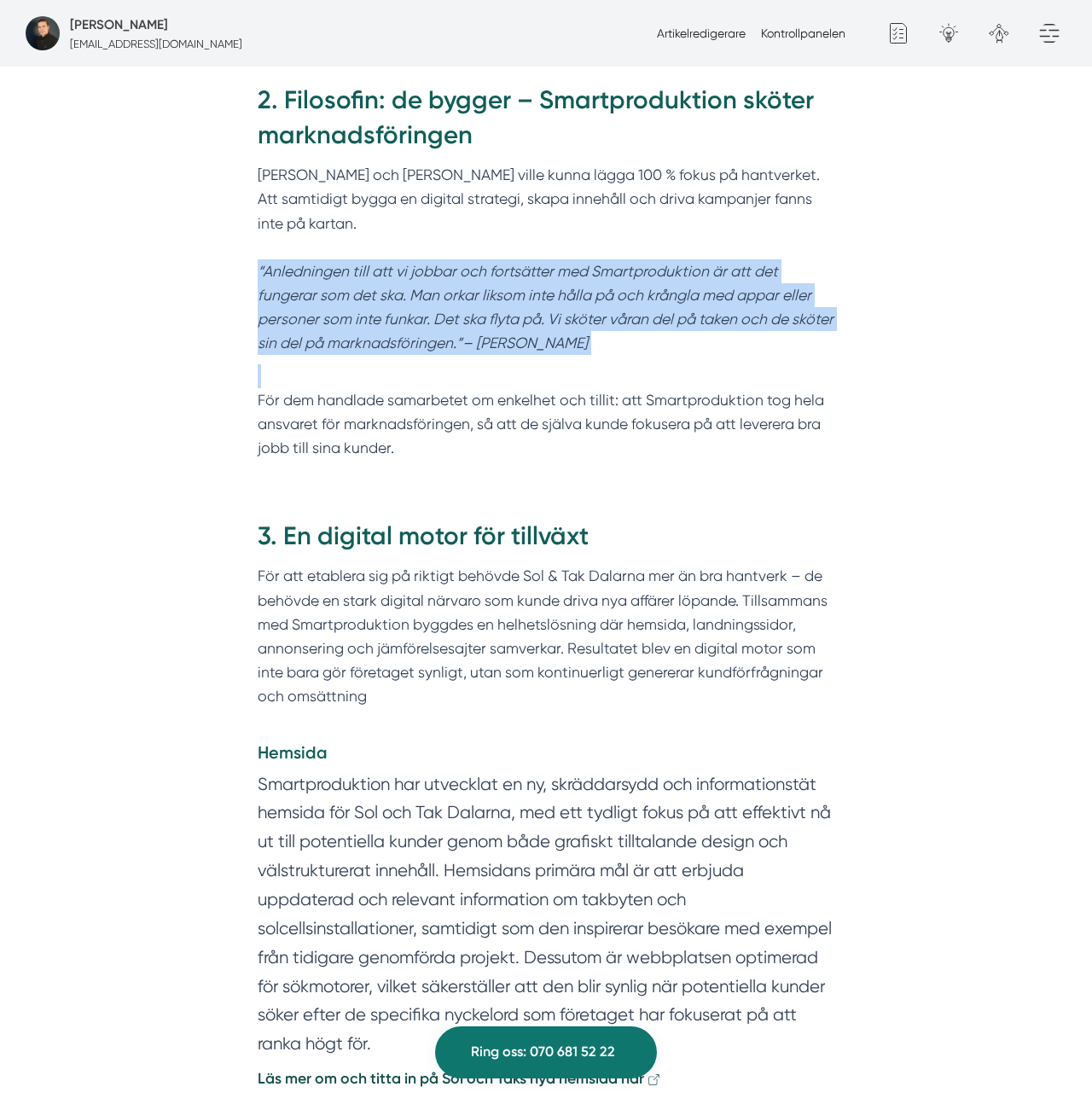
click at [658, 263] on em "“Anledningen till att vi jobbar och fortsätter med Smartproduktion är att det f…" at bounding box center [545, 307] width 576 height 90
click at [633, 264] on p "Felix och Markus ville kunna lägga 100 % fokus på hantverket. Att samtidigt byg…" at bounding box center [546, 259] width 577 height 192
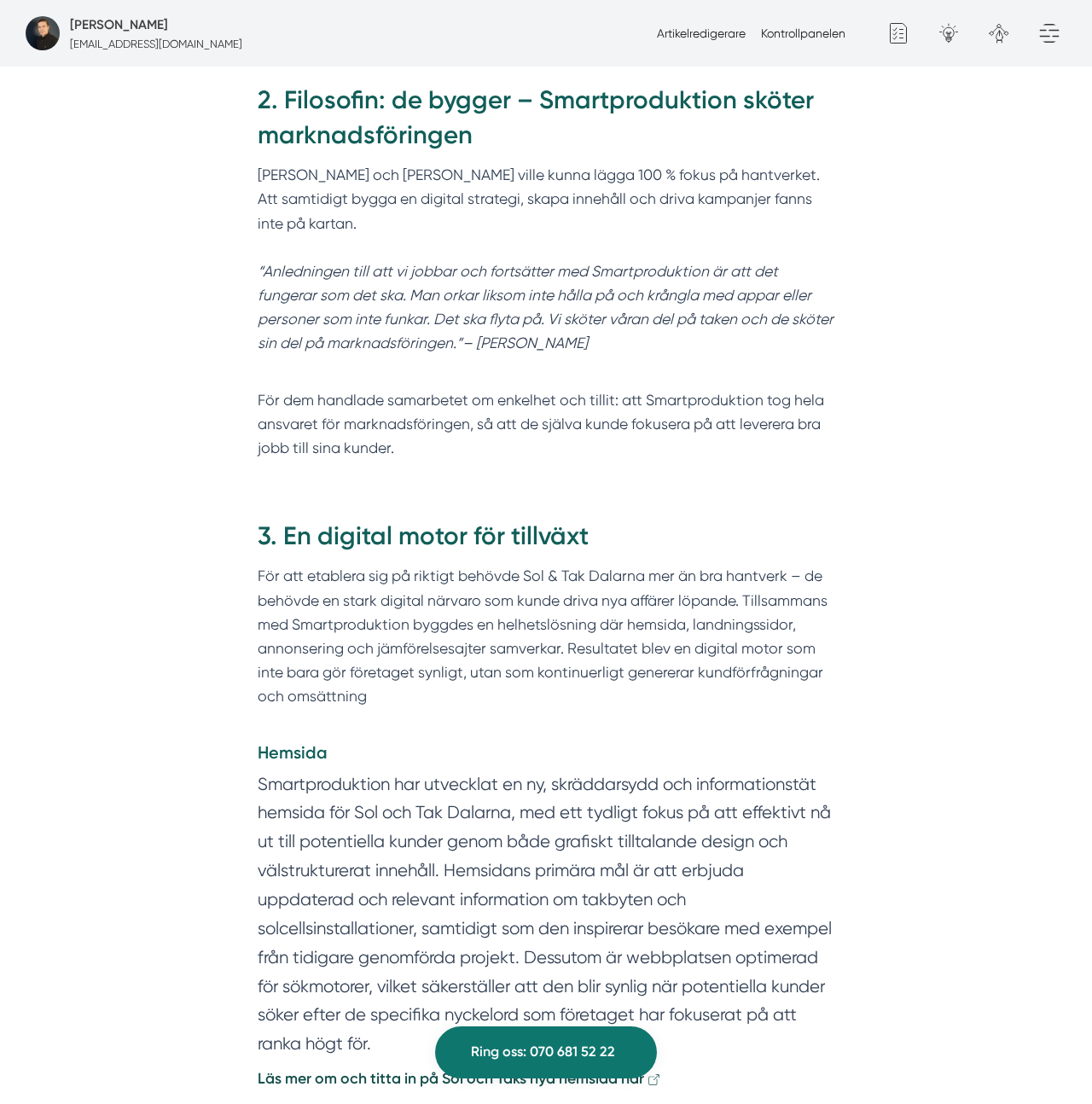
click at [634, 264] on p "Felix och Markus ville kunna lägga 100 % fokus på hantverket. Att samtidigt byg…" at bounding box center [546, 259] width 577 height 192
click at [634, 263] on p "Felix och Markus ville kunna lägga 100 % fokus på hantverket. Att samtidigt byg…" at bounding box center [546, 259] width 577 height 192
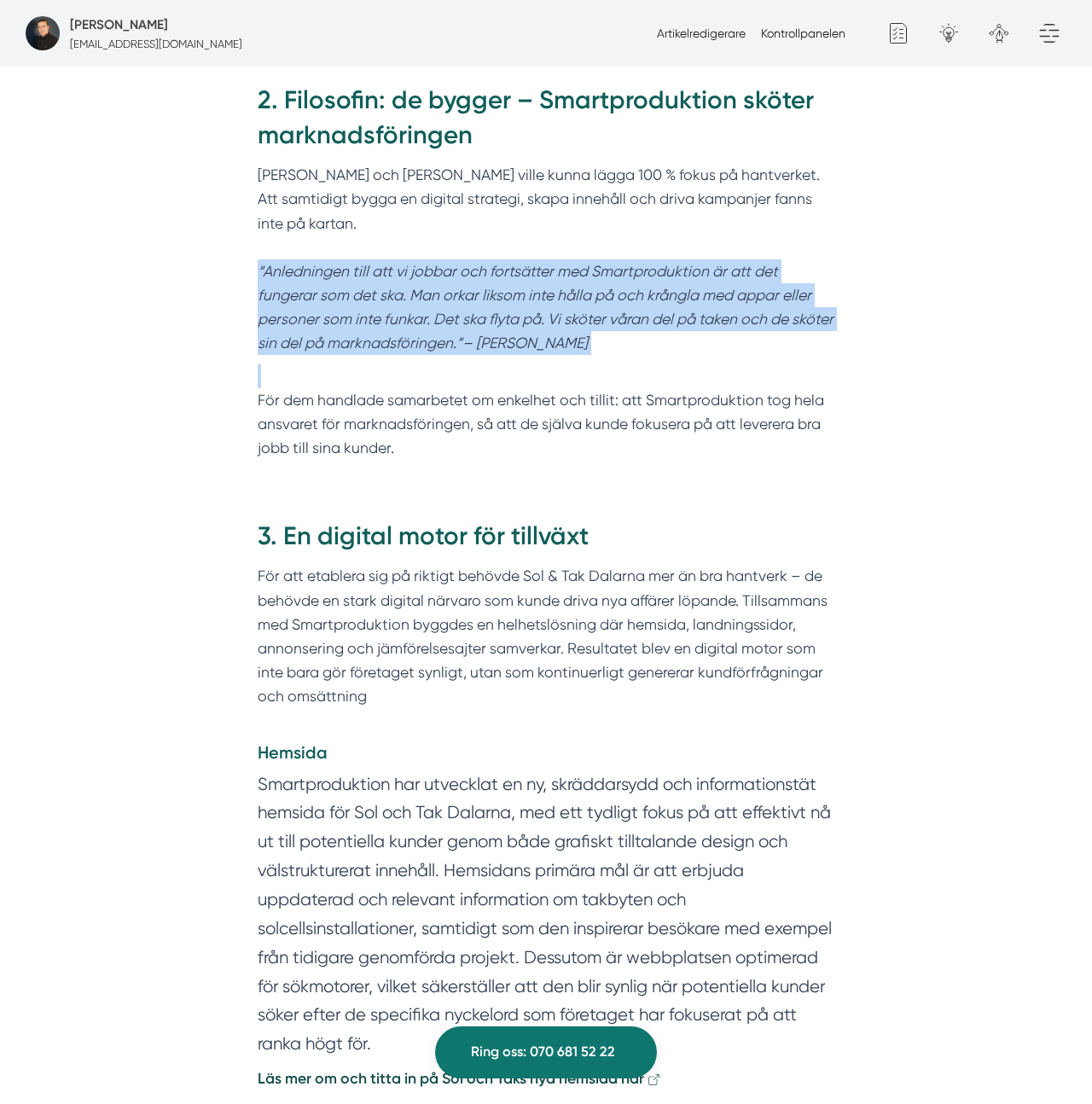
click at [634, 263] on p "Felix och Markus ville kunna lägga 100 % fokus på hantverket. Att samtidigt byg…" at bounding box center [546, 259] width 577 height 192
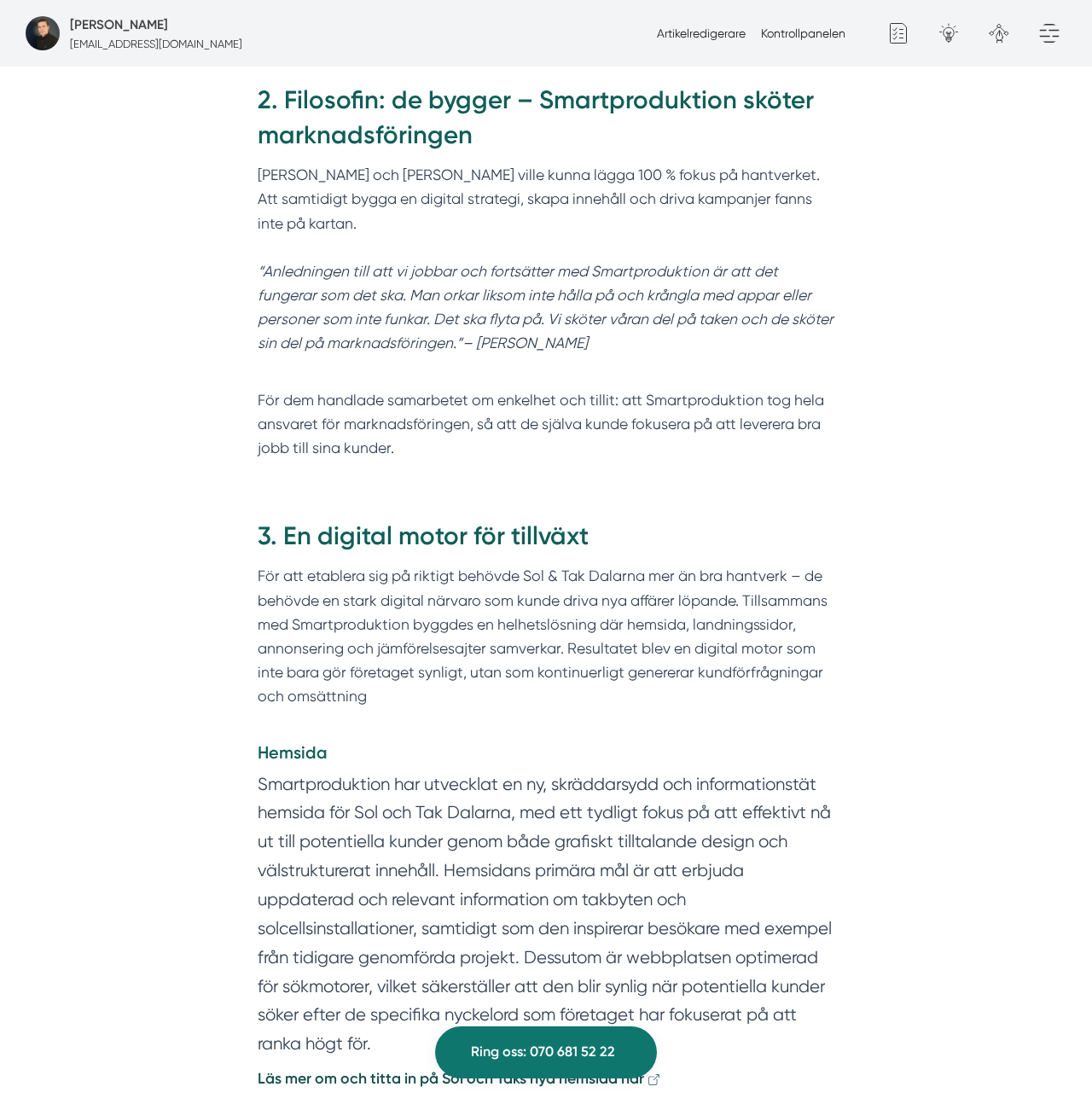
scroll to position [1792, 0]
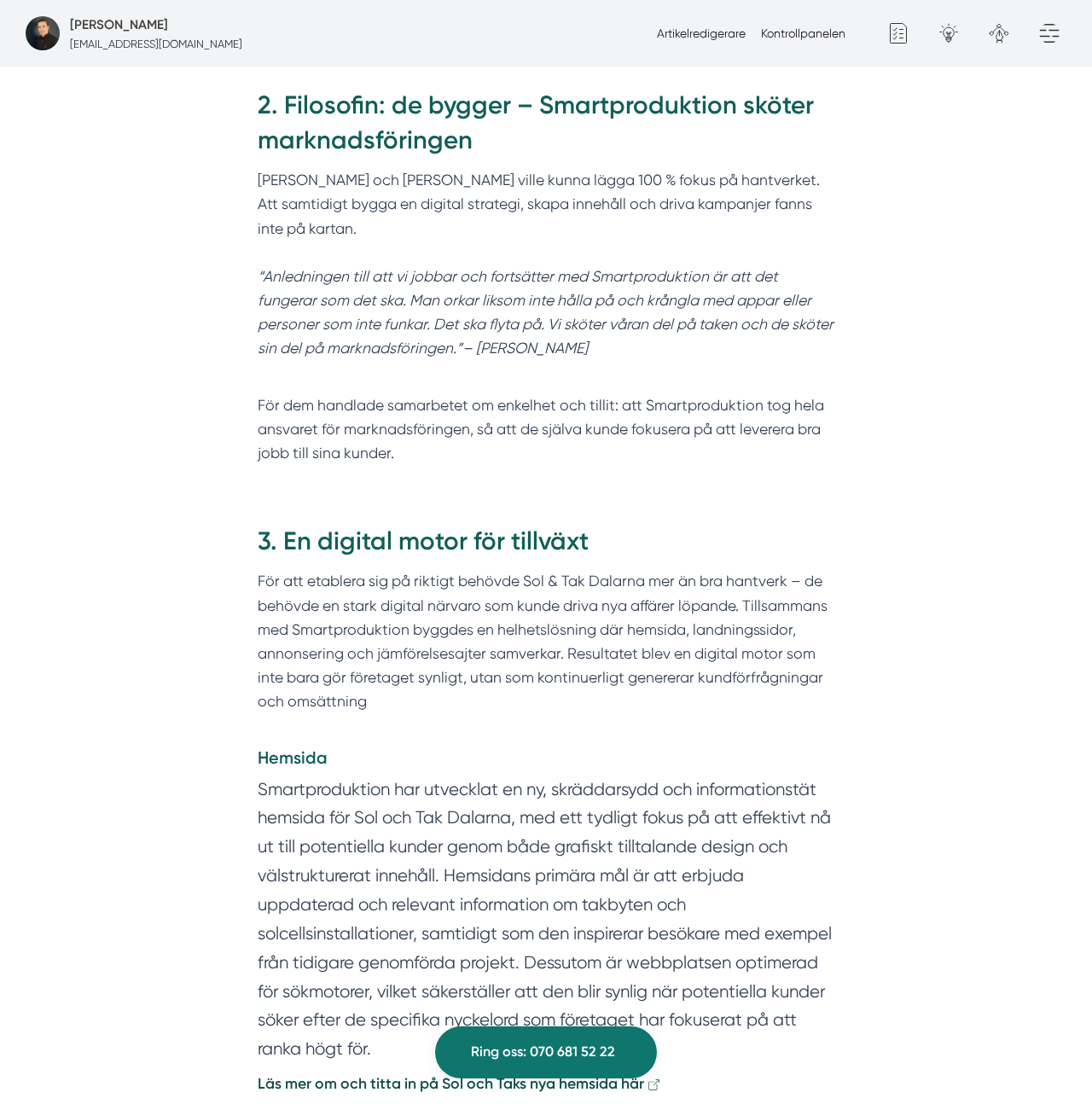
click at [548, 570] on p "För att etablera sig på riktigt behövde Sol & Tak Dalarna mer än bra hantverk –…" at bounding box center [546, 653] width 577 height 168
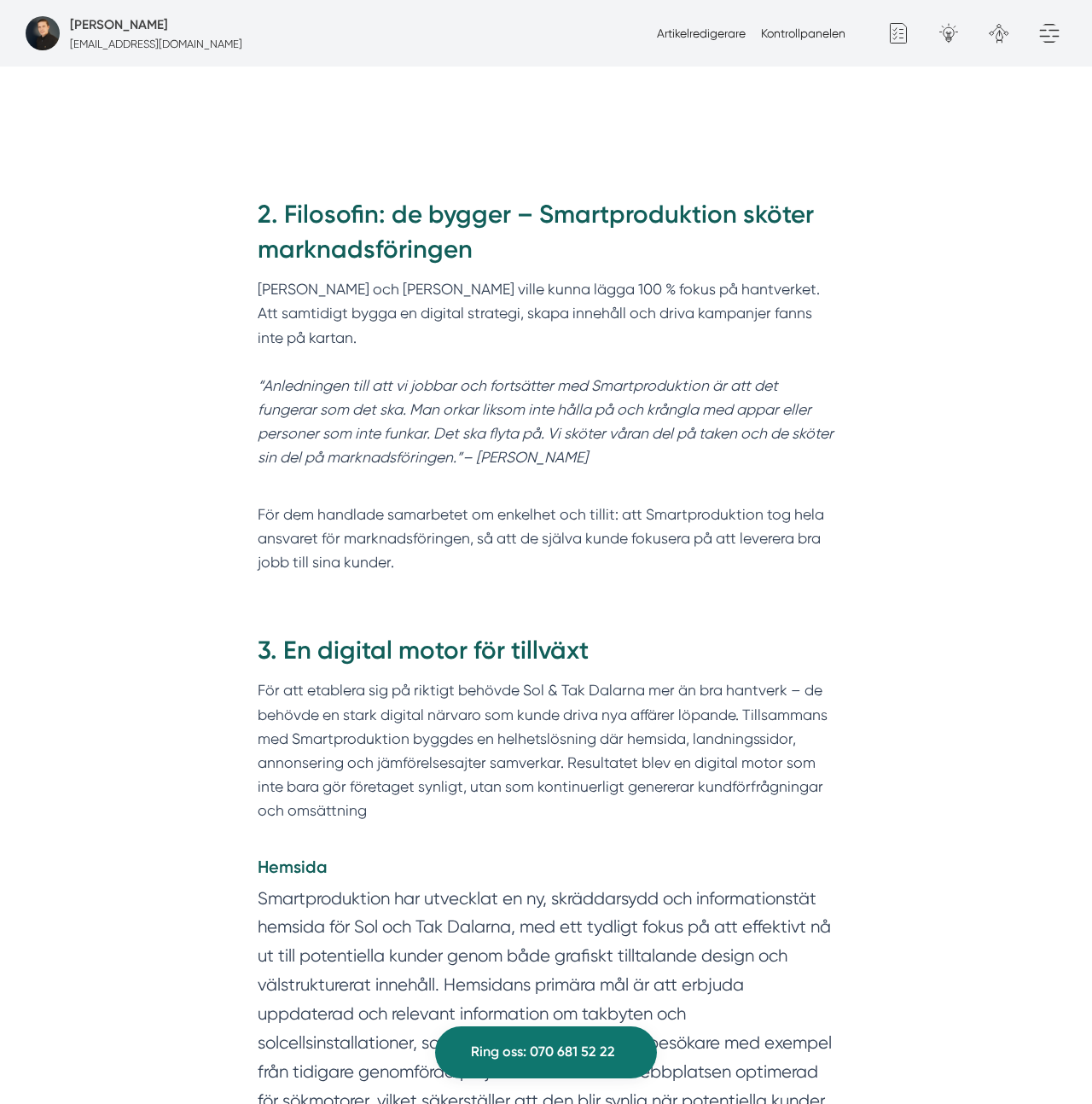
scroll to position [1670, 0]
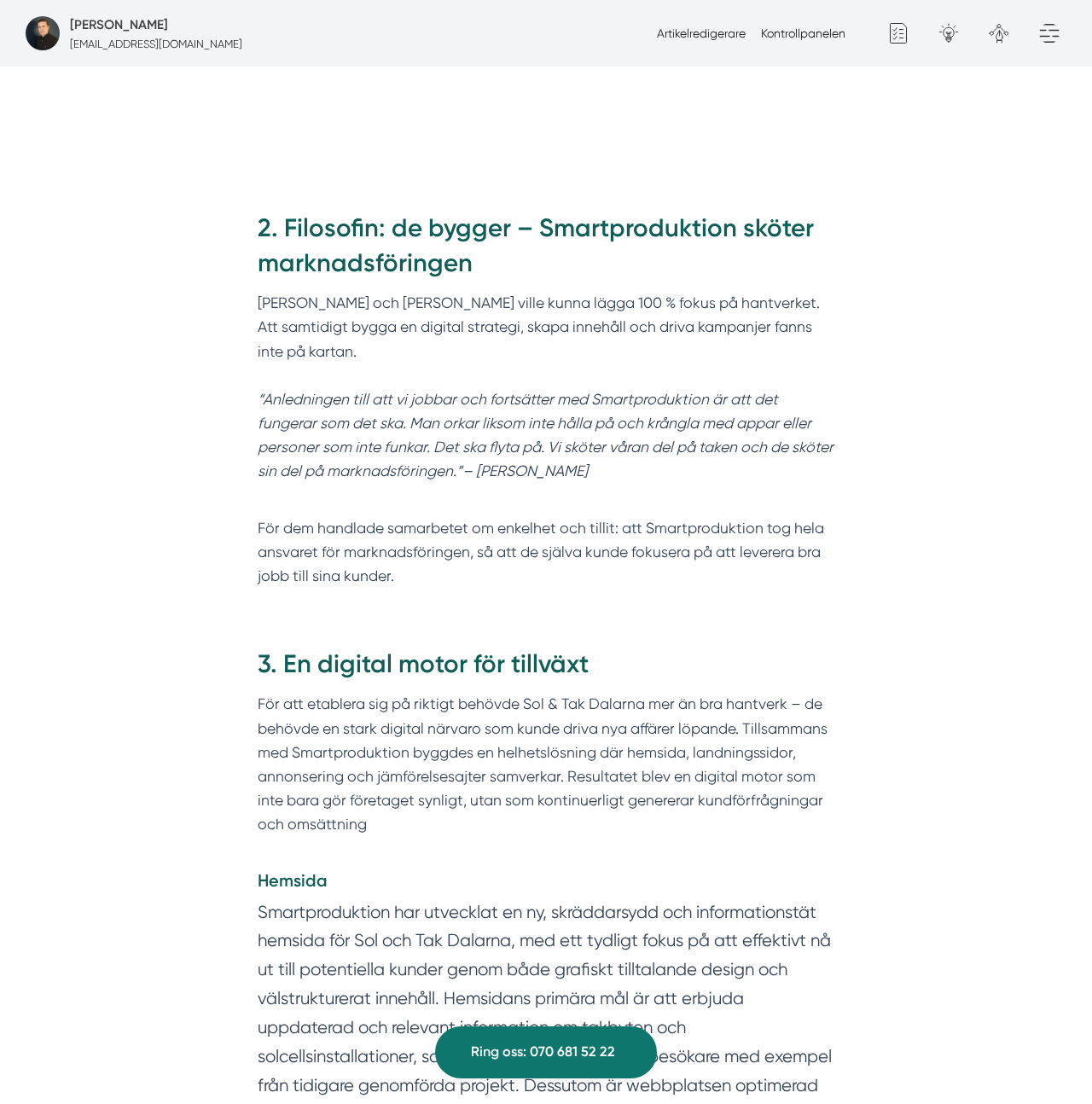
click at [402, 498] on p "För dem handlade samarbetet om enkelhet och tillit: att Smartproduktion tog hel…" at bounding box center [546, 540] width 577 height 97
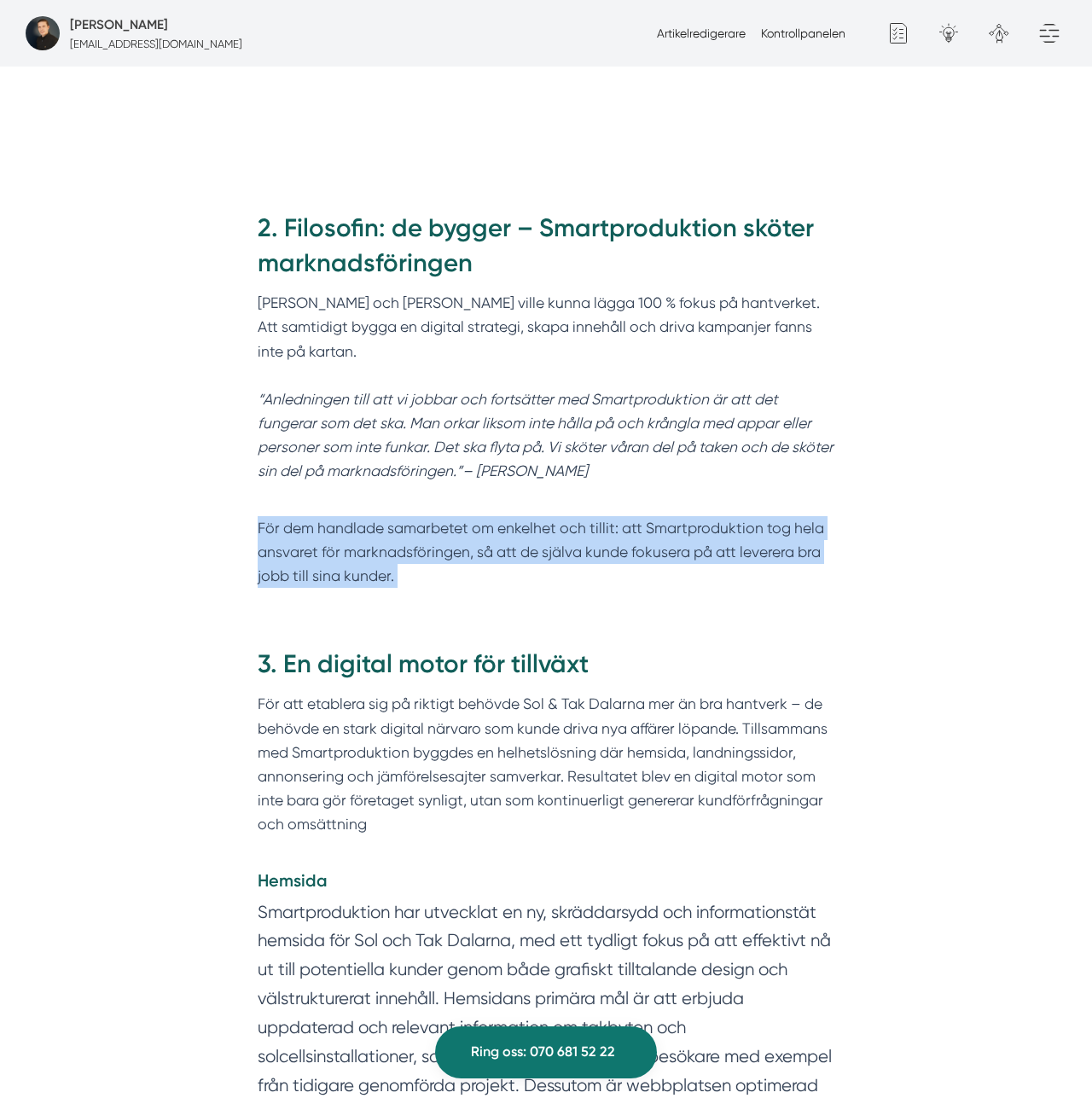
click at [402, 498] on p "För dem handlade samarbetet om enkelhet och tillit: att Smartproduktion tog hel…" at bounding box center [546, 540] width 577 height 97
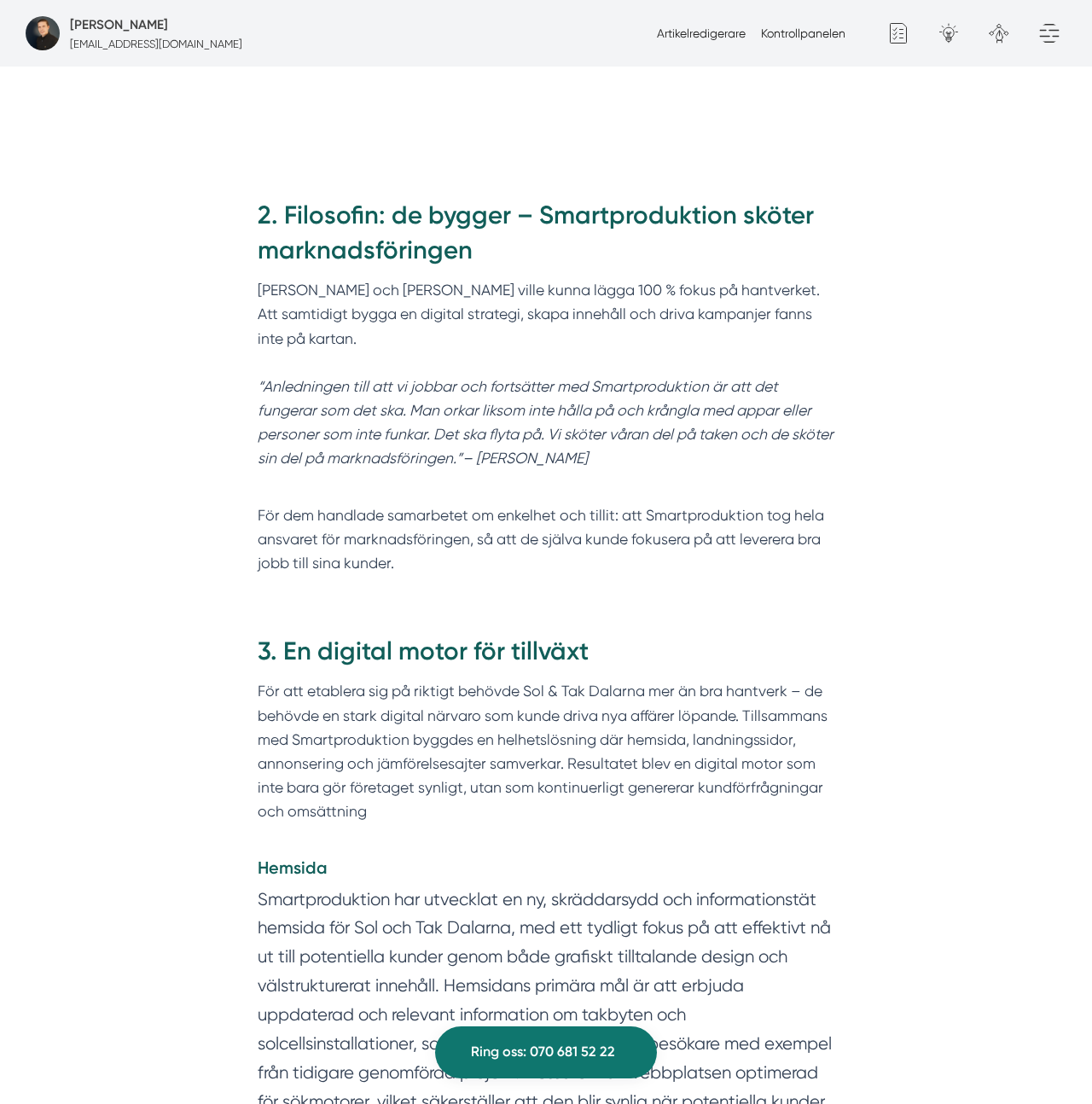
click at [402, 498] on p "För dem handlade samarbetet om enkelhet och tillit: att Smartproduktion tog hel…" at bounding box center [546, 528] width 577 height 97
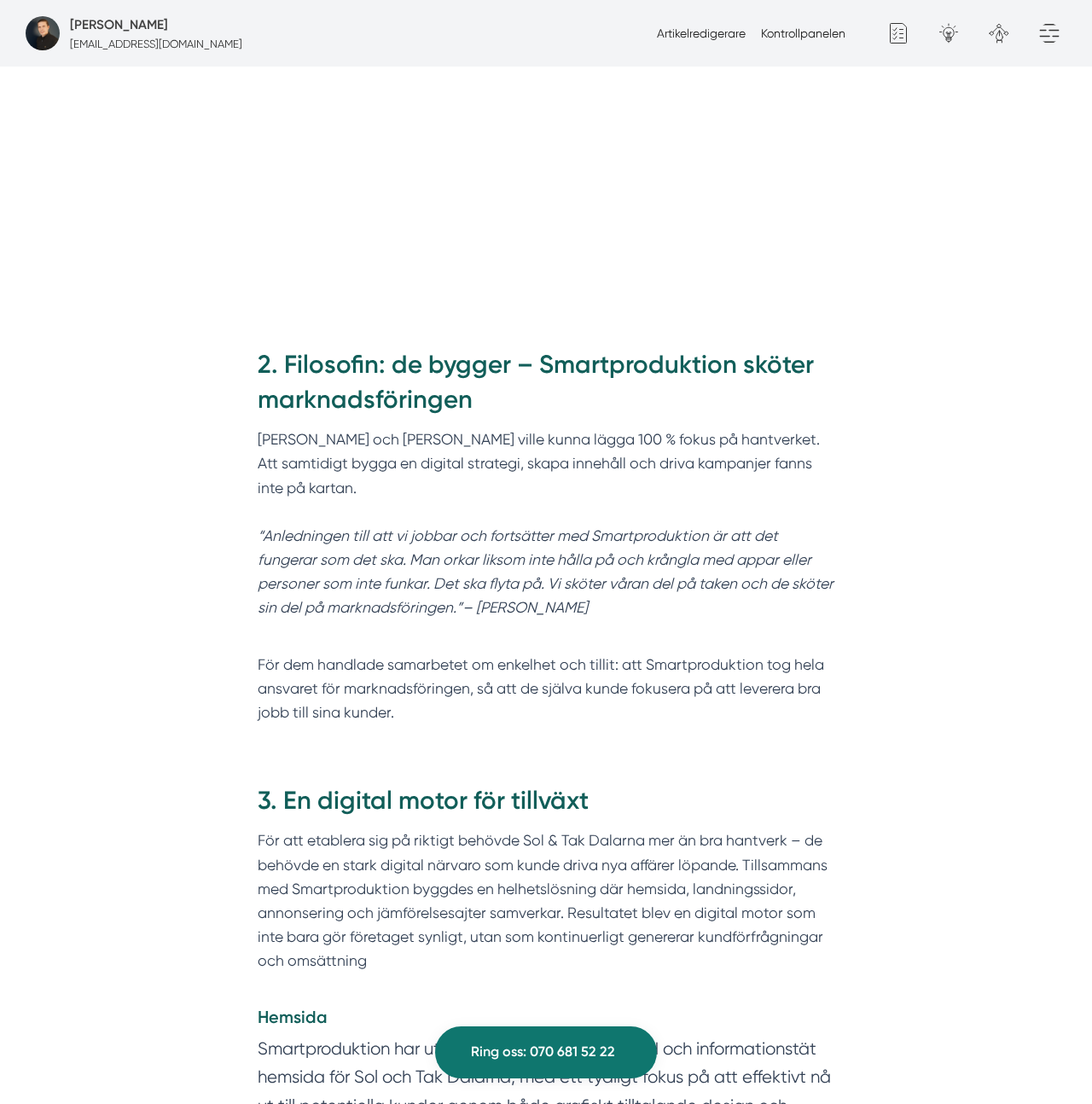
scroll to position [1521, 0]
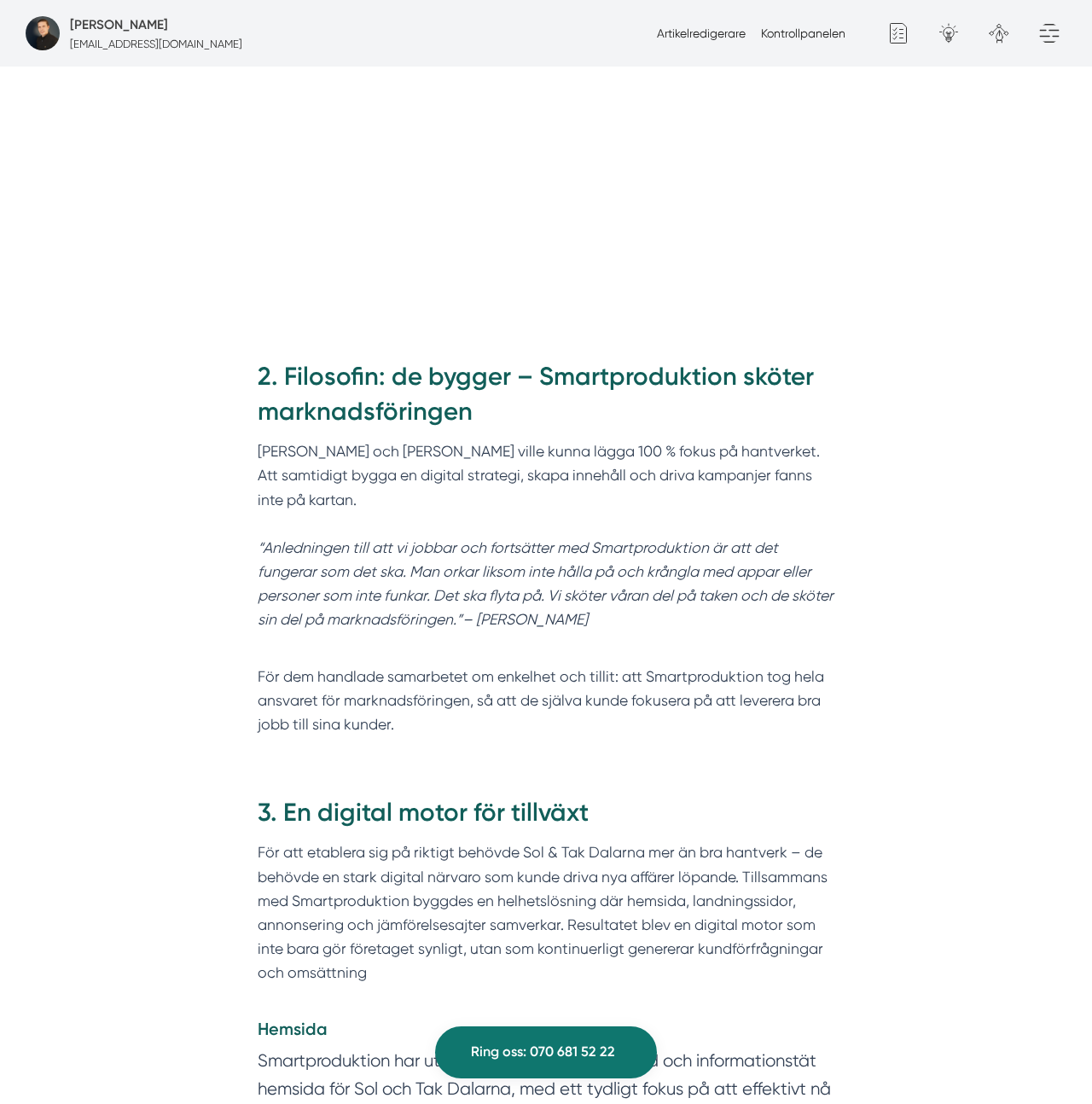
click at [405, 540] on em "“Anledningen till att vi jobbar och fortsätter med Smartproduktion är att det f…" at bounding box center [545, 584] width 576 height 90
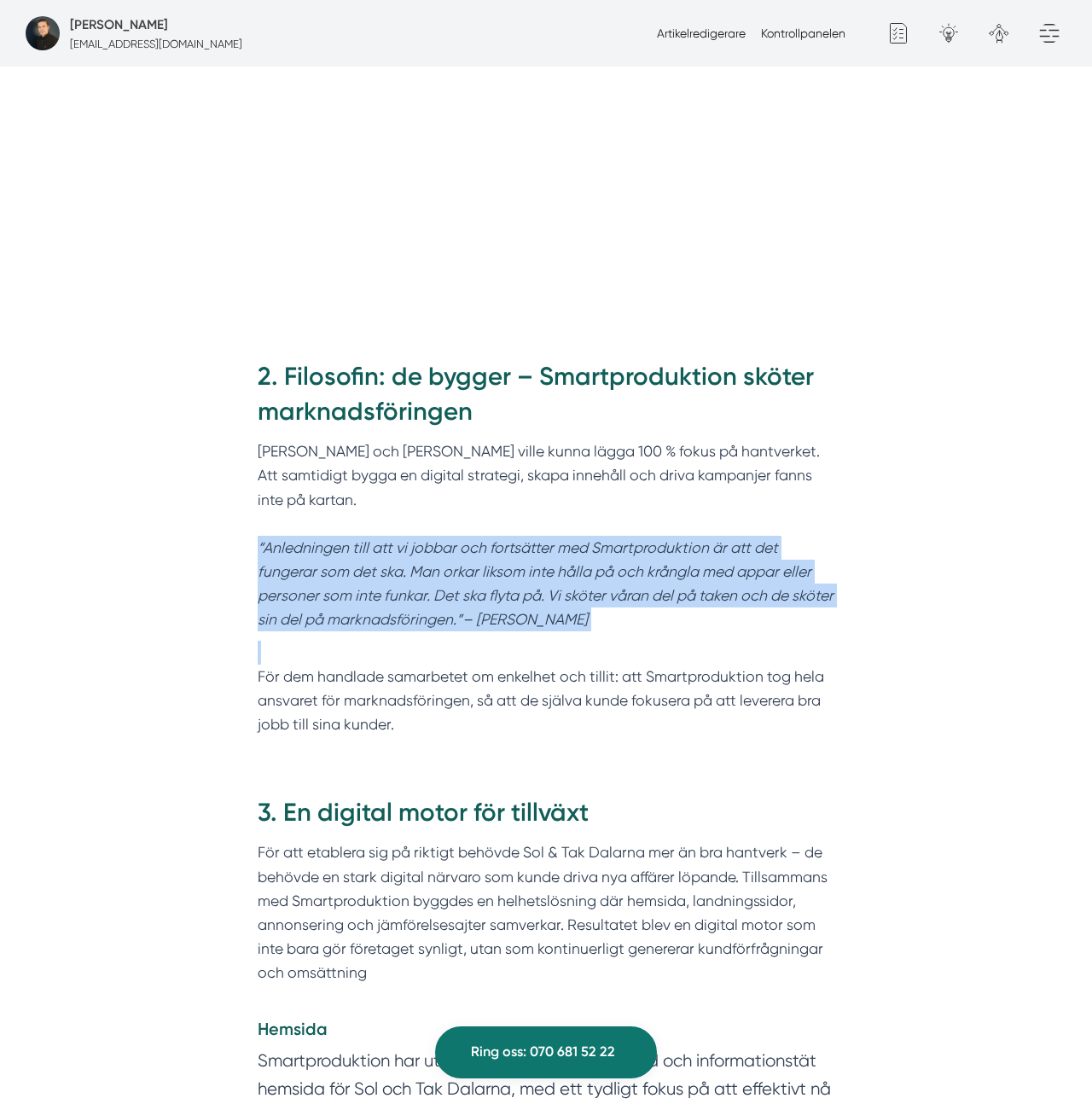
click at [405, 540] on em "“Anledningen till att vi jobbar och fortsätter med Smartproduktion är att det f…" at bounding box center [545, 584] width 576 height 90
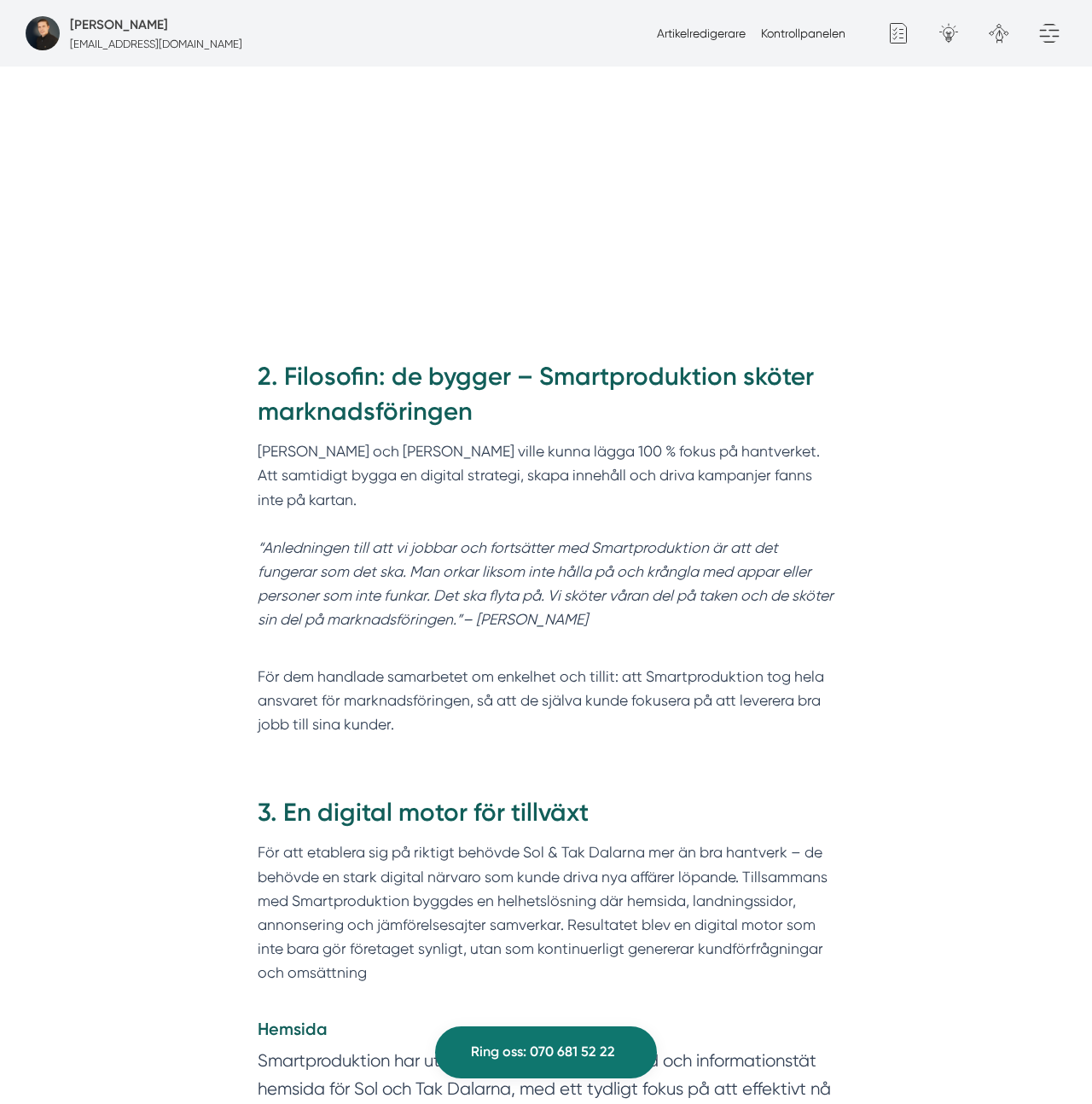
click at [522, 367] on h2 "2. Filosofin: de bygger – Smartproduktion sköter marknadsföringen" at bounding box center [546, 399] width 577 height 81
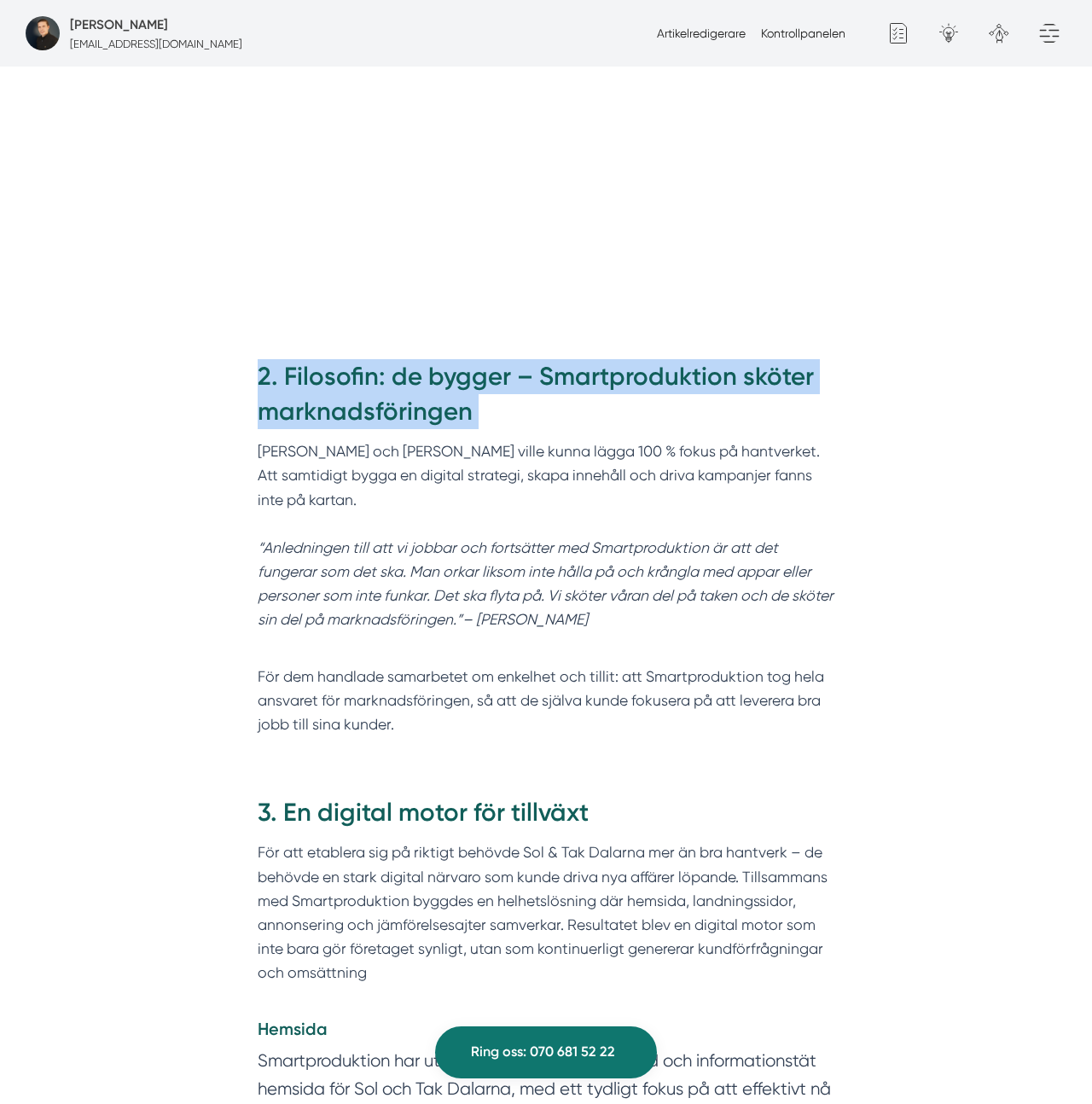
click at [522, 367] on h2 "2. Filosofin: de bygger – Smartproduktion sköter marknadsföringen" at bounding box center [546, 399] width 577 height 81
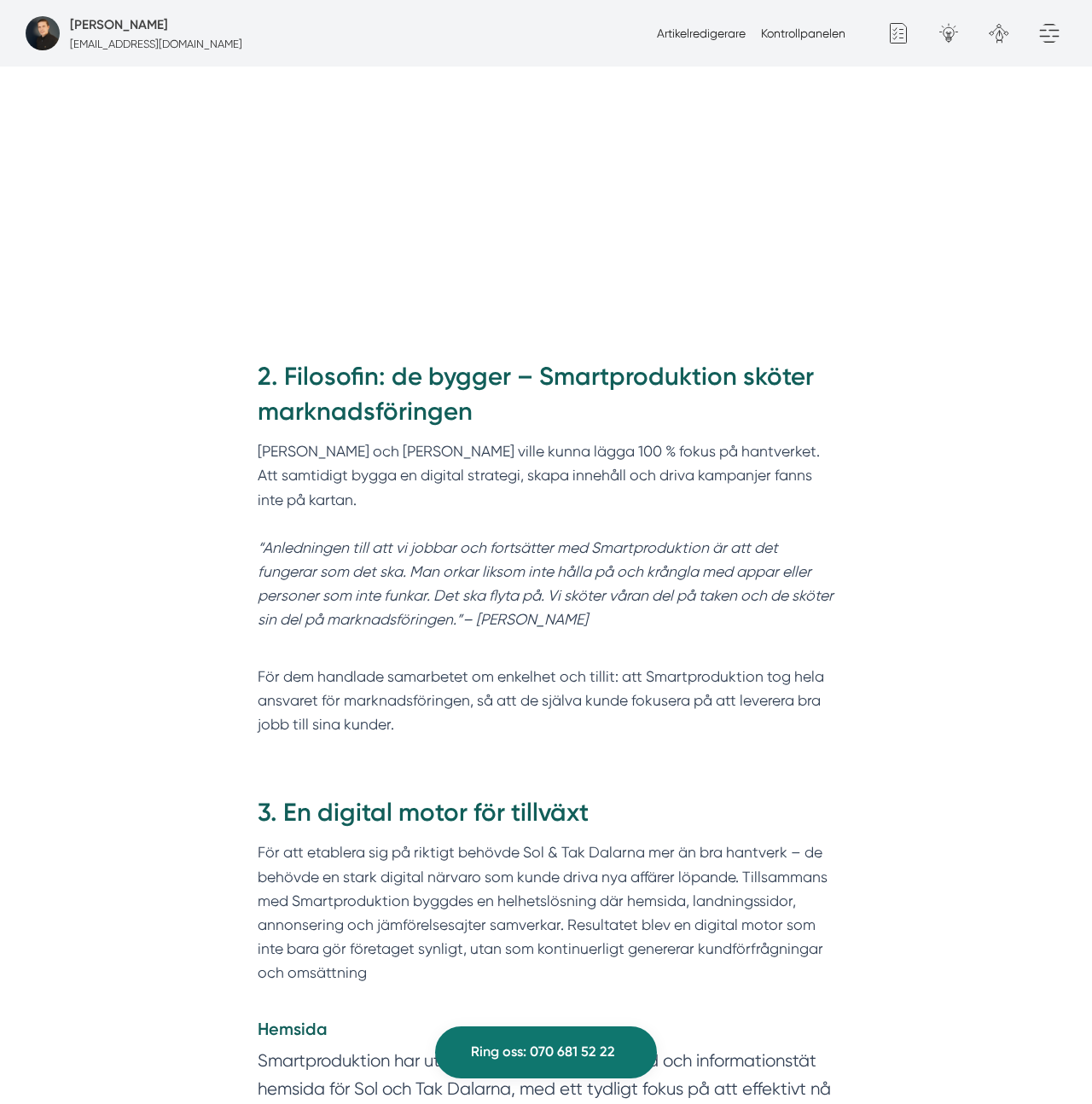
click at [505, 440] on p "Felix och Markus ville kunna lägga 100 % fokus på hantverket. Att samtidigt byg…" at bounding box center [546, 535] width 577 height 192
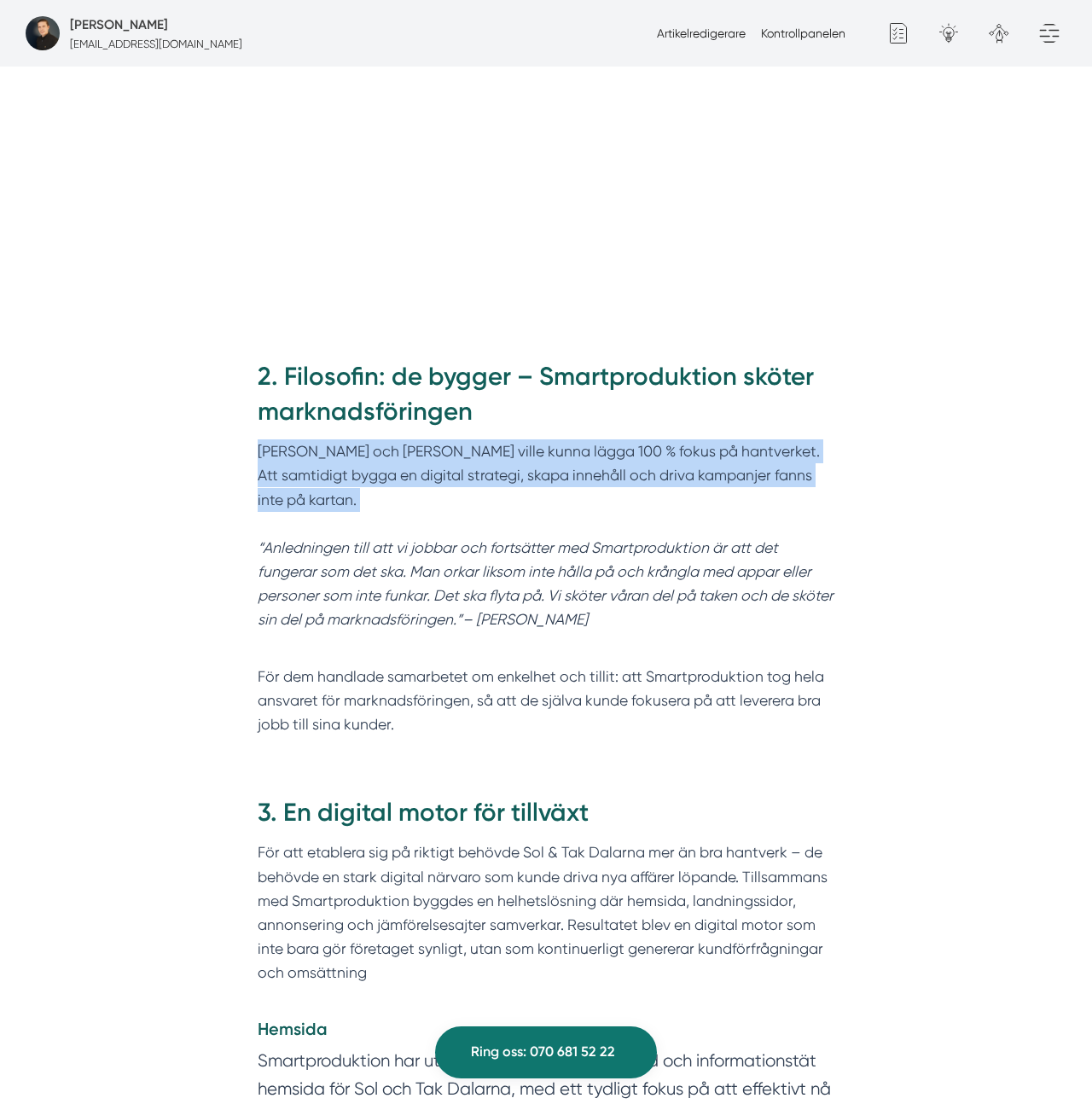
click at [505, 440] on p "Felix och Markus ville kunna lägga 100 % fokus på hantverket. Att samtidigt byg…" at bounding box center [546, 535] width 577 height 192
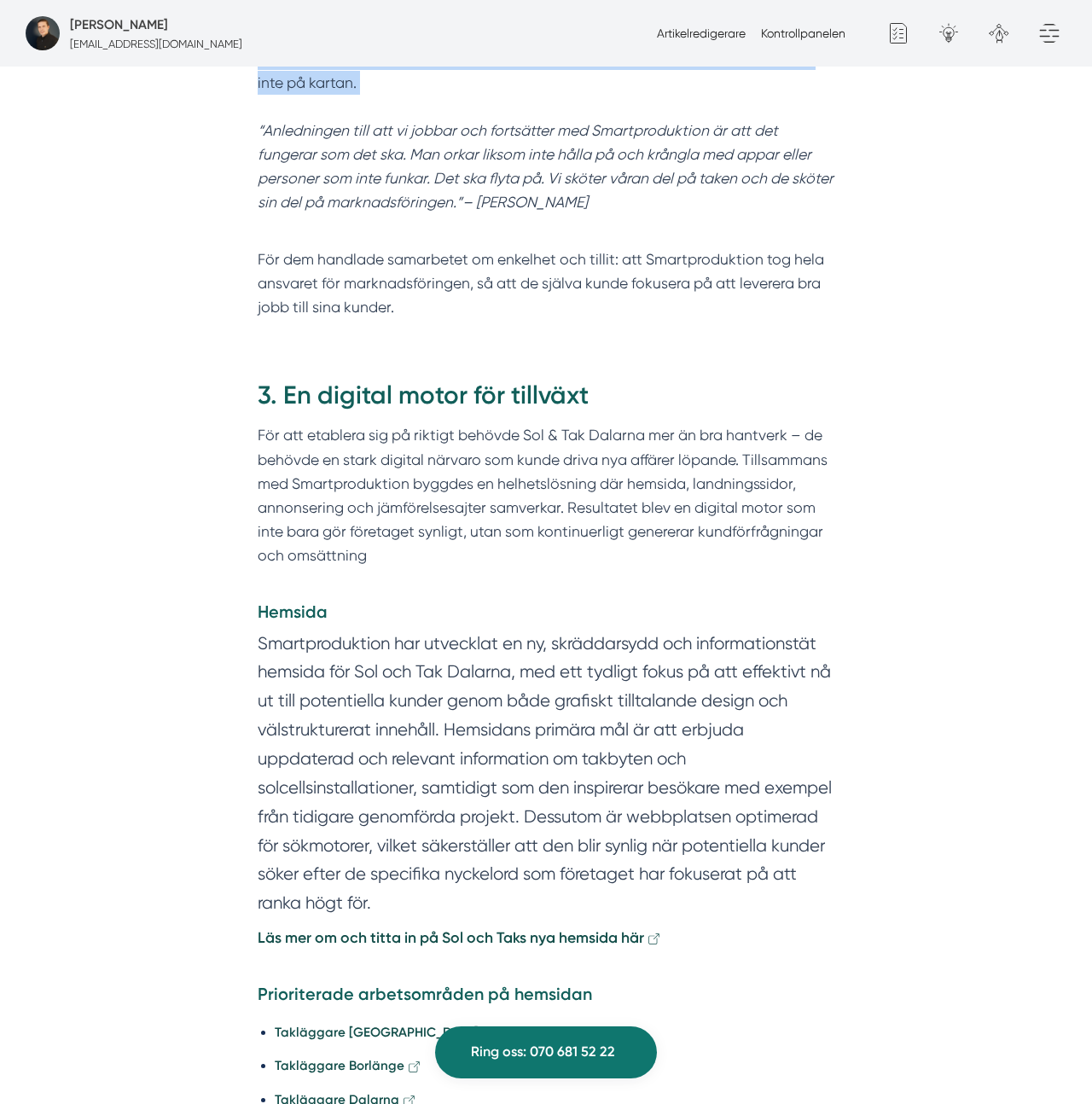
scroll to position [1967, 0]
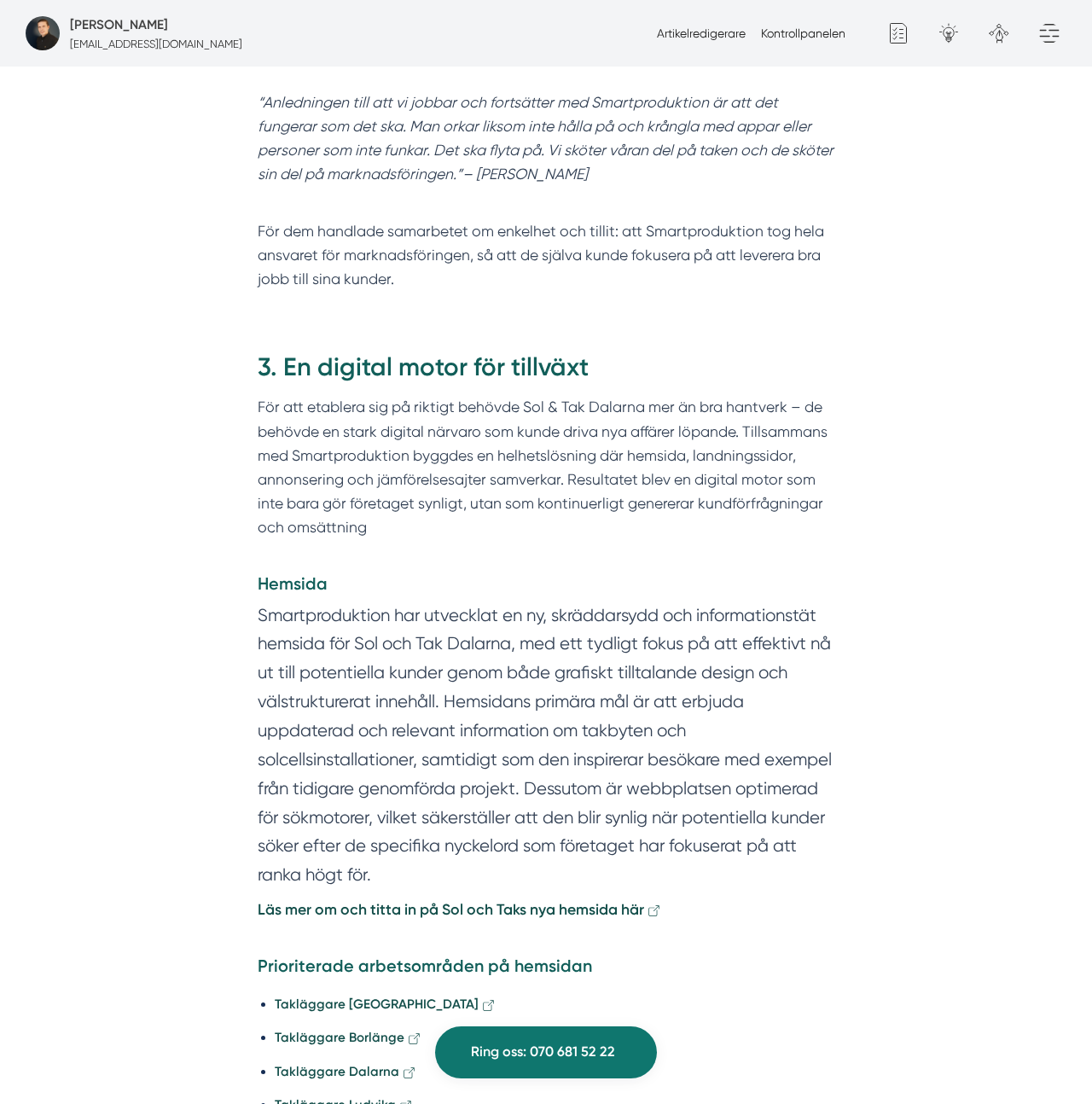
click at [505, 428] on p "För att etablera sig på riktigt behövde Sol & Tak Dalarna mer än bra hantverk –…" at bounding box center [546, 479] width 577 height 168
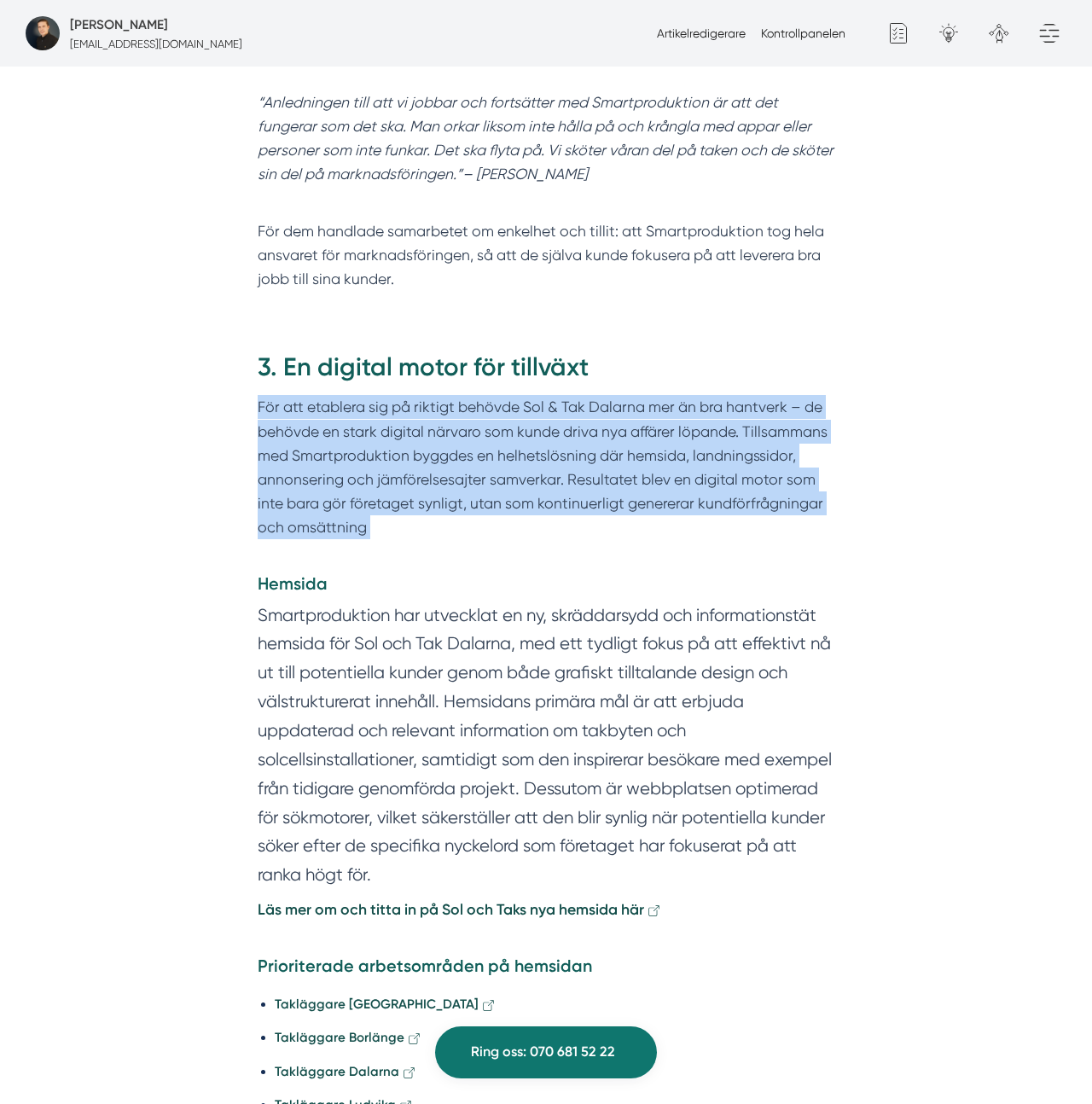
click at [505, 428] on p "För att etablera sig på riktigt behövde Sol & Tak Dalarna mer än bra hantverk –…" at bounding box center [546, 479] width 577 height 168
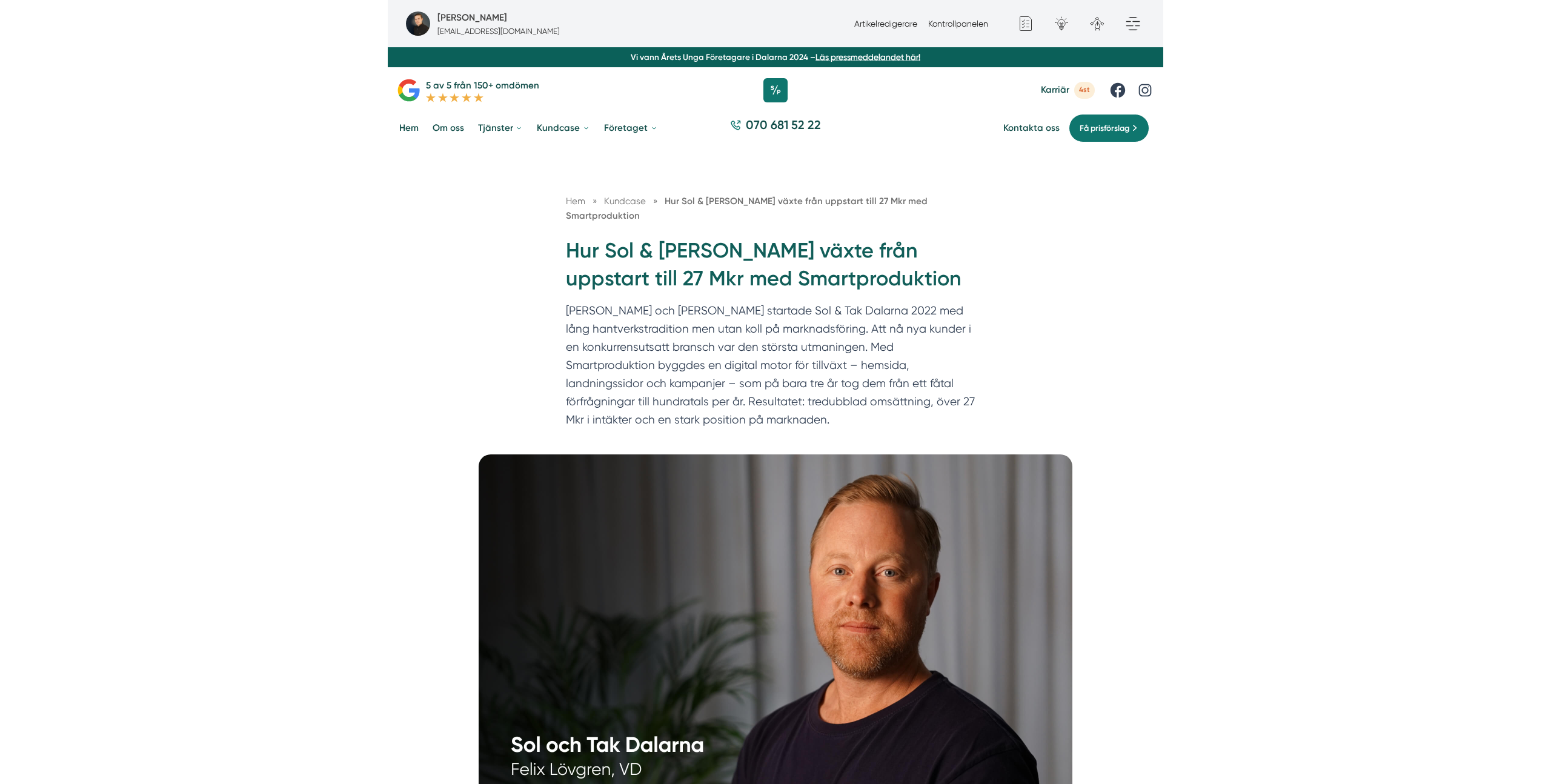
scroll to position [0, 0]
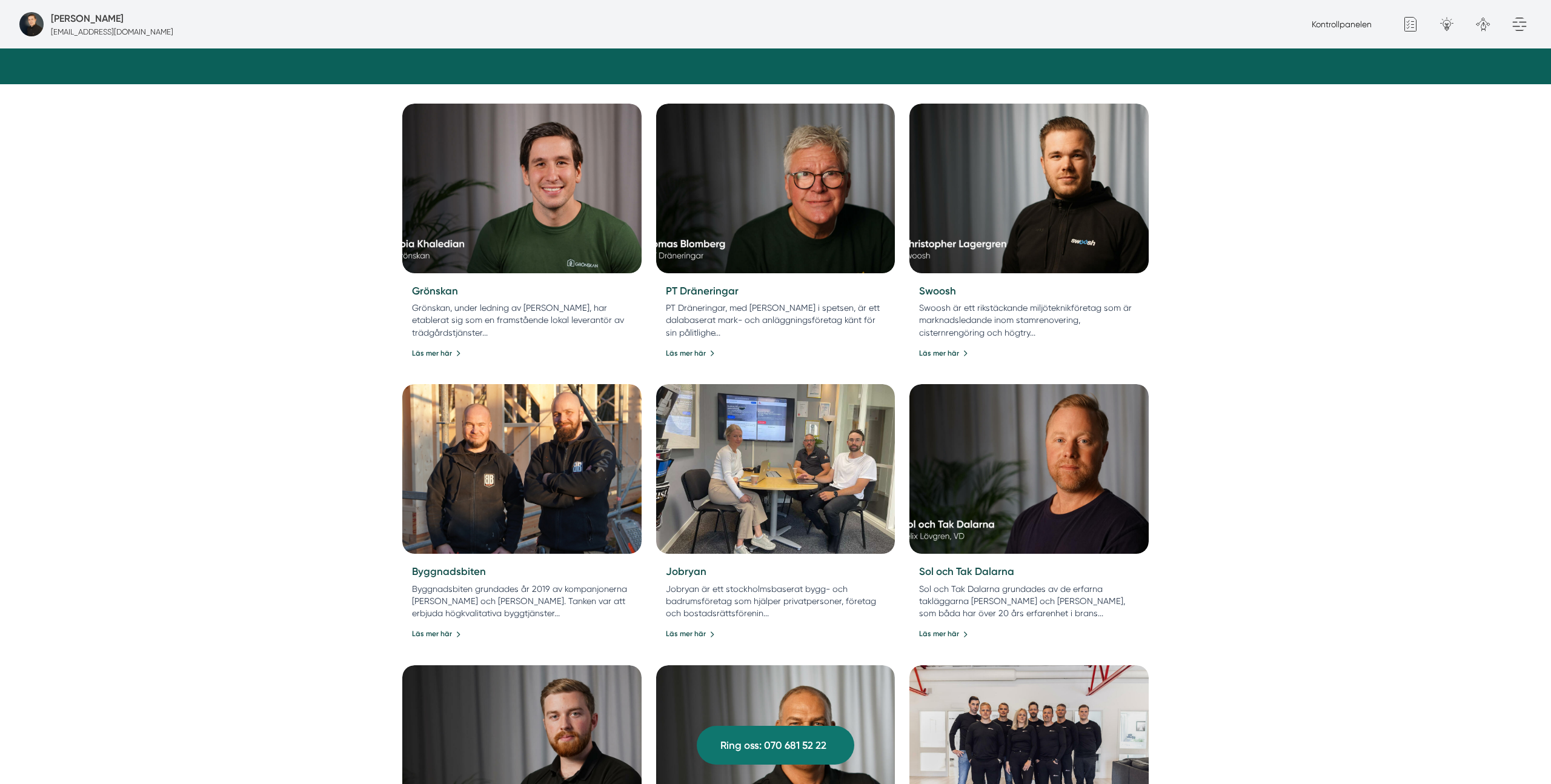
scroll to position [511, 0]
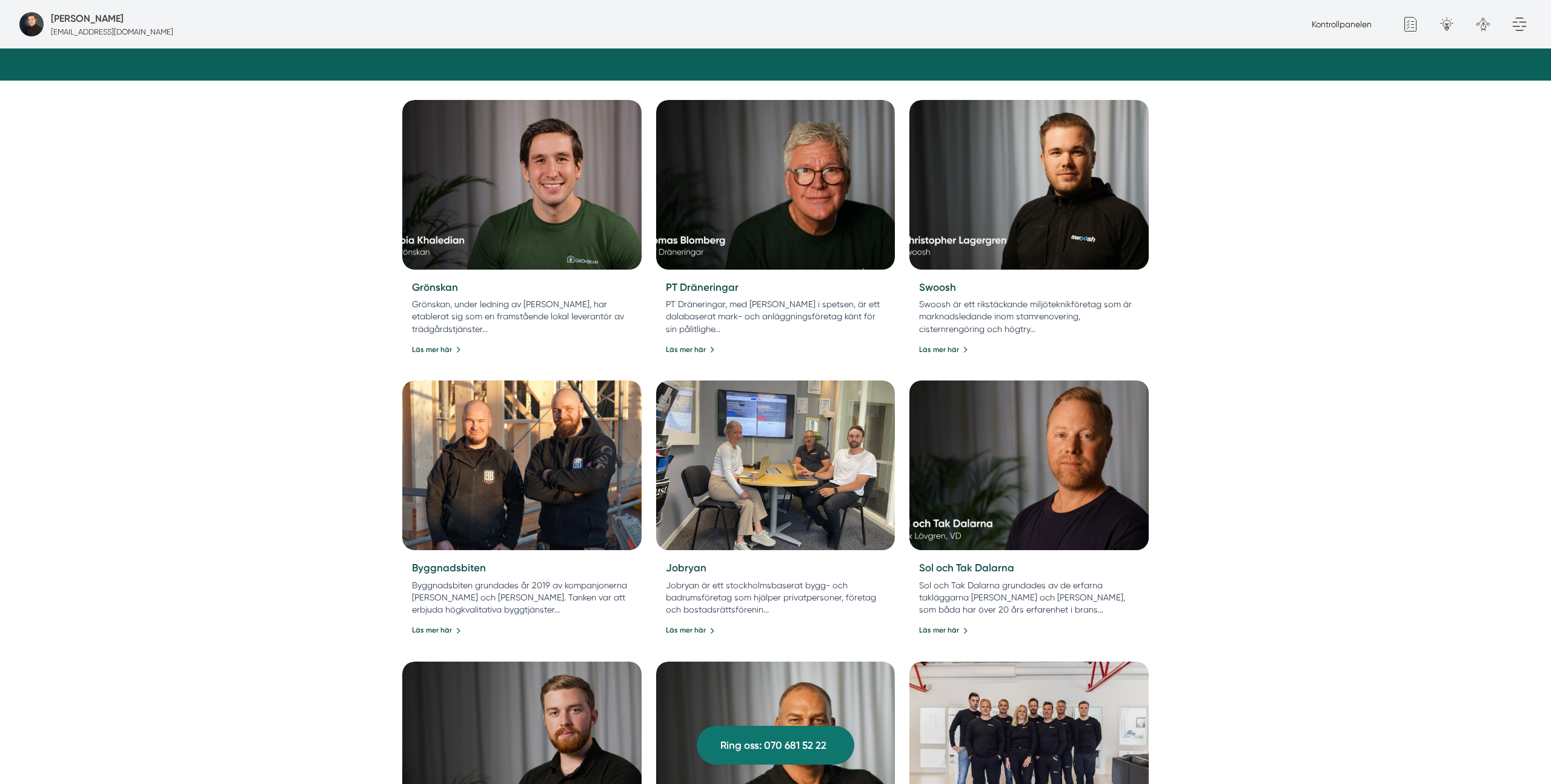
click at [992, 468] on img at bounding box center [1029, 465] width 251 height 178
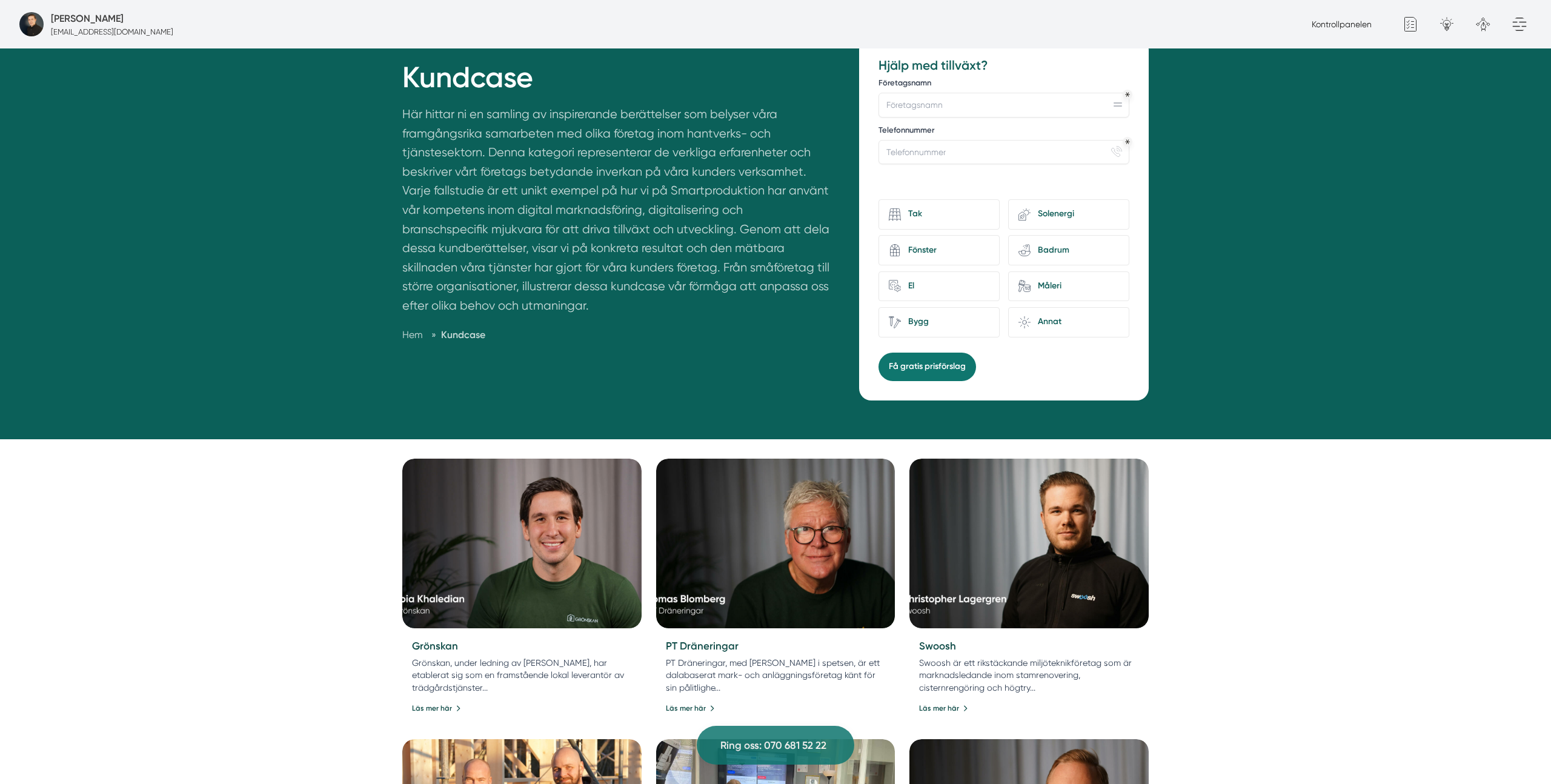
scroll to position [0, 0]
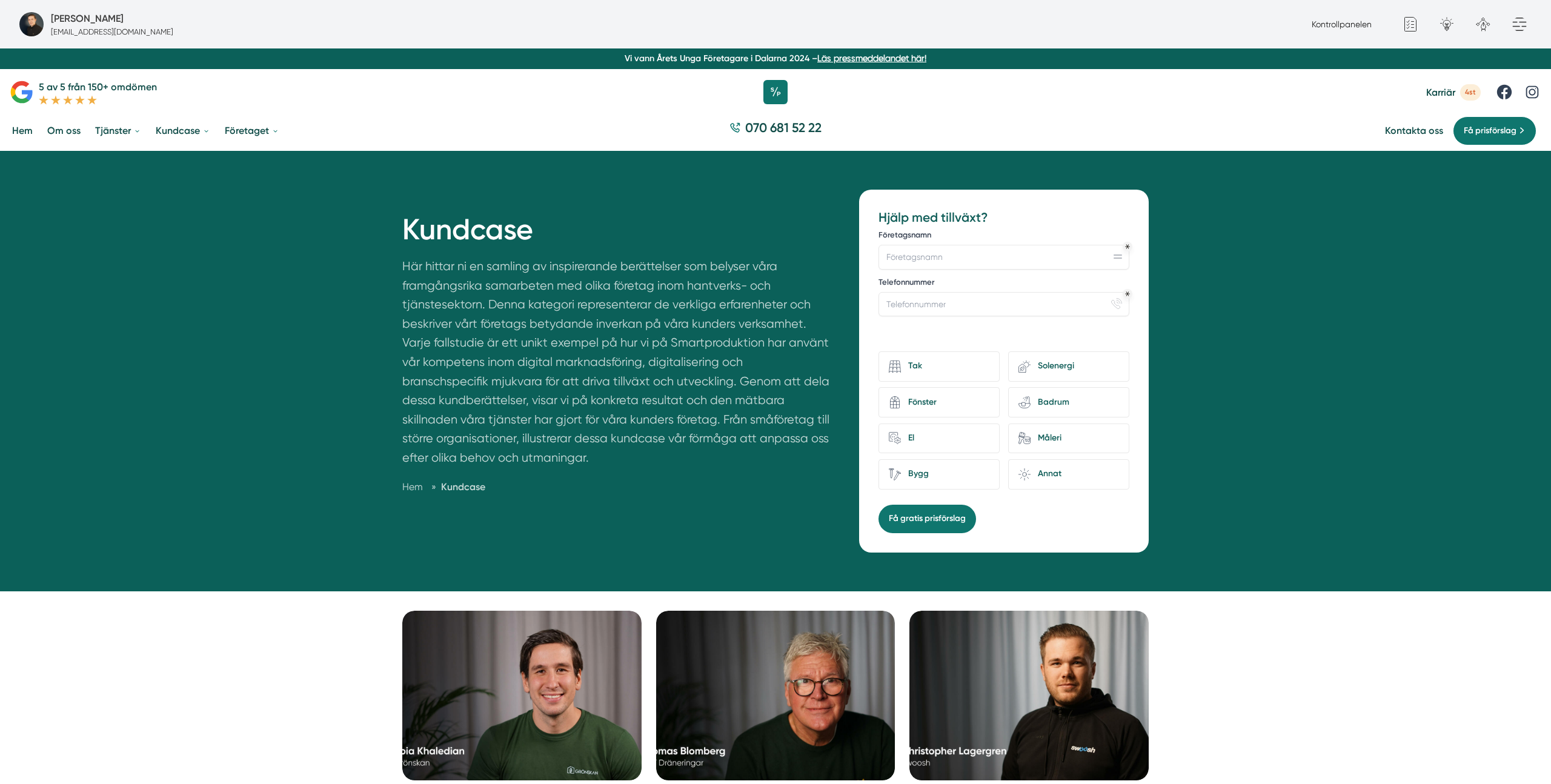
drag, startPoint x: 1535, startPoint y: 346, endPoint x: 1247, endPoint y: 46, distance: 415.9
click at [1534, 345] on div "Kundcase Här hittar ni en samling av inspirerande berättelser som belyser våra …" at bounding box center [776, 370] width 1551 height 440
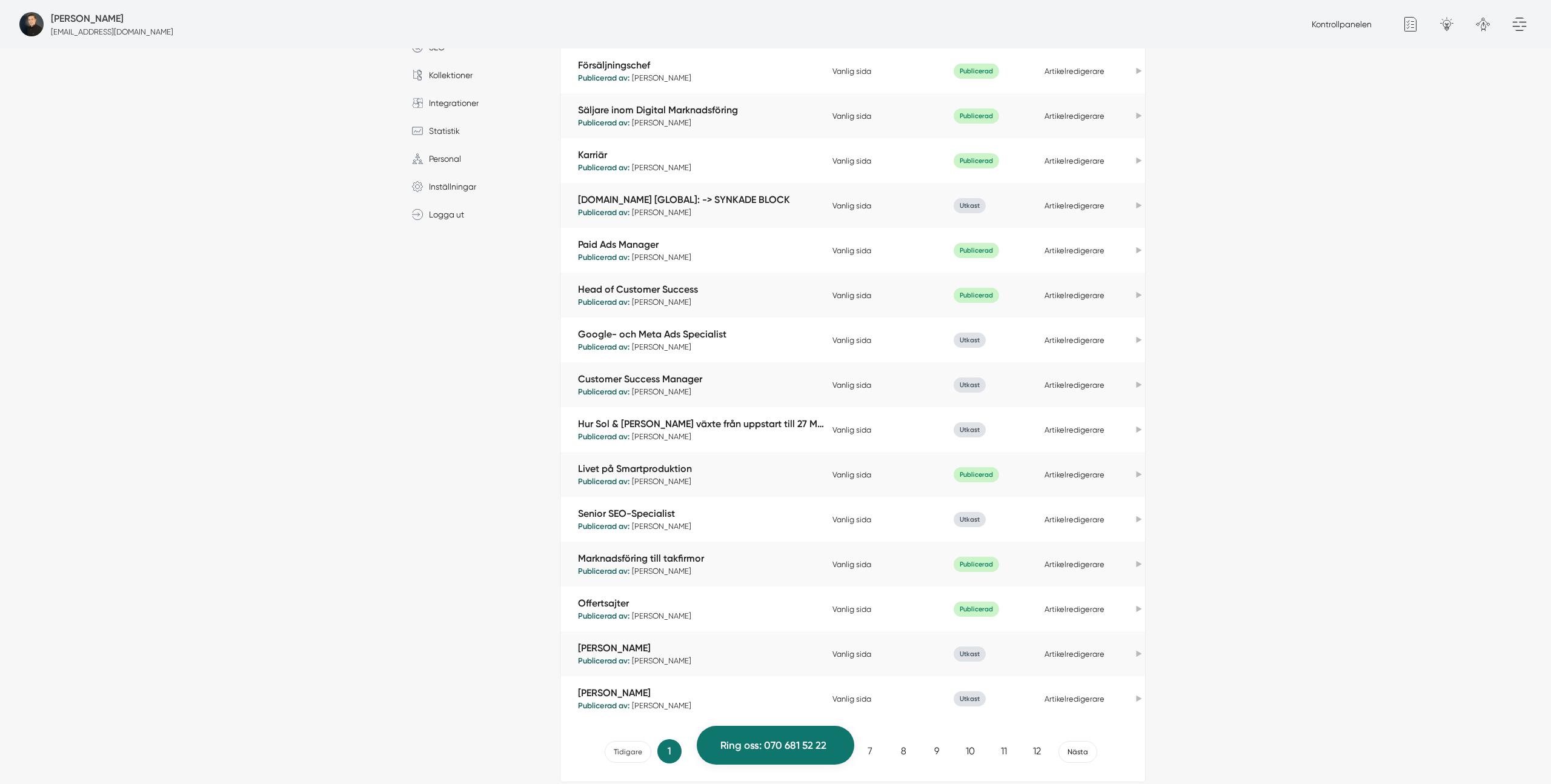
scroll to position [290, 0]
click at [667, 431] on link "Hur Sol & Tak Dalarna växte från uppstart till 27 Mkr med Smartproduktion" at bounding box center [702, 423] width 248 height 14
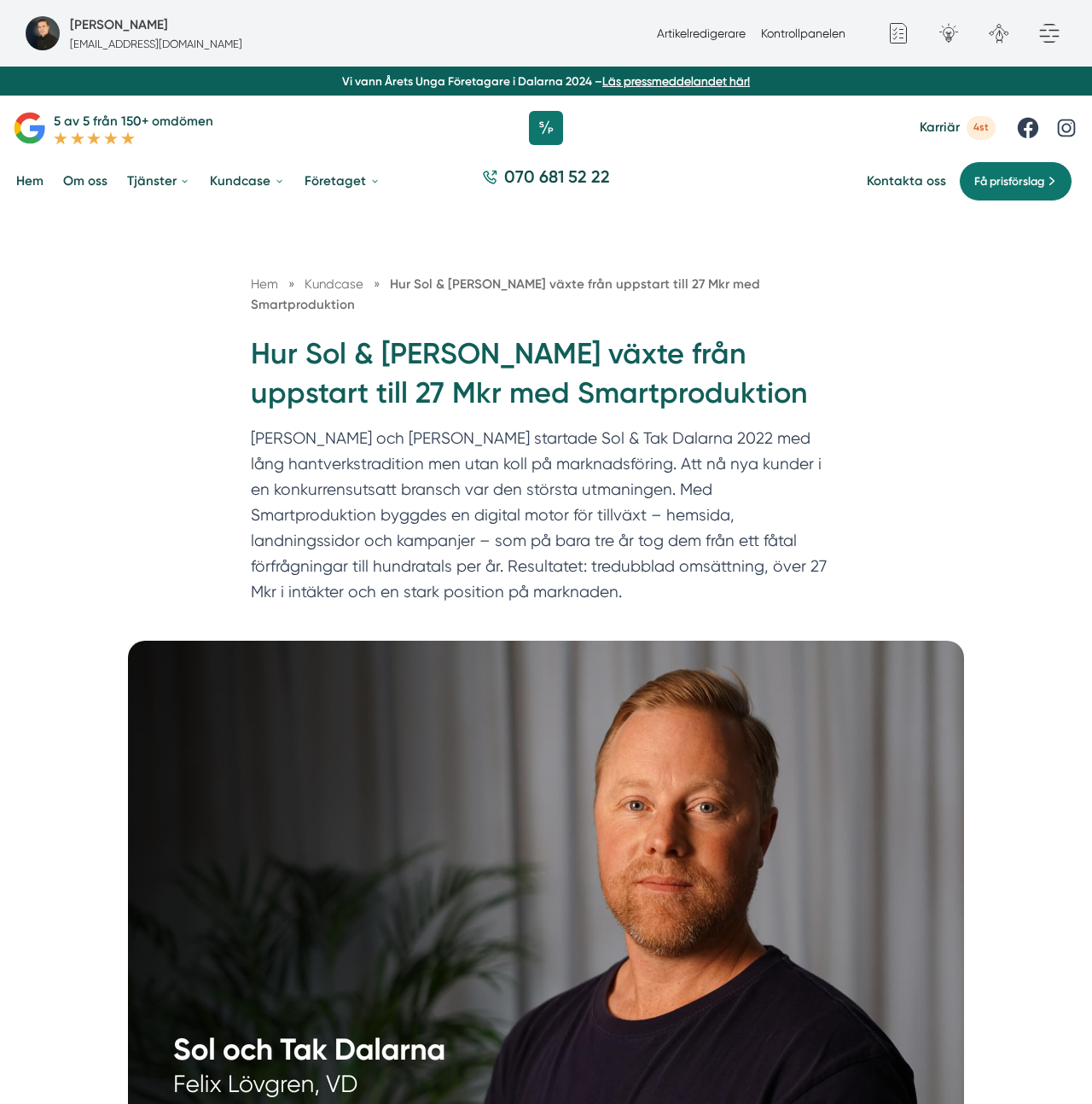
click at [496, 528] on p "Felix och Markus startade Sol & Tak Dalarna 2022 med lång hantverkstradition me…" at bounding box center [546, 519] width 590 height 187
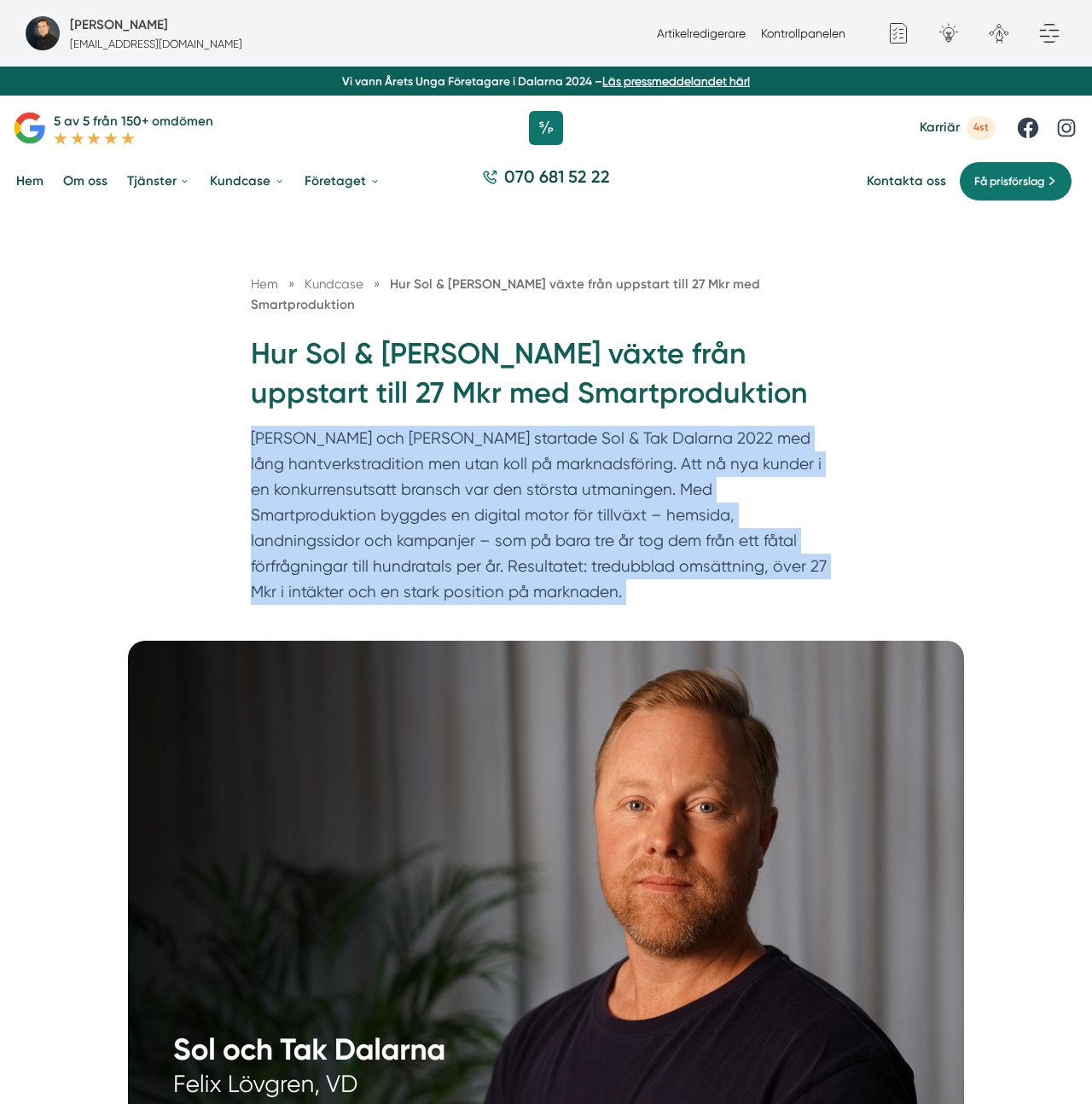
click at [496, 528] on p "Felix och Markus startade Sol & Tak Dalarna 2022 med lång hantverkstradition me…" at bounding box center [546, 519] width 590 height 187
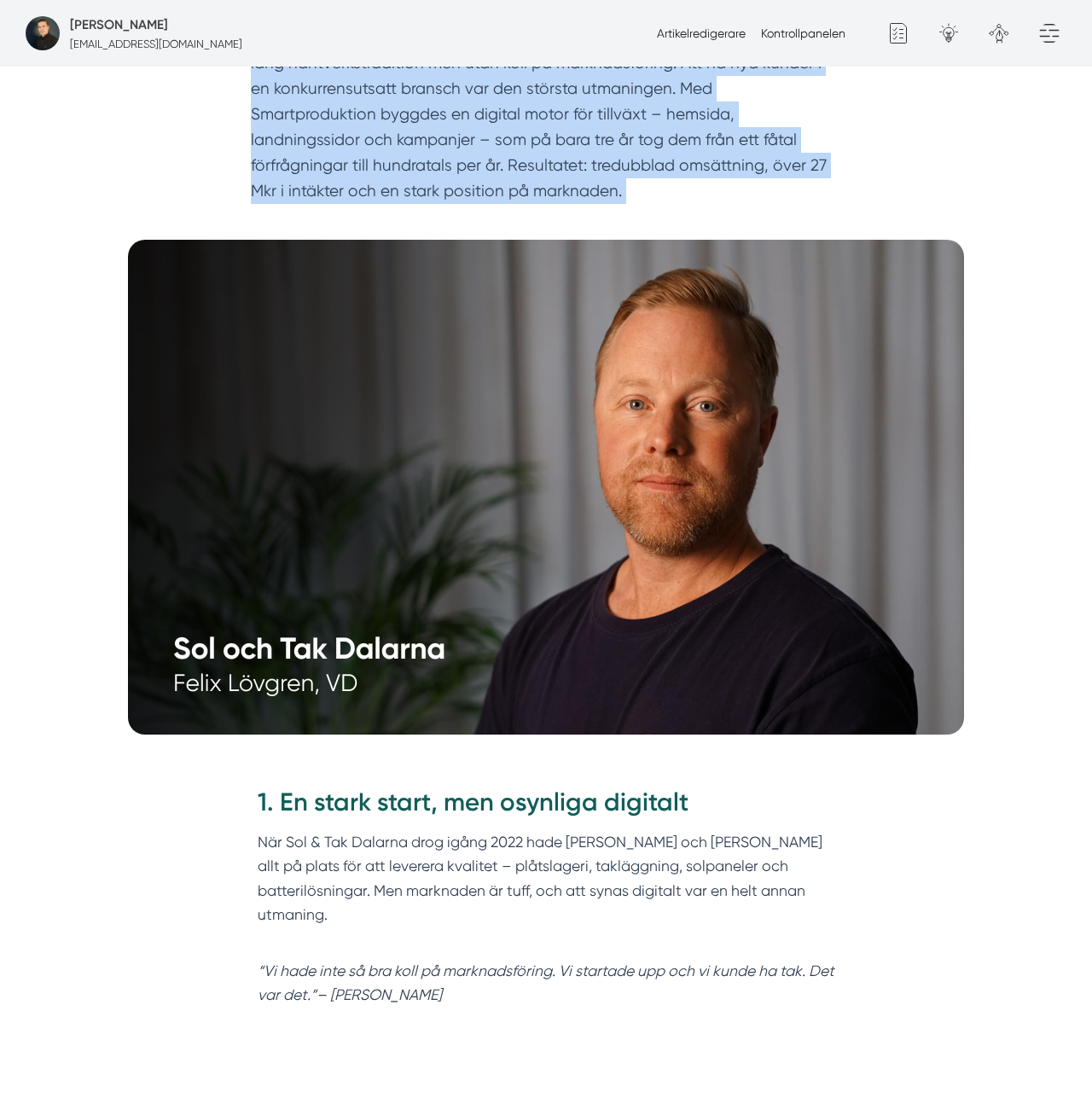
click at [497, 528] on img at bounding box center [546, 487] width 836 height 495
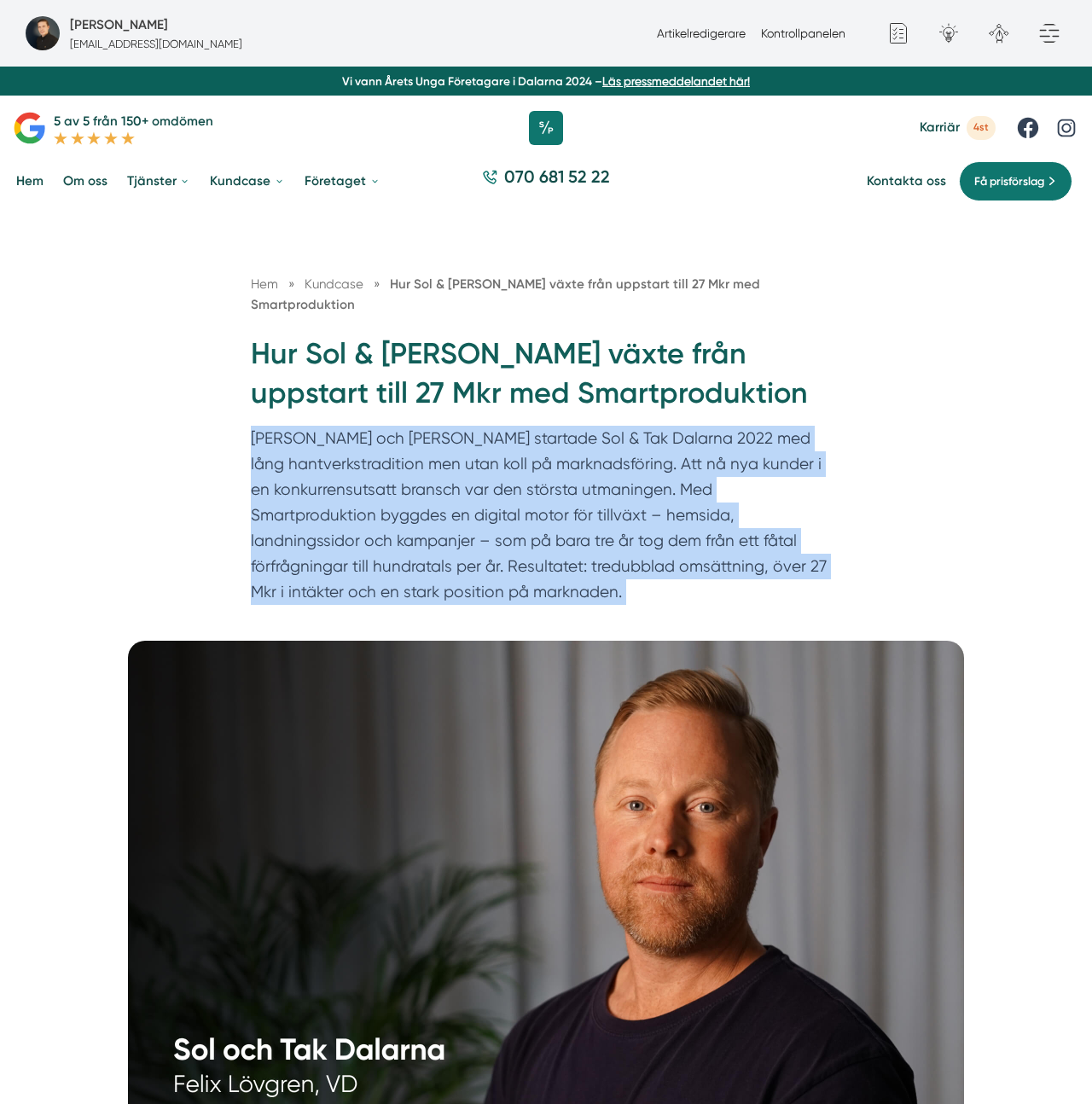
click at [497, 517] on p "Felix och Markus startade Sol & Tak Dalarna 2022 med lång hantverkstradition me…" at bounding box center [546, 519] width 590 height 187
click at [497, 527] on p "Felix och Markus startade Sol & Tak Dalarna 2022 med lång hantverkstradition me…" at bounding box center [546, 519] width 590 height 187
click at [497, 528] on p "Felix och Markus startade Sol & Tak Dalarna 2022 med lång hantverkstradition me…" at bounding box center [546, 519] width 590 height 187
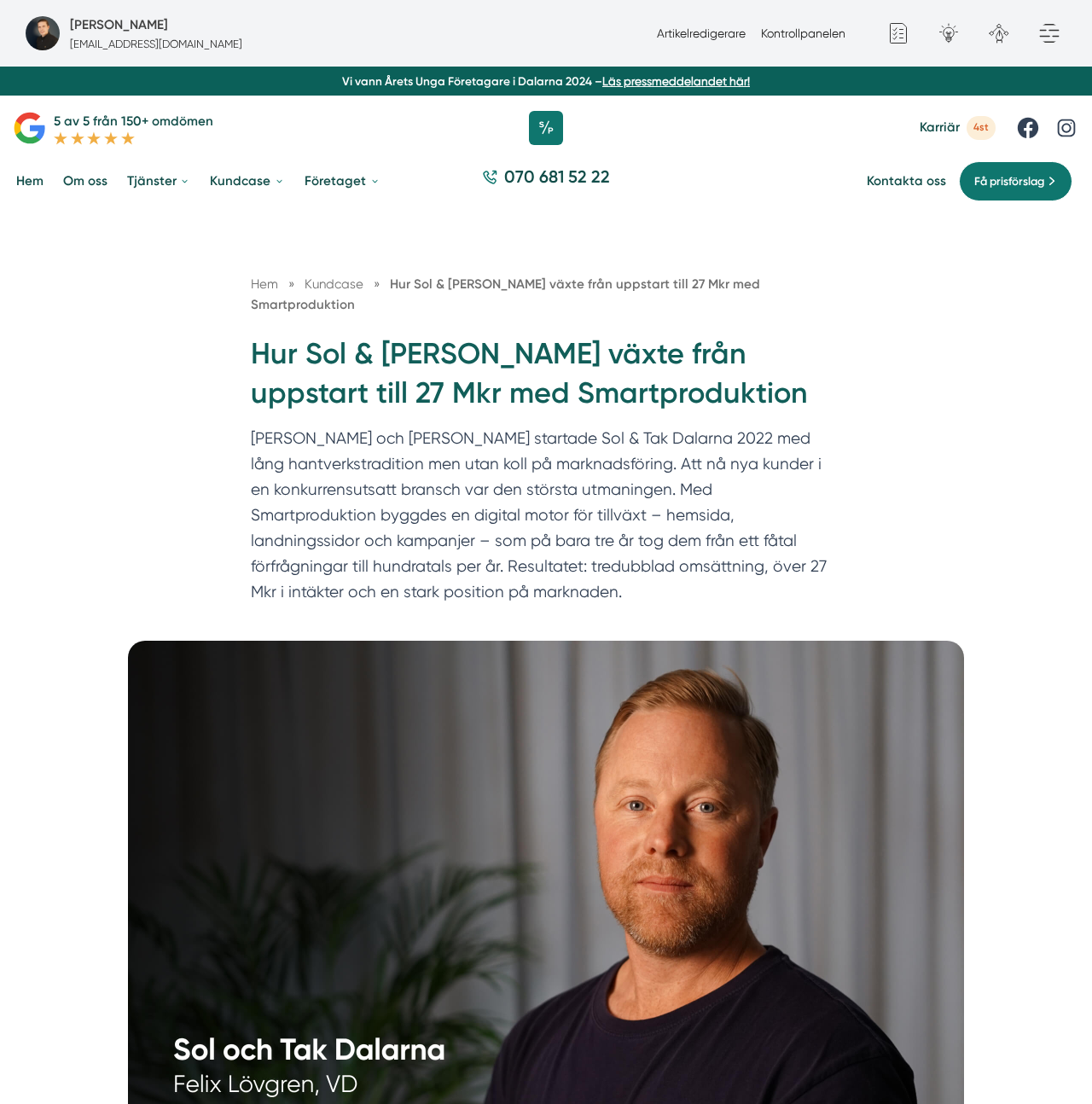
click at [520, 374] on h1 "Hur Sol & Tak Dalarna växte från uppstart till 27 Mkr med Smartproduktion" at bounding box center [546, 381] width 590 height 92
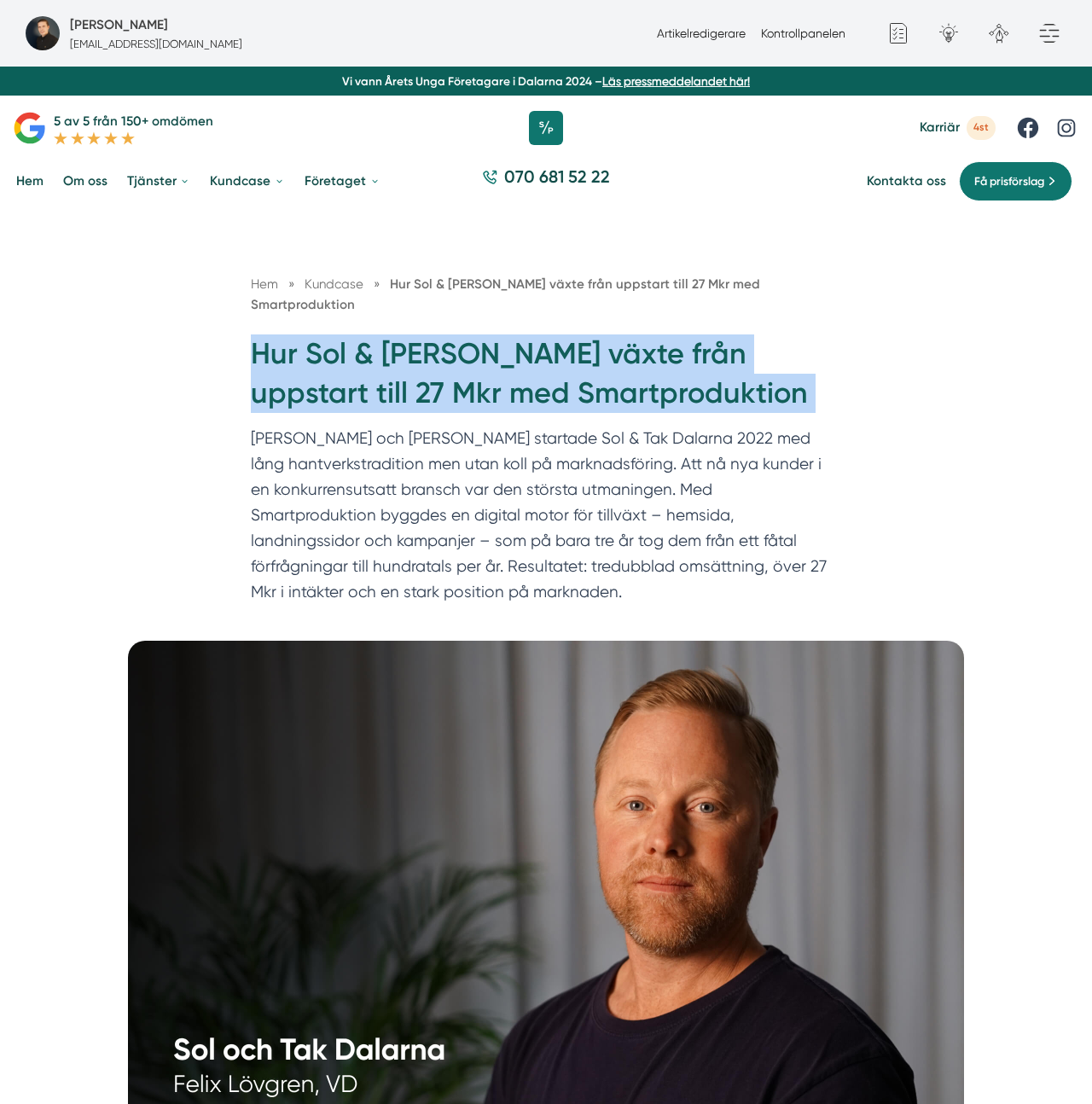
click at [520, 374] on h1 "Hur Sol & Tak Dalarna växte från uppstart till 27 Mkr med Smartproduktion" at bounding box center [546, 381] width 590 height 92
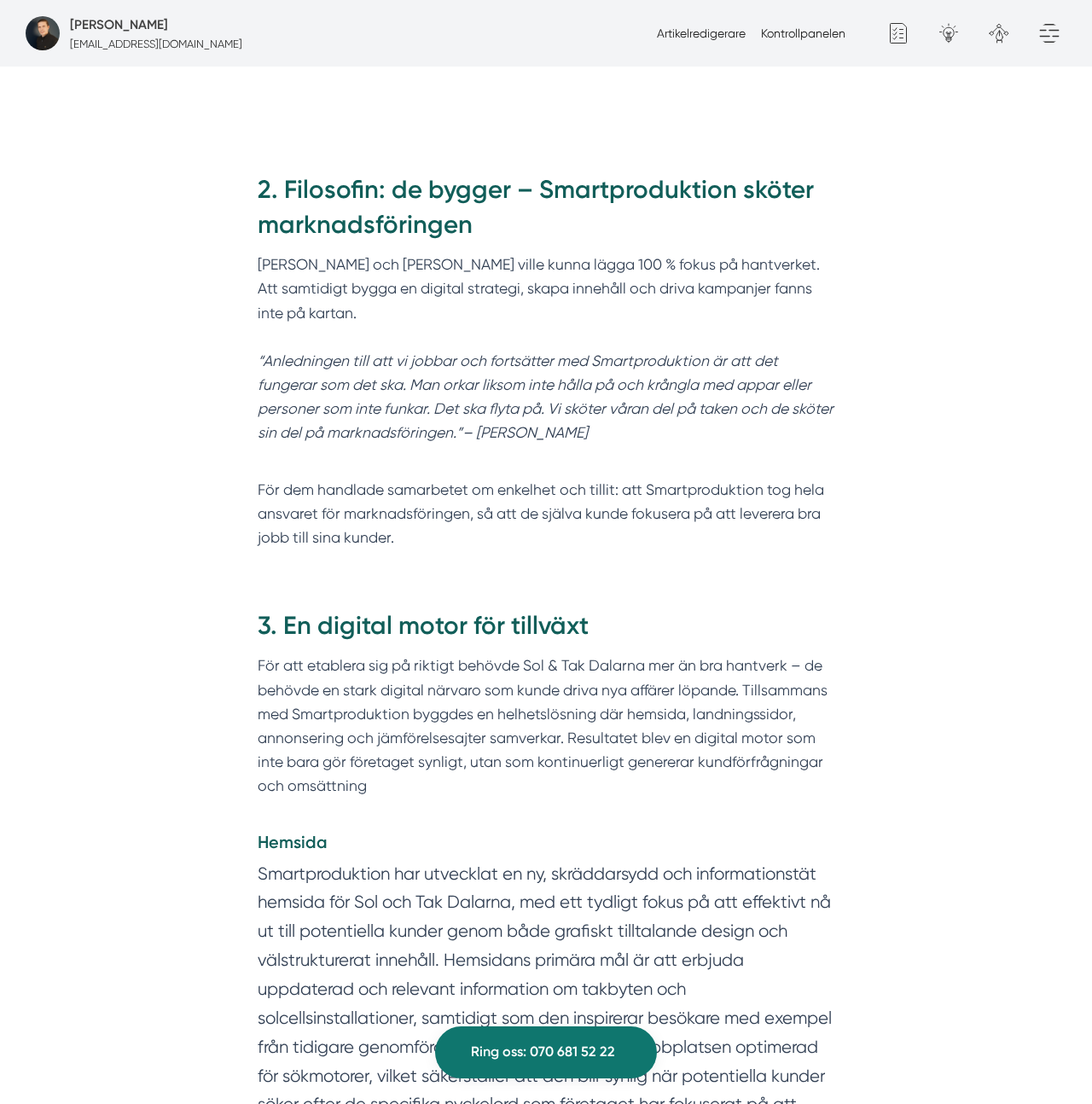
scroll to position [1857, 0]
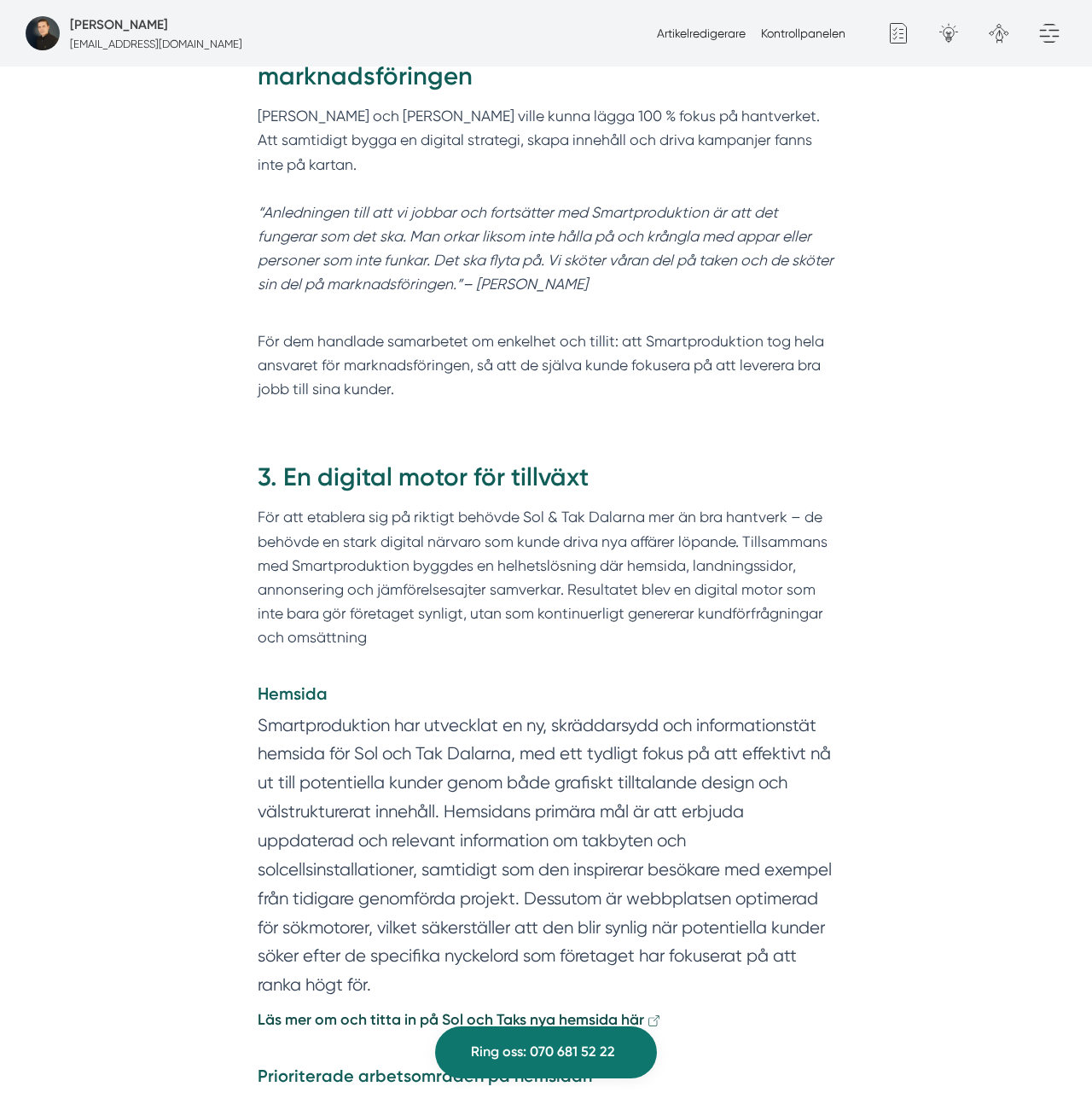
click at [573, 305] on p "För dem handlade samarbetet om enkelhet och tillit: att Smartproduktion tog hel…" at bounding box center [546, 353] width 577 height 97
click at [593, 204] on em "“Anledningen till att vi jobbar och fortsätter med Smartproduktion är att det f…" at bounding box center [545, 248] width 576 height 90
click at [593, 204] on em "“Anledningen till att vi jobbar och fortsätter med Smartproduktion är att det f…" at bounding box center [545, 248] width 576 height 90
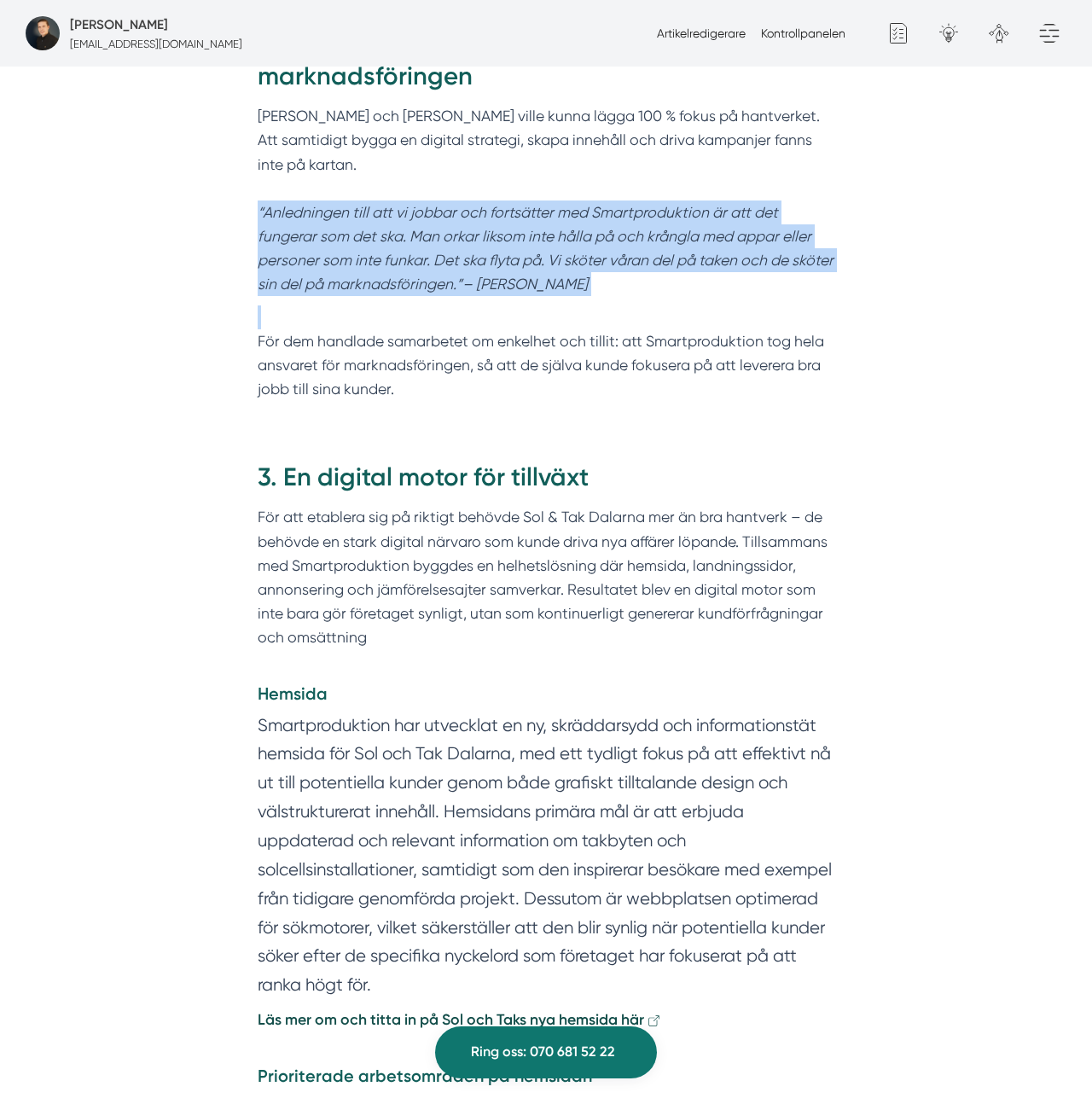
click at [593, 204] on em "“Anledningen till att vi jobbar och fortsätter med Smartproduktion är att det f…" at bounding box center [545, 248] width 576 height 90
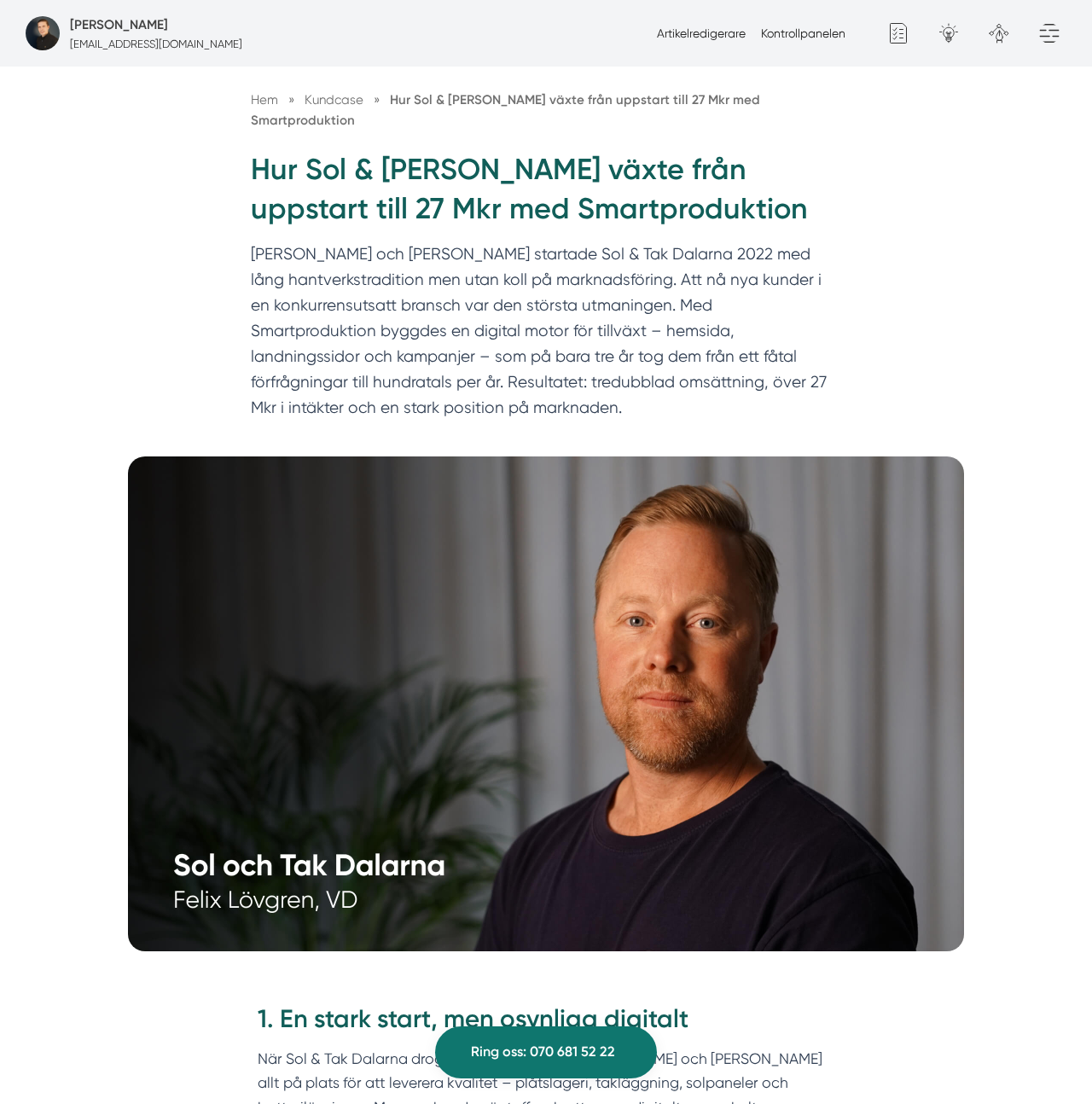
scroll to position [0, 0]
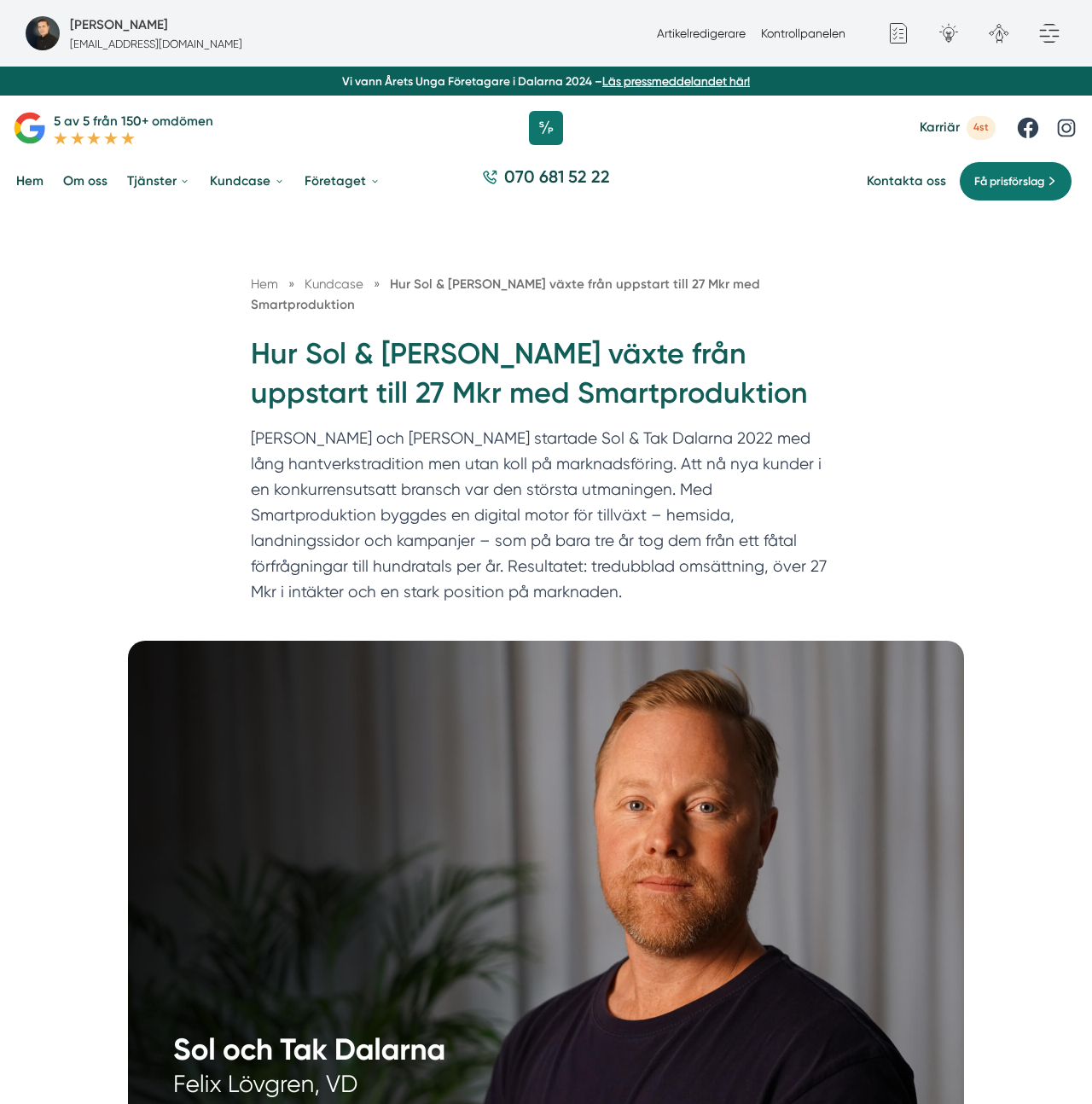
click at [741, 426] on p "Felix och Markus startade Sol & Tak Dalarna 2022 med lång hantverkstradition me…" at bounding box center [546, 519] width 590 height 187
click at [485, 440] on p "Felix och Markus startade Sol & Tak Dalarna 2022 med lång hantverkstradition me…" at bounding box center [546, 519] width 590 height 187
click at [749, 426] on p "Felix och Markus startade Sol & Tak Dalarna 2022 med lång hantverkstradition me…" at bounding box center [546, 519] width 590 height 187
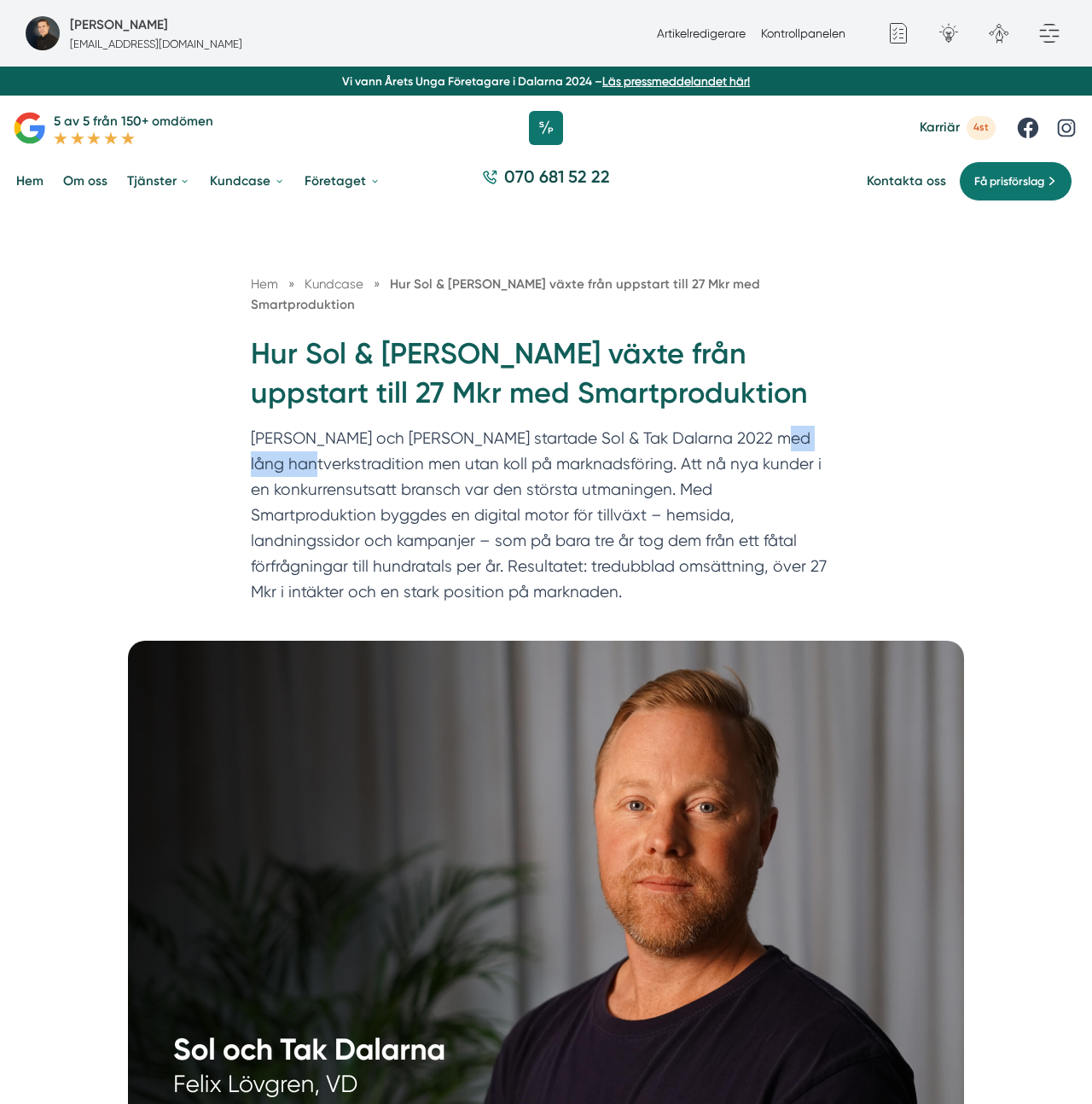
click at [749, 426] on p "Felix och Markus startade Sol & Tak Dalarna 2022 med lång hantverkstradition me…" at bounding box center [546, 519] width 590 height 187
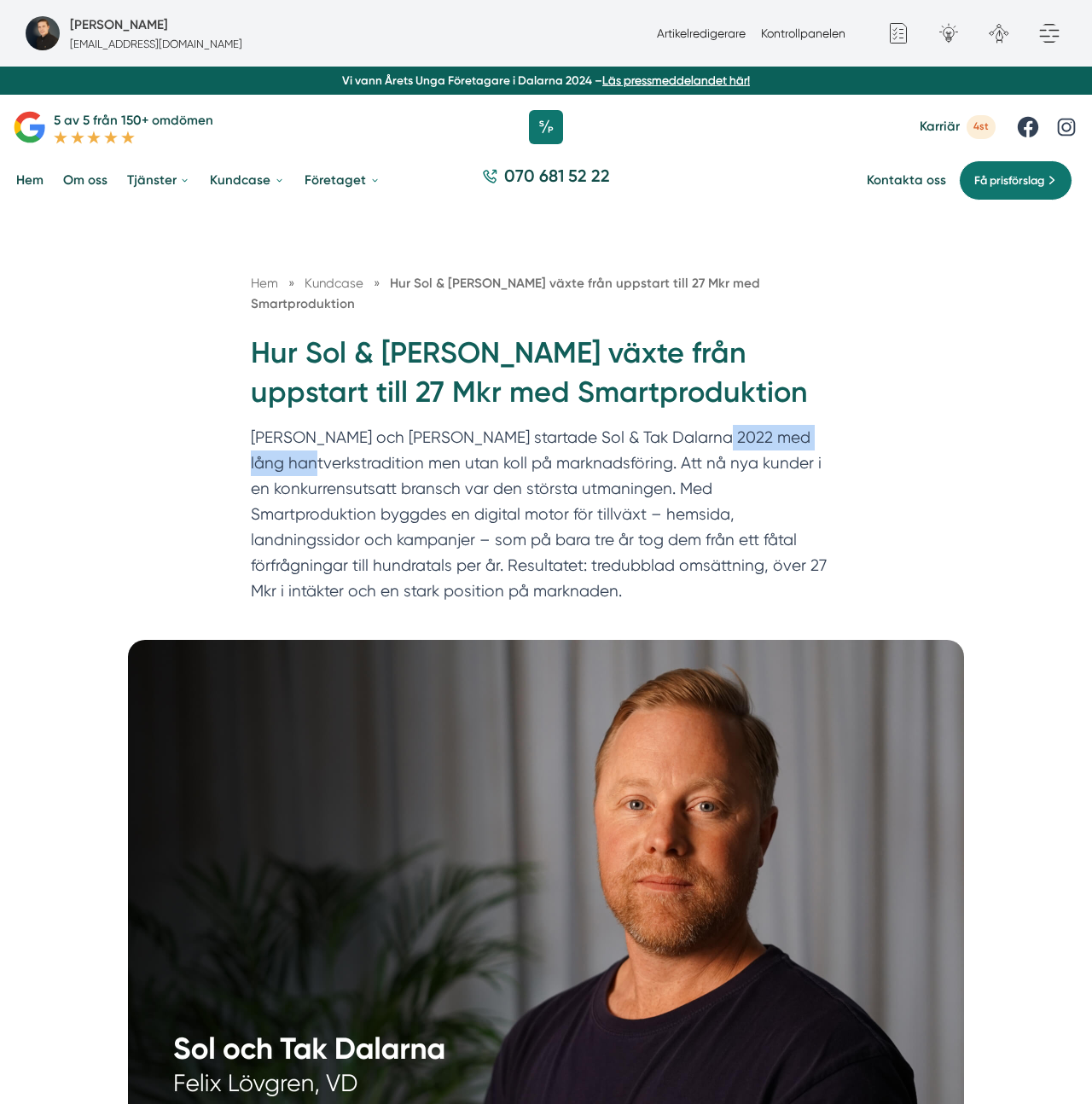
click at [736, 425] on p "Felix och Markus startade Sol & Tak Dalarna 2022 med lång hantverkstradition me…" at bounding box center [546, 518] width 590 height 187
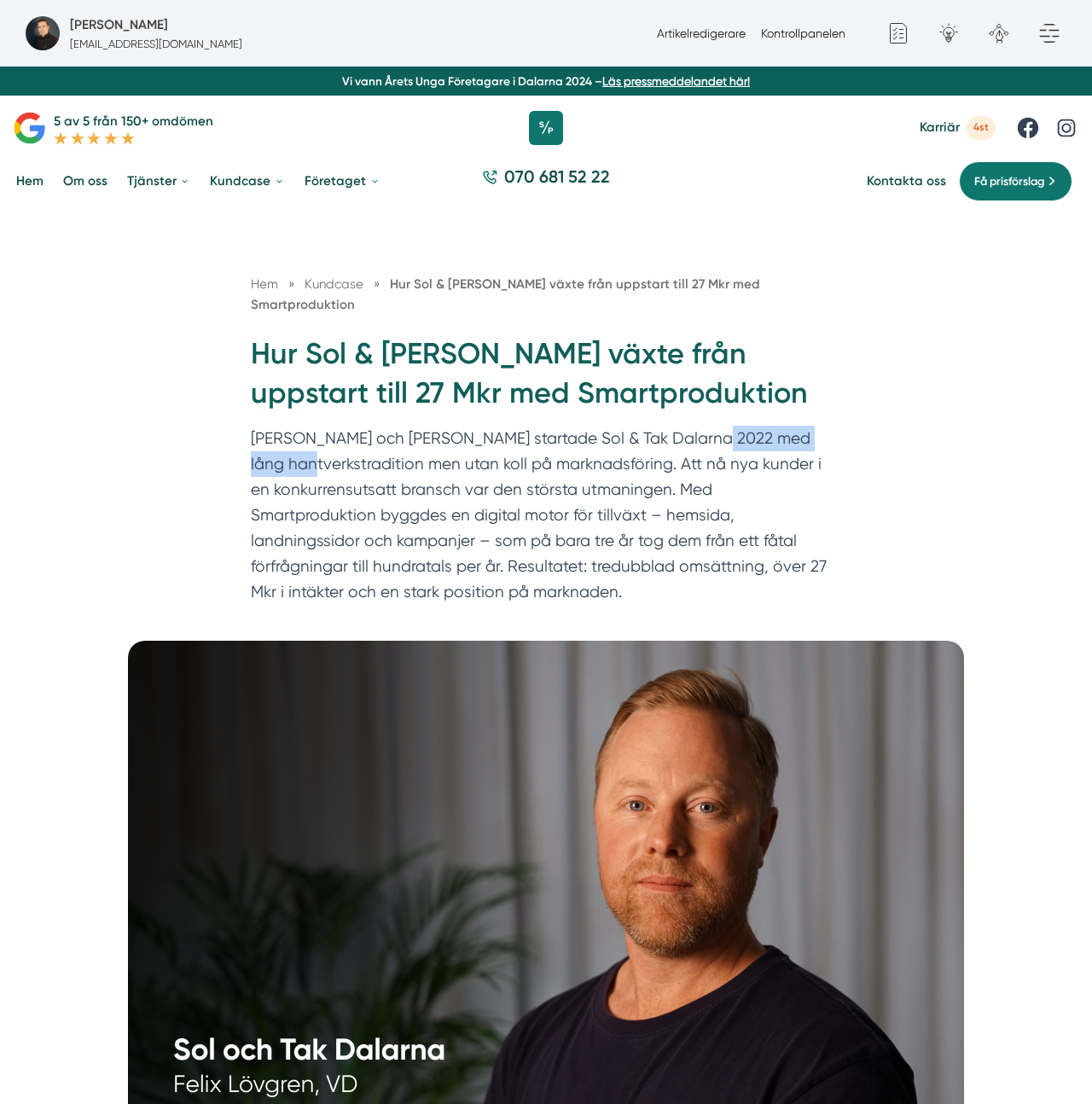
click at [736, 426] on p "Felix och Markus startade Sol & Tak Dalarna 2022 med lång hantverkstradition me…" at bounding box center [546, 519] width 590 height 187
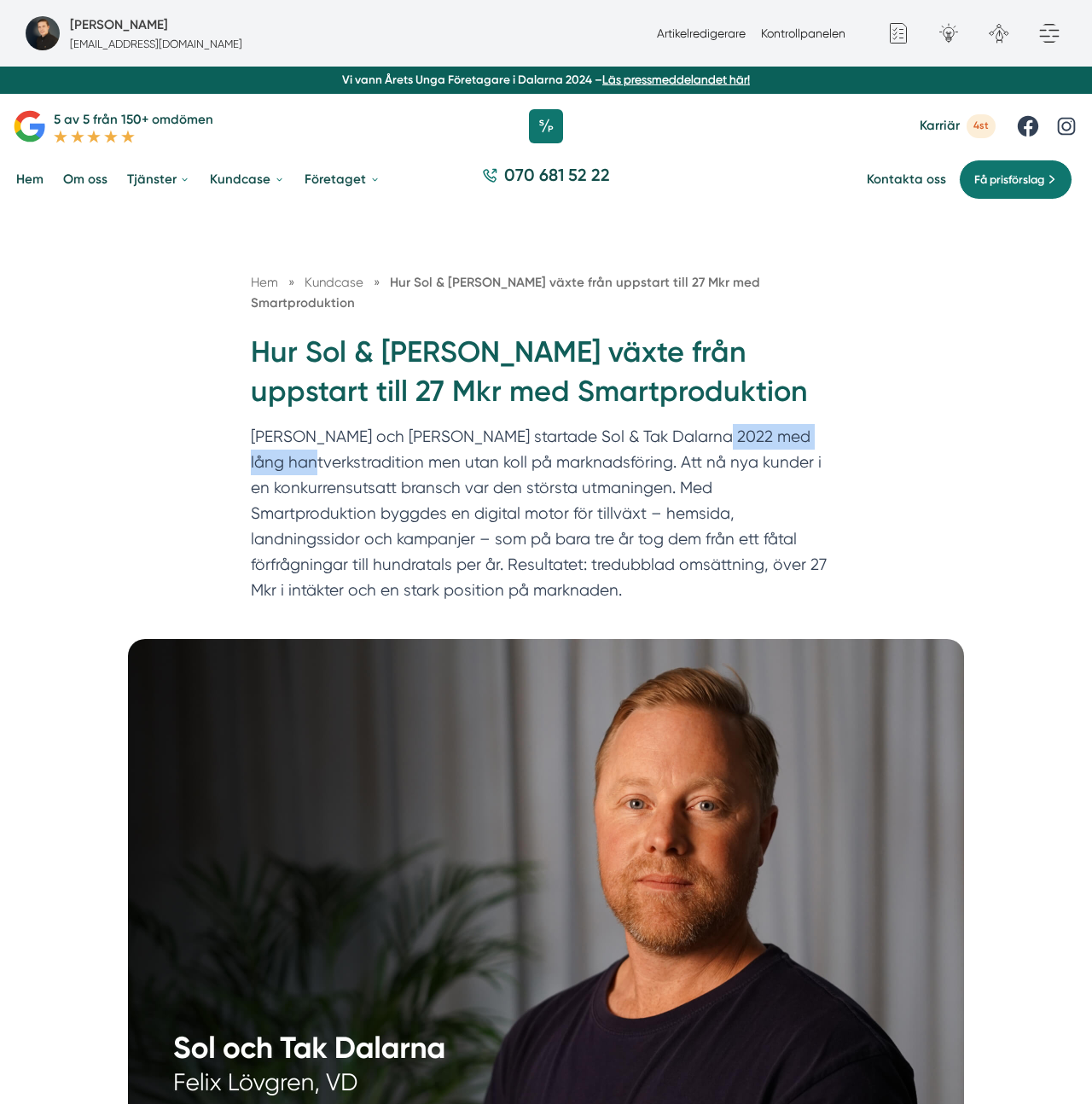
click at [736, 424] on p "Felix och Markus startade Sol & Tak Dalarna 2022 med lång hantverkstradition me…" at bounding box center [546, 517] width 590 height 187
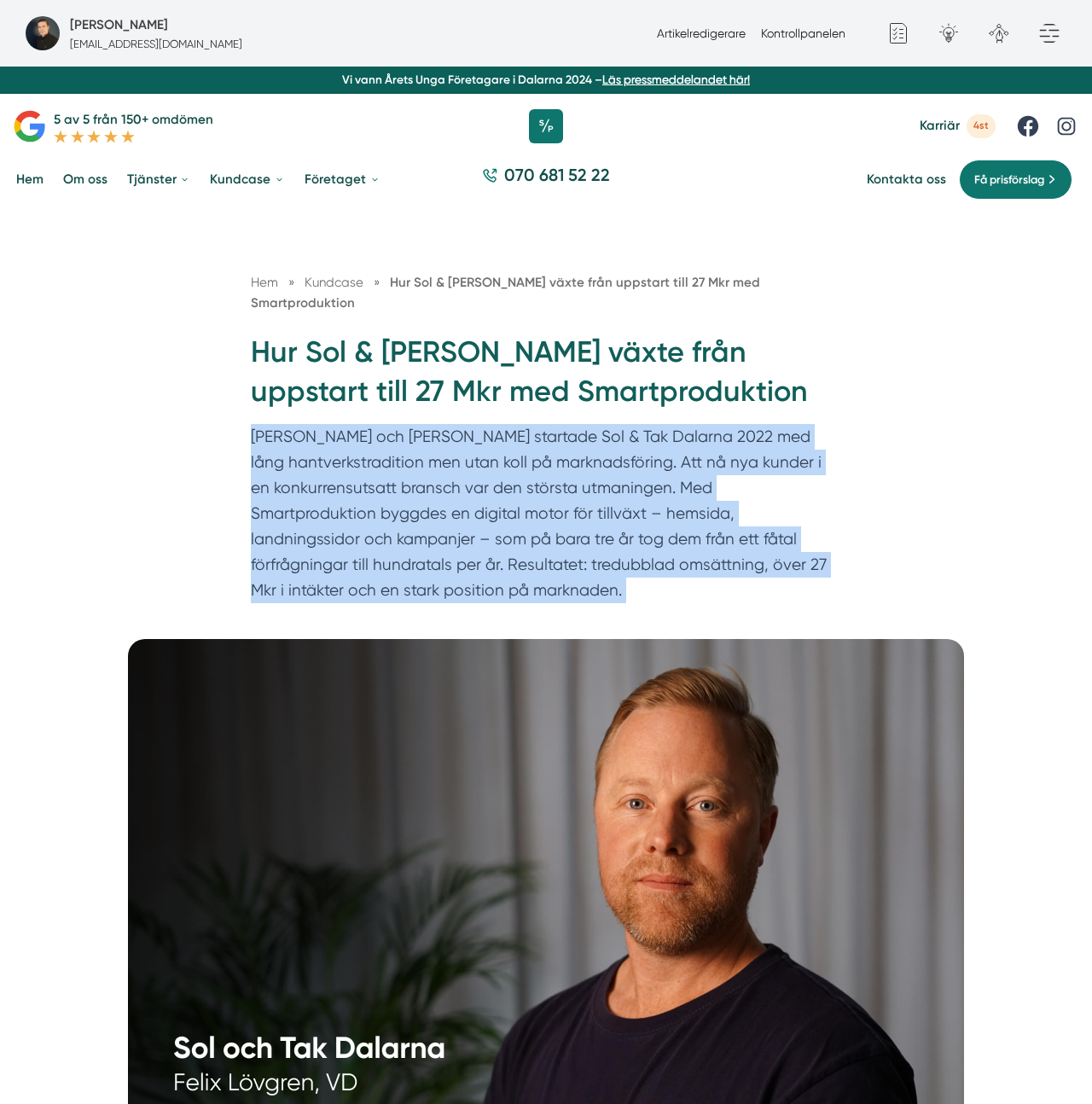
click at [736, 424] on p "Felix och Markus startade Sol & Tak Dalarna 2022 med lång hantverkstradition me…" at bounding box center [546, 517] width 590 height 187
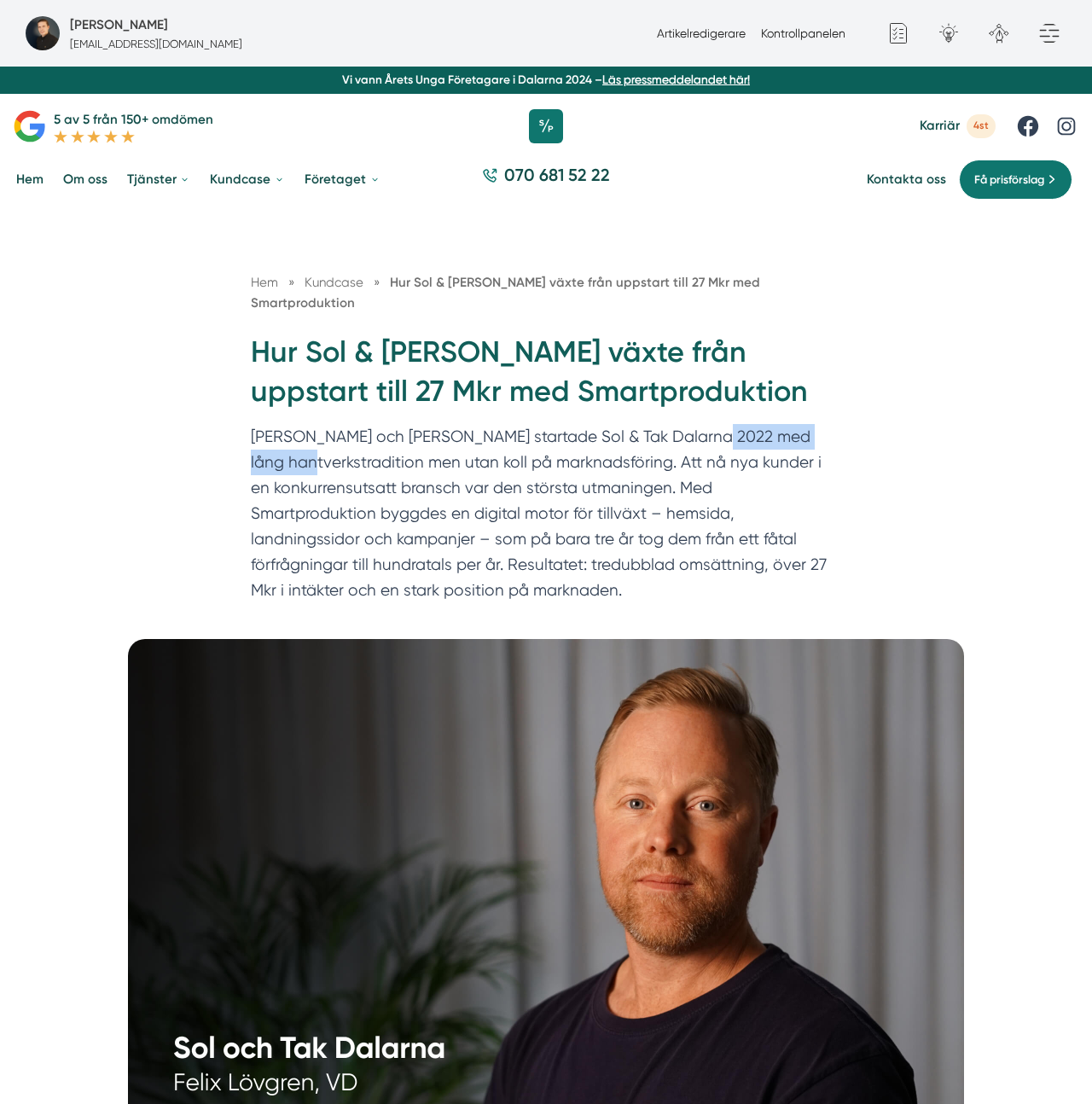
click at [736, 424] on p "Felix och Markus startade Sol & Tak Dalarna 2022 med lång hantverkstradition me…" at bounding box center [546, 517] width 590 height 187
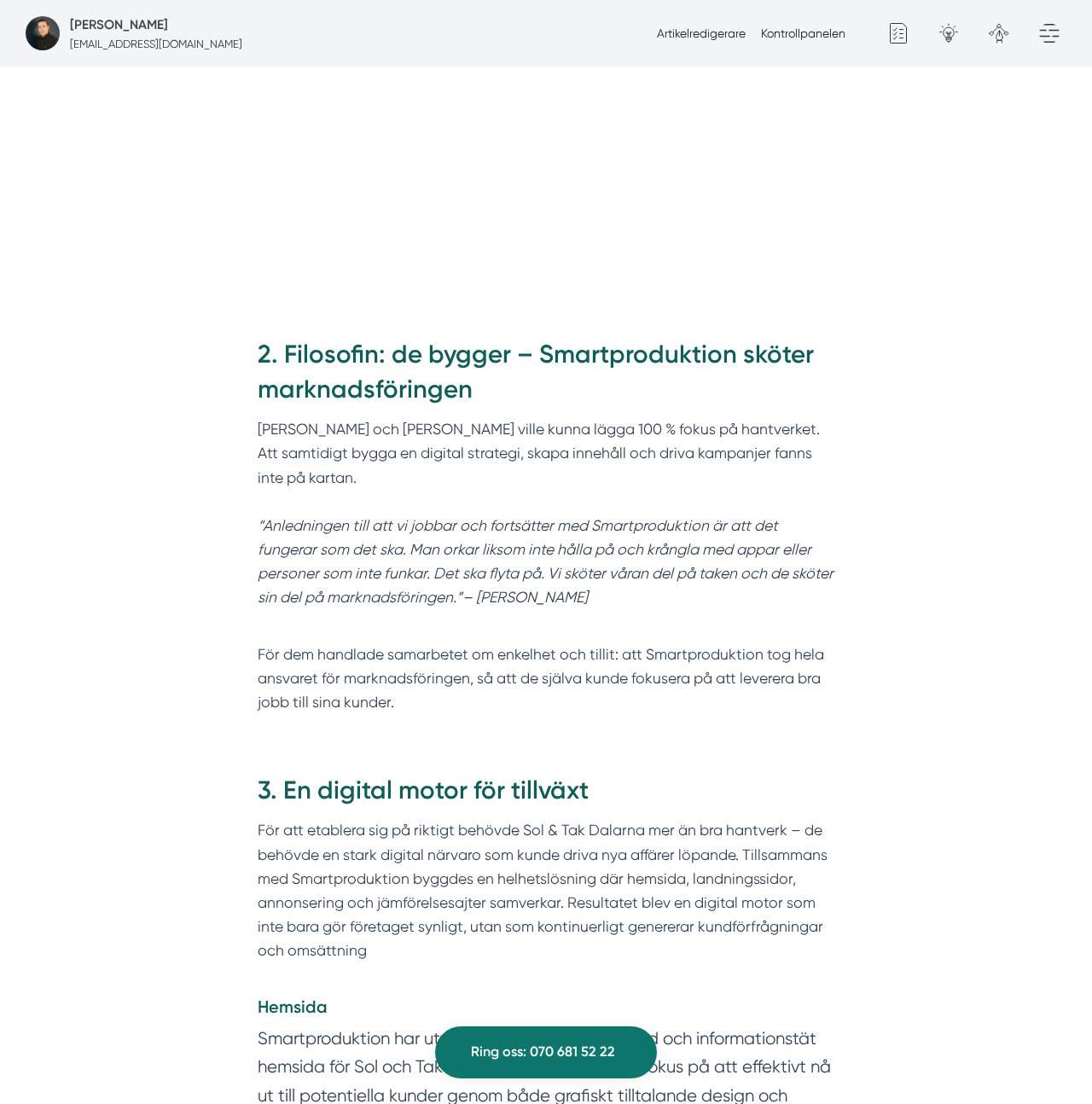
scroll to position [1548, 0]
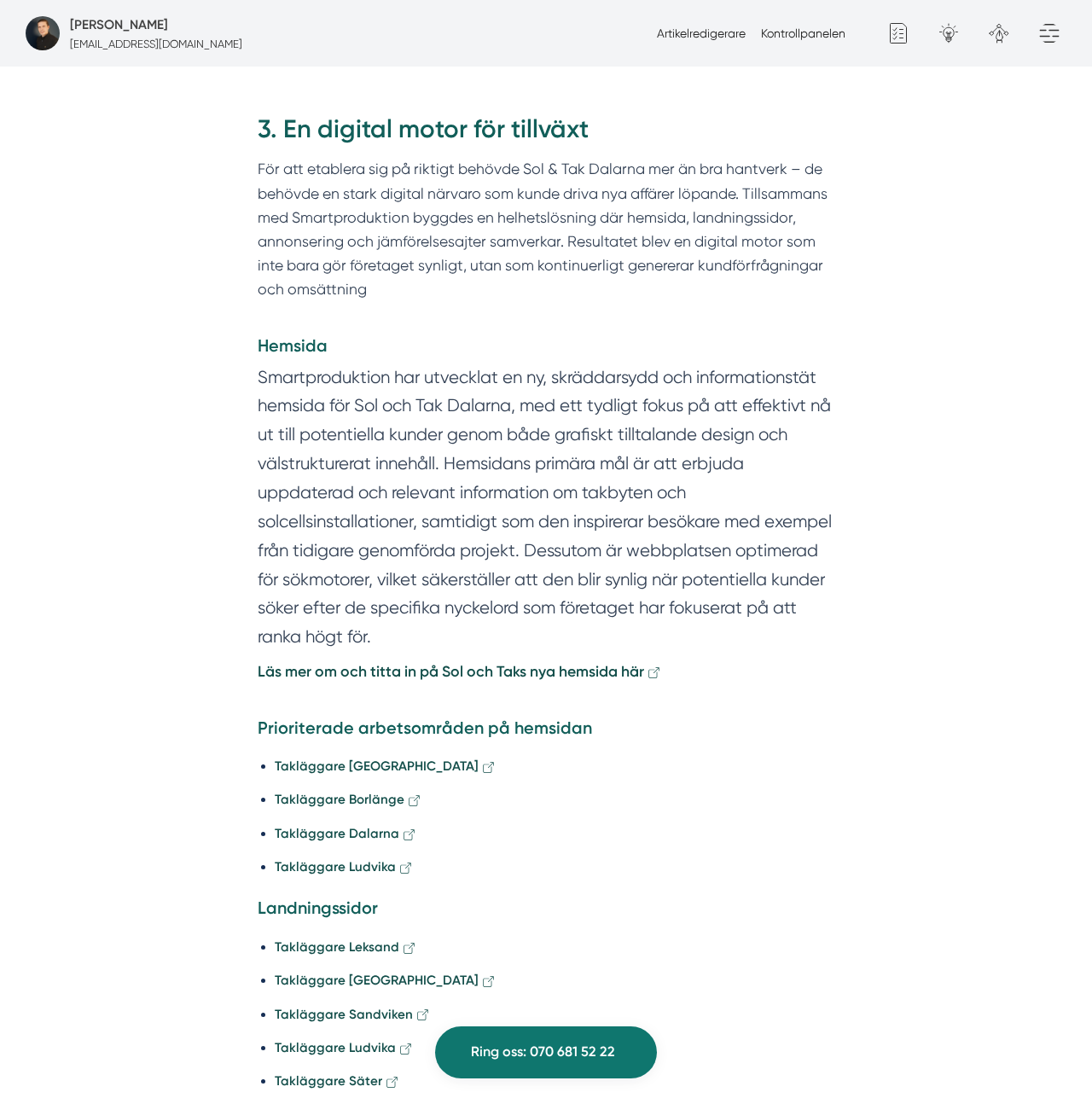
scroll to position [2208, 0]
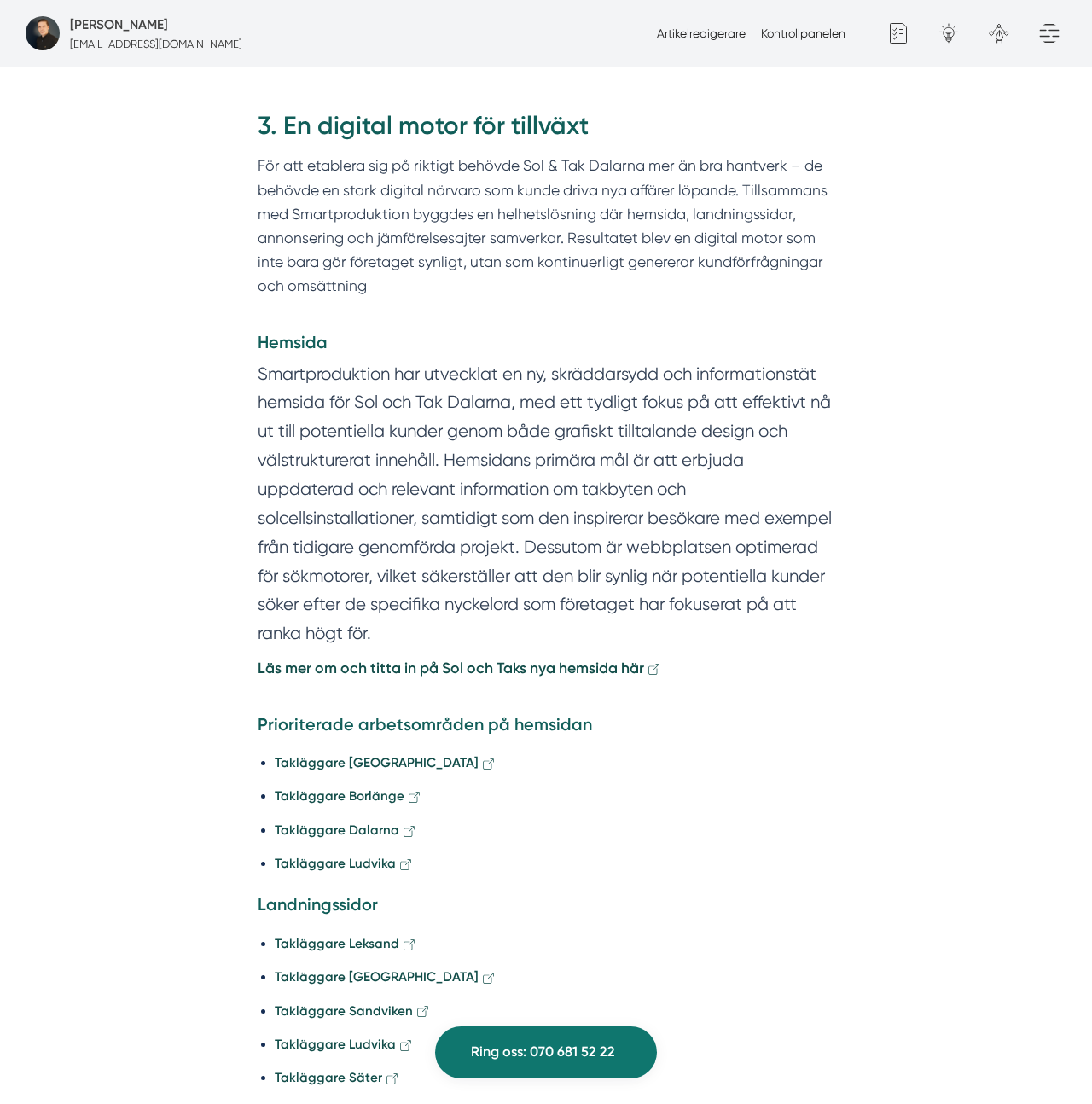
click at [669, 485] on section "Smartproduktion har utvecklat en ny, skräddarsydd och informationstät hemsida f…" at bounding box center [546, 508] width 577 height 297
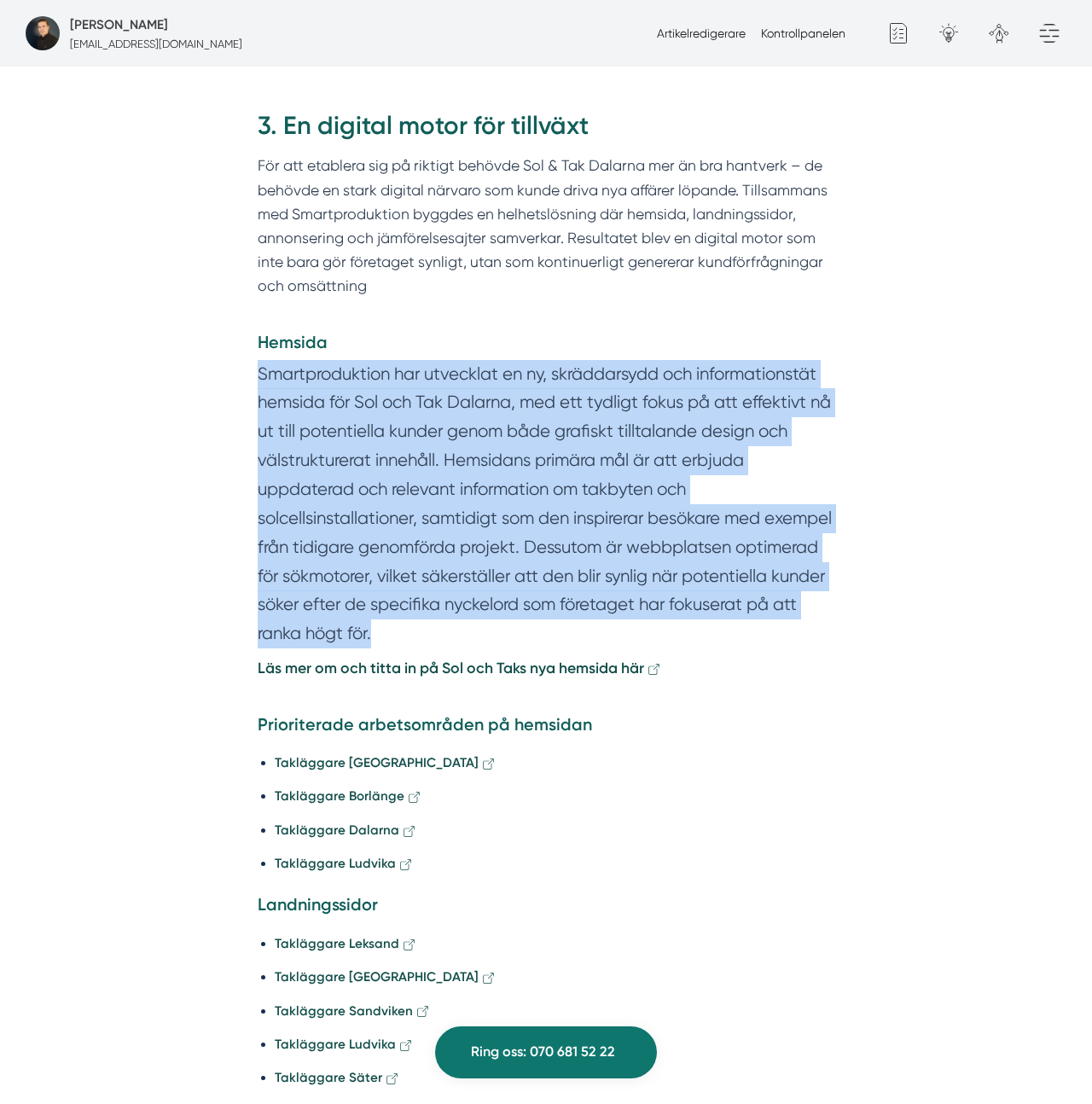
click at [669, 485] on section "Smartproduktion har utvecklat en ny, skräddarsydd och informationstät hemsida f…" at bounding box center [546, 508] width 577 height 297
click at [379, 452] on section "Smartproduktion har utvecklat en ny, skräddarsydd och informationstät hemsida f…" at bounding box center [546, 508] width 577 height 297
click at [385, 447] on section "Smartproduktion har utvecklat en ny, skräddarsydd och informationstät hemsida f…" at bounding box center [546, 508] width 577 height 297
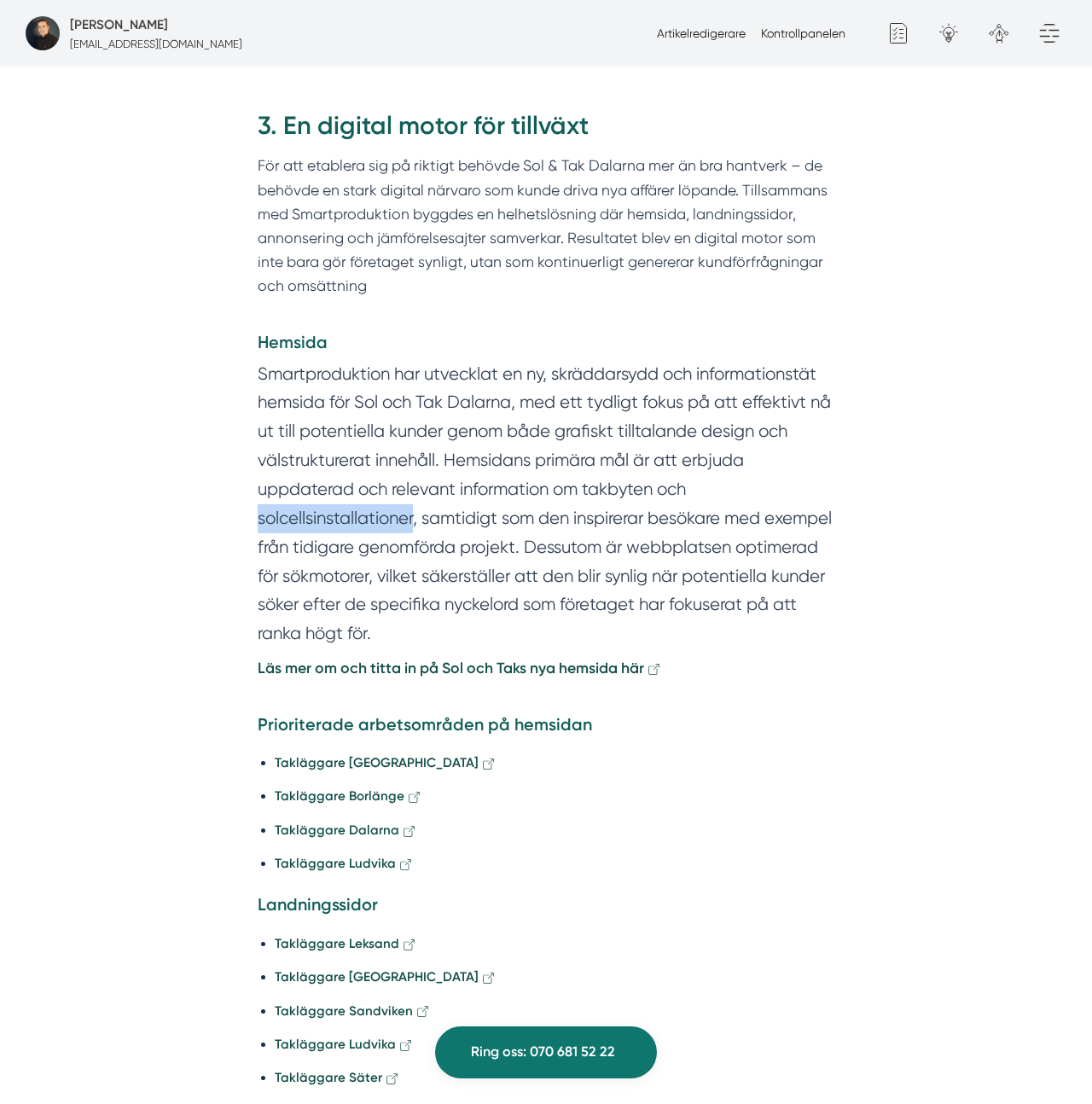
click at [385, 447] on section "Smartproduktion har utvecklat en ny, skräddarsydd och informationstät hemsida f…" at bounding box center [546, 508] width 577 height 297
click at [408, 360] on section "Smartproduktion har utvecklat en ny, skräddarsydd och informationstät hemsida f…" at bounding box center [546, 508] width 577 height 297
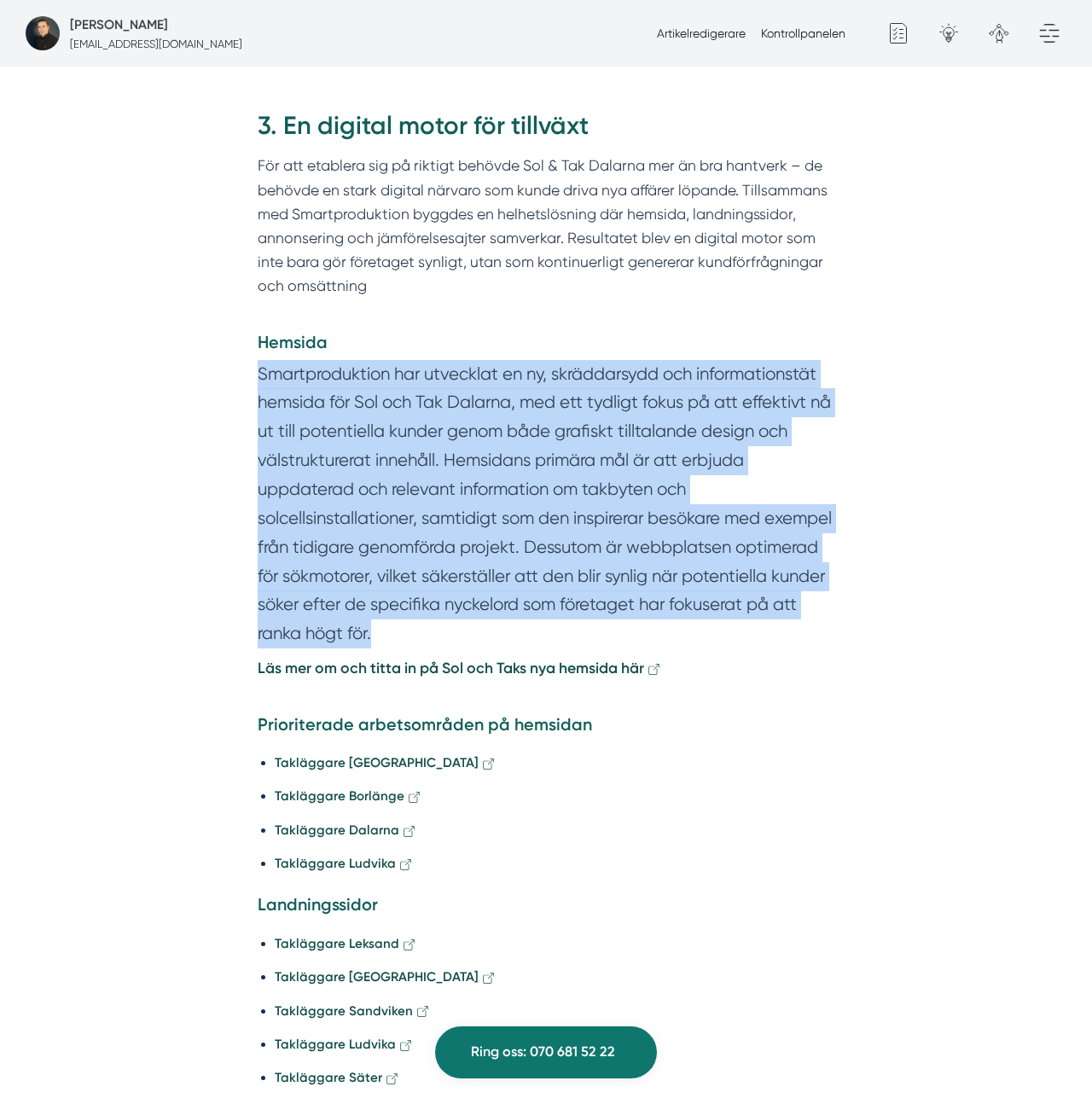
click at [408, 360] on section "Smartproduktion har utvecklat en ny, skräddarsydd och informationstät hemsida f…" at bounding box center [546, 508] width 577 height 297
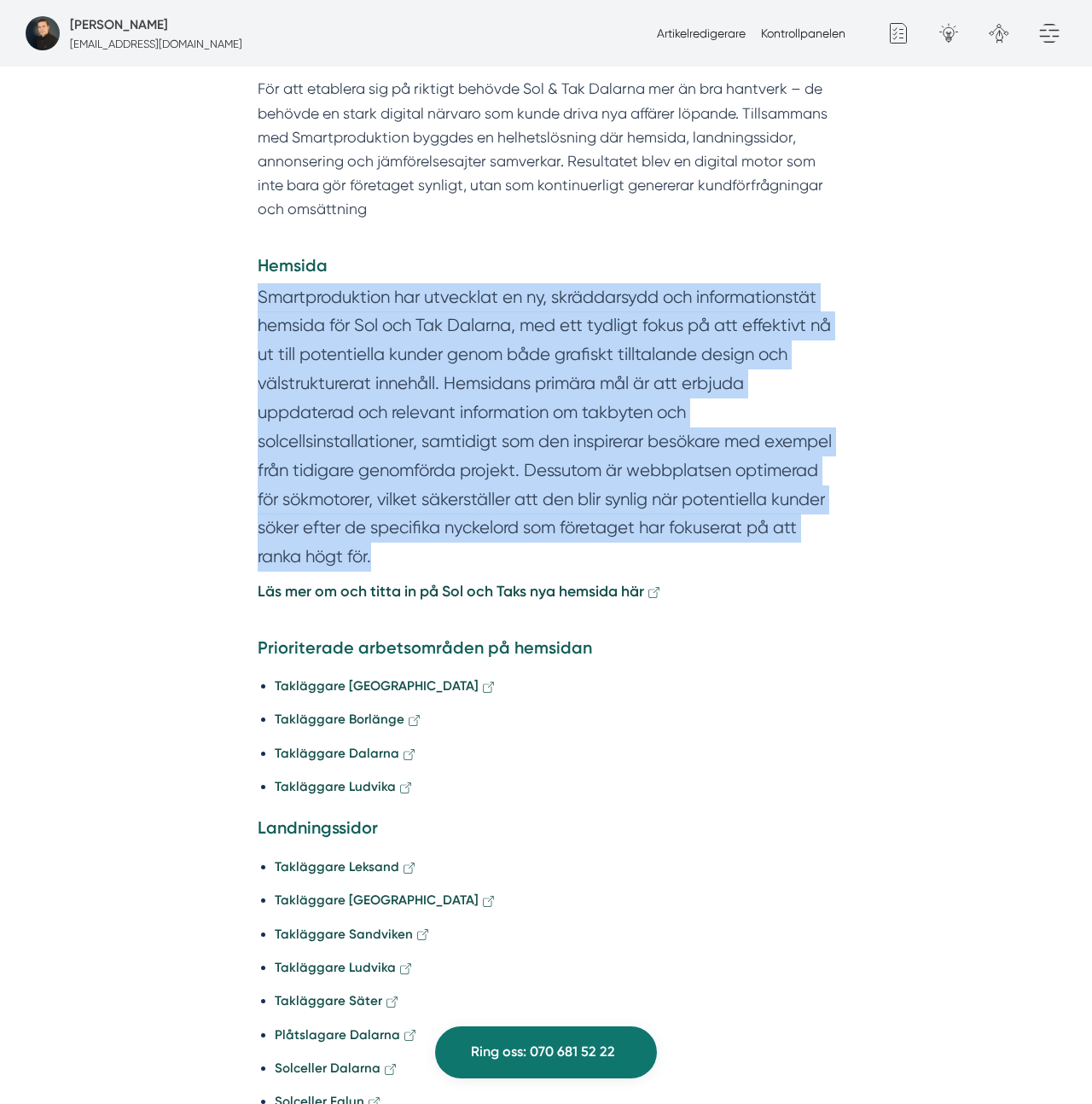
scroll to position [2288, 0]
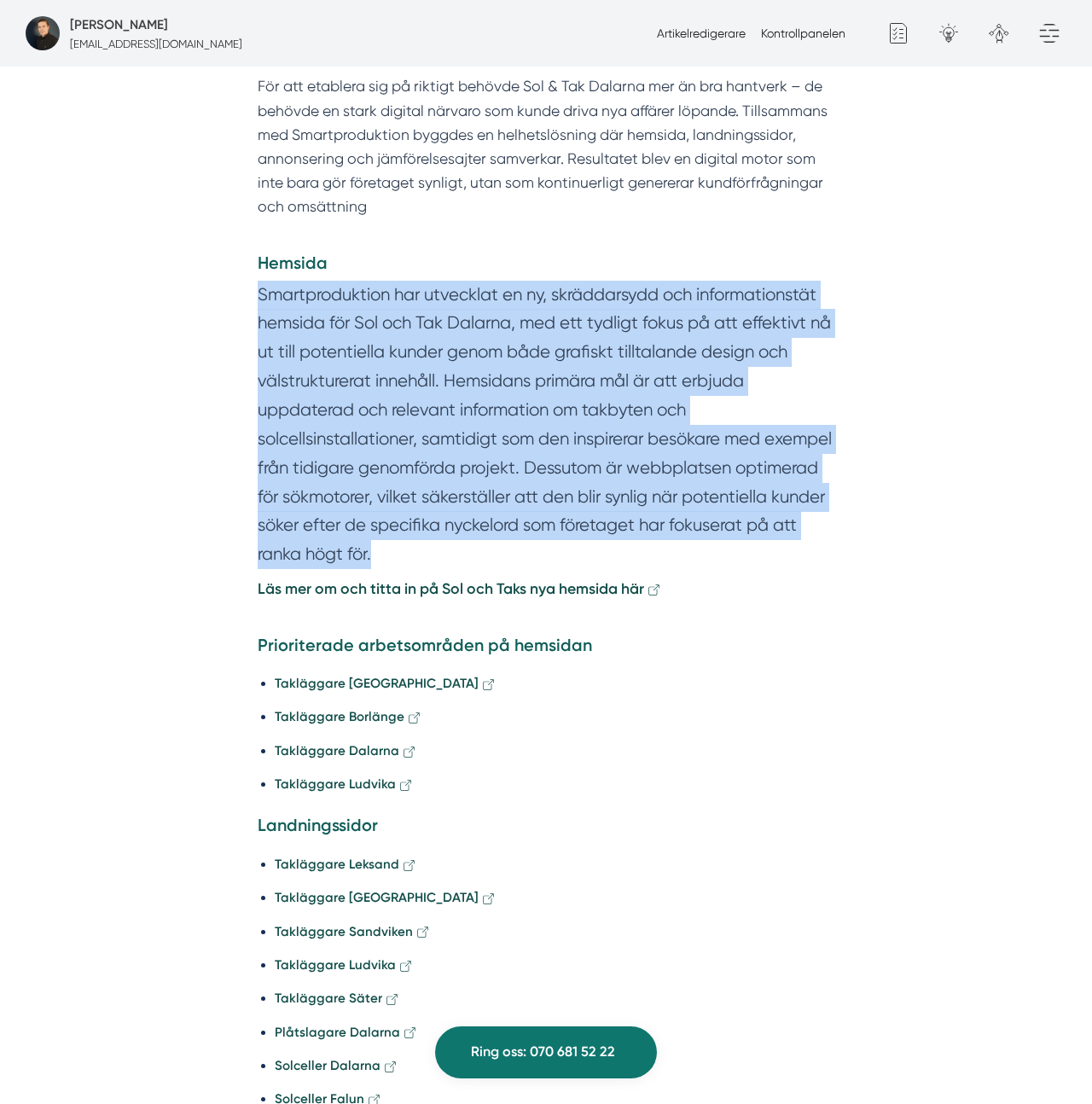
click at [408, 318] on section "Smartproduktion har utvecklat en ny, skräddarsydd och informationstät hemsida f…" at bounding box center [546, 428] width 577 height 297
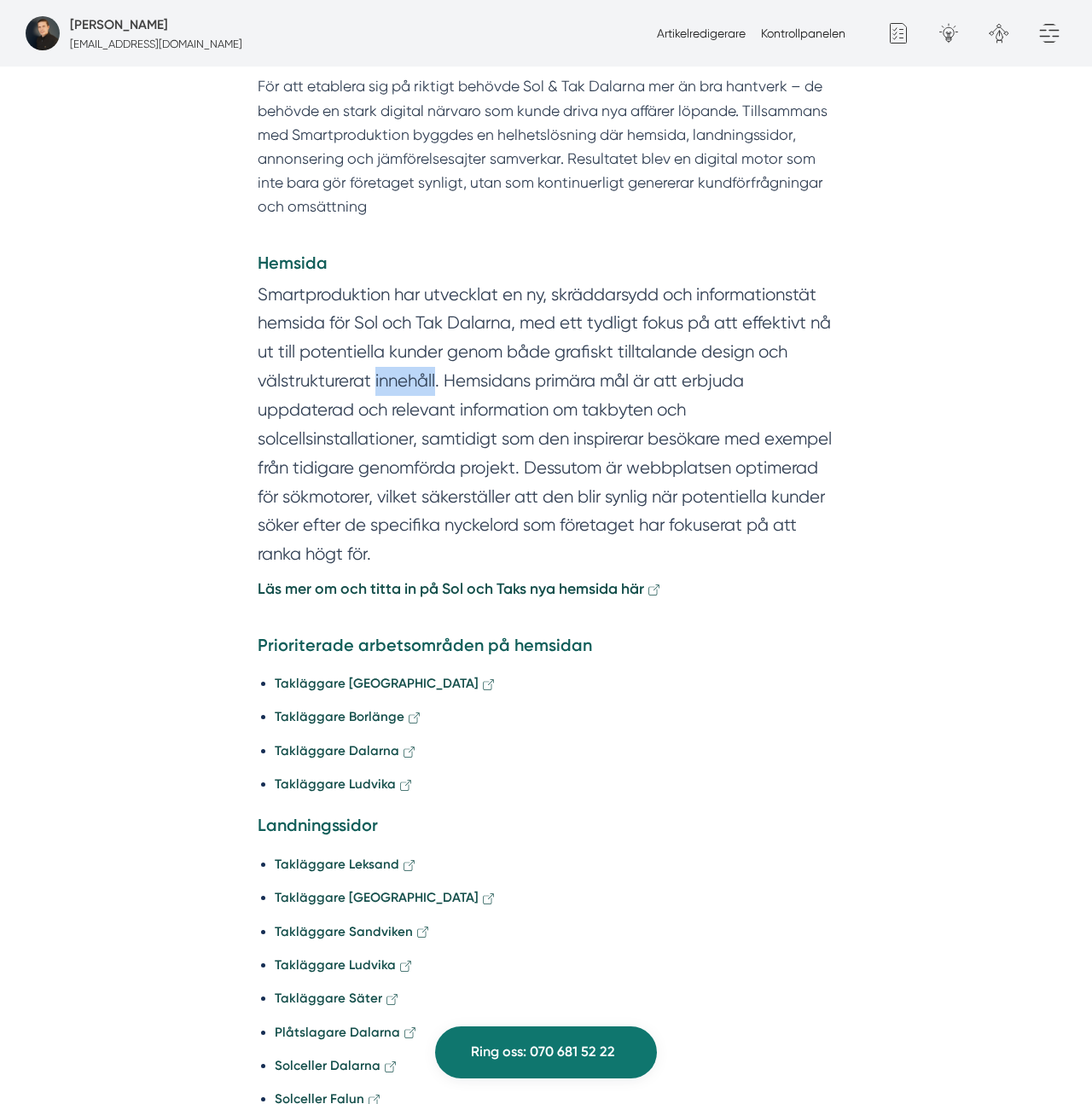
click at [408, 318] on section "Smartproduktion har utvecklat en ny, skräddarsydd och informationstät hemsida f…" at bounding box center [546, 428] width 577 height 297
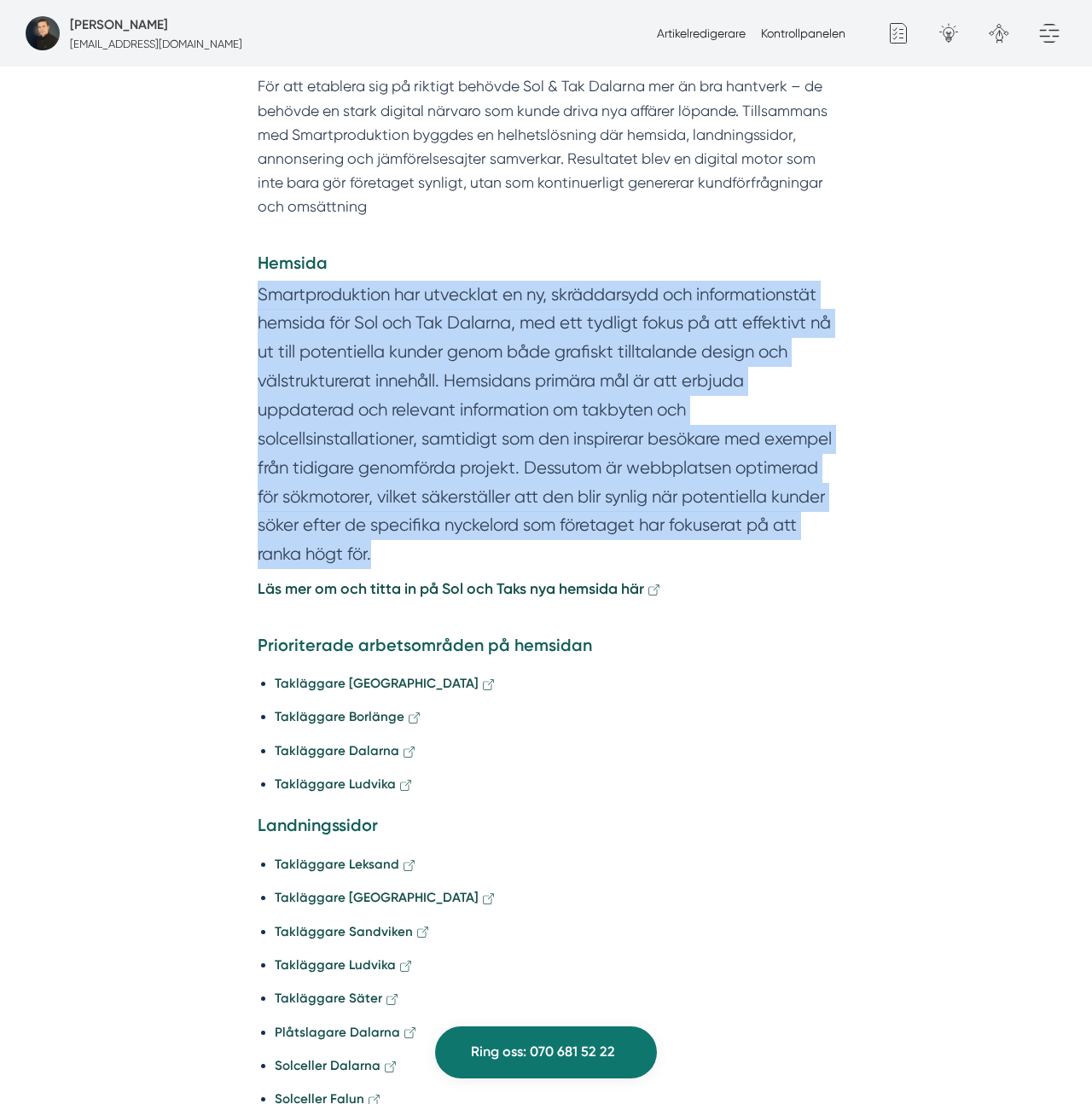
click at [408, 318] on section "Smartproduktion har utvecklat en ny, skräddarsydd och informationstät hemsida f…" at bounding box center [546, 428] width 577 height 297
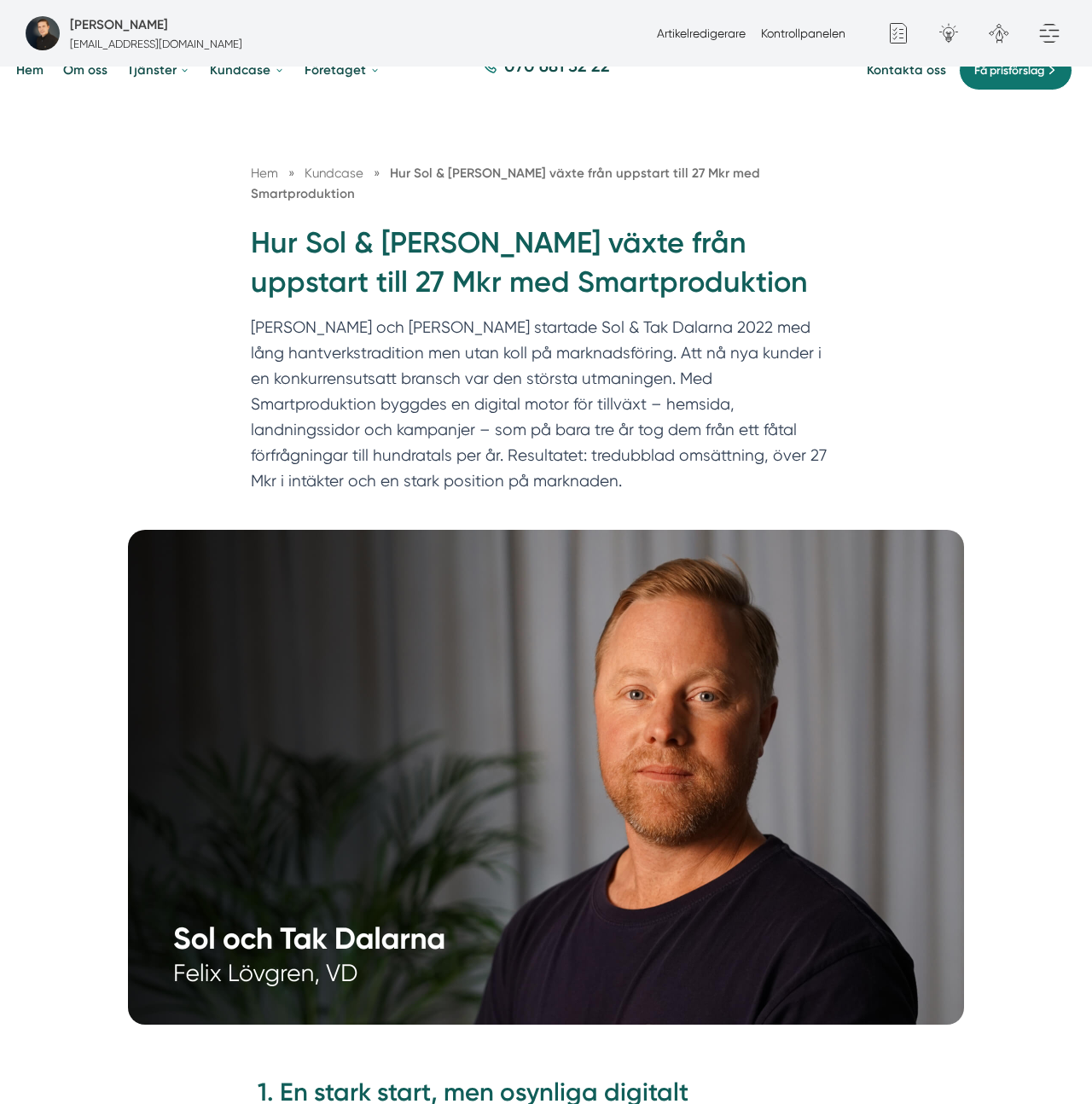
click at [463, 315] on p "Felix och Markus startade Sol & Tak Dalarna 2022 med lång hantverkstradition me…" at bounding box center [546, 408] width 590 height 187
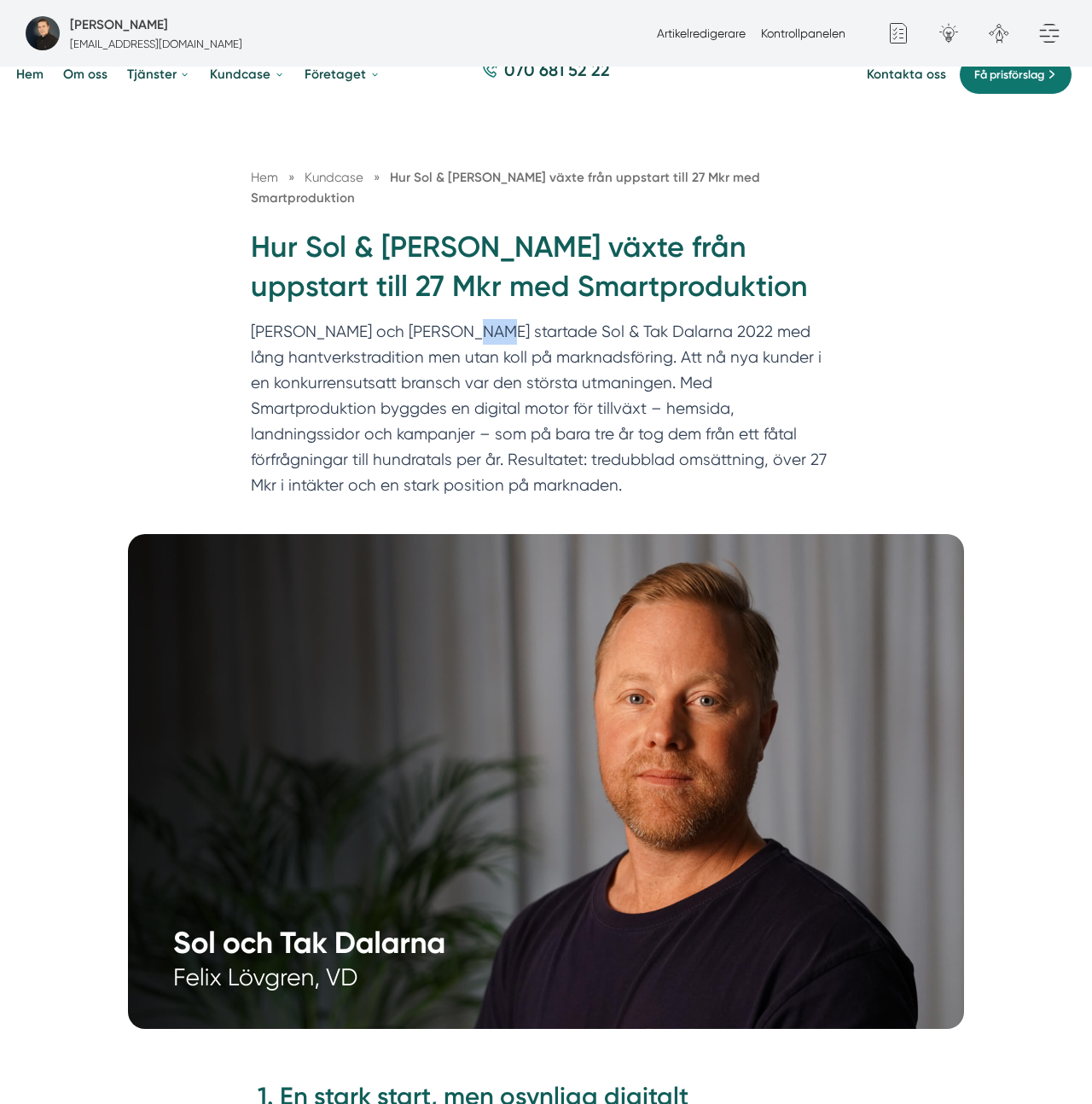
click at [463, 319] on p "Felix och Markus startade Sol & Tak Dalarna 2022 med lång hantverkstradition me…" at bounding box center [546, 412] width 590 height 187
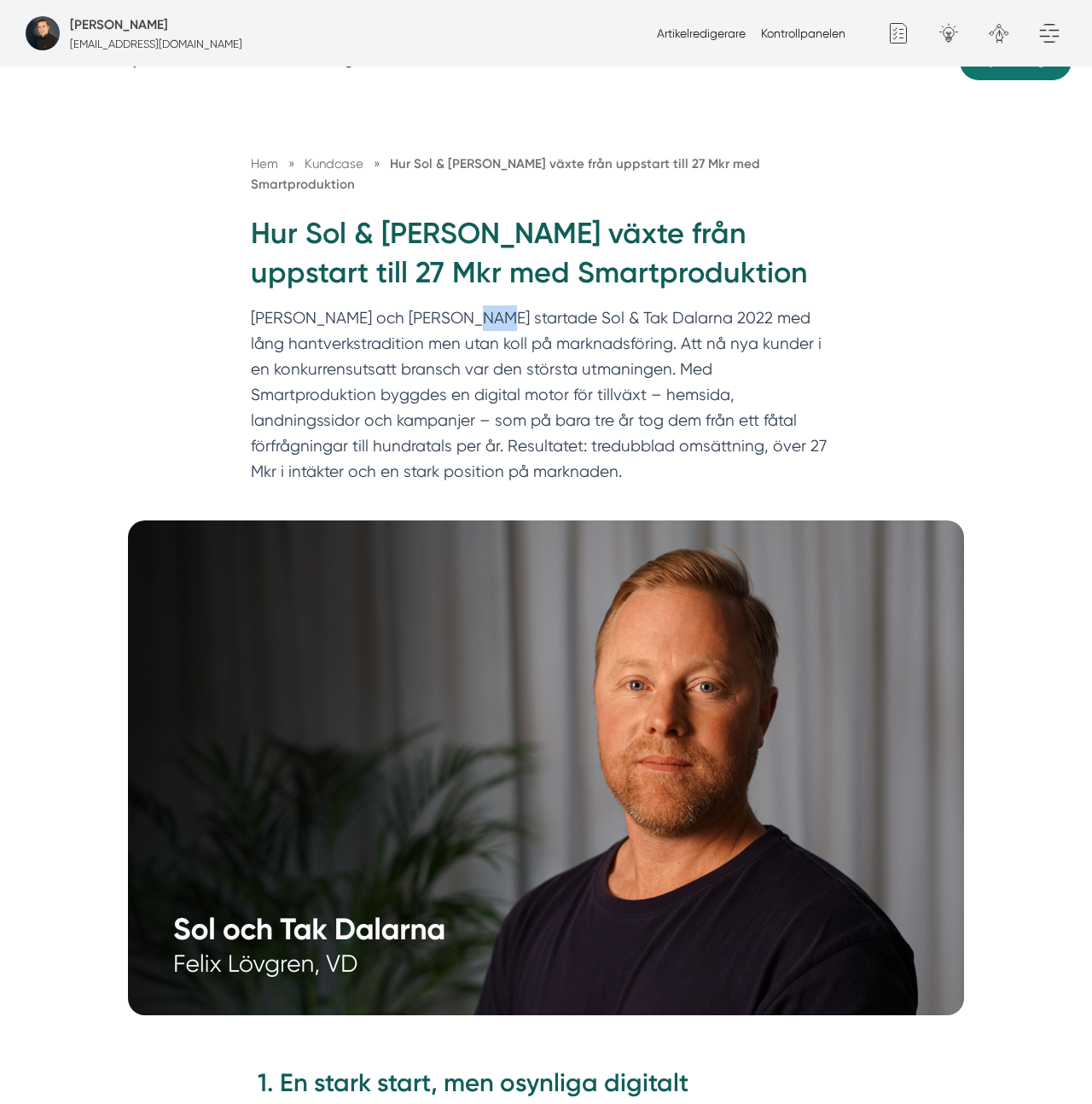
click at [460, 305] on p "Felix och Markus startade Sol & Tak Dalarna 2022 med lång hantverkstradition me…" at bounding box center [546, 399] width 590 height 187
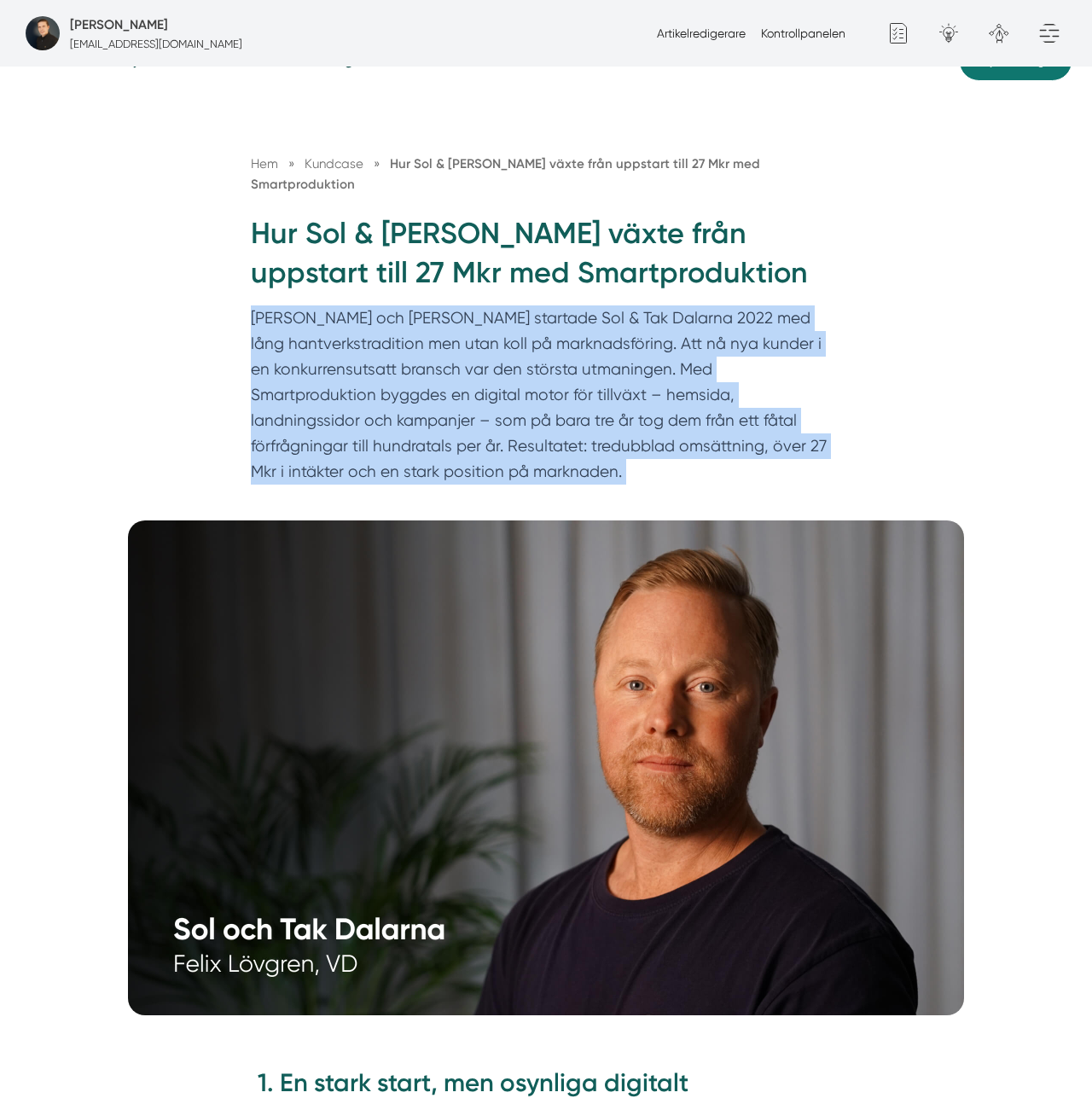
click at [460, 305] on p "Felix och Markus startade Sol & Tak Dalarna 2022 med lång hantverkstradition me…" at bounding box center [546, 399] width 590 height 187
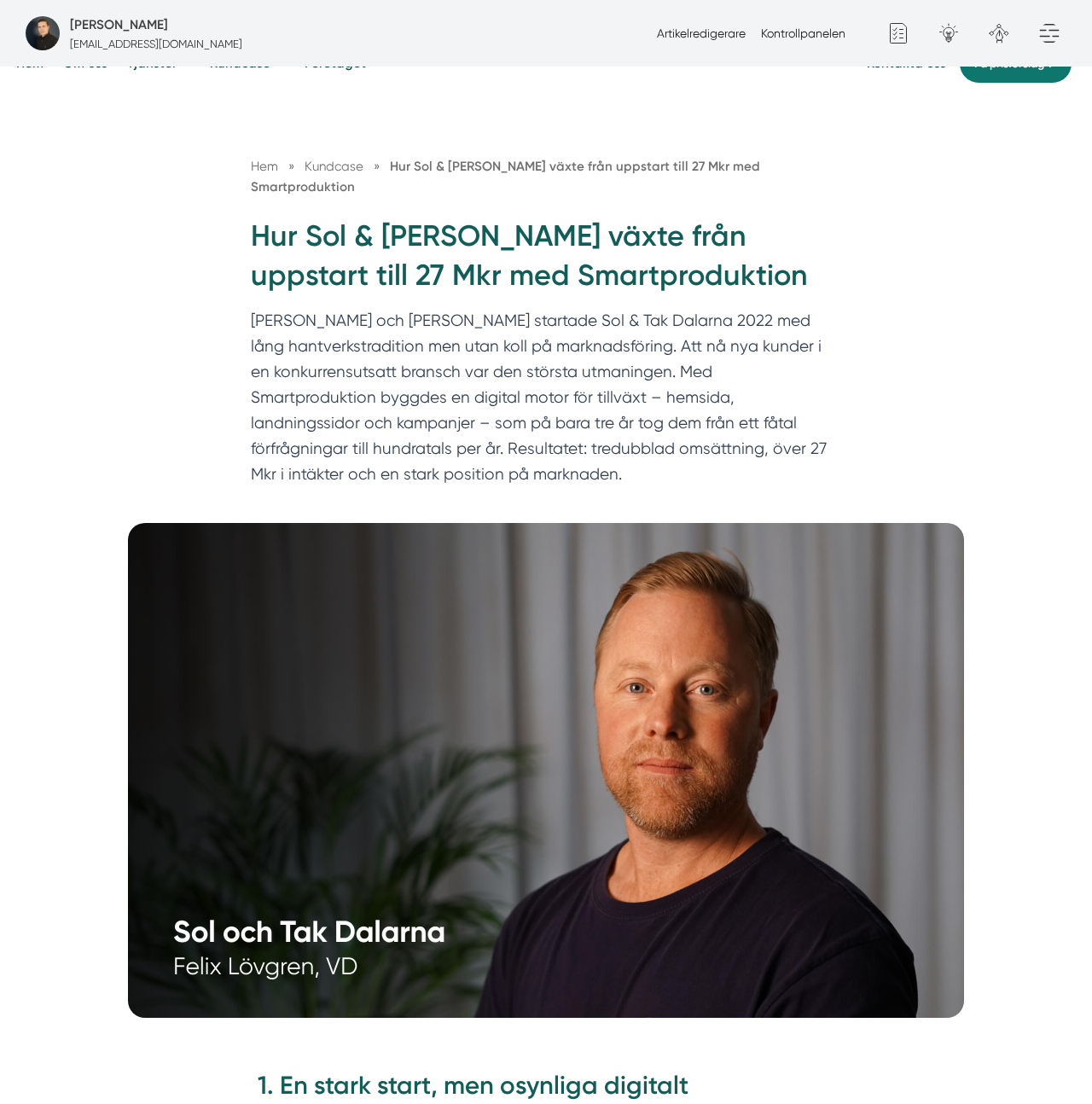
click at [575, 216] on h1 "Hur Sol & Tak Dalarna växte från uppstart till 27 Mkr med Smartproduktion" at bounding box center [546, 263] width 590 height 92
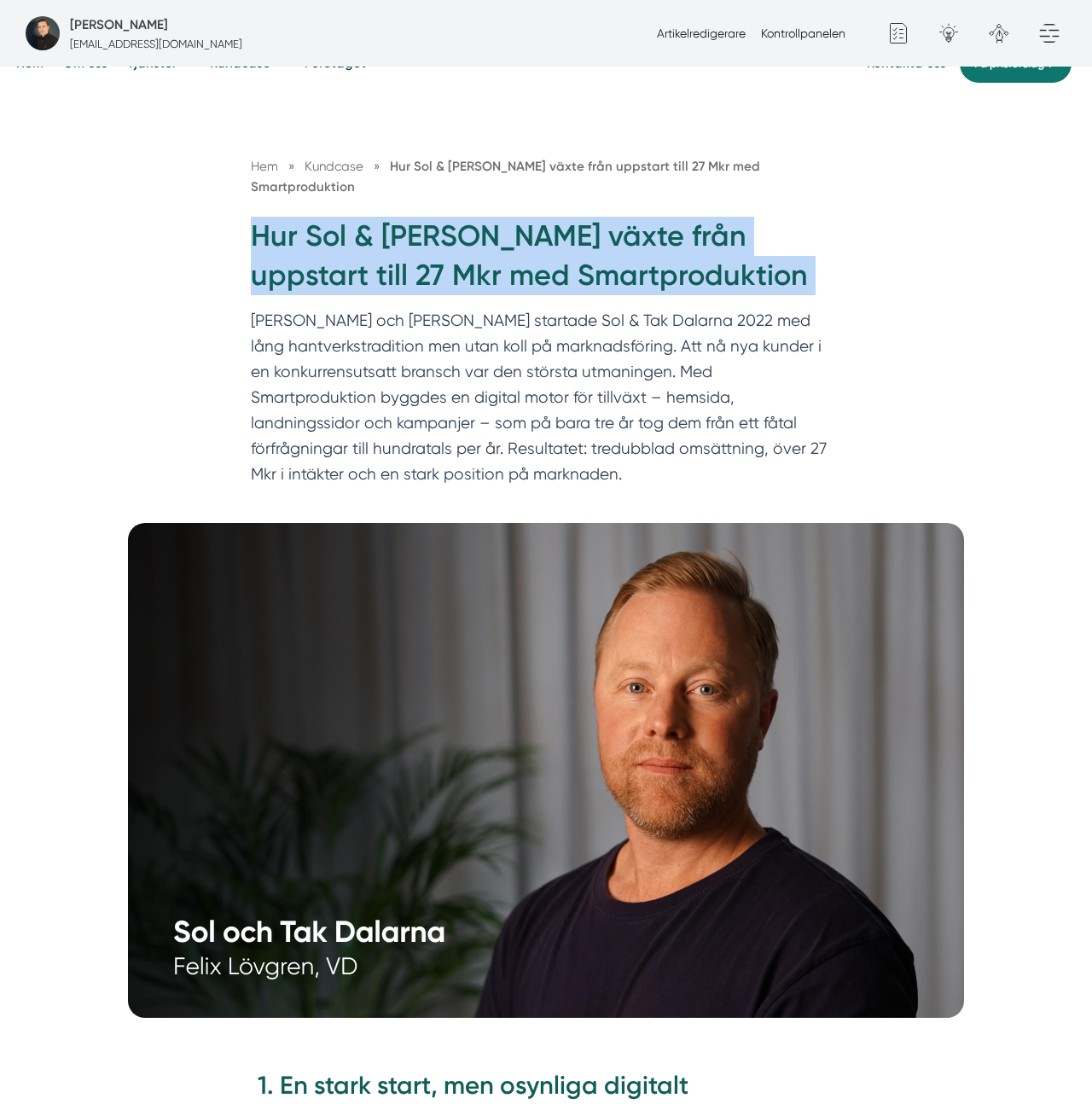
click at [575, 216] on h1 "Hur Sol & Tak Dalarna växte från uppstart till 27 Mkr med Smartproduktion" at bounding box center [546, 263] width 590 height 92
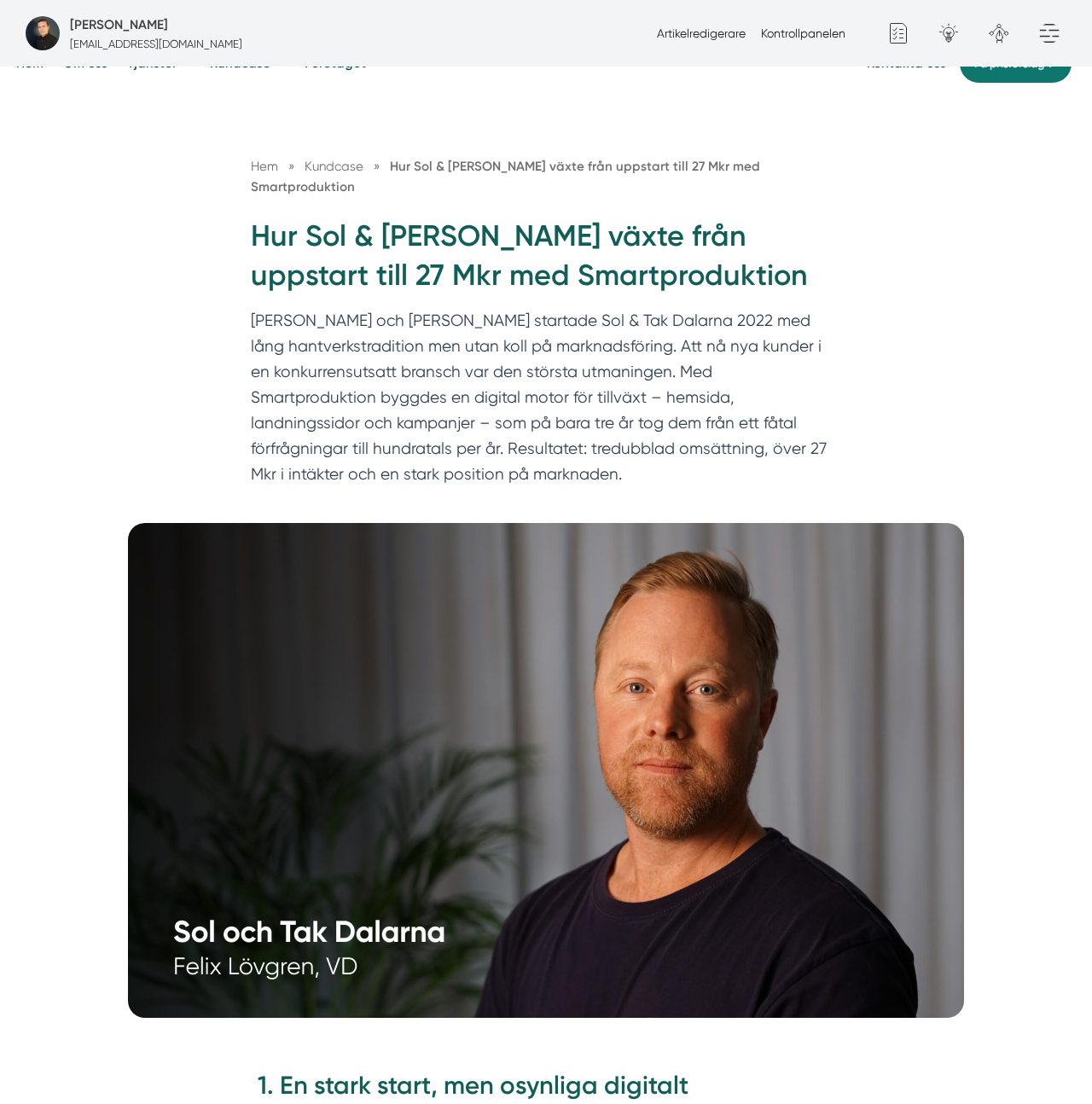
click at [575, 216] on h1 "Hur Sol & Tak Dalarna växte från uppstart till 27 Mkr med Smartproduktion" at bounding box center [546, 263] width 590 height 92
click at [485, 375] on p "Felix och Markus startade Sol & Tak Dalarna 2022 med lång hantverkstradition me…" at bounding box center [546, 401] width 590 height 187
click at [592, 239] on h1 "Hur Sol & Tak Dalarna växte från uppstart till 27 Mkr med Smartproduktion" at bounding box center [546, 263] width 590 height 92
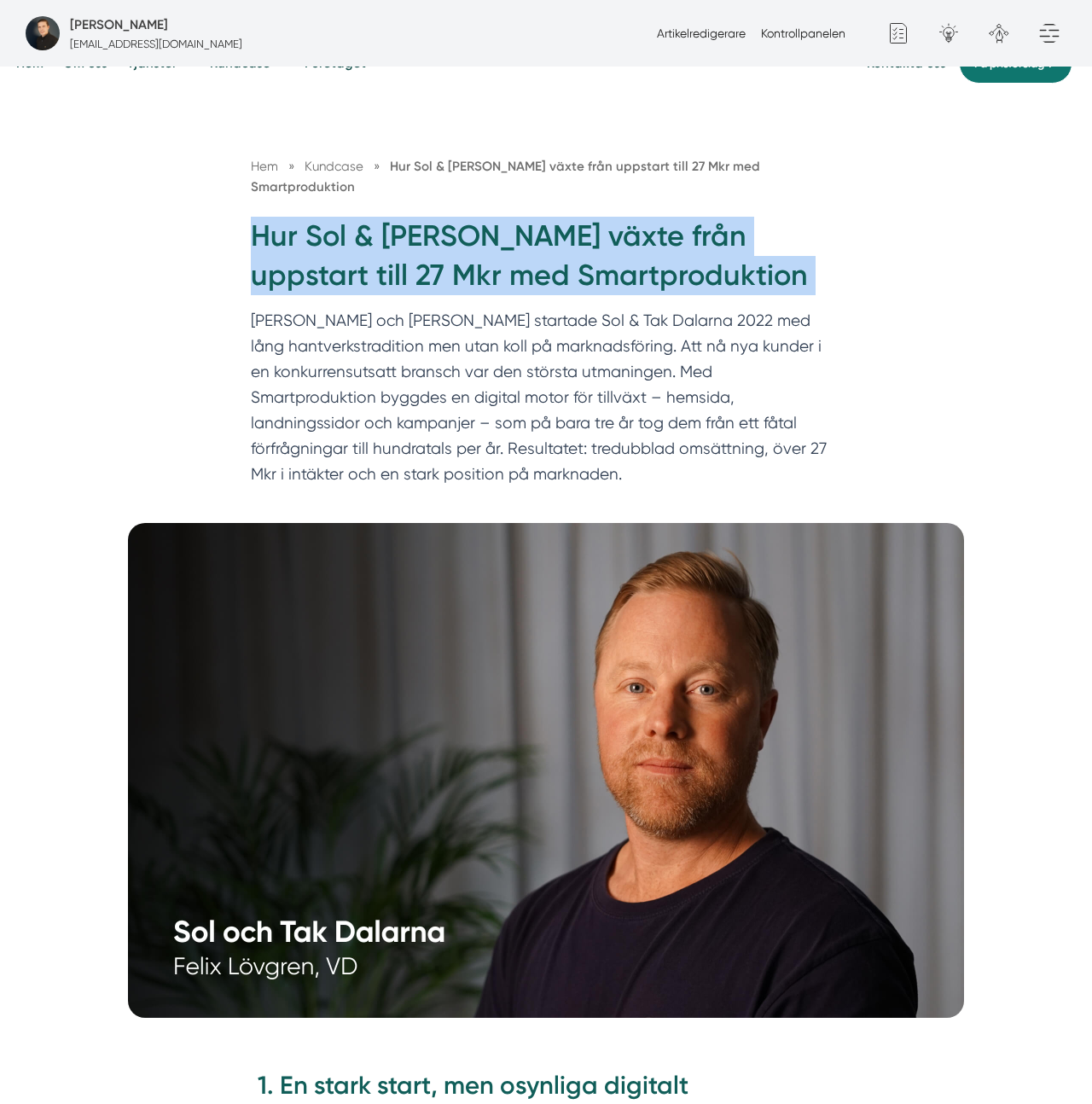
click at [592, 239] on h1 "Hur Sol & Tak Dalarna växte från uppstart till 27 Mkr med Smartproduktion" at bounding box center [546, 263] width 590 height 92
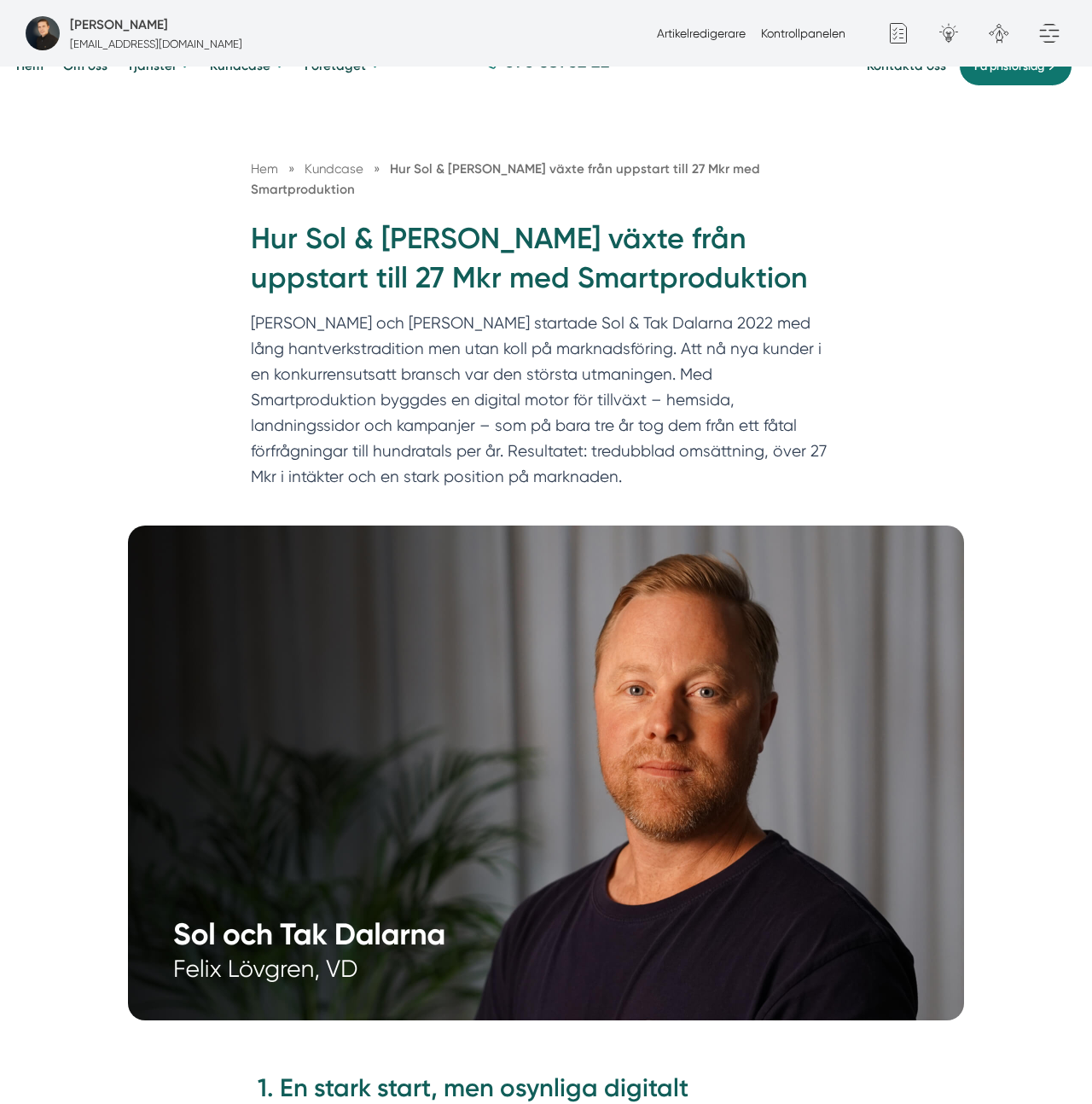
click at [592, 239] on h1 "Hur Sol & Tak Dalarna växte från uppstart till 27 Mkr med Smartproduktion" at bounding box center [546, 265] width 590 height 92
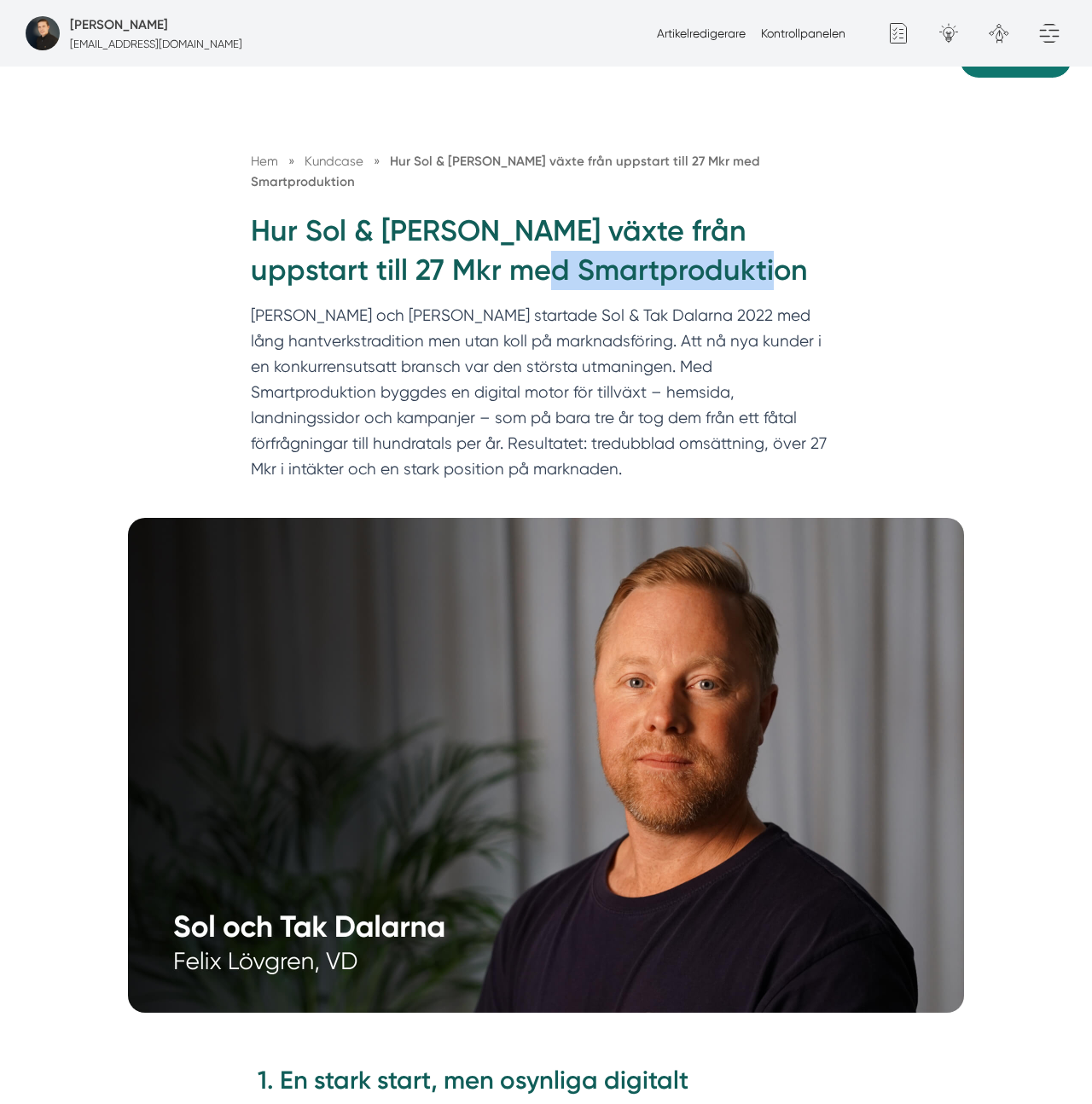
scroll to position [133, 0]
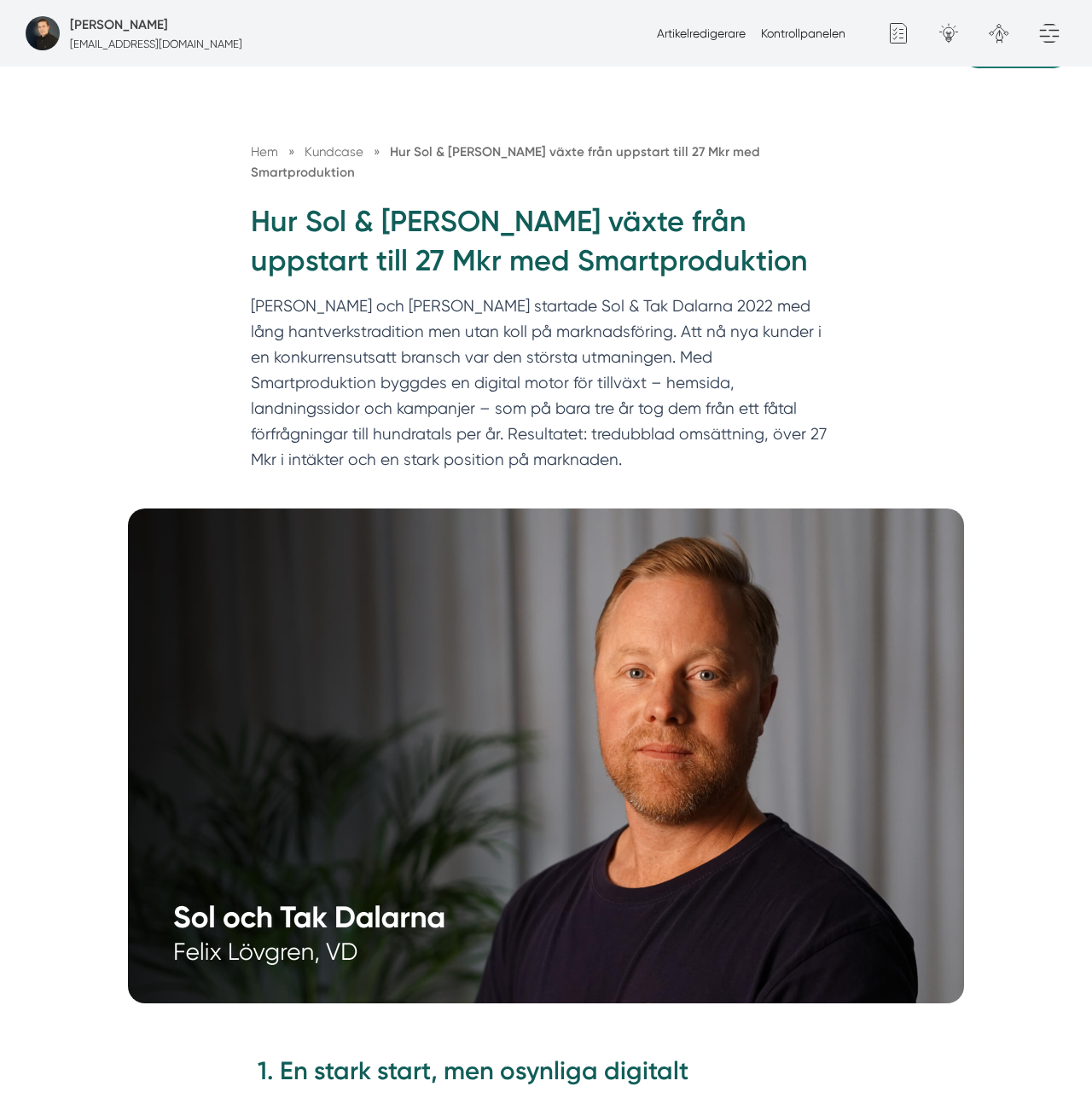
click at [807, 293] on p "Felix och Markus startade Sol & Tak Dalarna 2022 med lång hantverkstradition me…" at bounding box center [546, 387] width 590 height 187
click at [743, 362] on p "Felix och Markus startade Sol & Tak Dalarna 2022 med lång hantverkstradition me…" at bounding box center [546, 387] width 590 height 187
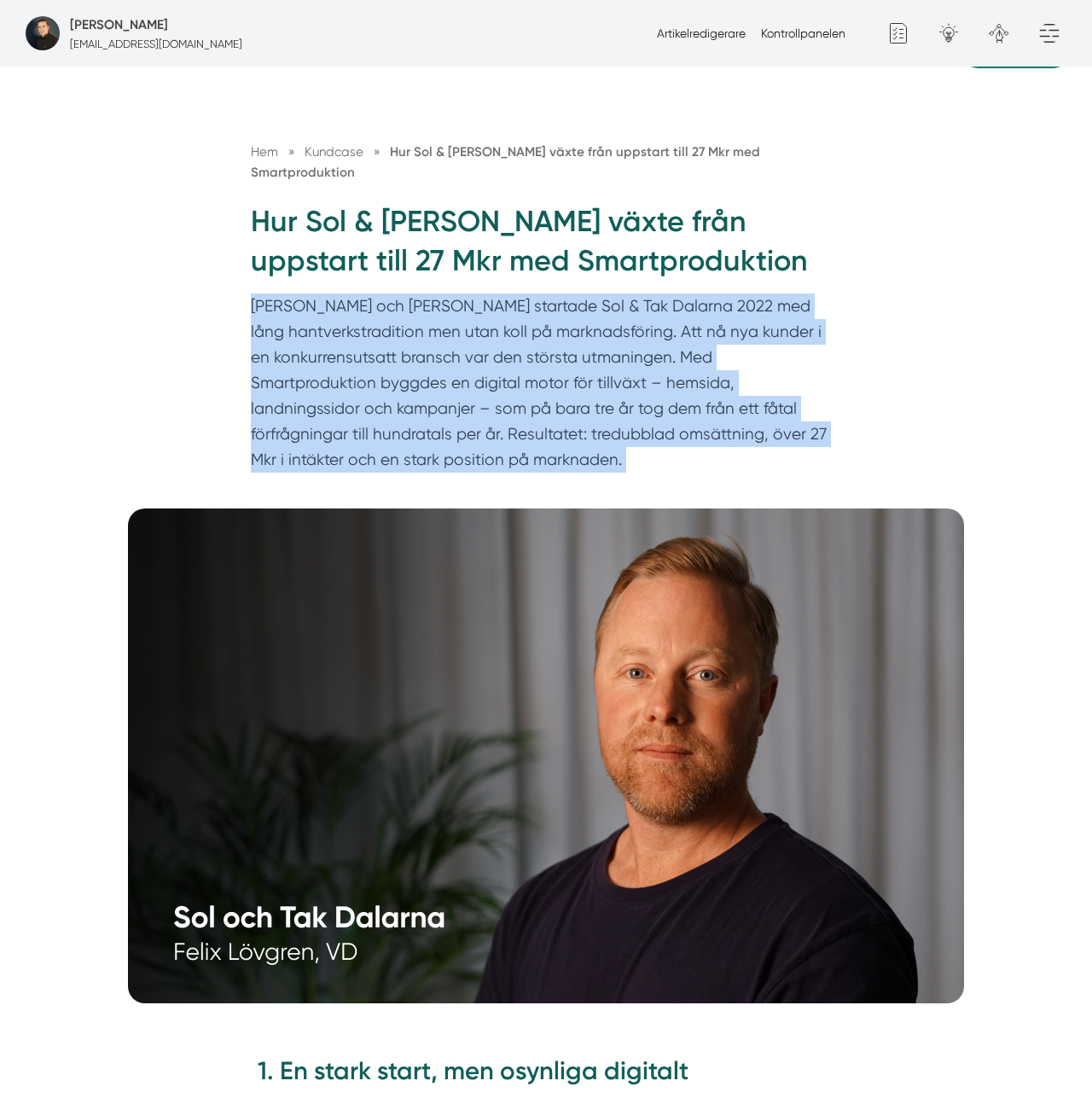
click at [743, 362] on p "Felix och Markus startade Sol & Tak Dalarna 2022 med lång hantverkstradition me…" at bounding box center [546, 387] width 590 height 187
click at [881, 288] on div "Hem » Kundcase » Hur Sol & Tak Dalarna växte från uppstart till 27 Mkr med Smar…" at bounding box center [546, 293] width 1092 height 433
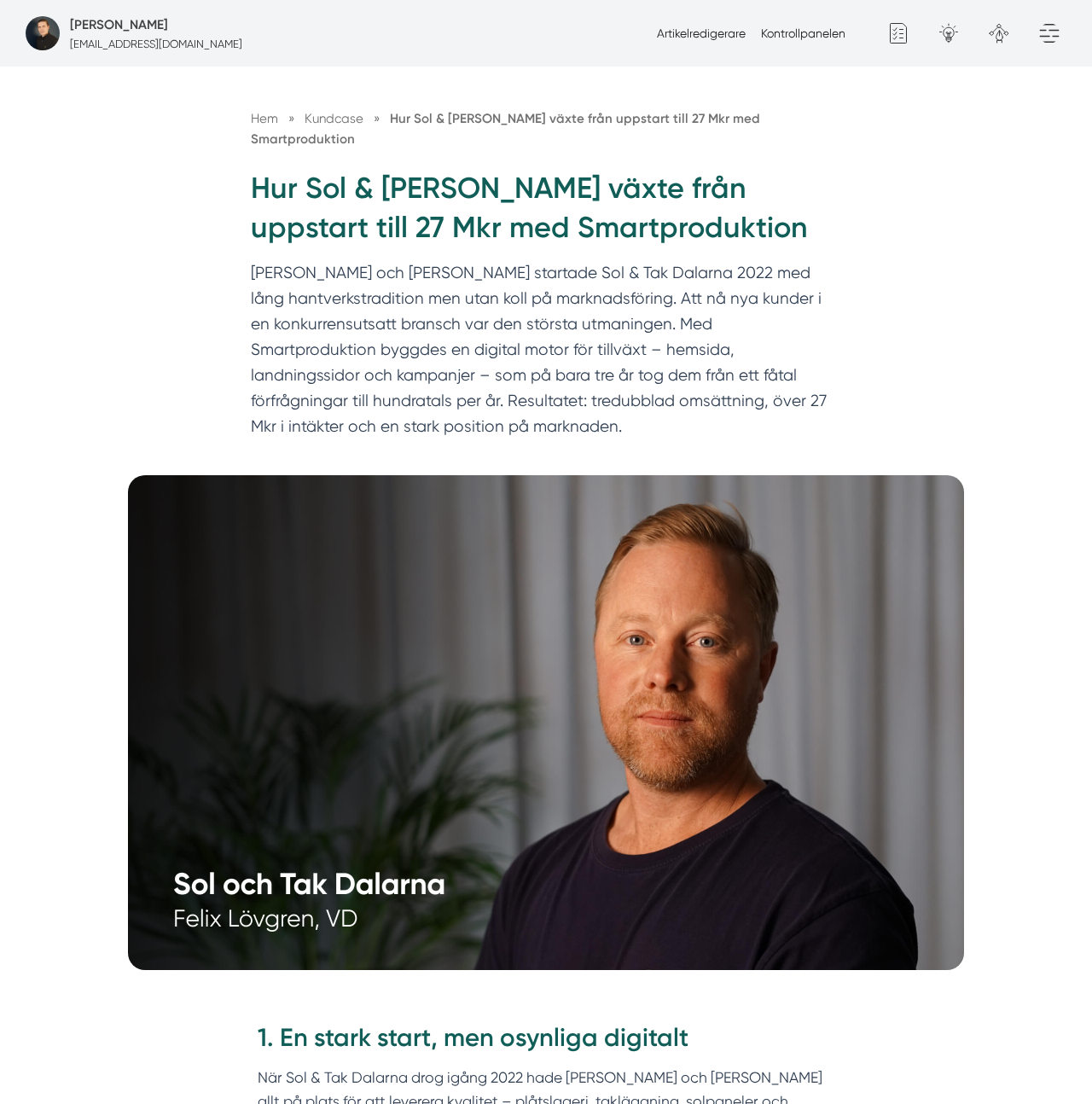
scroll to position [171, 0]
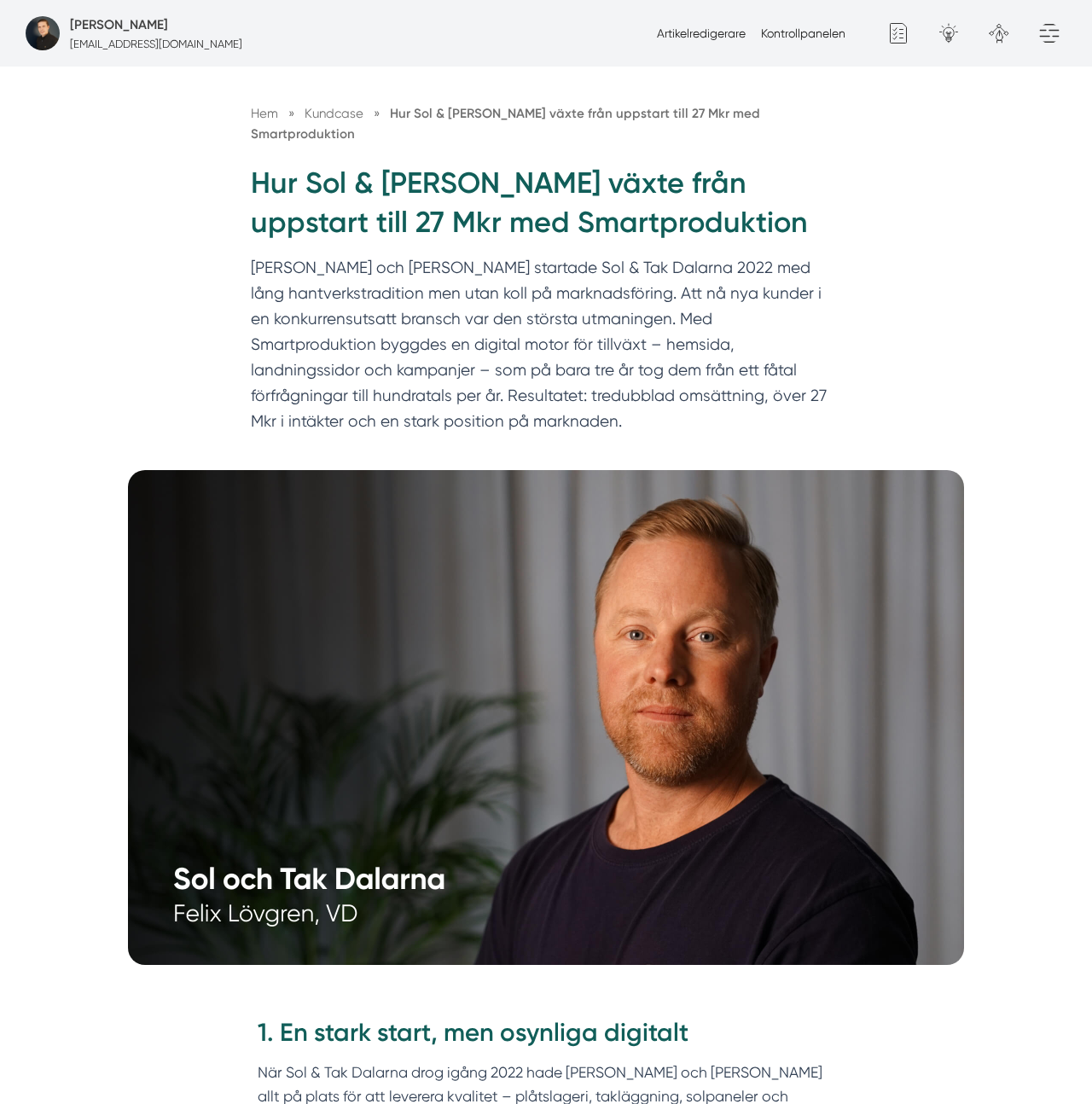
click at [881, 288] on div "Hem » Kundcase » Hur Sol & Tak Dalarna växte från uppstart till 27 Mkr med Smar…" at bounding box center [546, 255] width 1092 height 433
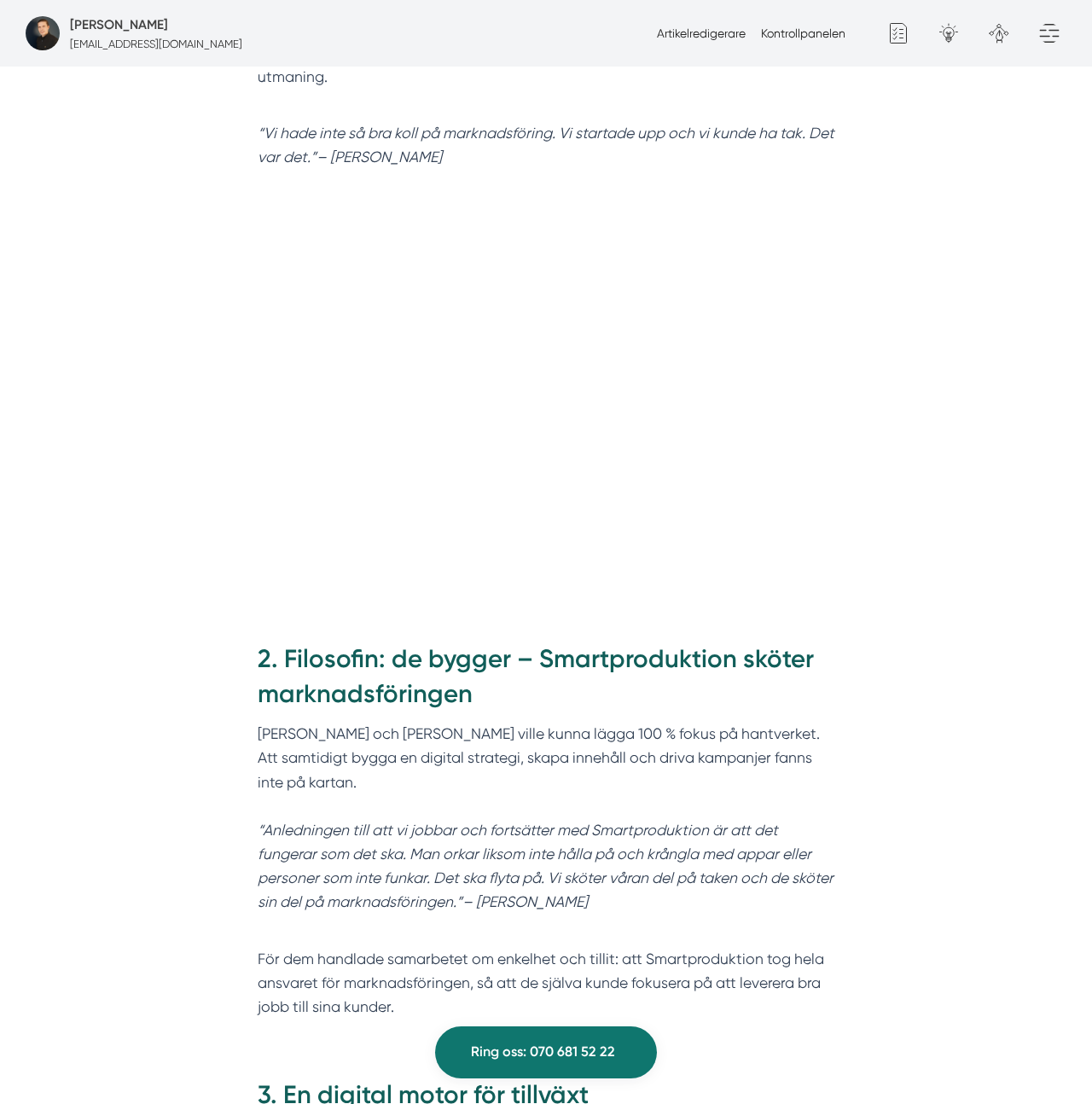
scroll to position [1243, 0]
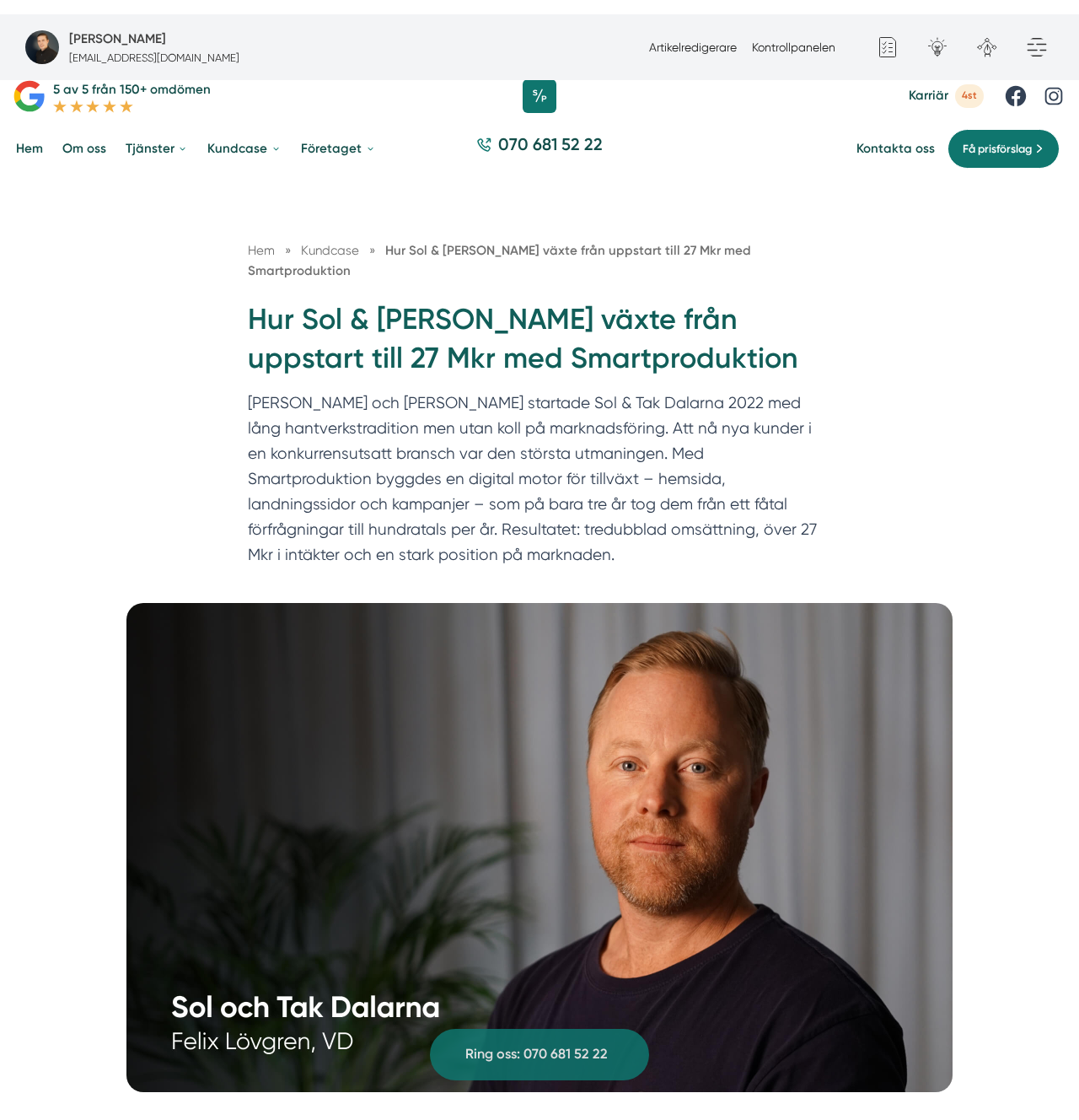
scroll to position [0, 0]
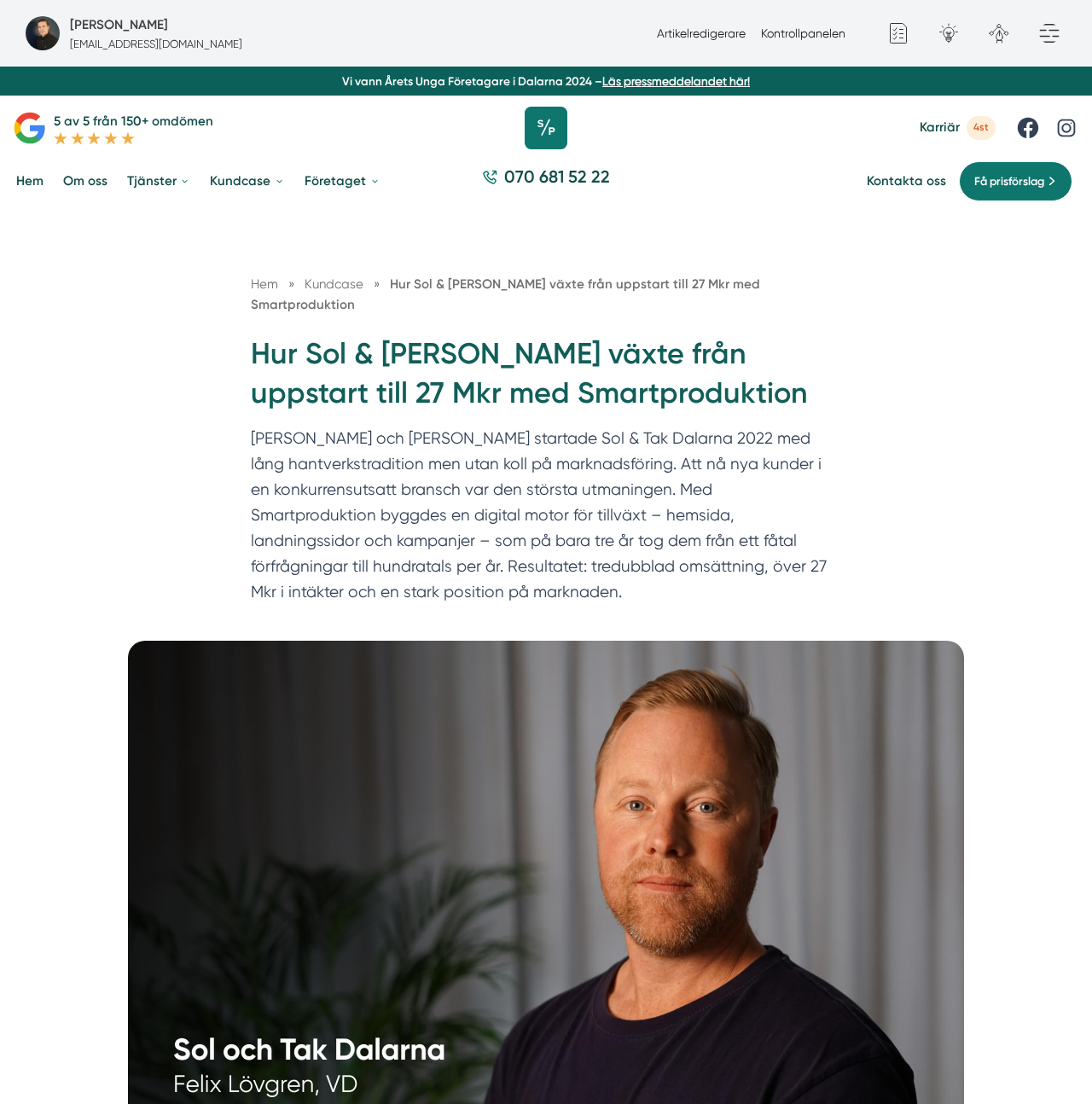
click at [547, 114] on icon at bounding box center [546, 128] width 43 height 43
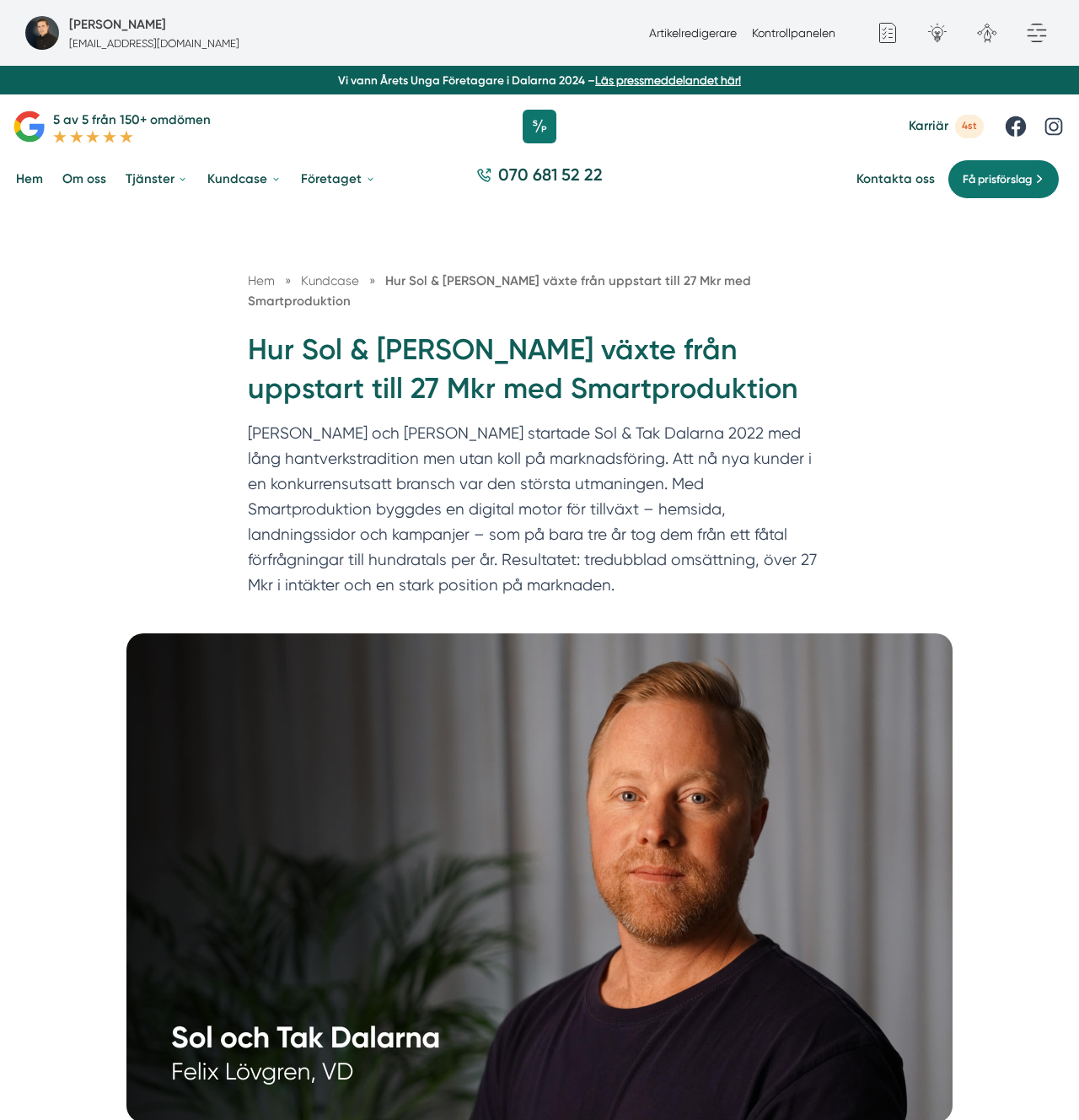
click at [600, 477] on p "Felix och Markus startade Sol & Tak Dalarna 2022 med lång hantverkstradition me…" at bounding box center [539, 513] width 583 height 185
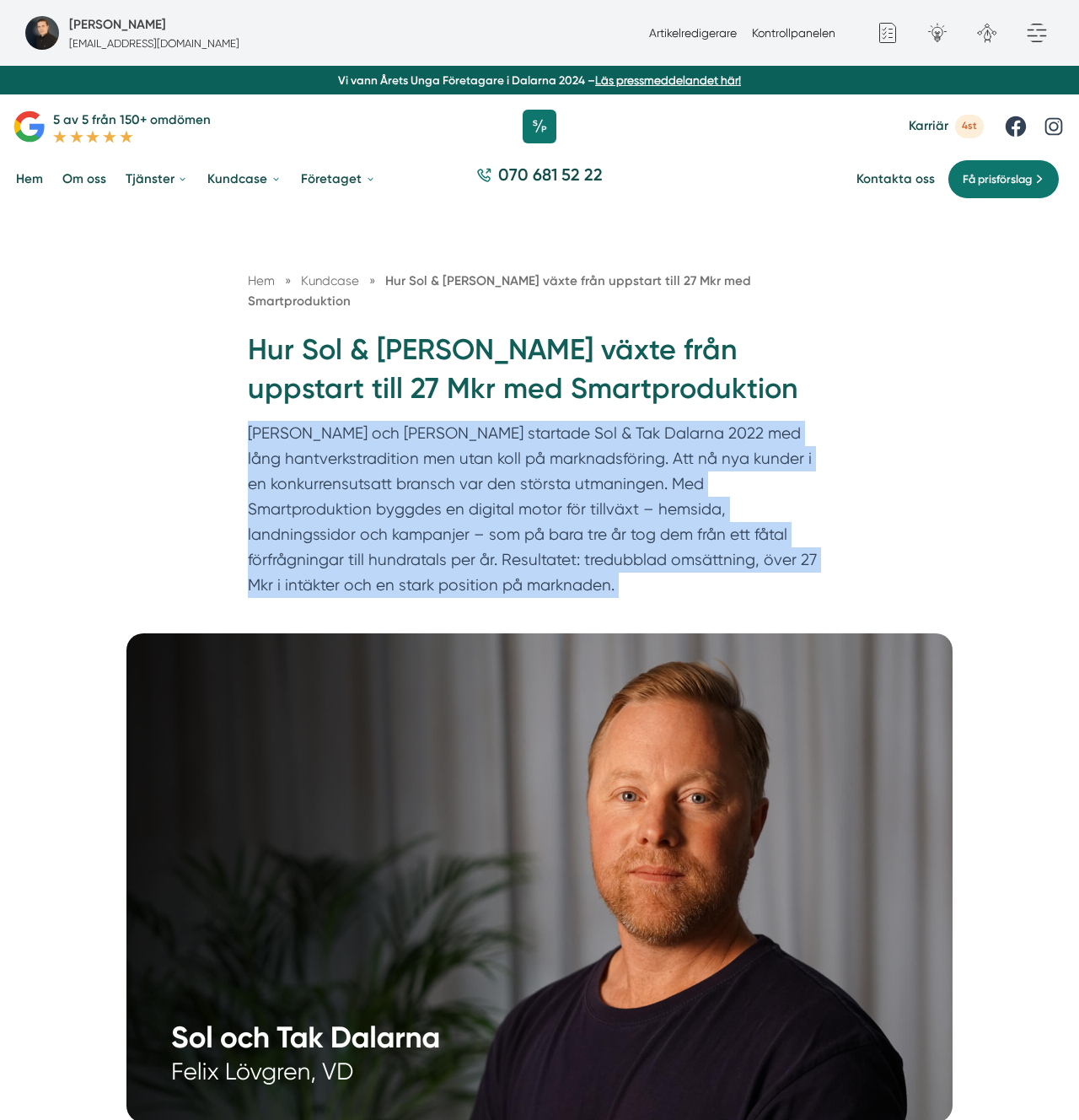
click at [600, 477] on p "Felix och Markus startade Sol & Tak Dalarna 2022 med lång hantverkstradition me…" at bounding box center [539, 513] width 583 height 185
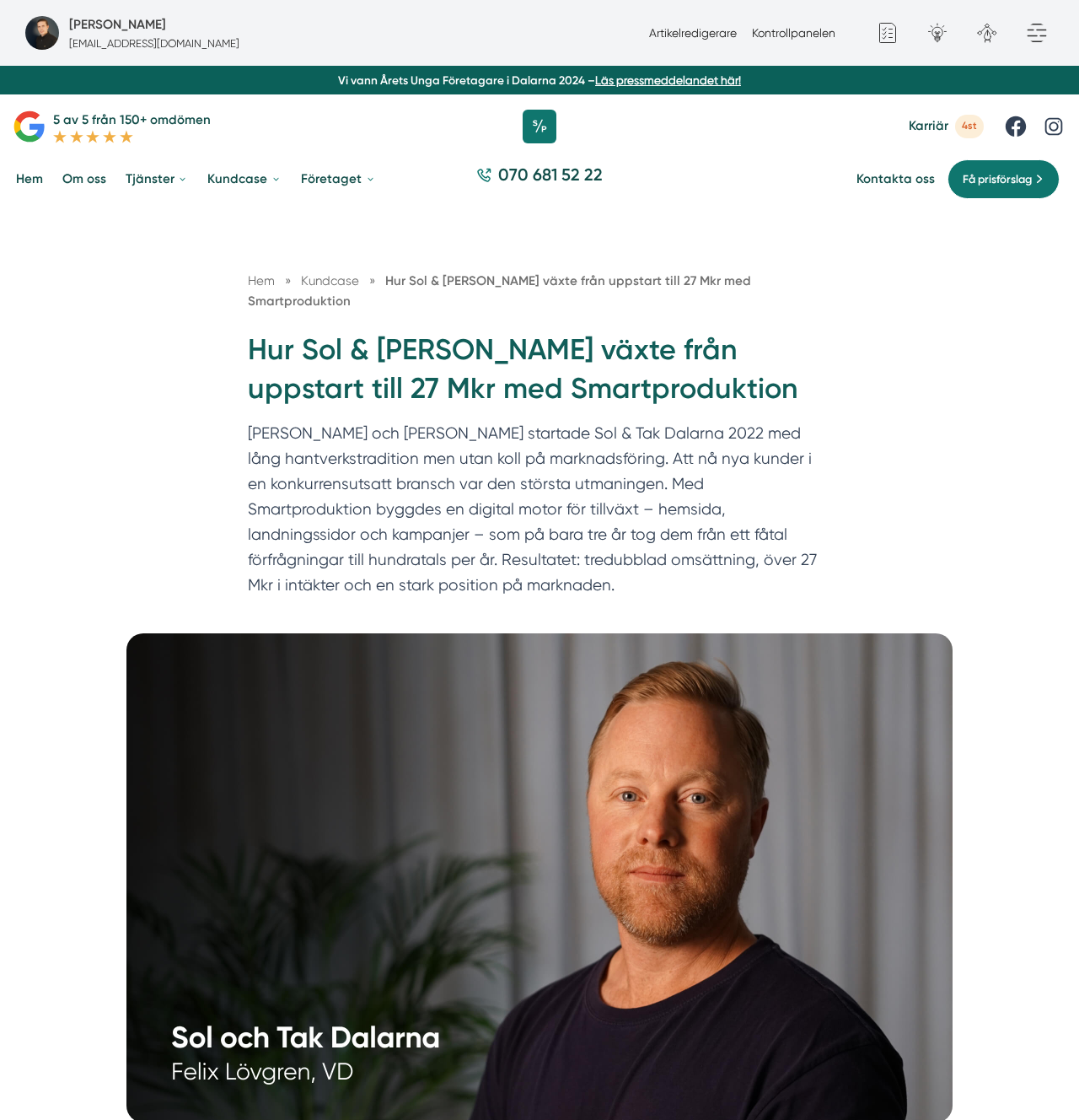
click at [548, 356] on h1 "Hur Sol & Tak Dalarna växte från uppstart till 27 Mkr med Smartproduktion" at bounding box center [539, 376] width 583 height 91
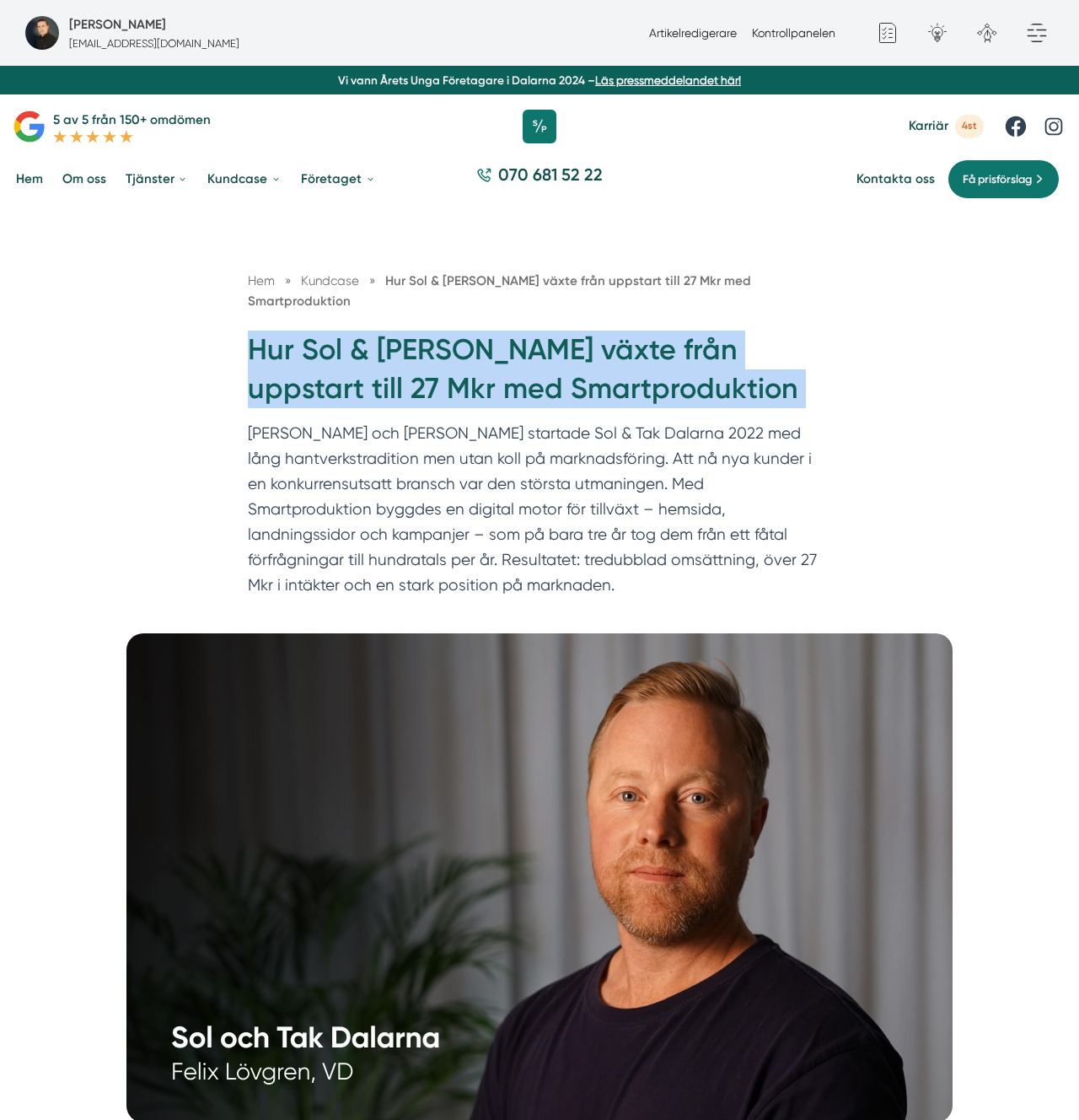
click at [548, 356] on h1 "Hur Sol & Tak Dalarna växte från uppstart till 27 Mkr med Smartproduktion" at bounding box center [539, 376] width 583 height 91
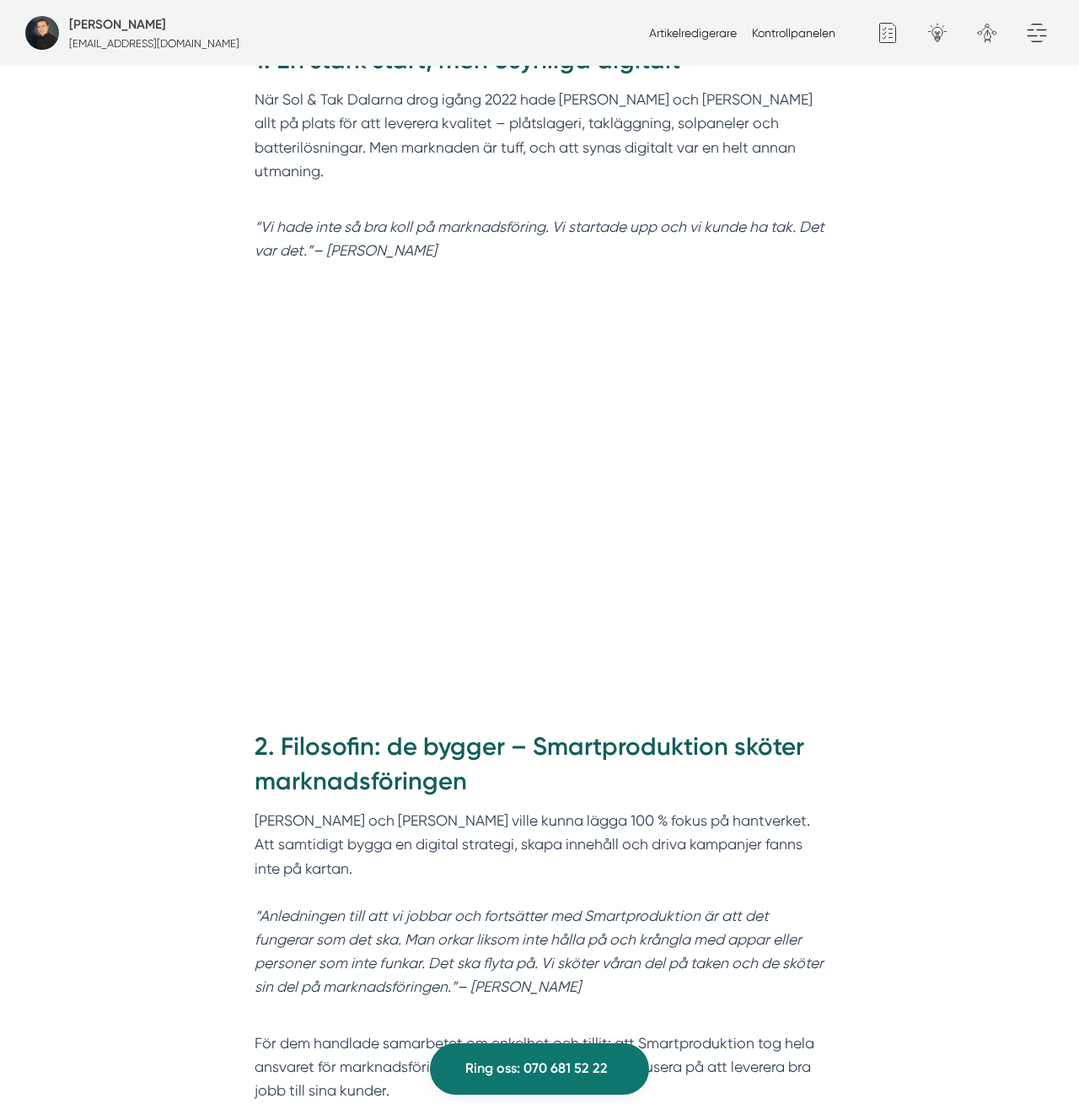
scroll to position [1139, 0]
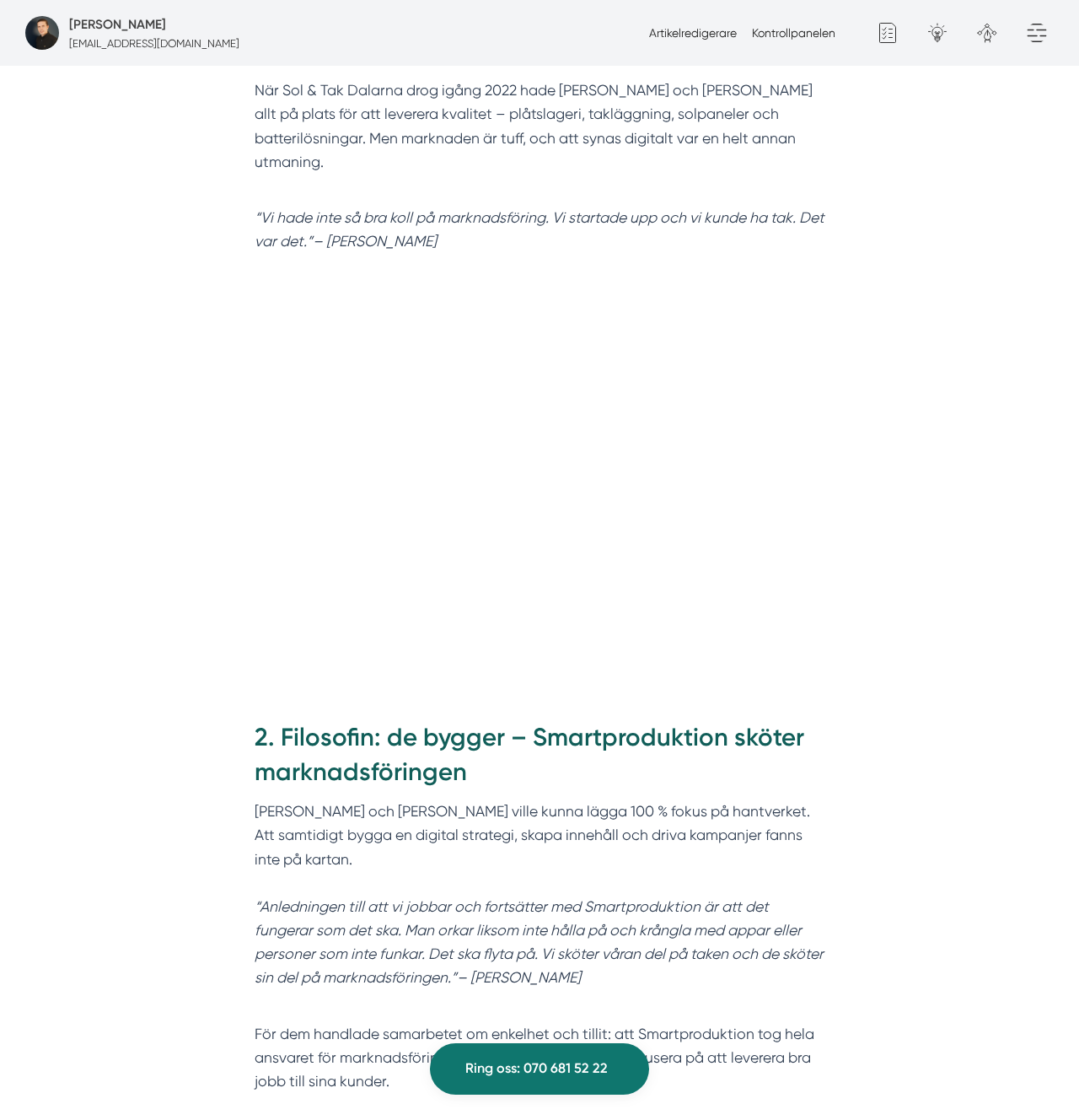
drag, startPoint x: 1042, startPoint y: 469, endPoint x: 797, endPoint y: 463, distance: 245.1
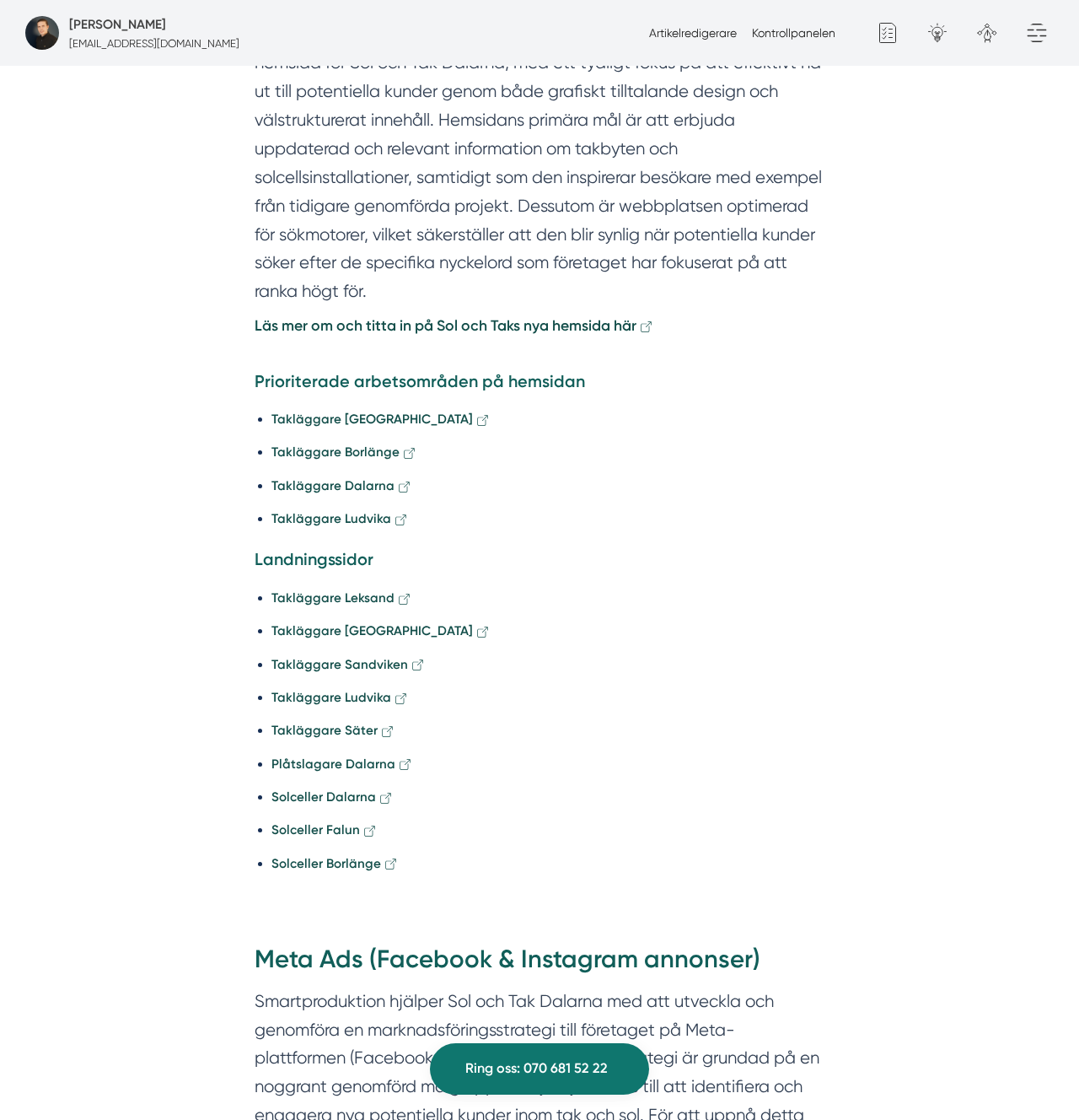
scroll to position [2516, 0]
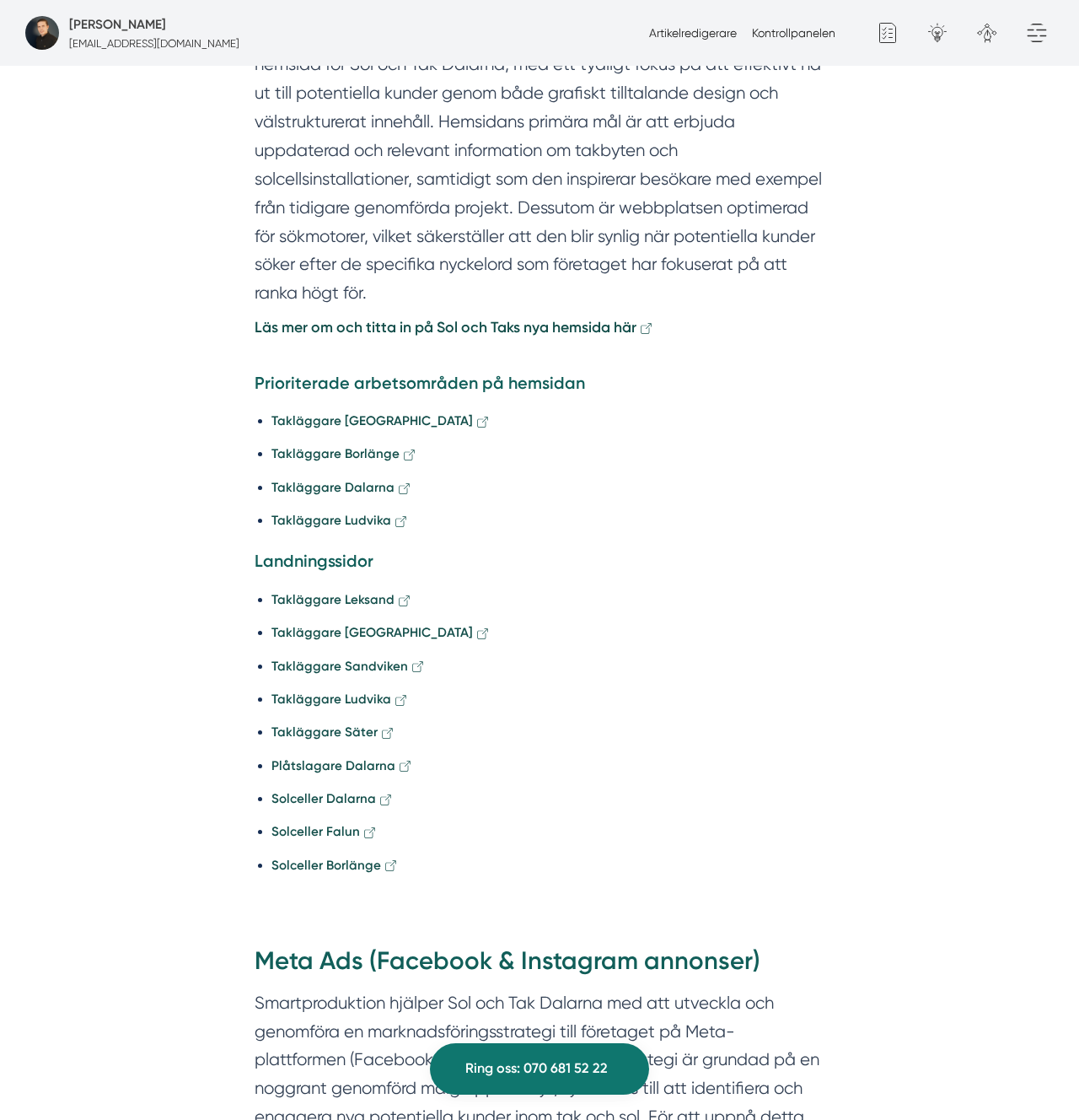
click at [569, 167] on section "Smartproduktion har utvecklat en ny, skräddarsydd och informationstät hemsida f…" at bounding box center [539, 169] width 570 height 293
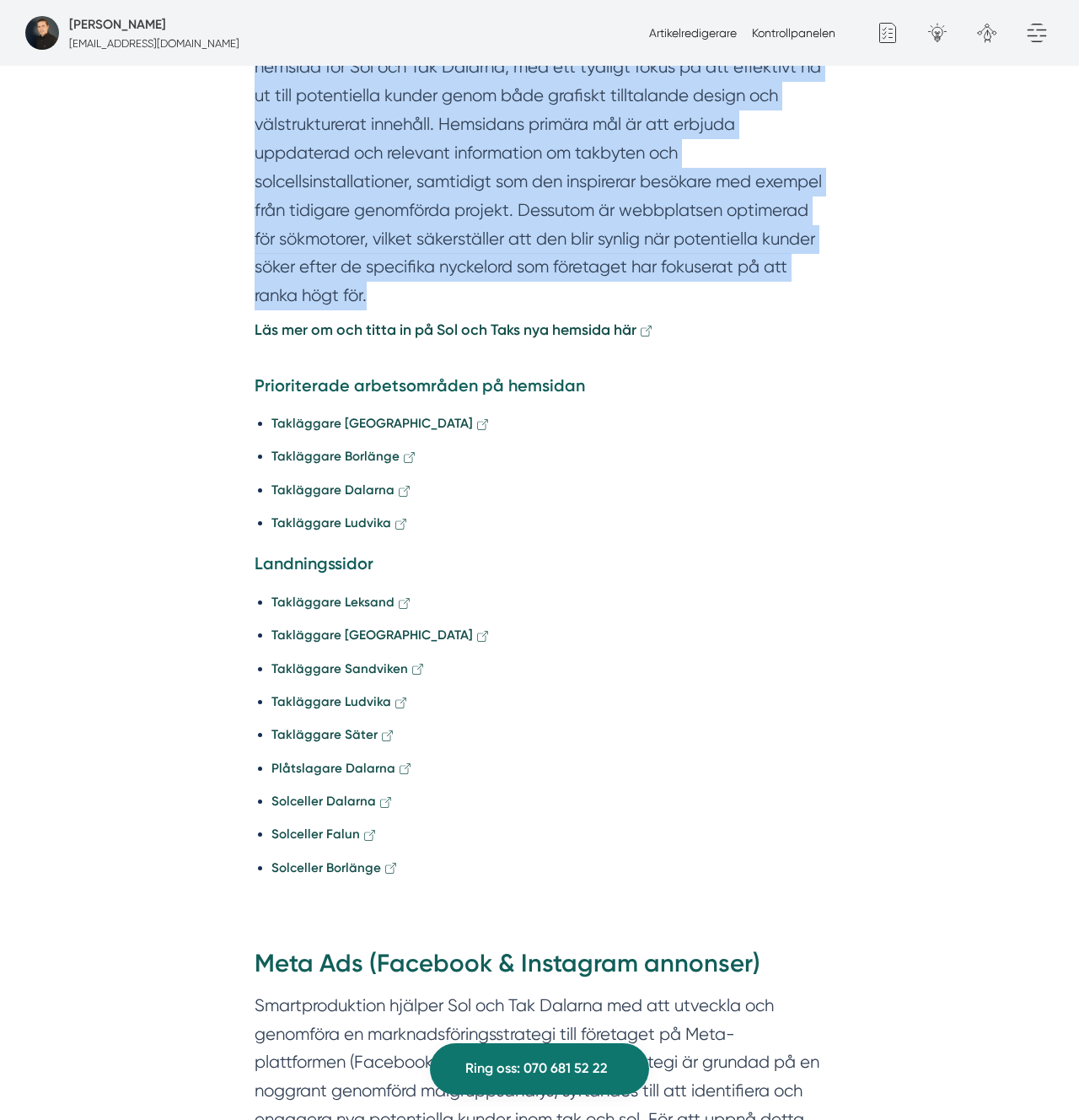
click at [569, 167] on section "Smartproduktion har utvecklat en ny, skräddarsydd och informationstät hemsida f…" at bounding box center [539, 172] width 570 height 293
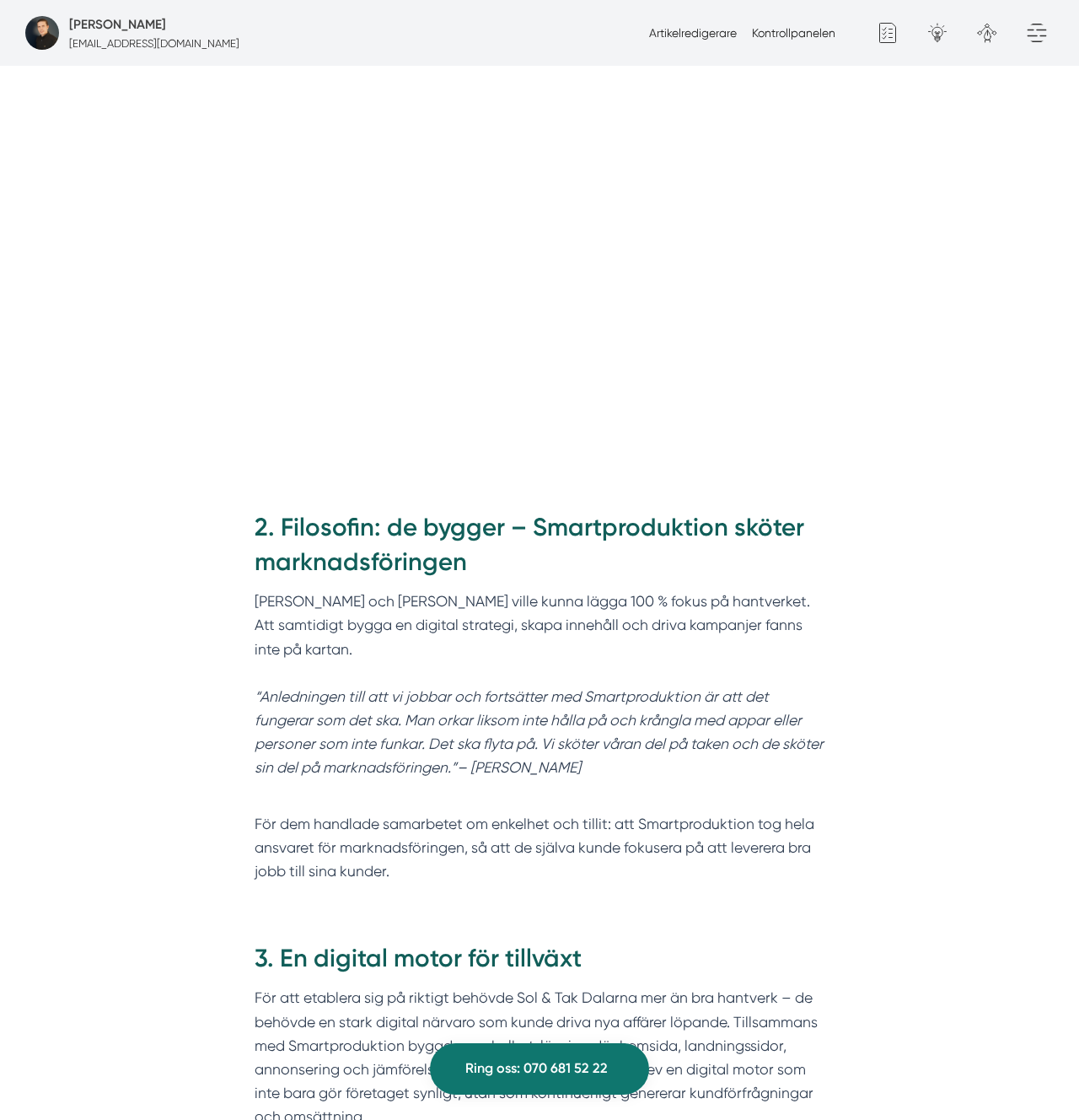
scroll to position [1198, 0]
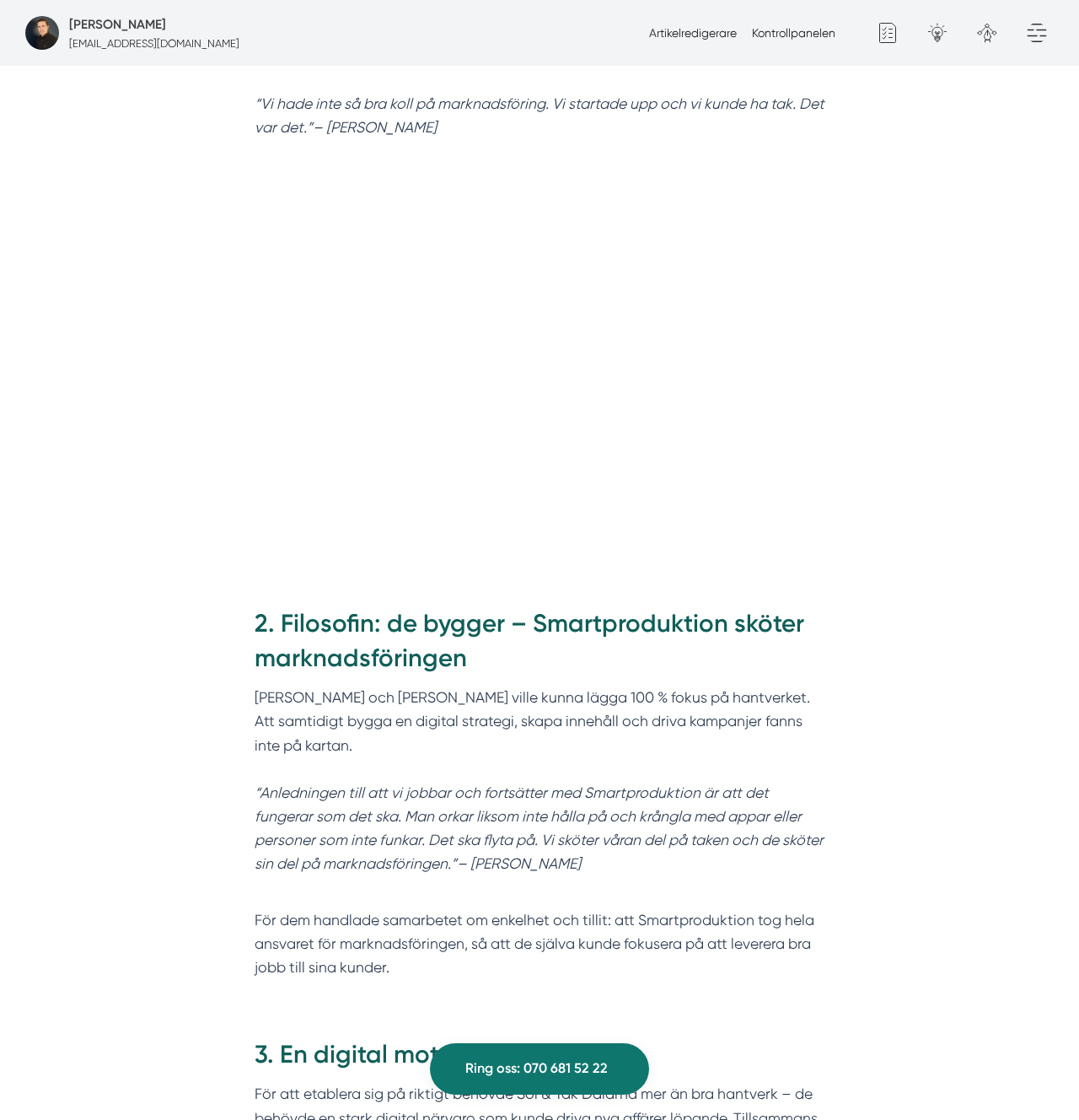
scroll to position [1257, 0]
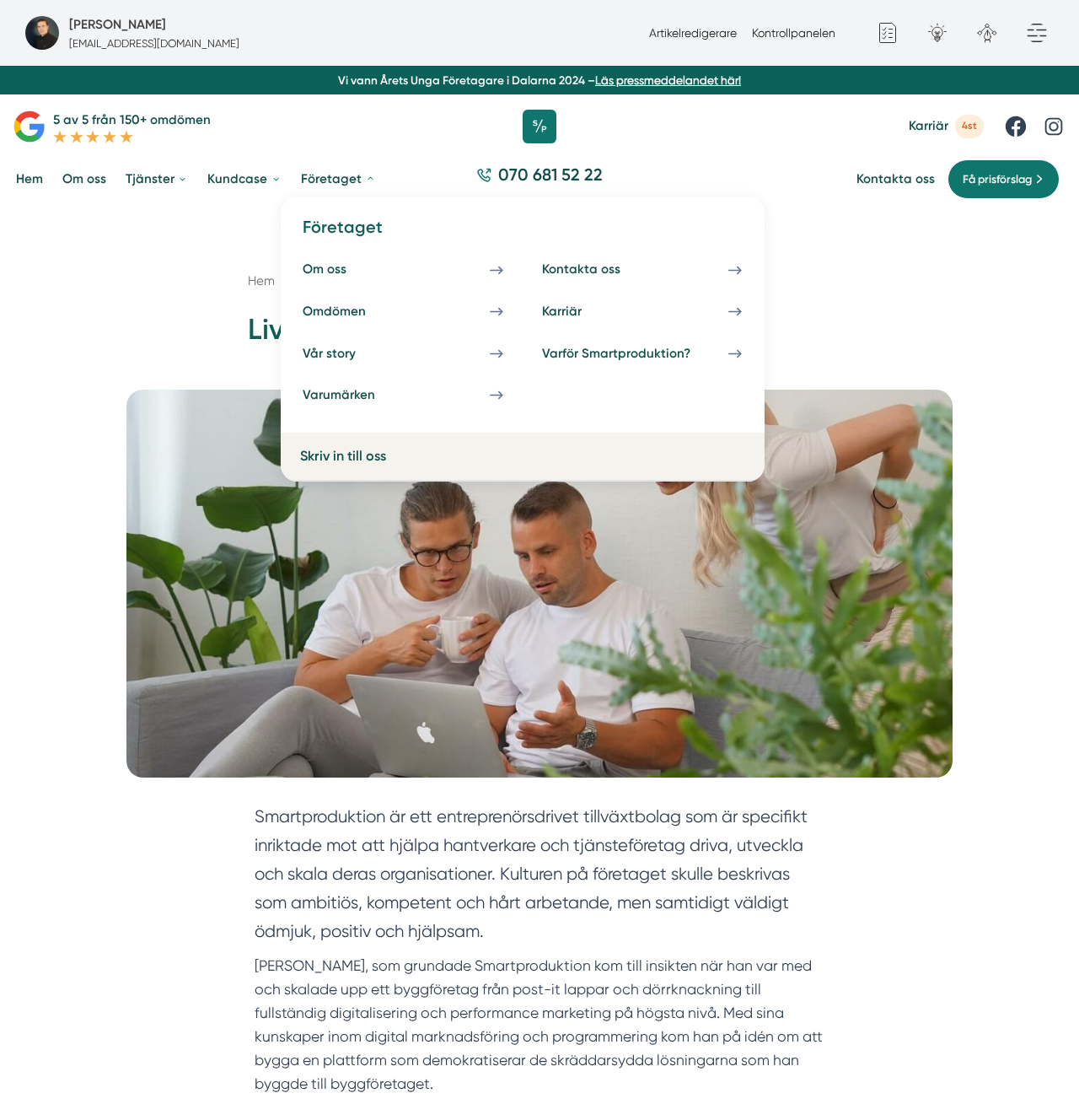
click at [619, 609] on img at bounding box center [540, 583] width 826 height 388
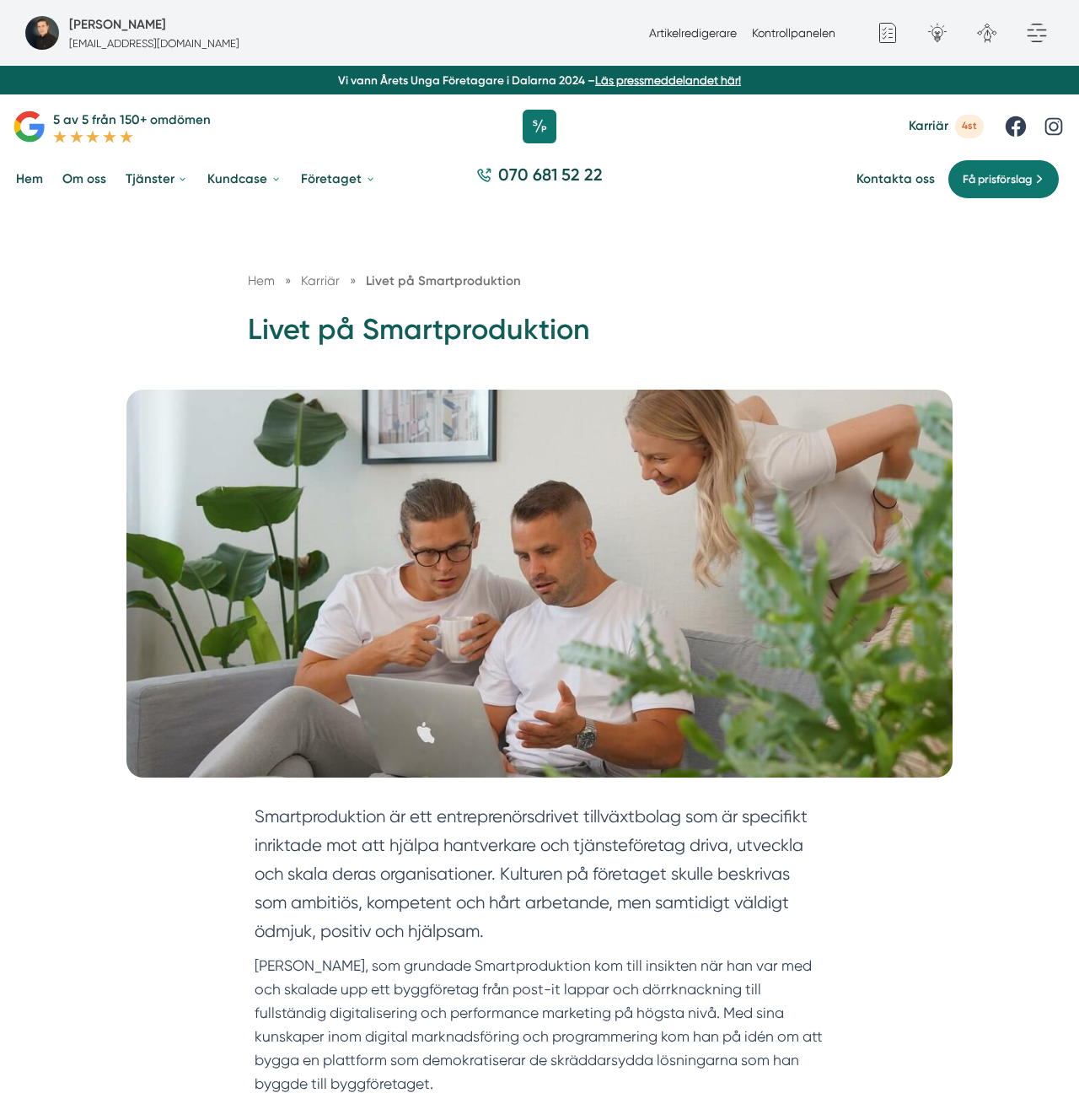
click at [816, 346] on h1 "Livet på Smartproduktion" at bounding box center [539, 336] width 583 height 52
click at [337, 326] on h1 "Livet på Smartproduktion" at bounding box center [539, 336] width 583 height 52
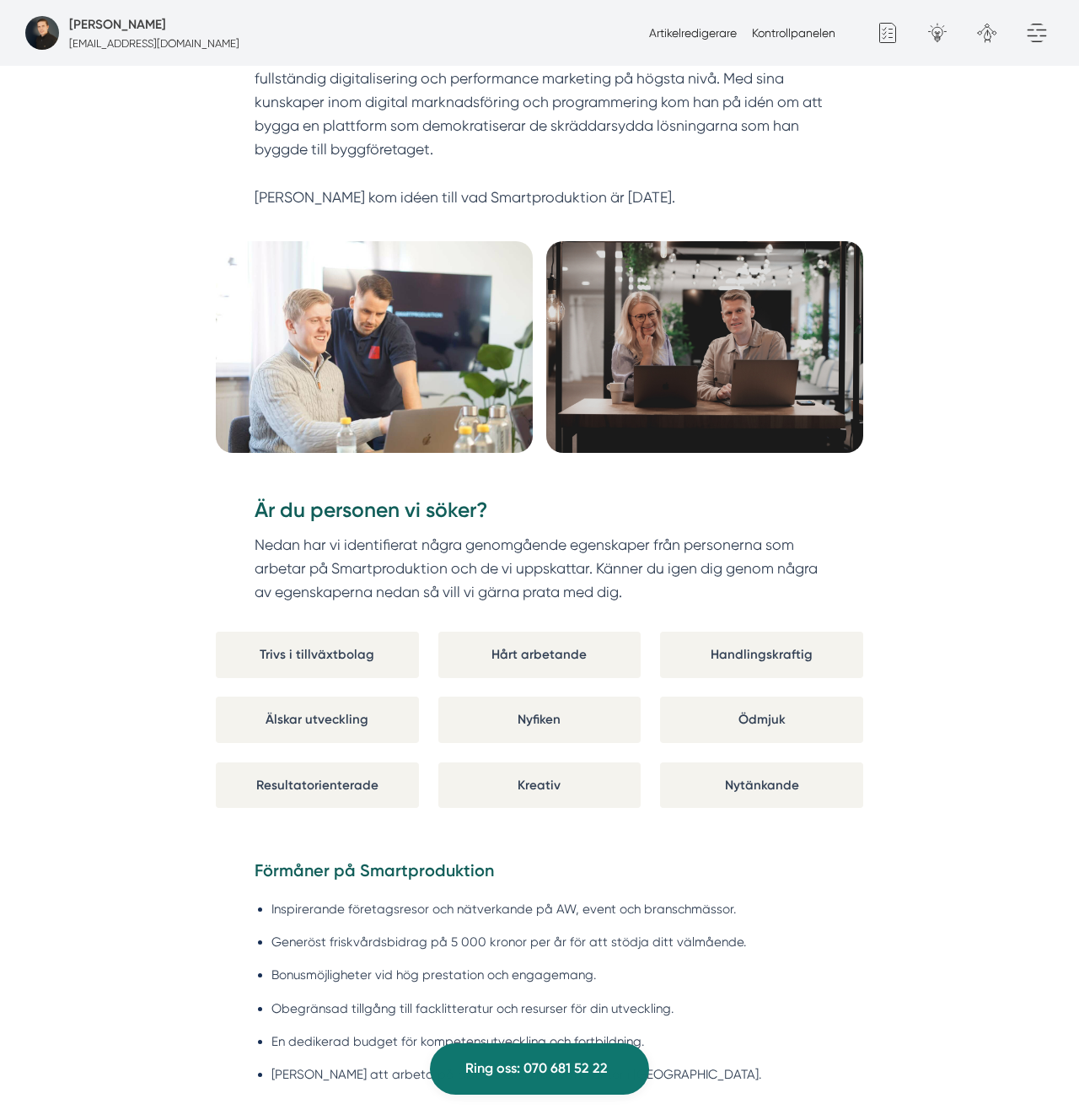
scroll to position [936, 0]
click at [488, 512] on h3 "Är du personen vi söker?" at bounding box center [539, 514] width 570 height 37
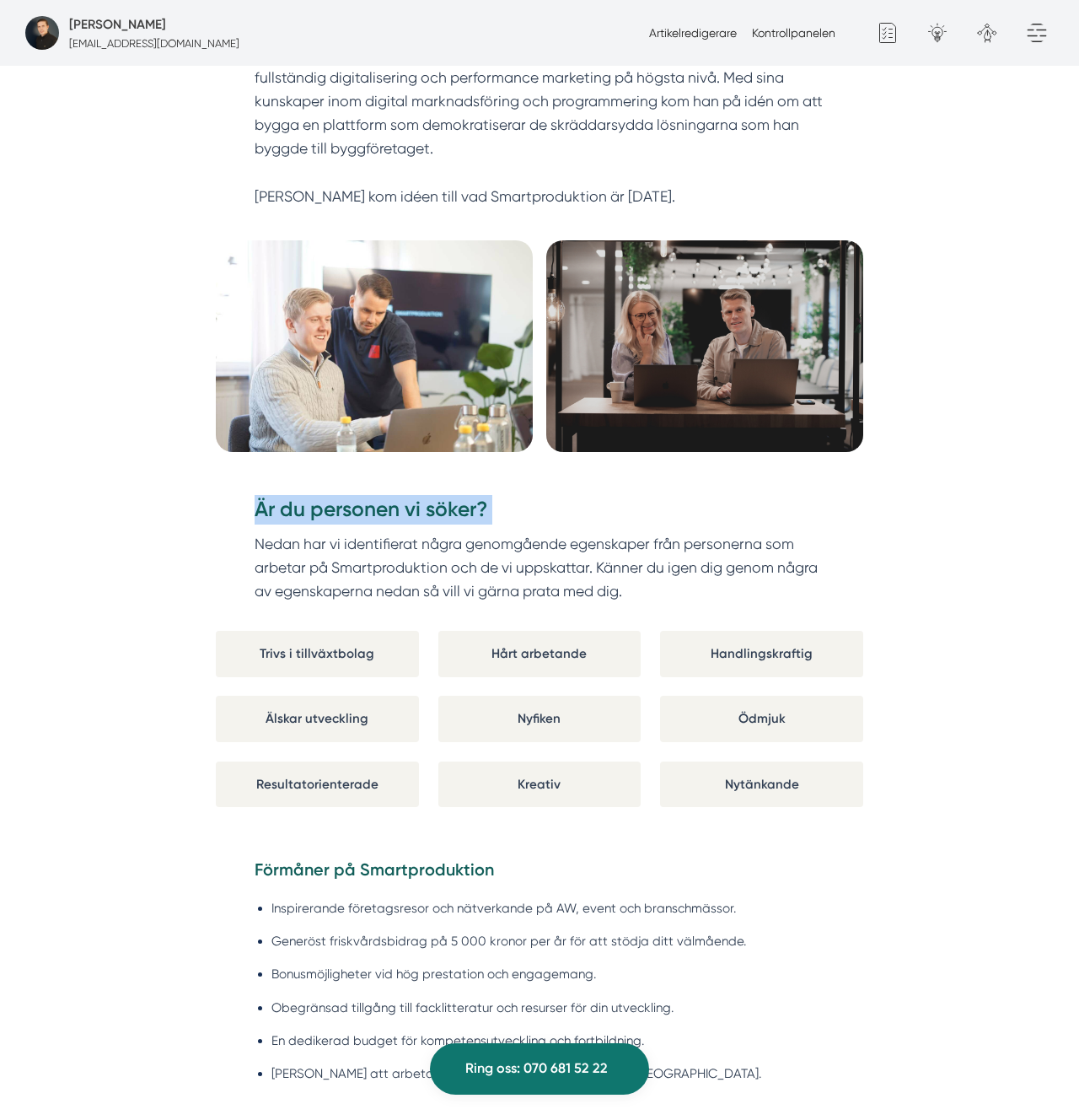
click at [488, 512] on h3 "Är du personen vi söker?" at bounding box center [539, 514] width 570 height 37
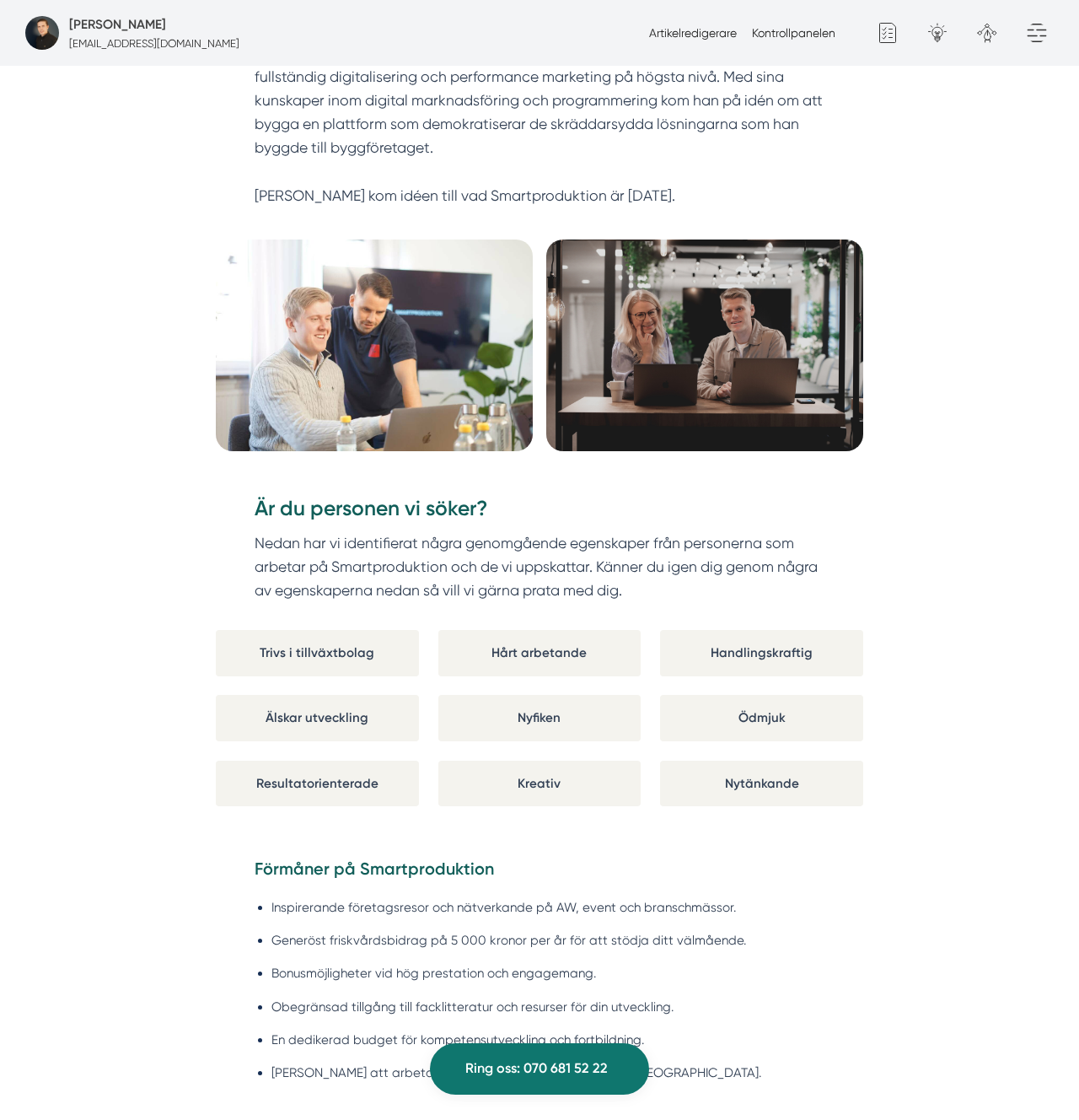
click at [510, 566] on p "Nedan har vi identifierat några genomgående egenskaper från personerna som arbe…" at bounding box center [539, 567] width 570 height 72
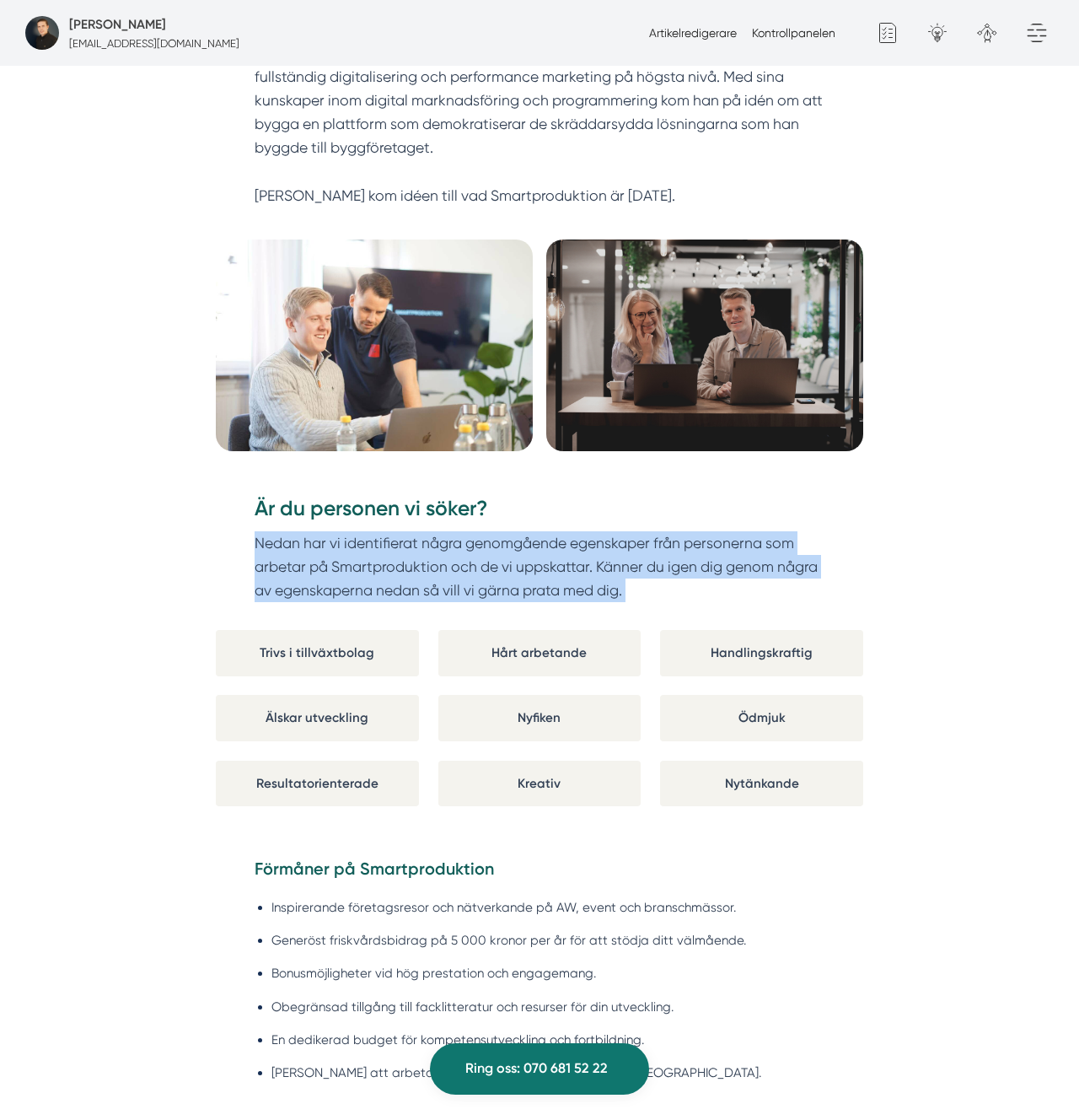
click at [510, 566] on p "Nedan har vi identifierat några genomgående egenskaper från personerna som arbe…" at bounding box center [539, 567] width 570 height 72
click at [510, 577] on p "Nedan har vi identifierat några genomgående egenskaper från personerna som arbe…" at bounding box center [539, 567] width 570 height 72
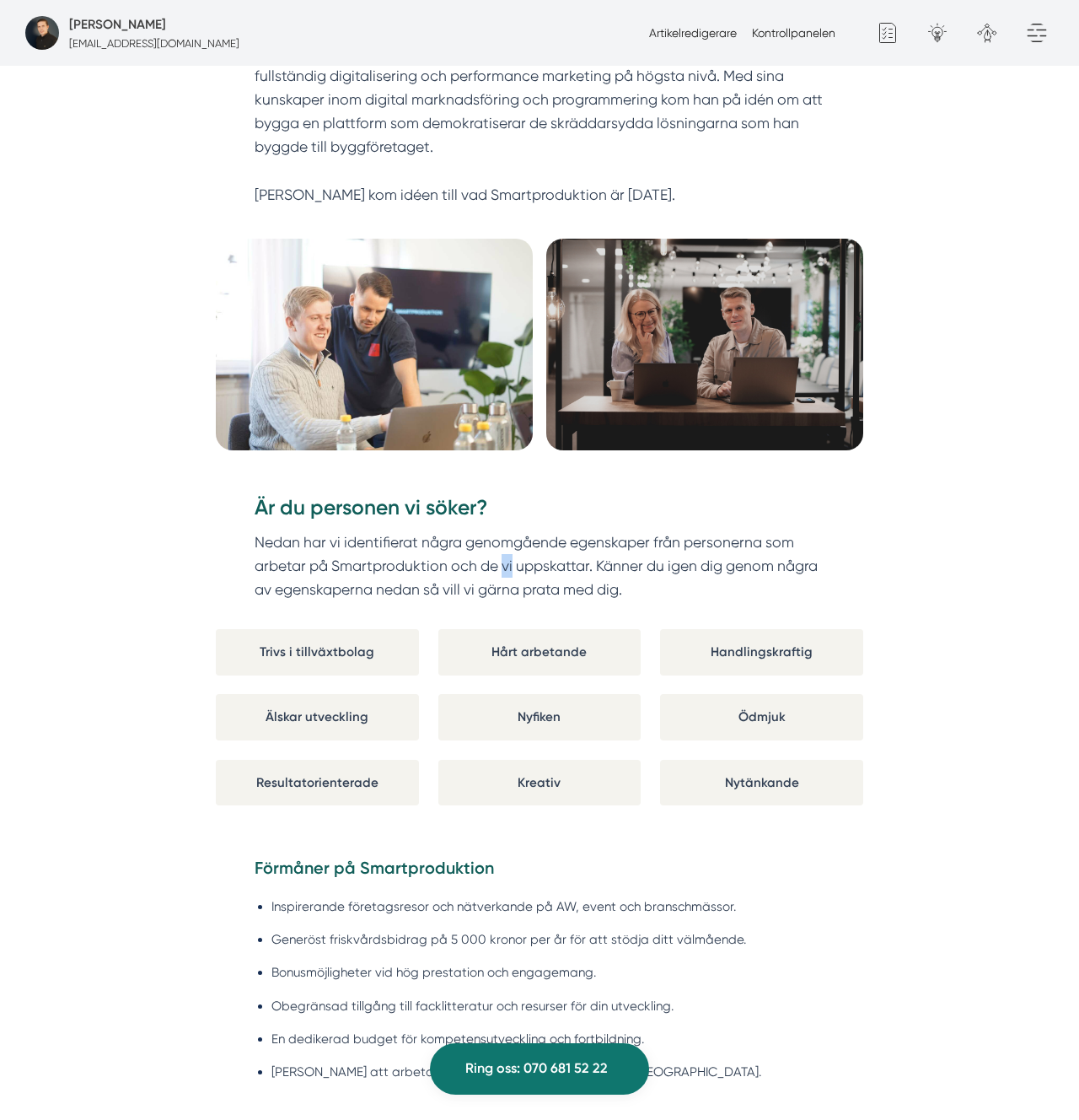
click at [510, 577] on p "Nedan har vi identifierat några genomgående egenskaper från personerna som arbe…" at bounding box center [539, 566] width 570 height 72
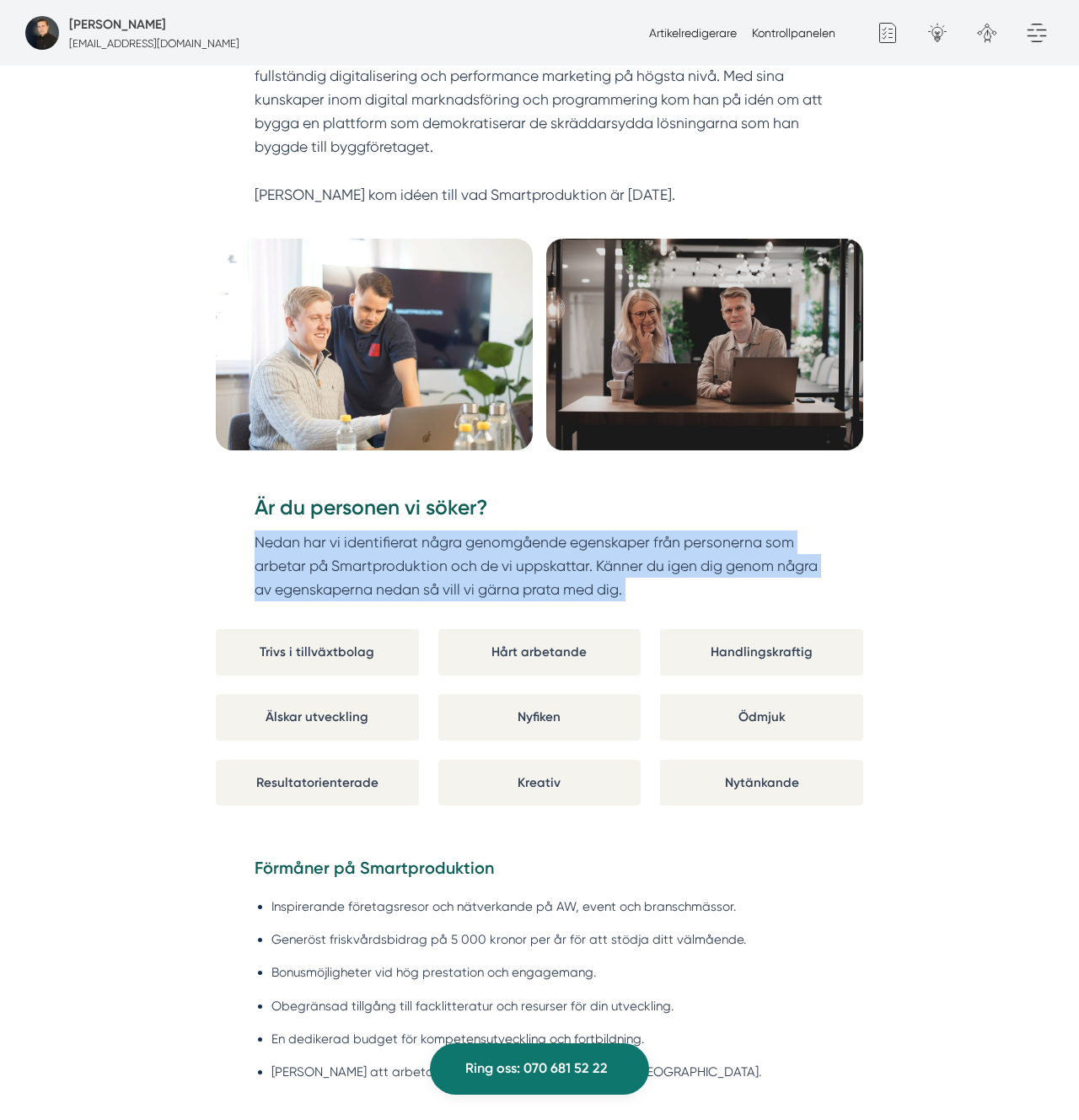
click at [510, 577] on p "Nedan har vi identifierat några genomgående egenskaper från personerna som arbe…" at bounding box center [539, 566] width 570 height 72
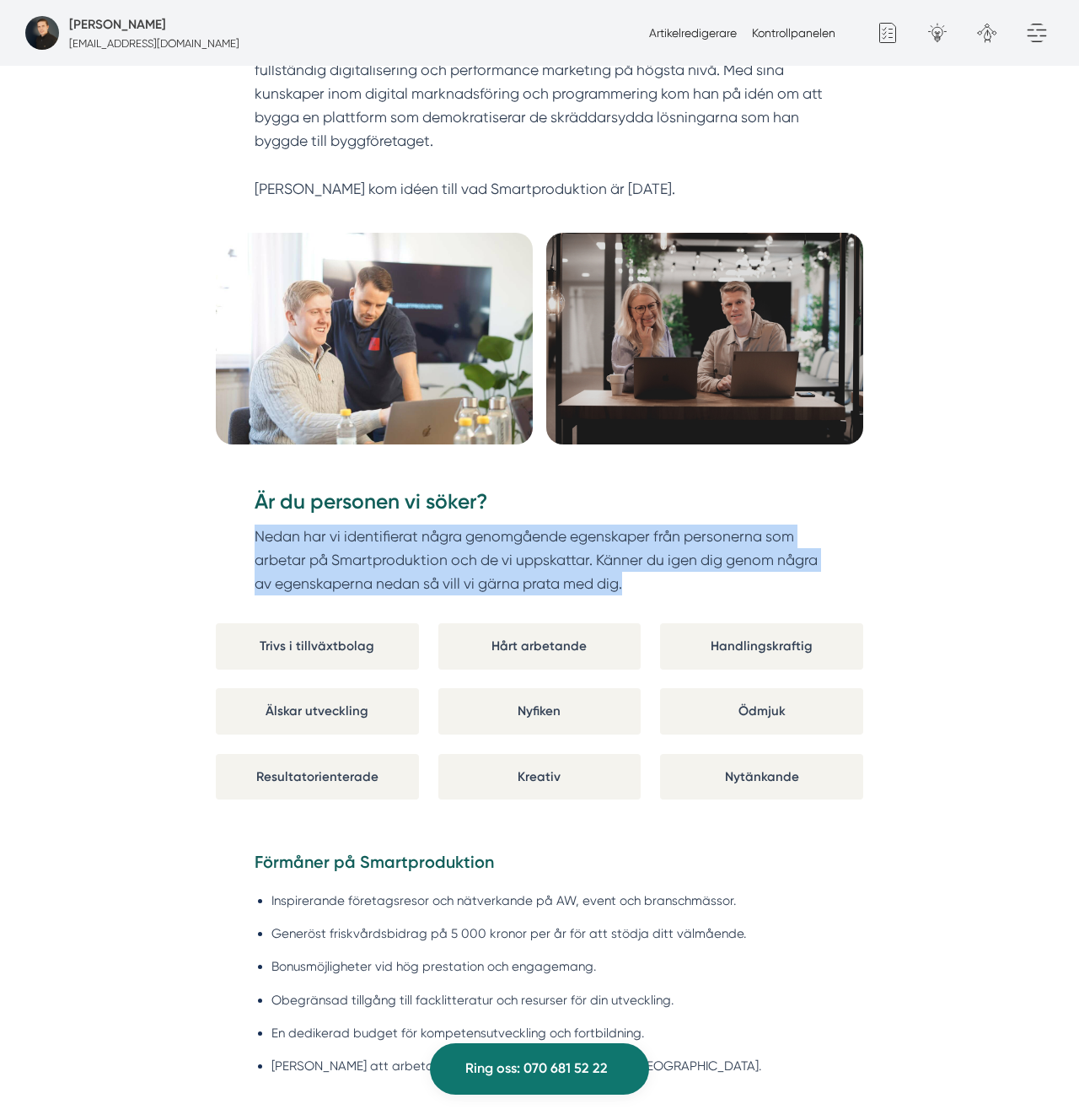
click at [533, 569] on p "Nedan har vi identifierat några genomgående egenskaper från personerna som arbe…" at bounding box center [539, 560] width 570 height 72
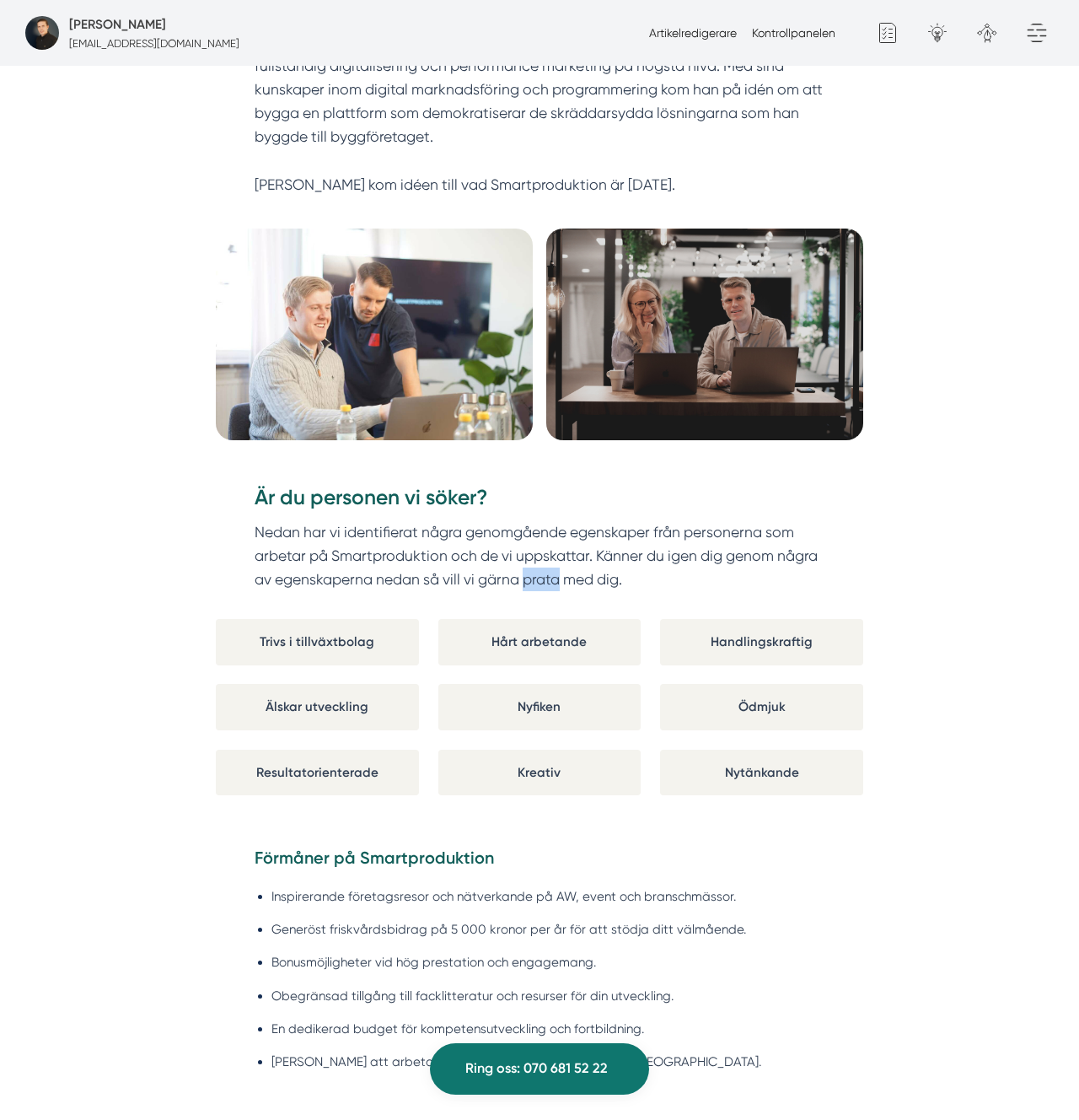
click at [533, 569] on p "Nedan har vi identifierat några genomgående egenskaper från personerna som arbe…" at bounding box center [539, 556] width 570 height 72
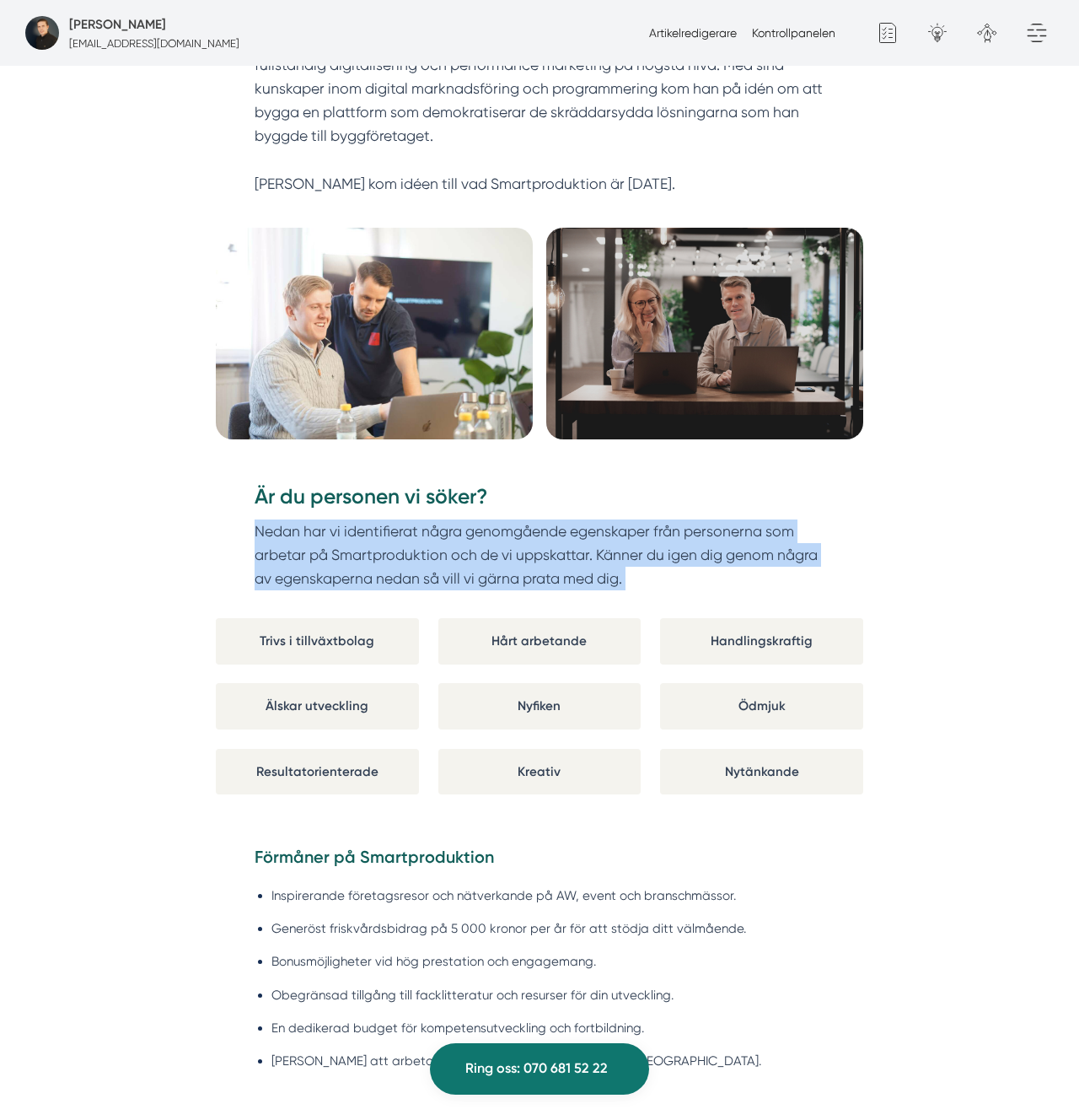
click at [533, 569] on p "Nedan har vi identifierat några genomgående egenskaper från personerna som arbe…" at bounding box center [539, 555] width 570 height 72
